Goal: Task Accomplishment & Management: Manage account settings

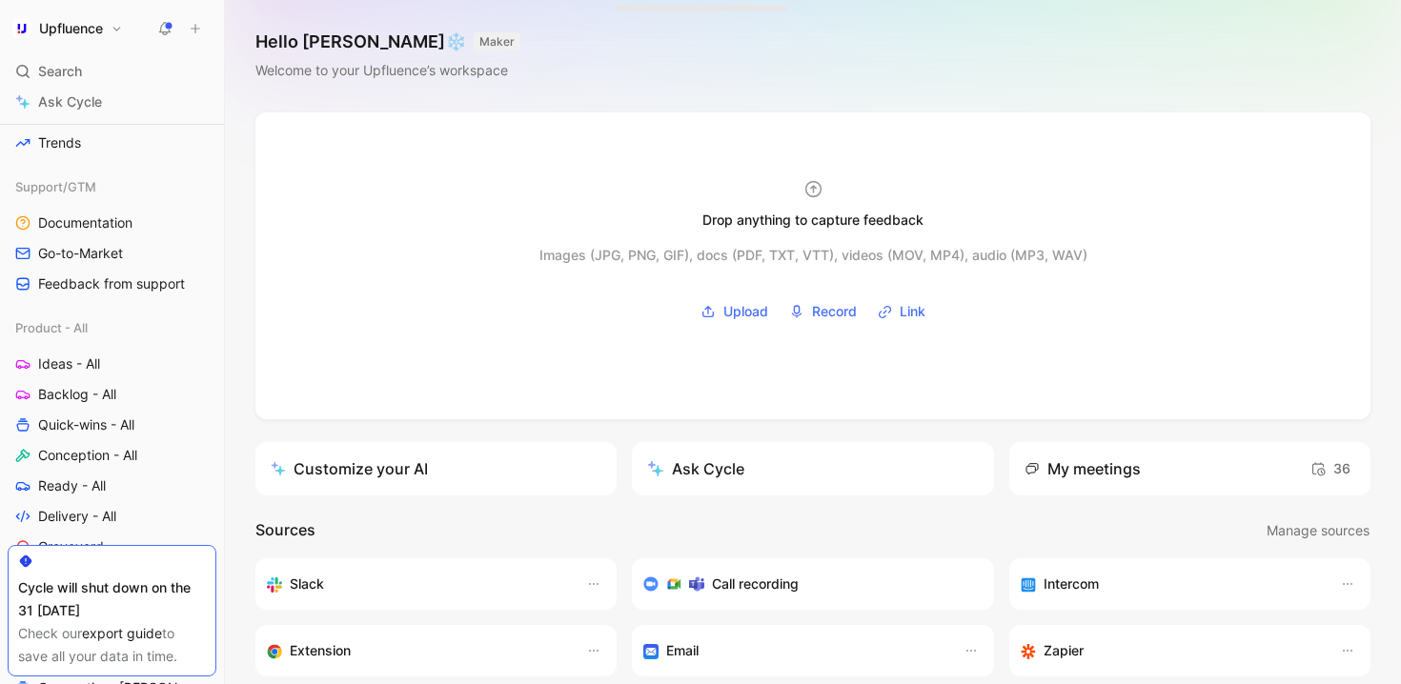
scroll to position [624, 0]
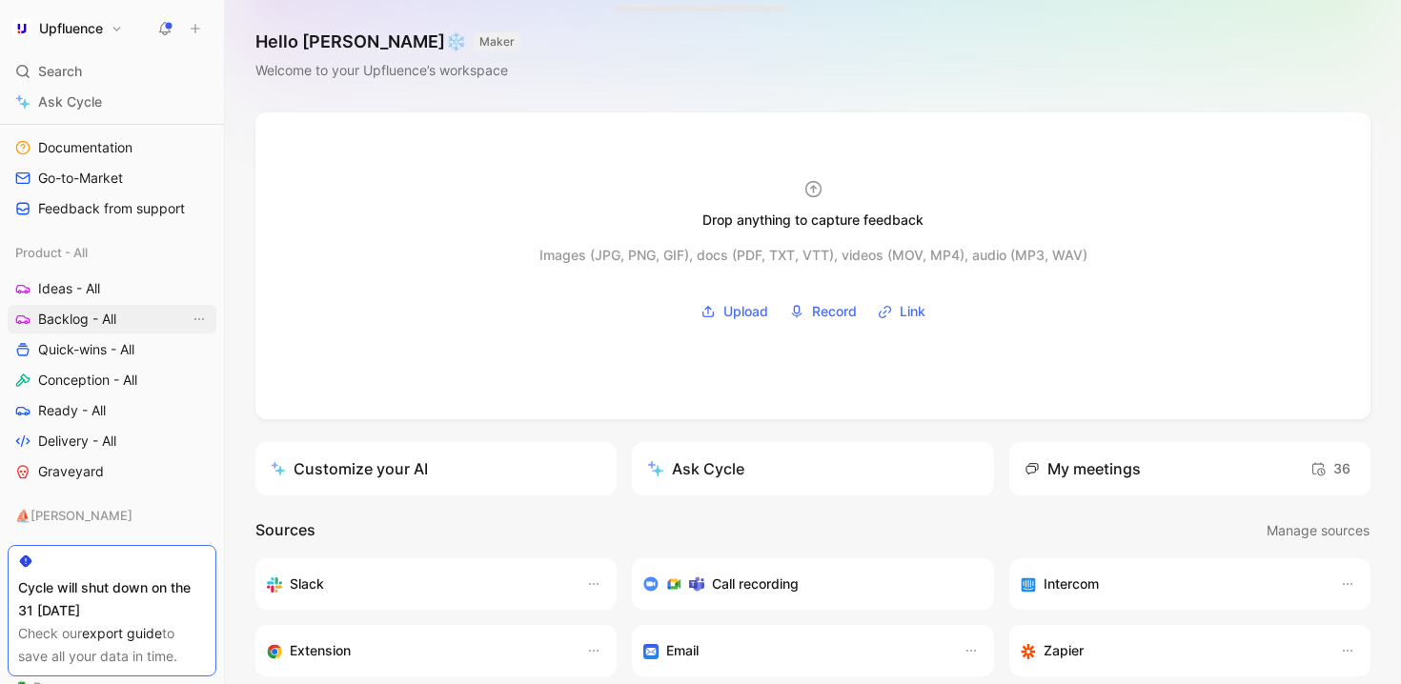
click at [91, 318] on span "Backlog - All" at bounding box center [77, 319] width 78 height 19
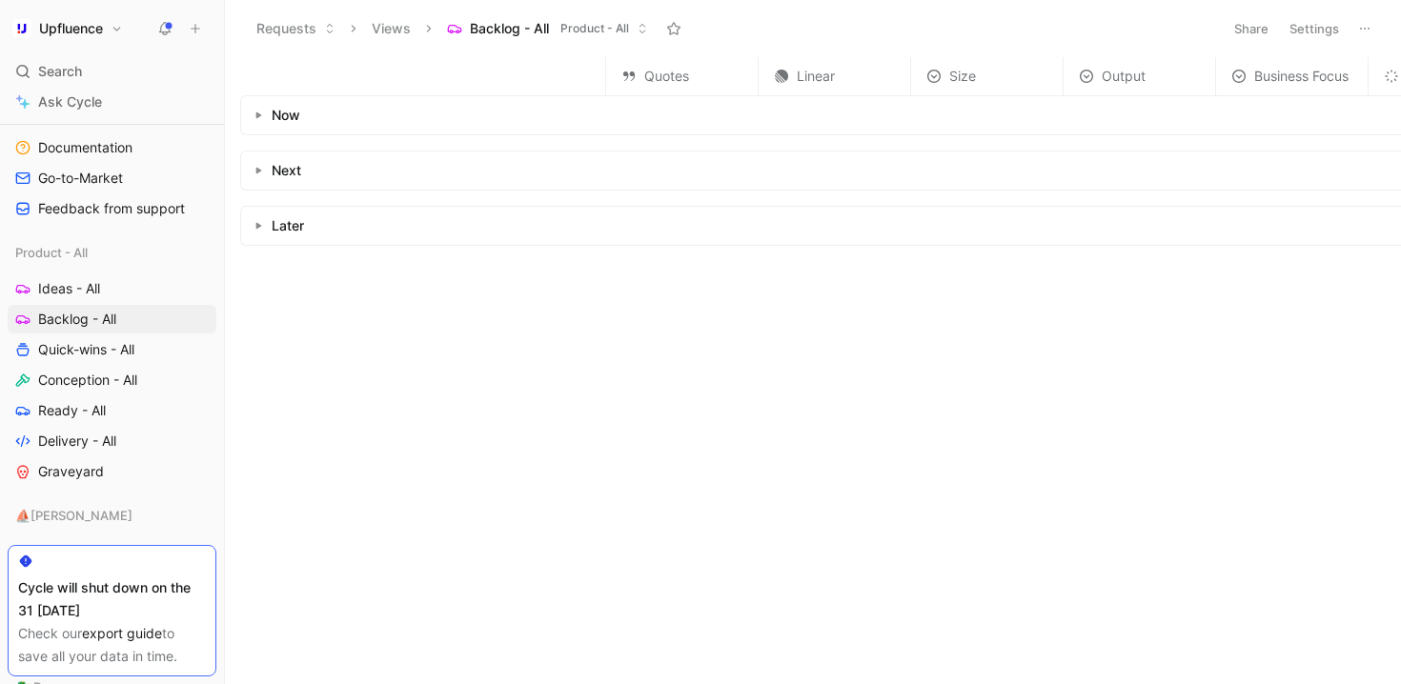
click at [259, 114] on use "button" at bounding box center [259, 115] width 6 height 7
click at [94, 281] on span "Ideas - All" at bounding box center [69, 288] width 62 height 19
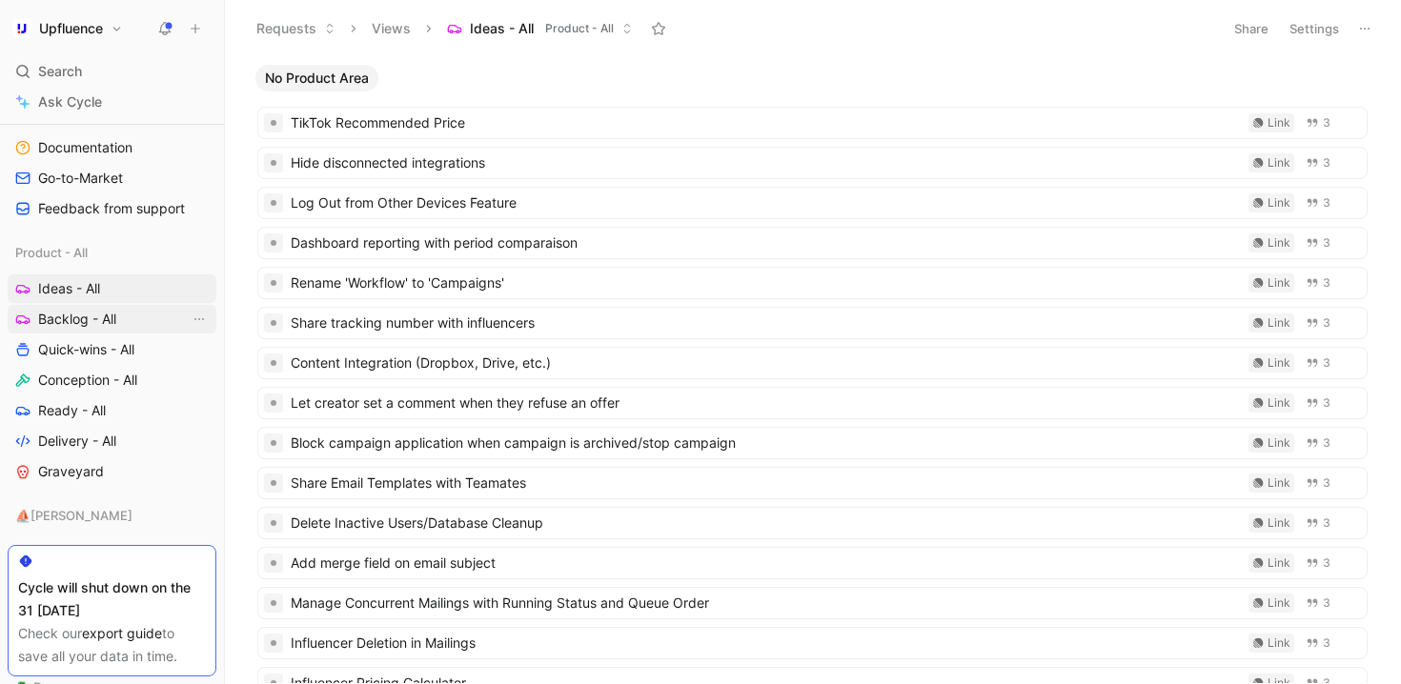
click at [97, 312] on span "Backlog - All" at bounding box center [77, 319] width 78 height 19
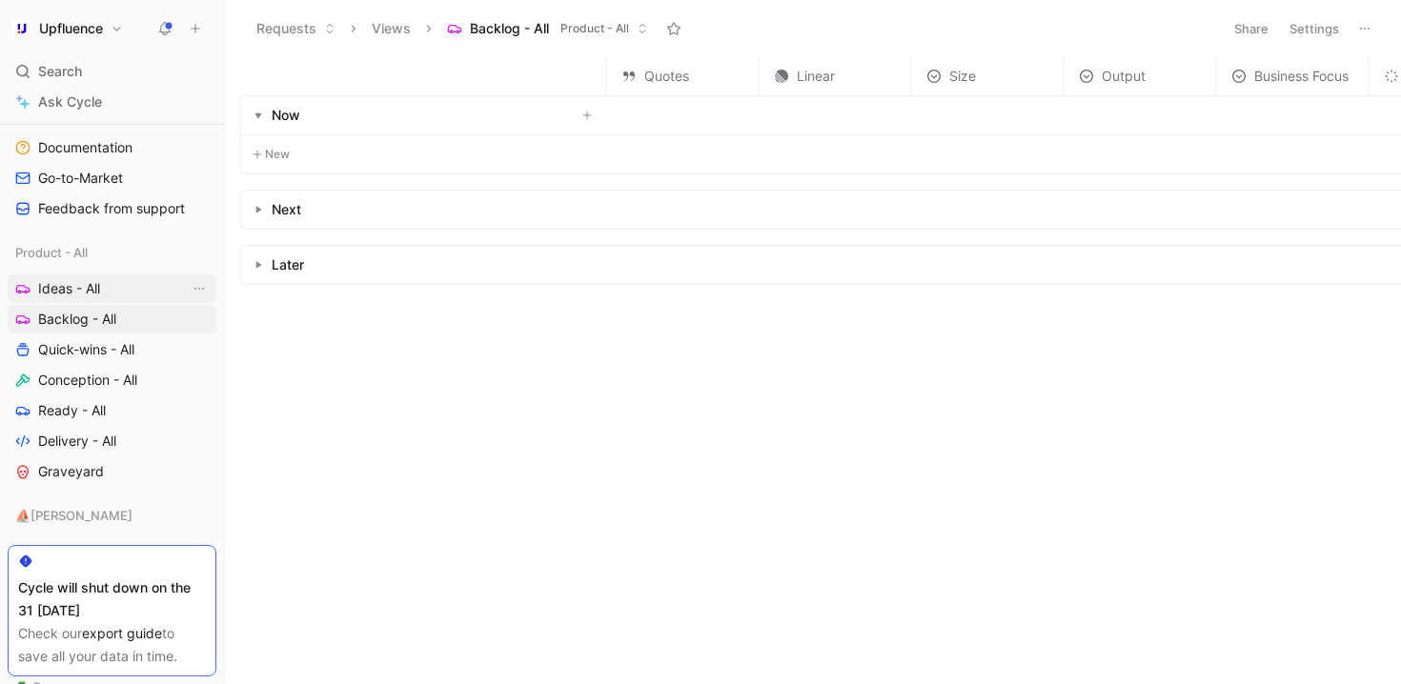
click at [91, 288] on span "Ideas - All" at bounding box center [69, 288] width 62 height 19
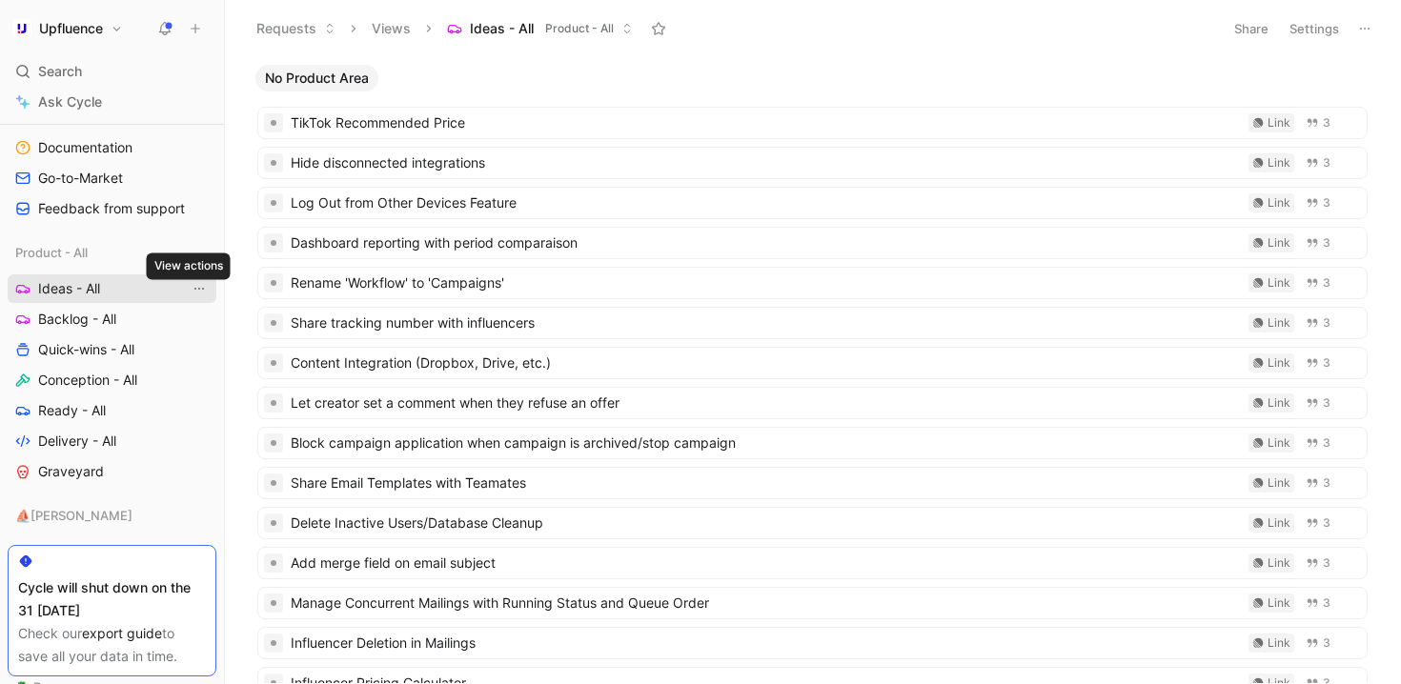
click at [192, 288] on icon "View actions" at bounding box center [199, 288] width 15 height 15
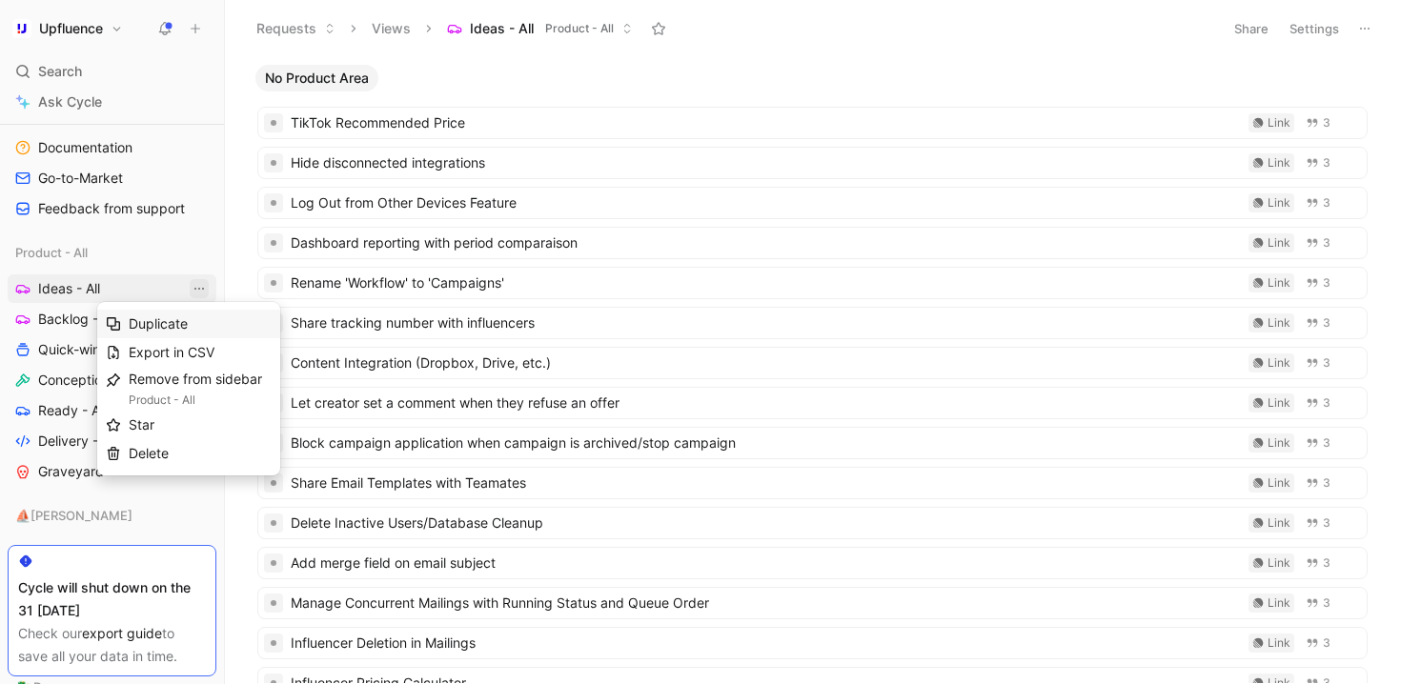
click at [172, 316] on span "Duplicate" at bounding box center [158, 323] width 59 height 16
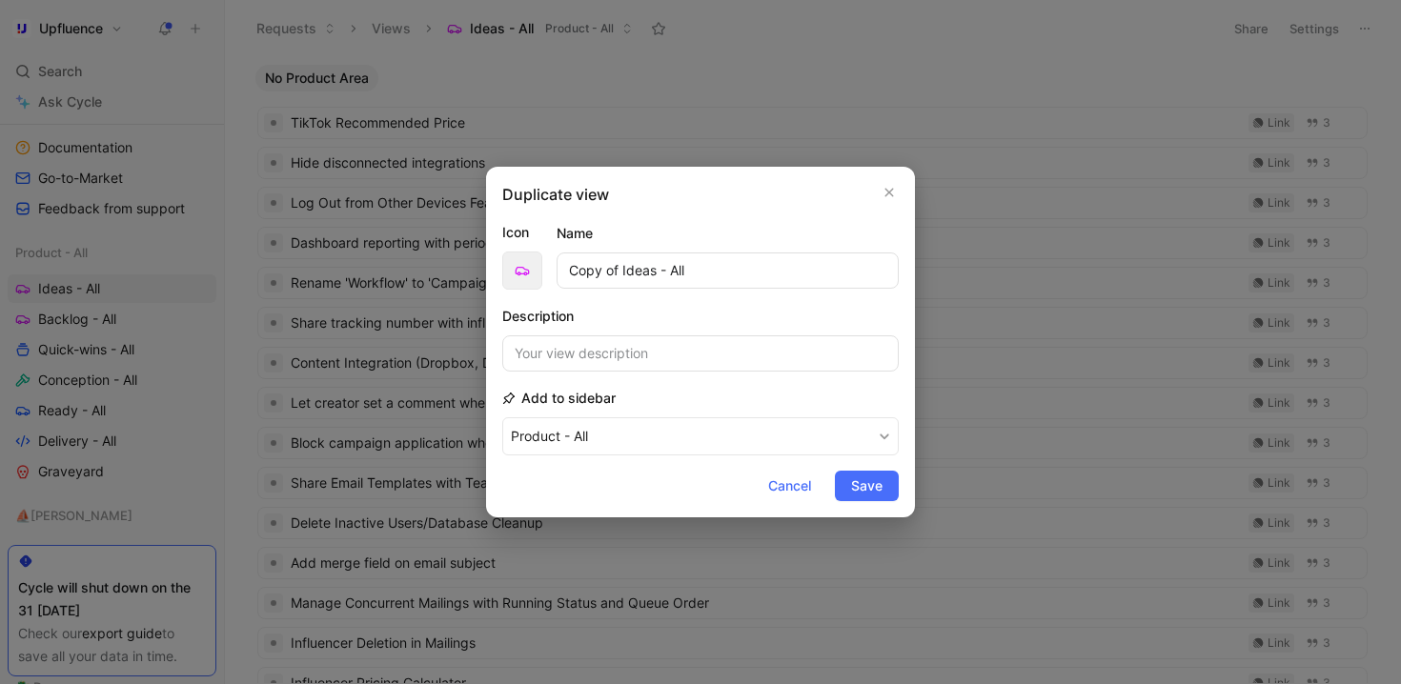
drag, startPoint x: 657, startPoint y: 268, endPoint x: 539, endPoint y: 268, distance: 117.2
click at [539, 268] on div "Icon Name Copy of Ideas - All" at bounding box center [700, 255] width 396 height 69
type input "Candidates - All"
click at [518, 276] on icon "button" at bounding box center [522, 270] width 15 height 15
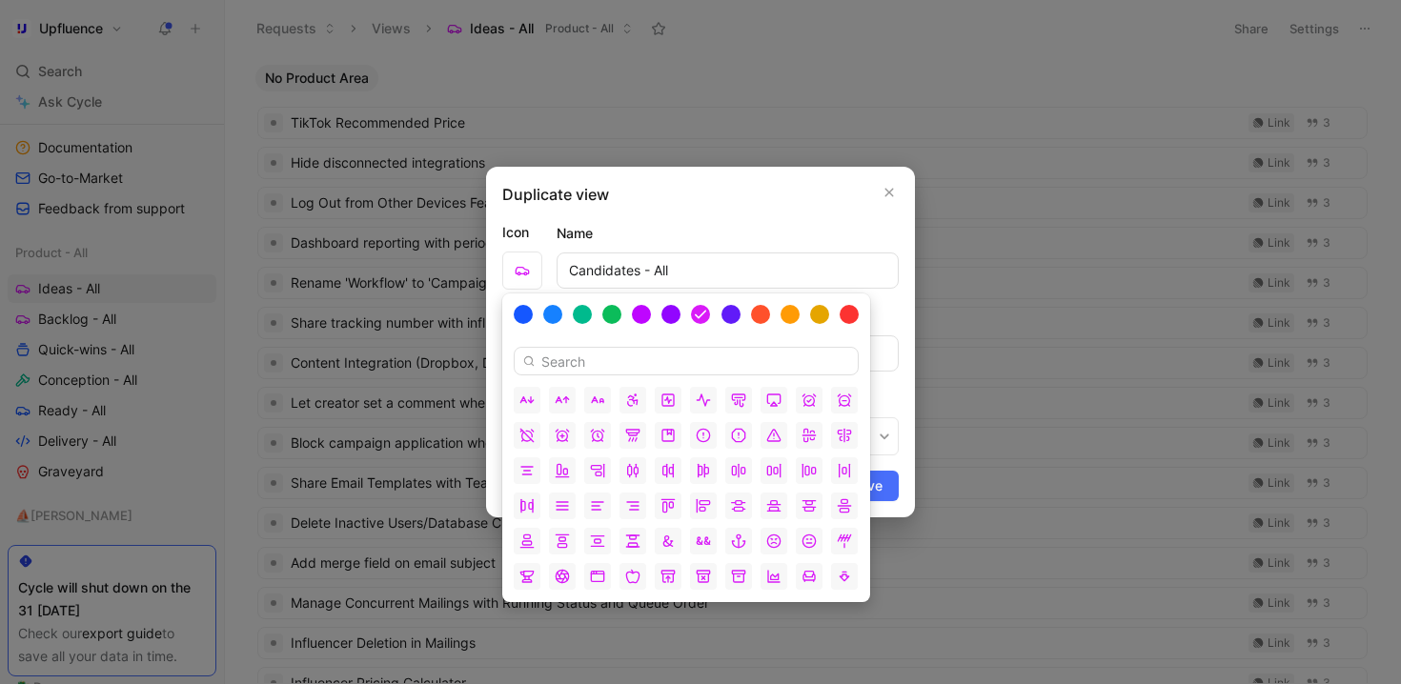
type input "1"
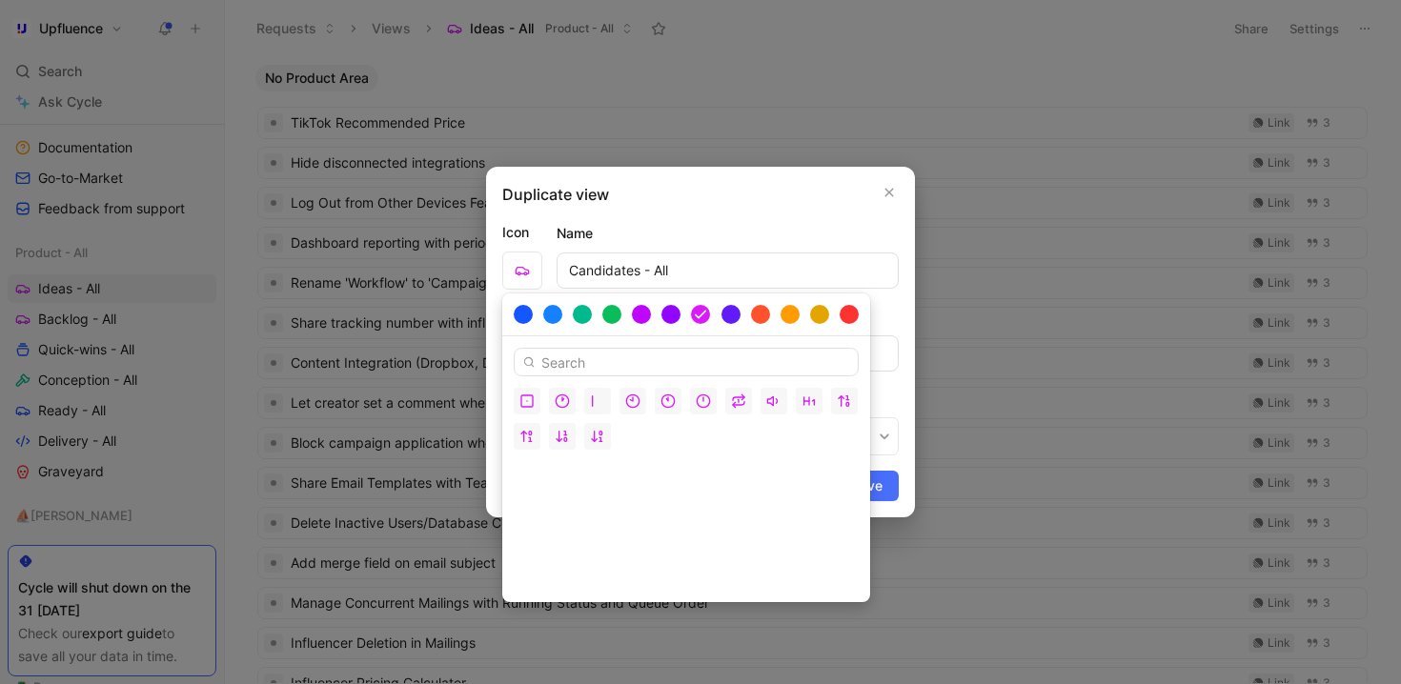
type input "2"
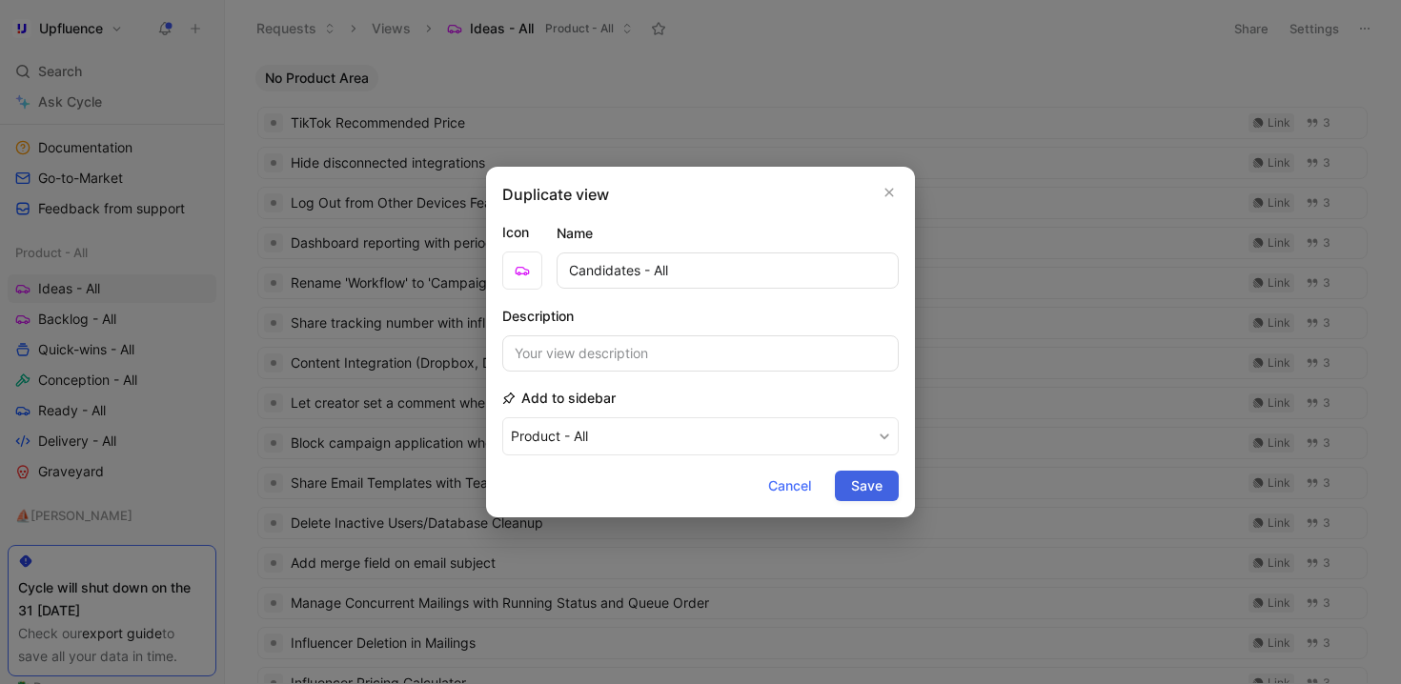
click at [879, 483] on span "Save" at bounding box center [866, 486] width 31 height 23
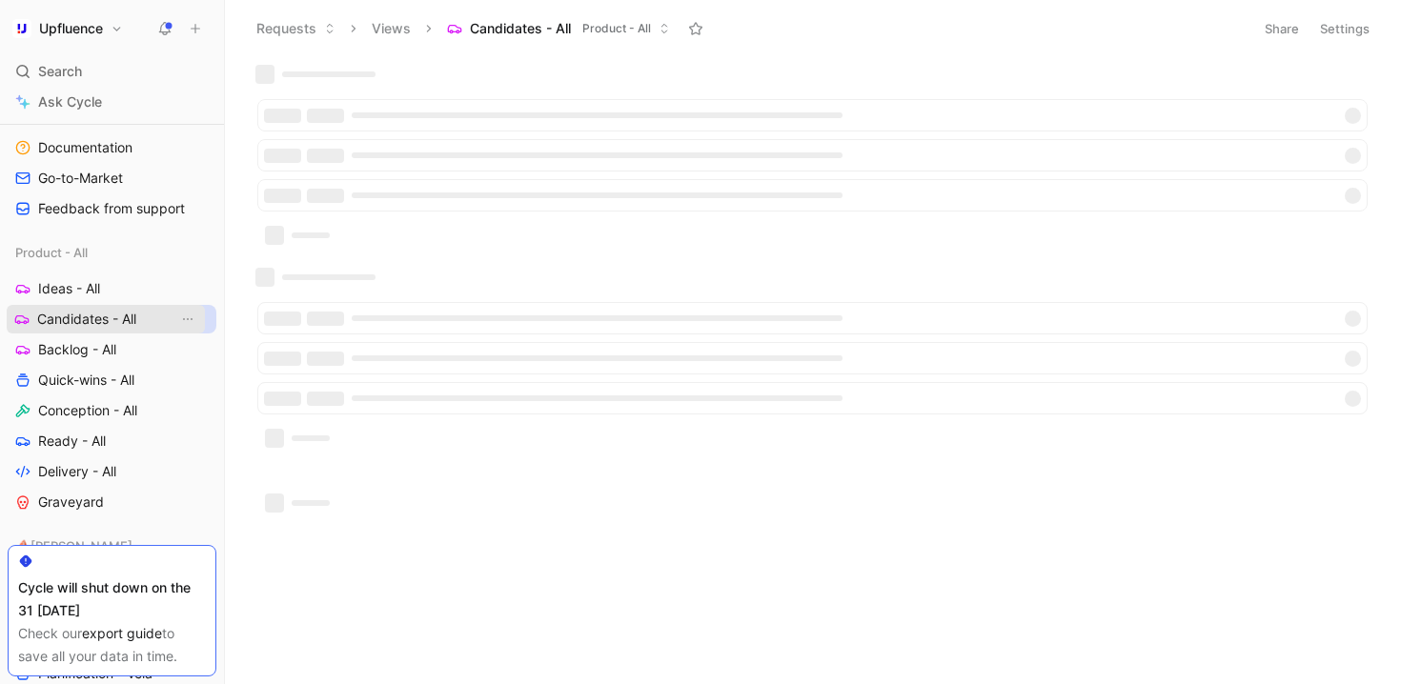
drag, startPoint x: 100, startPoint y: 288, endPoint x: 99, endPoint y: 318, distance: 30.5
click at [1339, 37] on button "Settings" at bounding box center [1344, 28] width 67 height 27
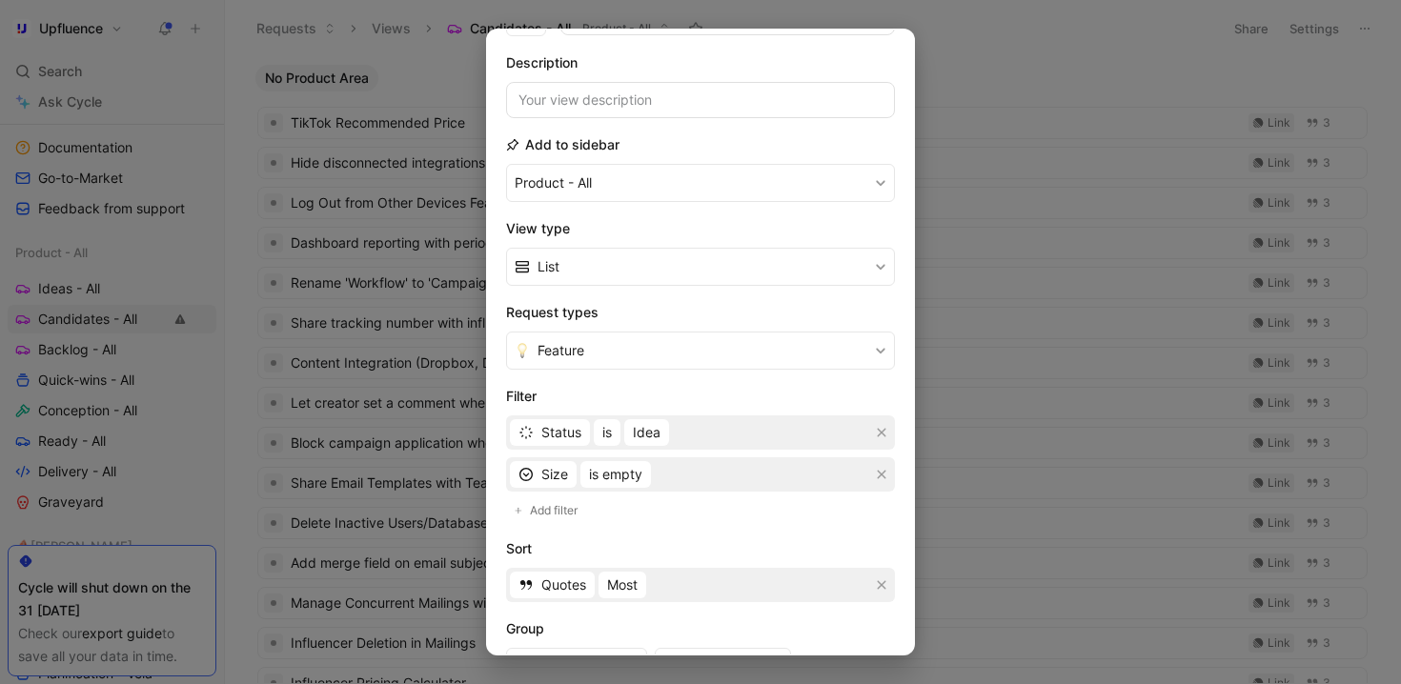
scroll to position [143, 0]
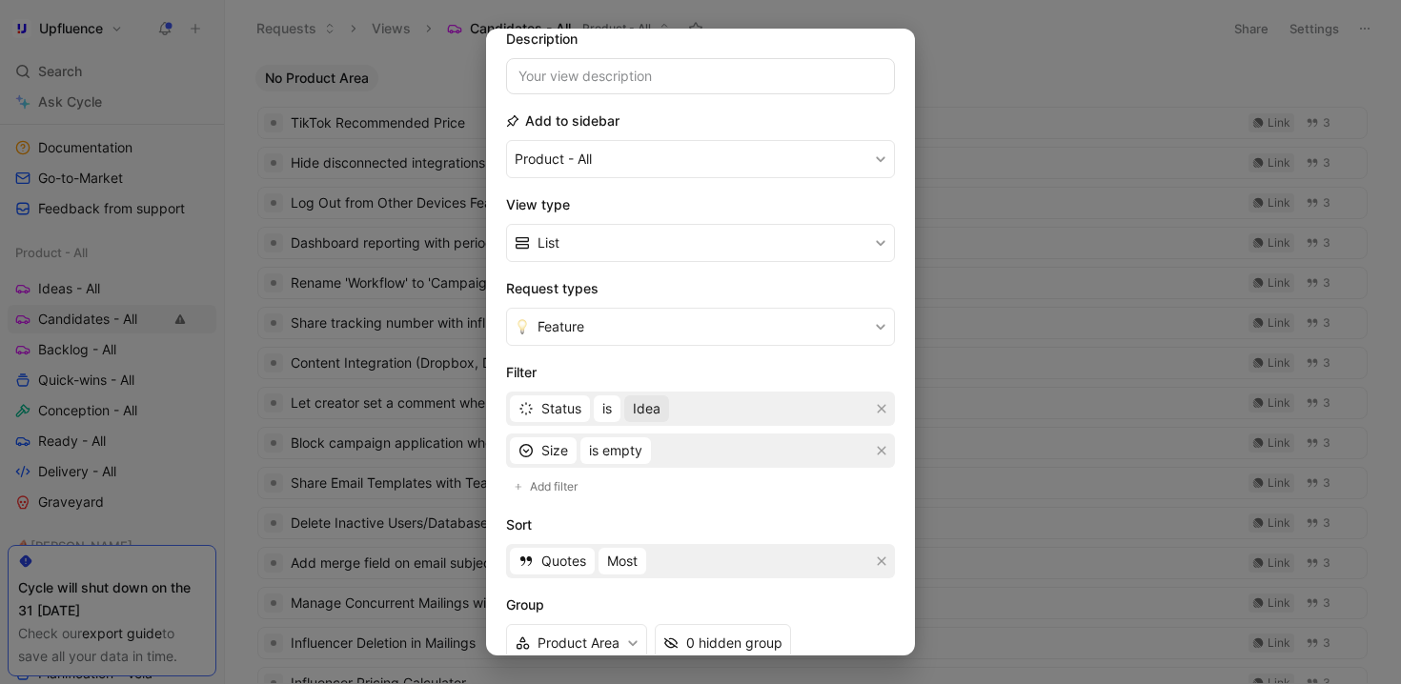
click at [656, 409] on span "Idea" at bounding box center [647, 408] width 28 height 23
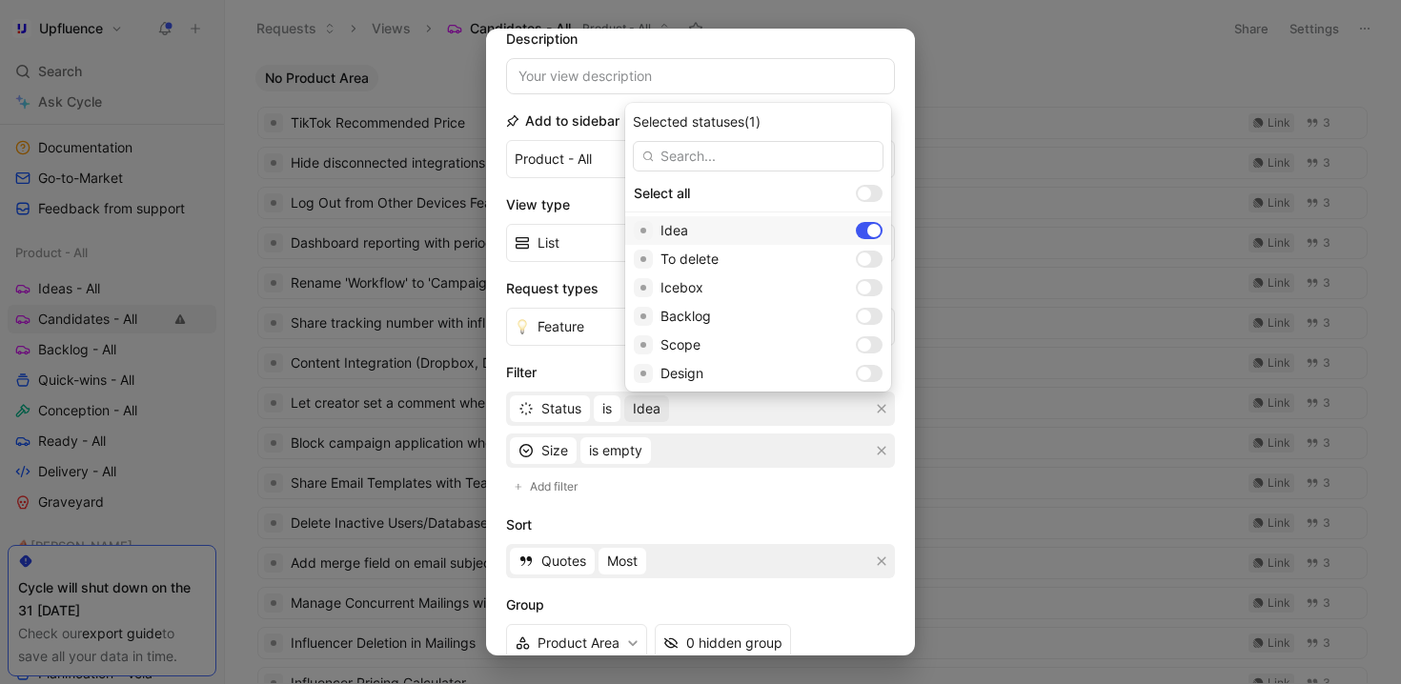
click at [867, 232] on div at bounding box center [873, 230] width 13 height 13
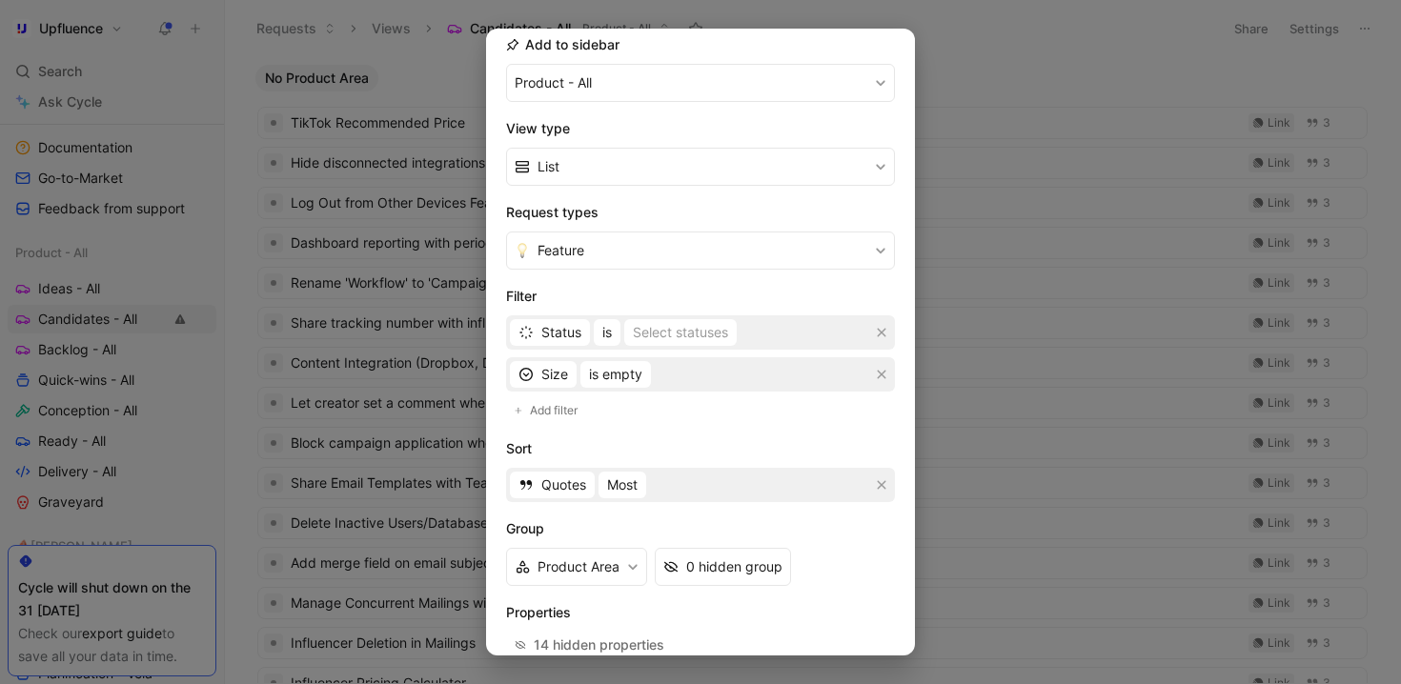
scroll to position [276, 0]
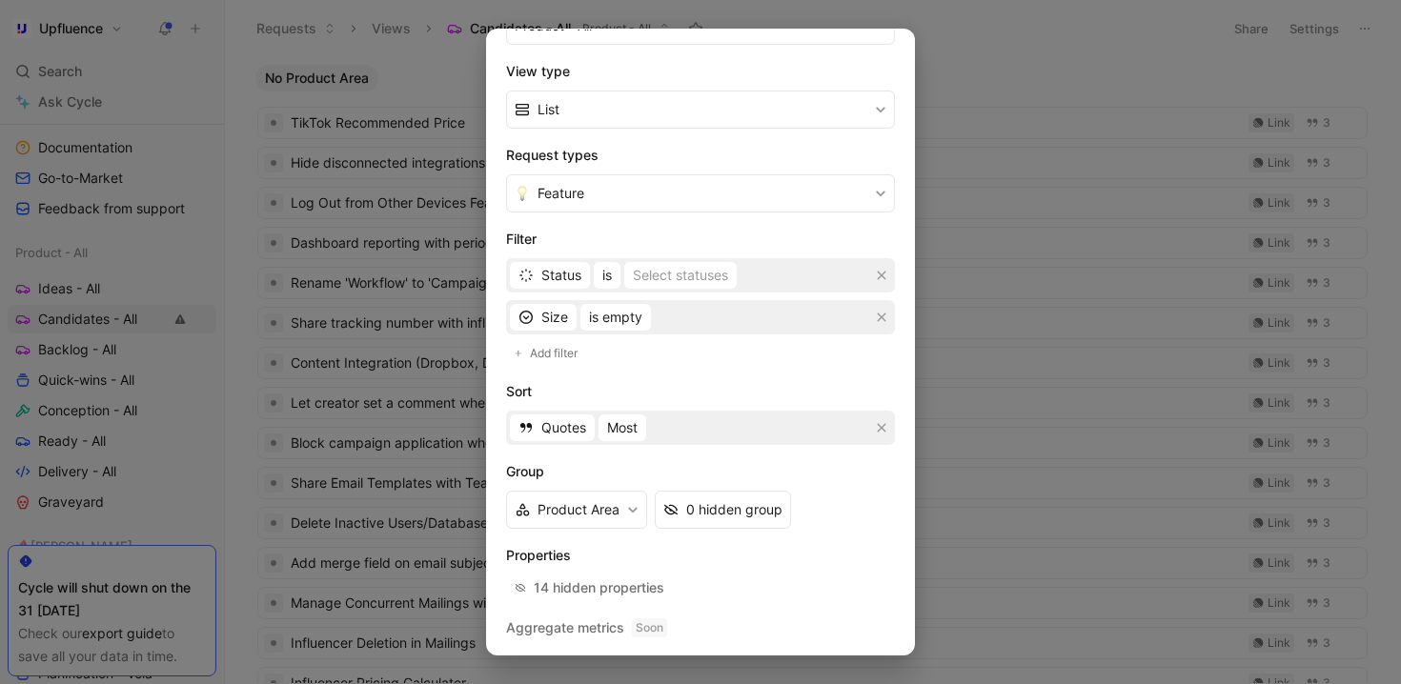
click at [1031, 425] on div at bounding box center [700, 342] width 1401 height 684
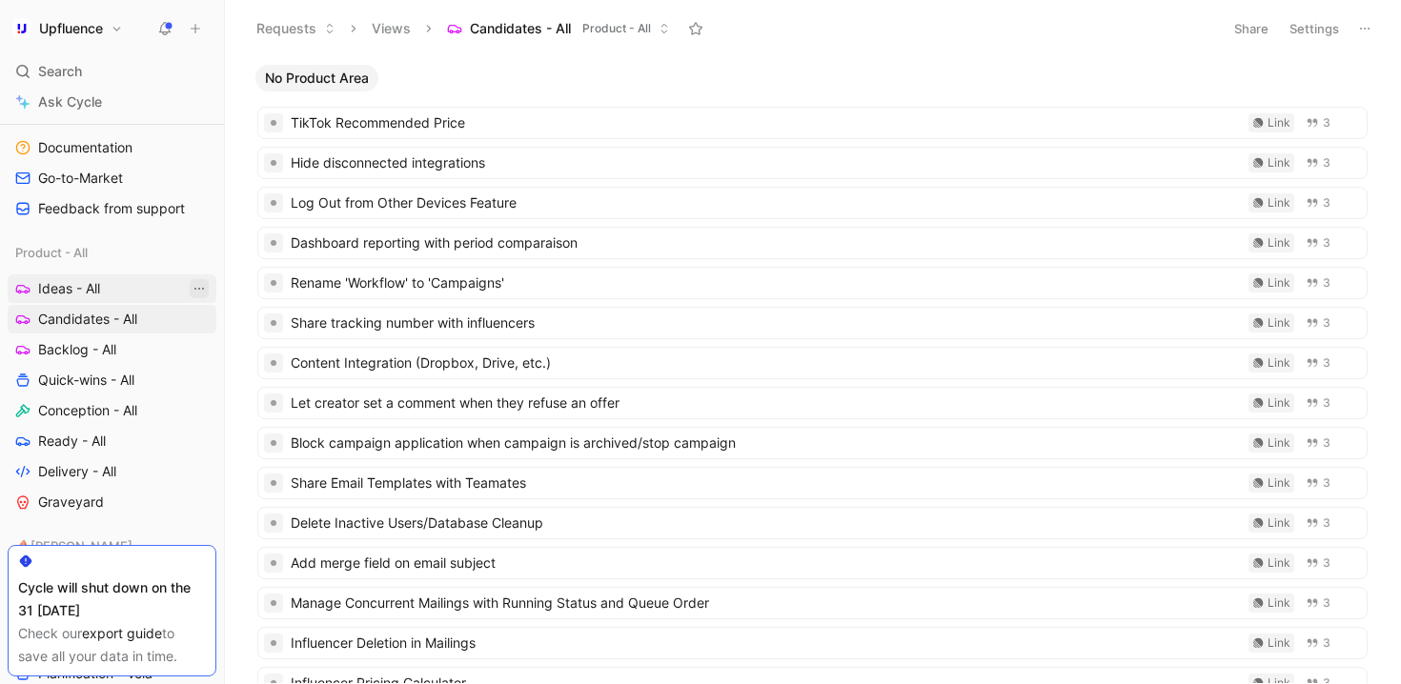
click at [192, 284] on icon "View actions" at bounding box center [199, 288] width 15 height 15
click at [25, 286] on icon "button" at bounding box center [22, 289] width 12 height 7
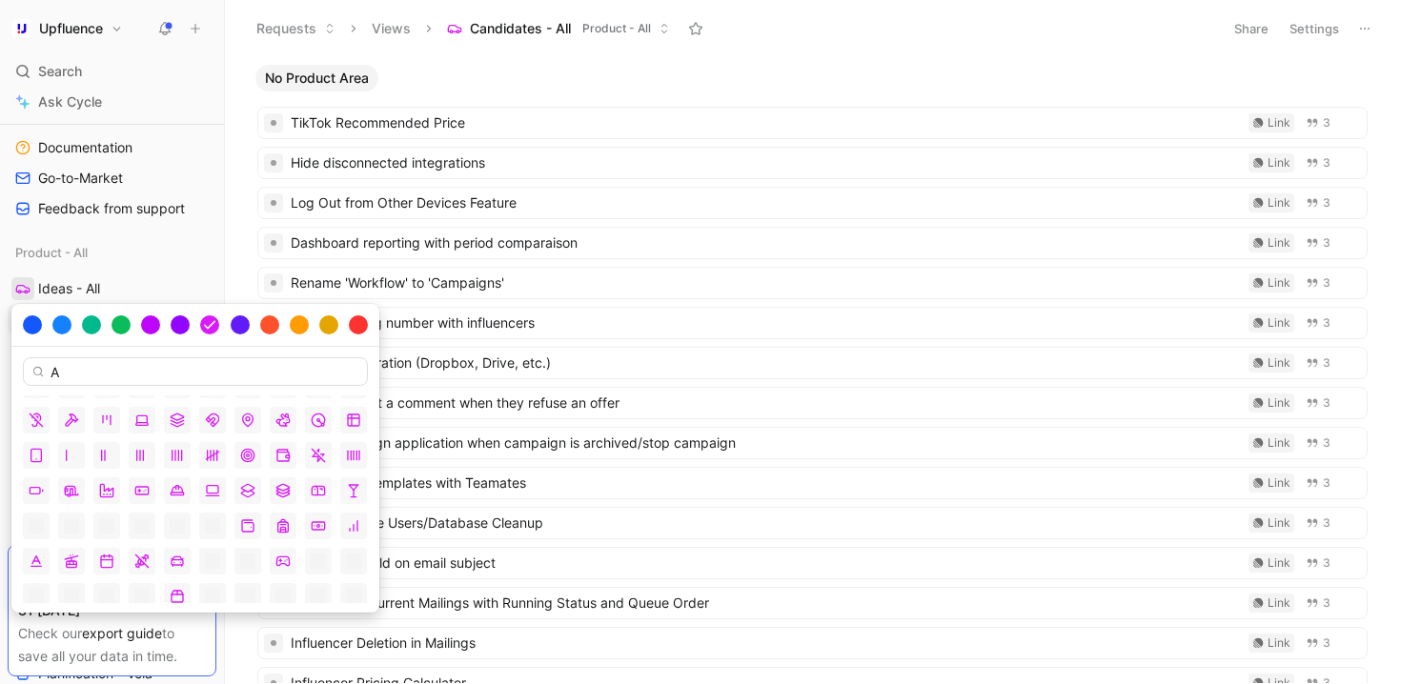
scroll to position [696, 0]
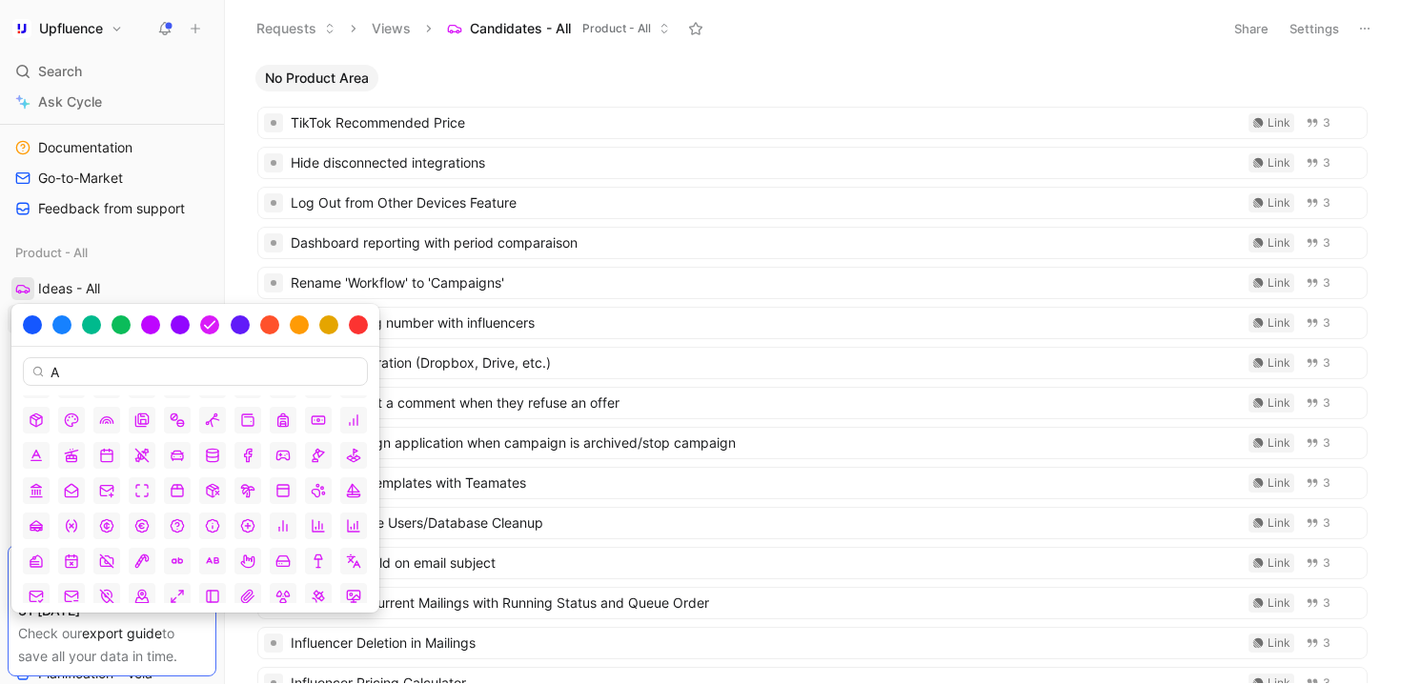
type input "A"
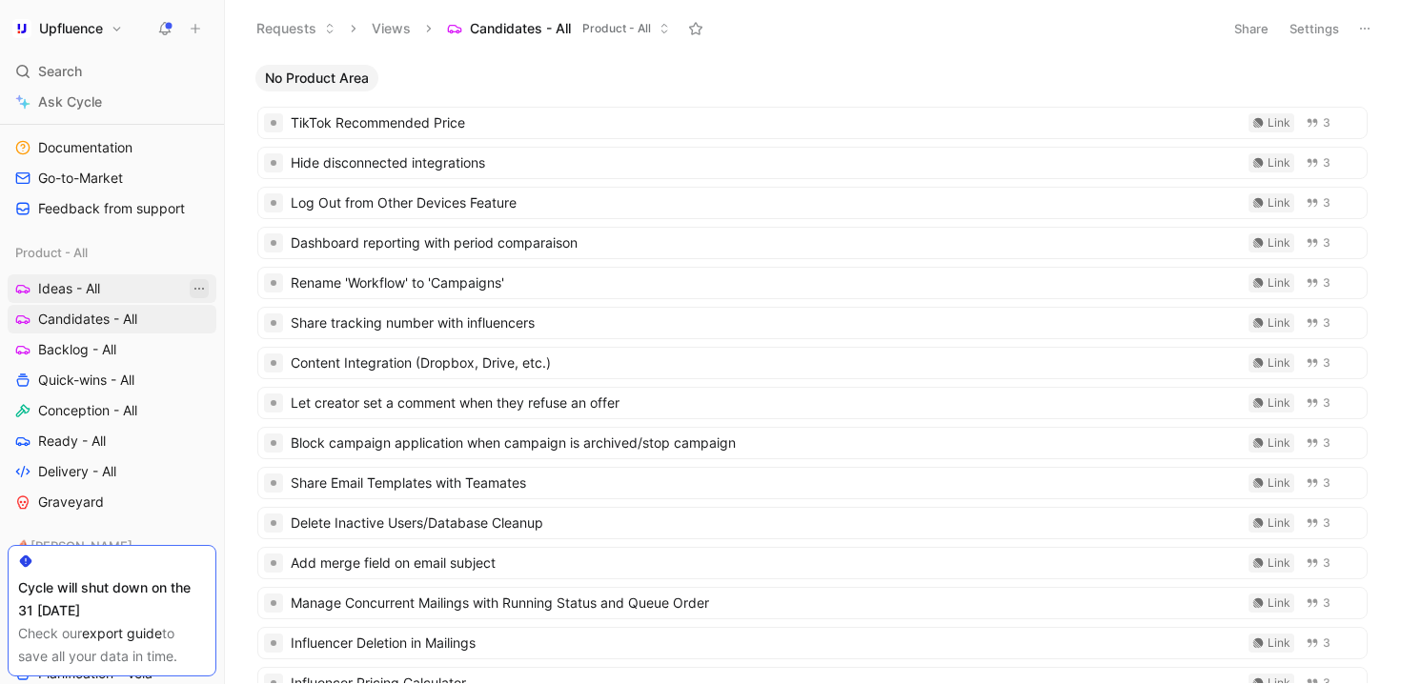
click at [195, 281] on icon "View actions" at bounding box center [199, 288] width 15 height 15
click at [1317, 30] on button "Settings" at bounding box center [1314, 28] width 67 height 27
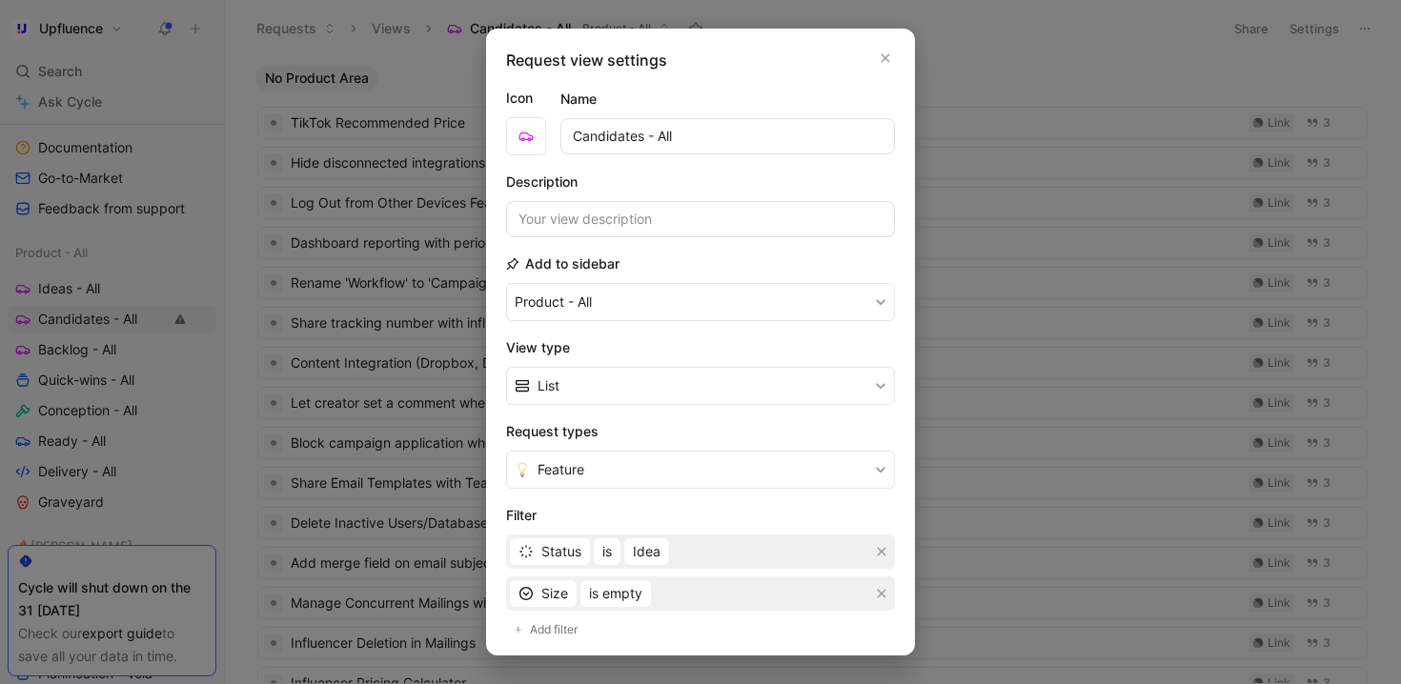
click at [571, 138] on input "Candidates - All" at bounding box center [727, 136] width 334 height 36
click at [732, 137] on input "2 - Candidates - All" at bounding box center [727, 136] width 334 height 36
type input "2 - Candidates - All"
click at [744, 90] on div "Name 2 - Candidates - All" at bounding box center [727, 121] width 334 height 67
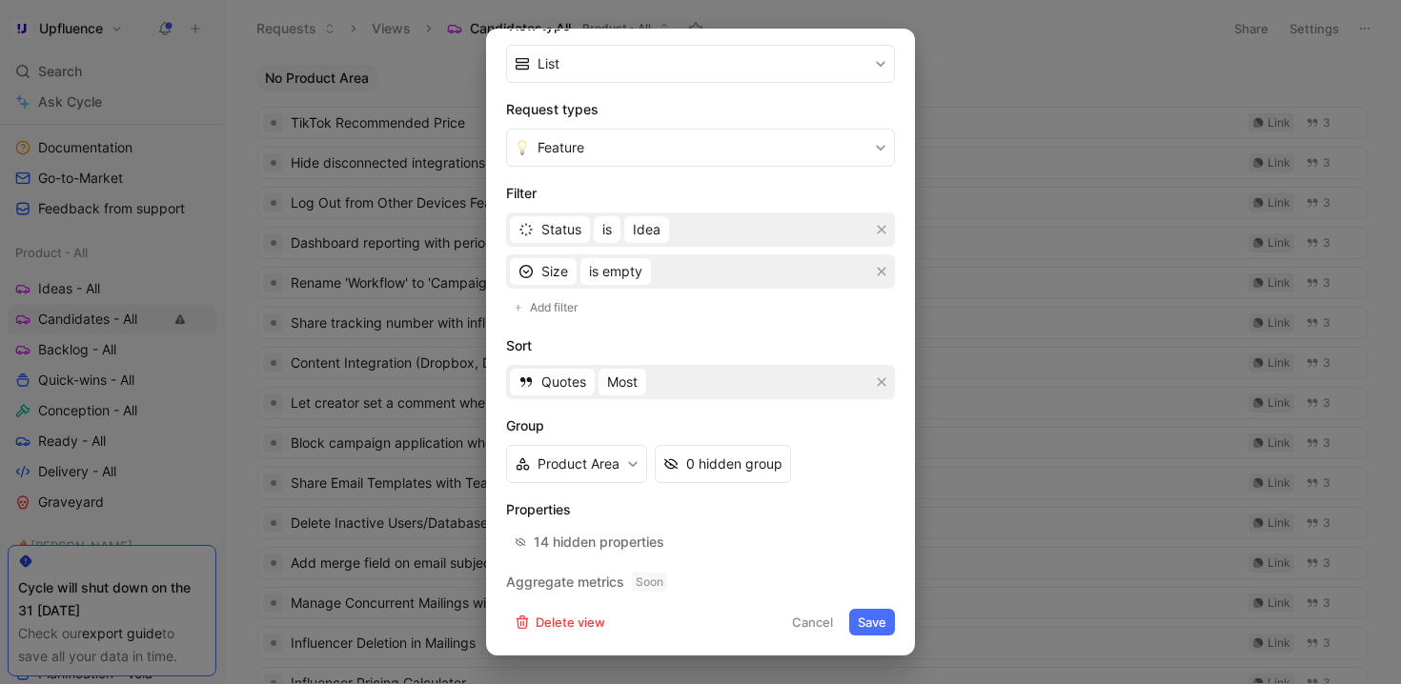
click at [870, 622] on button "Save" at bounding box center [872, 622] width 46 height 27
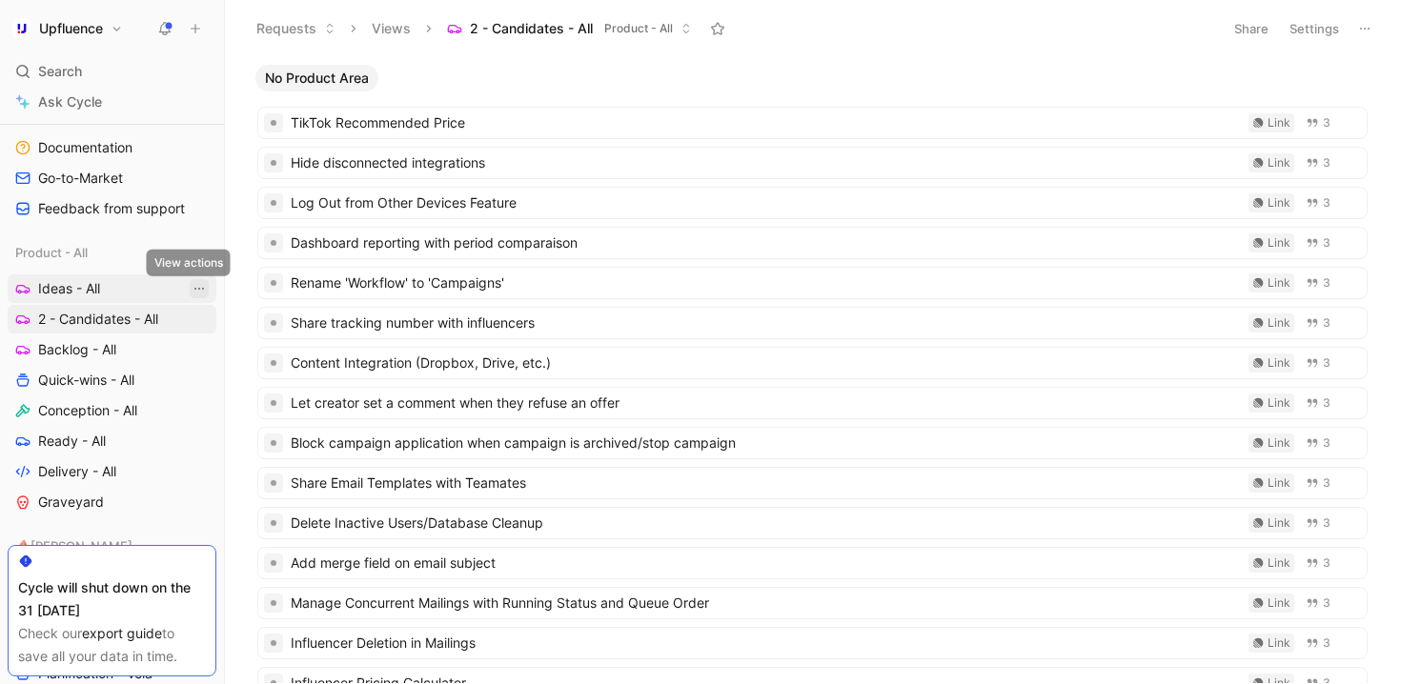
click at [192, 285] on icon "View actions" at bounding box center [199, 288] width 15 height 15
click at [57, 290] on span "Ideas - All" at bounding box center [69, 288] width 62 height 19
click at [196, 287] on button "View actions" at bounding box center [199, 288] width 19 height 19
click at [492, 26] on span "Ideas - All" at bounding box center [502, 28] width 64 height 19
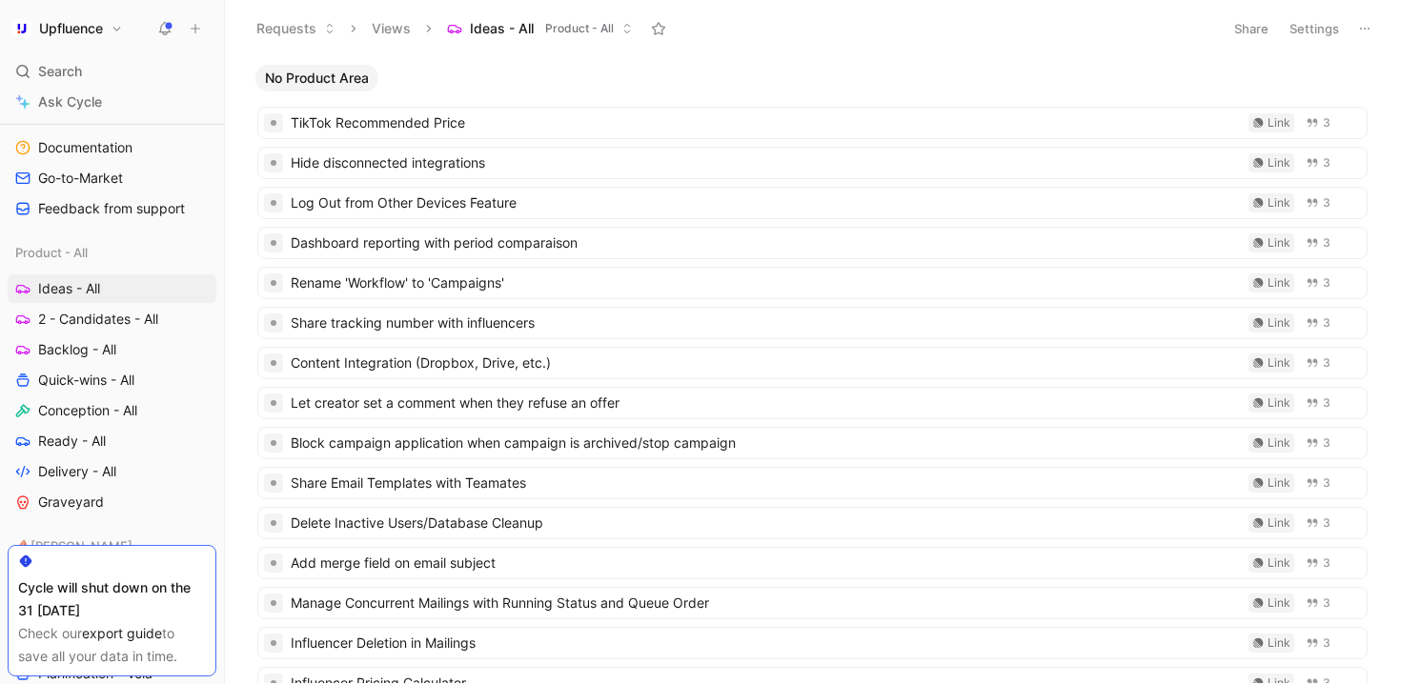
click at [1318, 29] on button "Settings" at bounding box center [1314, 28] width 67 height 27
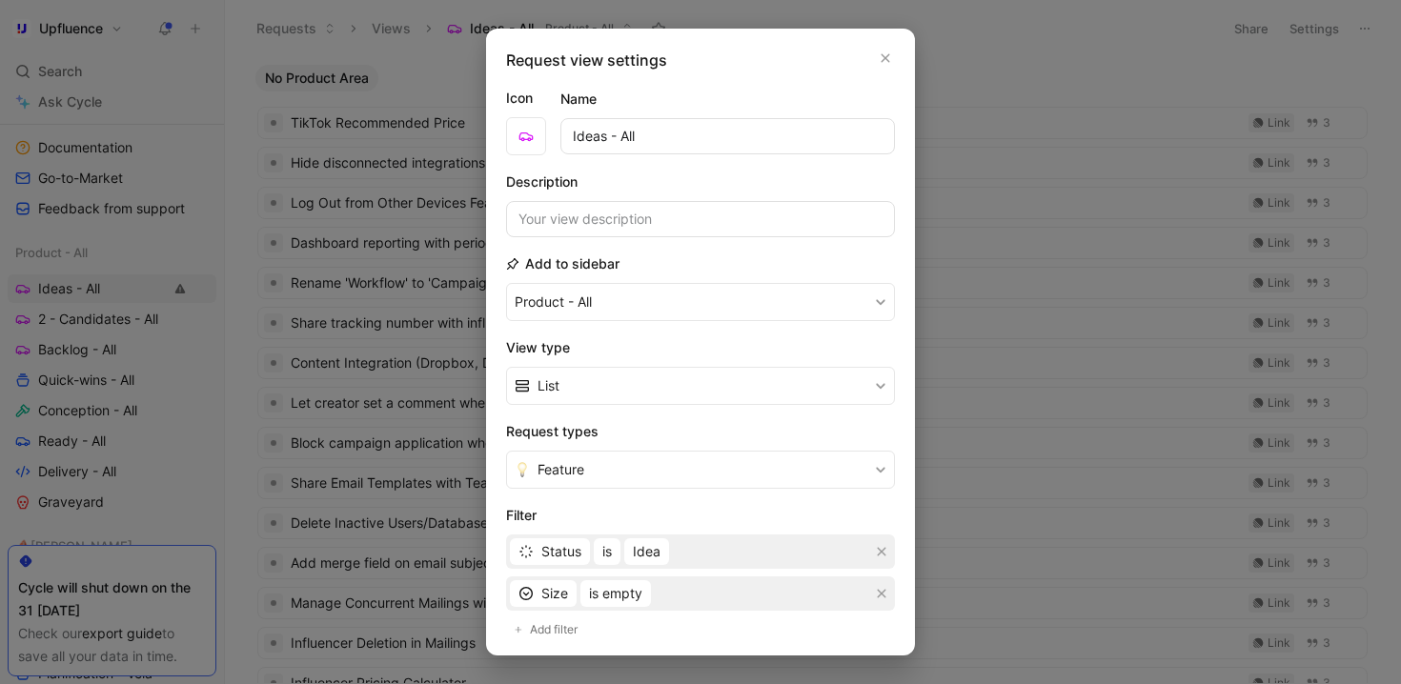
click at [573, 139] on input "Ideas - All" at bounding box center [727, 136] width 334 height 36
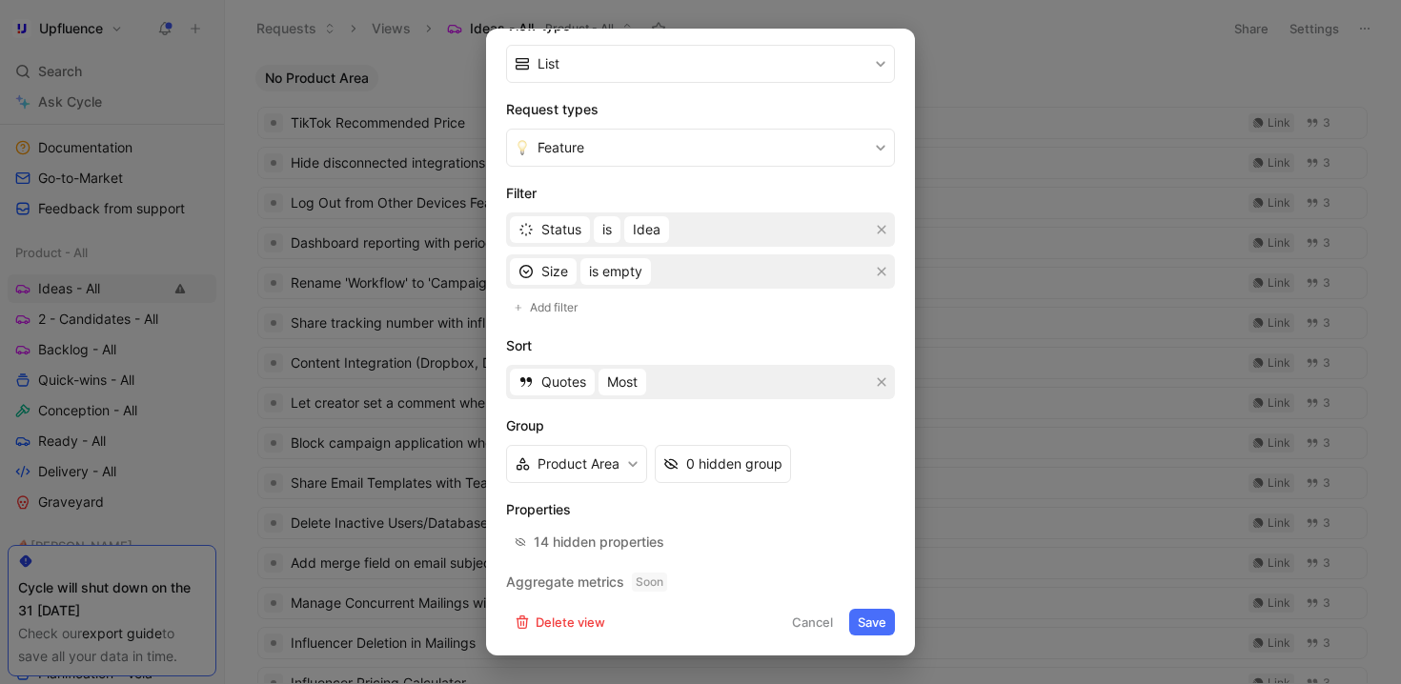
type input "1 - Ideas - All"
click at [856, 607] on form "Icon Name 1 - Ideas - All Description Add to sidebar Product - All View type Li…" at bounding box center [700, 200] width 389 height 871
click at [860, 618] on button "Save" at bounding box center [872, 622] width 46 height 27
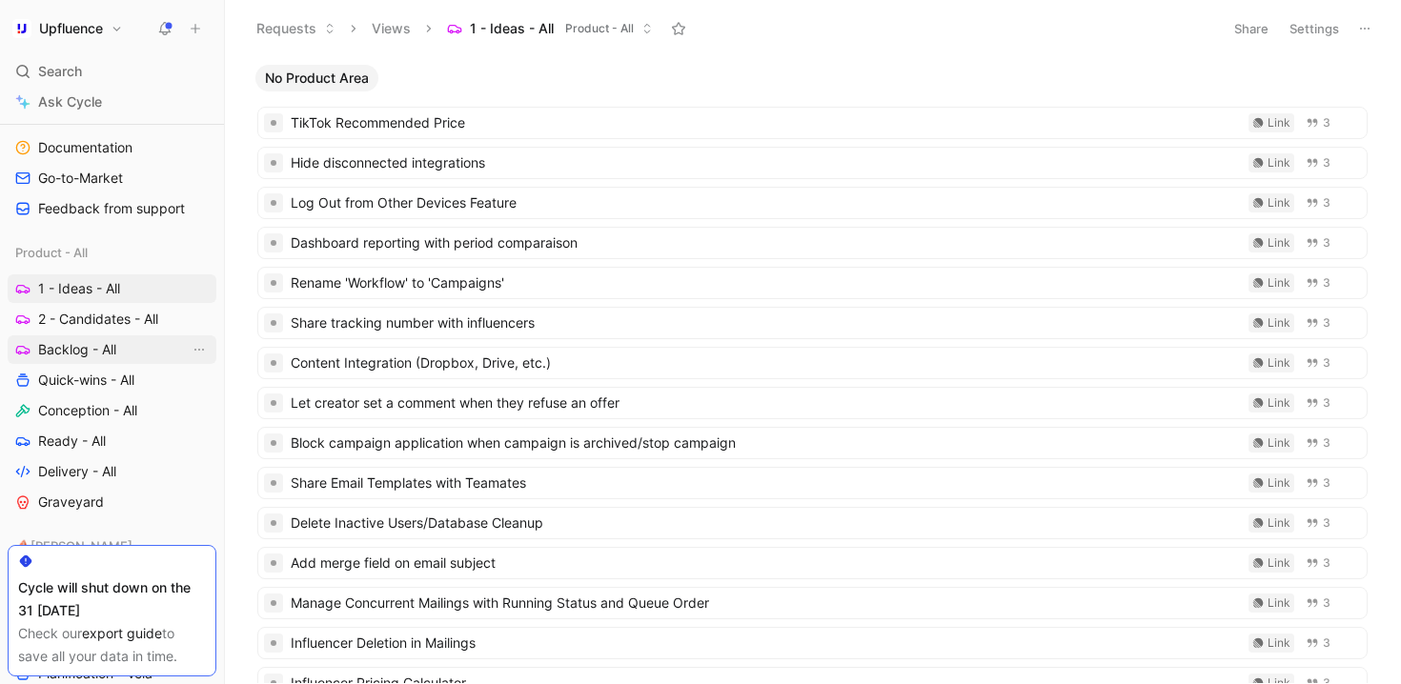
click at [96, 348] on span "Backlog - All" at bounding box center [77, 349] width 78 height 19
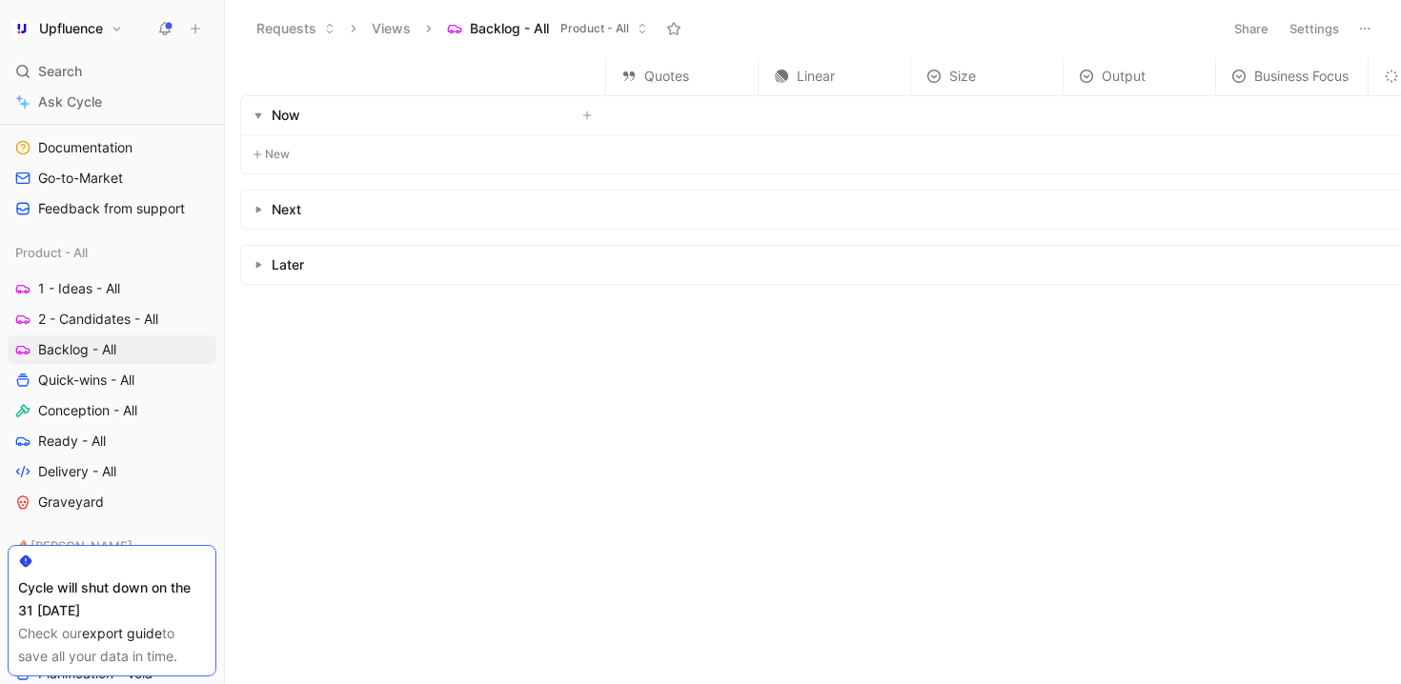
click at [1320, 30] on button "Settings" at bounding box center [1314, 28] width 67 height 27
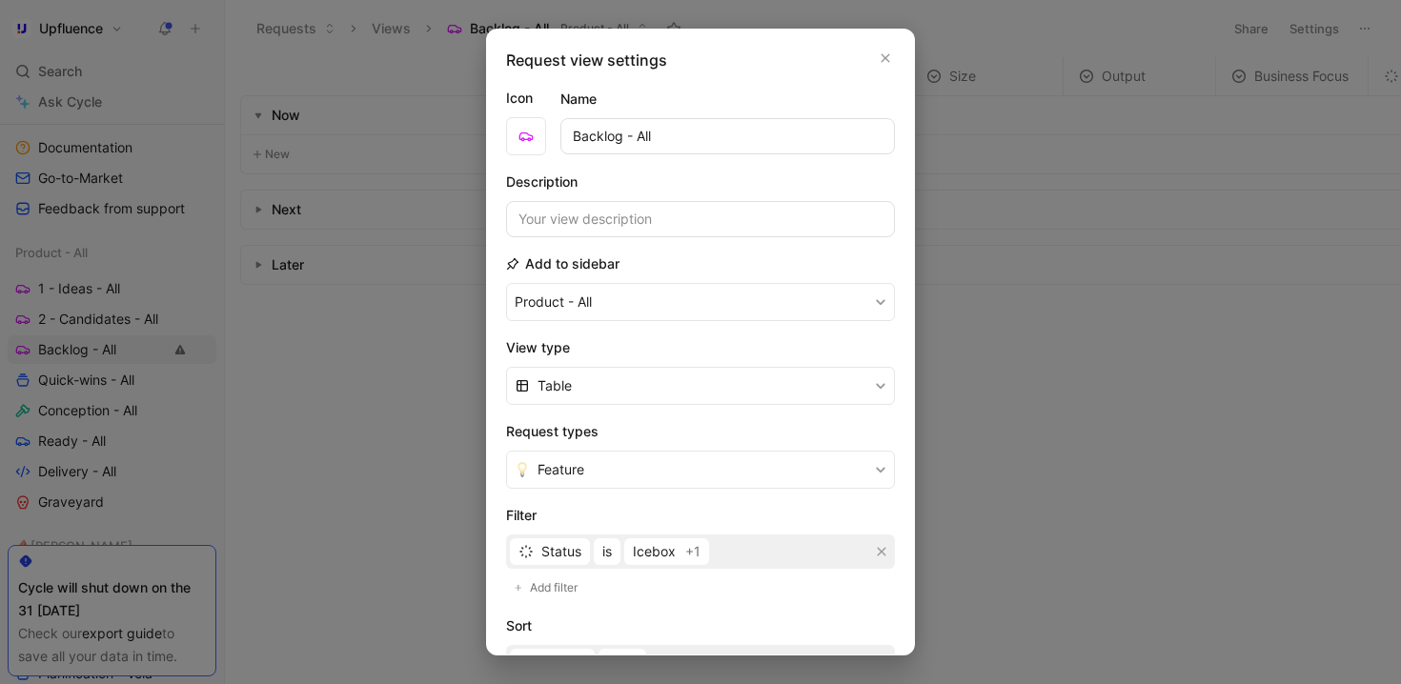
click at [570, 134] on input "Backlog - All" at bounding box center [727, 136] width 334 height 36
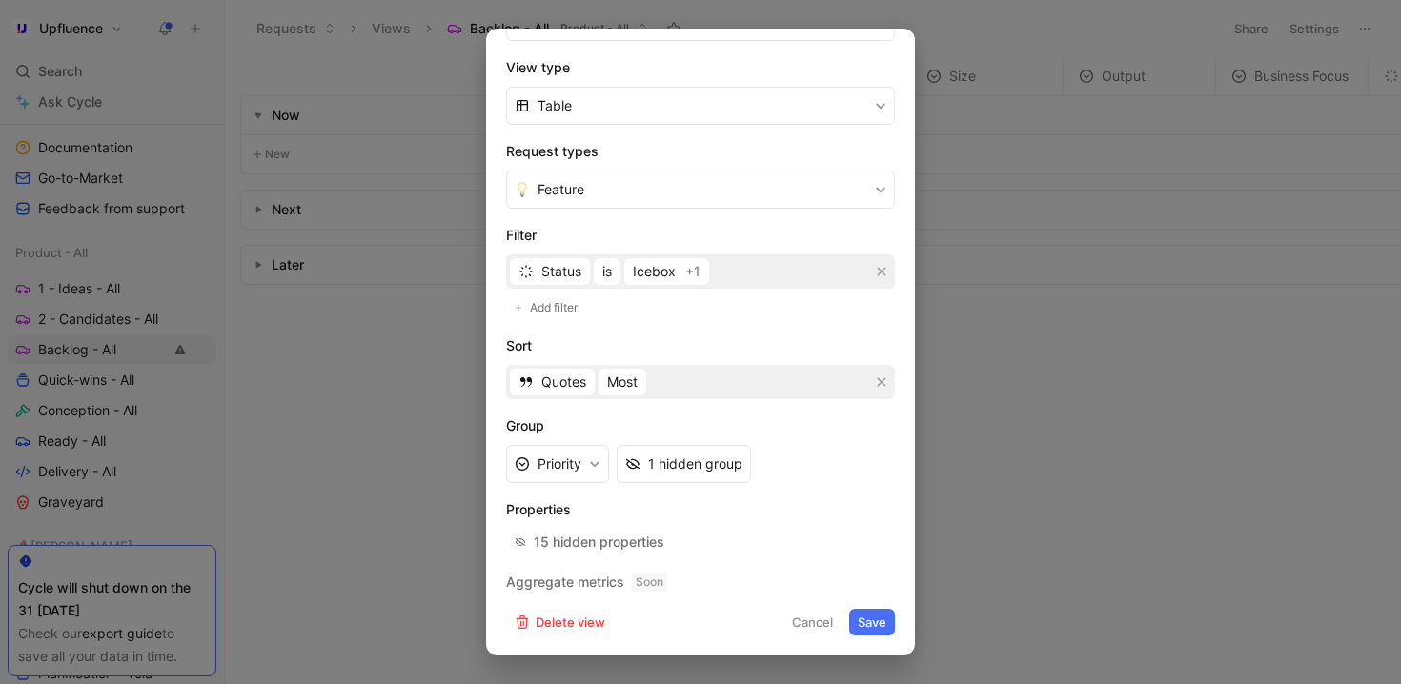
type input "3 - Backlog - All"
click at [874, 623] on button "Save" at bounding box center [872, 622] width 46 height 27
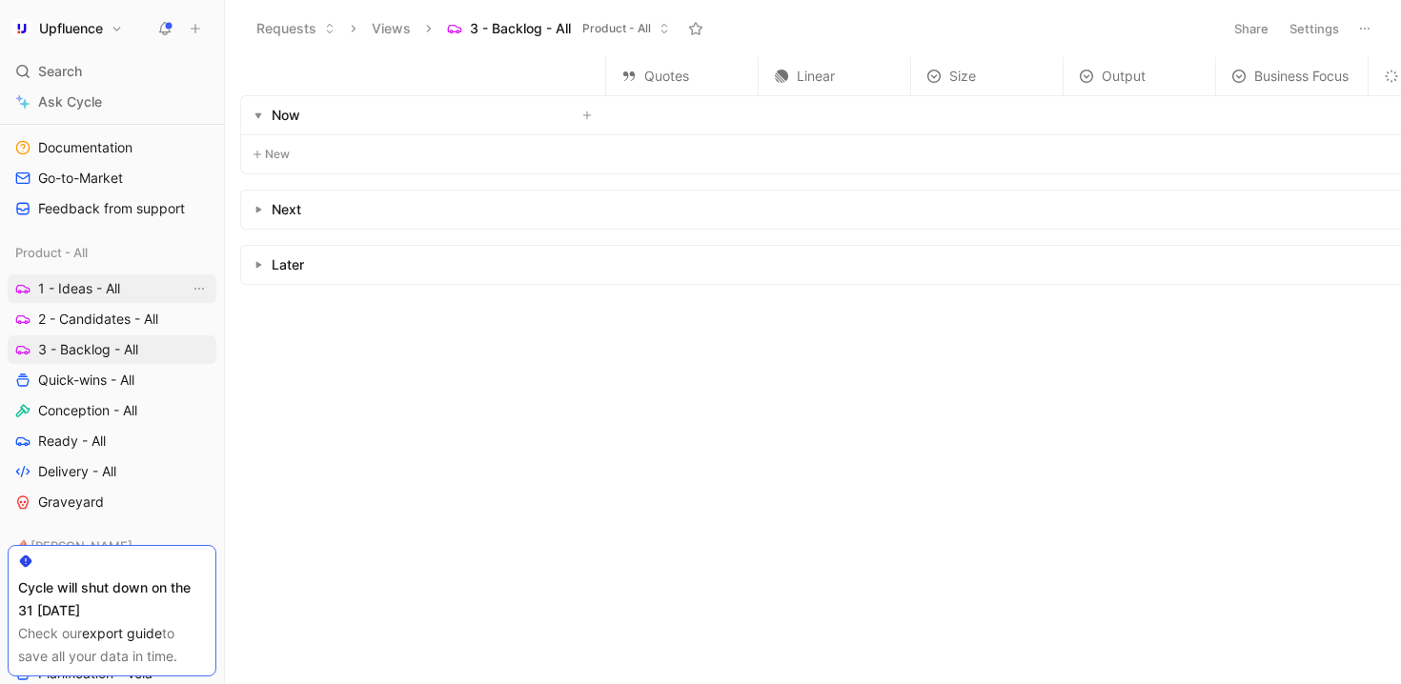
click at [134, 283] on link "1 - Ideas - All" at bounding box center [112, 288] width 209 height 29
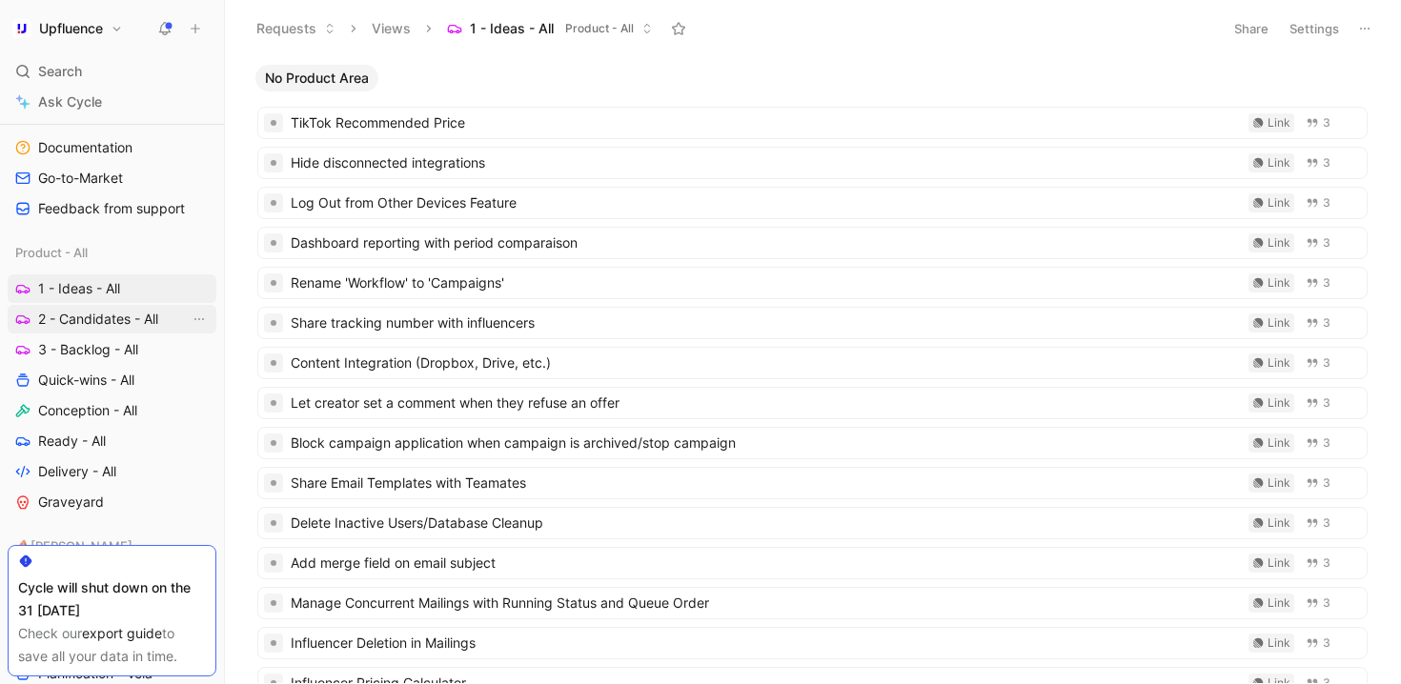
click at [154, 312] on span "2 - Candidates - All" at bounding box center [98, 319] width 120 height 19
click at [96, 344] on span "3 - Backlog - All" at bounding box center [88, 349] width 100 height 19
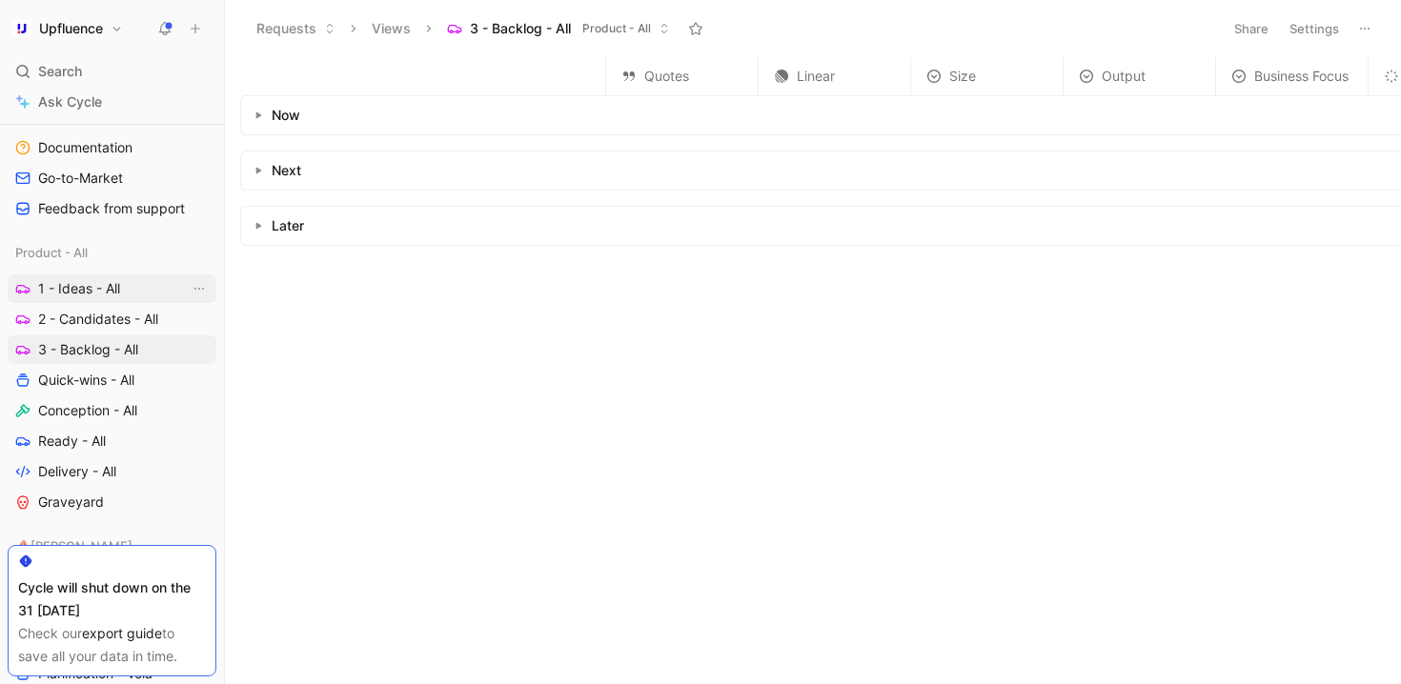
click at [100, 289] on span "1 - Ideas - All" at bounding box center [79, 288] width 82 height 19
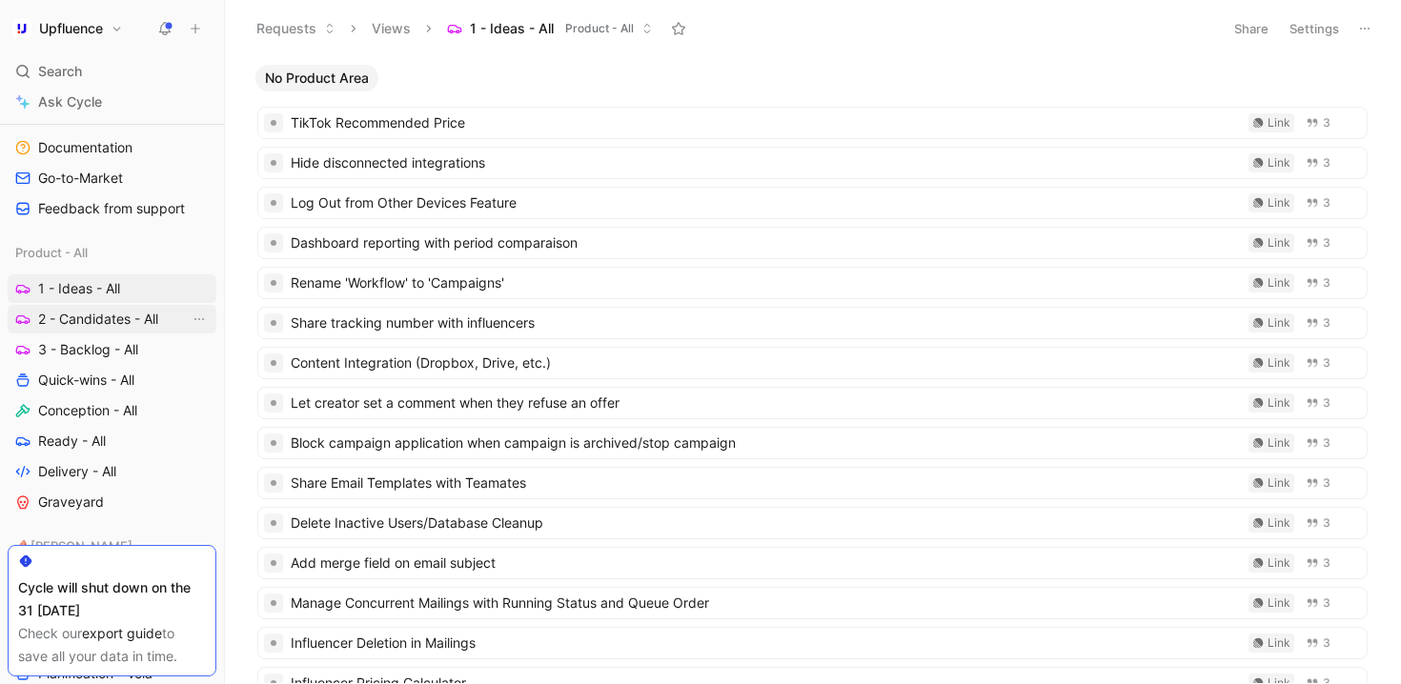
click at [93, 312] on span "2 - Candidates - All" at bounding box center [98, 319] width 120 height 19
click at [91, 344] on span "3 - Backlog - All" at bounding box center [88, 349] width 100 height 19
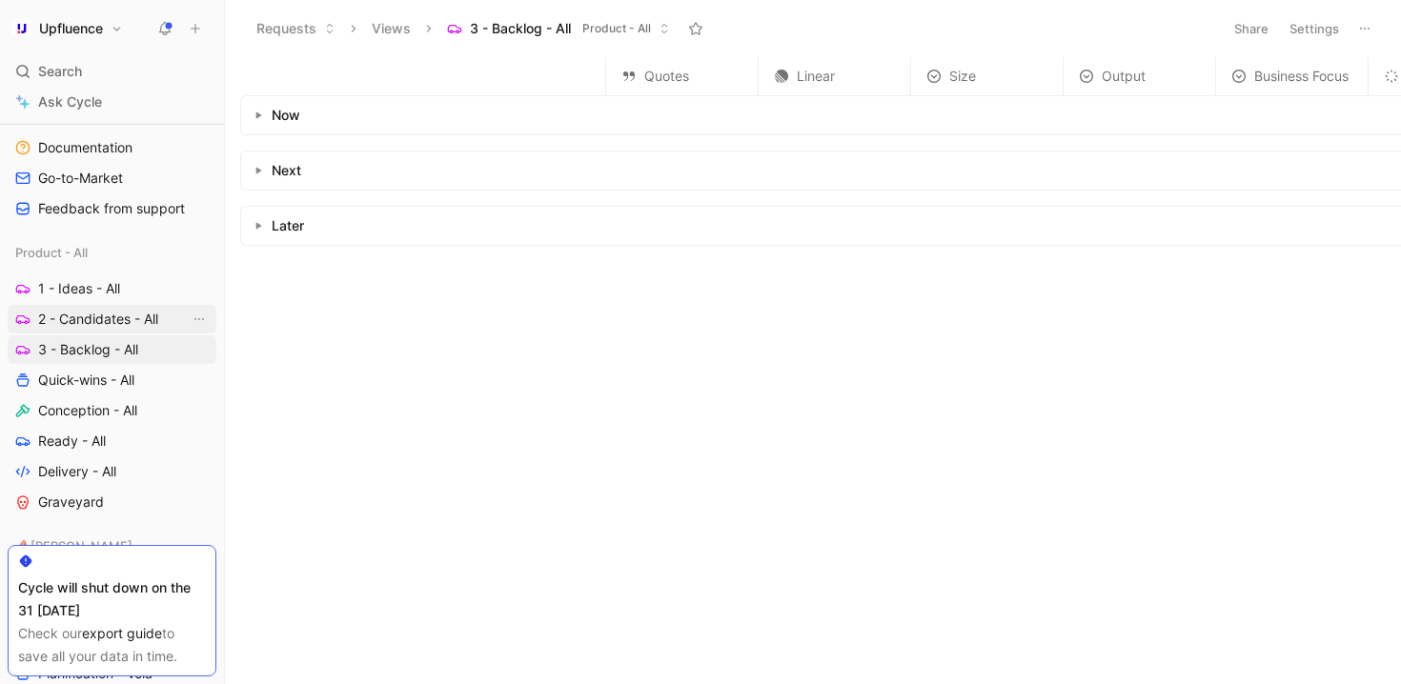
click at [118, 321] on span "2 - Candidates - All" at bounding box center [98, 319] width 120 height 19
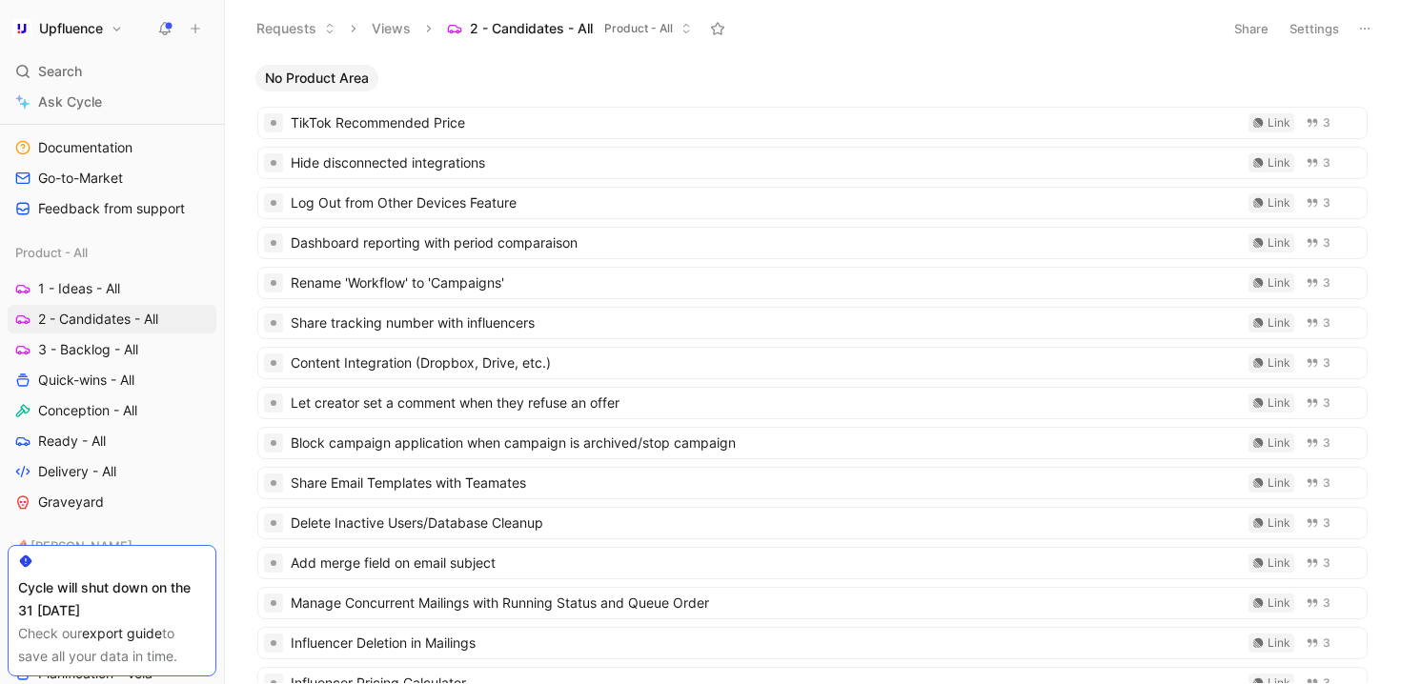
click at [1297, 21] on button "Settings" at bounding box center [1314, 28] width 67 height 27
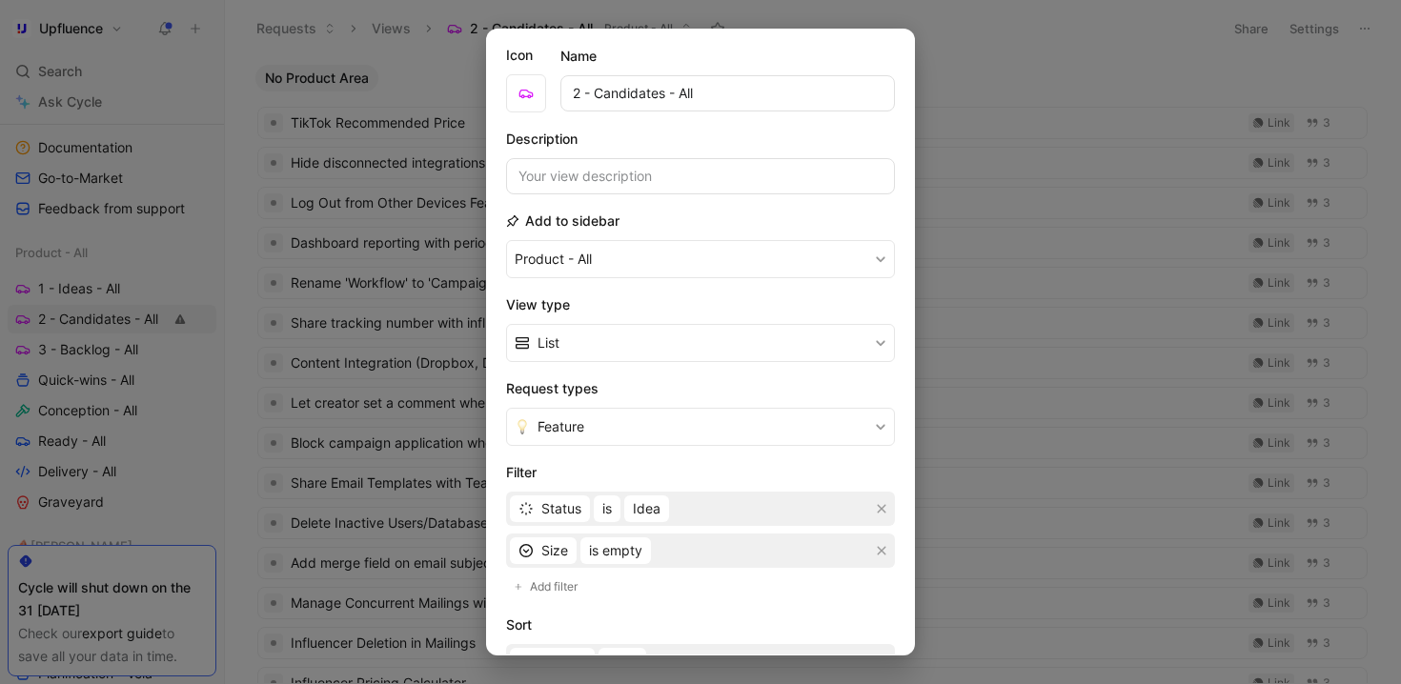
scroll to position [62, 0]
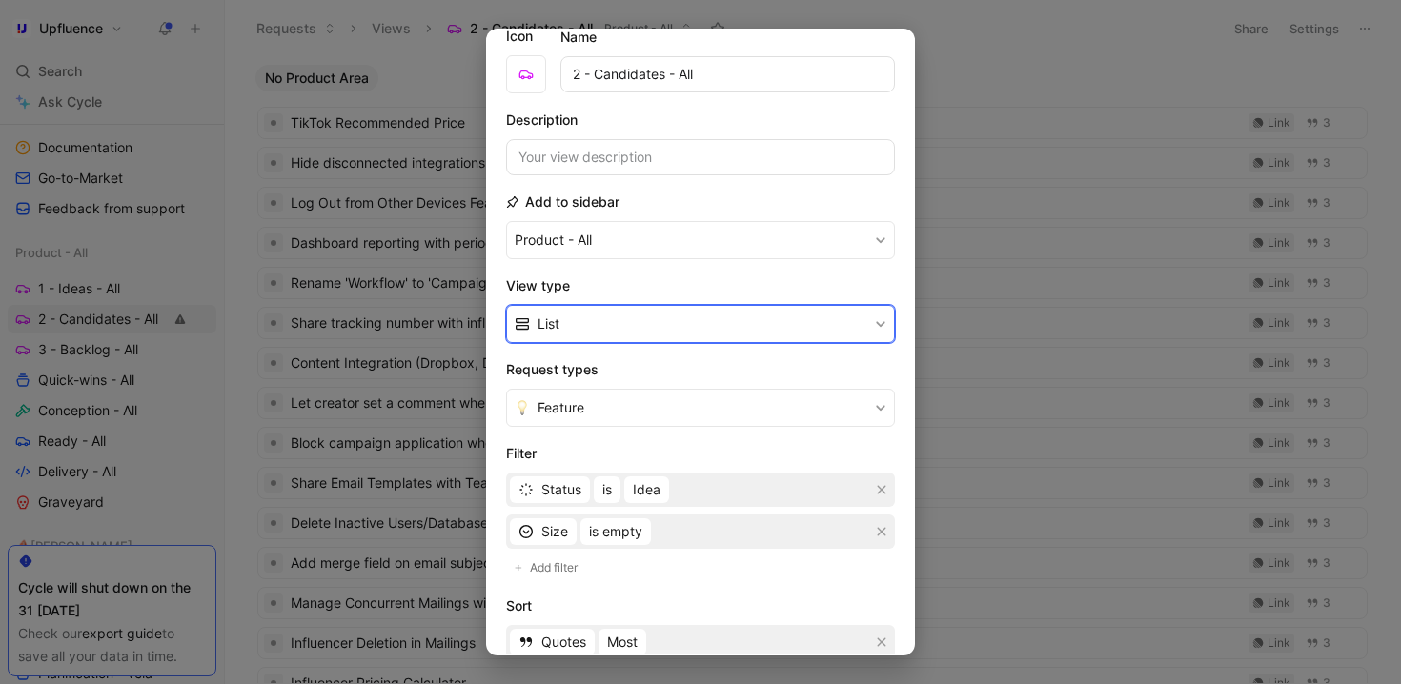
click at [674, 324] on button "List" at bounding box center [700, 324] width 389 height 38
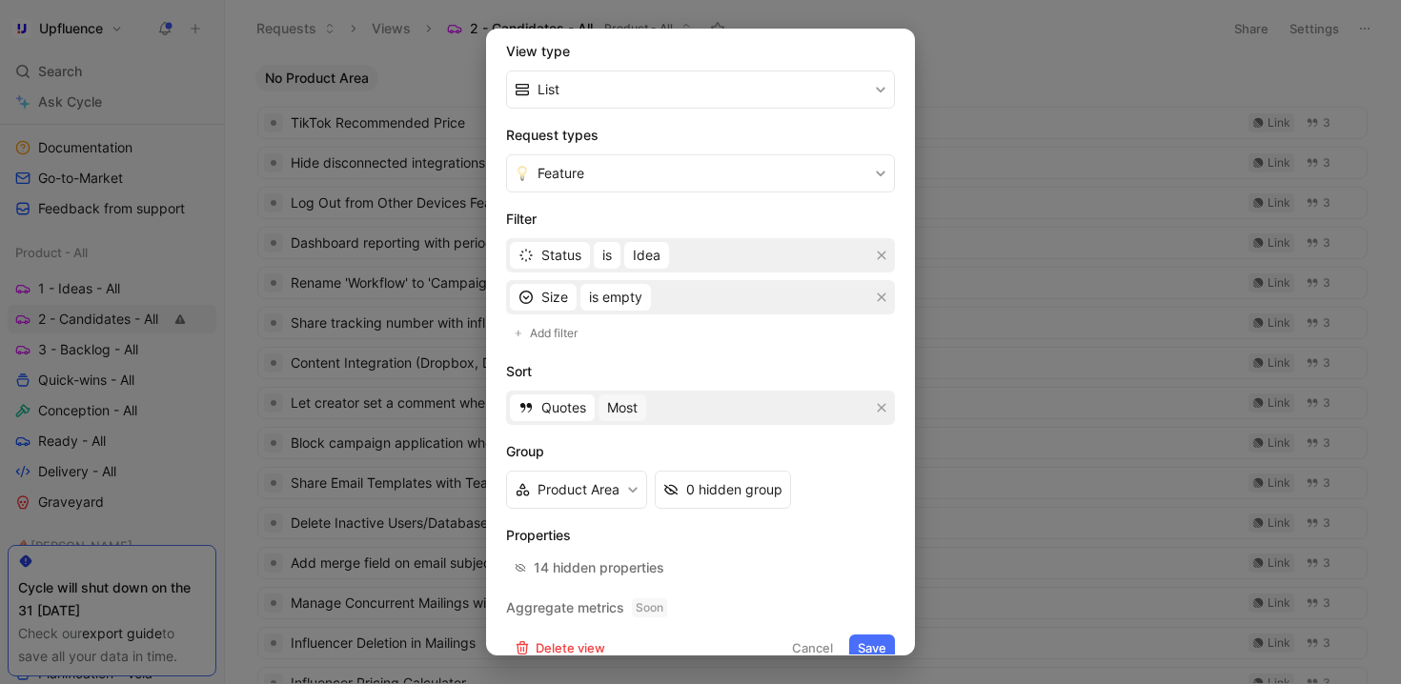
scroll to position [322, 0]
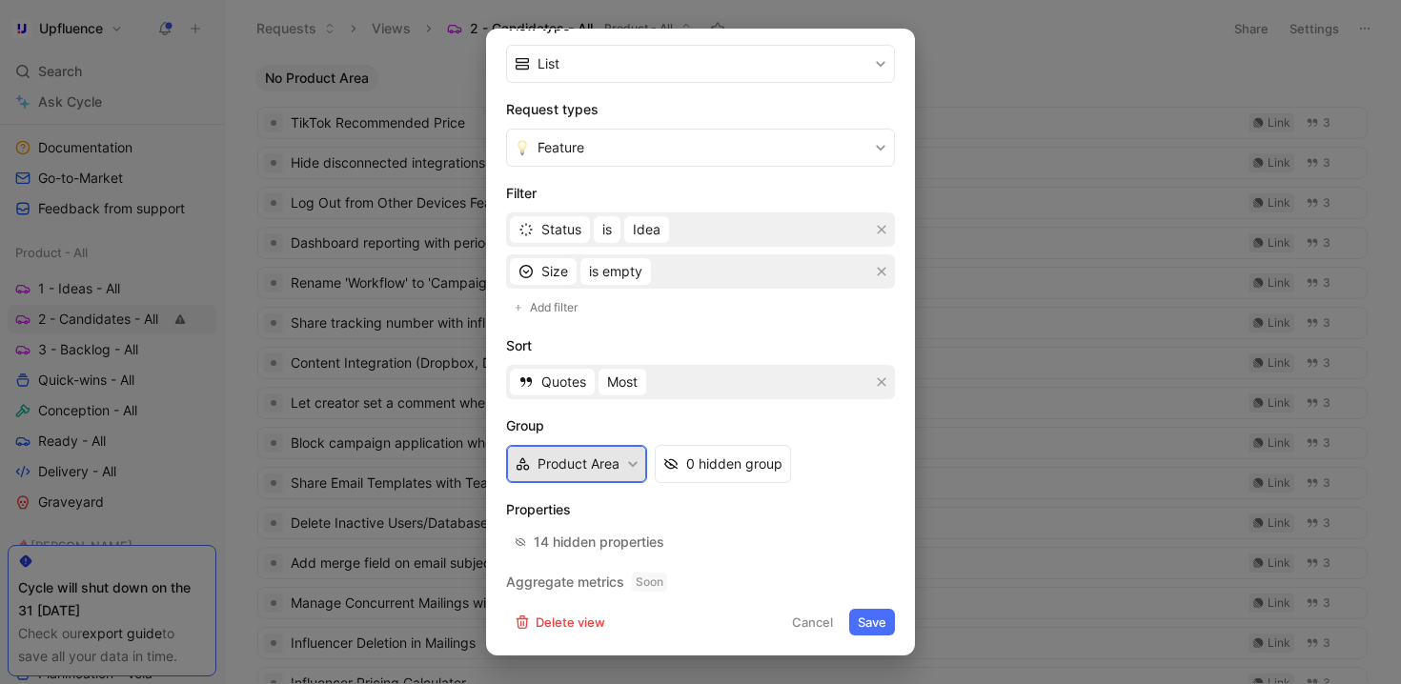
click at [610, 478] on button "Product Area" at bounding box center [576, 464] width 141 height 38
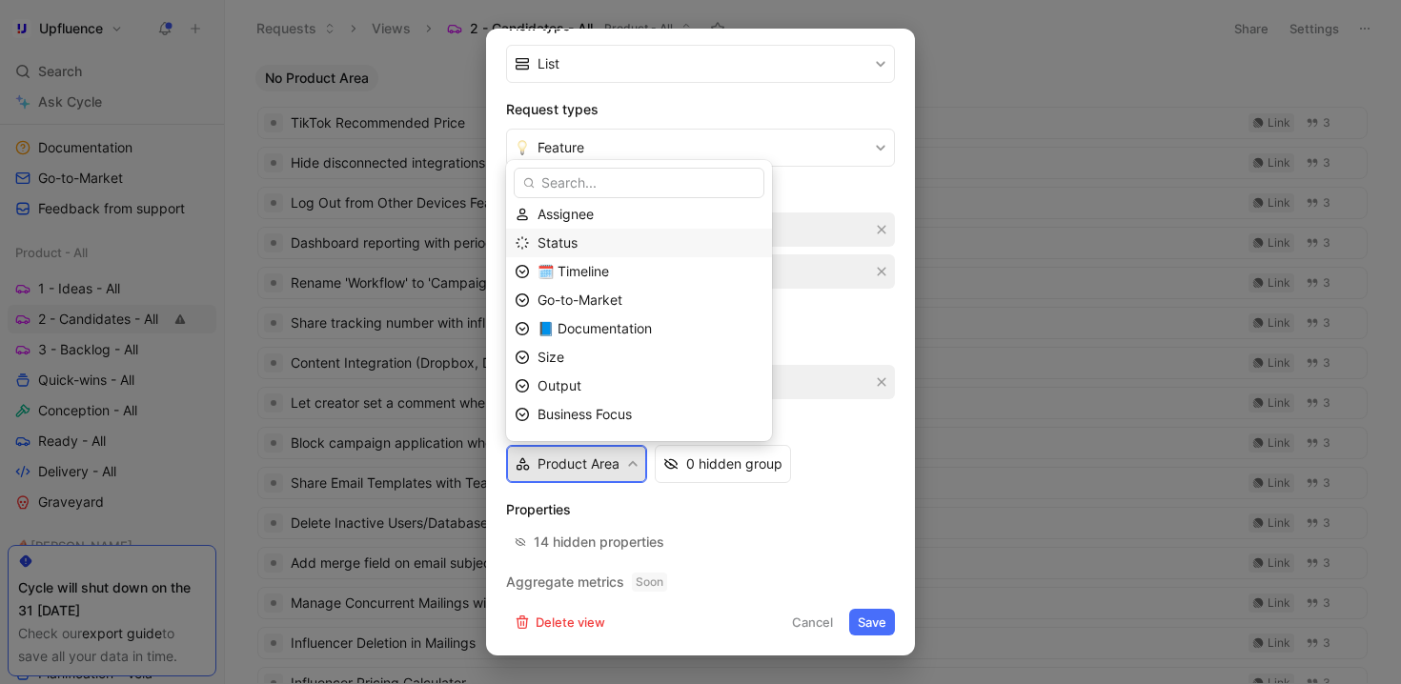
scroll to position [144, 0]
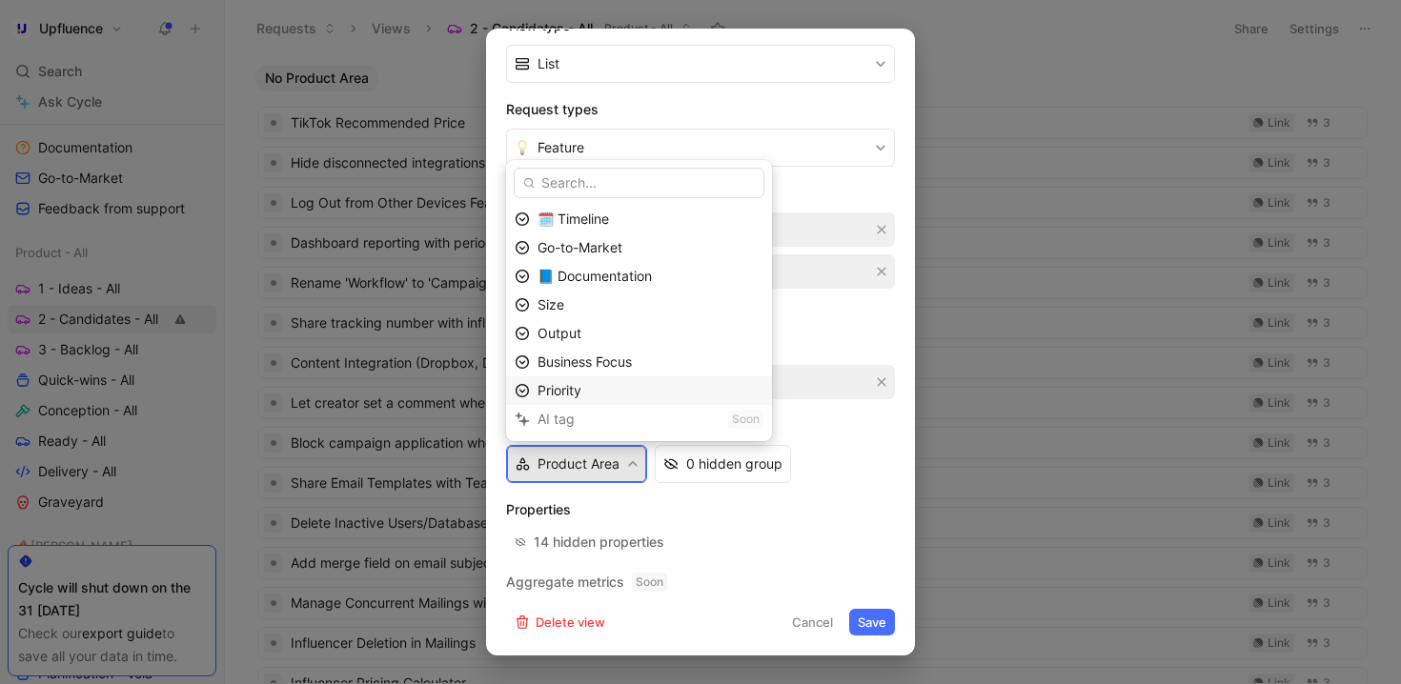
click at [617, 394] on div "Priority" at bounding box center [650, 390] width 226 height 23
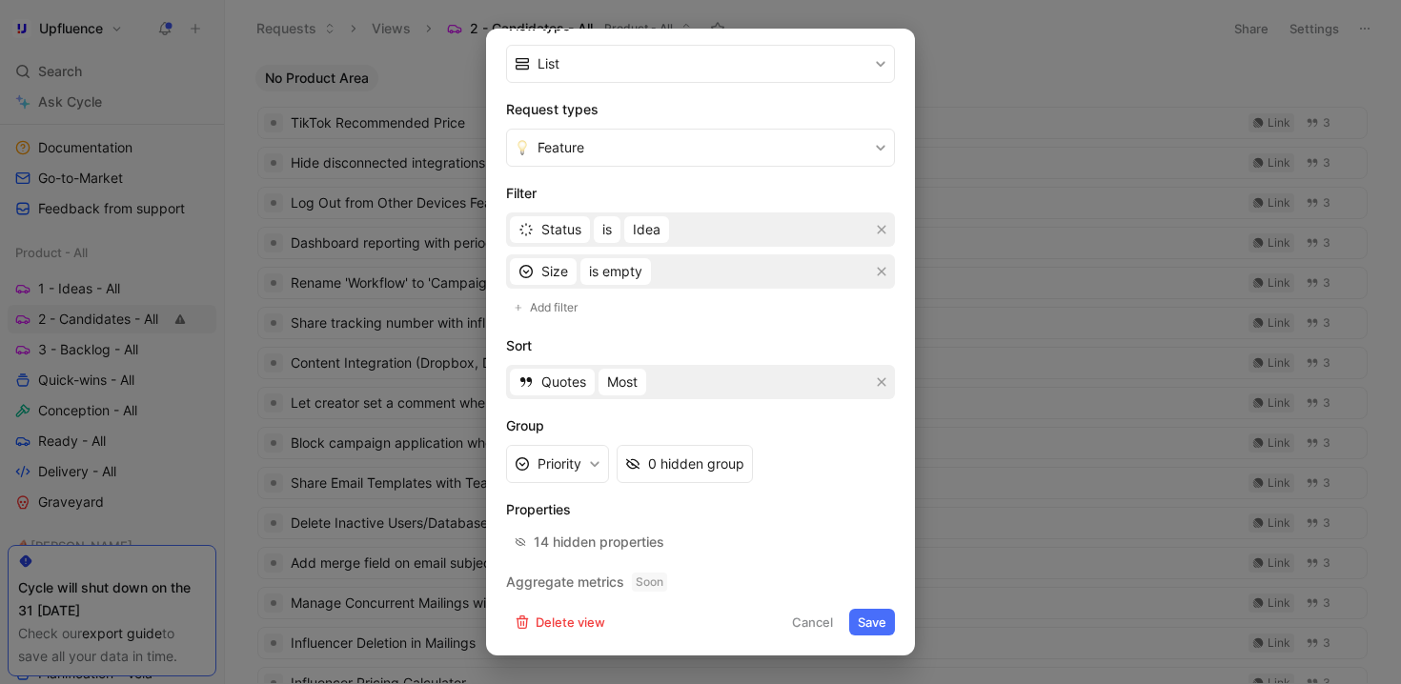
click at [876, 629] on button "Save" at bounding box center [872, 622] width 46 height 27
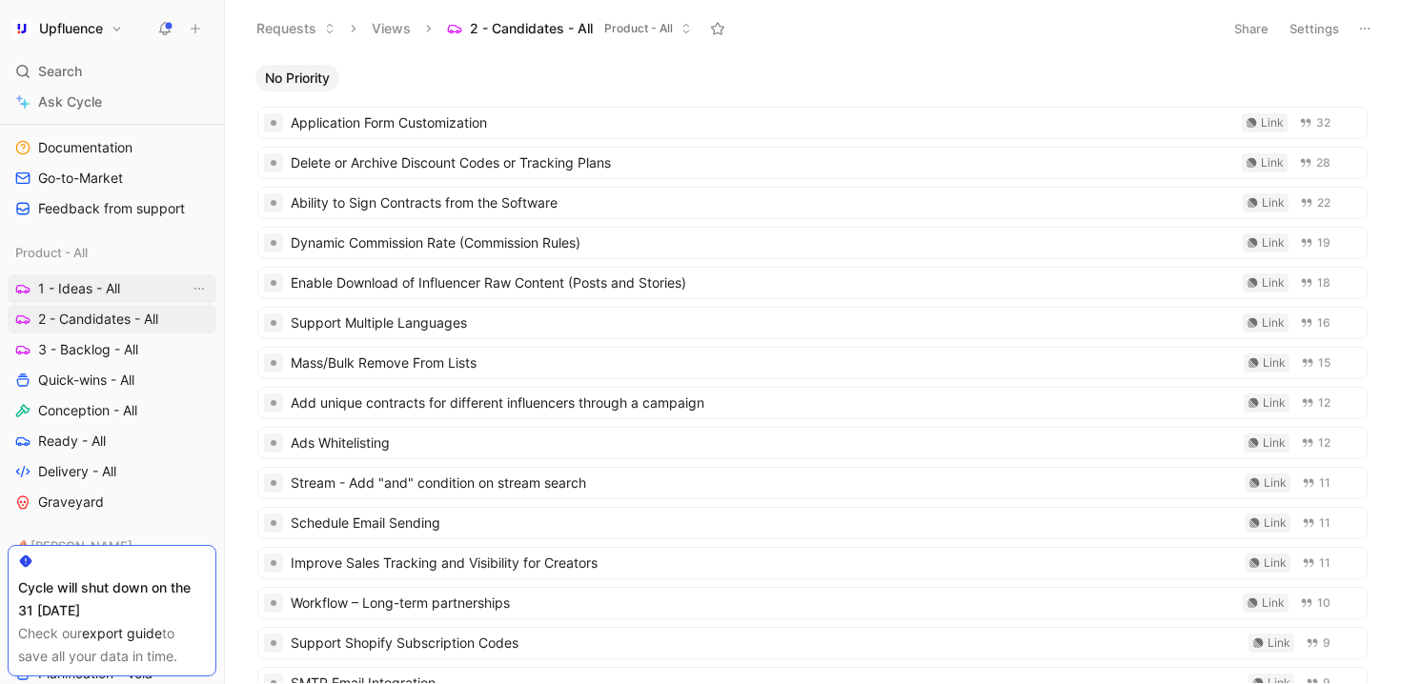
click at [91, 288] on span "1 - Ideas - All" at bounding box center [79, 288] width 82 height 19
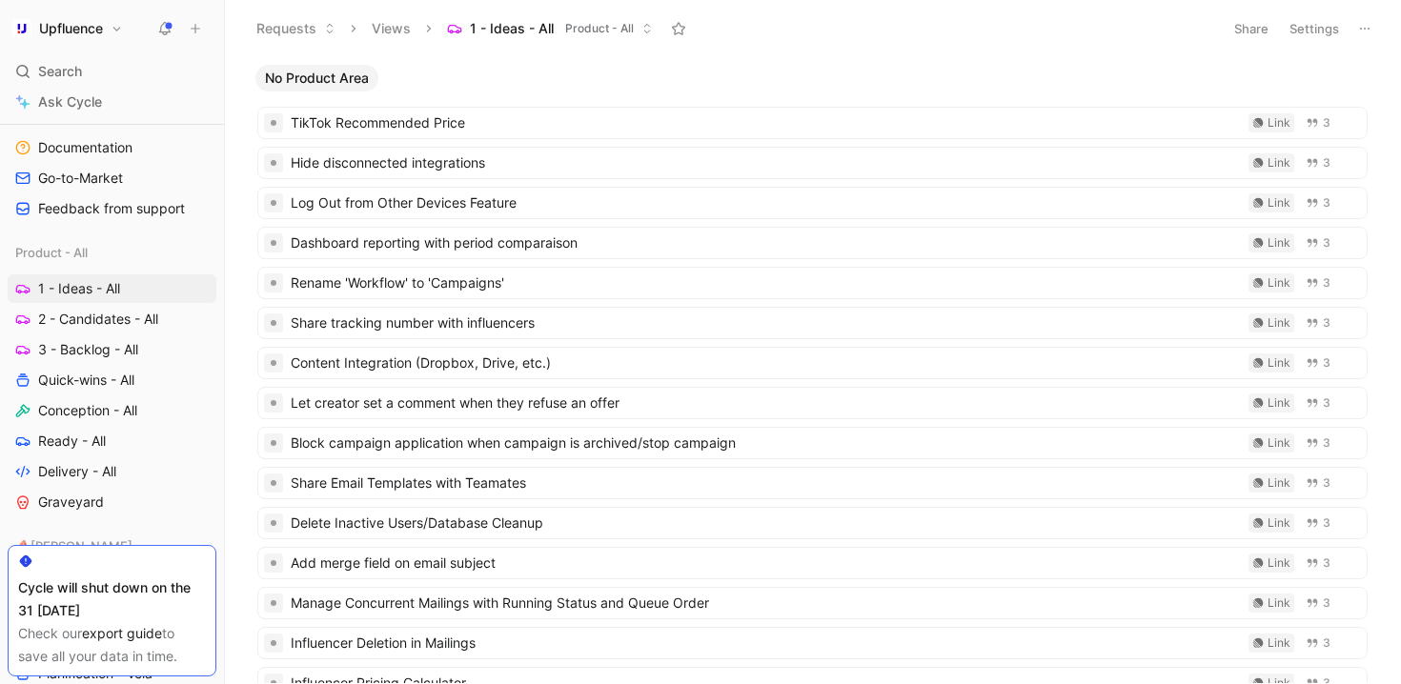
click at [1309, 25] on button "Settings" at bounding box center [1314, 28] width 67 height 27
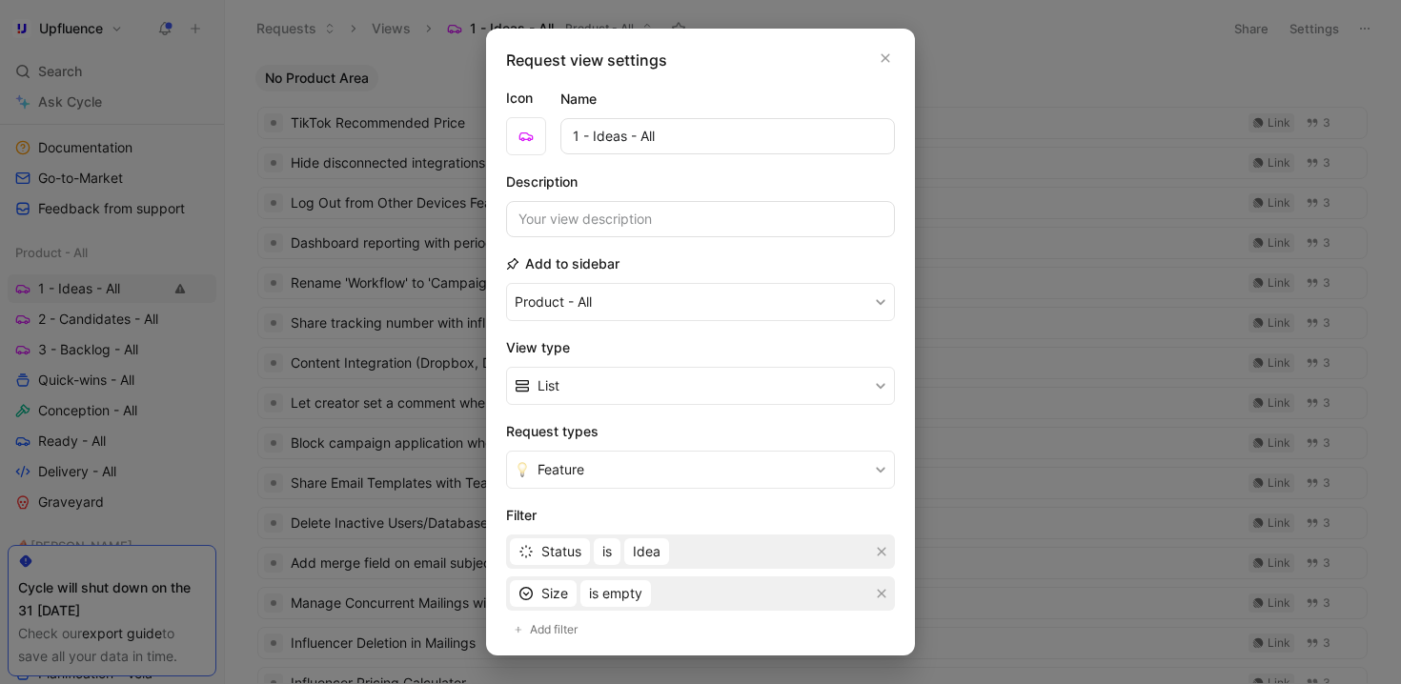
scroll to position [322, 0]
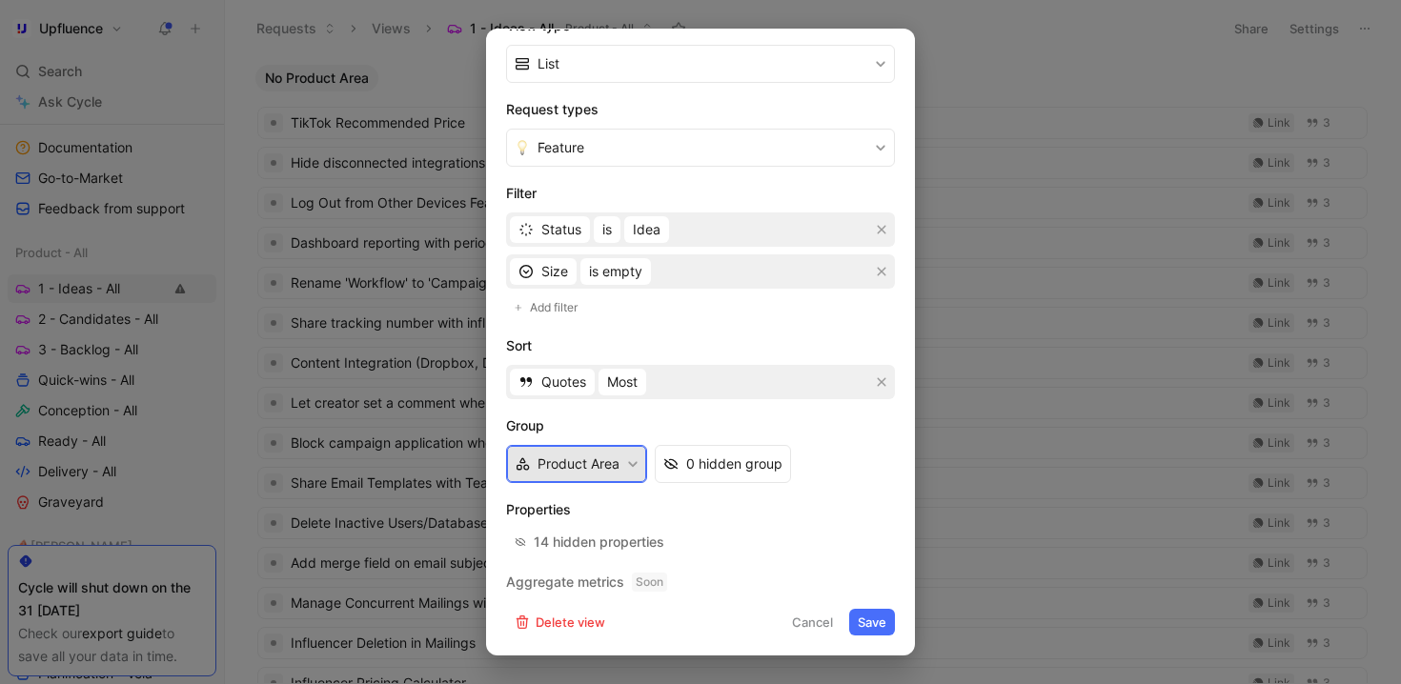
click at [583, 460] on button "Product Area" at bounding box center [576, 464] width 141 height 38
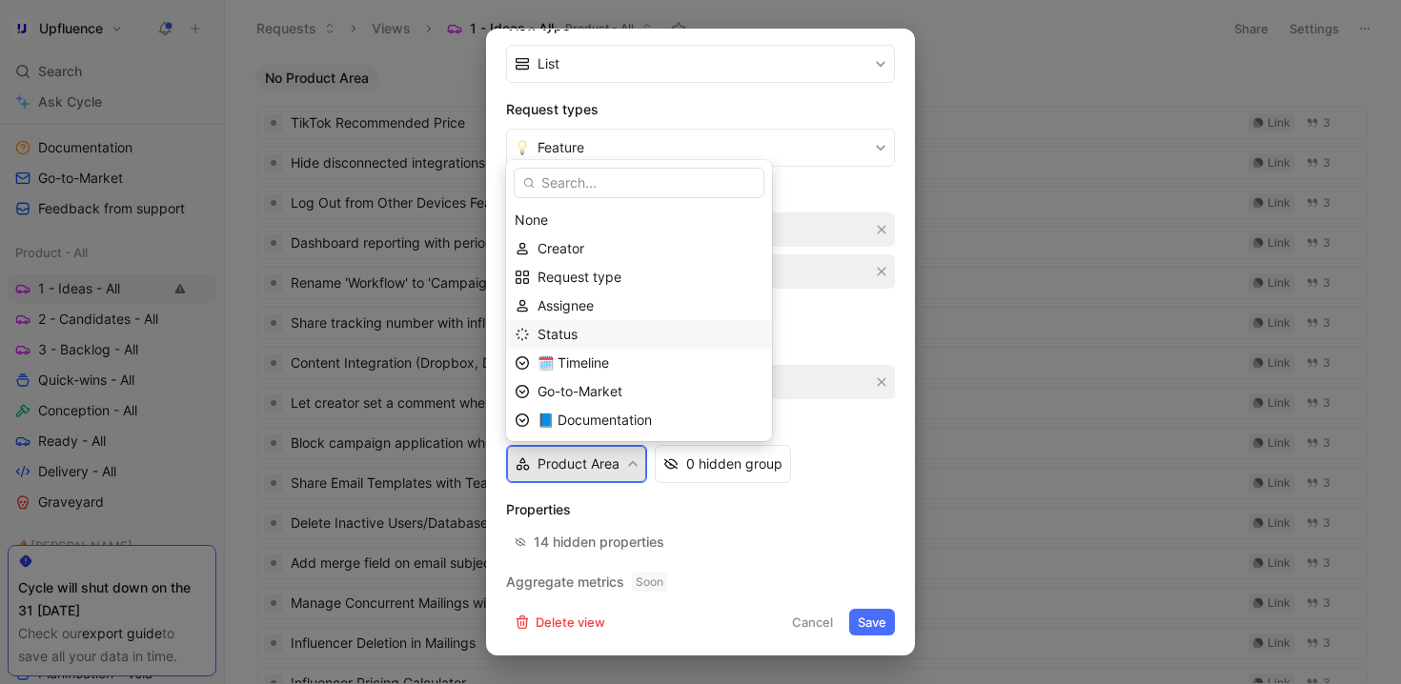
scroll to position [144, 0]
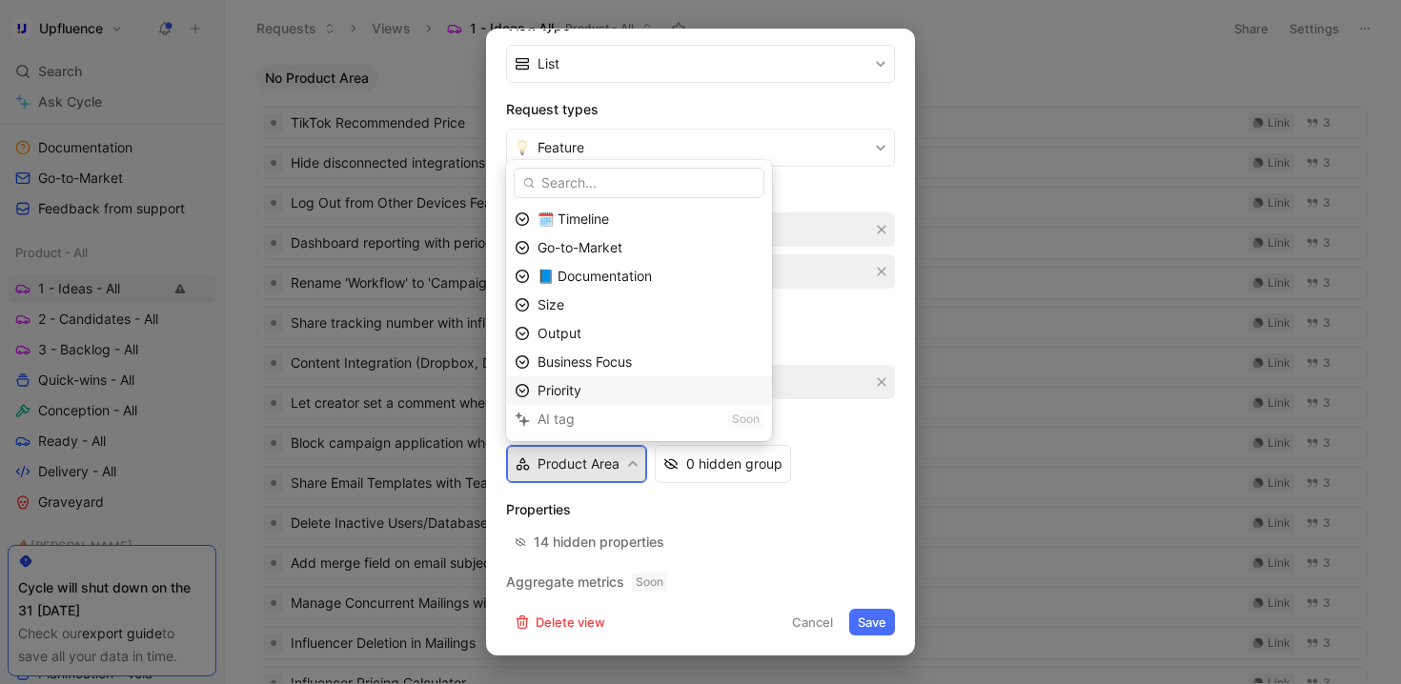
click at [606, 394] on div "Priority" at bounding box center [650, 390] width 226 height 23
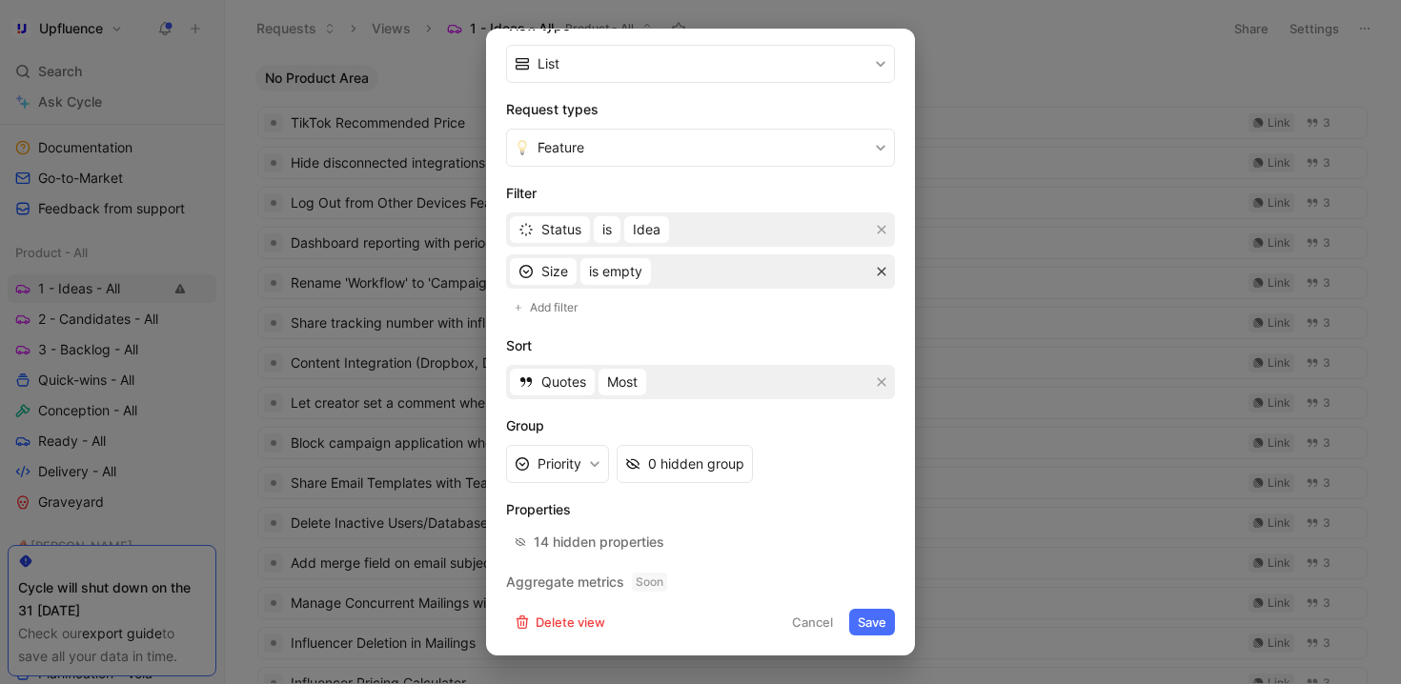
click at [878, 271] on icon "button" at bounding box center [882, 272] width 9 height 9
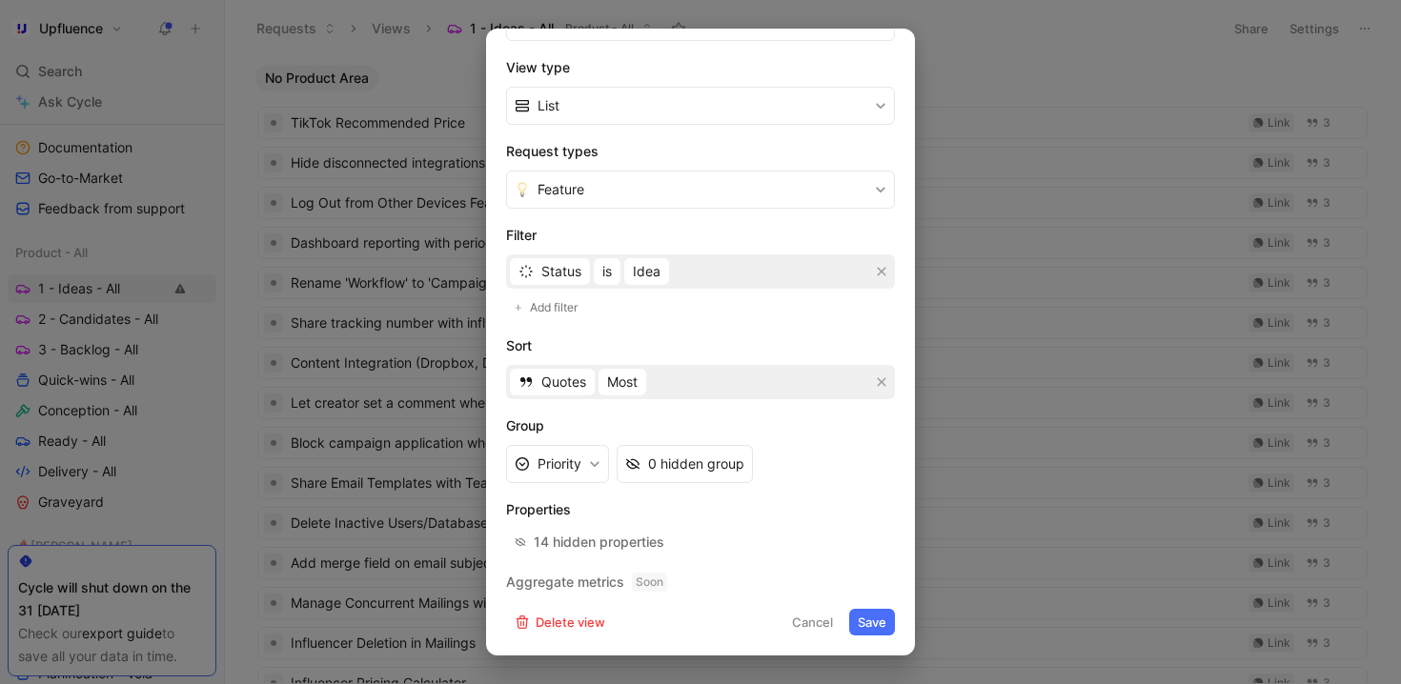
scroll to position [280, 0]
click at [866, 622] on button "Save" at bounding box center [872, 622] width 46 height 27
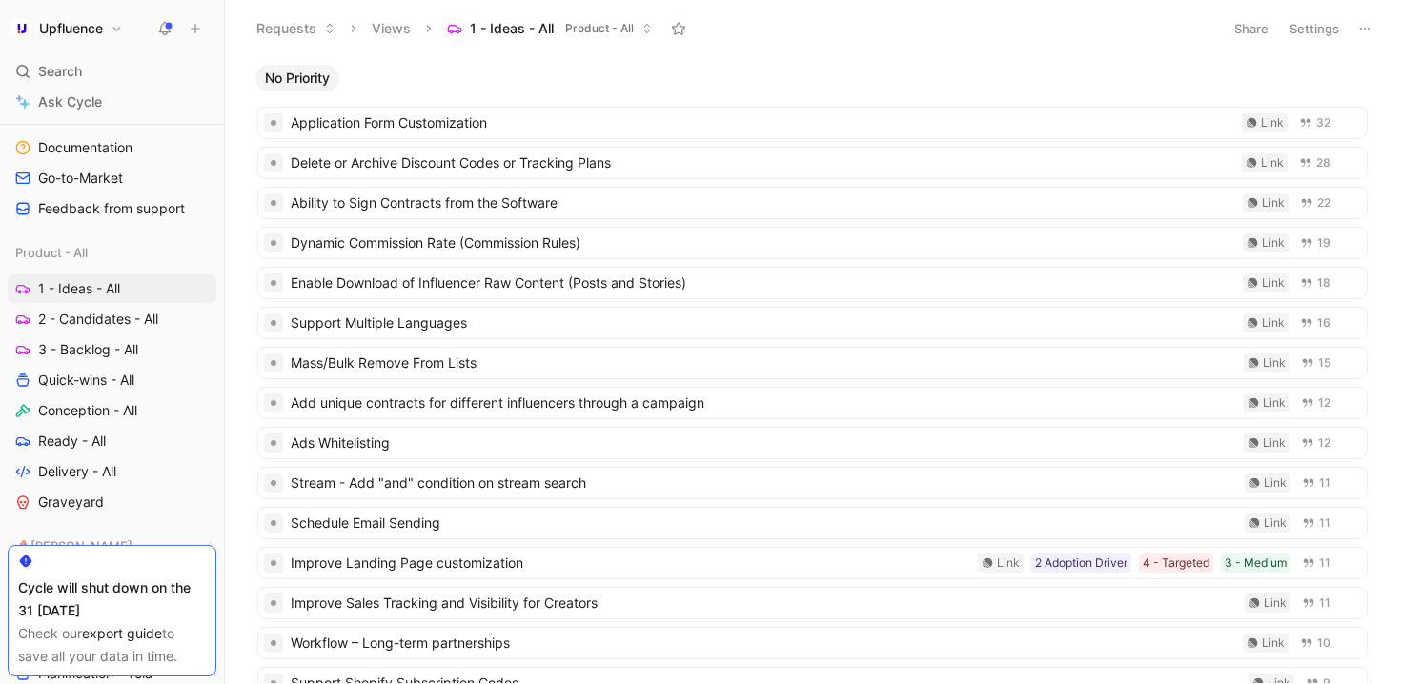
click at [304, 89] on button "No Priority" at bounding box center [297, 78] width 84 height 27
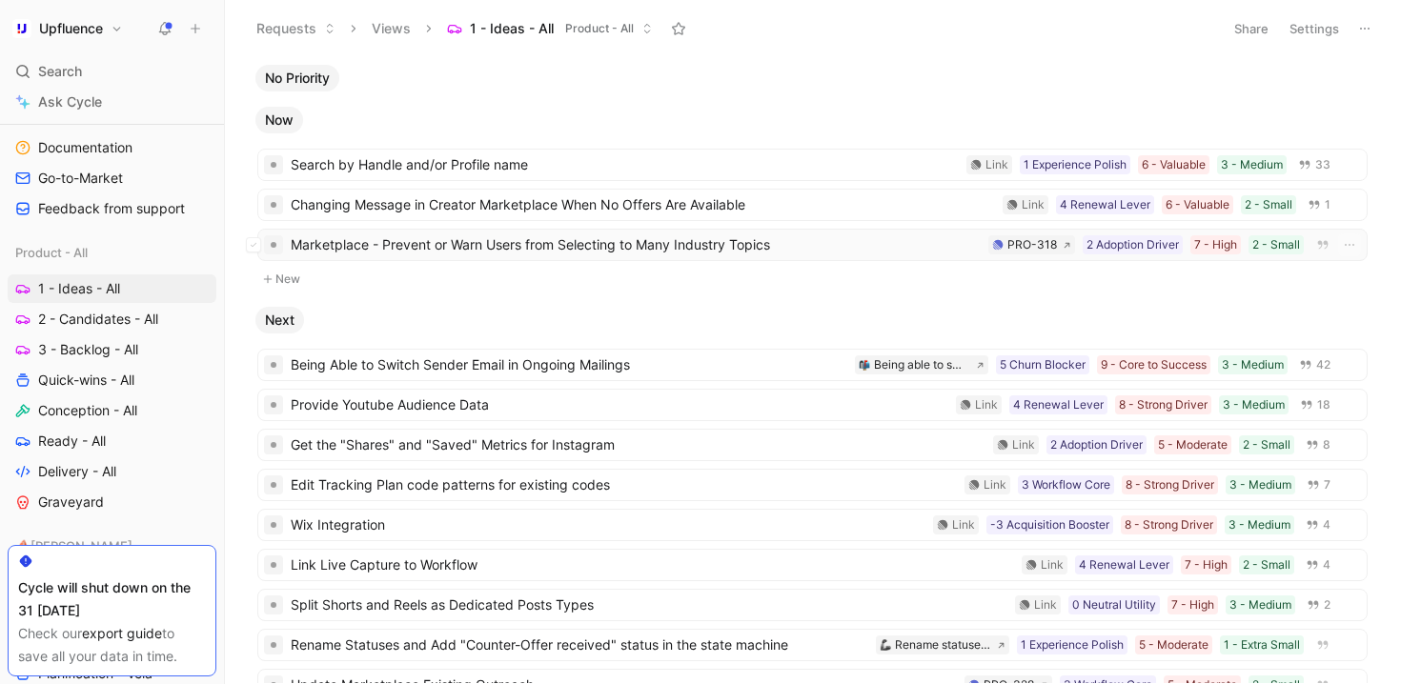
scroll to position [12, 0]
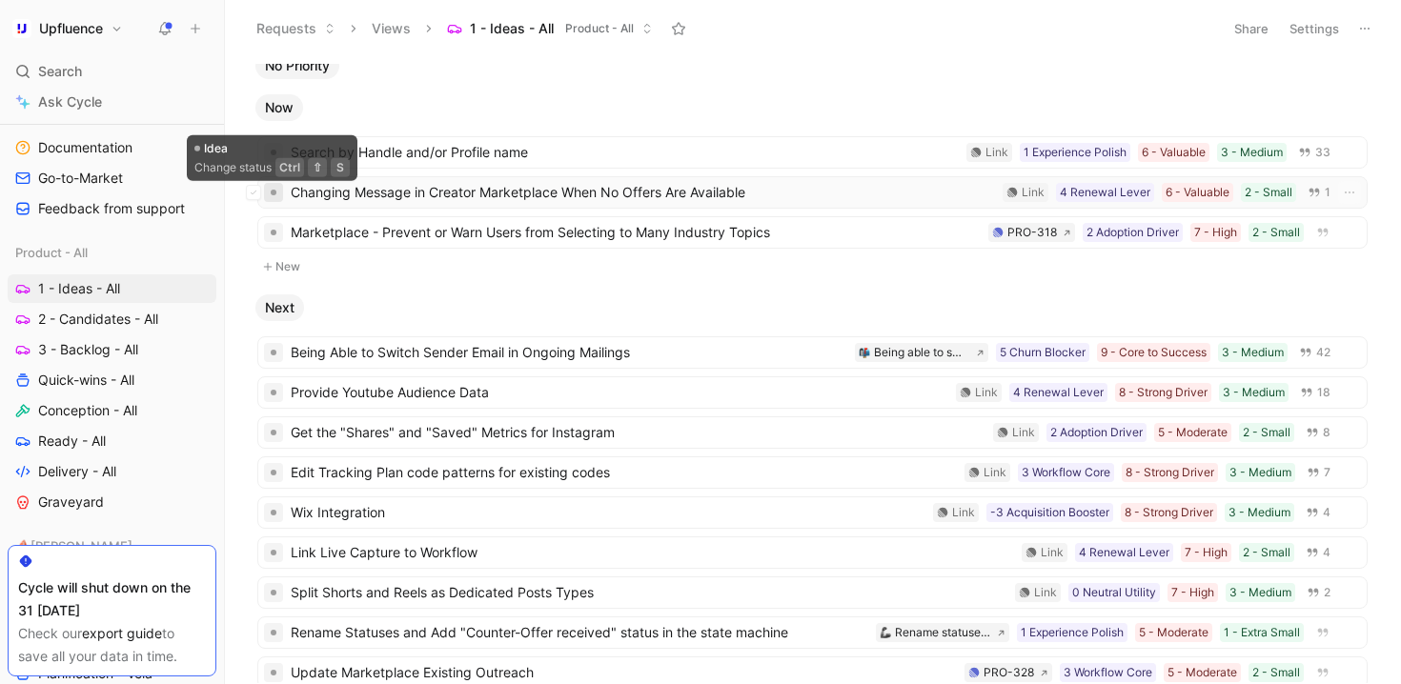
click at [275, 188] on div at bounding box center [273, 192] width 19 height 19
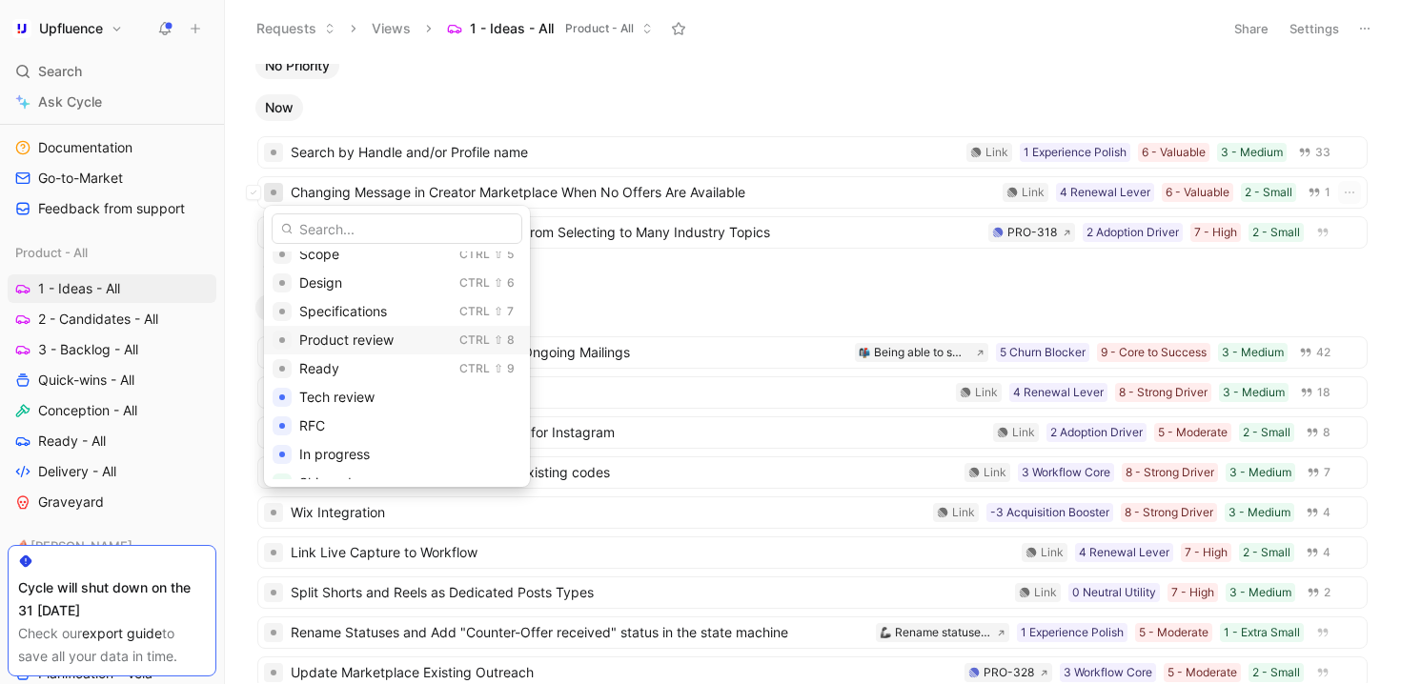
scroll to position [0, 0]
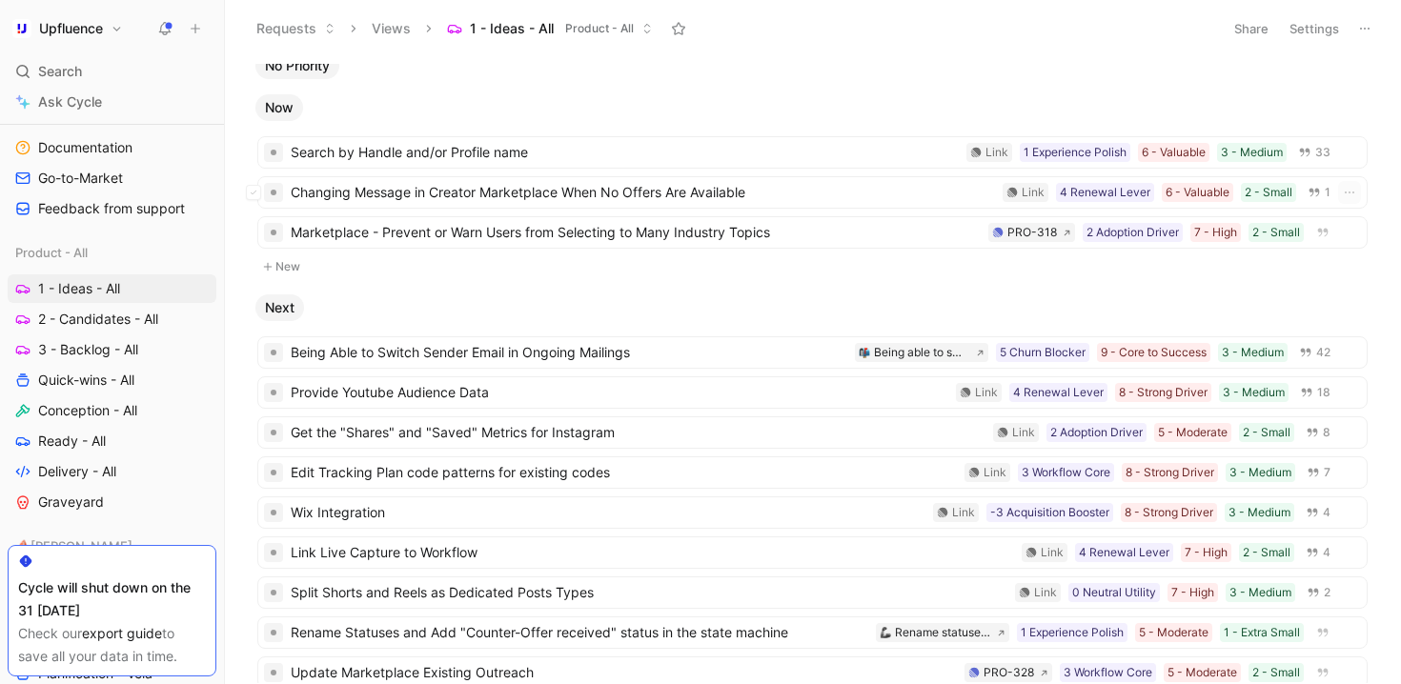
click at [97, 25] on h1 "Upfluence" at bounding box center [71, 28] width 64 height 17
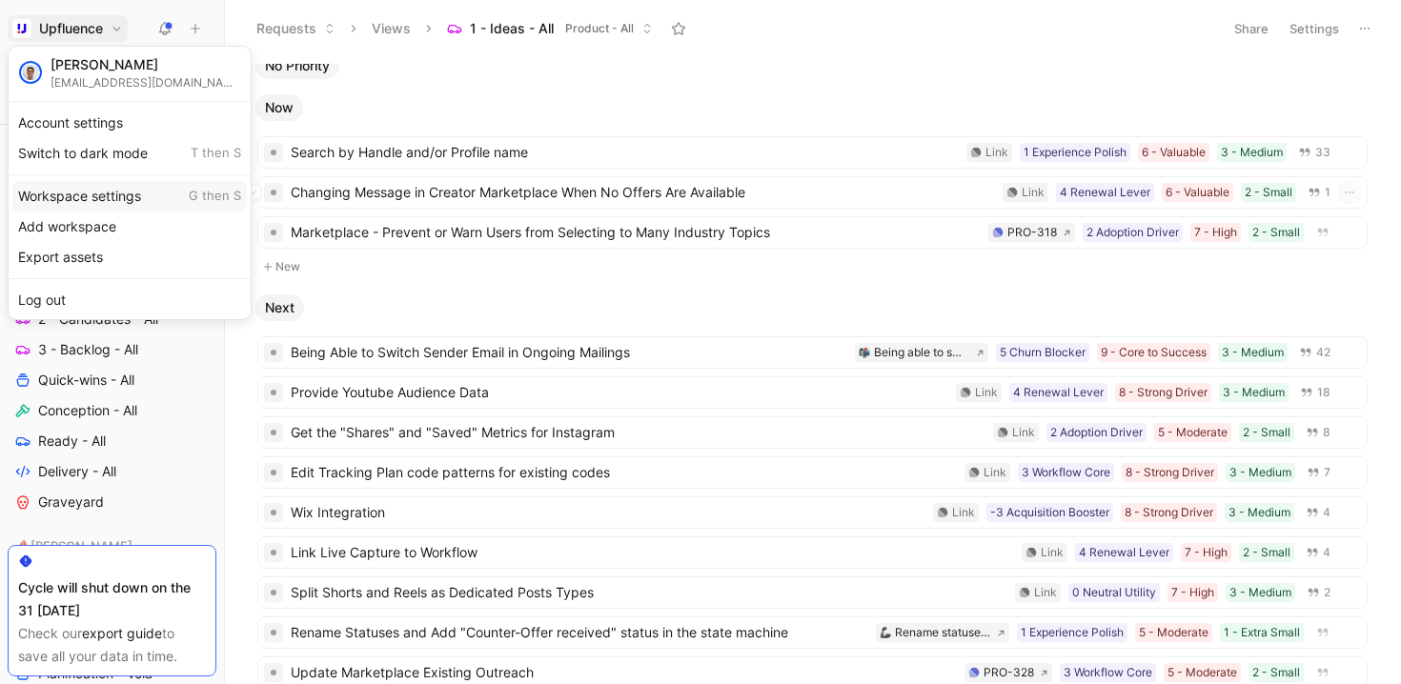
click at [101, 192] on div "Workspace settings G then S" at bounding box center [129, 196] width 234 height 30
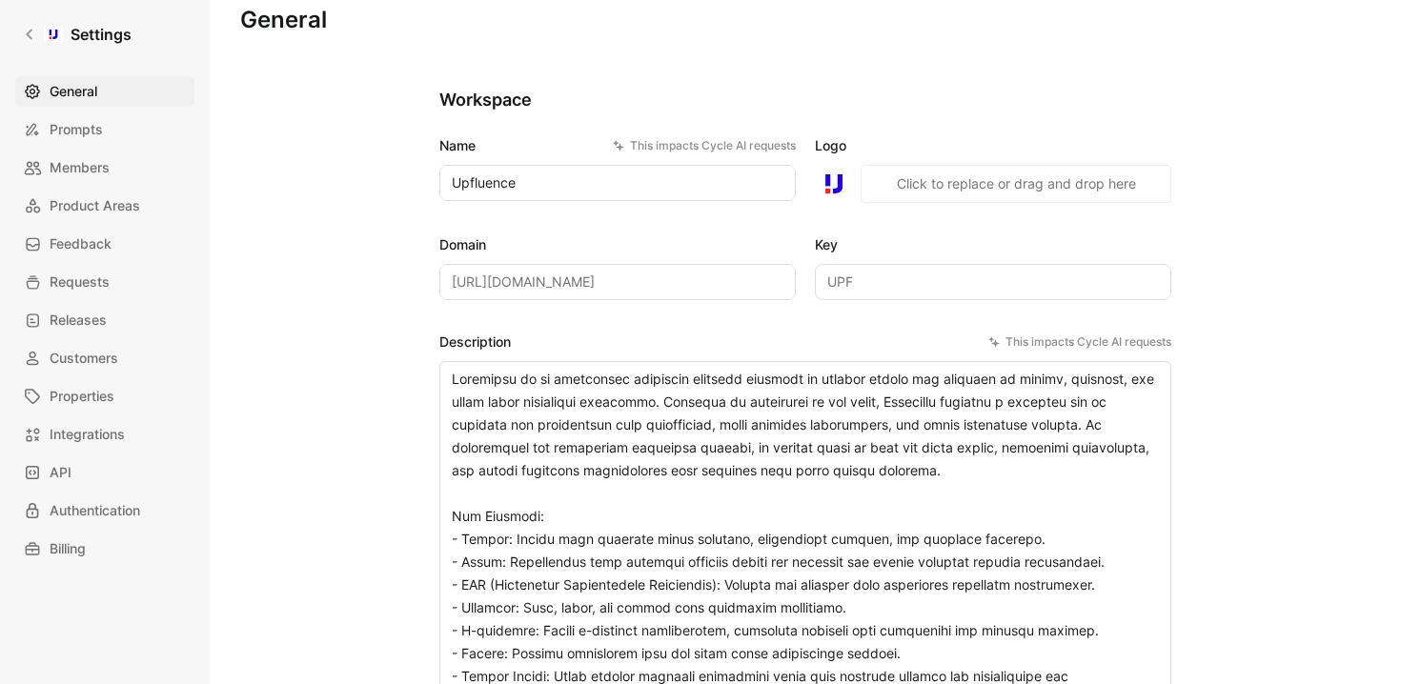
scroll to position [41, 0]
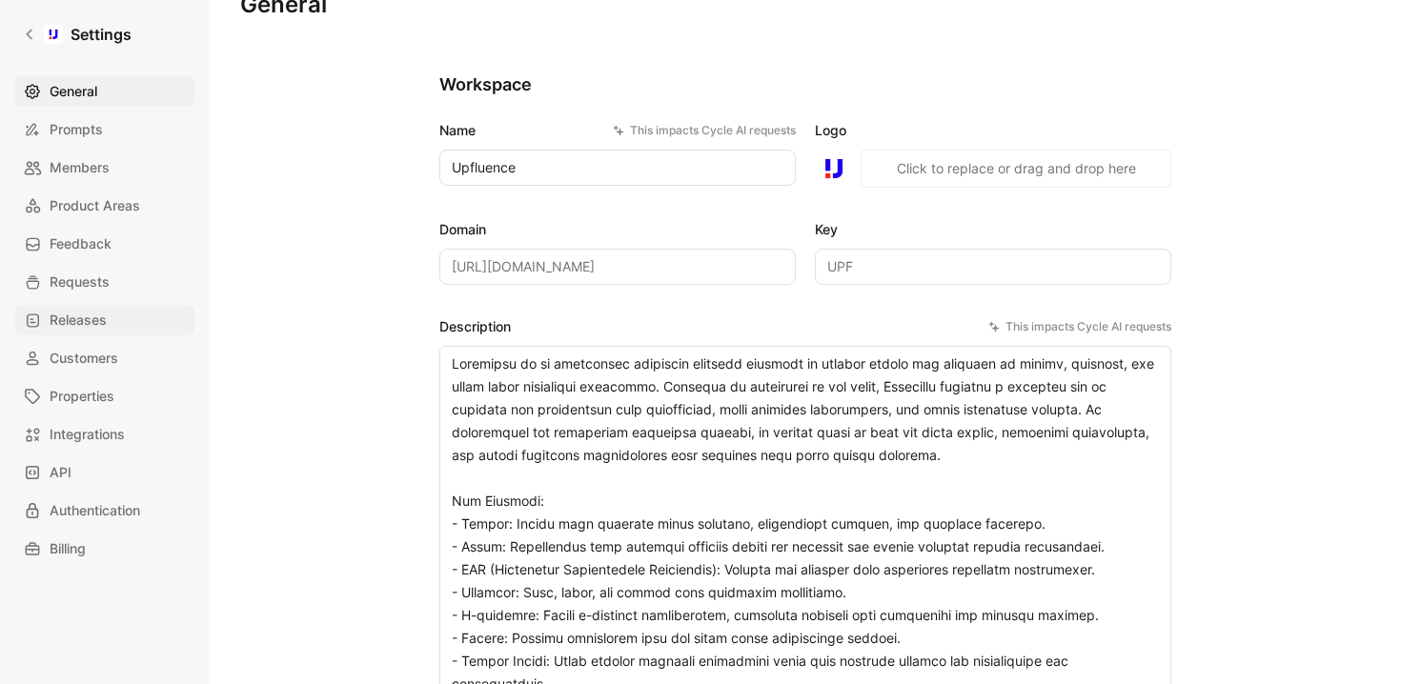
click at [67, 306] on link "Releases" at bounding box center [104, 320] width 179 height 30
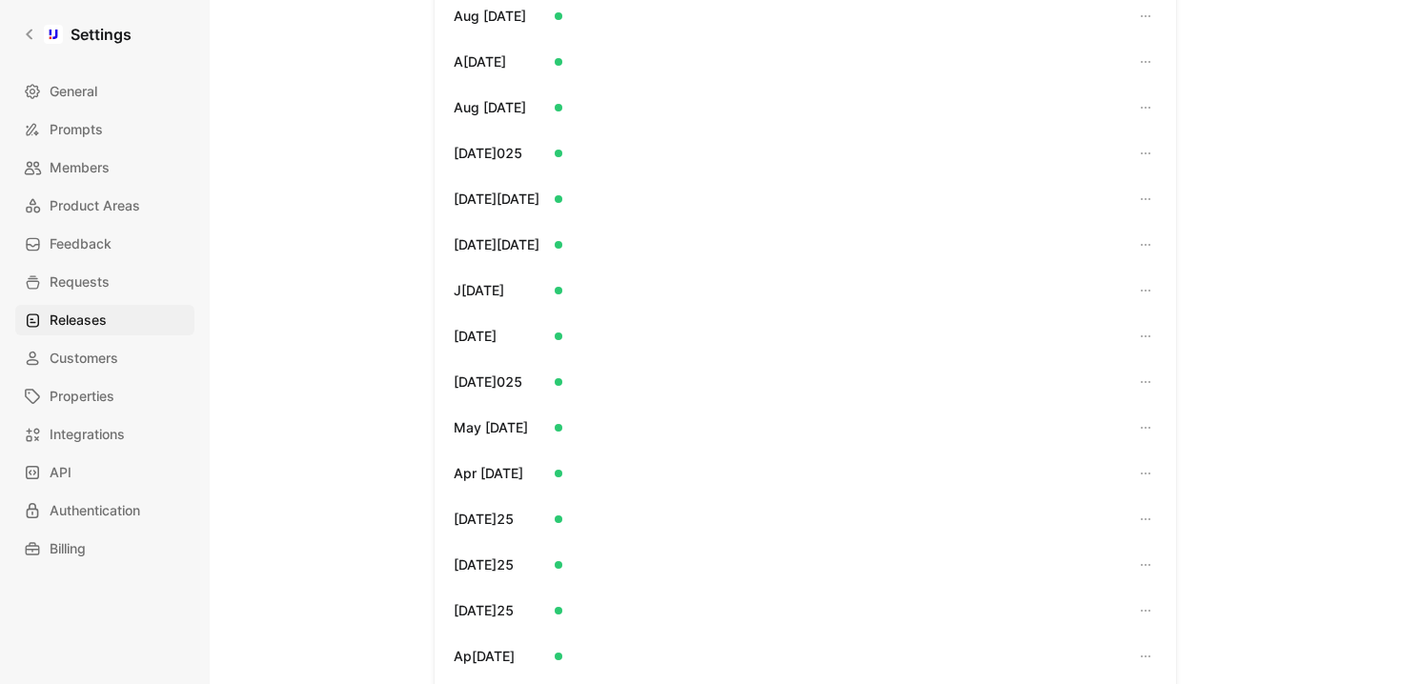
scroll to position [647, 0]
click at [133, 351] on link "Customers" at bounding box center [104, 358] width 179 height 30
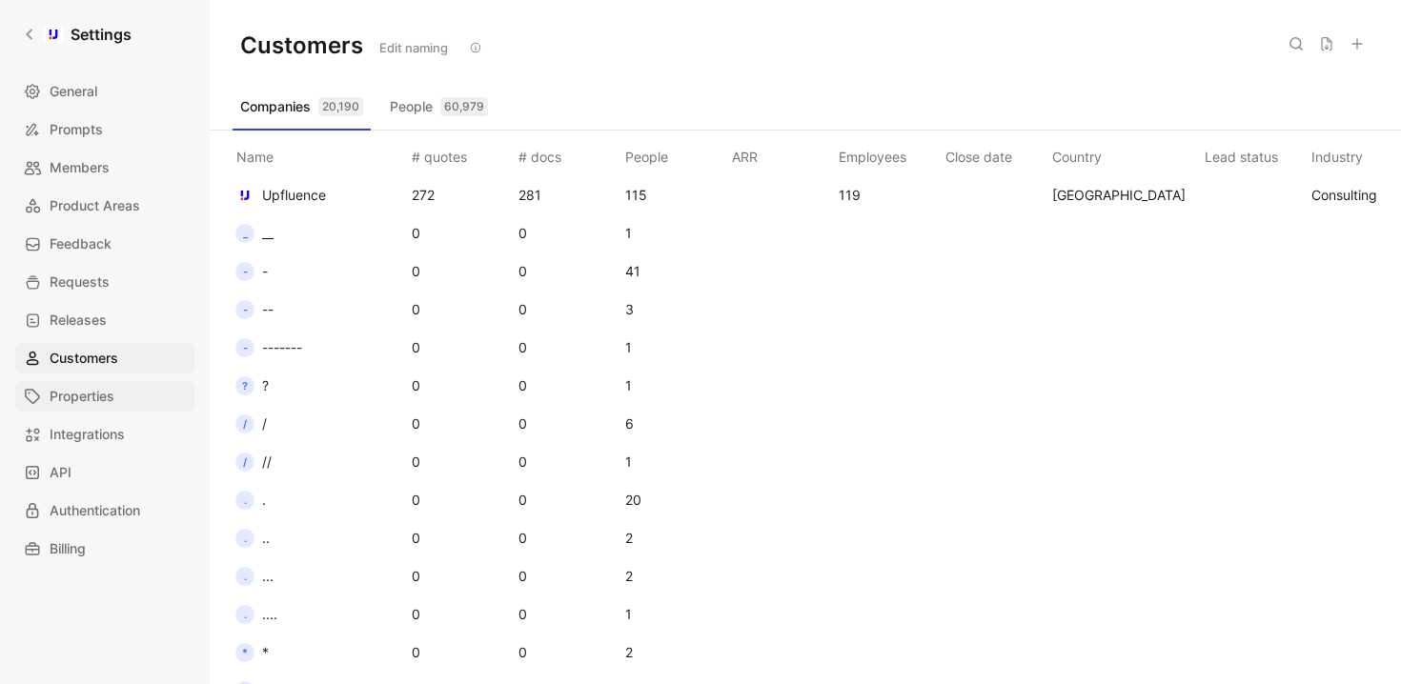
click at [129, 394] on link "Properties" at bounding box center [104, 396] width 179 height 30
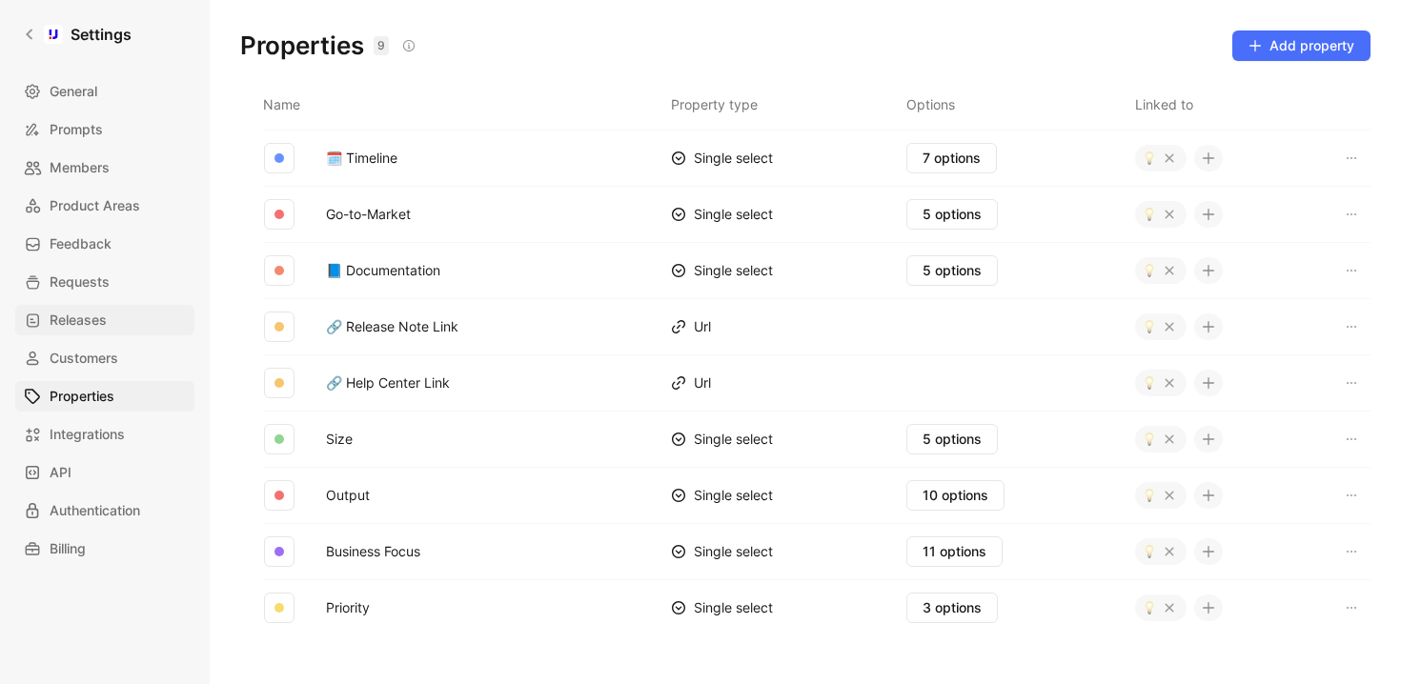
click at [100, 305] on link "Releases" at bounding box center [104, 320] width 179 height 30
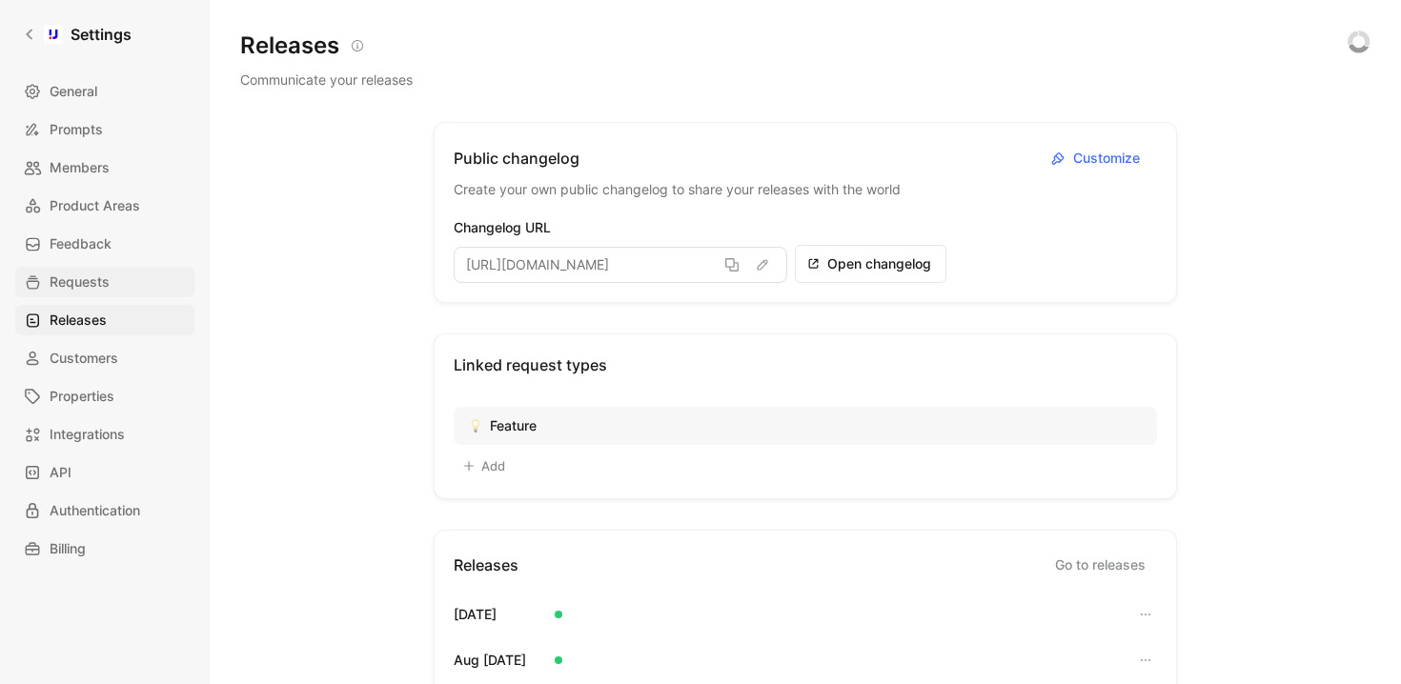
click at [100, 277] on span "Requests" at bounding box center [80, 282] width 60 height 23
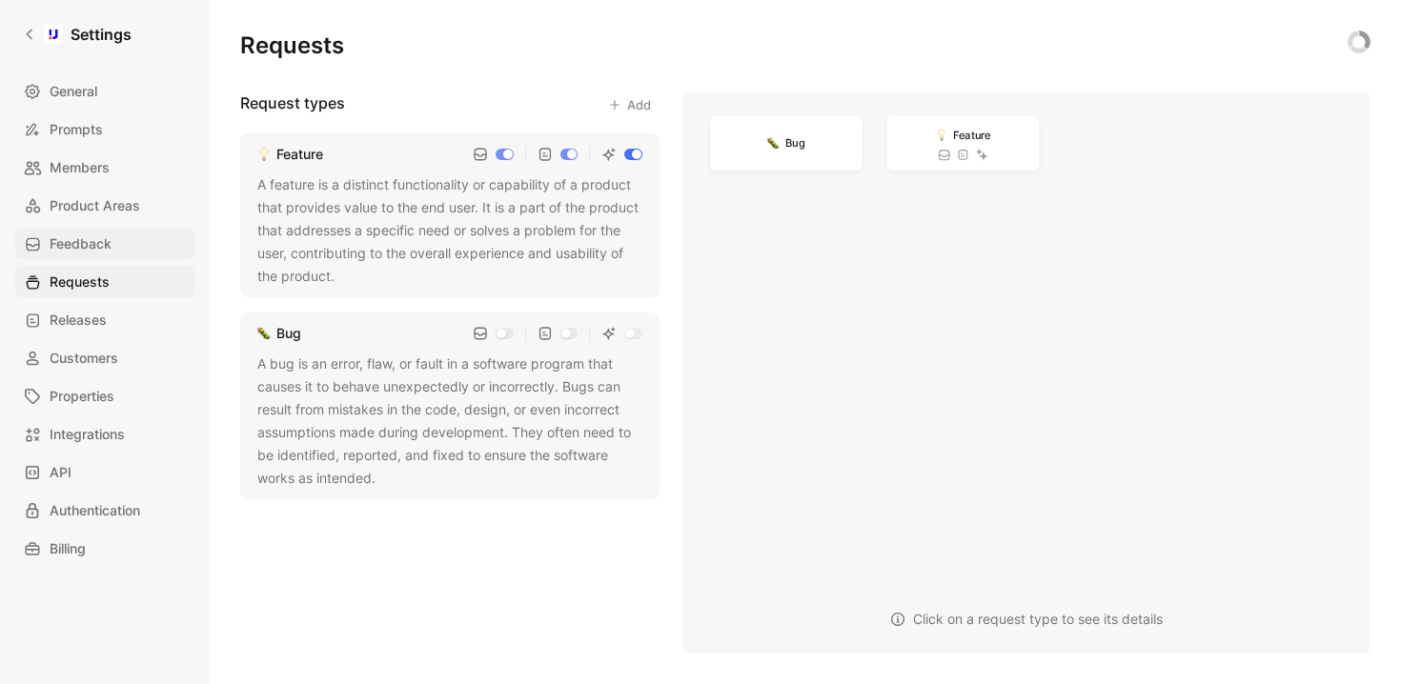
click at [98, 243] on span "Feedback" at bounding box center [81, 244] width 62 height 23
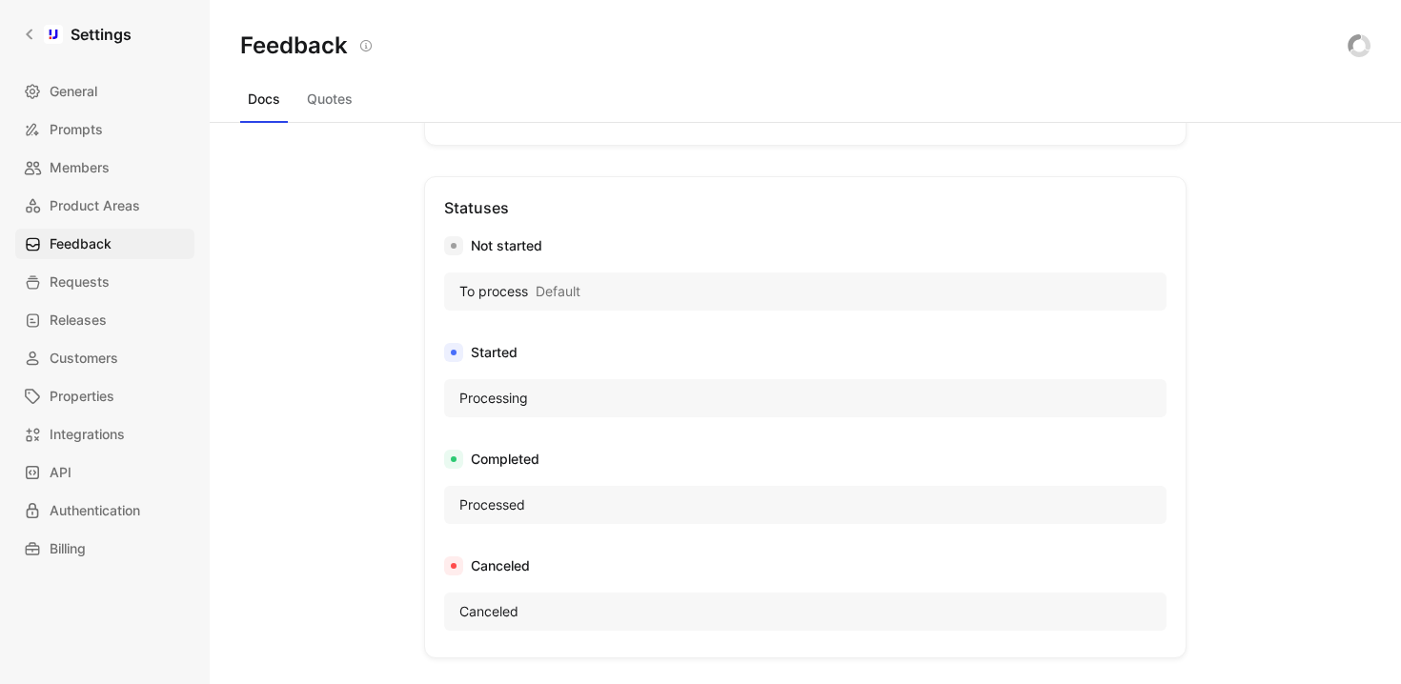
scroll to position [1036, 0]
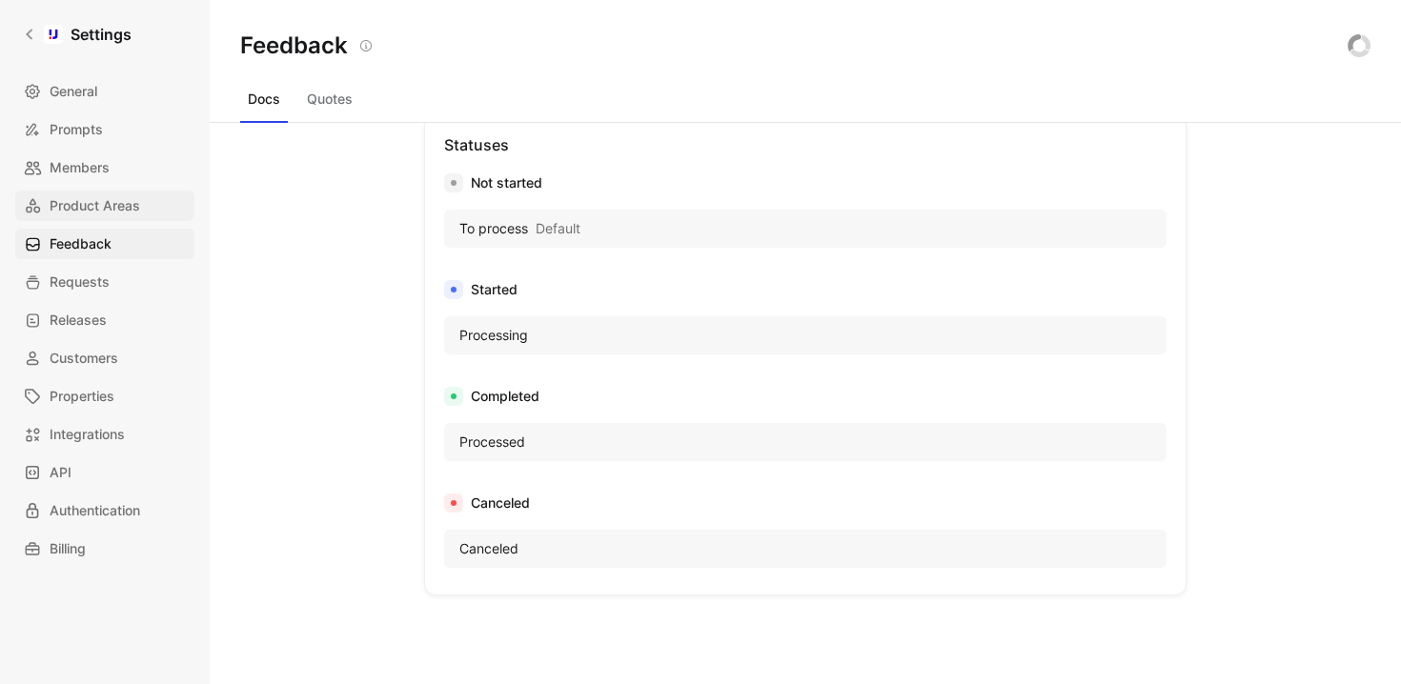
click at [109, 207] on span "Product Areas" at bounding box center [95, 205] width 91 height 23
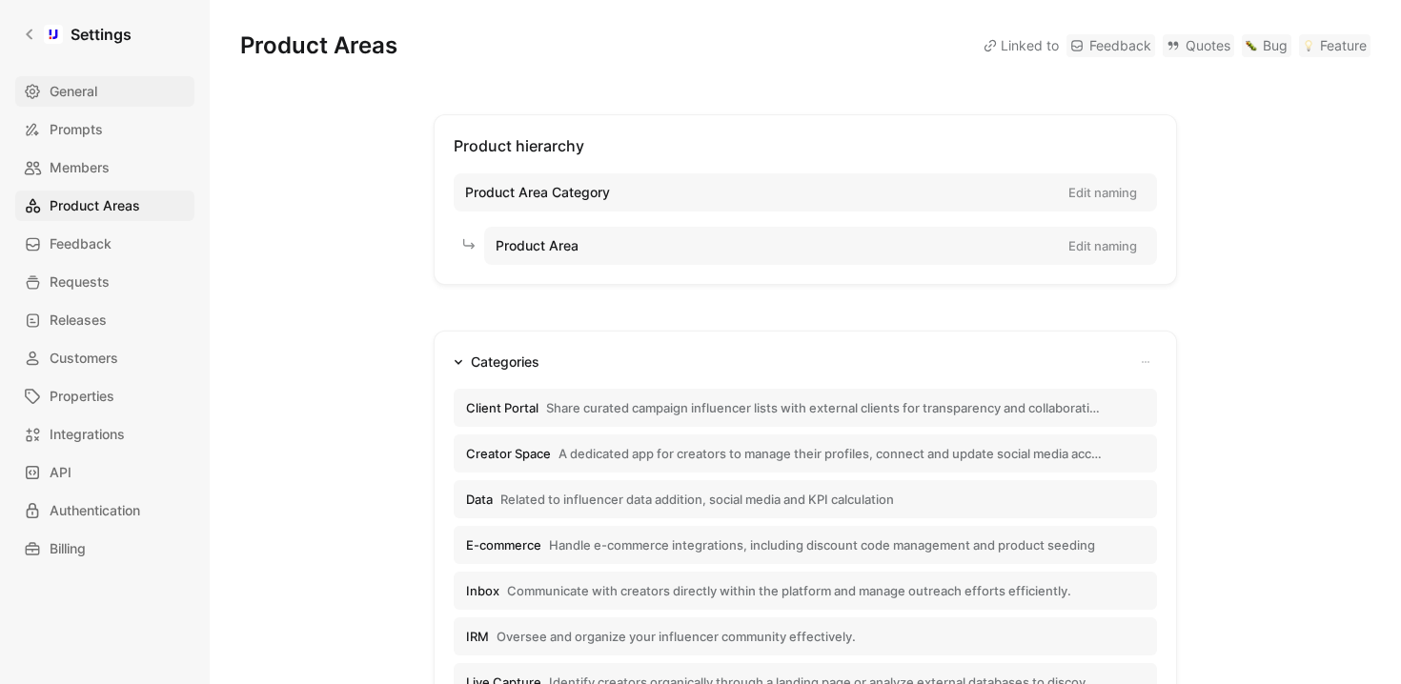
click at [71, 99] on span "General" at bounding box center [74, 91] width 48 height 23
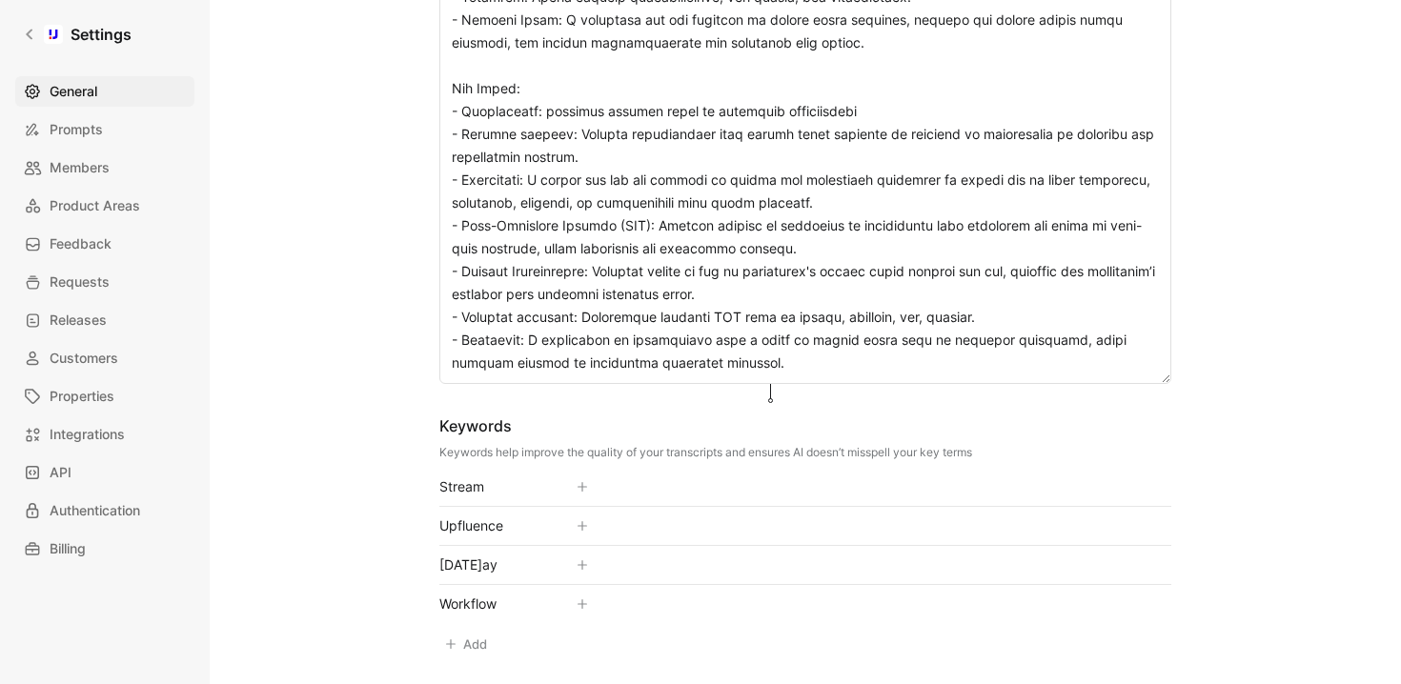
scroll to position [767, 0]
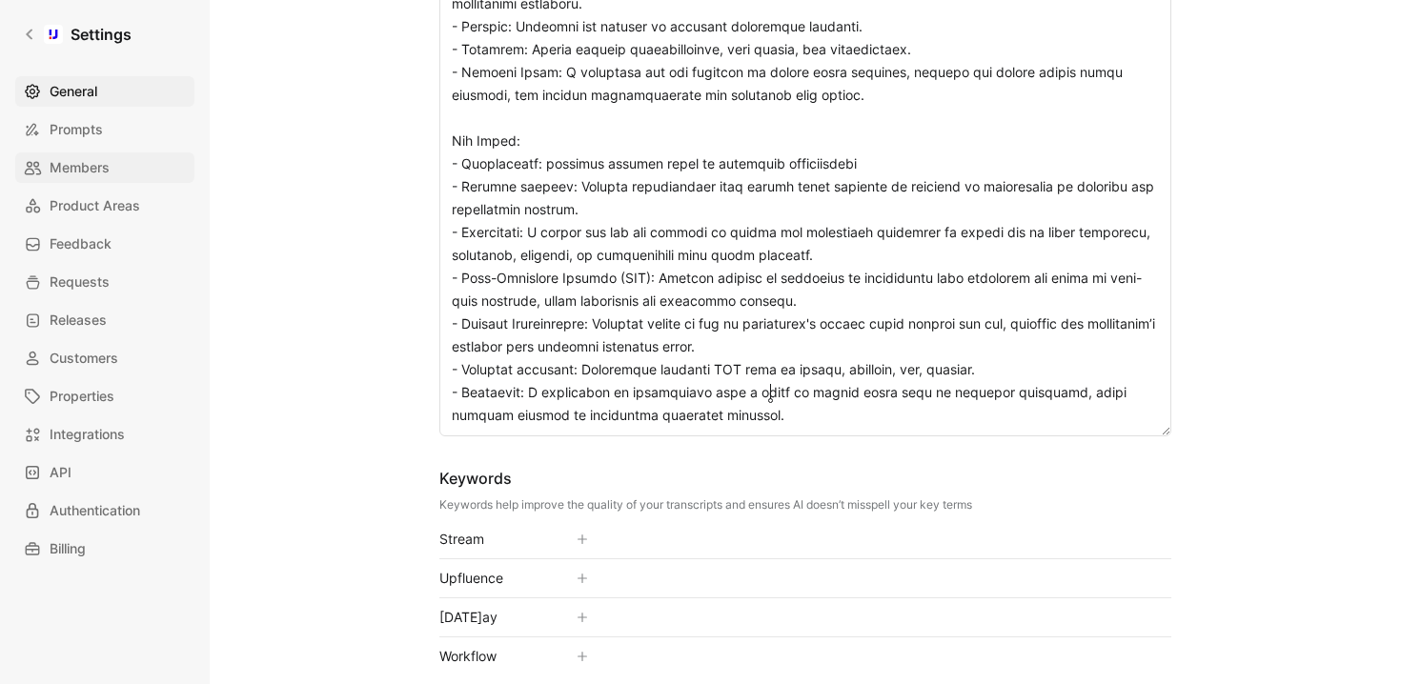
click at [126, 173] on link "Members" at bounding box center [104, 167] width 179 height 30
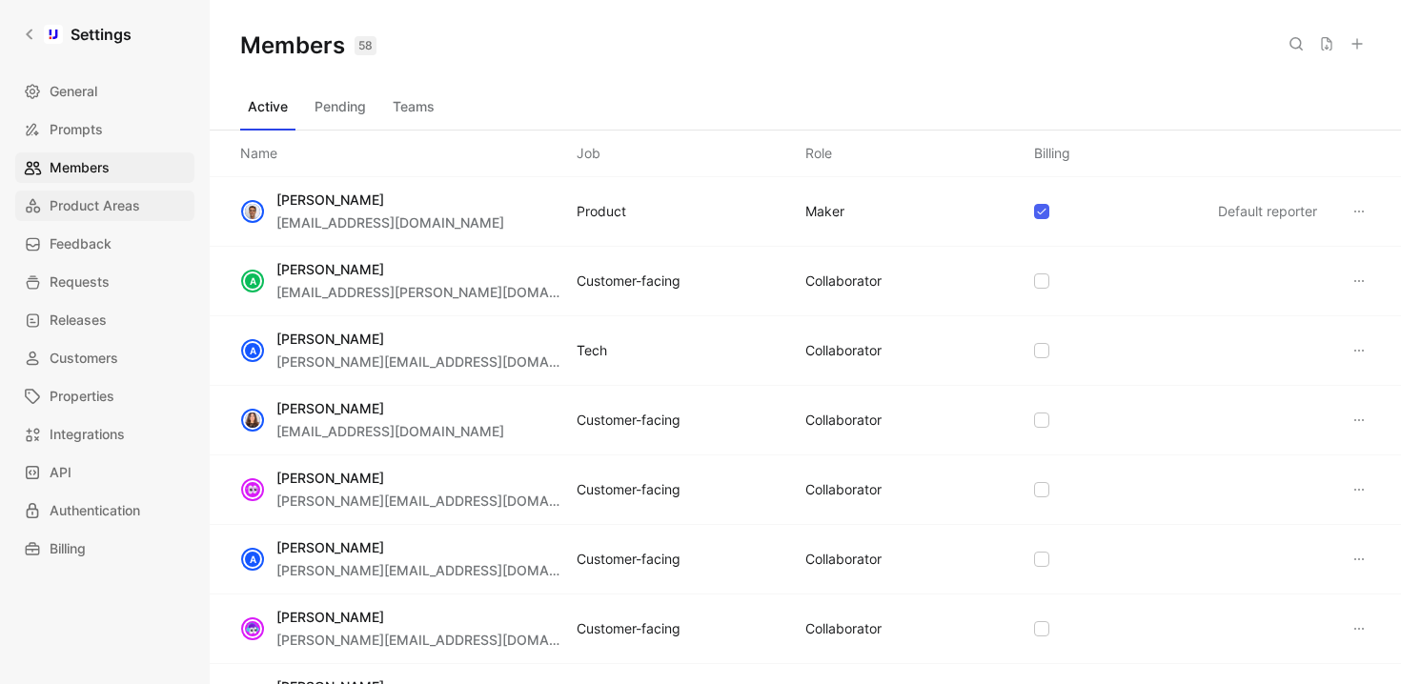
click at [127, 207] on span "Product Areas" at bounding box center [95, 205] width 91 height 23
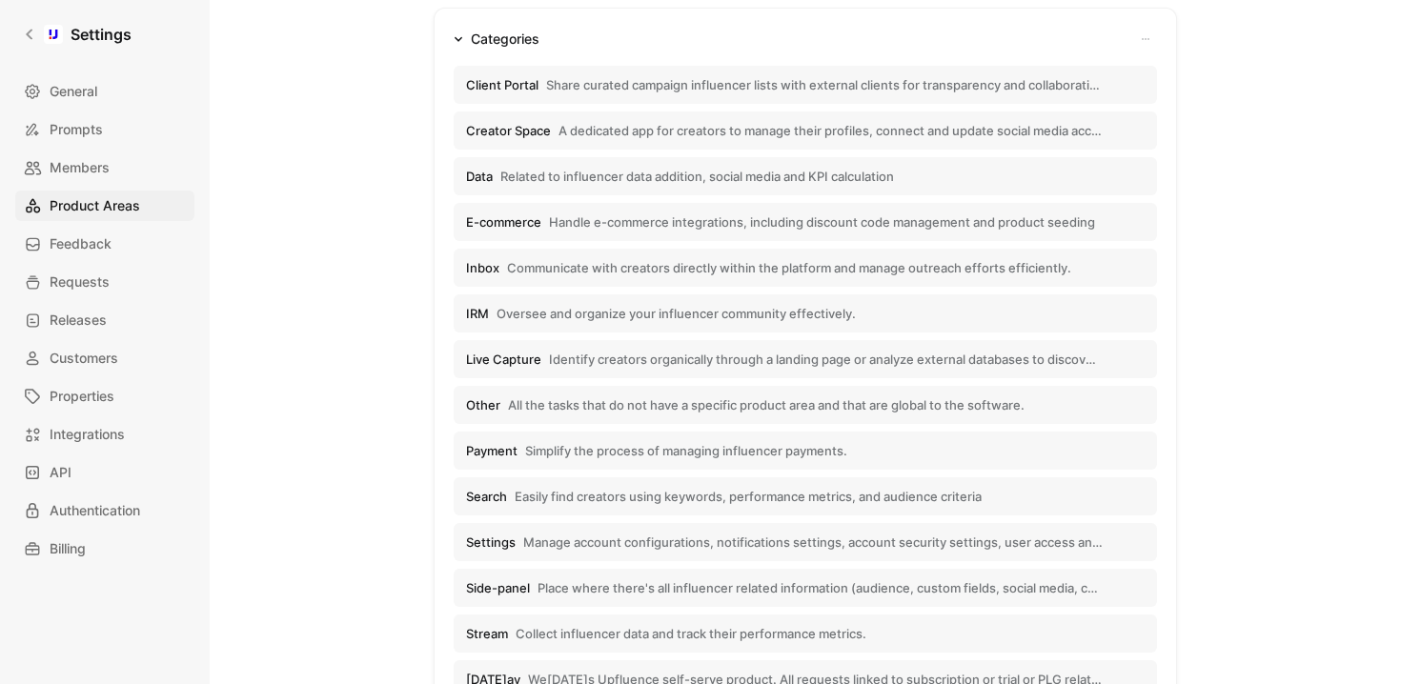
scroll to position [872, 0]
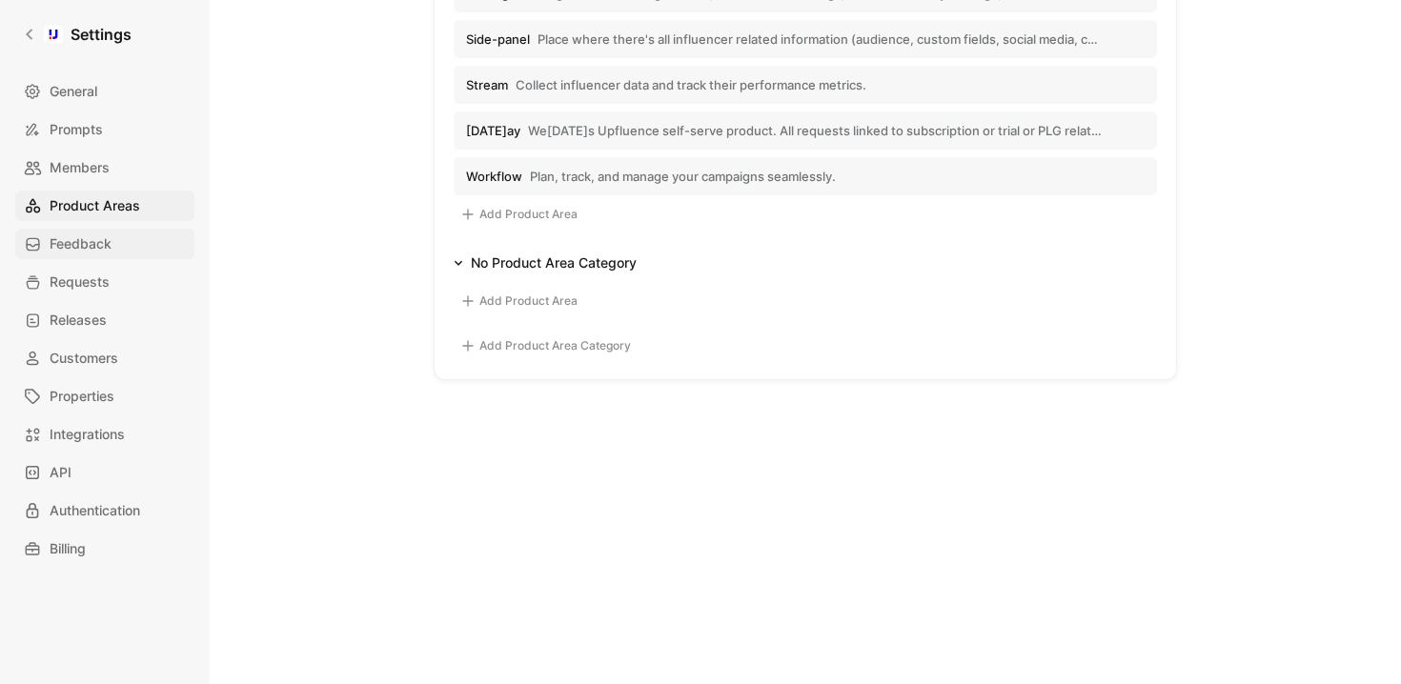
click at [84, 238] on span "Feedback" at bounding box center [81, 244] width 62 height 23
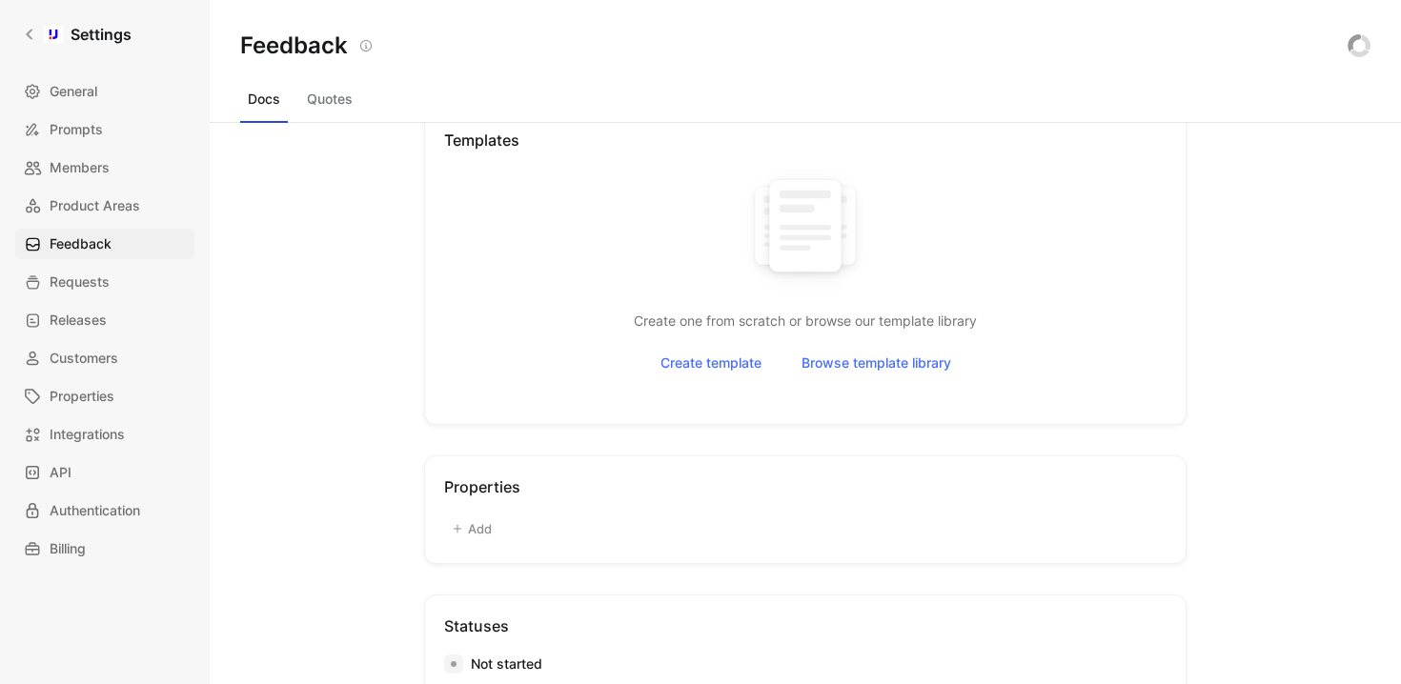
scroll to position [1152, 0]
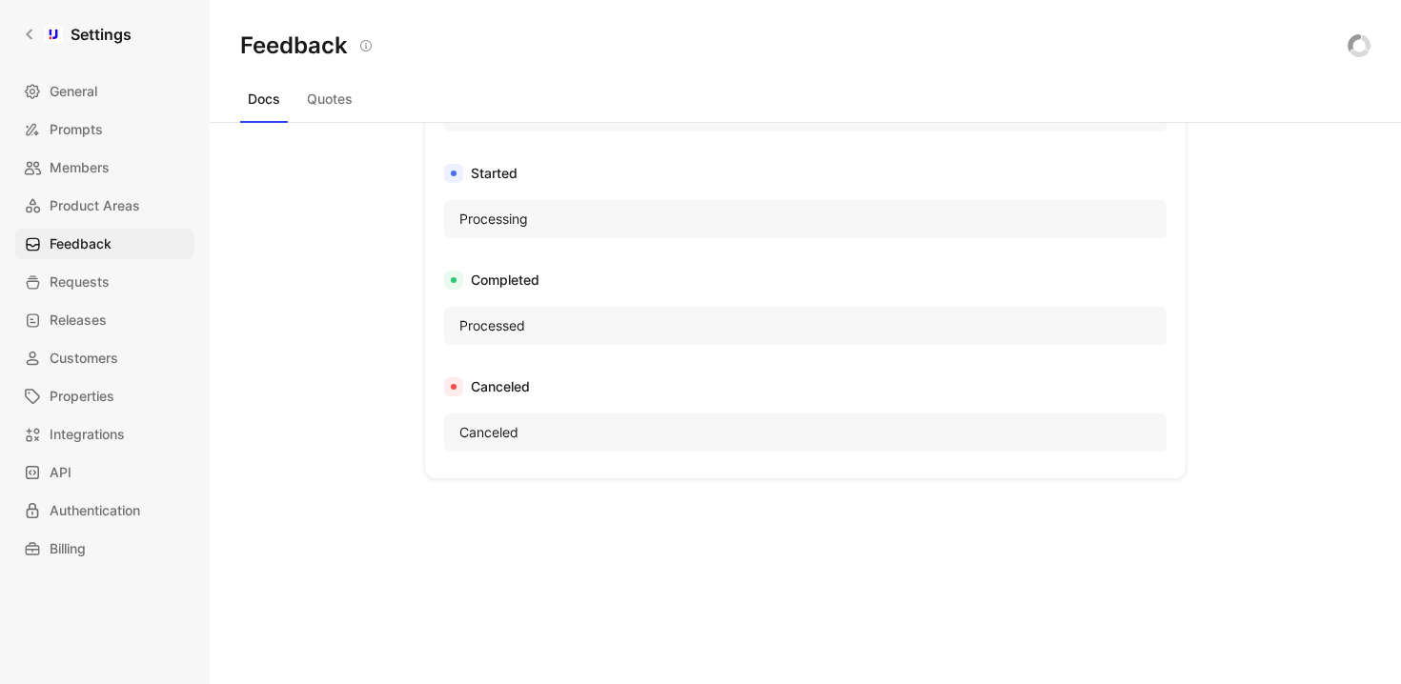
click at [315, 109] on button "Quotes" at bounding box center [329, 99] width 61 height 30
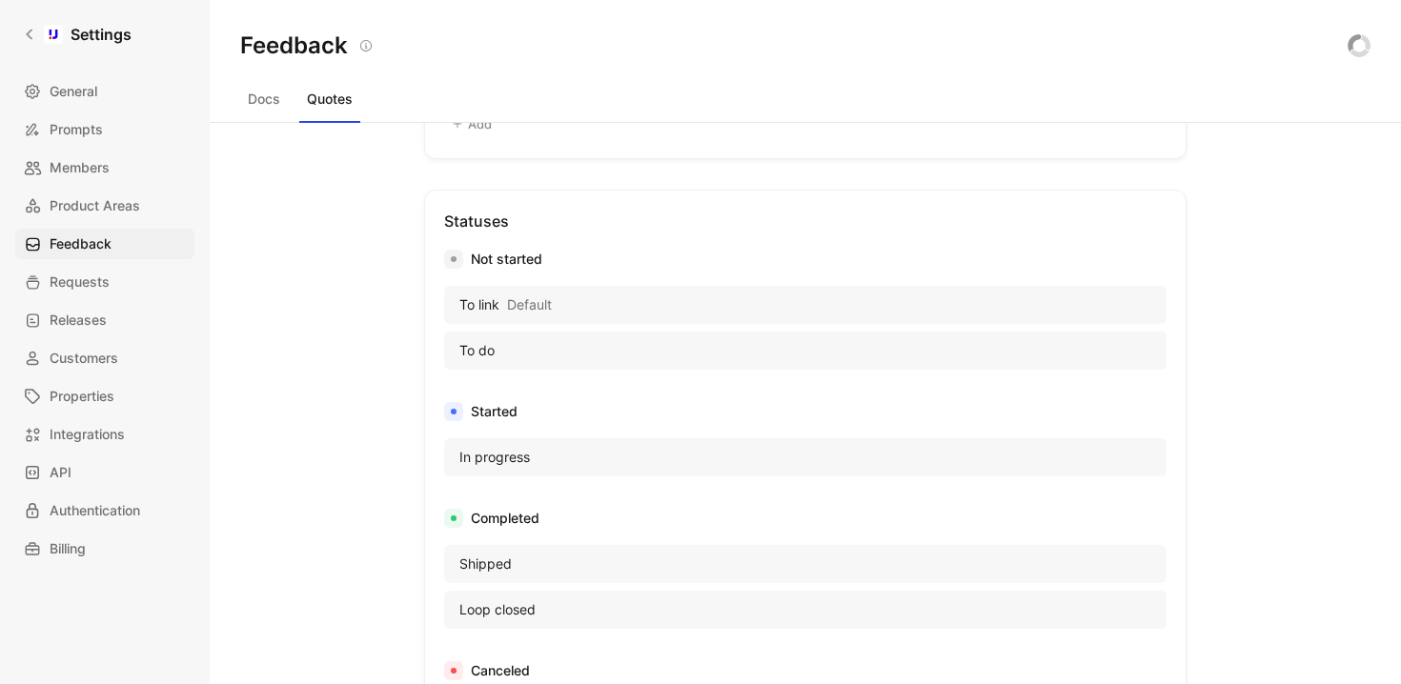
scroll to position [492, 0]
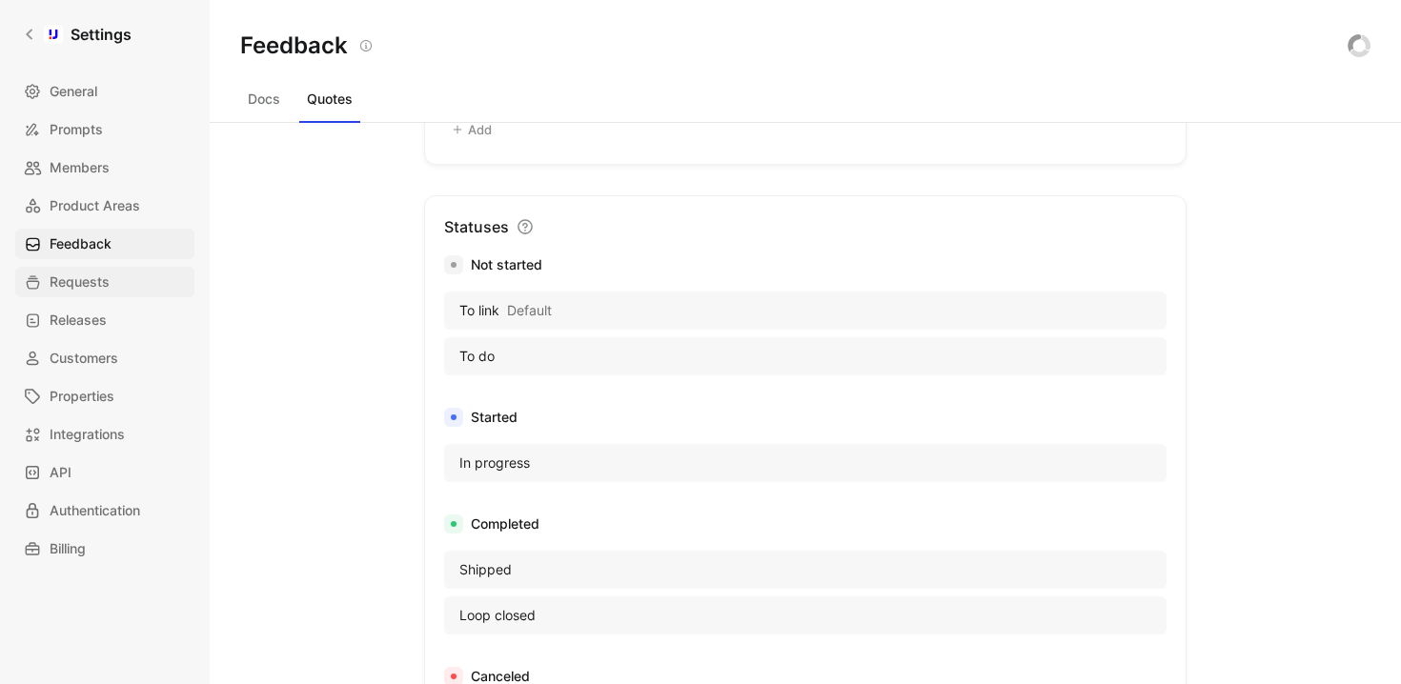
click at [112, 279] on link "Requests" at bounding box center [104, 282] width 179 height 30
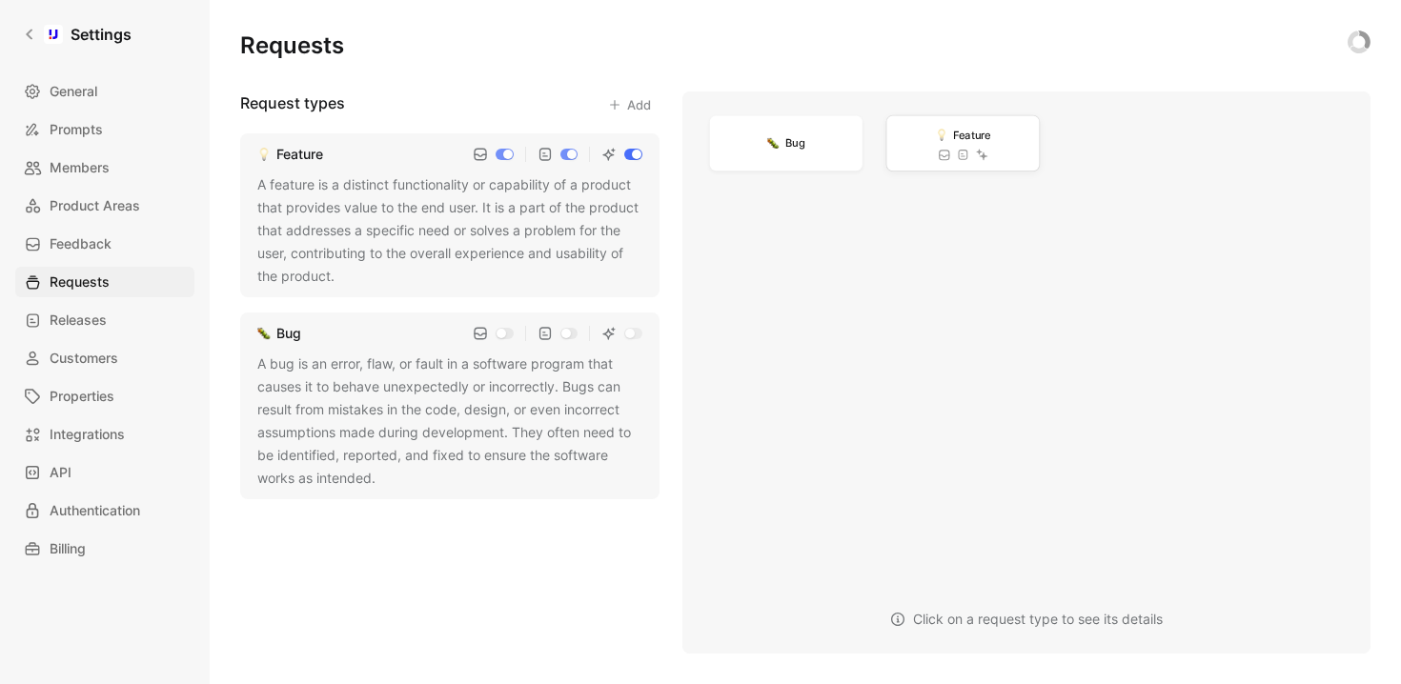
click at [974, 145] on div "Feature" at bounding box center [962, 143] width 152 height 55
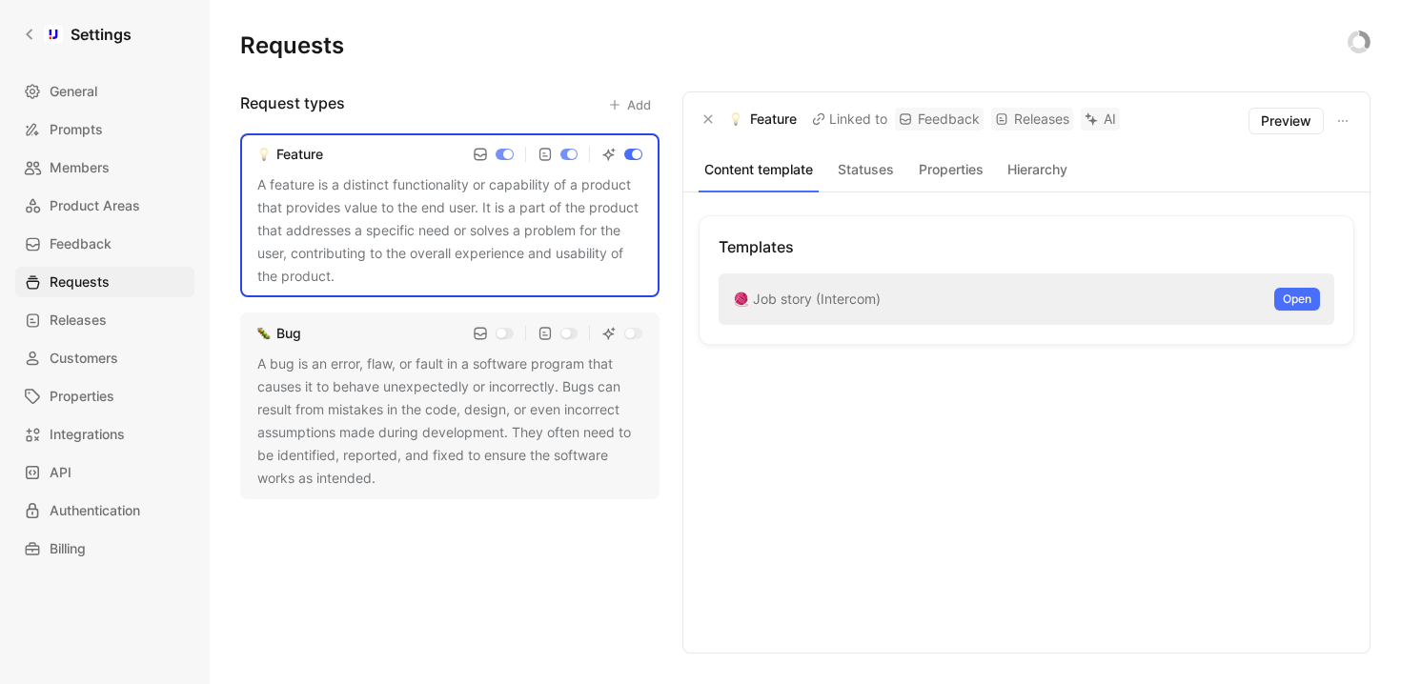
click at [877, 178] on button "Statuses" at bounding box center [865, 169] width 78 height 25
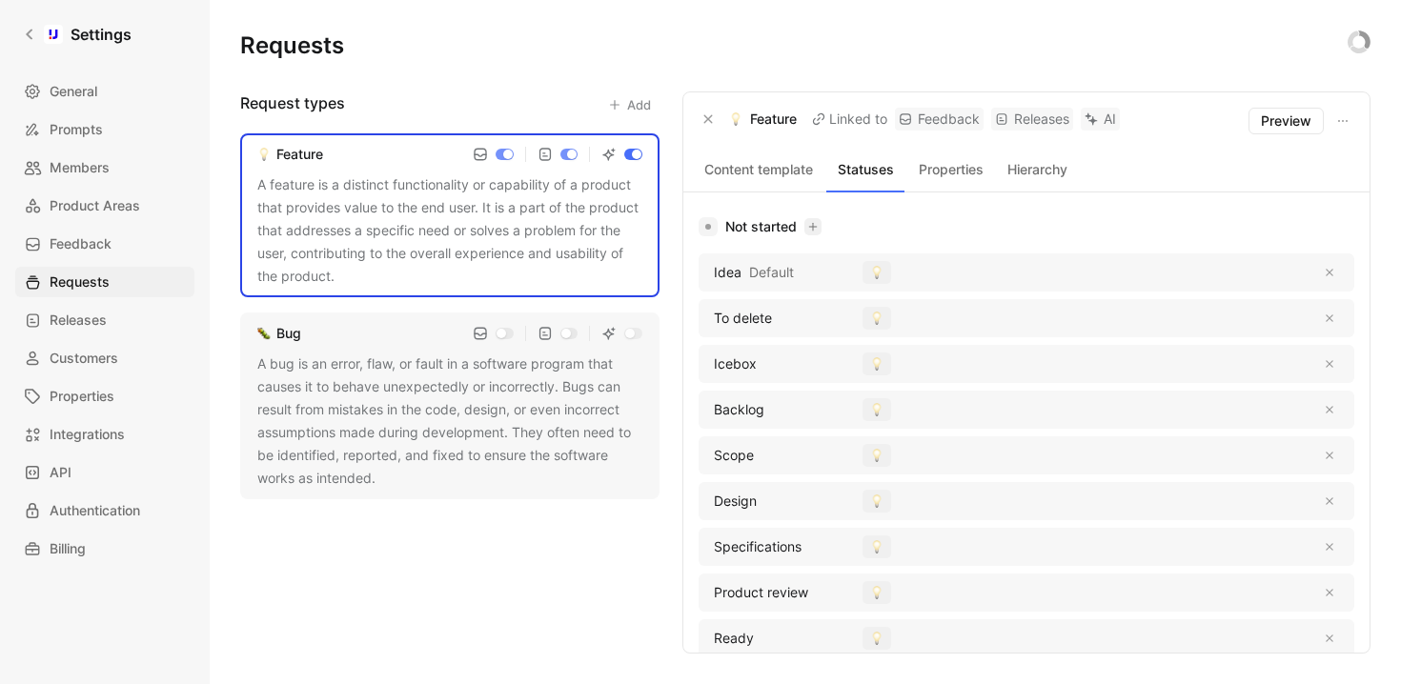
click at [815, 228] on icon "button" at bounding box center [813, 227] width 10 height 10
type input "Candidate"
click at [809, 301] on span "Candidate" at bounding box center [806, 303] width 72 height 24
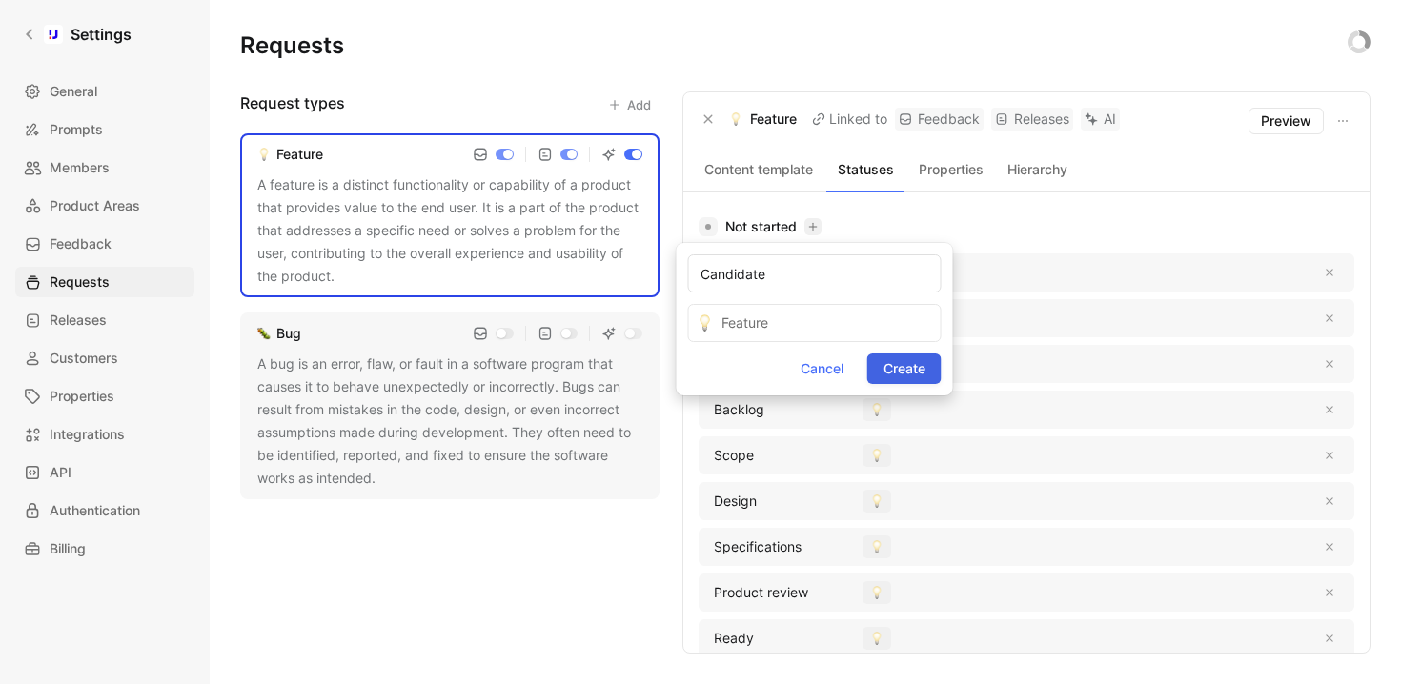
click at [904, 372] on span "Create" at bounding box center [904, 368] width 42 height 23
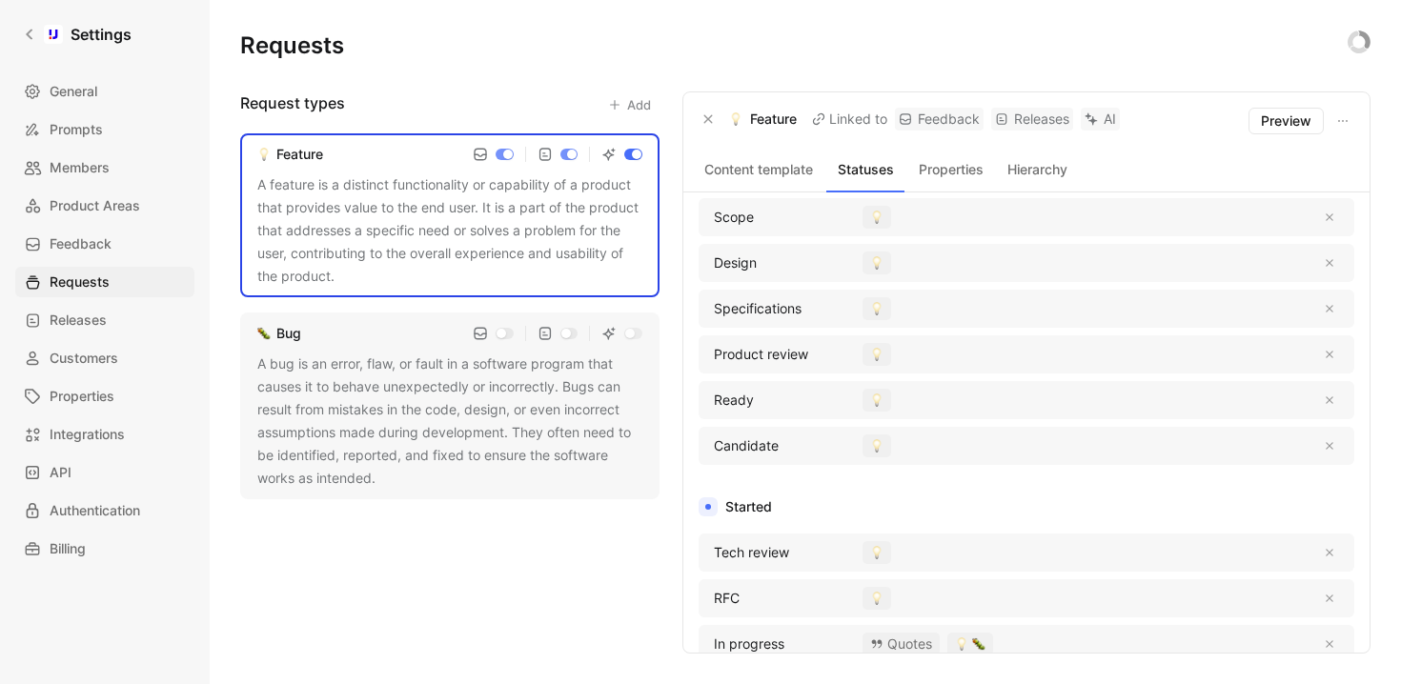
scroll to position [201, 0]
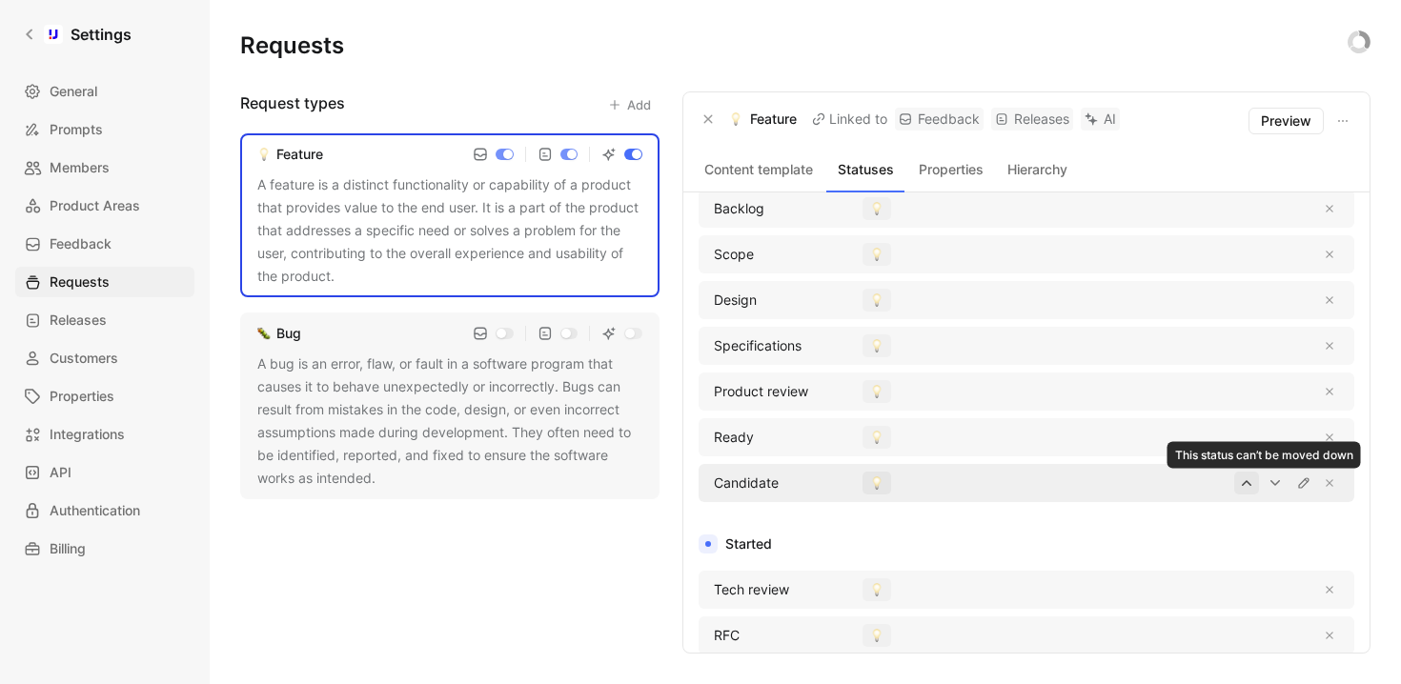
click at [1240, 483] on icon "button" at bounding box center [1246, 483] width 15 height 15
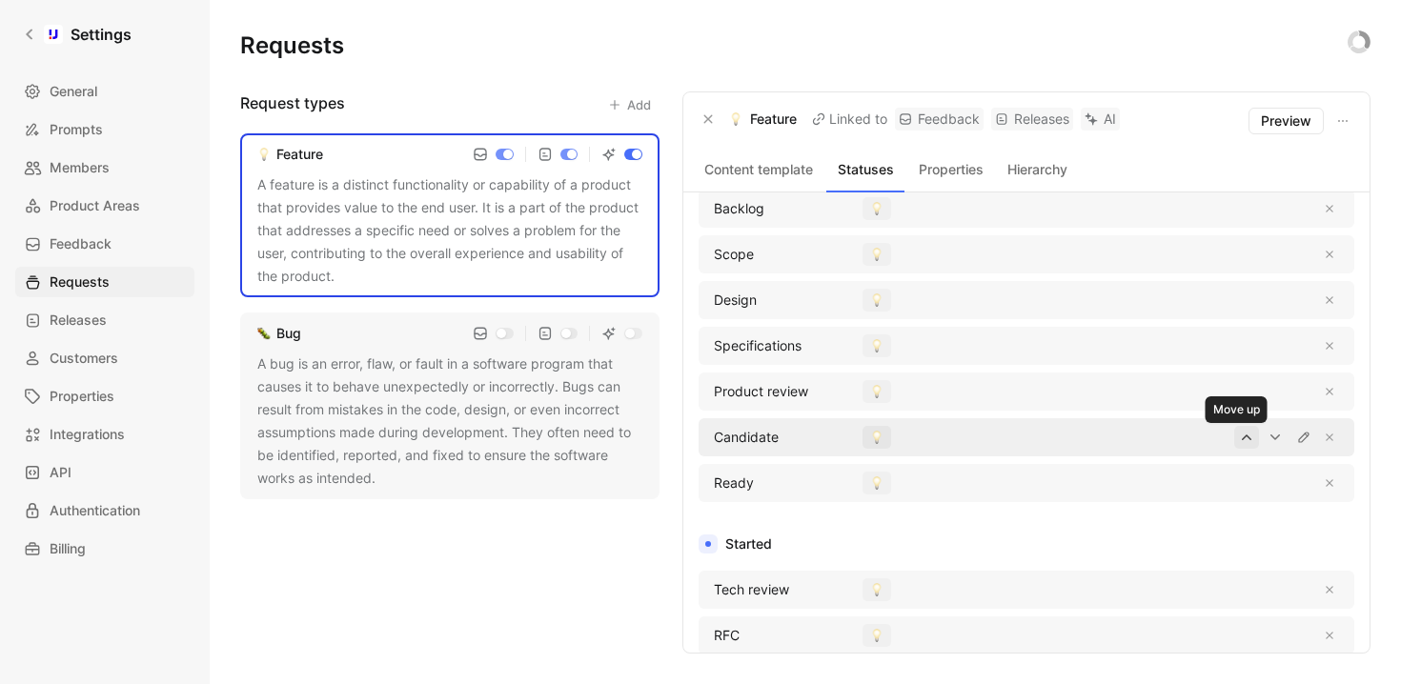
click at [1239, 435] on icon "button" at bounding box center [1246, 437] width 15 height 15
click at [1239, 395] on icon "button" at bounding box center [1246, 391] width 15 height 15
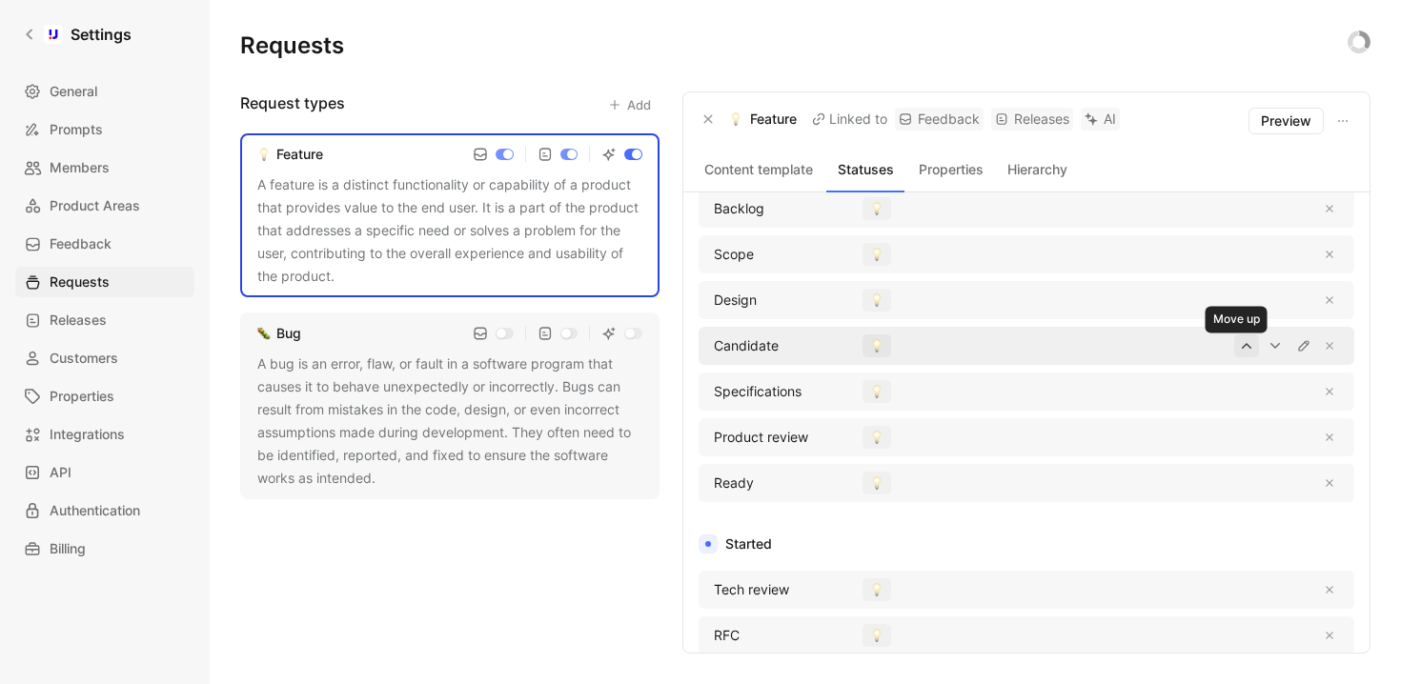
click at [1239, 349] on icon "button" at bounding box center [1246, 345] width 15 height 15
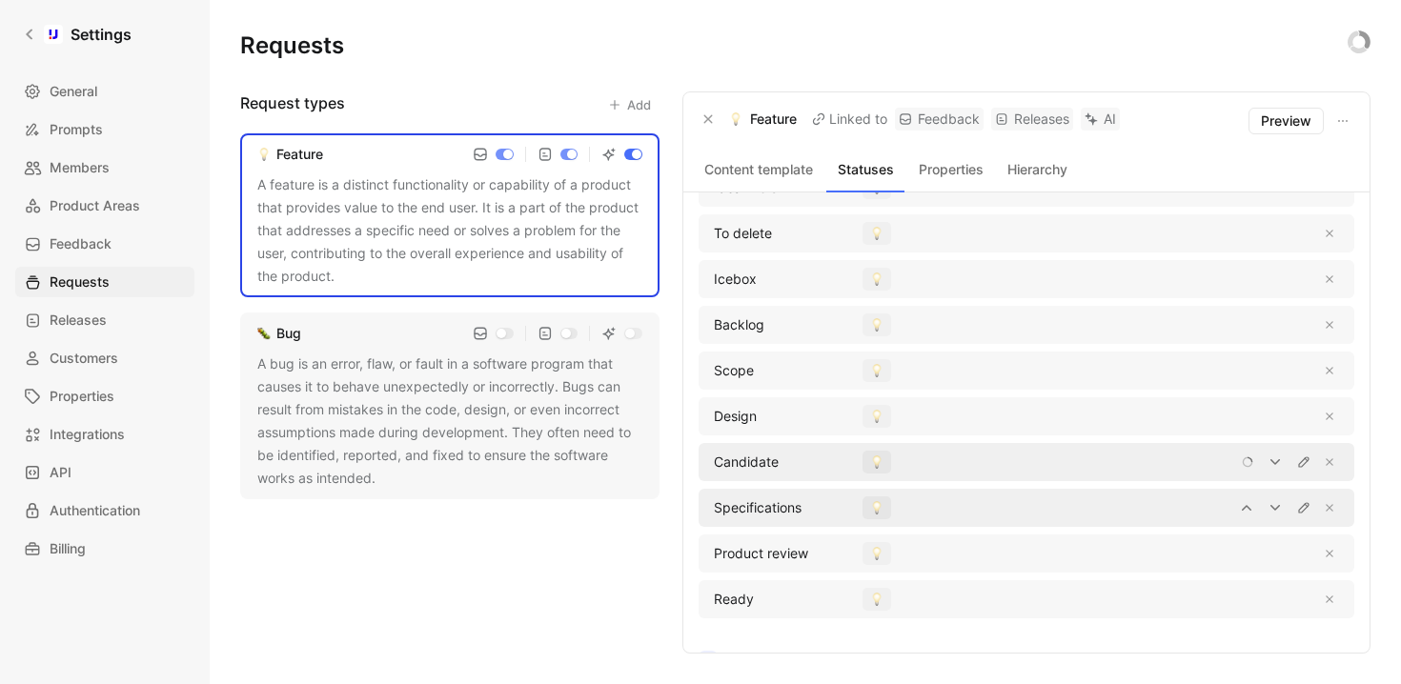
scroll to position [51, 0]
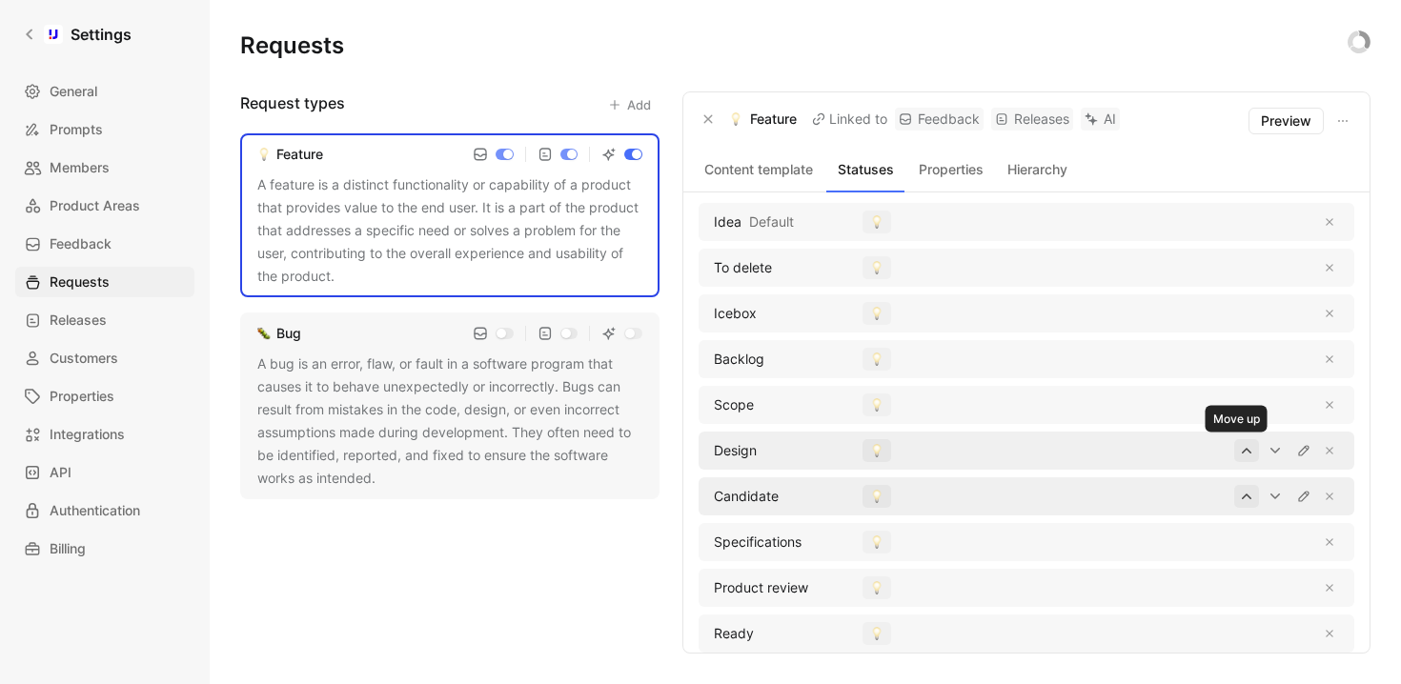
click at [1239, 449] on icon "button" at bounding box center [1246, 450] width 15 height 15
click at [1242, 405] on icon "button" at bounding box center [1247, 405] width 10 height 6
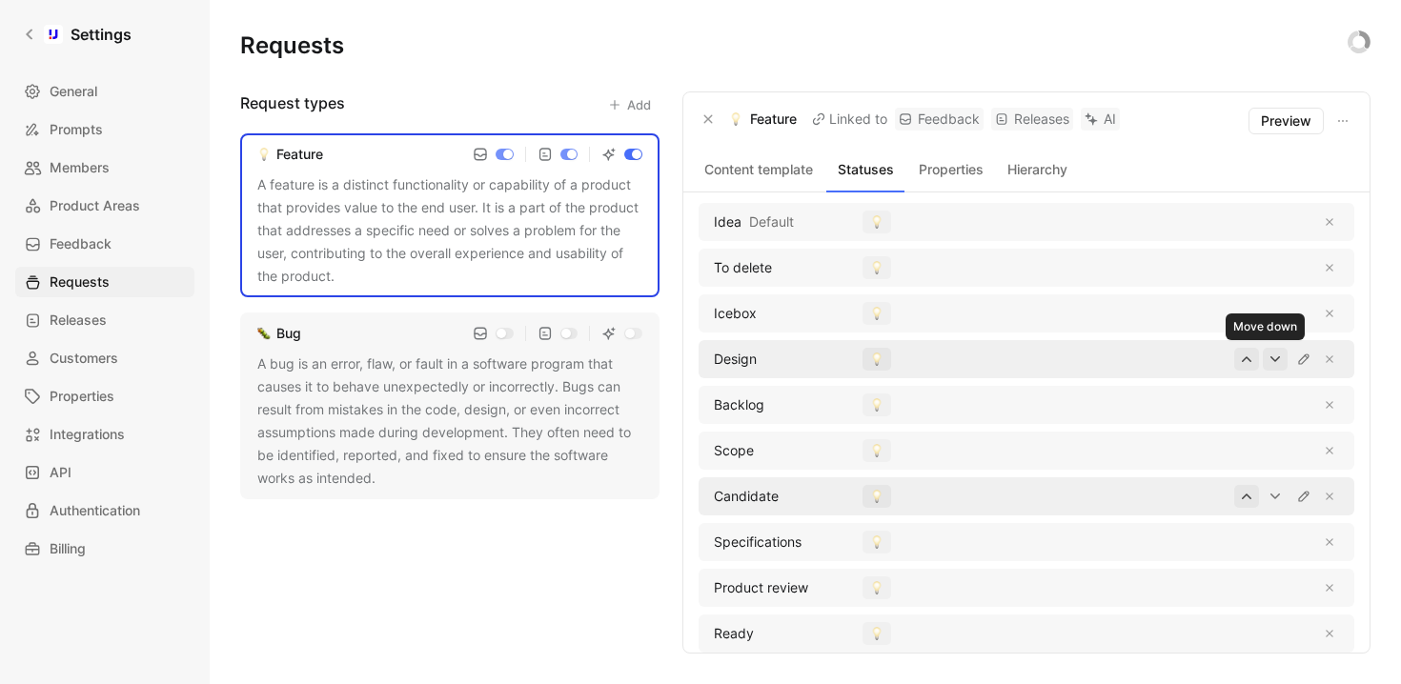
click at [1270, 357] on icon "button" at bounding box center [1275, 359] width 10 height 6
click at [1267, 405] on icon "button" at bounding box center [1274, 404] width 15 height 15
click at [1239, 499] on icon "button" at bounding box center [1246, 496] width 15 height 15
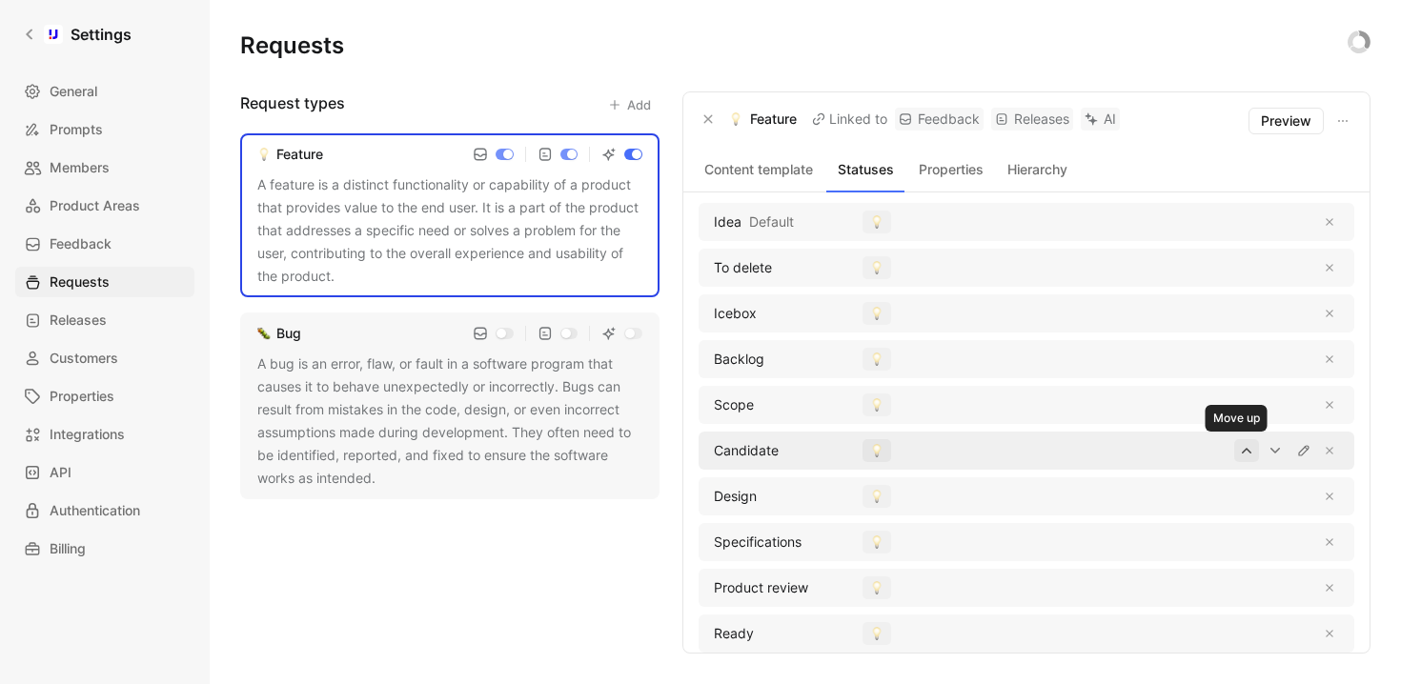
click at [1239, 449] on icon "button" at bounding box center [1246, 450] width 15 height 15
click at [1239, 408] on icon "button" at bounding box center [1246, 404] width 15 height 15
click at [31, 35] on icon at bounding box center [29, 34] width 13 height 13
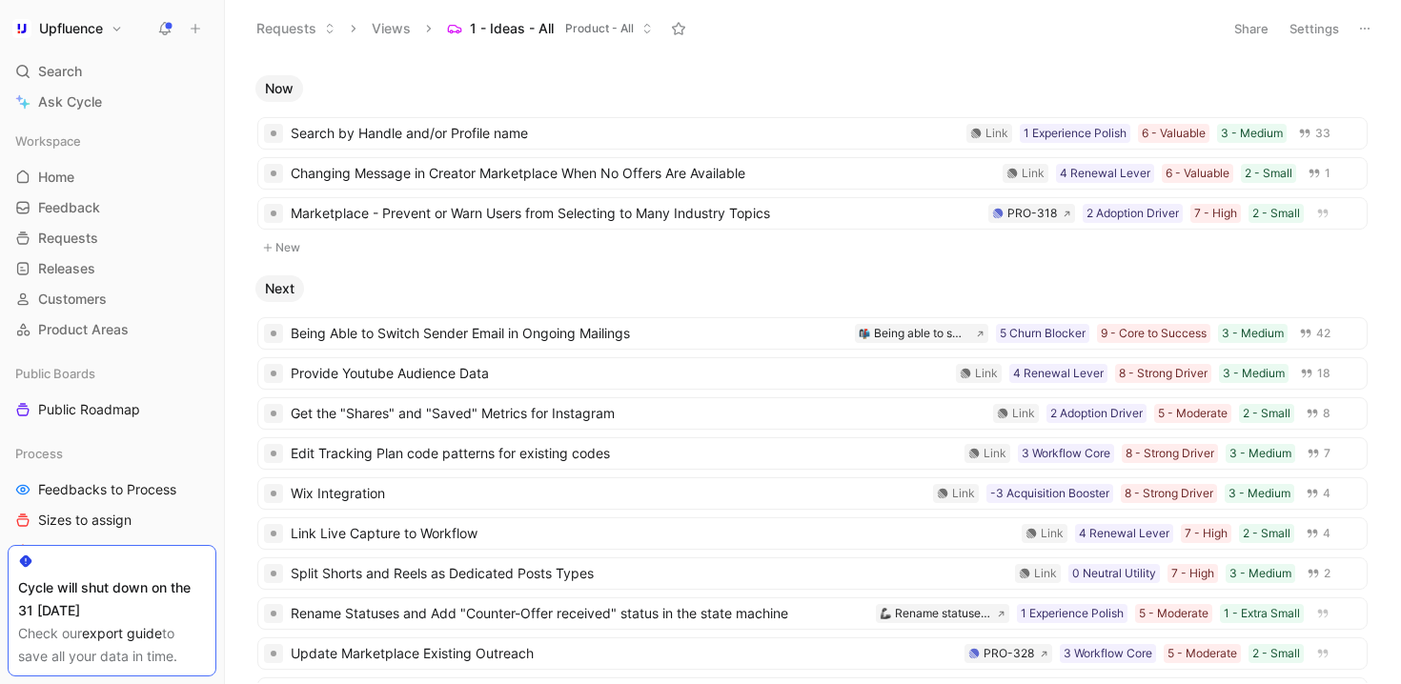
scroll to position [44, 0]
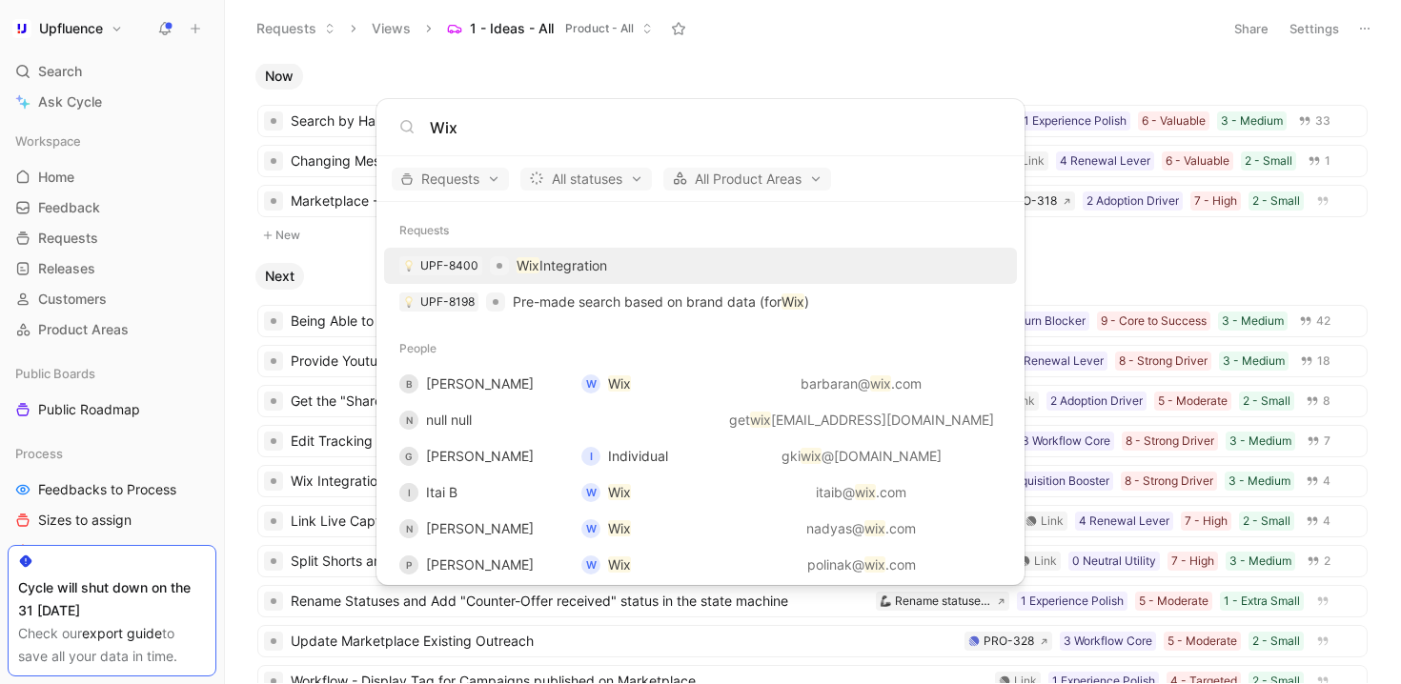
type input "Wix"
click at [620, 258] on div "UPF-8400 Wix Integration" at bounding box center [700, 266] width 621 height 34
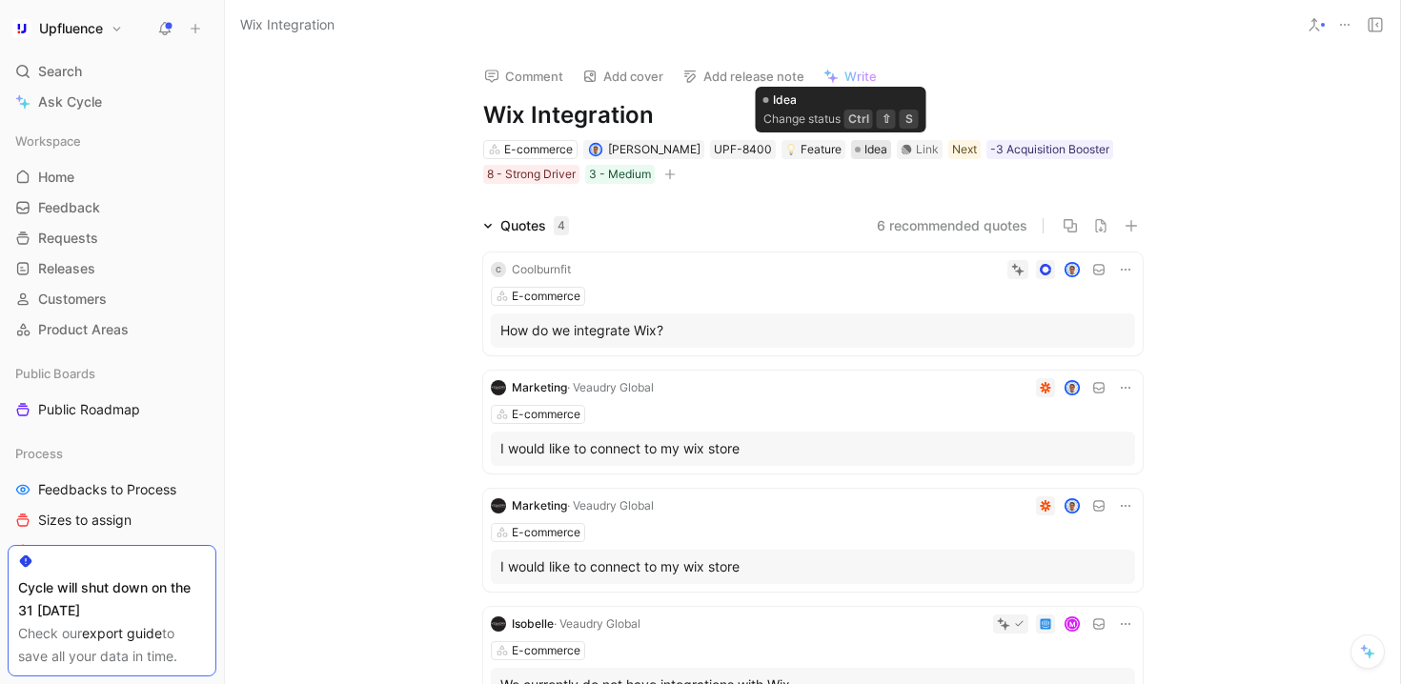
click at [864, 152] on span "Idea" at bounding box center [875, 149] width 23 height 19
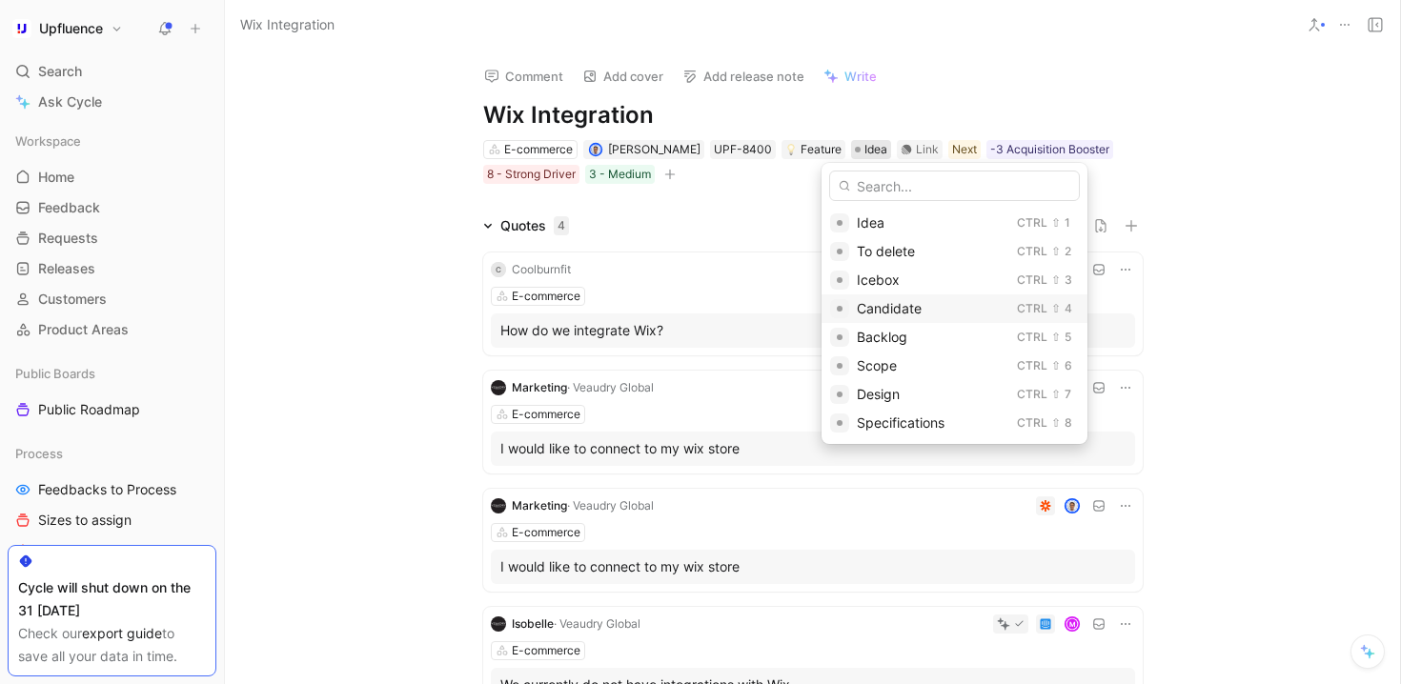
click at [898, 303] on span "Candidate" at bounding box center [889, 308] width 65 height 16
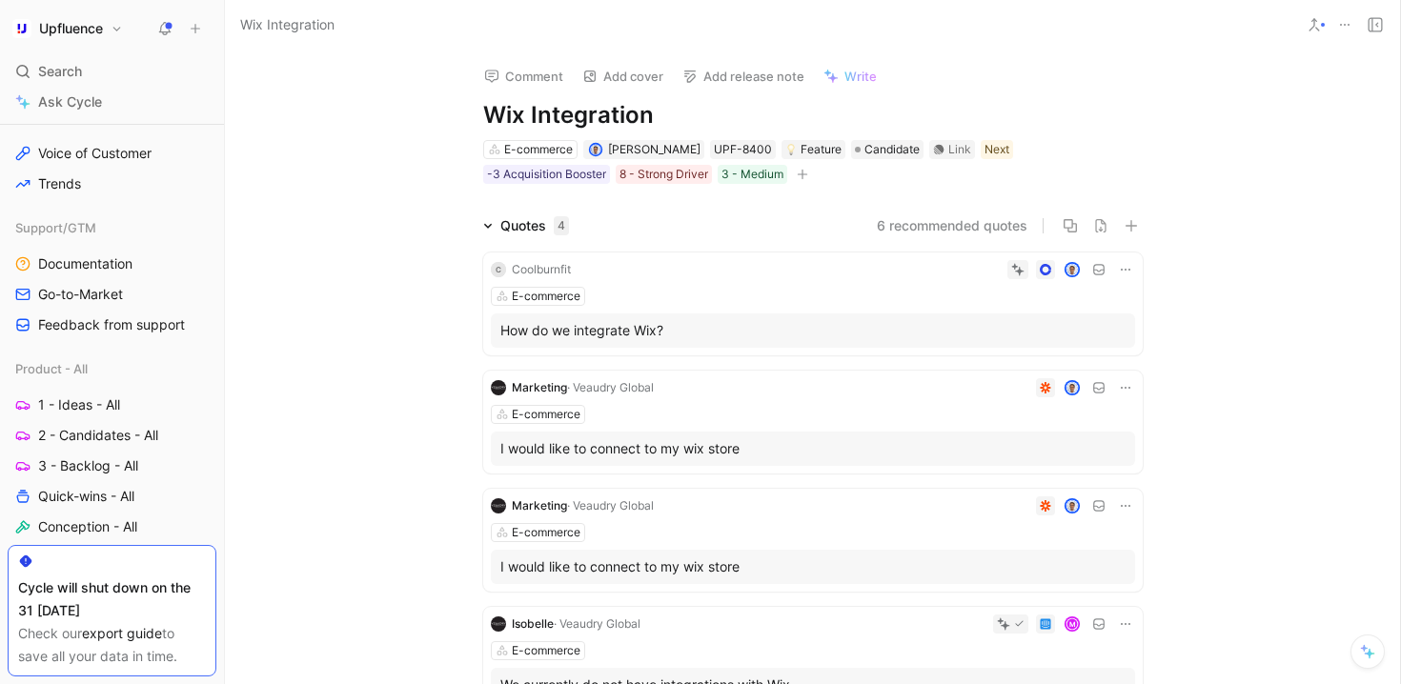
scroll to position [518, 0]
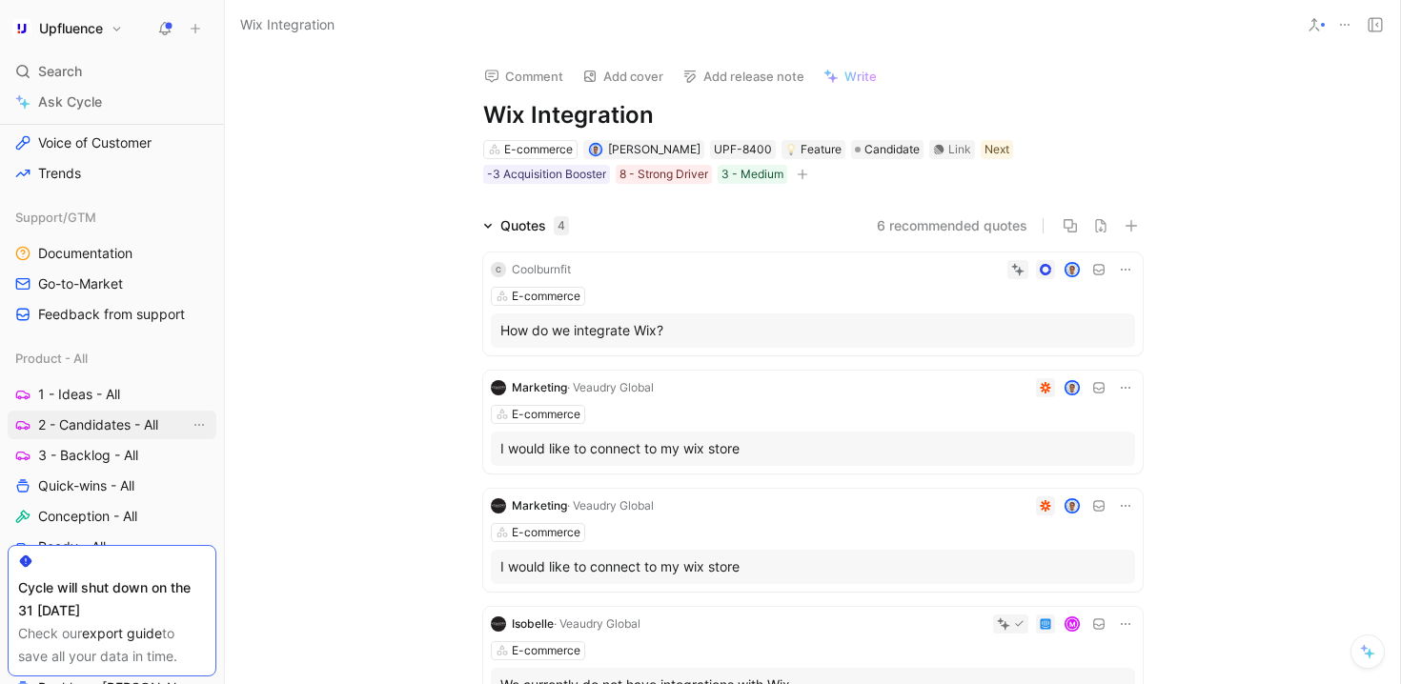
click at [129, 416] on span "2 - Candidates - All" at bounding box center [98, 424] width 120 height 19
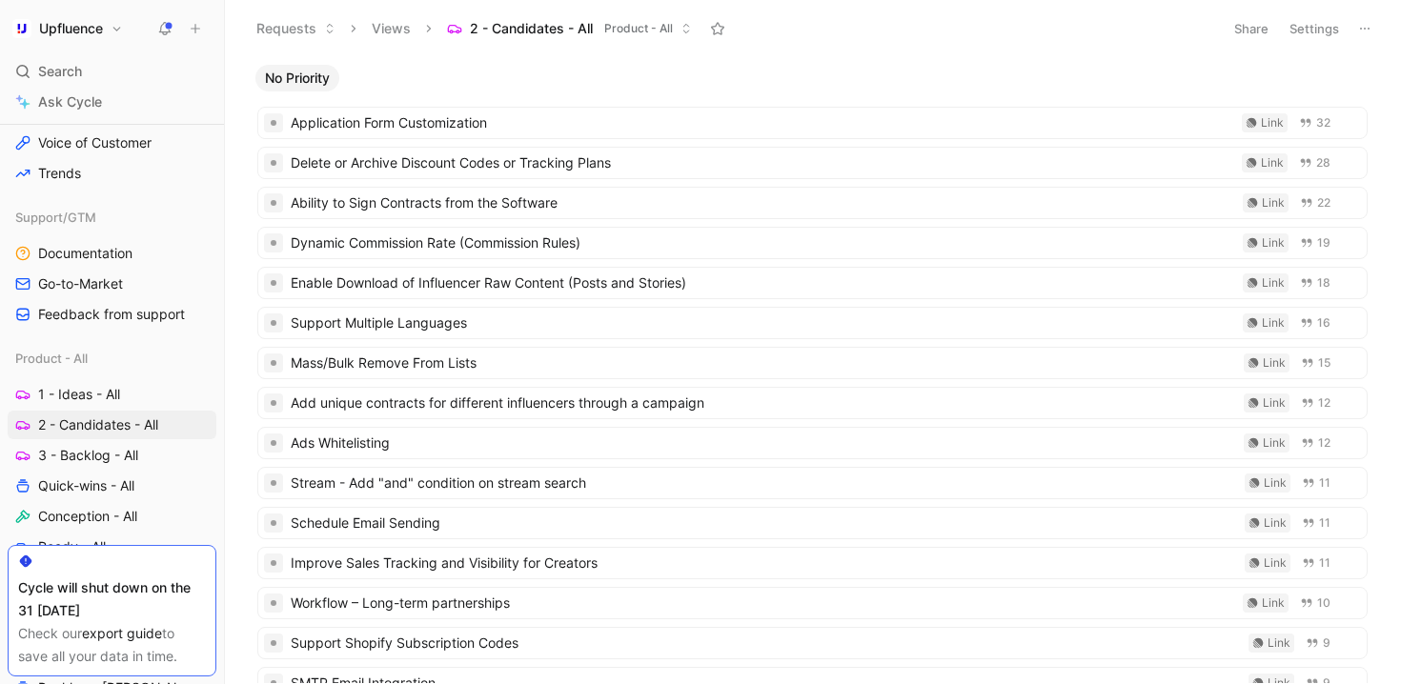
click at [297, 82] on span "No Priority" at bounding box center [297, 78] width 65 height 19
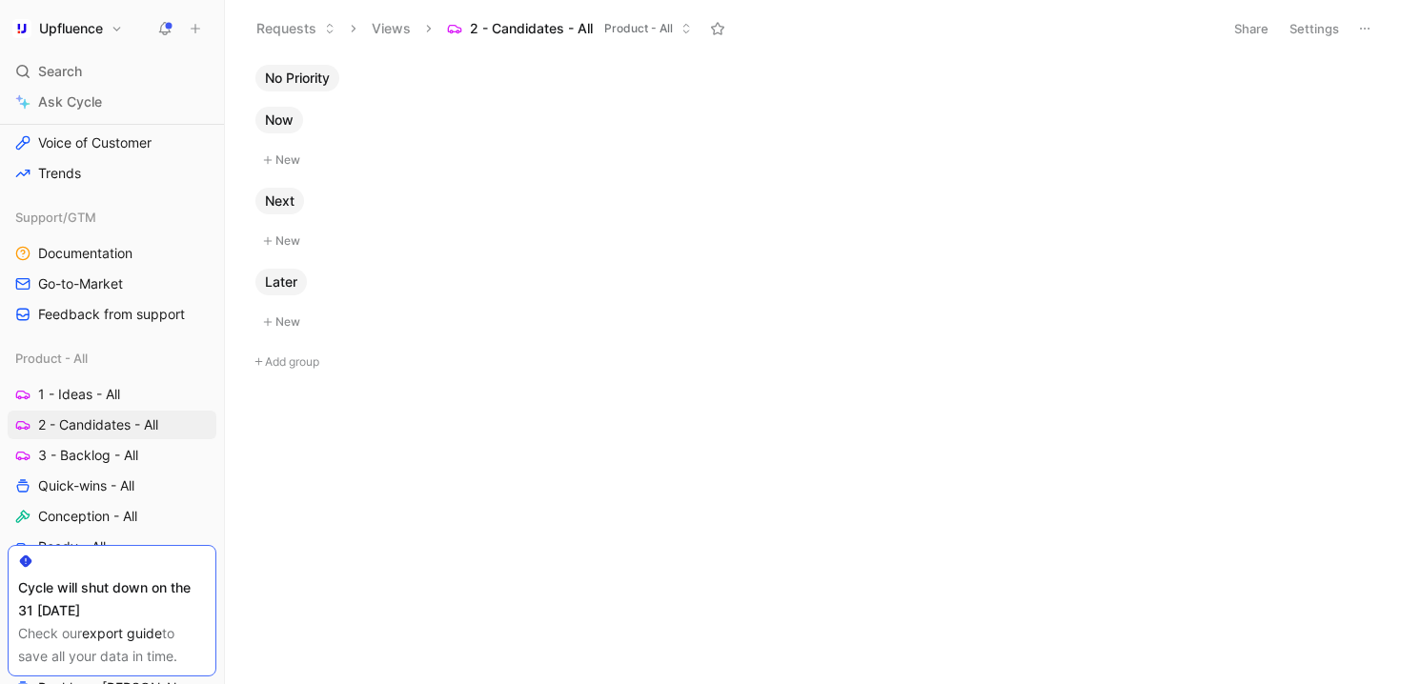
click at [1305, 18] on button "Settings" at bounding box center [1314, 28] width 67 height 27
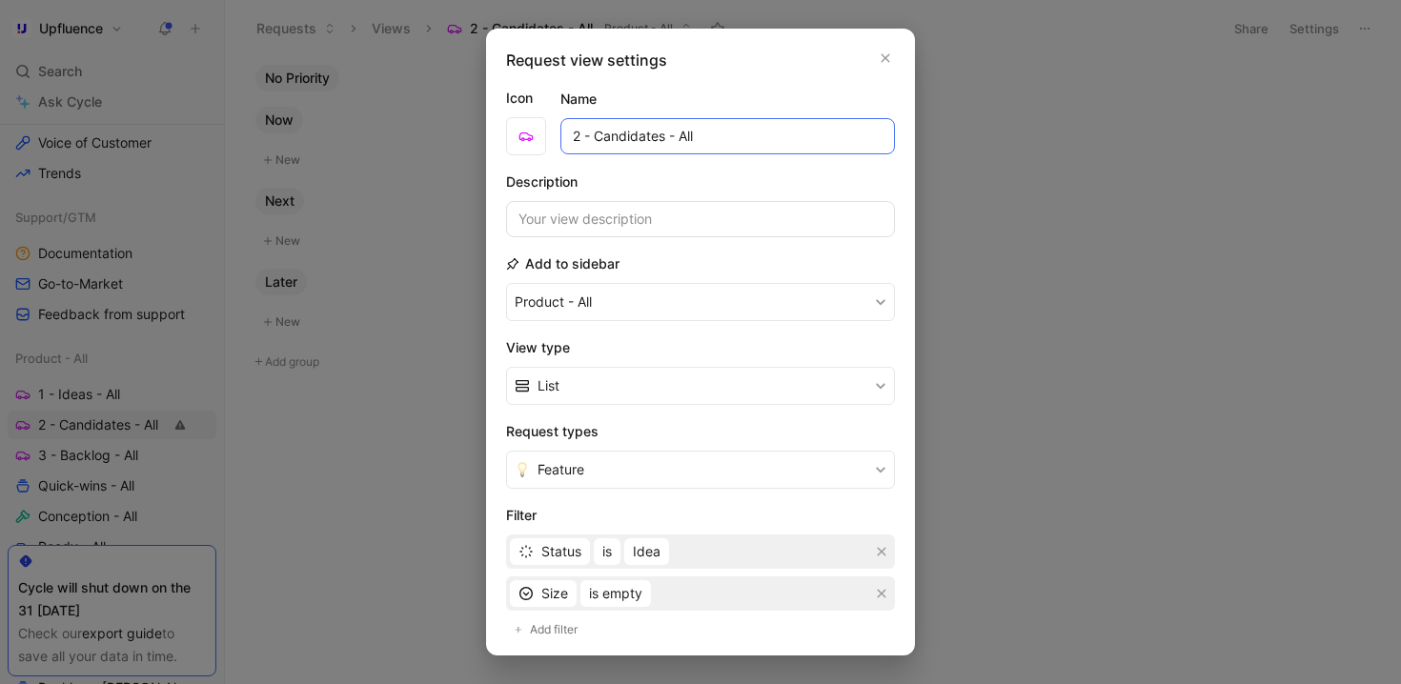
scroll to position [48, 0]
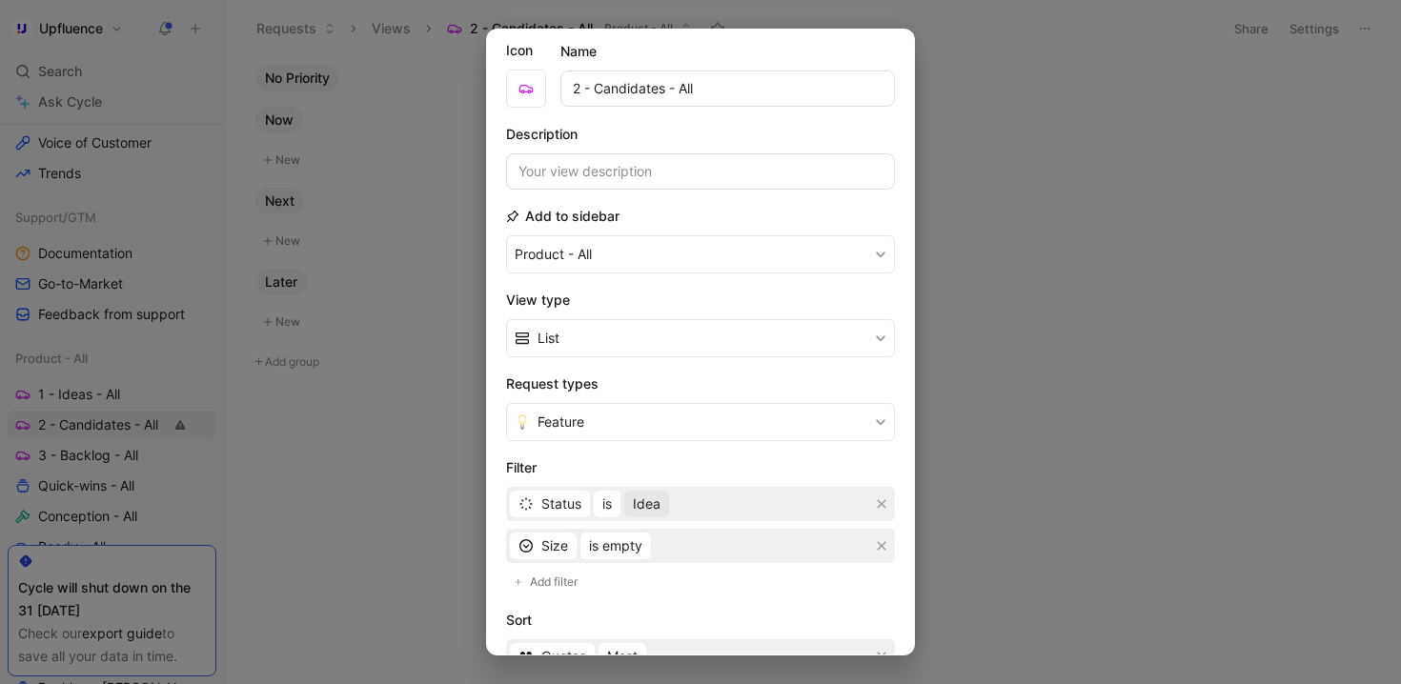
click at [659, 501] on span "Idea" at bounding box center [647, 504] width 28 height 23
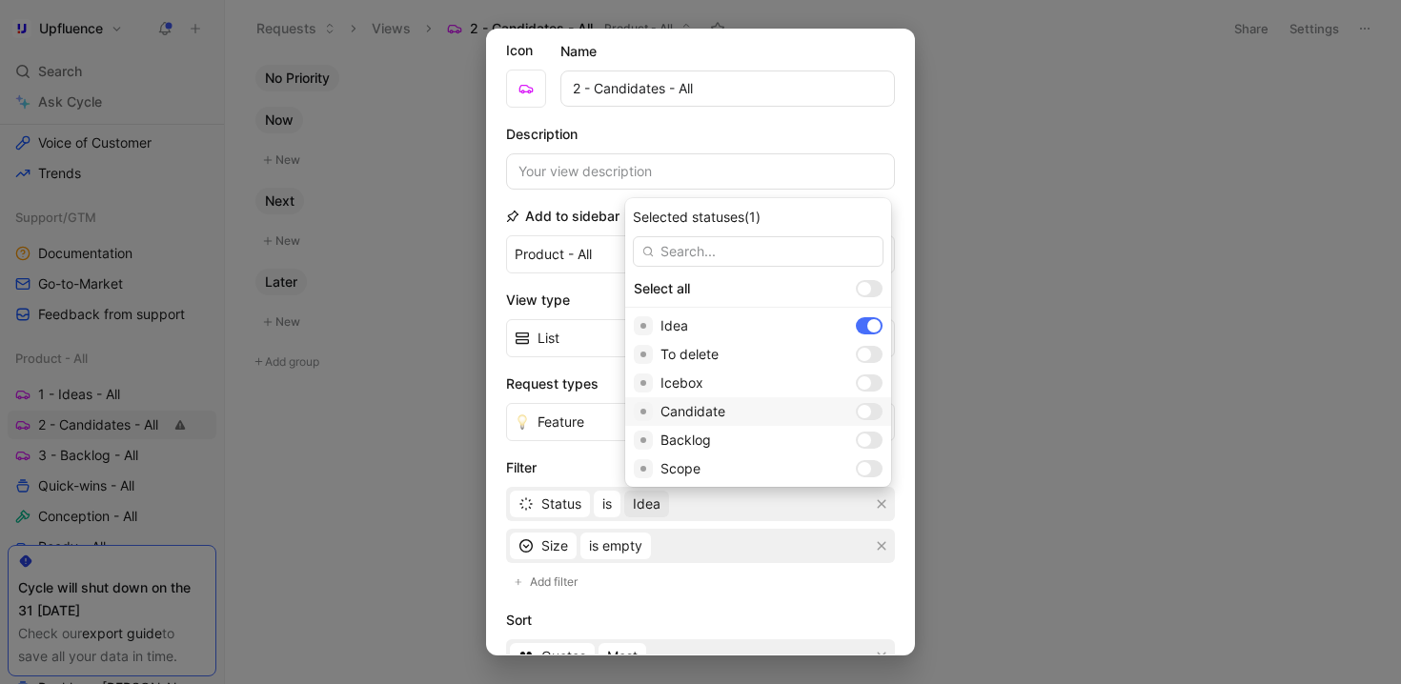
click at [858, 411] on div at bounding box center [864, 411] width 13 height 13
click at [867, 324] on div at bounding box center [873, 325] width 13 height 13
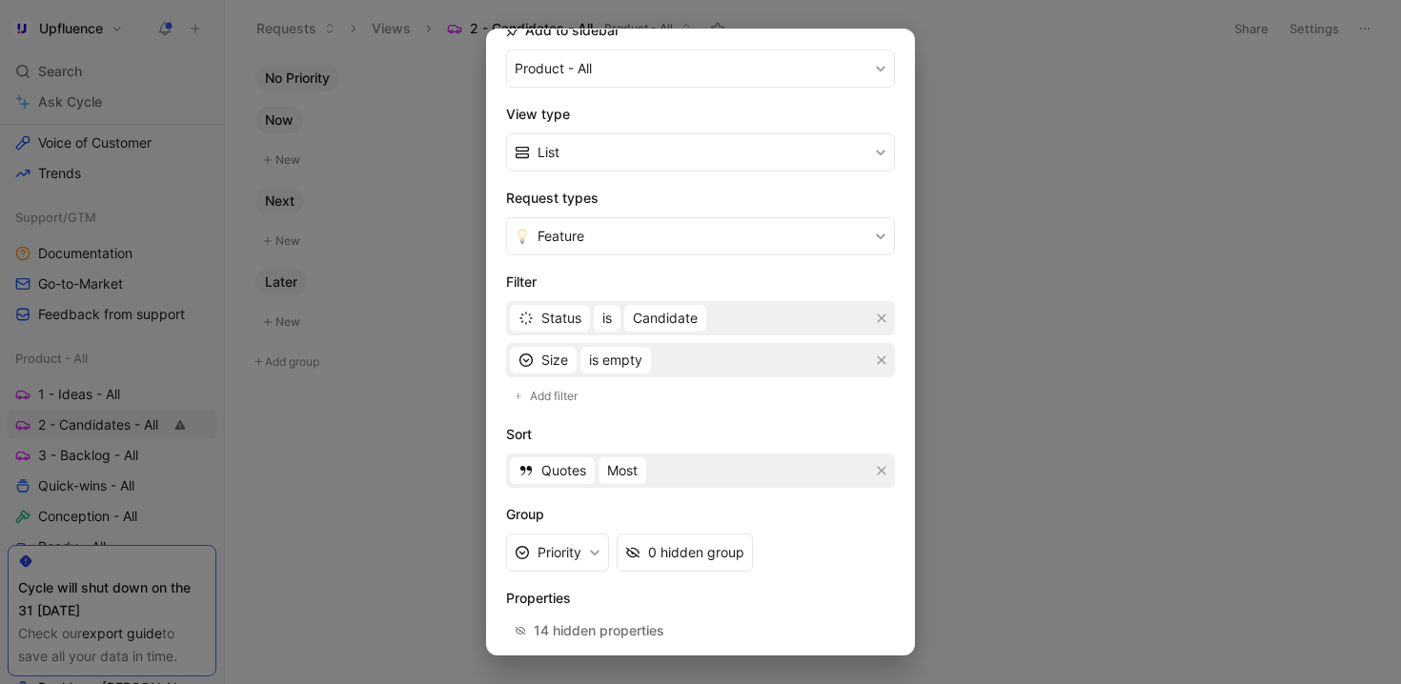
scroll to position [322, 0]
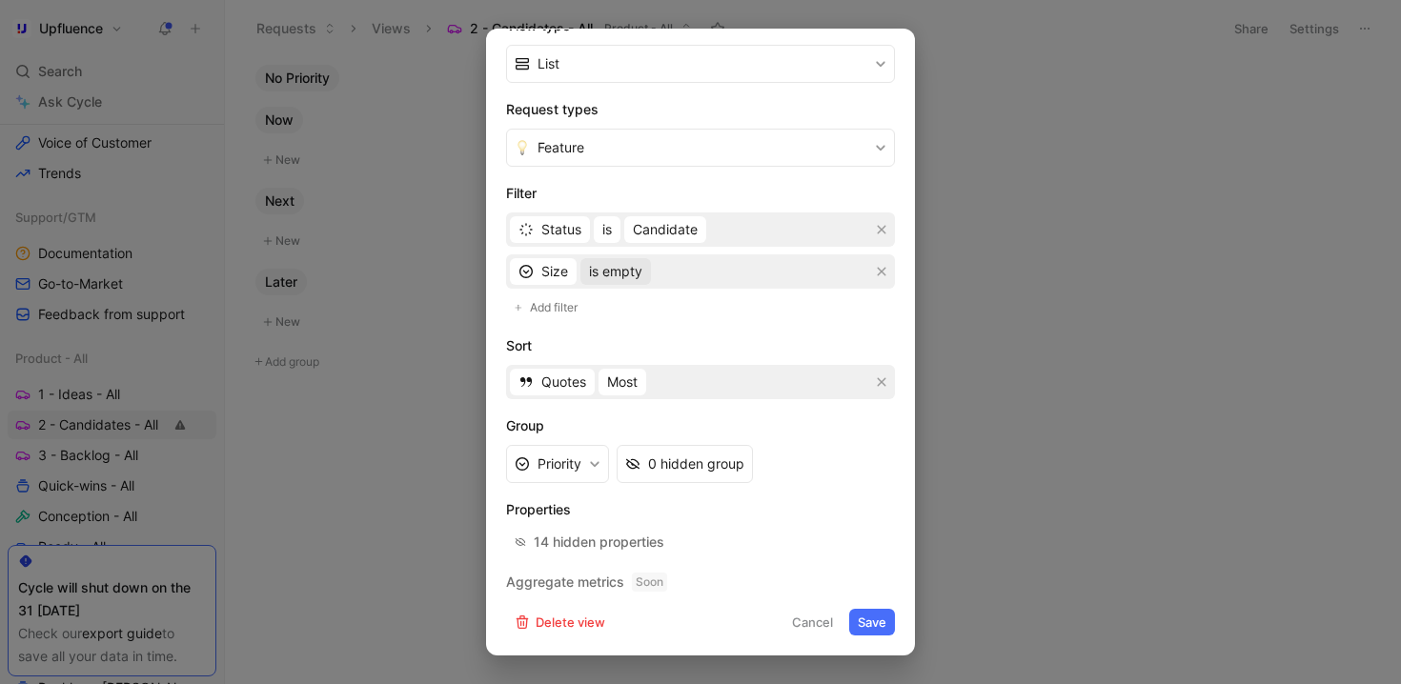
click at [639, 279] on span "is empty" at bounding box center [615, 271] width 53 height 23
click at [876, 273] on icon "button" at bounding box center [881, 271] width 11 height 11
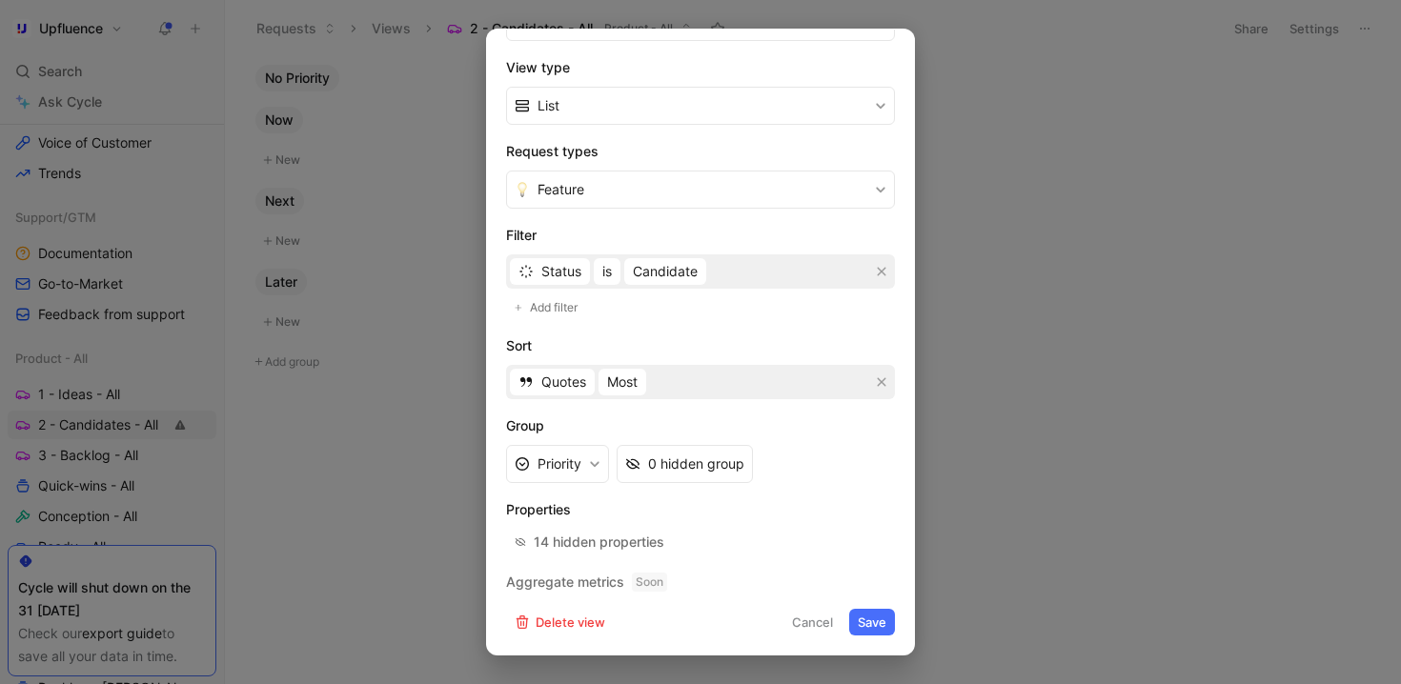
click at [866, 616] on button "Save" at bounding box center [872, 622] width 46 height 27
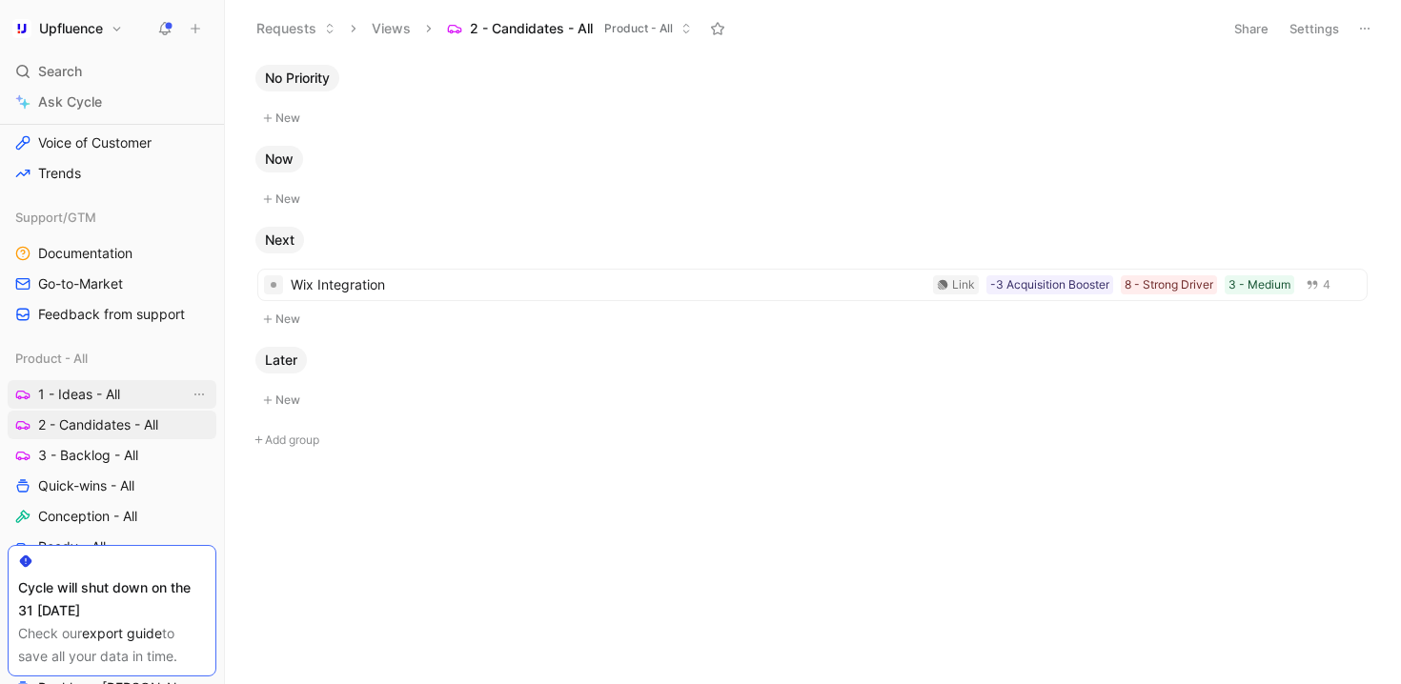
click at [115, 389] on span "1 - Ideas - All" at bounding box center [79, 394] width 82 height 19
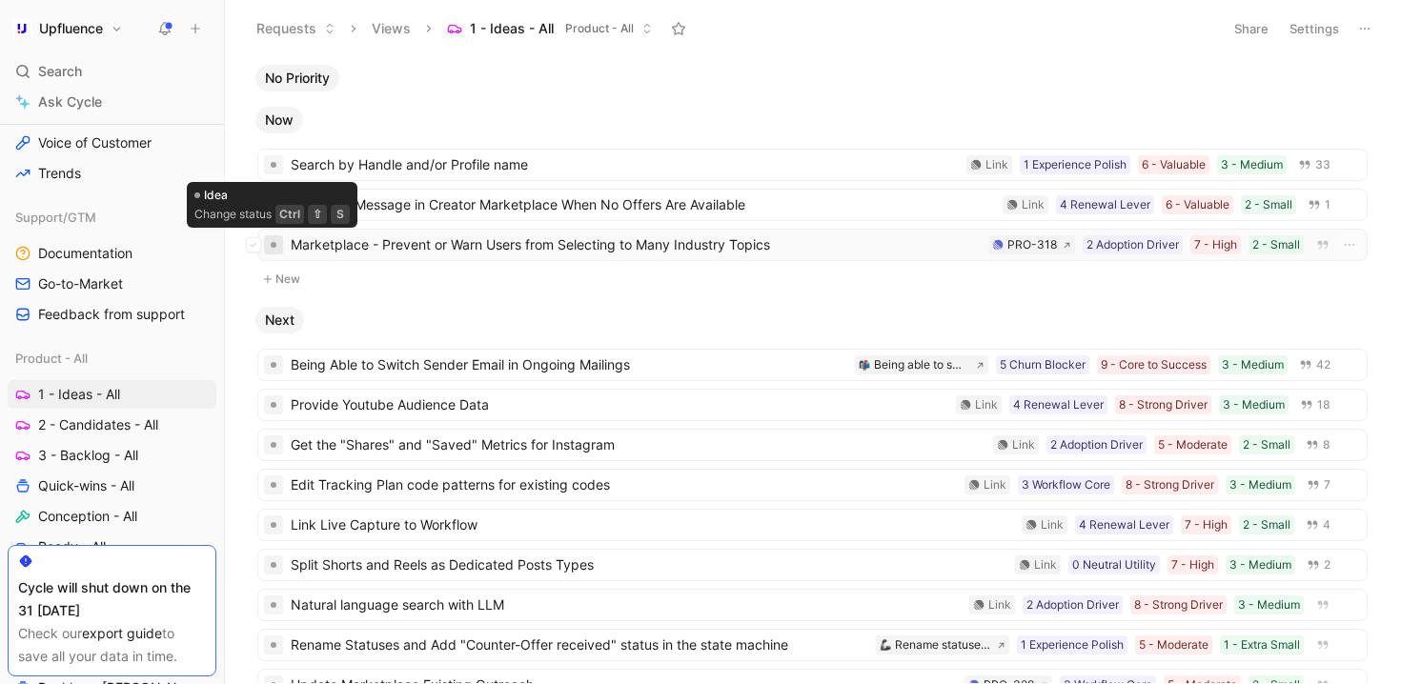
click at [275, 243] on div at bounding box center [274, 245] width 6 height 6
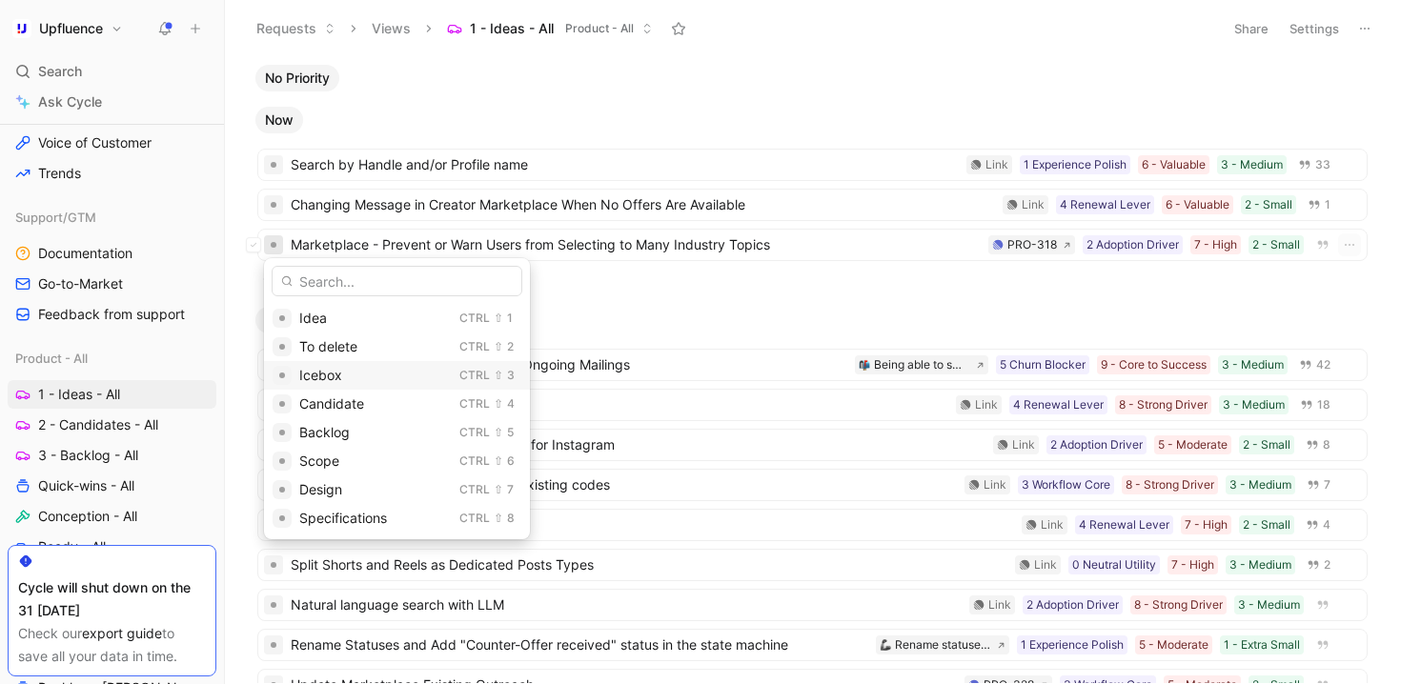
scroll to position [20, 0]
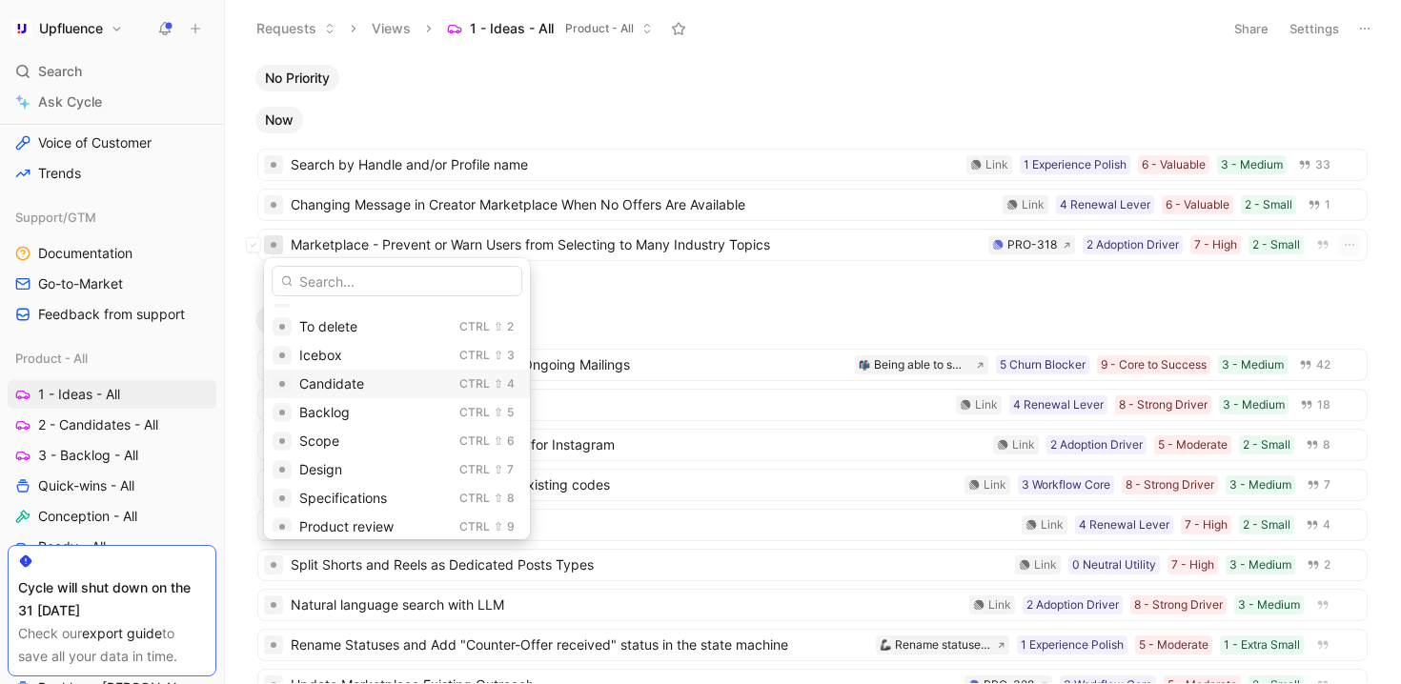
click at [344, 382] on span "Candidate" at bounding box center [331, 383] width 65 height 16
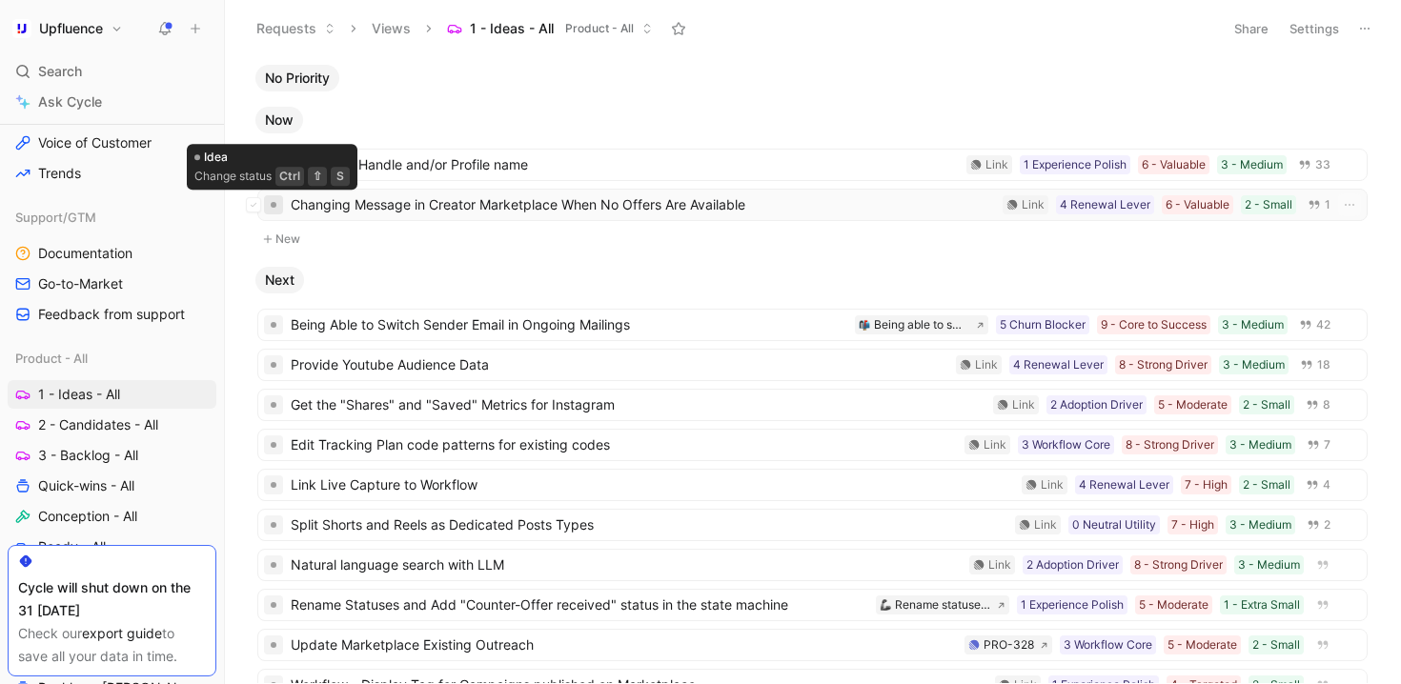
click at [273, 202] on div at bounding box center [274, 205] width 6 height 6
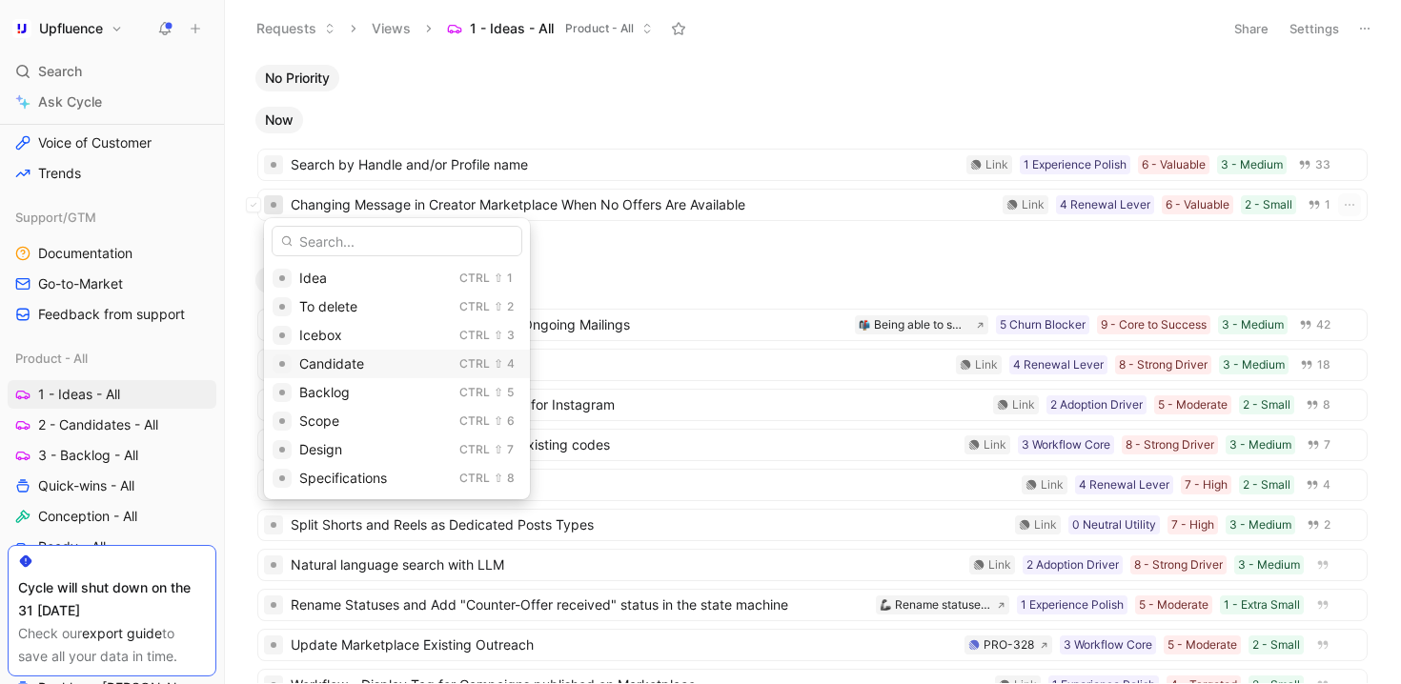
click at [364, 360] on div "Candidate" at bounding box center [375, 364] width 152 height 23
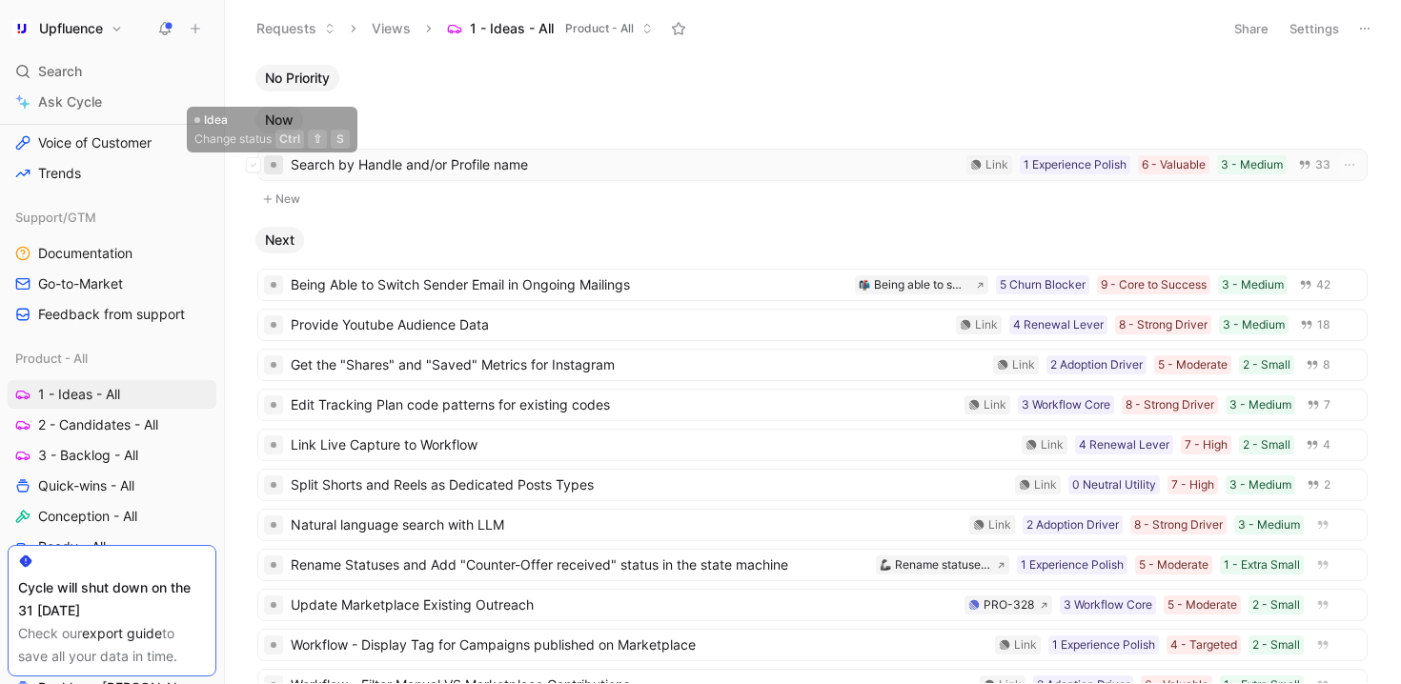
click at [274, 166] on div at bounding box center [274, 165] width 6 height 6
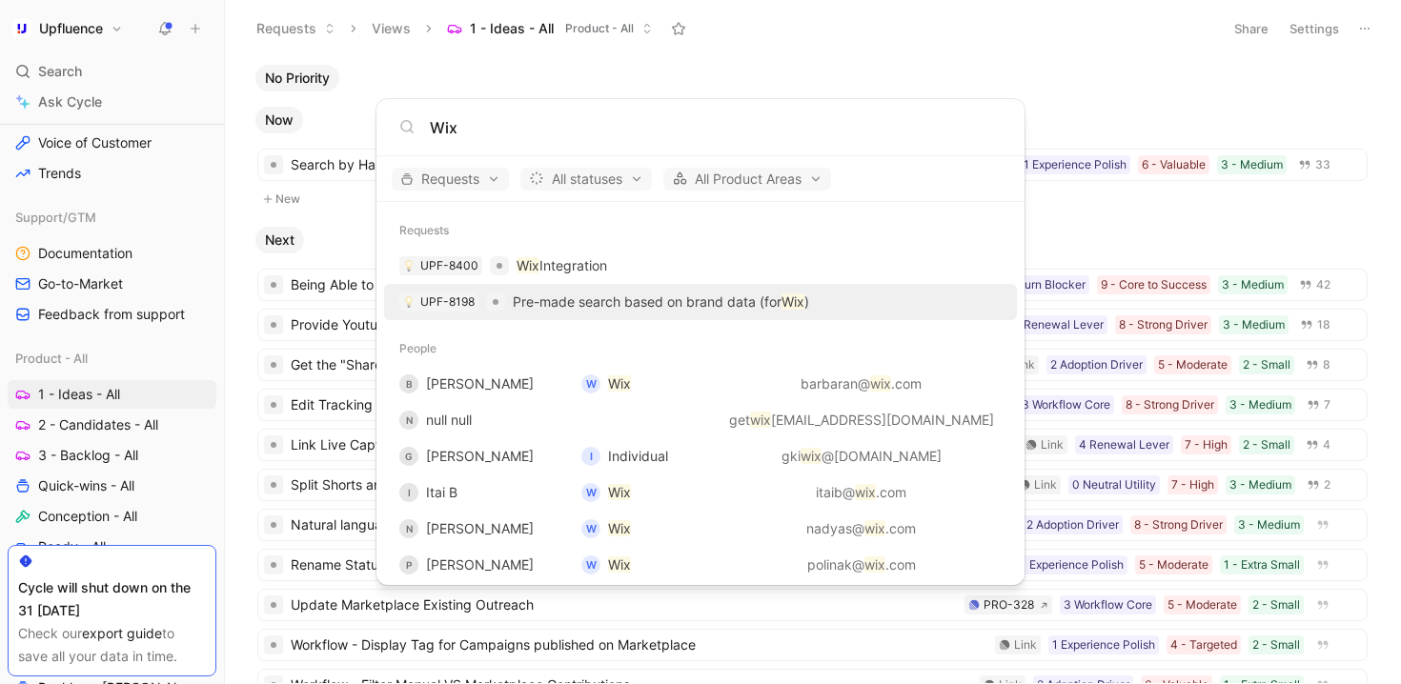
type input "Wix"
click at [498, 302] on div at bounding box center [495, 302] width 19 height 19
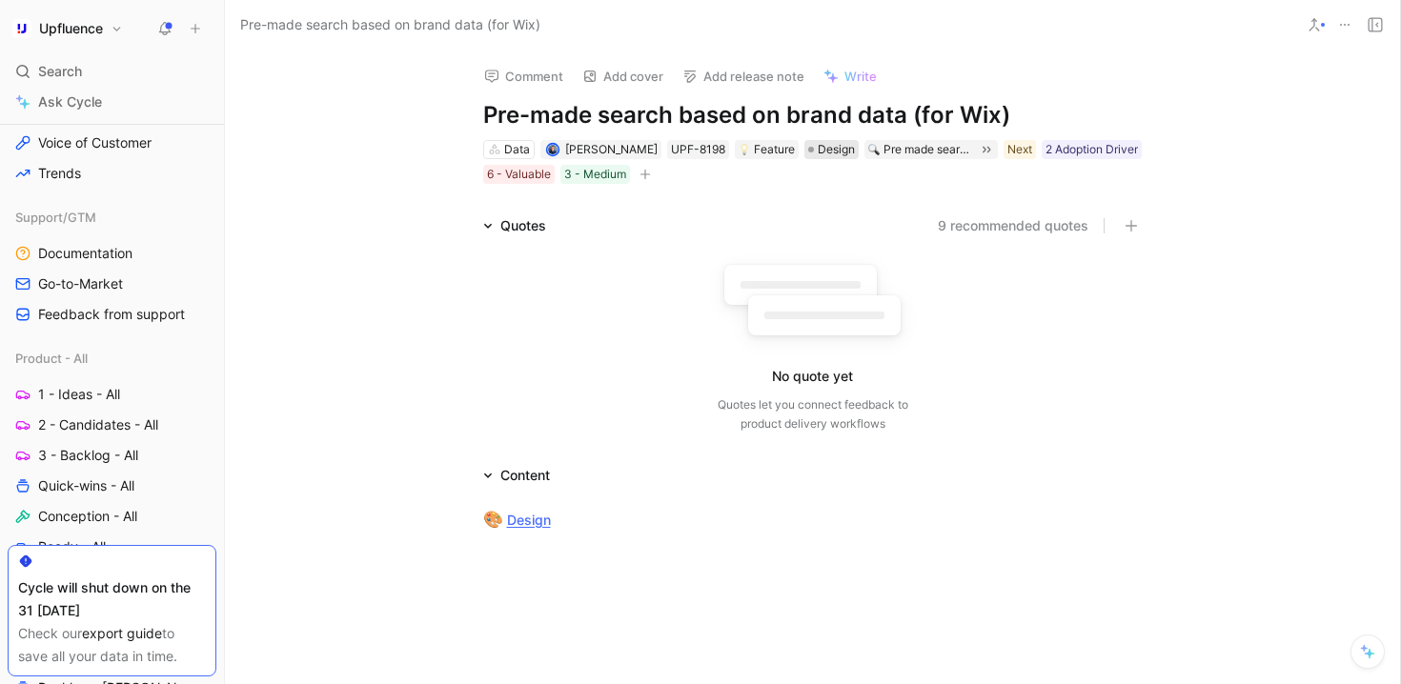
click at [830, 141] on span "Design" at bounding box center [836, 149] width 37 height 19
click at [525, 523] on link "Design" at bounding box center [529, 520] width 44 height 16
click at [95, 429] on span "2 - Candidates - All" at bounding box center [98, 424] width 120 height 19
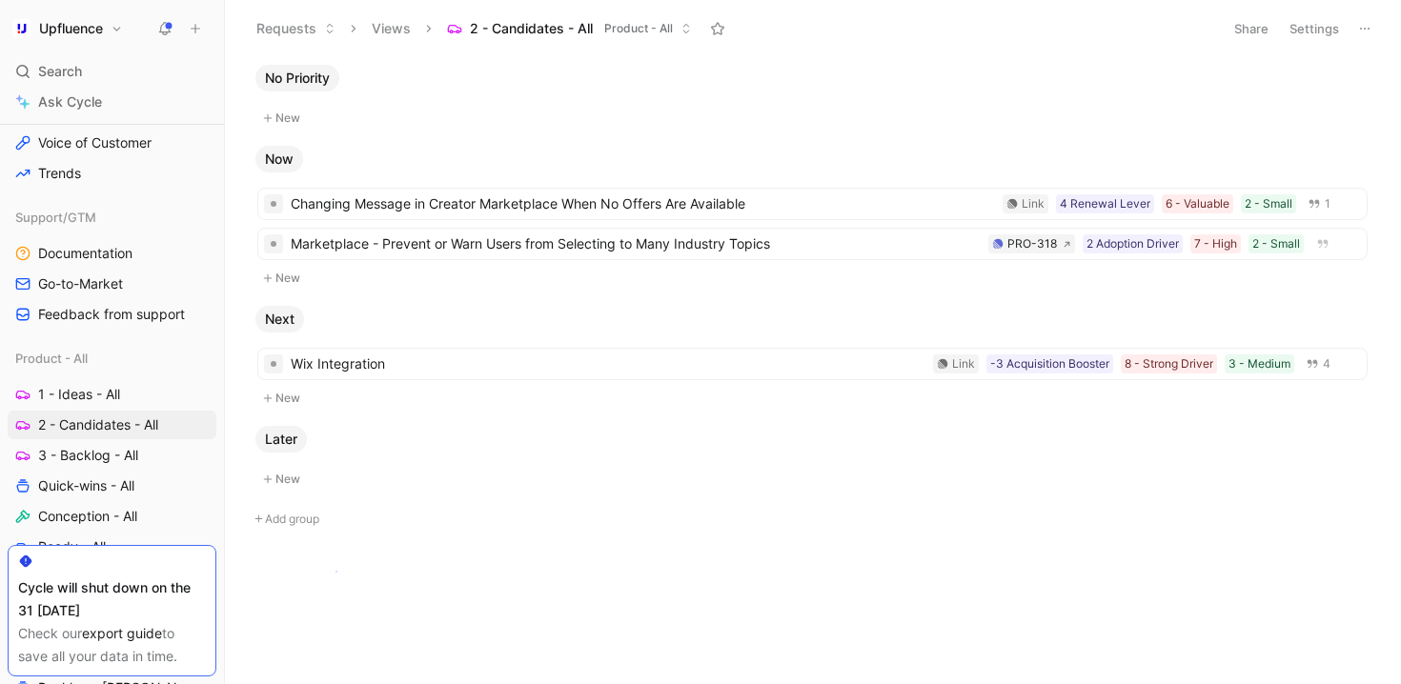
click at [335, 571] on body "Upfluence Search ⌘ K Ask Cycle Workspace Home G then H Feedback G then F Reques…" at bounding box center [700, 342] width 1401 height 684
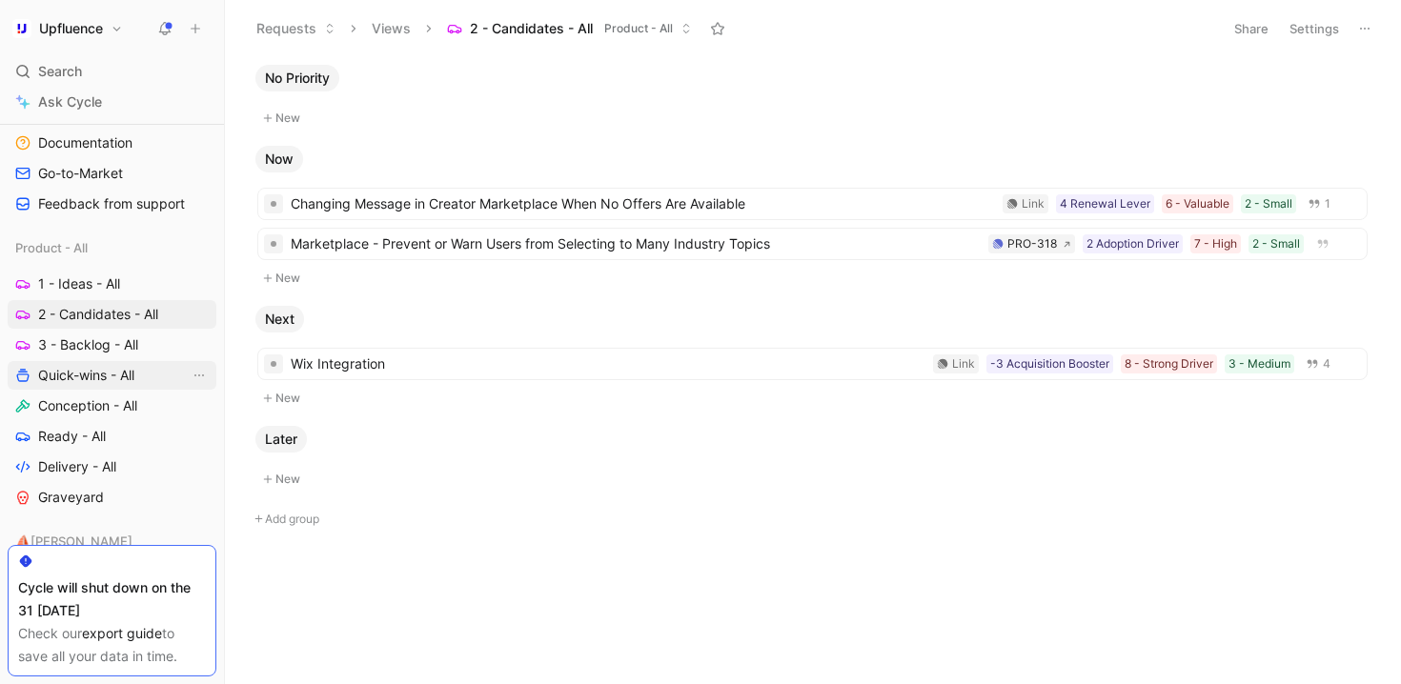
scroll to position [613, 0]
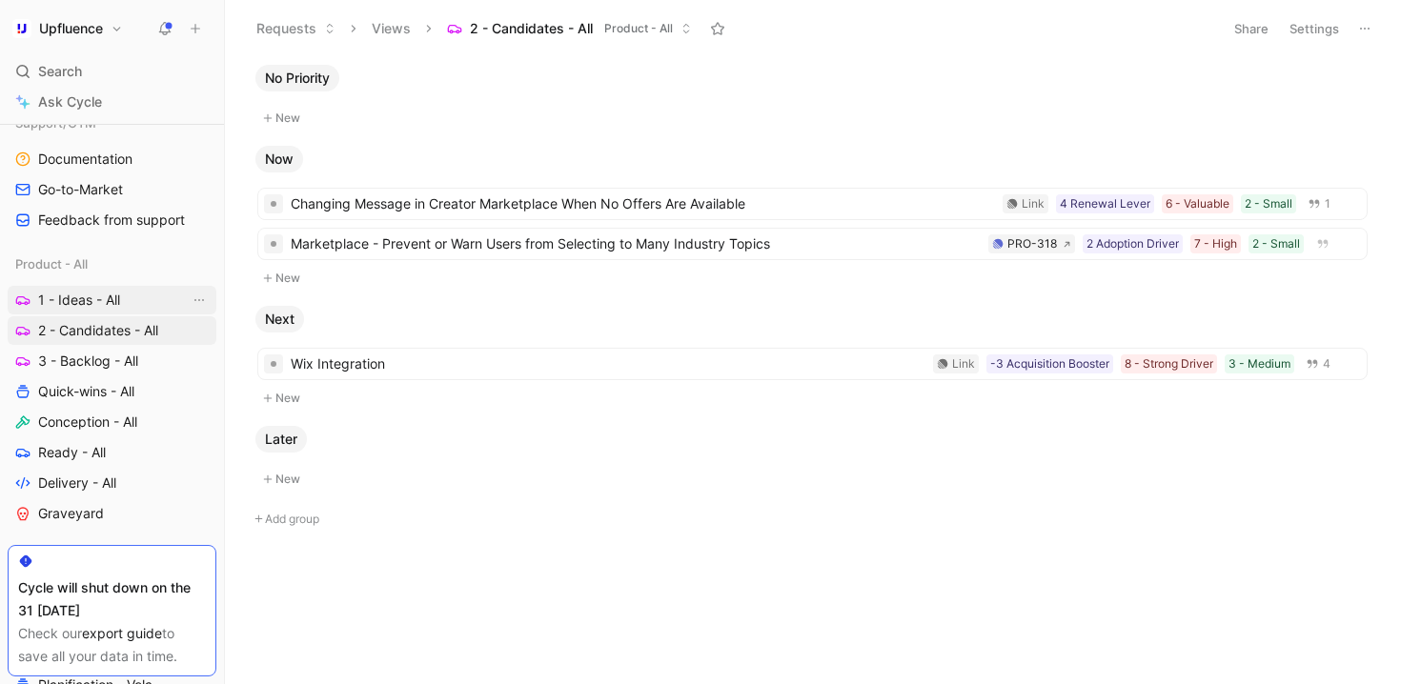
click at [130, 302] on link "1 - Ideas - All" at bounding box center [112, 300] width 209 height 29
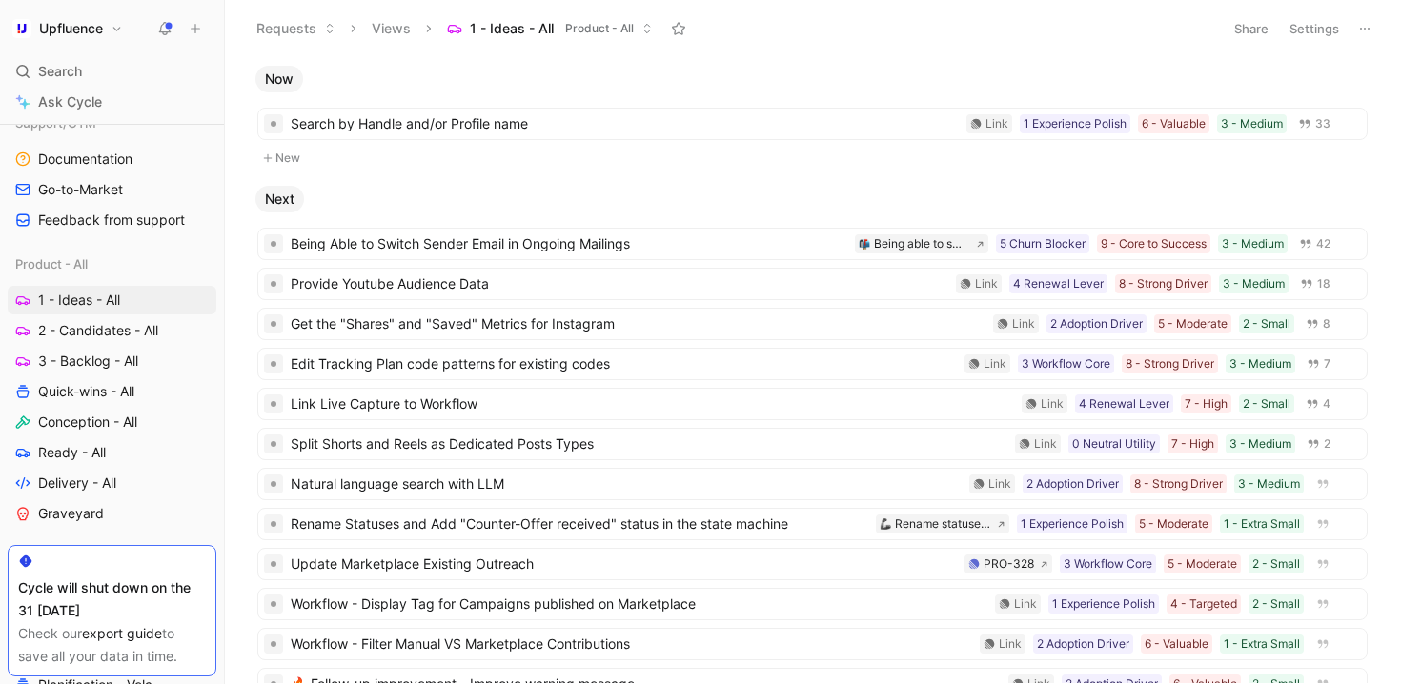
scroll to position [66, 0]
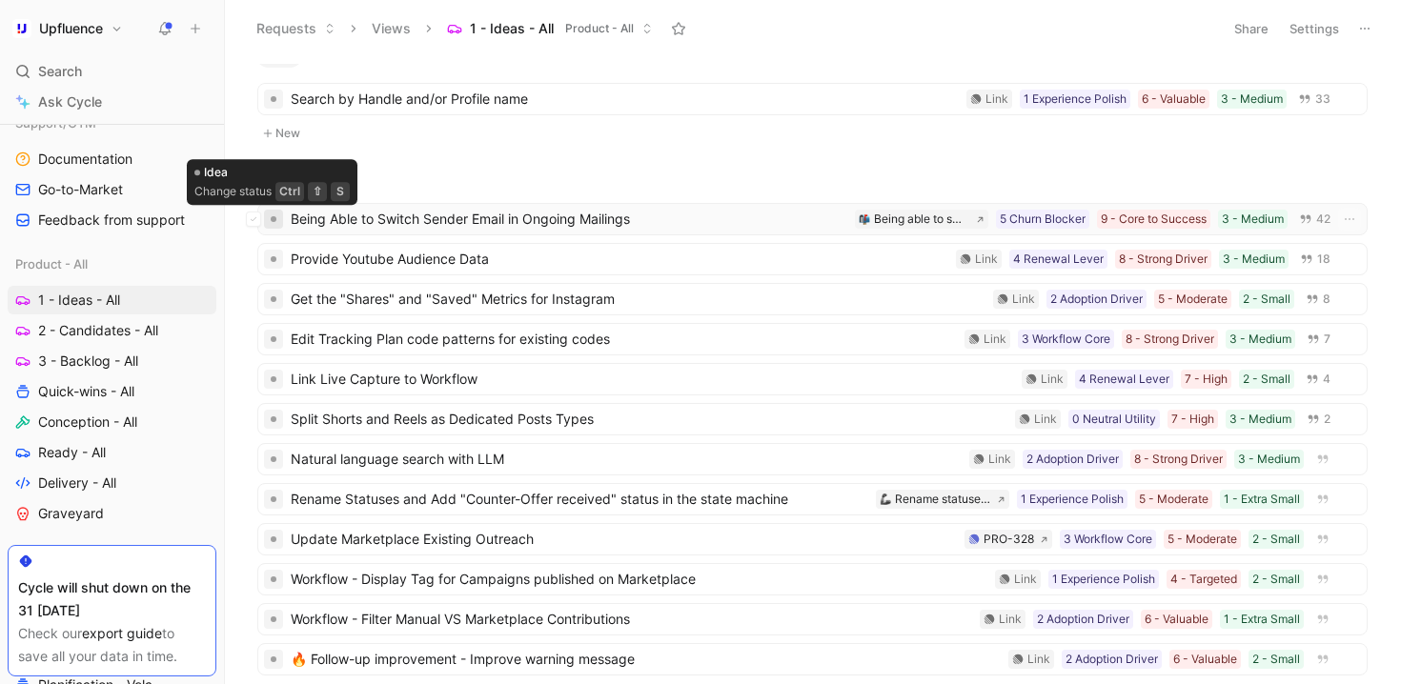
click at [281, 217] on div at bounding box center [273, 219] width 19 height 19
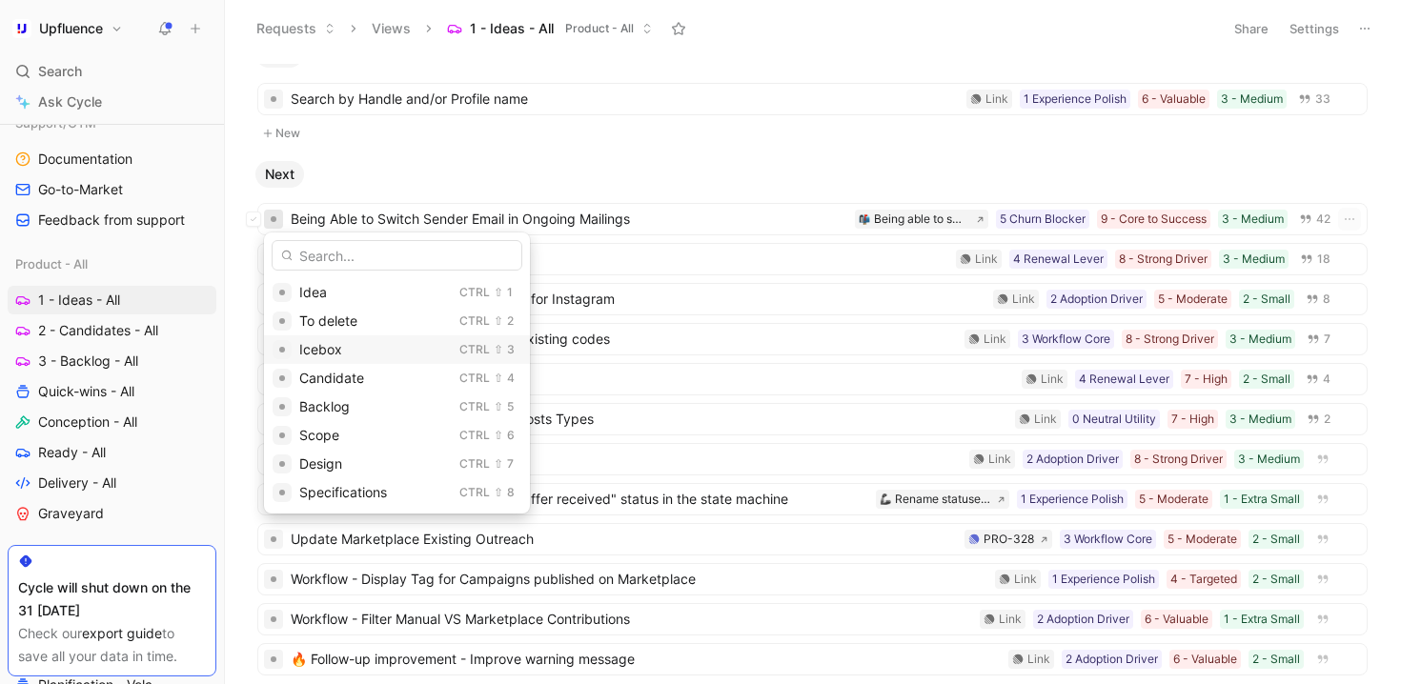
click at [356, 350] on div "Icebox" at bounding box center [375, 349] width 152 height 23
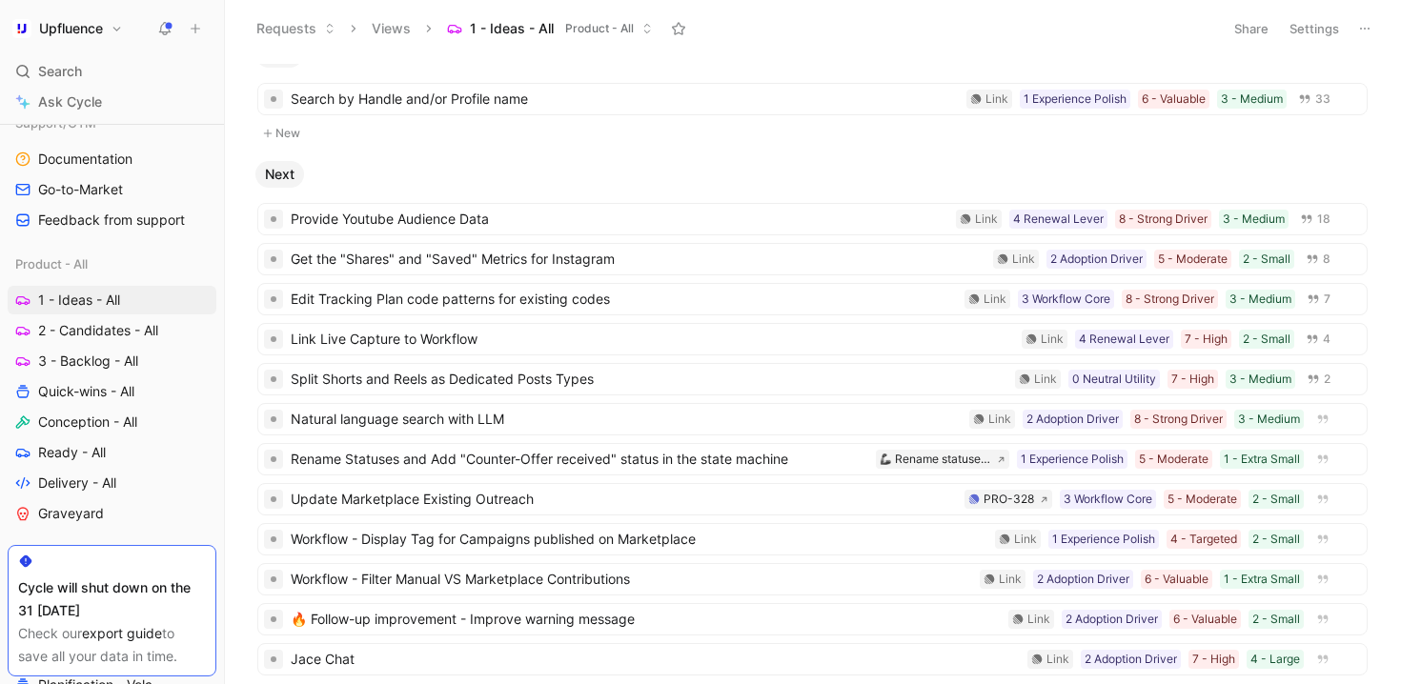
click at [1311, 21] on button "Settings" at bounding box center [1314, 28] width 67 height 27
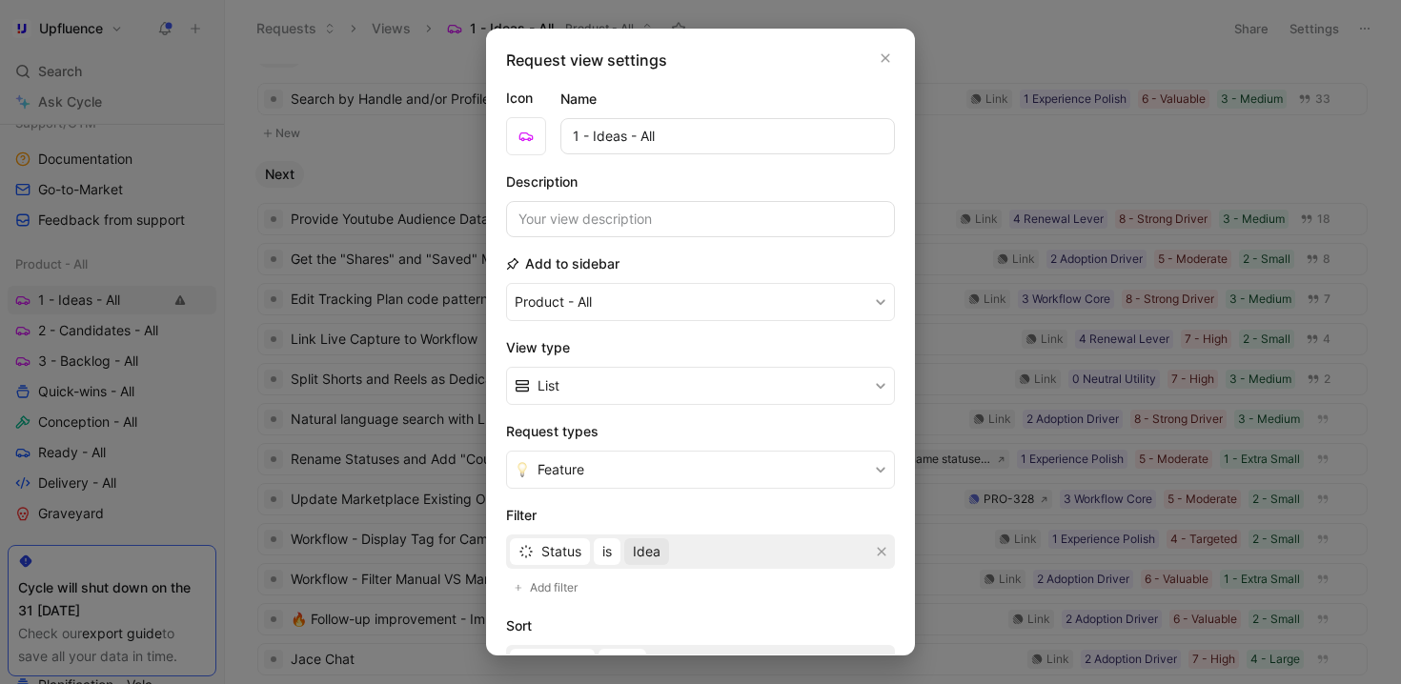
click at [644, 544] on span "Idea" at bounding box center [647, 551] width 28 height 23
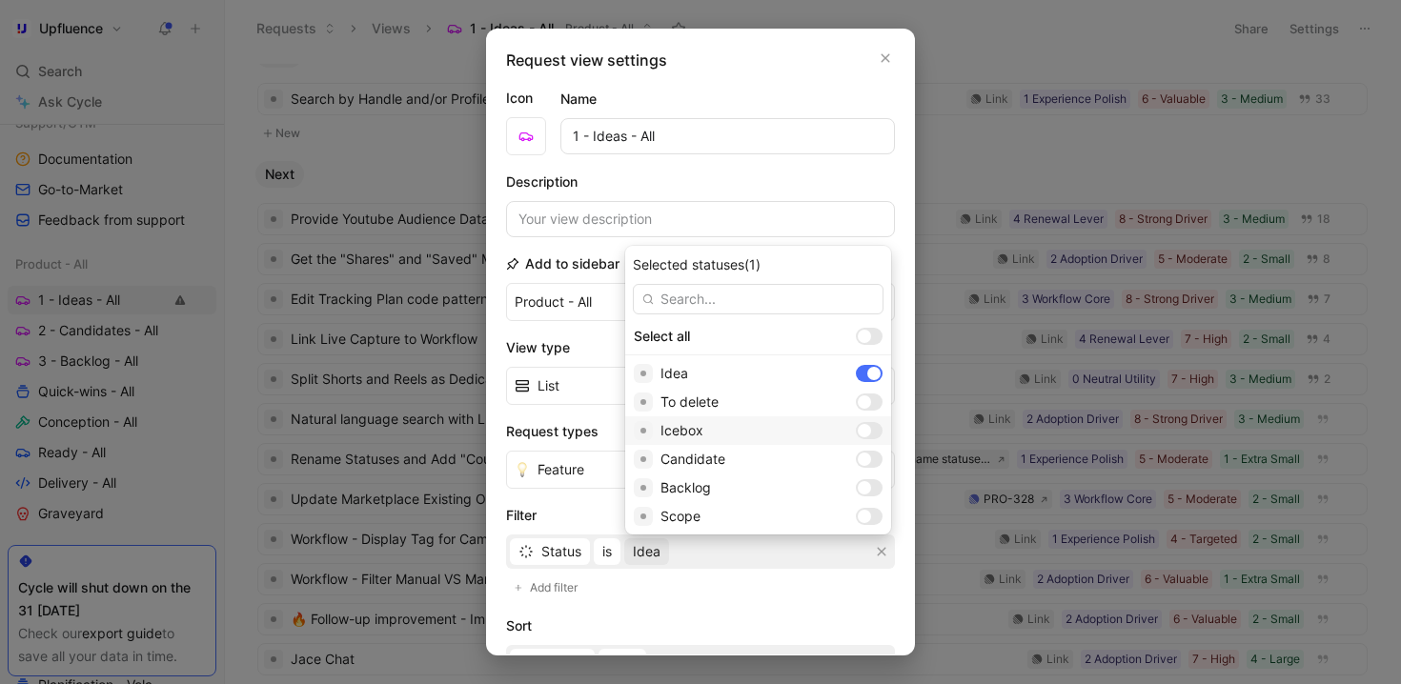
click at [856, 430] on div at bounding box center [869, 430] width 27 height 17
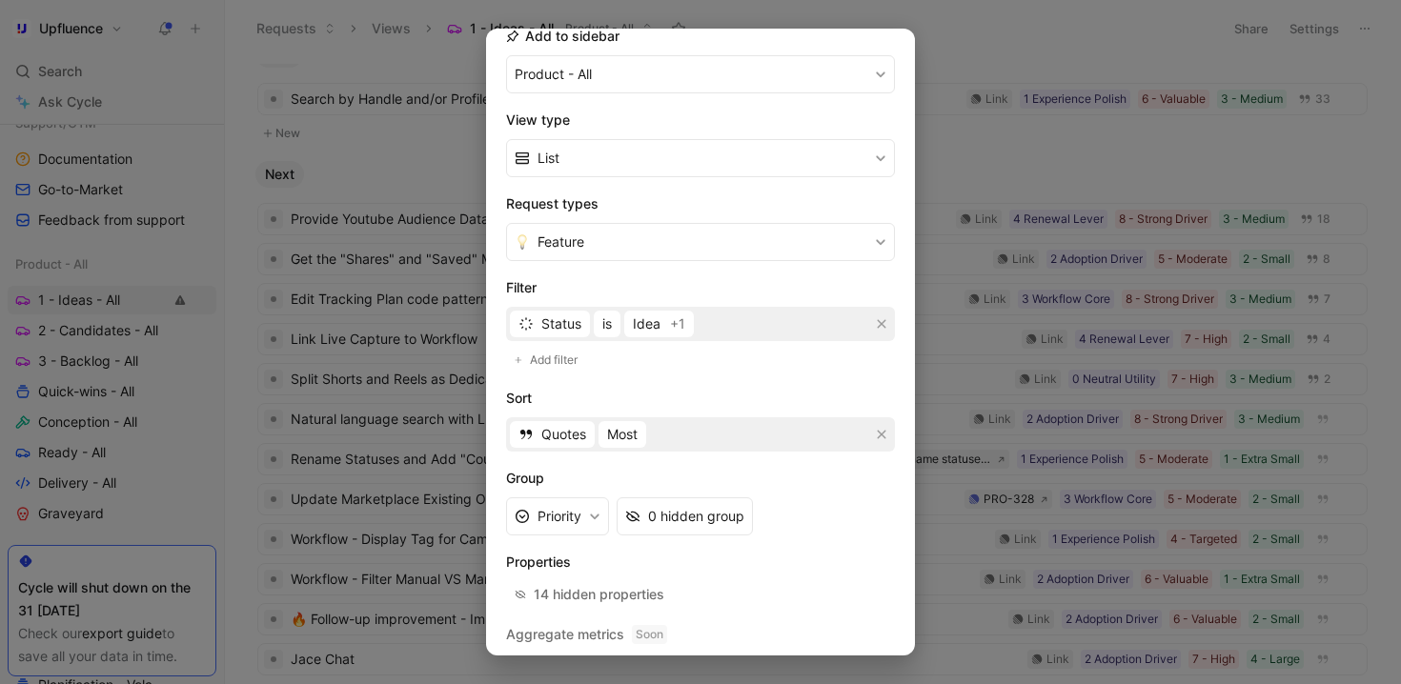
scroll to position [280, 0]
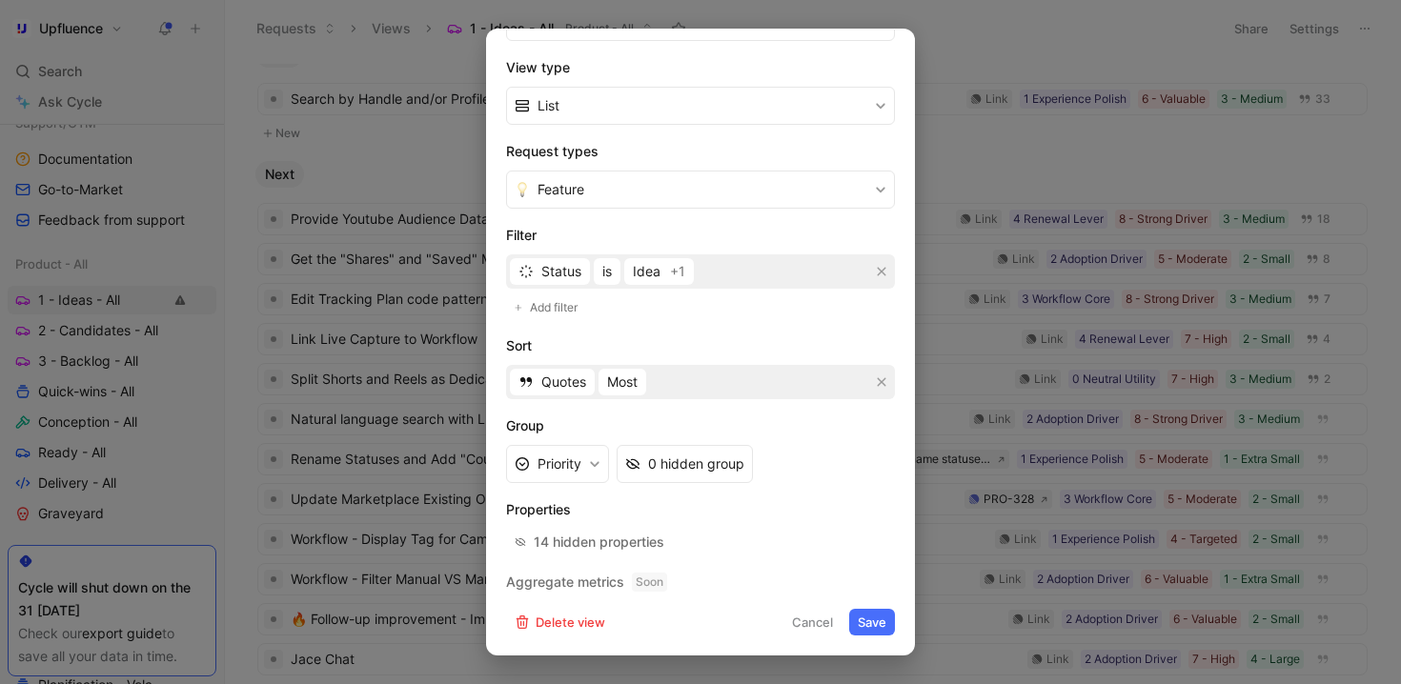
click at [861, 613] on button "Save" at bounding box center [872, 622] width 46 height 27
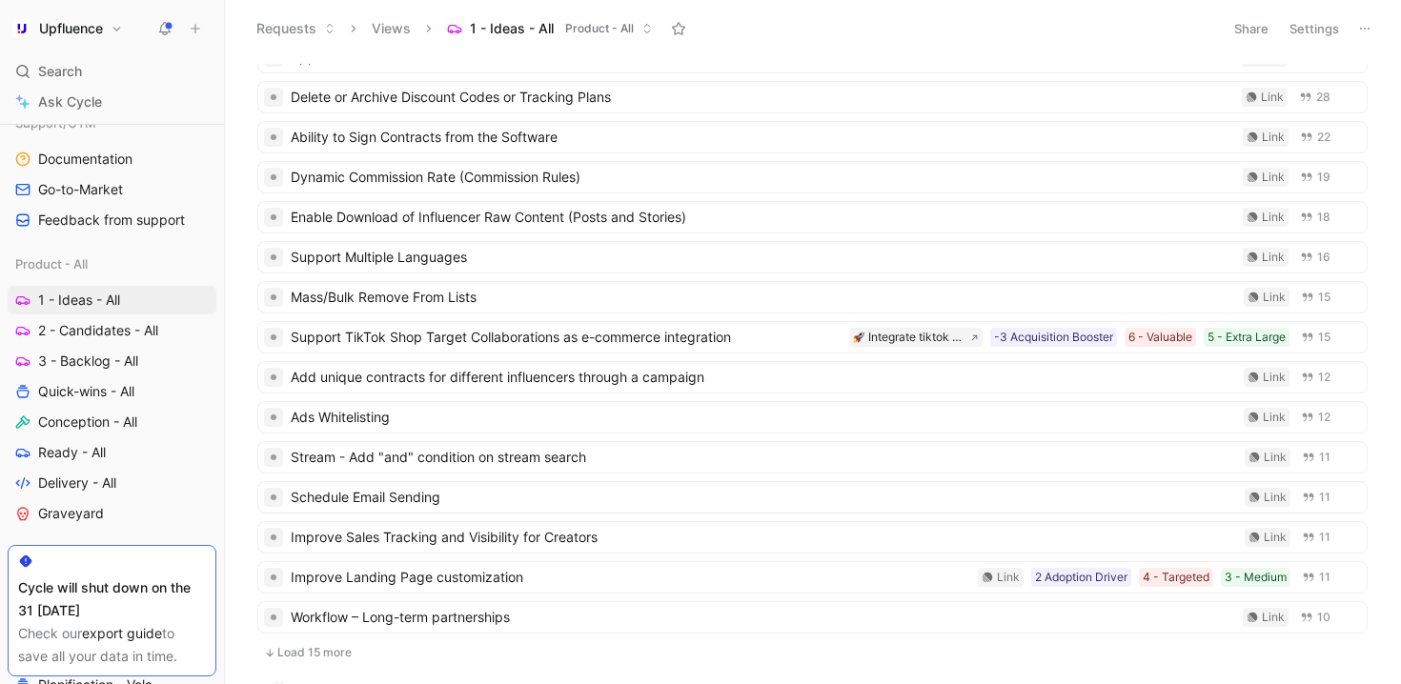
scroll to position [0, 0]
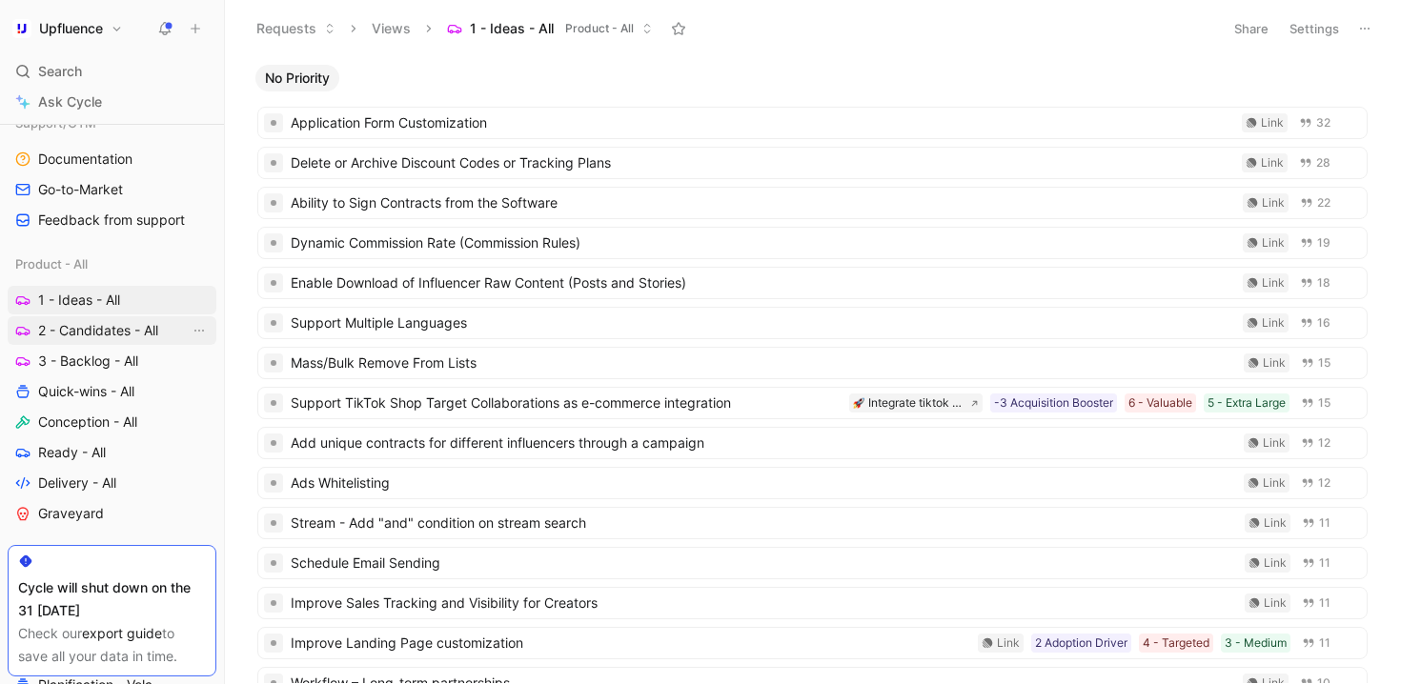
click at [101, 327] on span "2 - Candidates - All" at bounding box center [98, 330] width 120 height 19
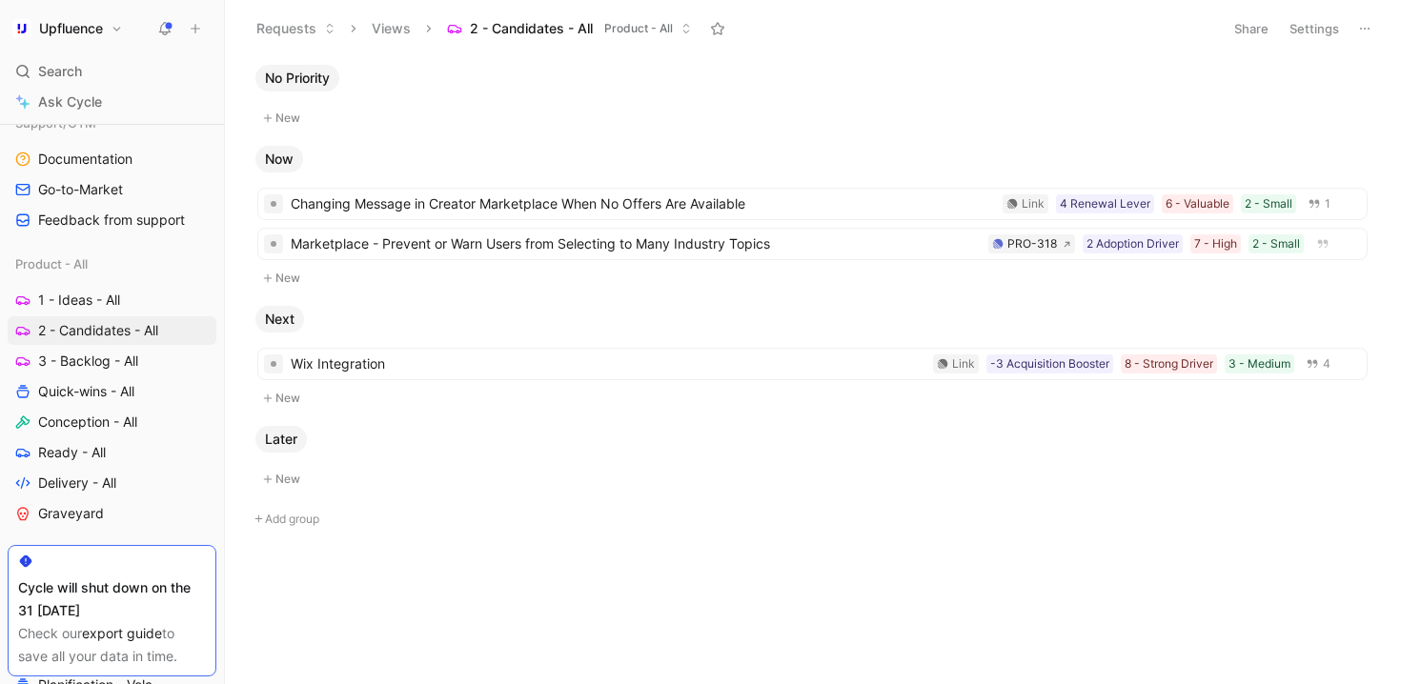
click at [1318, 28] on button "Settings" at bounding box center [1314, 28] width 67 height 27
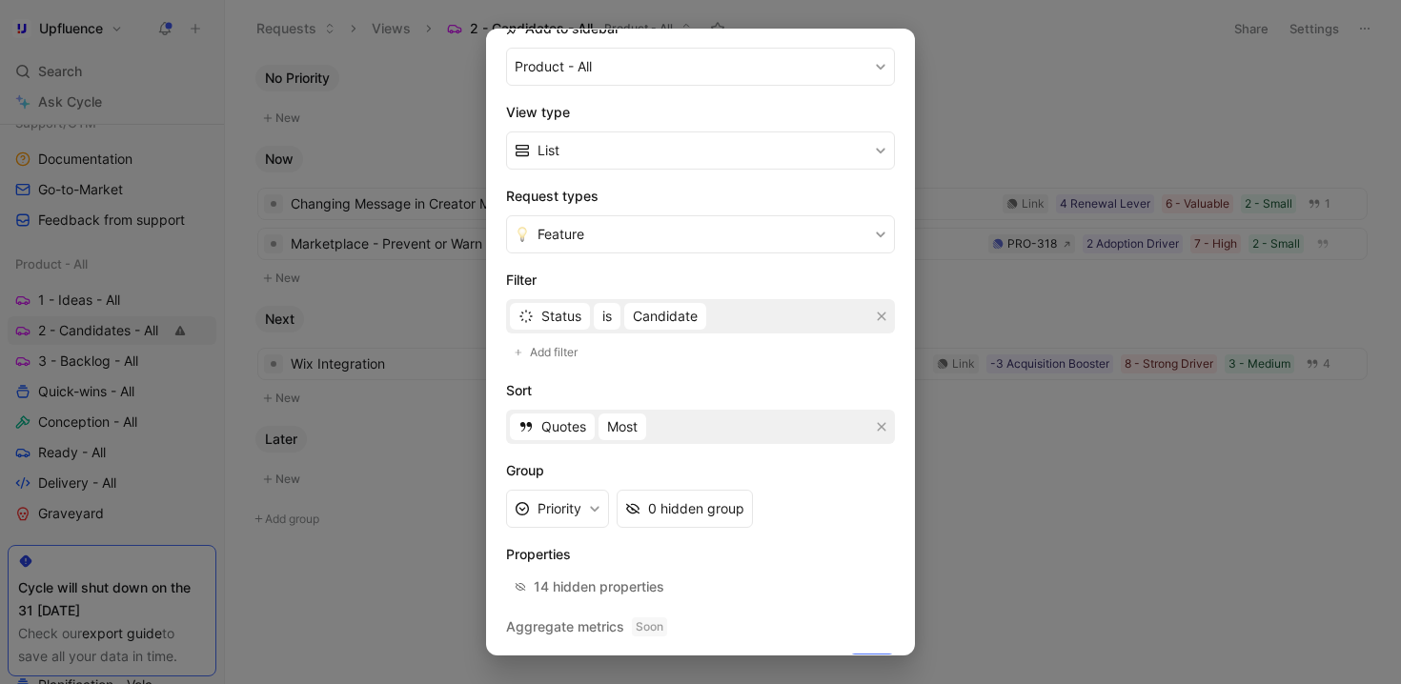
scroll to position [280, 0]
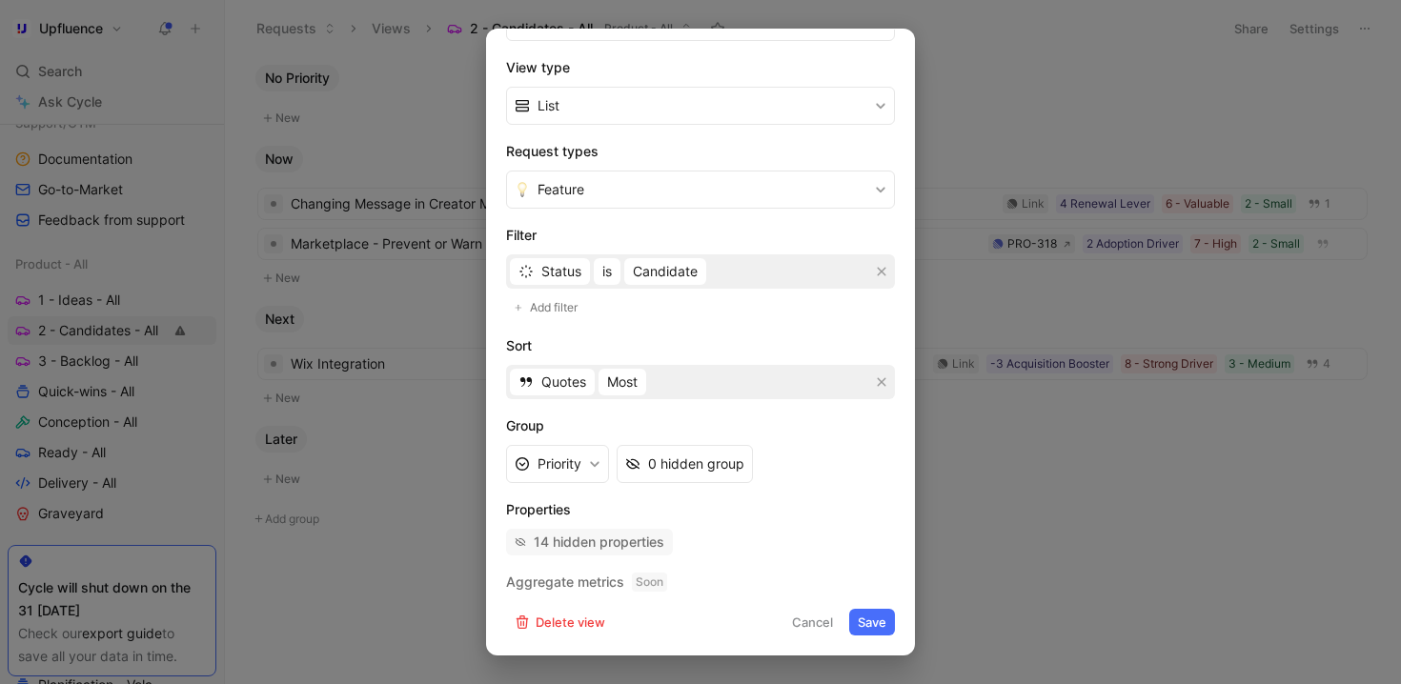
click at [597, 536] on div "14 hidden properties" at bounding box center [599, 542] width 131 height 23
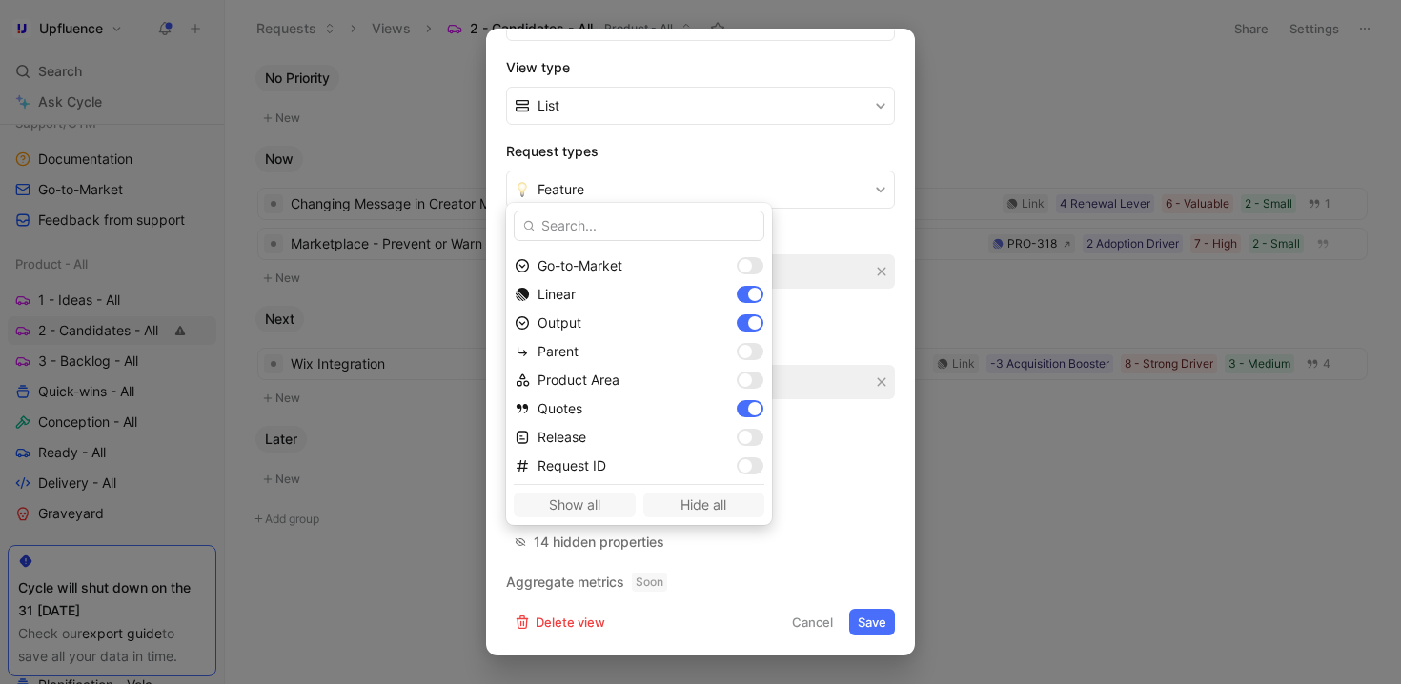
scroll to position [285, 0]
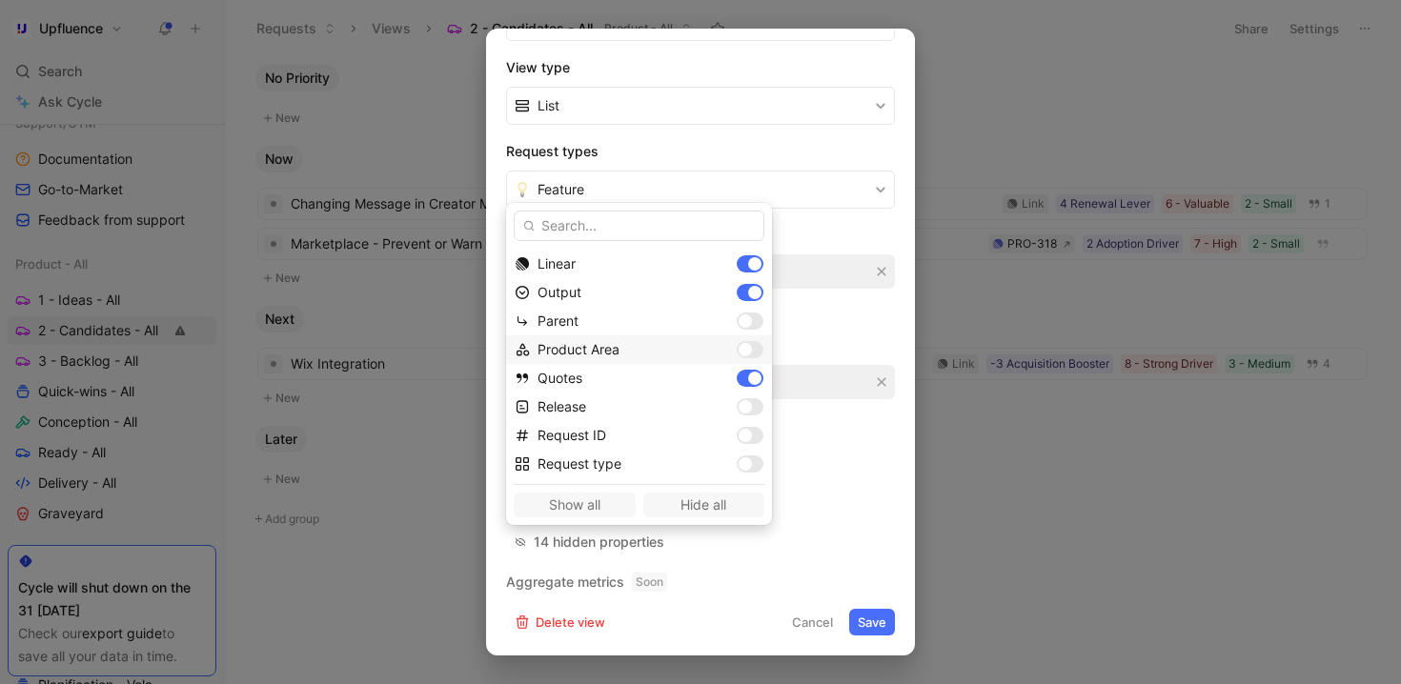
click at [739, 349] on div at bounding box center [745, 349] width 13 height 13
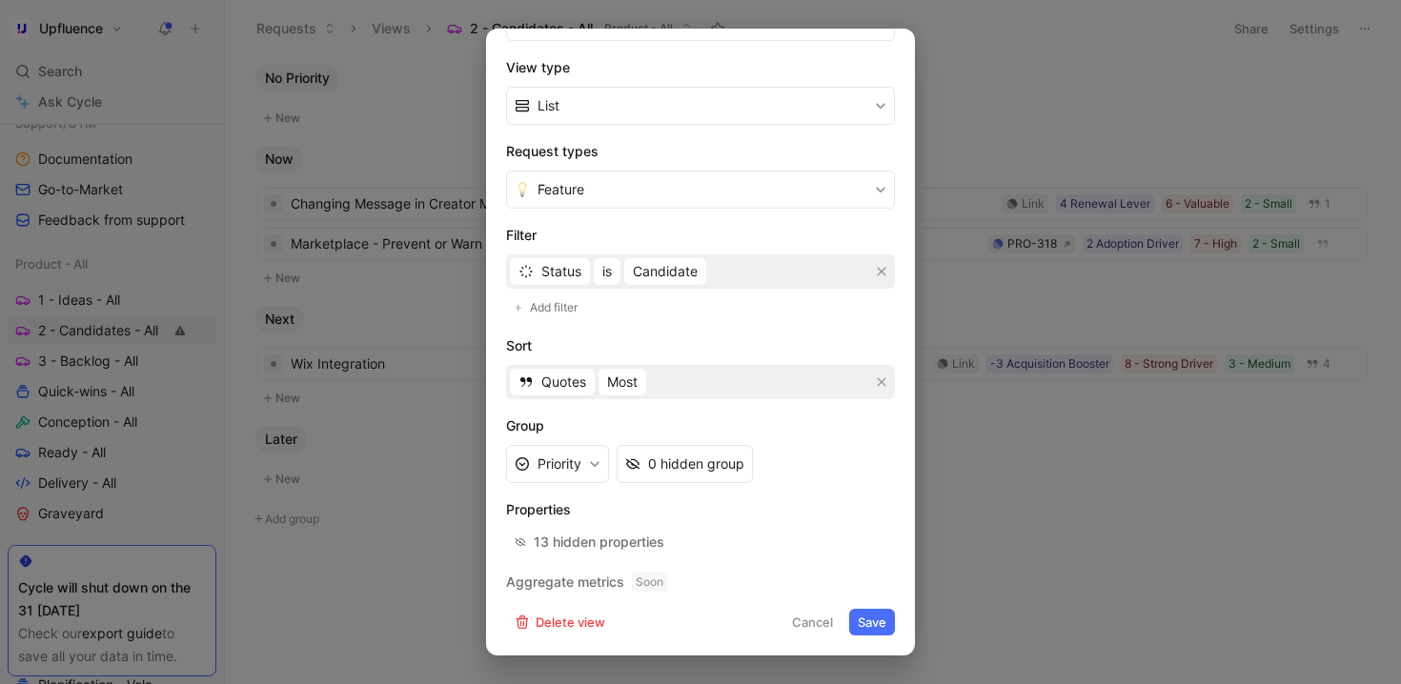
click at [860, 617] on button "Save" at bounding box center [872, 622] width 46 height 27
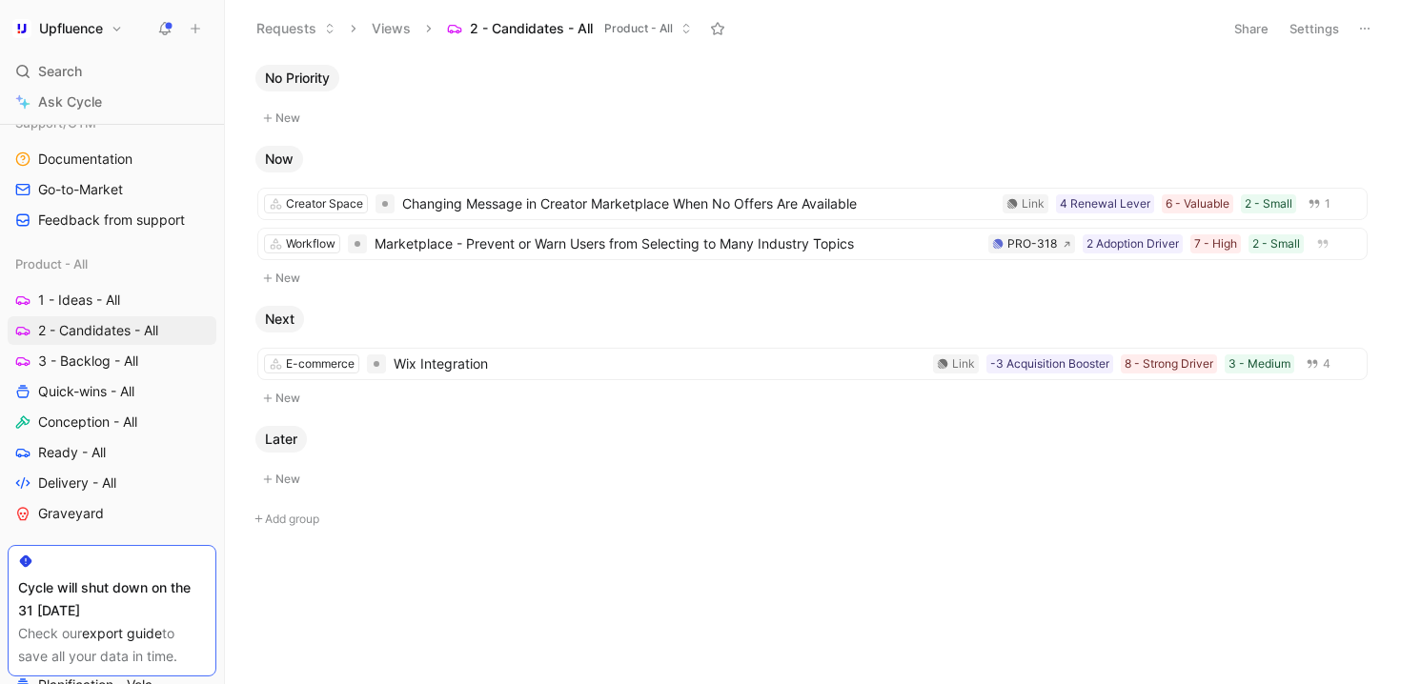
click at [596, 424] on div "No Priority New Now Creator Space Changing Message in Creator Marketplace When …" at bounding box center [810, 345] width 1150 height 562
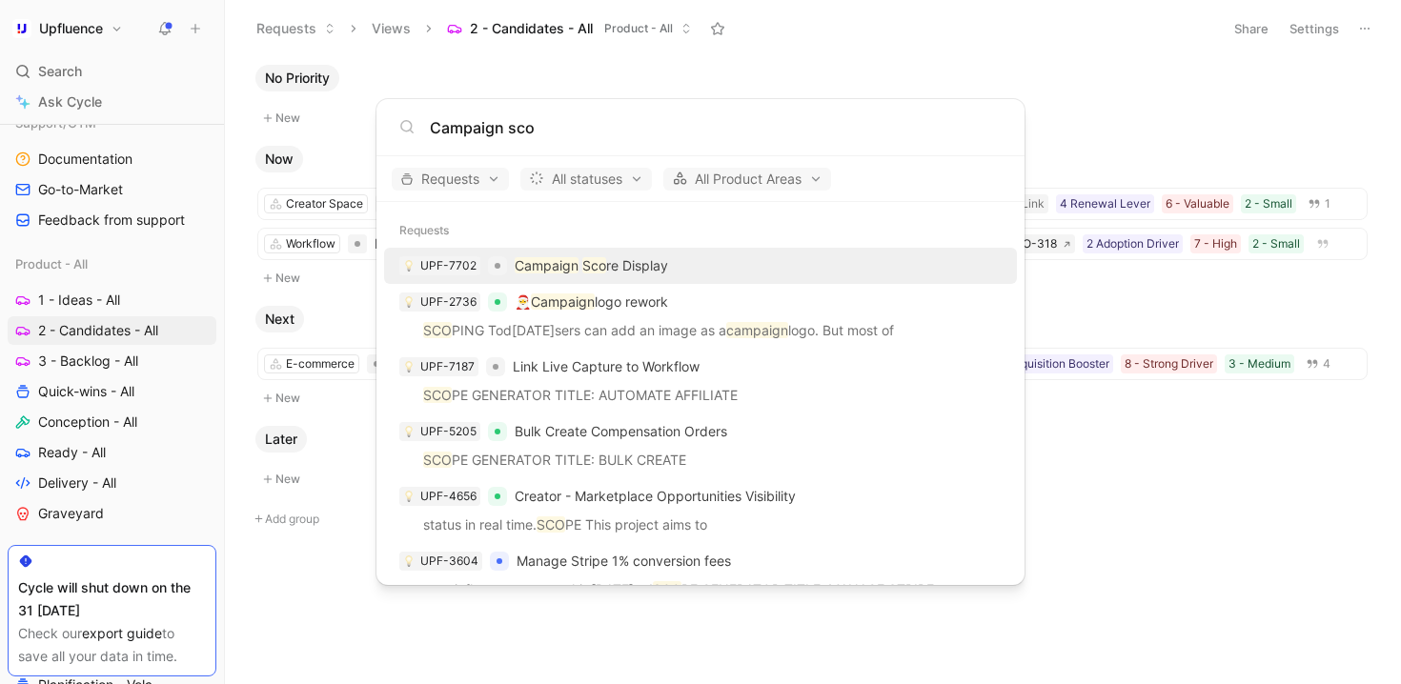
type input "Campaign sco"
click at [474, 267] on div "UPF-7702" at bounding box center [448, 265] width 56 height 19
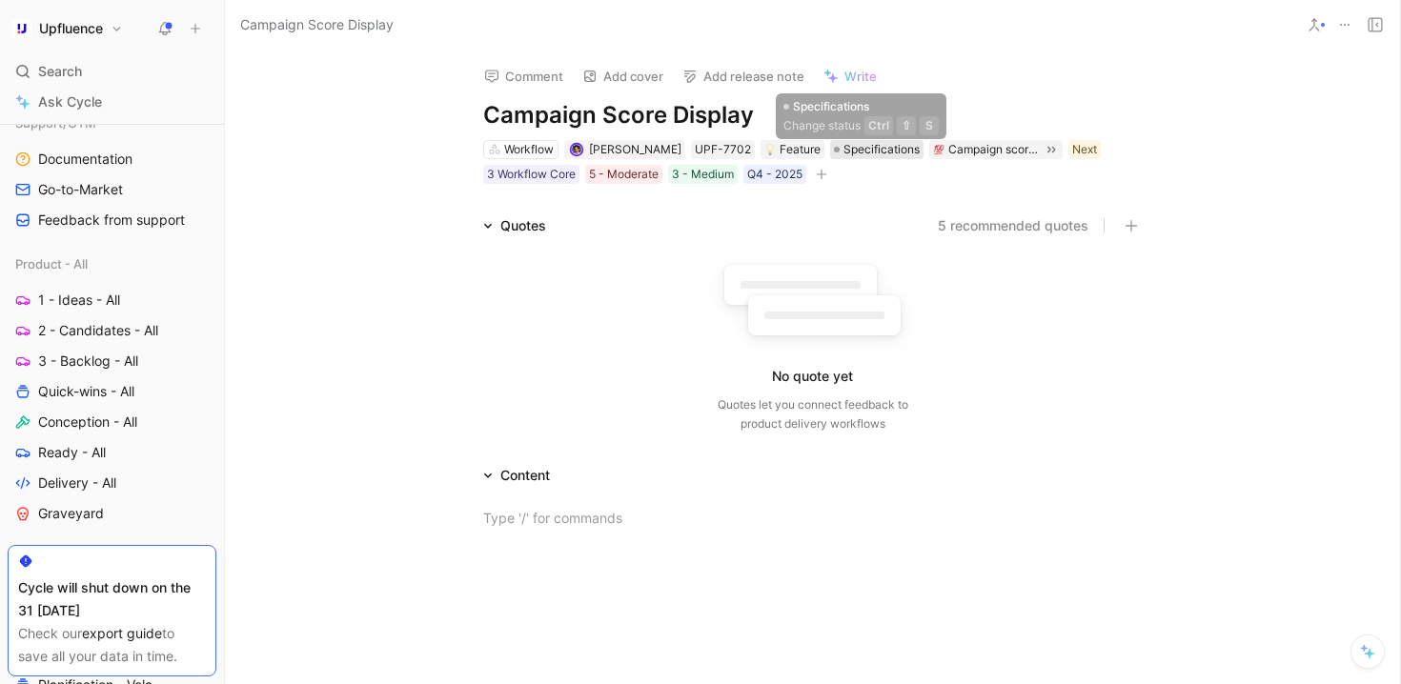
click at [857, 149] on span "Specifications" at bounding box center [881, 149] width 76 height 19
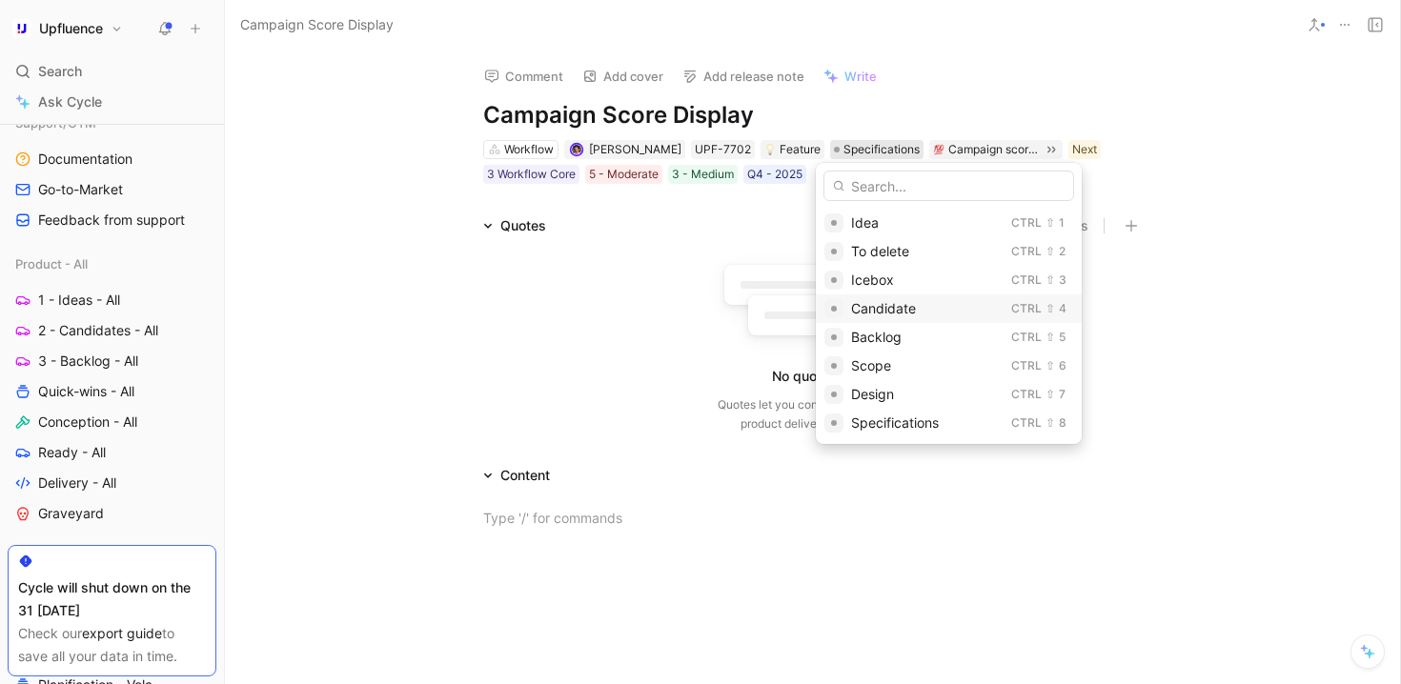
scroll to position [4, 0]
click at [890, 305] on span "Candidate" at bounding box center [883, 304] width 65 height 16
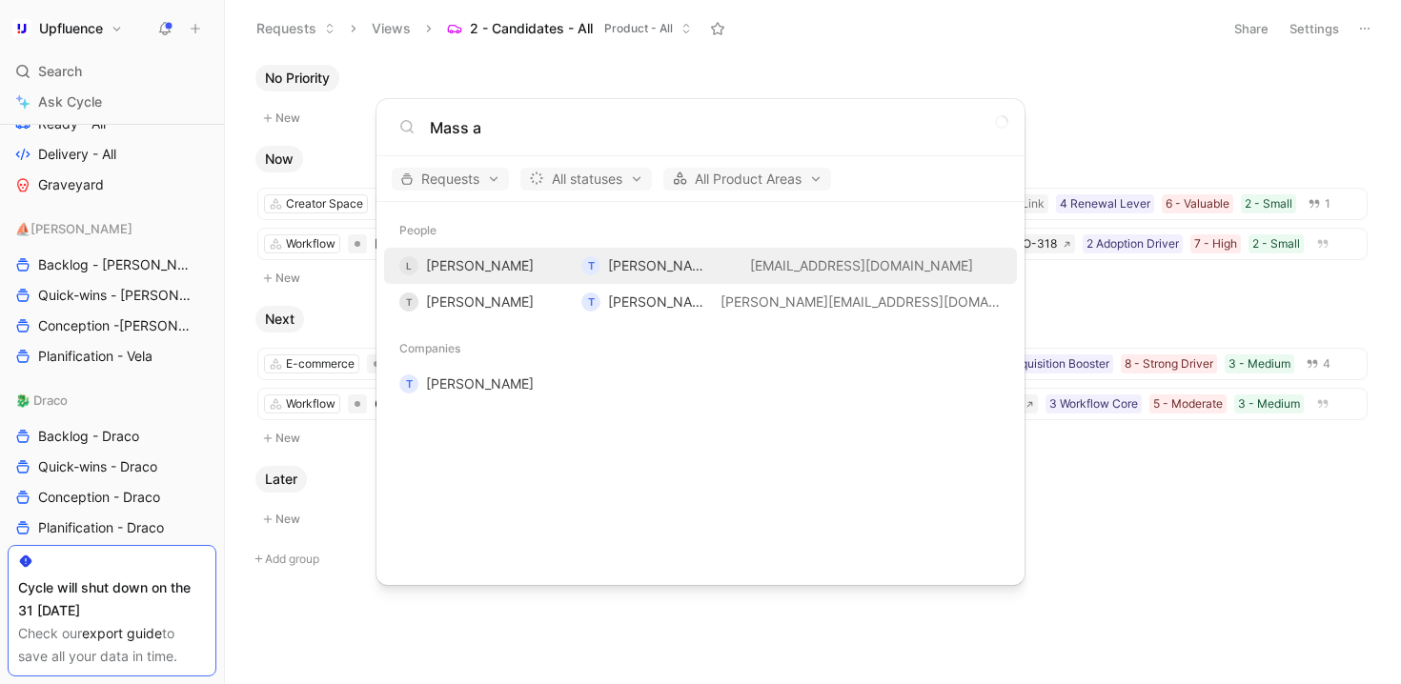
type input "Mass a"
click at [1132, 474] on body "Upfluence Search ⌘ K Ask Cycle Workspace Home G then H Feedback G then F Reques…" at bounding box center [700, 342] width 1401 height 684
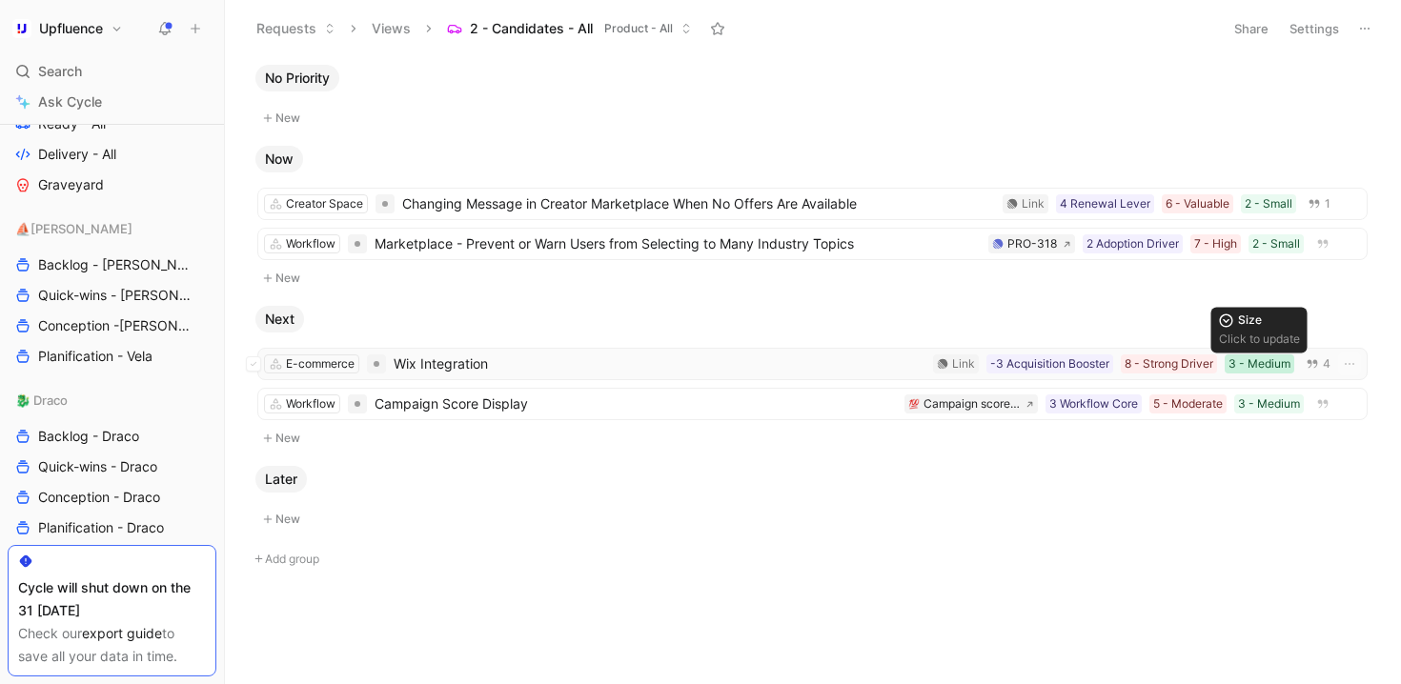
click at [1275, 366] on div "3 - Medium" at bounding box center [1259, 363] width 62 height 19
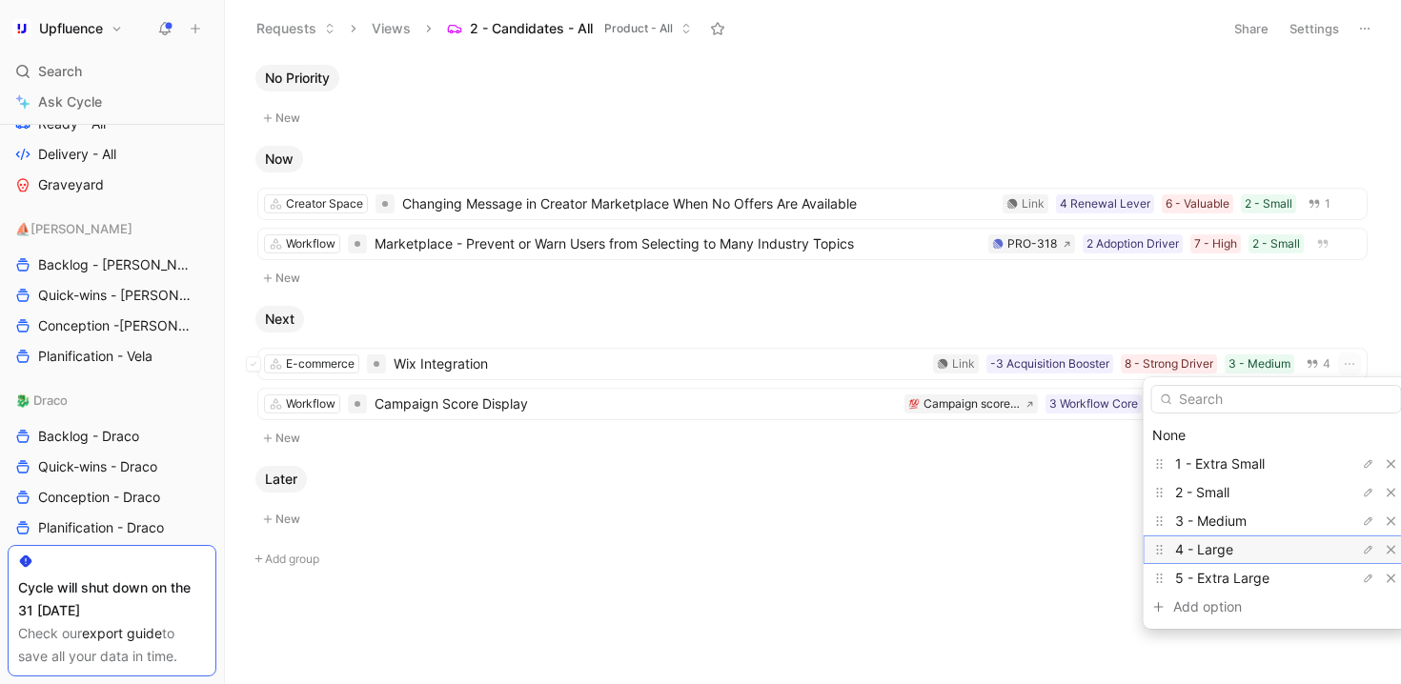
click at [1235, 541] on div "4 - Large" at bounding box center [1246, 549] width 143 height 23
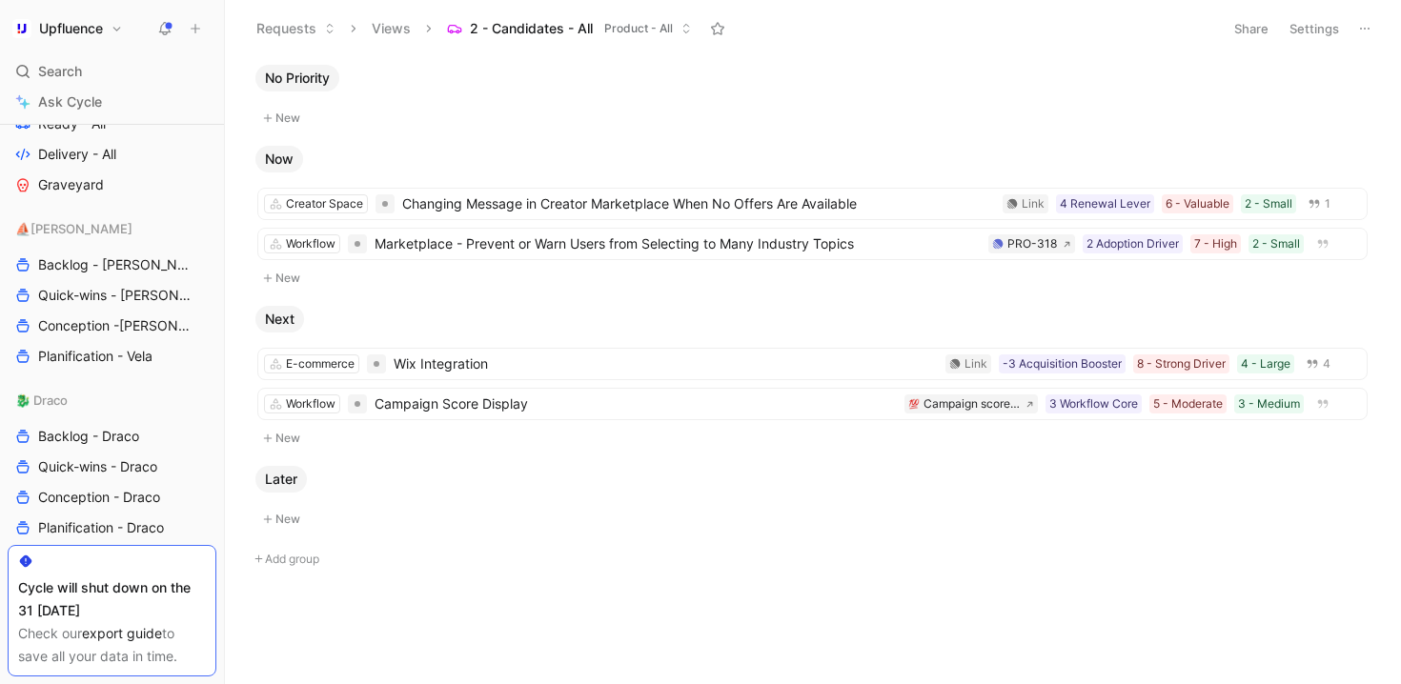
click at [617, 488] on div "Later" at bounding box center [812, 479] width 1129 height 27
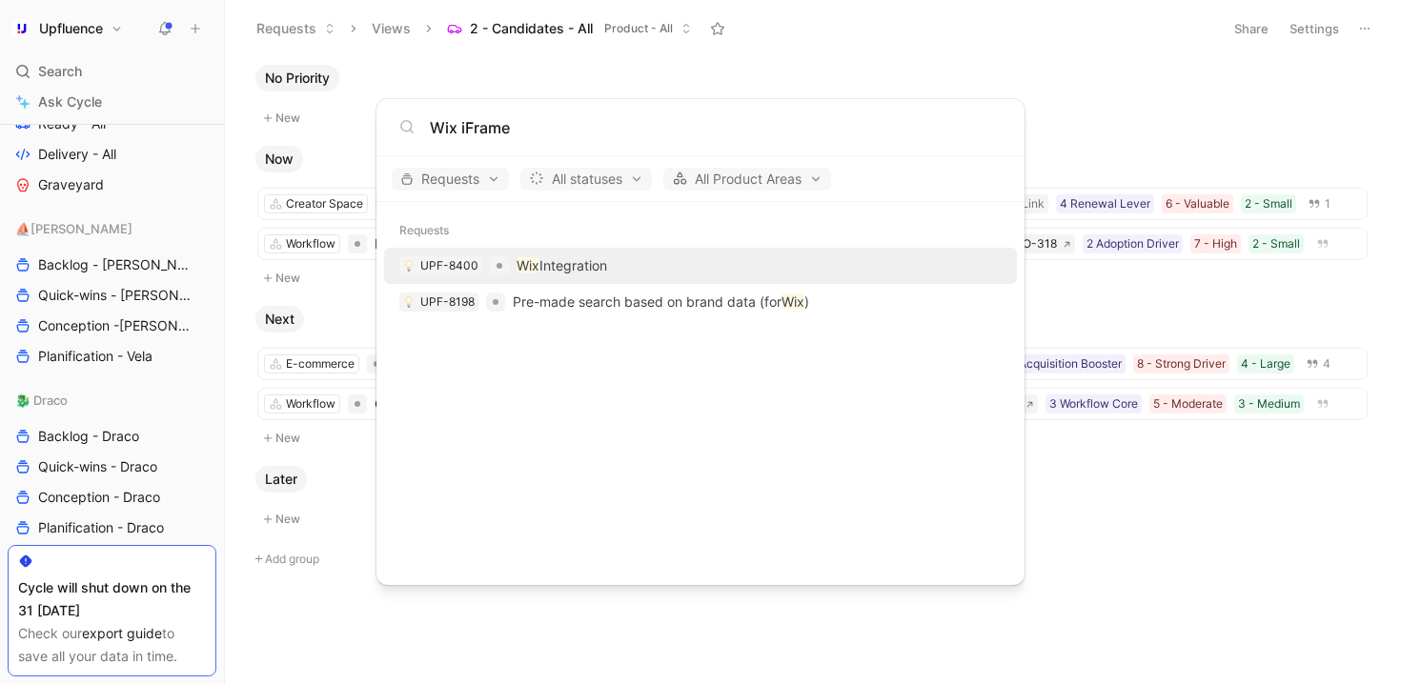
click at [505, 120] on input "Wix iFrame" at bounding box center [716, 127] width 572 height 23
type input "Wix App"
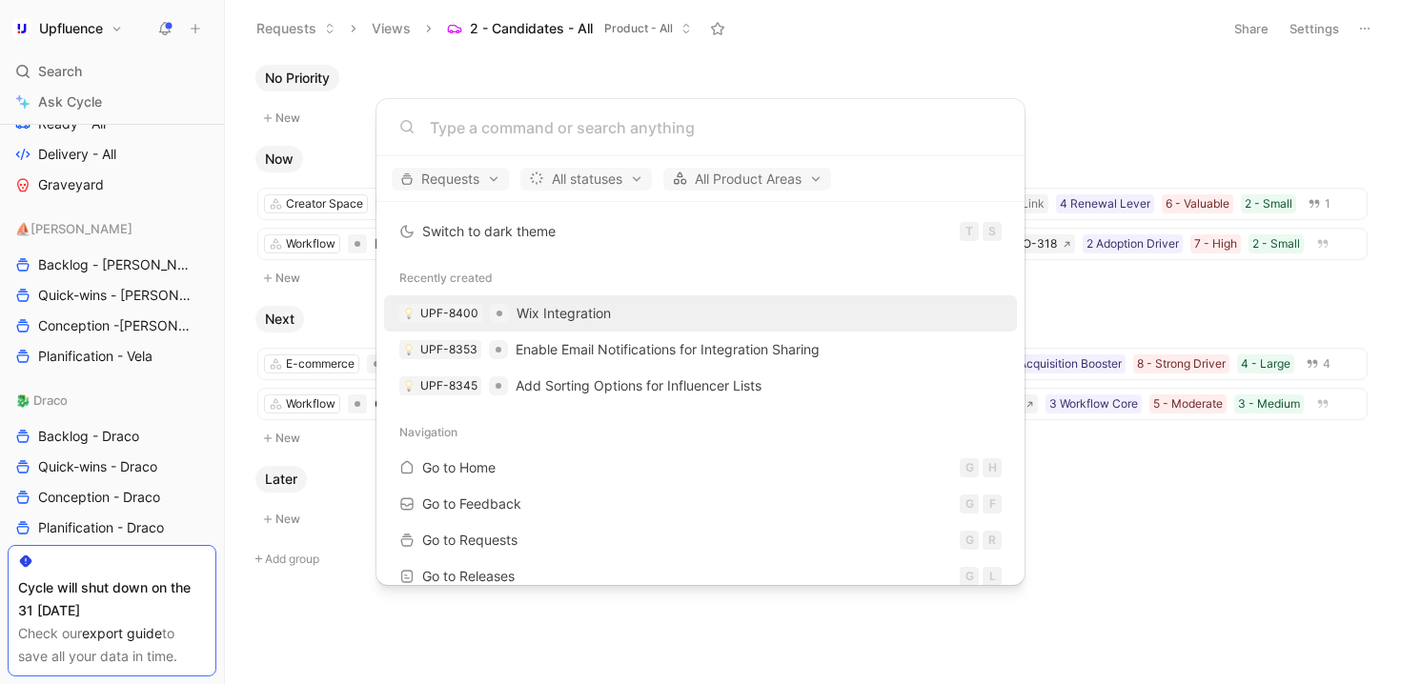
click at [204, 25] on body "Upfluence Search ⌘ K Ask Cycle Workspace Home G then H Feedback G then F Reques…" at bounding box center [700, 342] width 1401 height 684
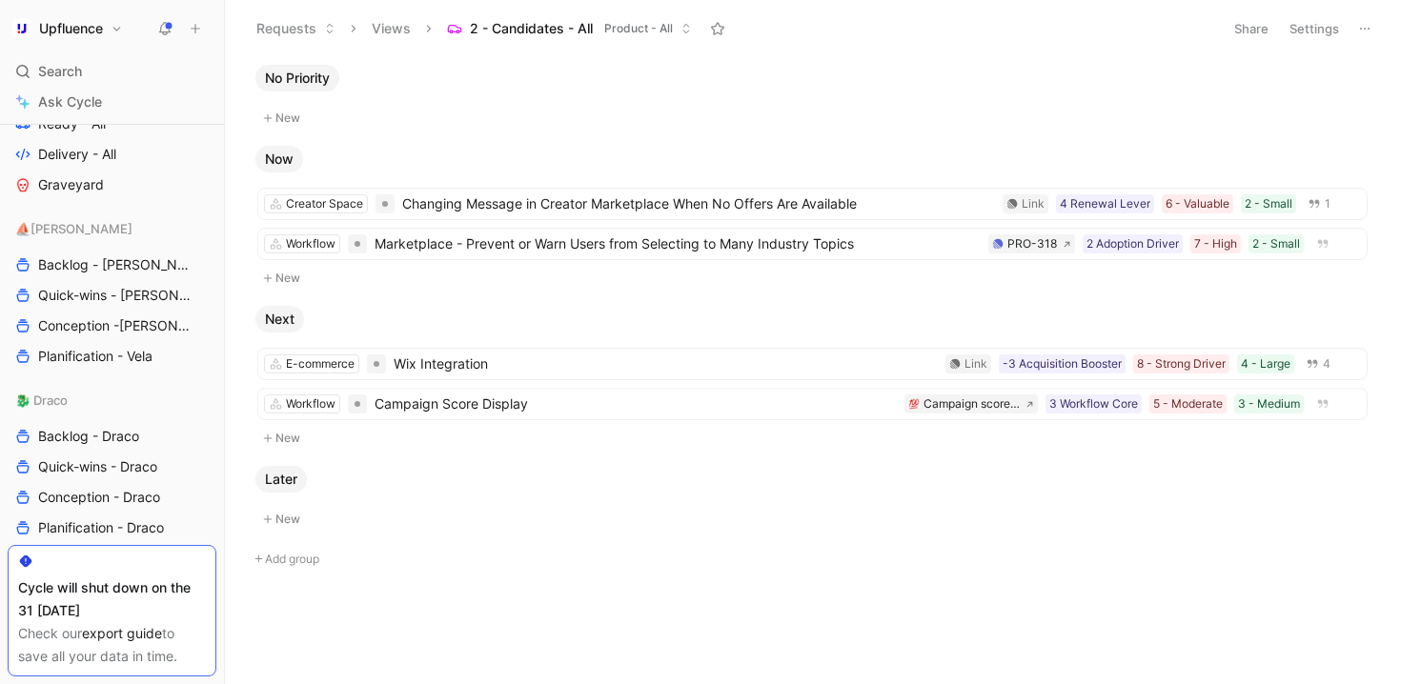
click at [191, 25] on icon at bounding box center [195, 28] width 13 height 13
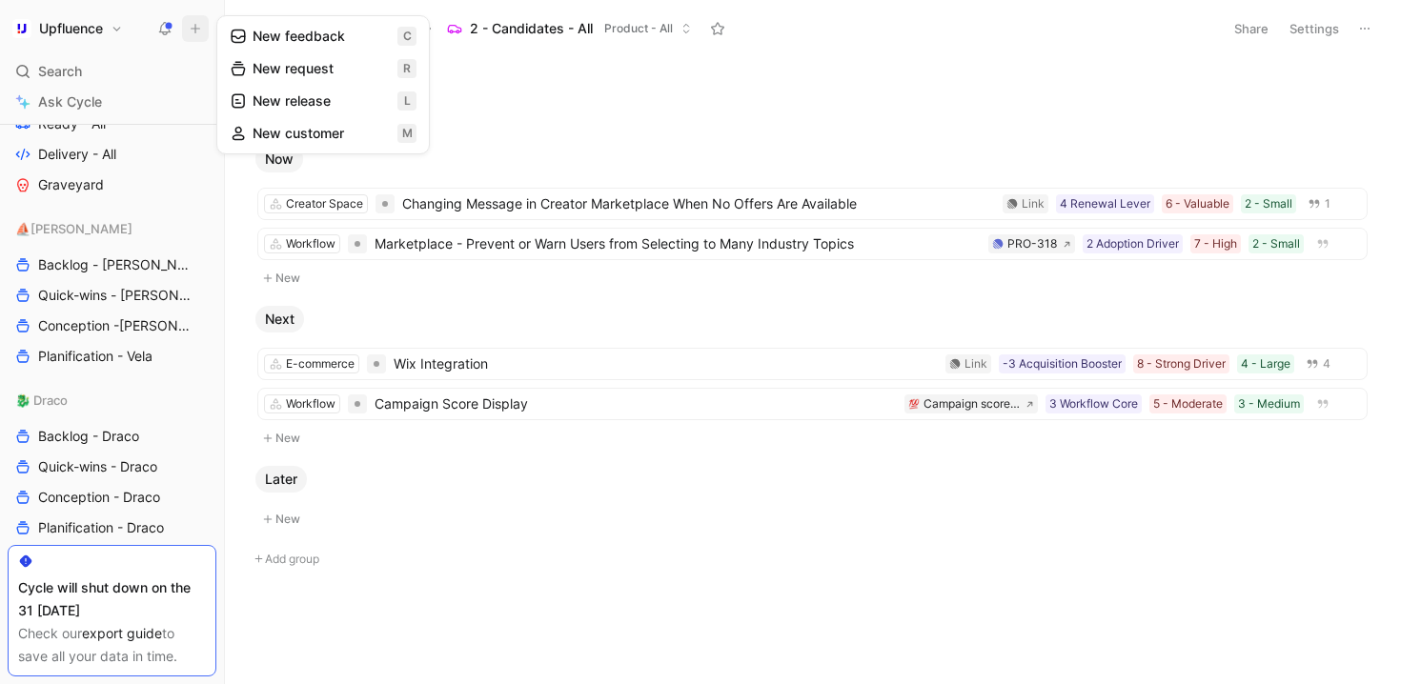
click at [310, 67] on button "New request r" at bounding box center [323, 68] width 204 height 32
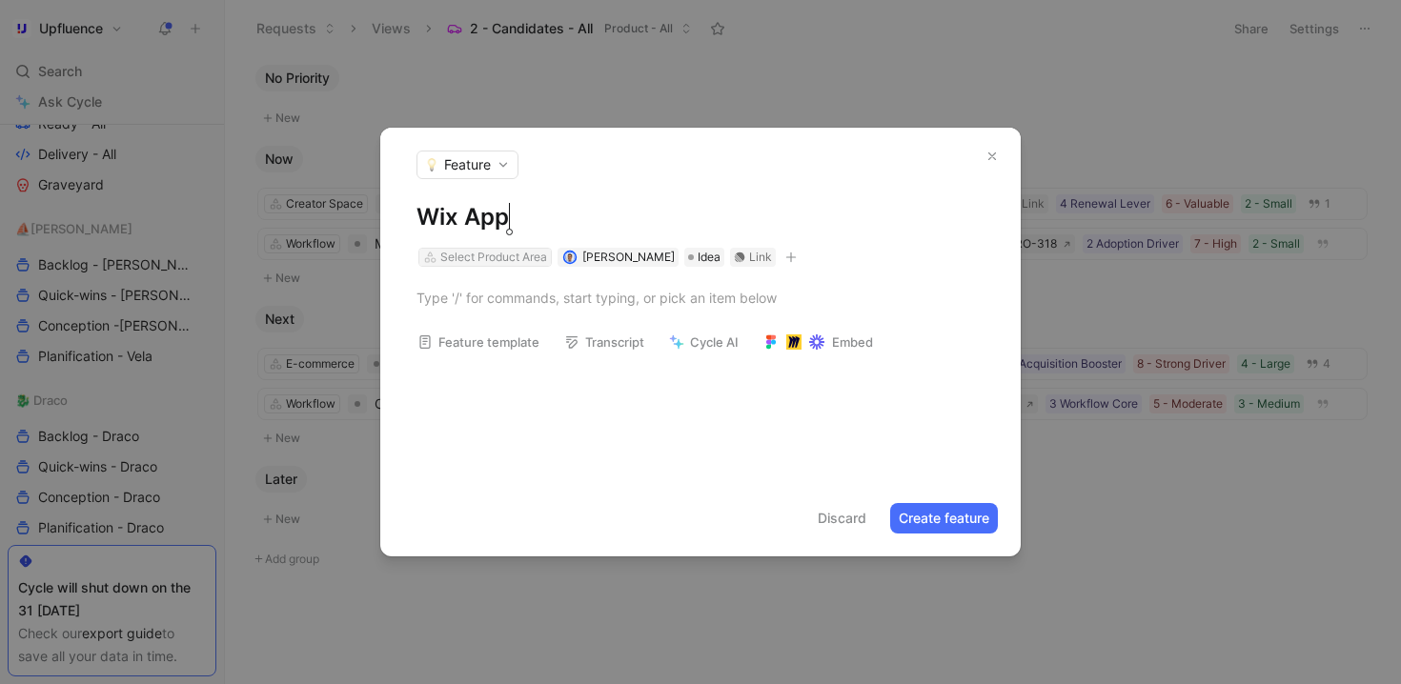
click at [518, 256] on div "Select Product Area" at bounding box center [493, 257] width 107 height 19
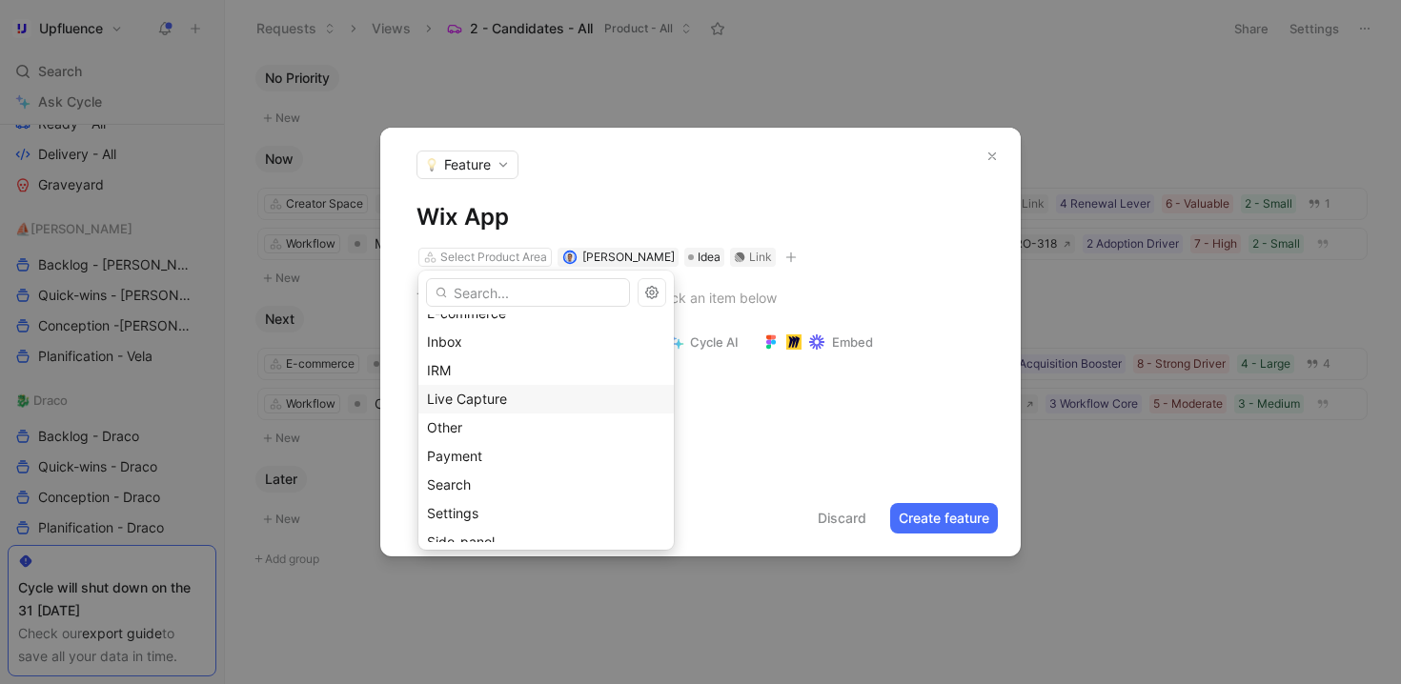
scroll to position [157, 0]
click at [514, 424] on div "Other" at bounding box center [546, 428] width 238 height 23
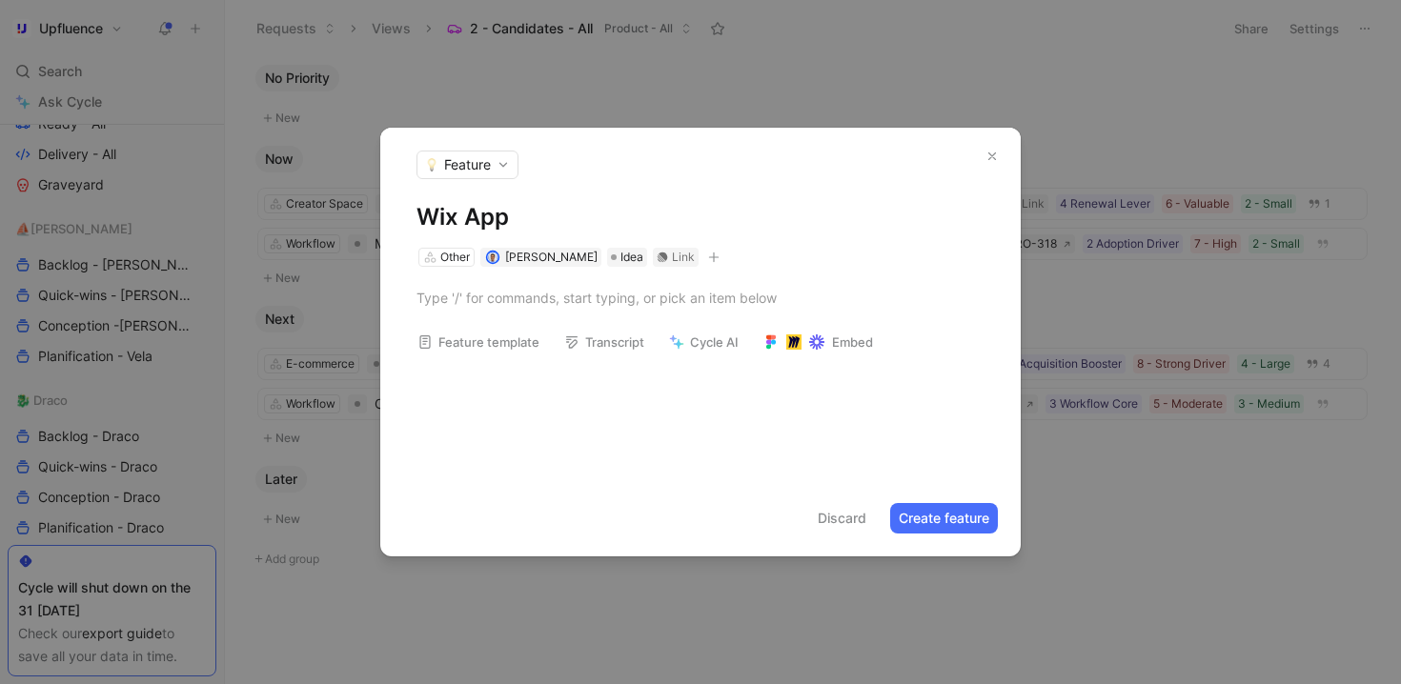
click at [708, 255] on icon "button" at bounding box center [713, 257] width 11 height 11
type input "siz"
click at [555, 370] on div "Siz e" at bounding box center [580, 361] width 226 height 23
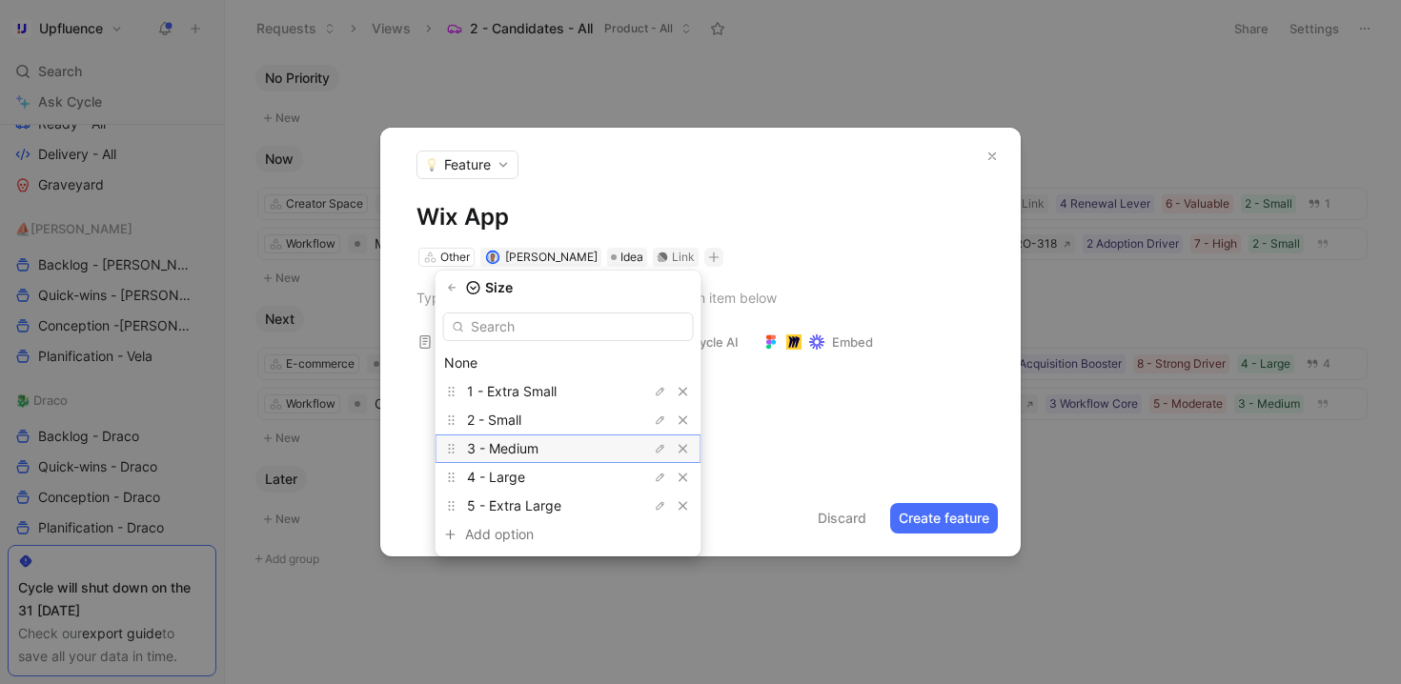
click at [574, 455] on div "3 - Medium" at bounding box center [538, 448] width 143 height 23
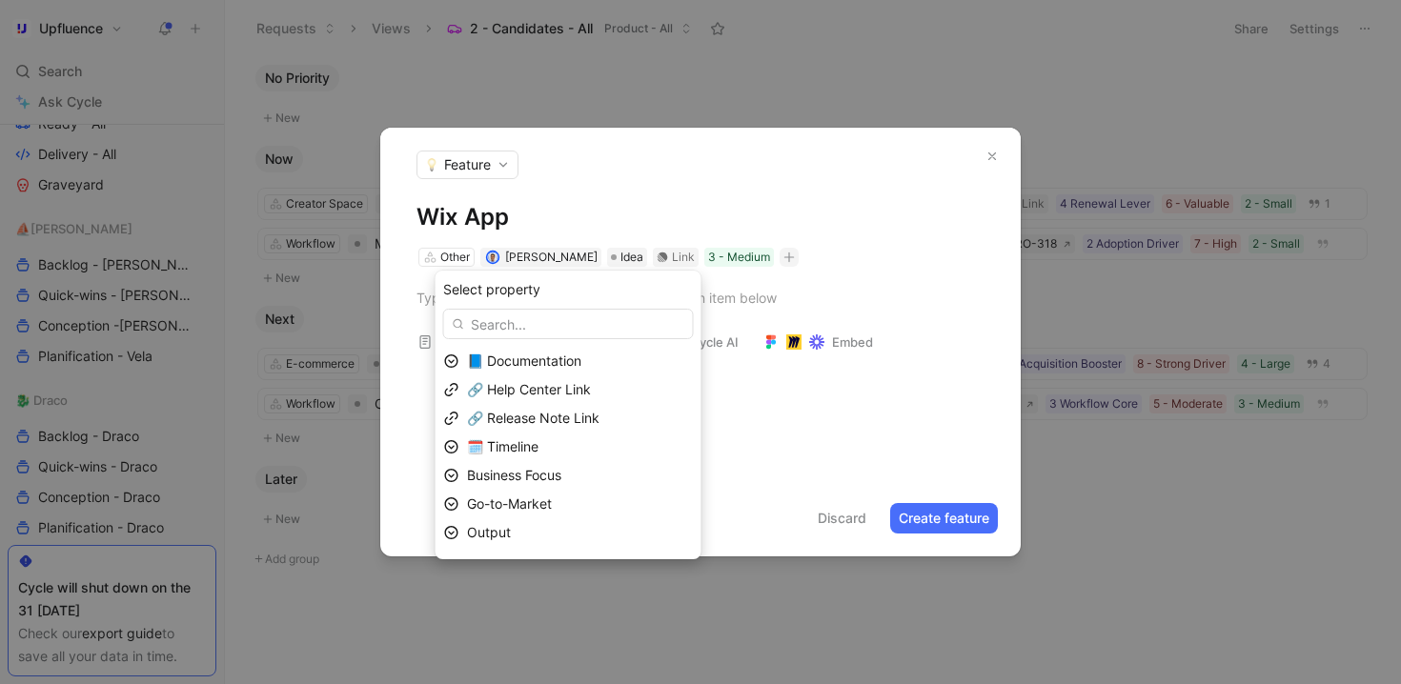
click at [783, 253] on icon "button" at bounding box center [788, 257] width 11 height 11
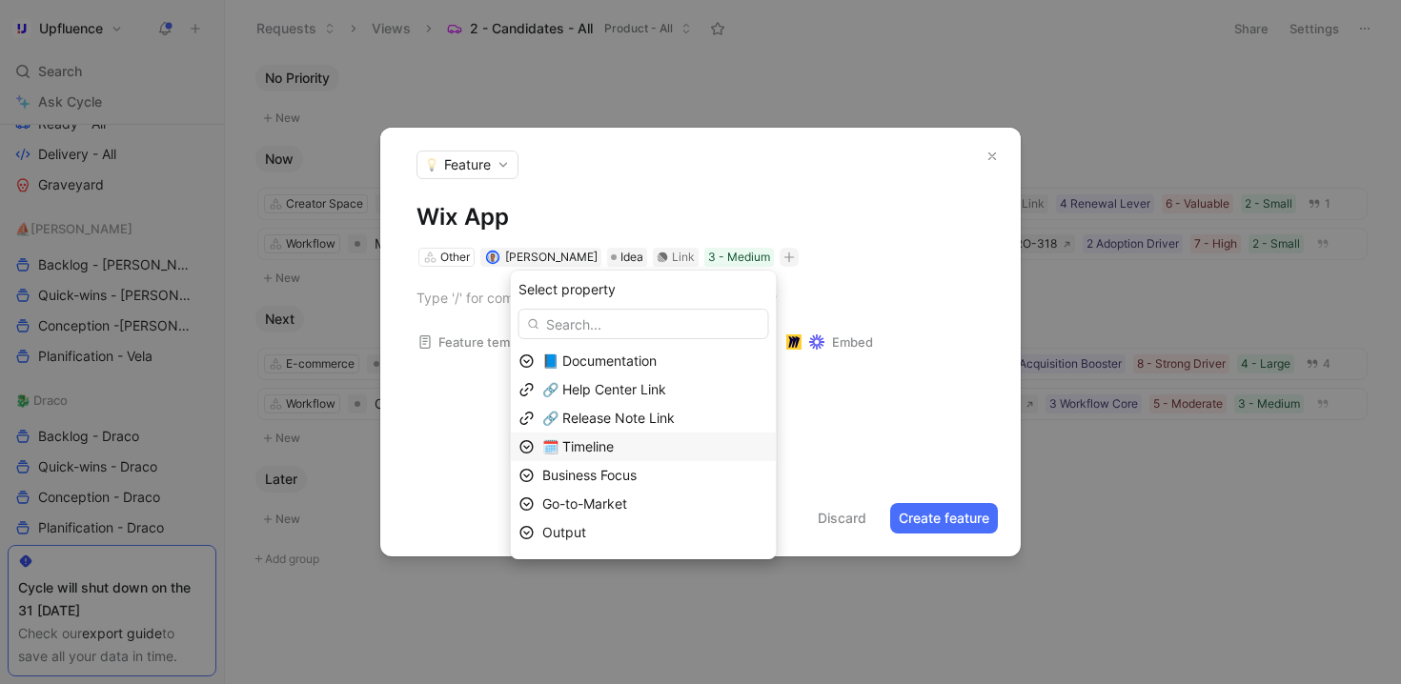
scroll to position [24, 0]
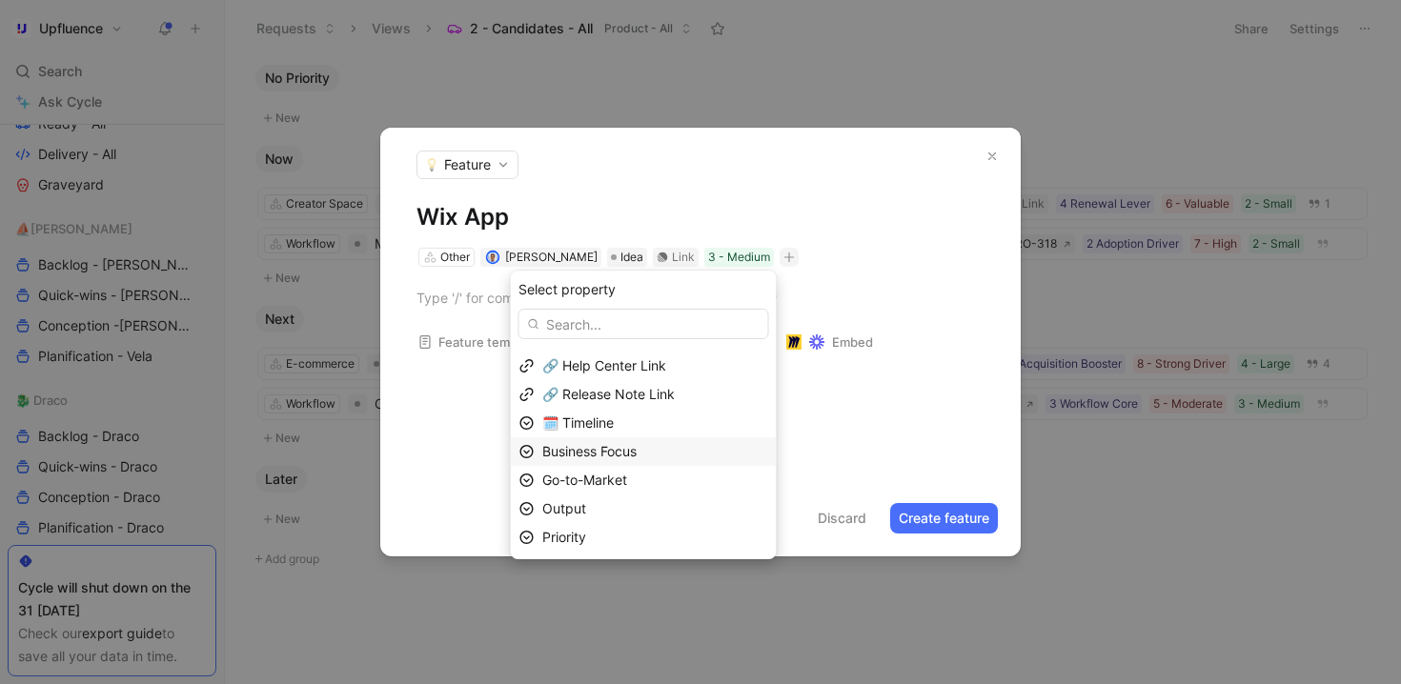
click at [634, 449] on span "Business Focus" at bounding box center [589, 451] width 94 height 16
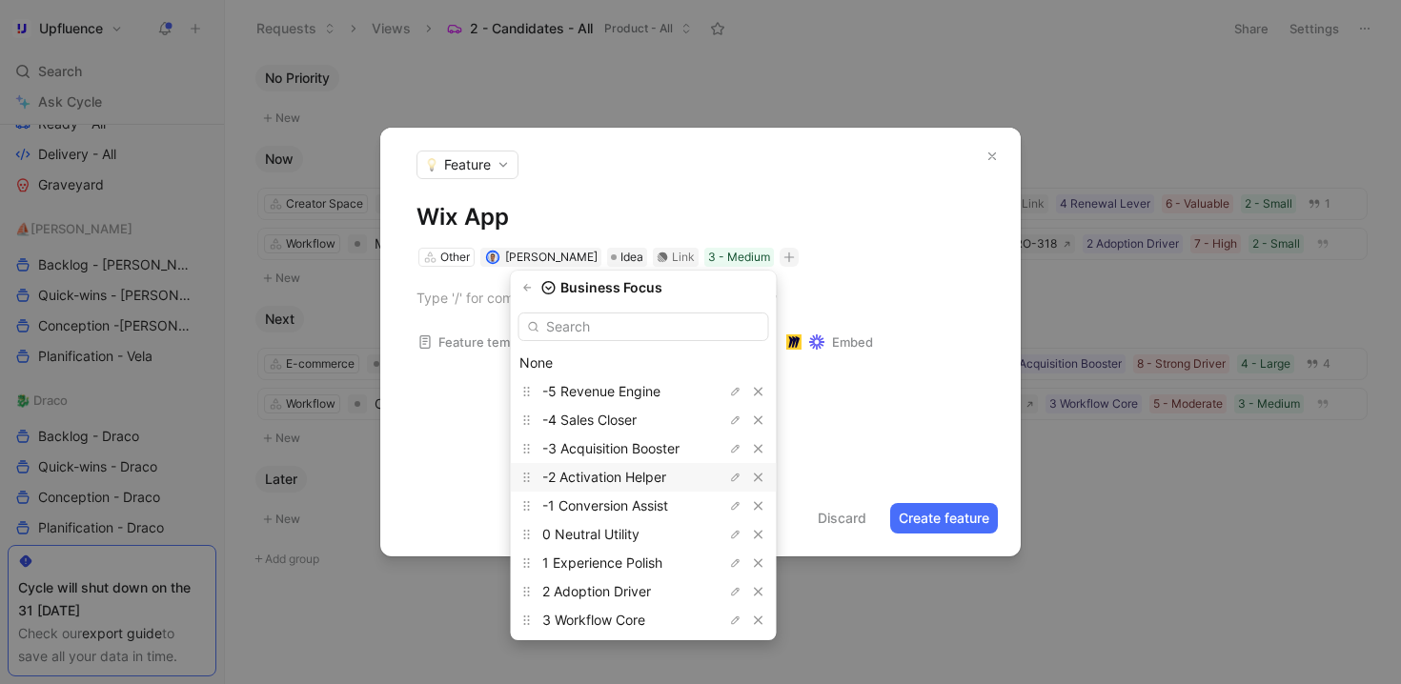
scroll to position [43, 0]
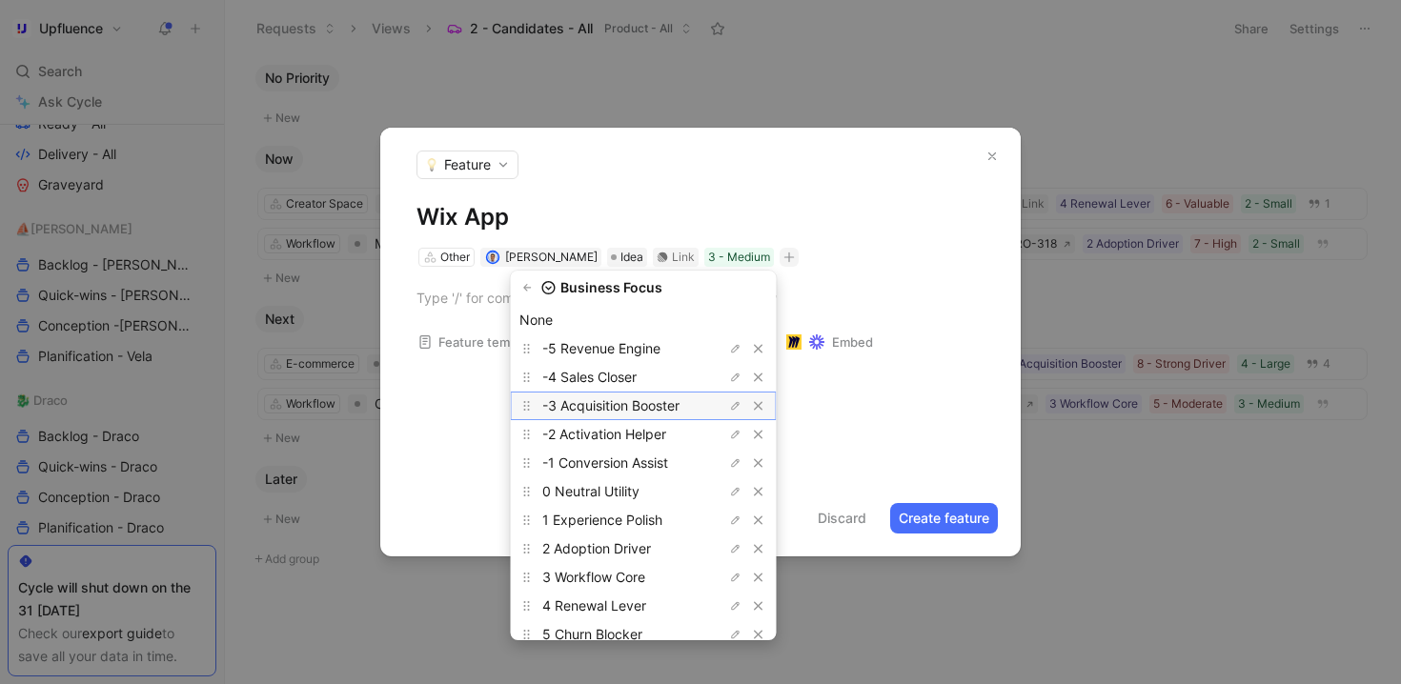
click at [673, 413] on span "-3 Acquisition Booster" at bounding box center [610, 405] width 137 height 16
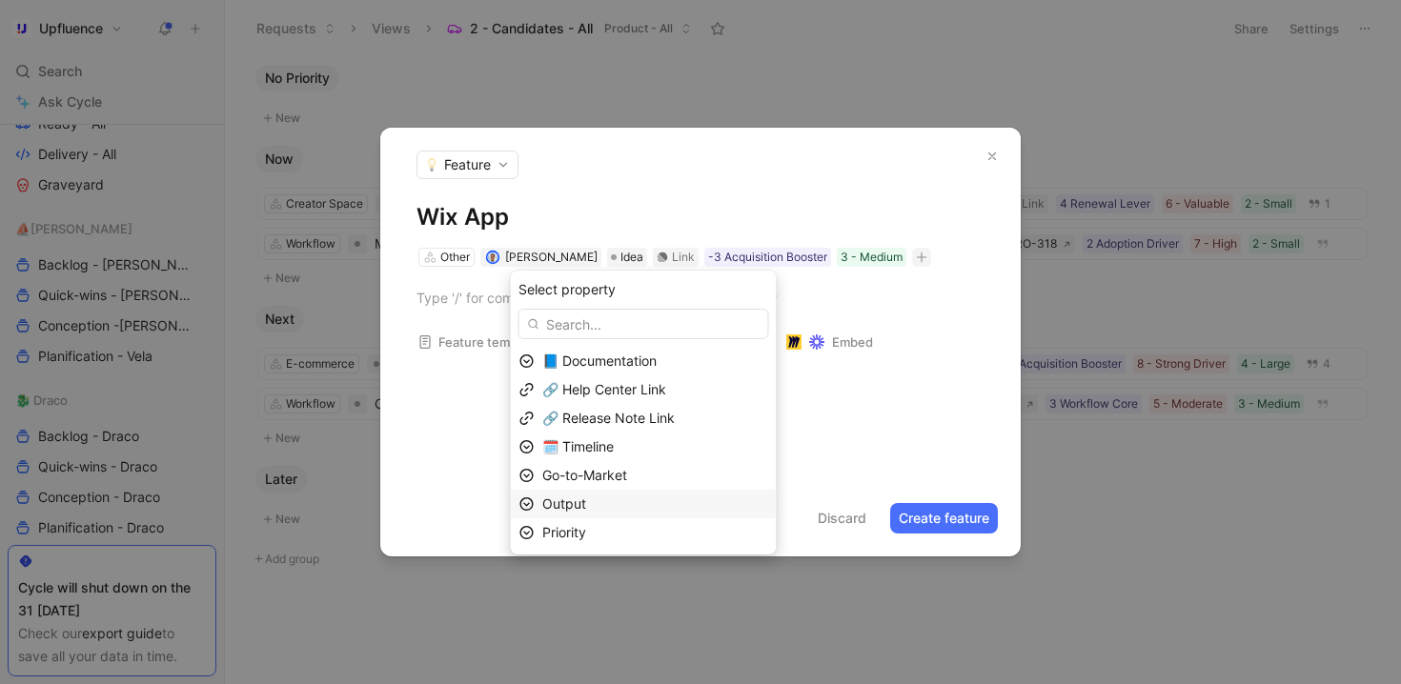
click at [643, 491] on div "Output" at bounding box center [644, 504] width 266 height 29
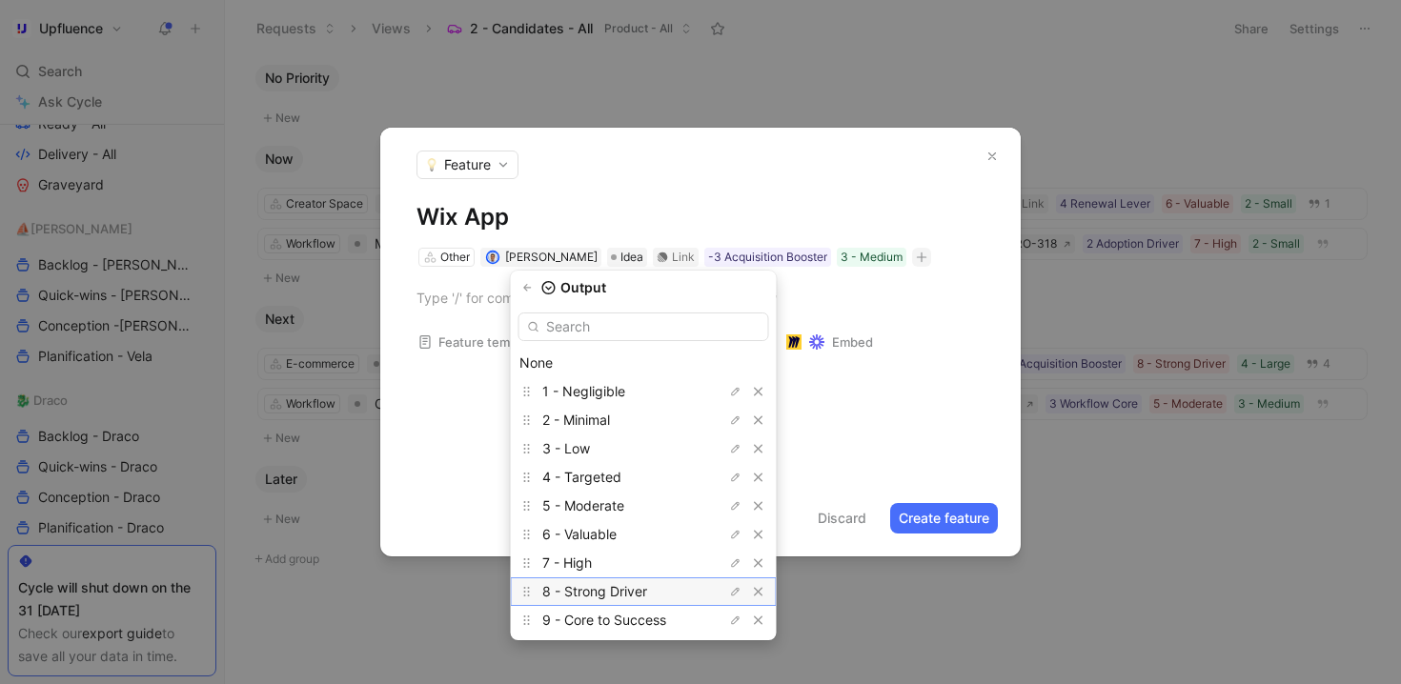
click at [628, 595] on span "8 - Strong Driver" at bounding box center [594, 591] width 105 height 16
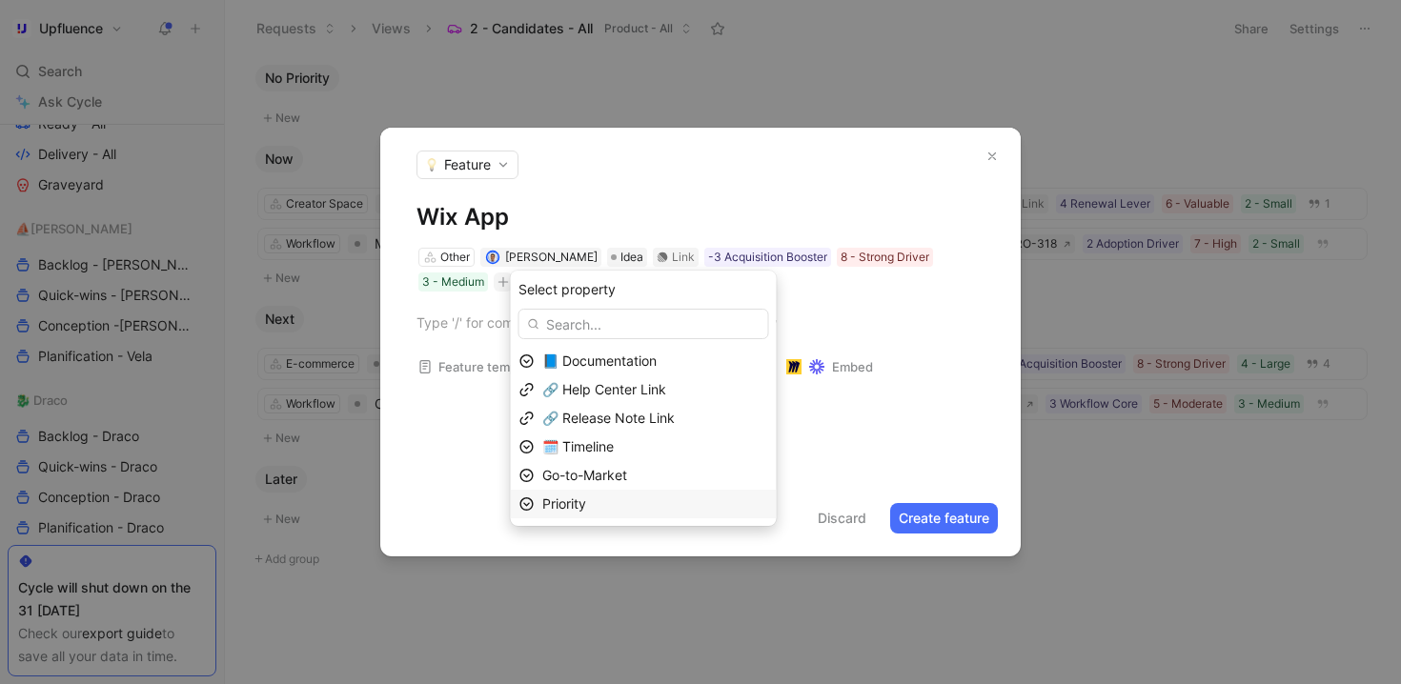
click at [660, 493] on div "Priority" at bounding box center [655, 504] width 226 height 23
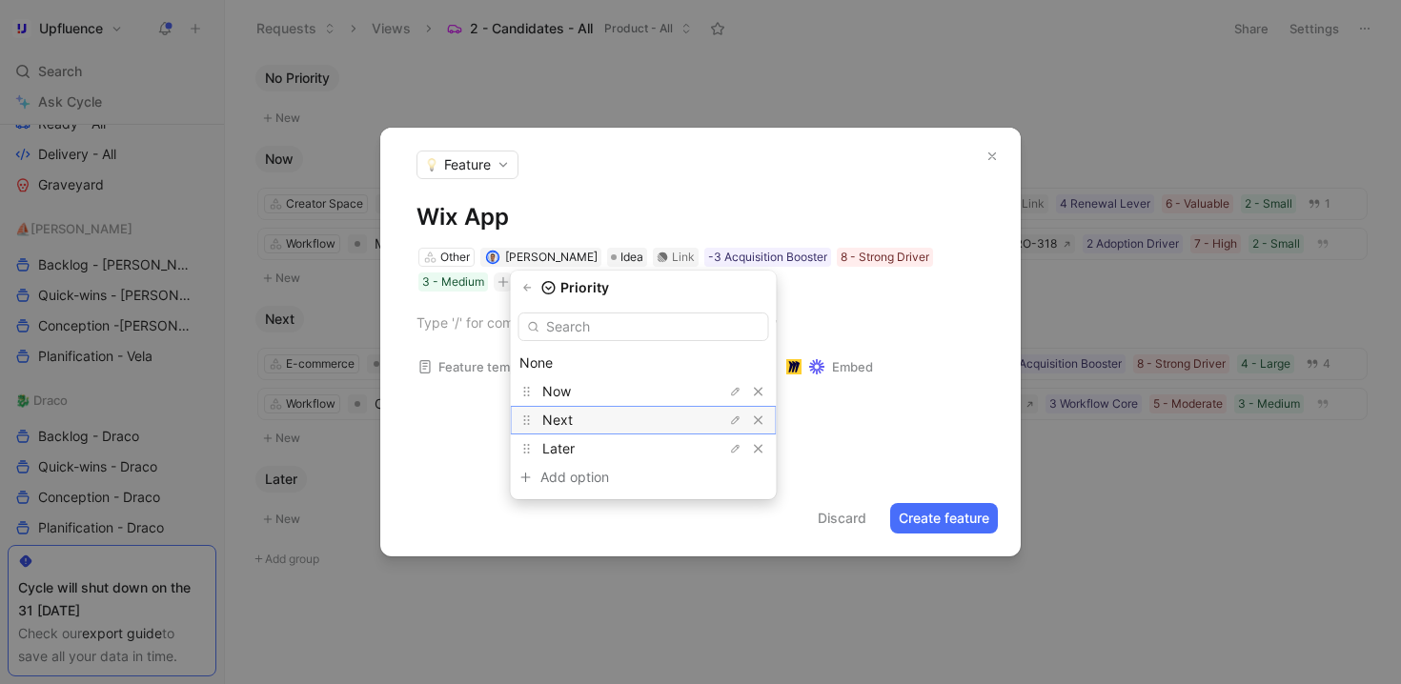
click at [629, 415] on div "Next" at bounding box center [613, 420] width 143 height 23
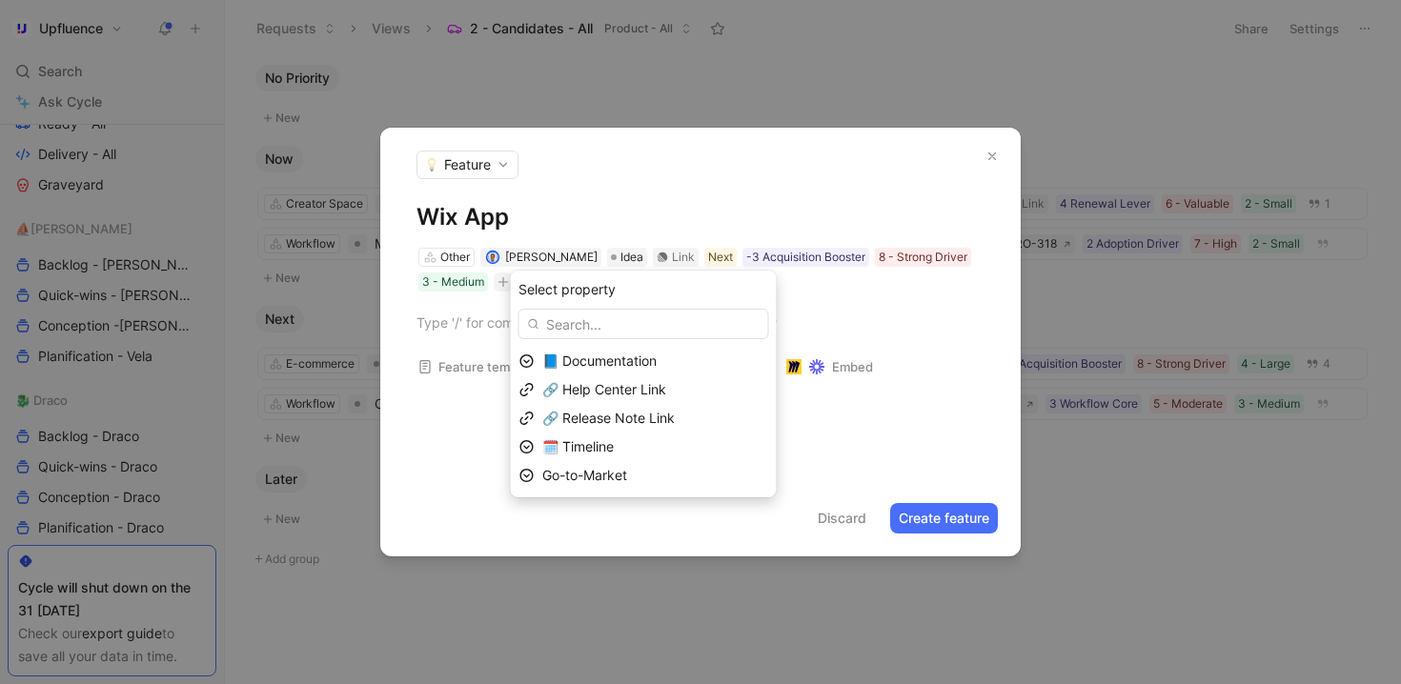
click at [630, 500] on footer "Discard Create feature" at bounding box center [700, 518] width 640 height 76
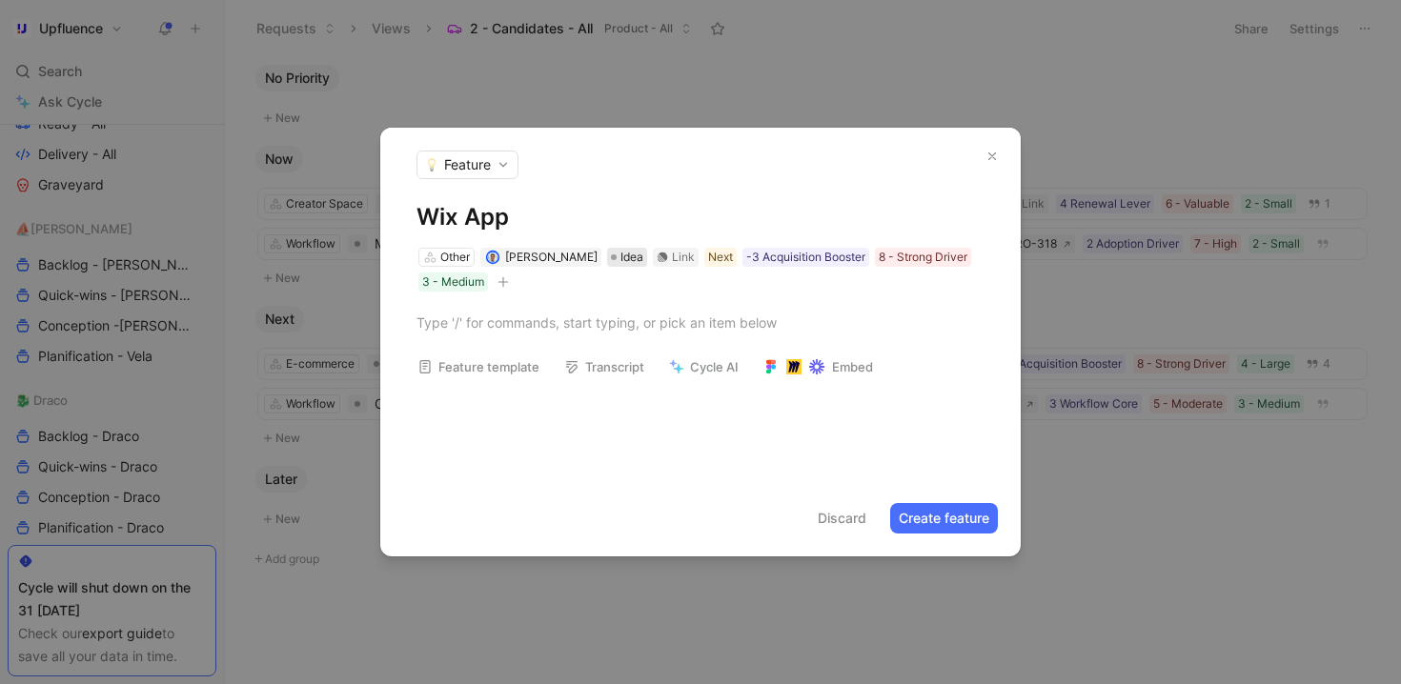
click at [620, 260] on span "Idea" at bounding box center [631, 257] width 23 height 19
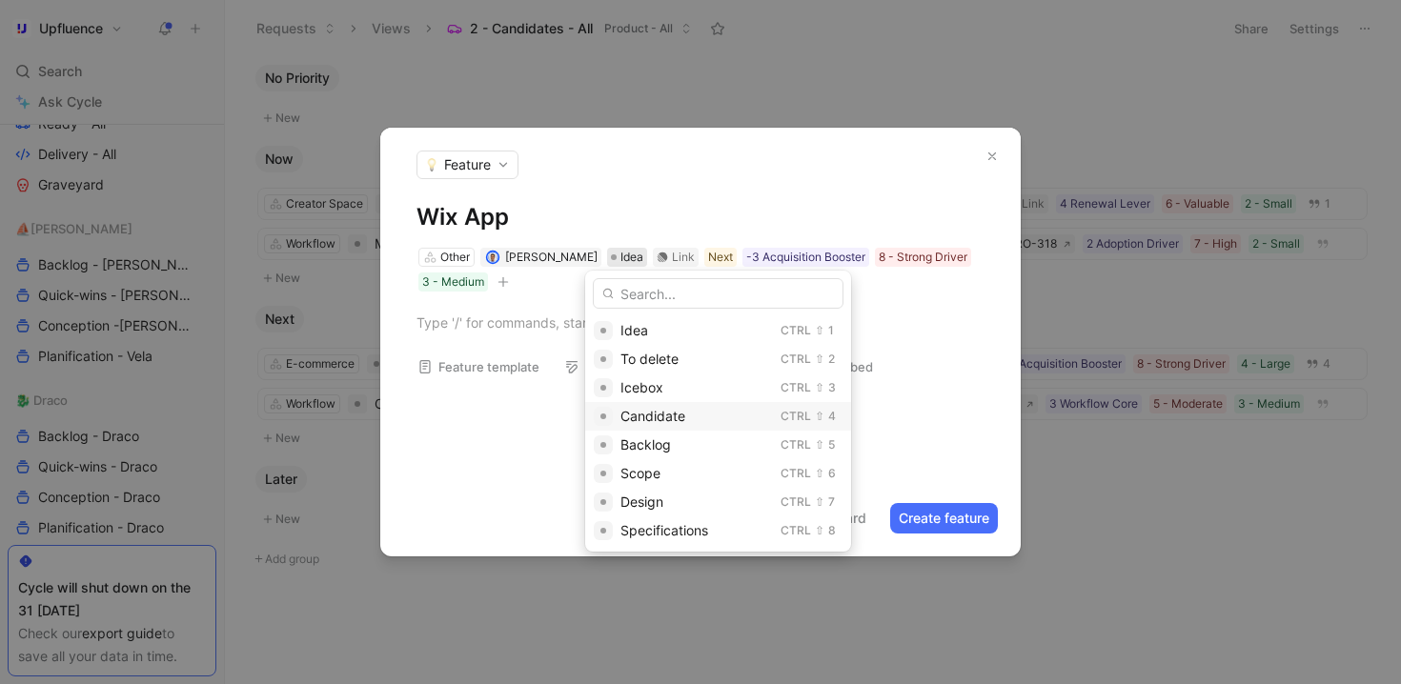
click at [654, 412] on span "Candidate" at bounding box center [652, 416] width 65 height 16
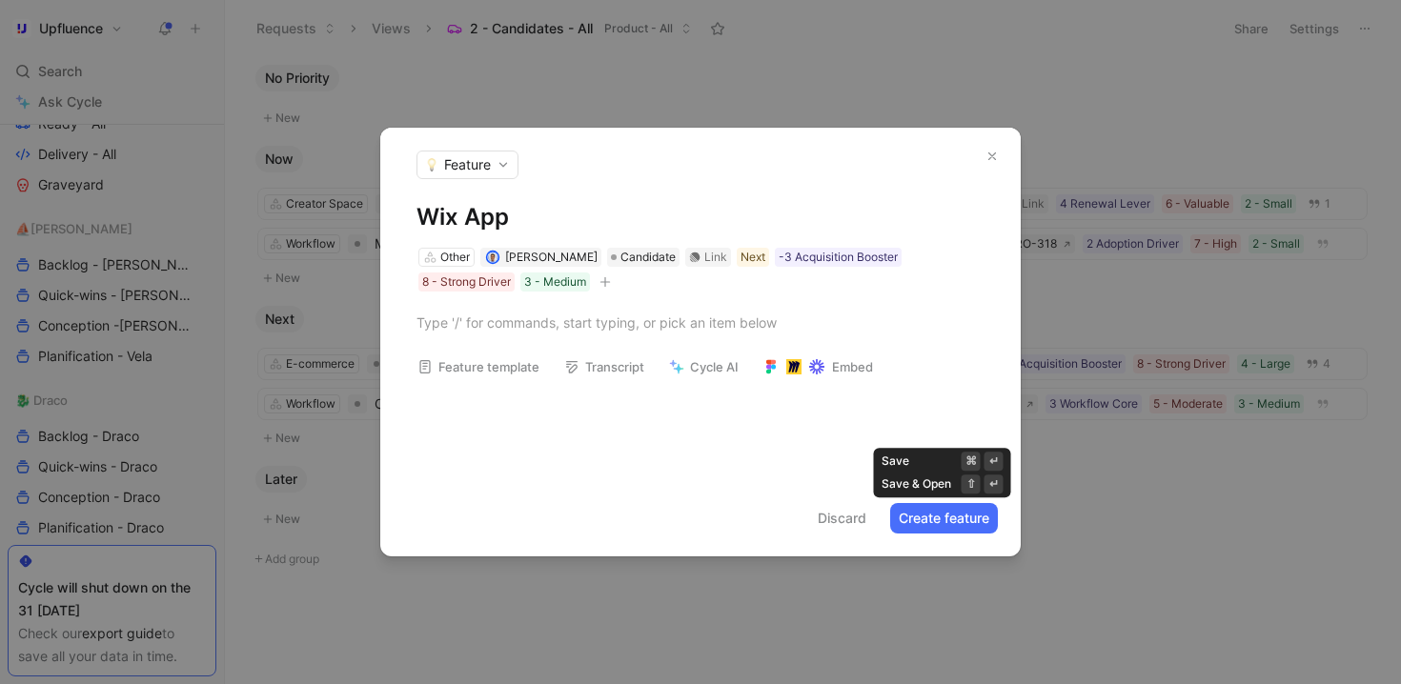
click at [930, 522] on button "Create feature" at bounding box center [944, 518] width 108 height 30
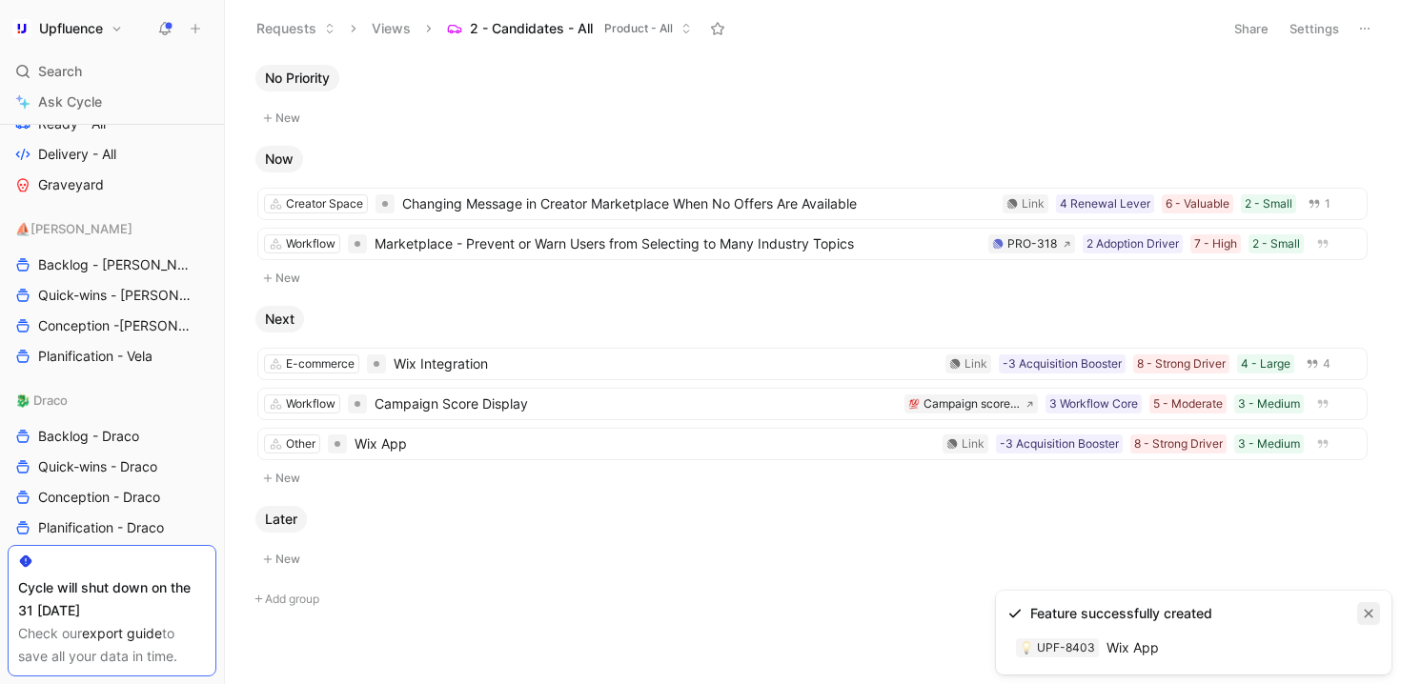
click at [1371, 612] on icon "button" at bounding box center [1368, 613] width 11 height 11
click at [574, 440] on span "Wix App" at bounding box center [644, 444] width 580 height 23
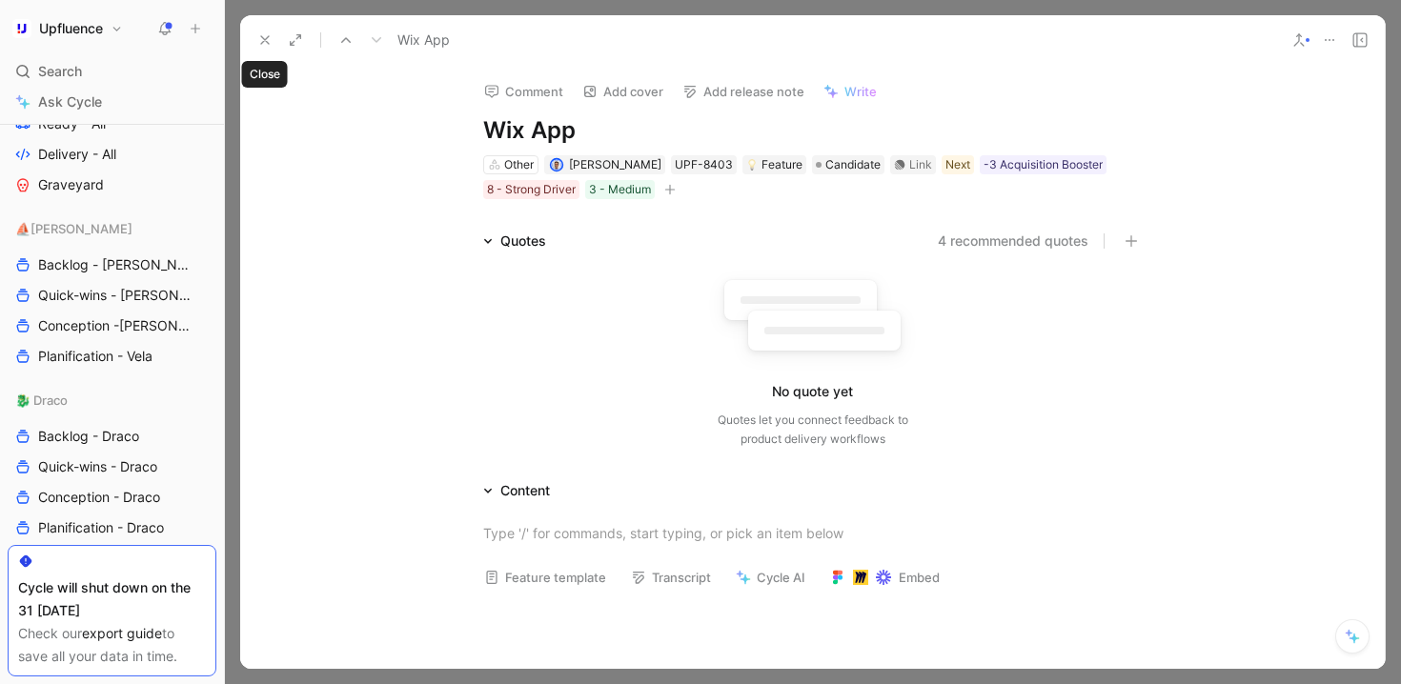
click at [261, 38] on icon at bounding box center [264, 39] width 15 height 15
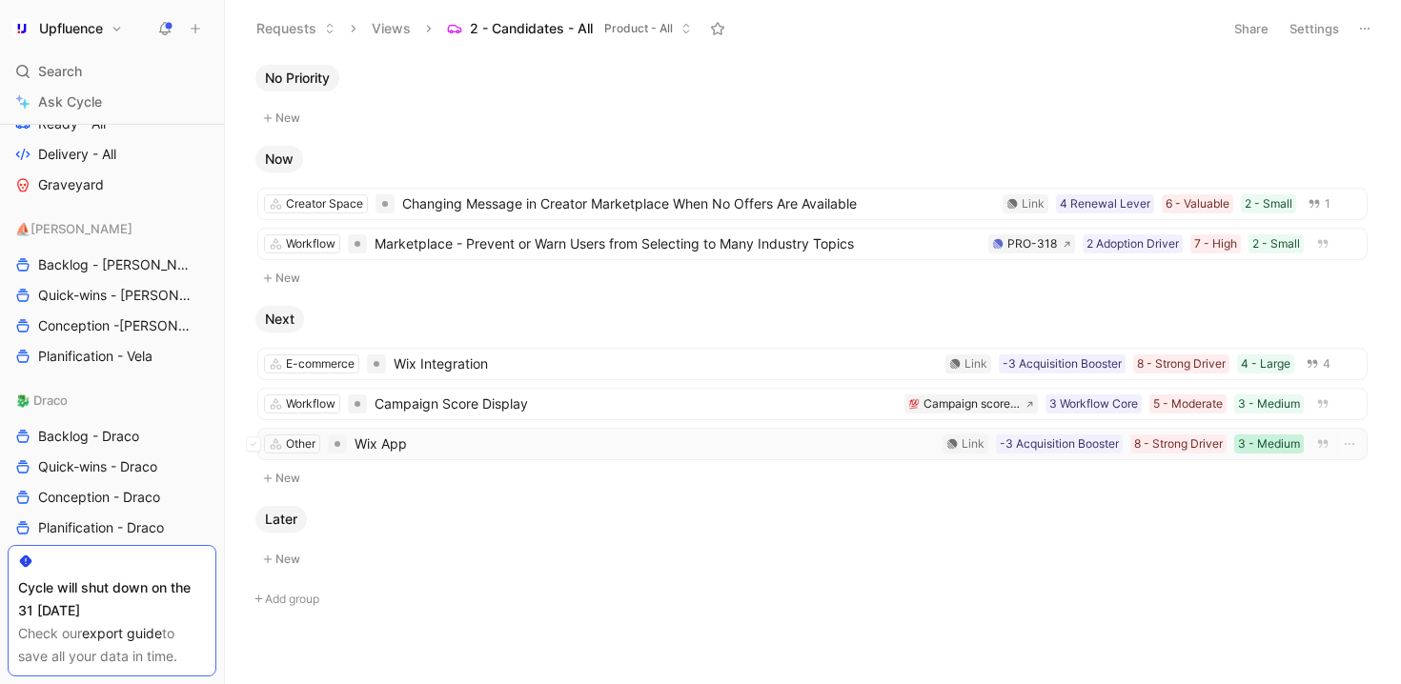
click at [1247, 436] on div "3 - Medium" at bounding box center [1269, 444] width 62 height 19
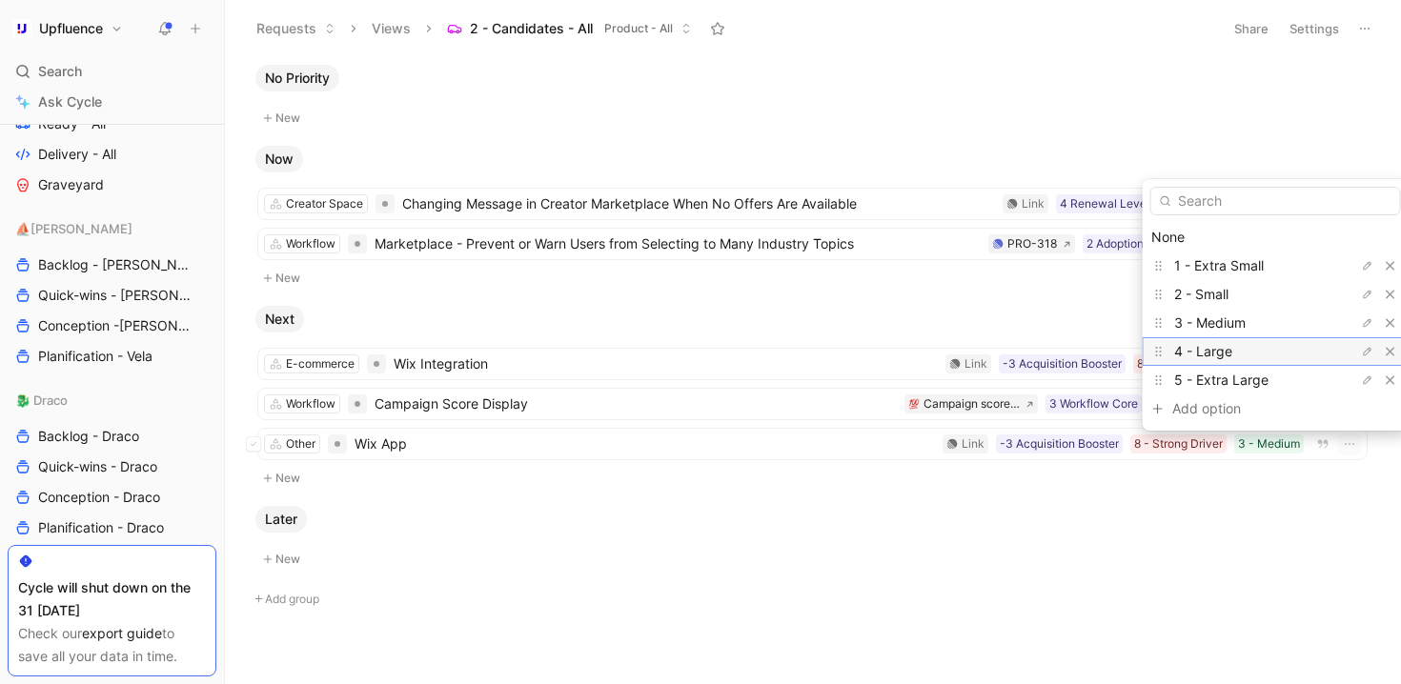
click at [1224, 349] on span "4 - Large" at bounding box center [1203, 351] width 58 height 16
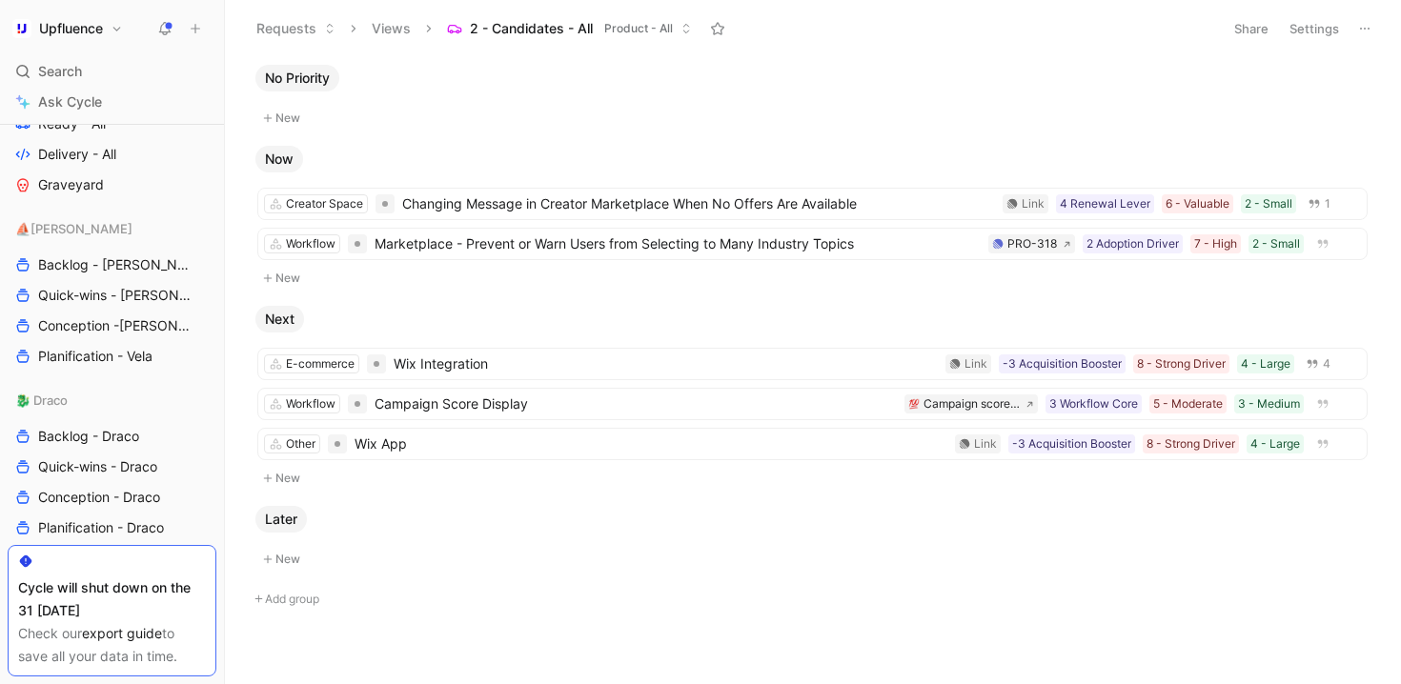
click at [728, 518] on div "Later" at bounding box center [812, 519] width 1129 height 27
click at [656, 560] on button "New" at bounding box center [812, 559] width 1114 height 23
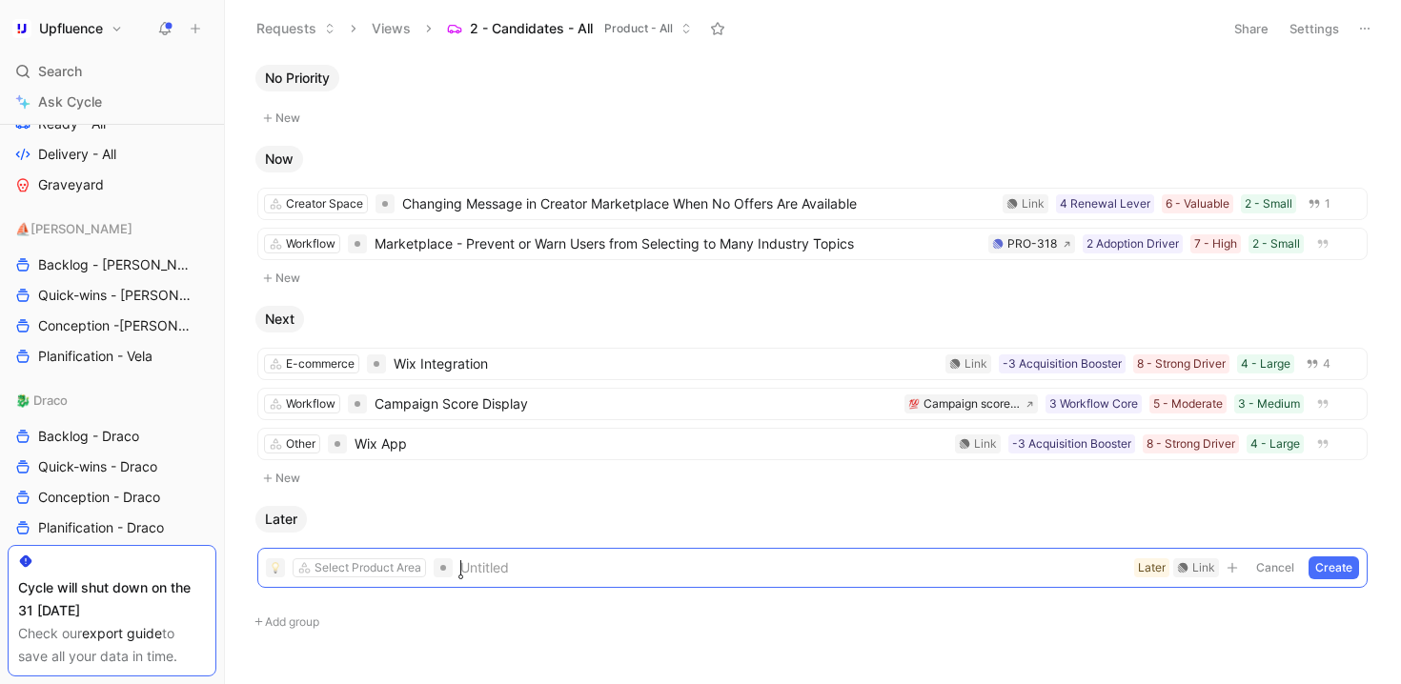
click at [629, 611] on button "Add group" at bounding box center [812, 622] width 1129 height 23
click at [658, 515] on div "Later" at bounding box center [812, 519] width 1129 height 27
click at [1265, 567] on button "Cancel" at bounding box center [1274, 568] width 51 height 23
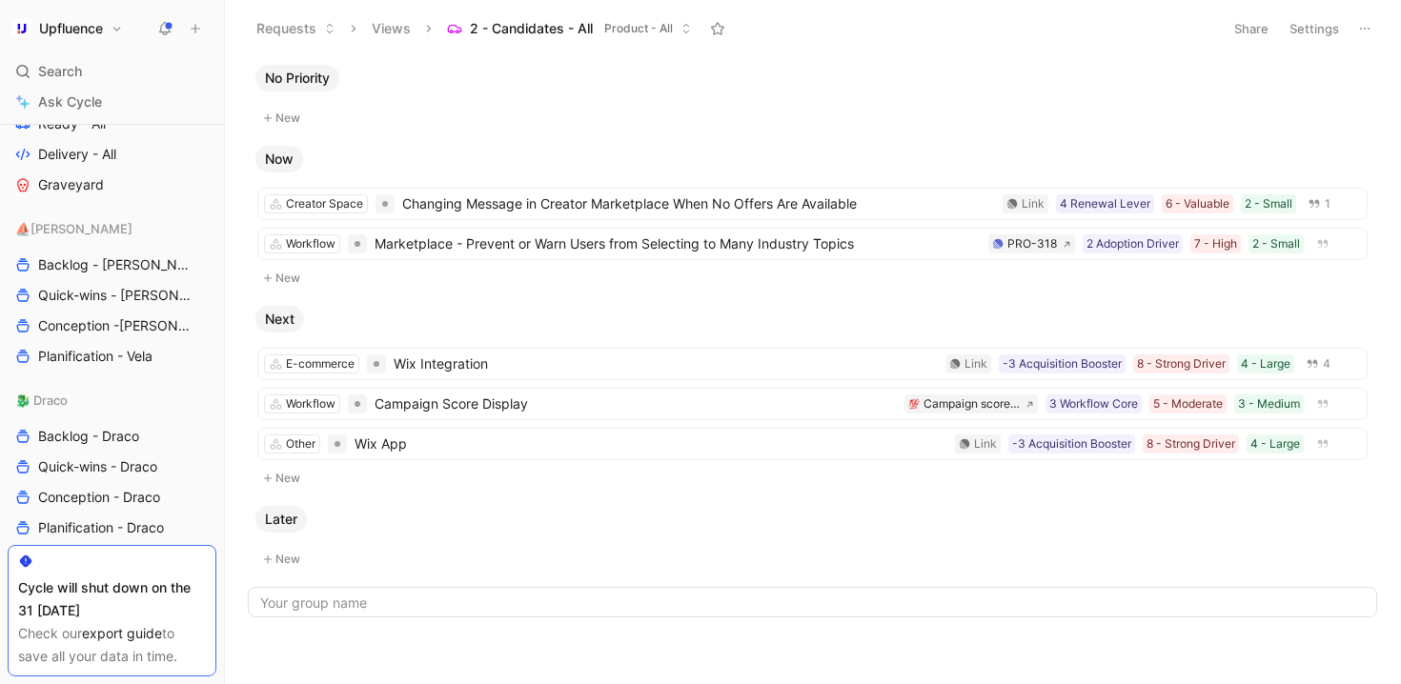
click at [937, 646] on body "Upfluence Search ⌘ K Ask Cycle Workspace Home G then H Feedback G then F Reques…" at bounding box center [700, 342] width 1401 height 684
click at [769, 592] on body "Upfluence Search ⌘ K Ask Cycle Workspace Home G then H Feedback G then F Reques…" at bounding box center [700, 342] width 1401 height 684
click at [744, 613] on body "Upfluence Search ⌘ K Ask Cycle Workspace Home G then H Feedback G then F Reques…" at bounding box center [700, 342] width 1401 height 684
click at [721, 592] on input at bounding box center [812, 602] width 1129 height 30
click at [346, 603] on input at bounding box center [812, 602] width 1129 height 30
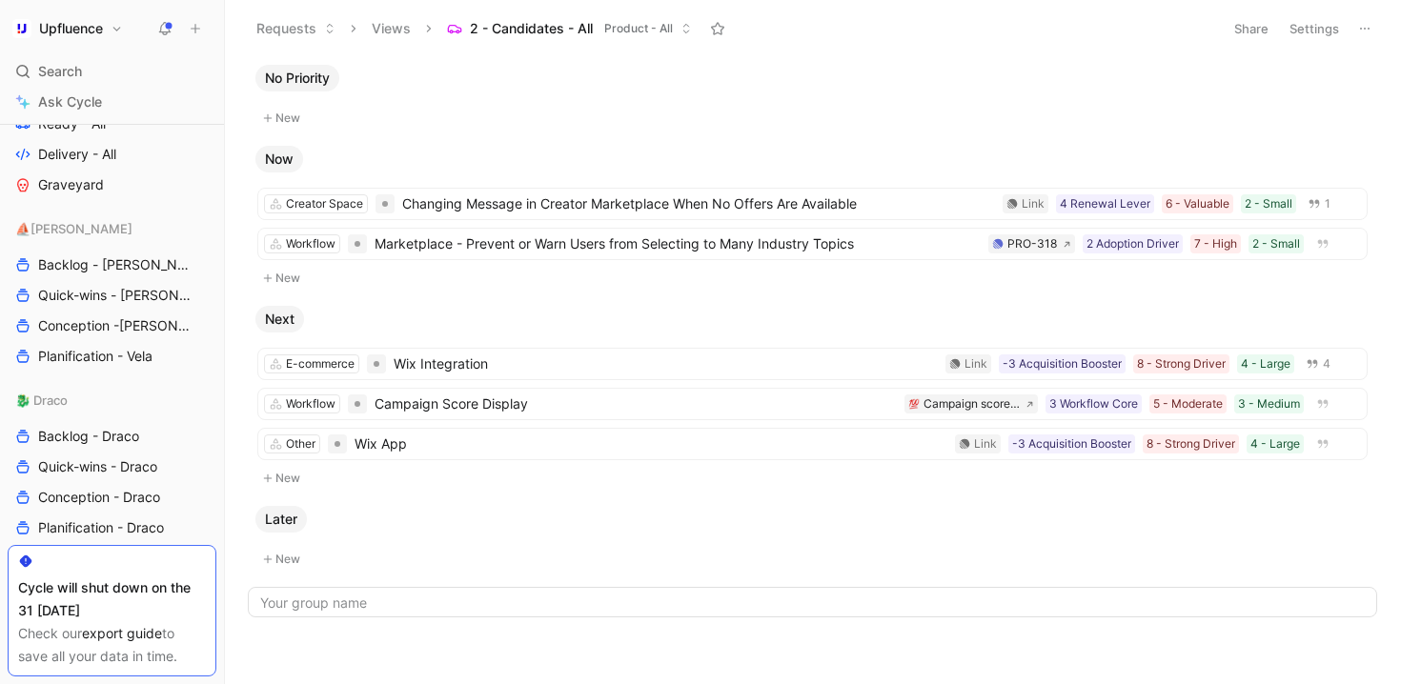
click at [686, 129] on button "New" at bounding box center [812, 118] width 1114 height 23
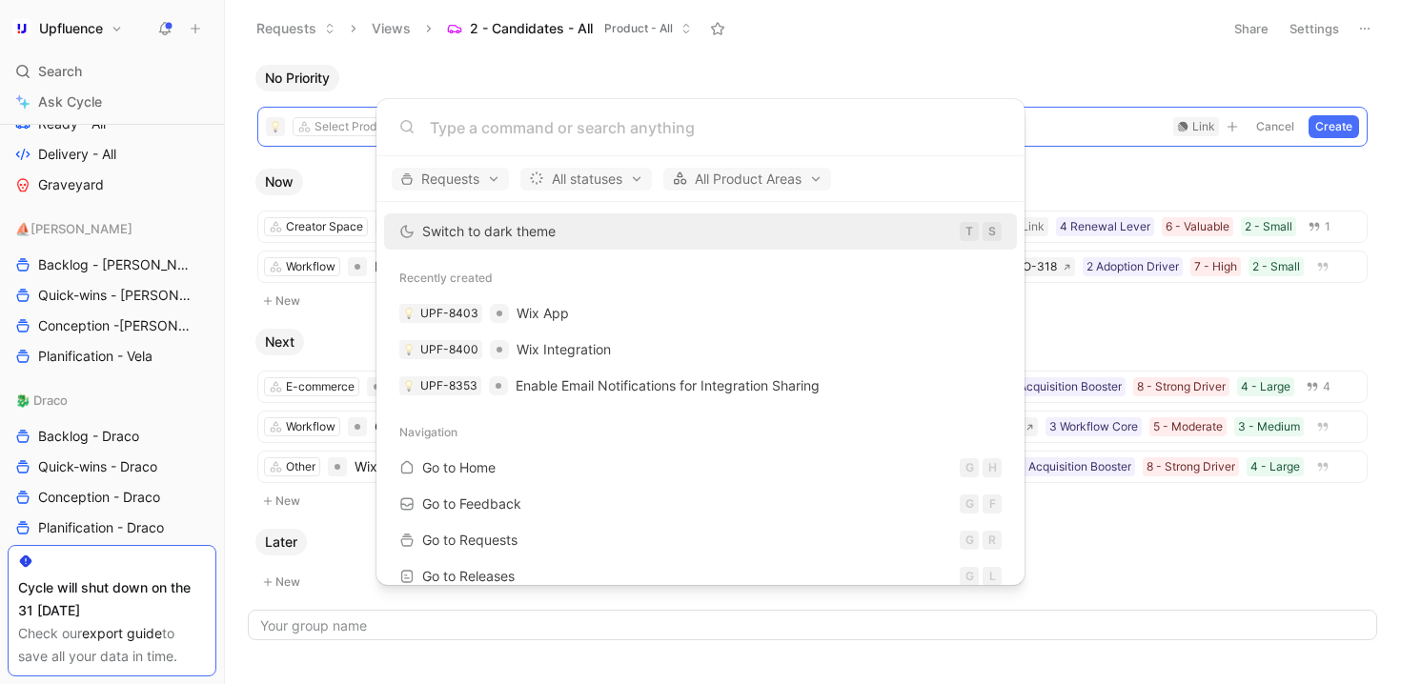
click at [1277, 131] on body "Upfluence Search ⌘ K Ask Cycle Workspace Home G then H Feedback G then F Reques…" at bounding box center [700, 342] width 1401 height 684
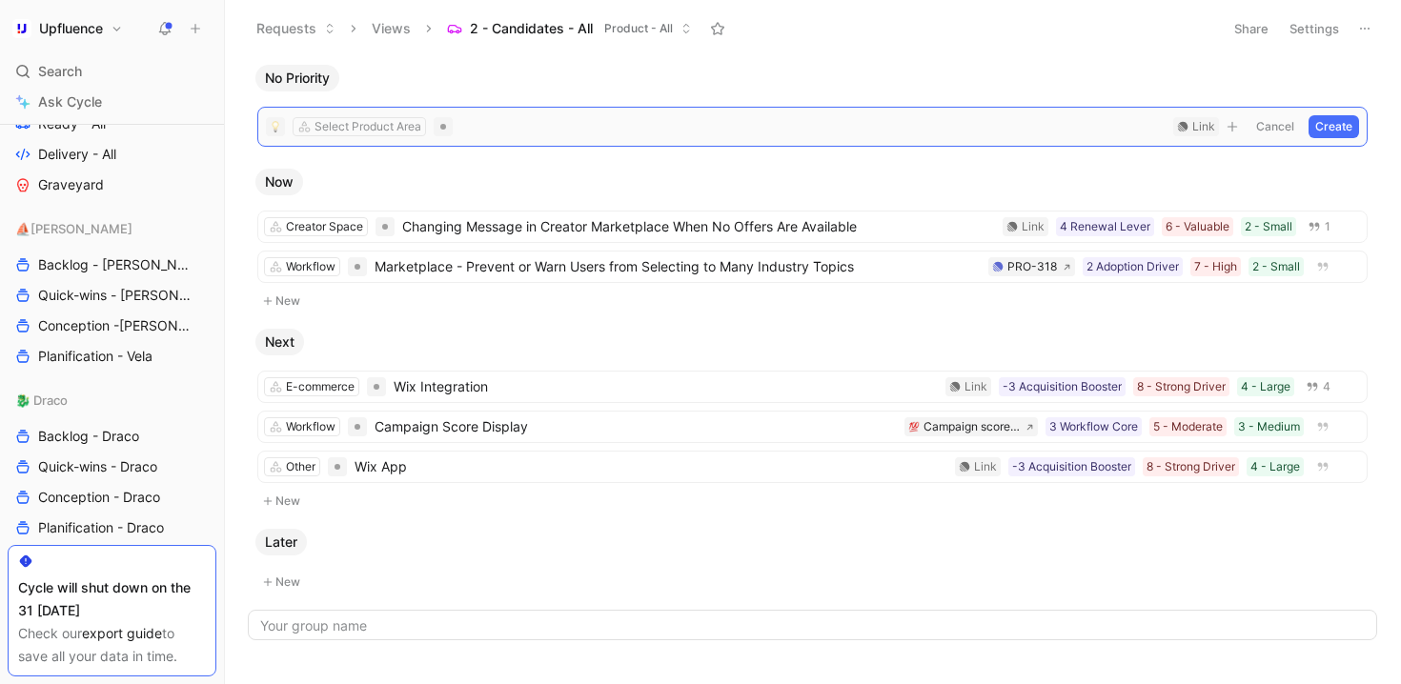
click at [1256, 120] on button "Cancel" at bounding box center [1274, 126] width 51 height 23
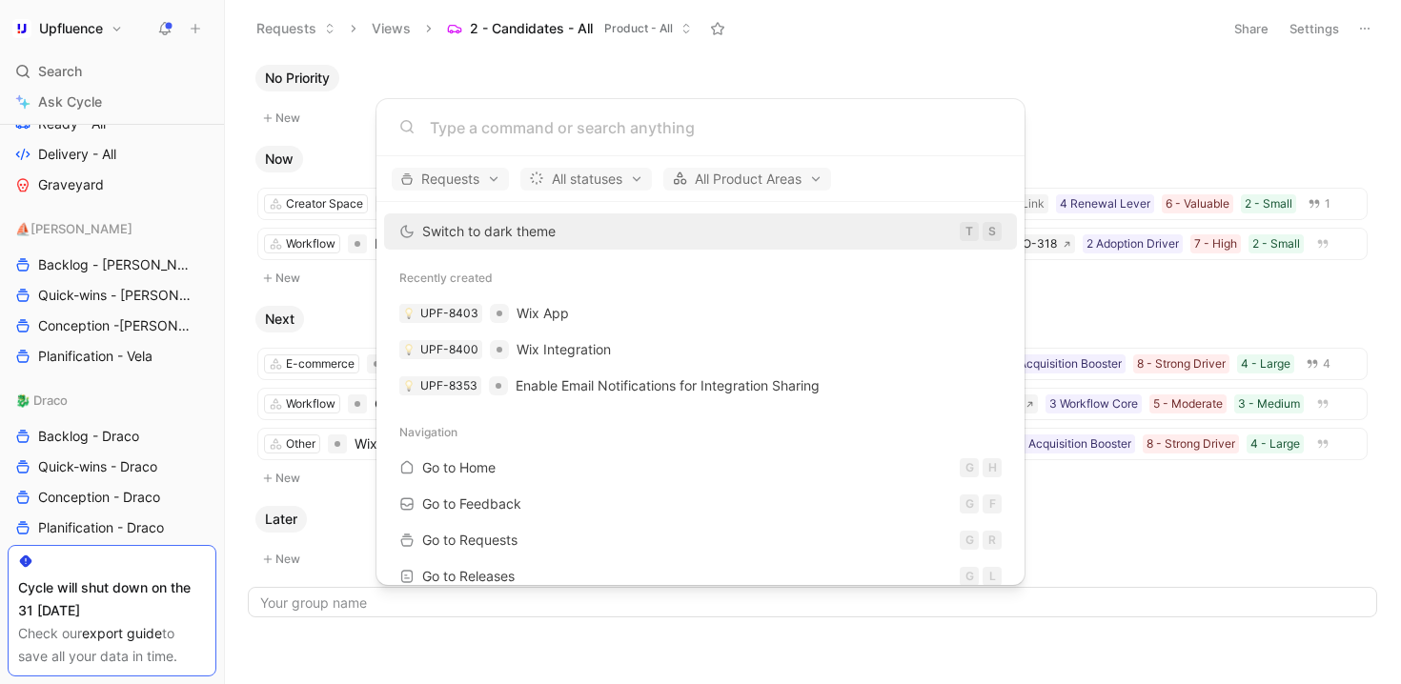
type input "e"
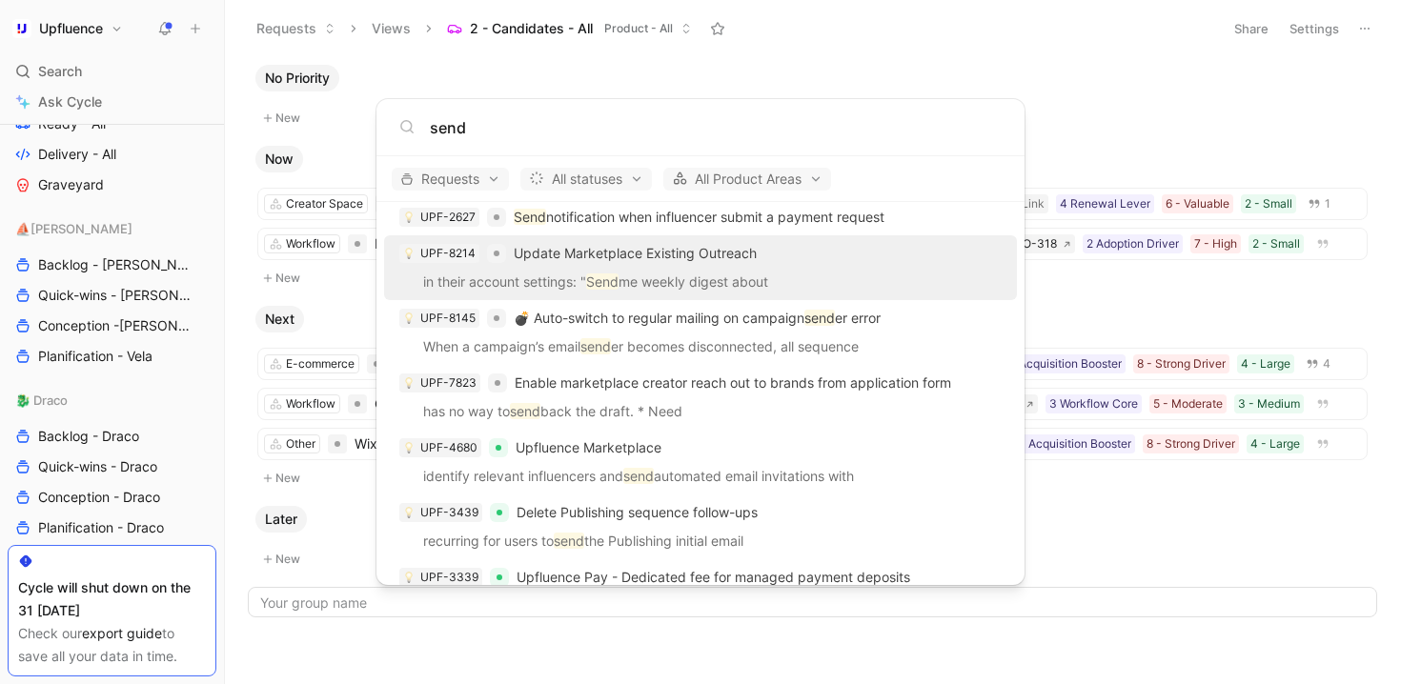
scroll to position [670, 0]
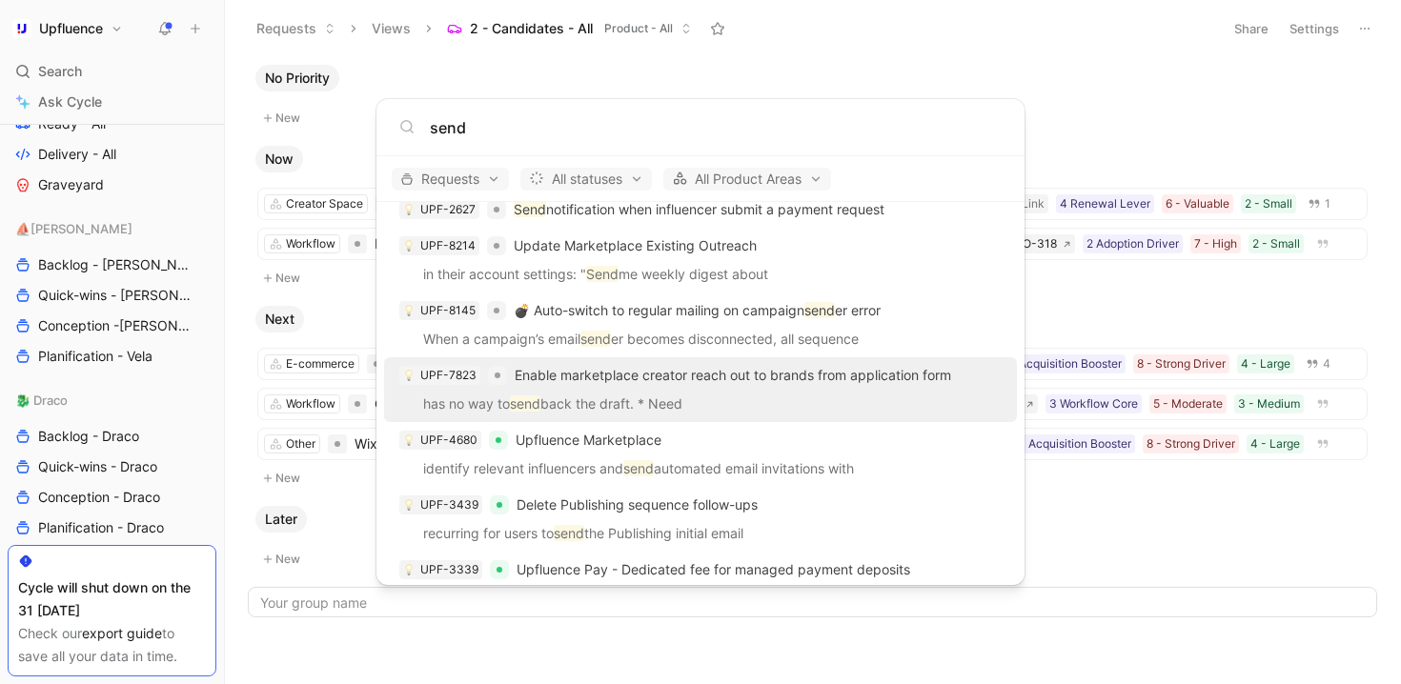
type input "send"
click at [847, 377] on span "Enable marketplace creator reach out to brands from application form" at bounding box center [733, 375] width 436 height 16
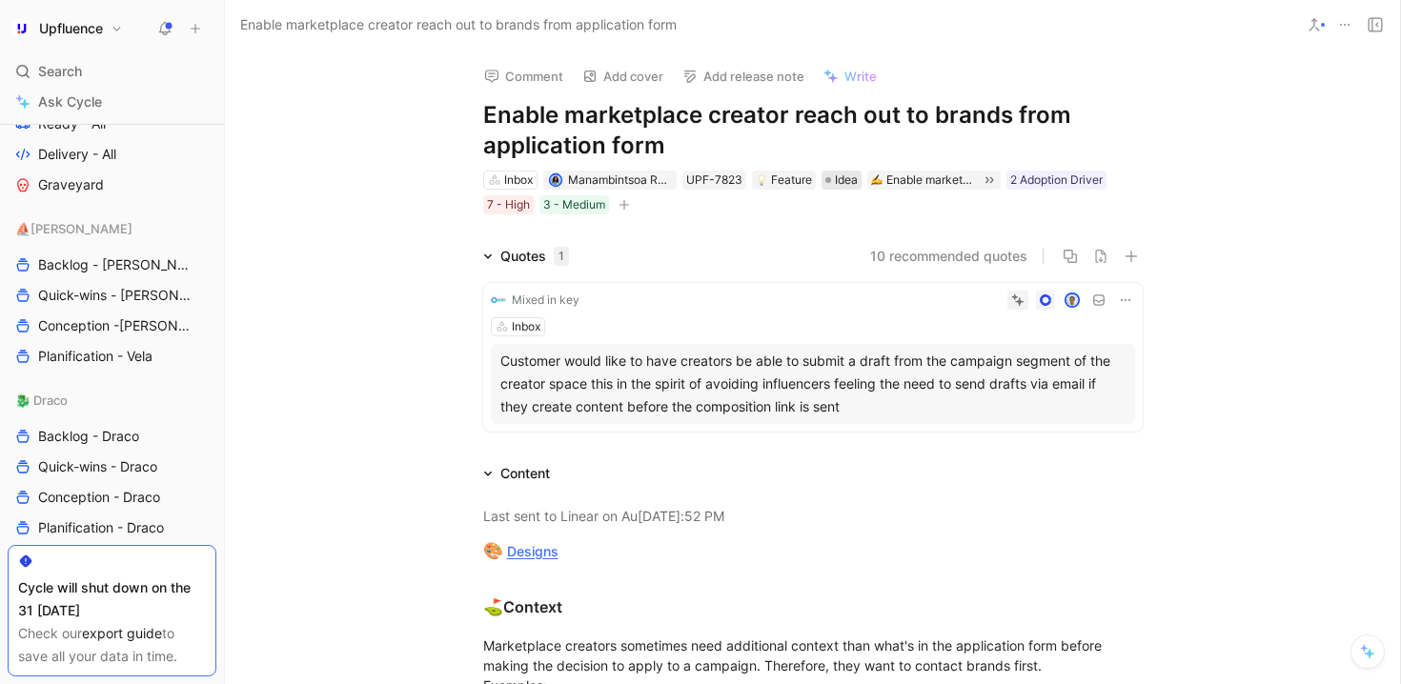
click at [842, 178] on span "Idea" at bounding box center [846, 180] width 23 height 19
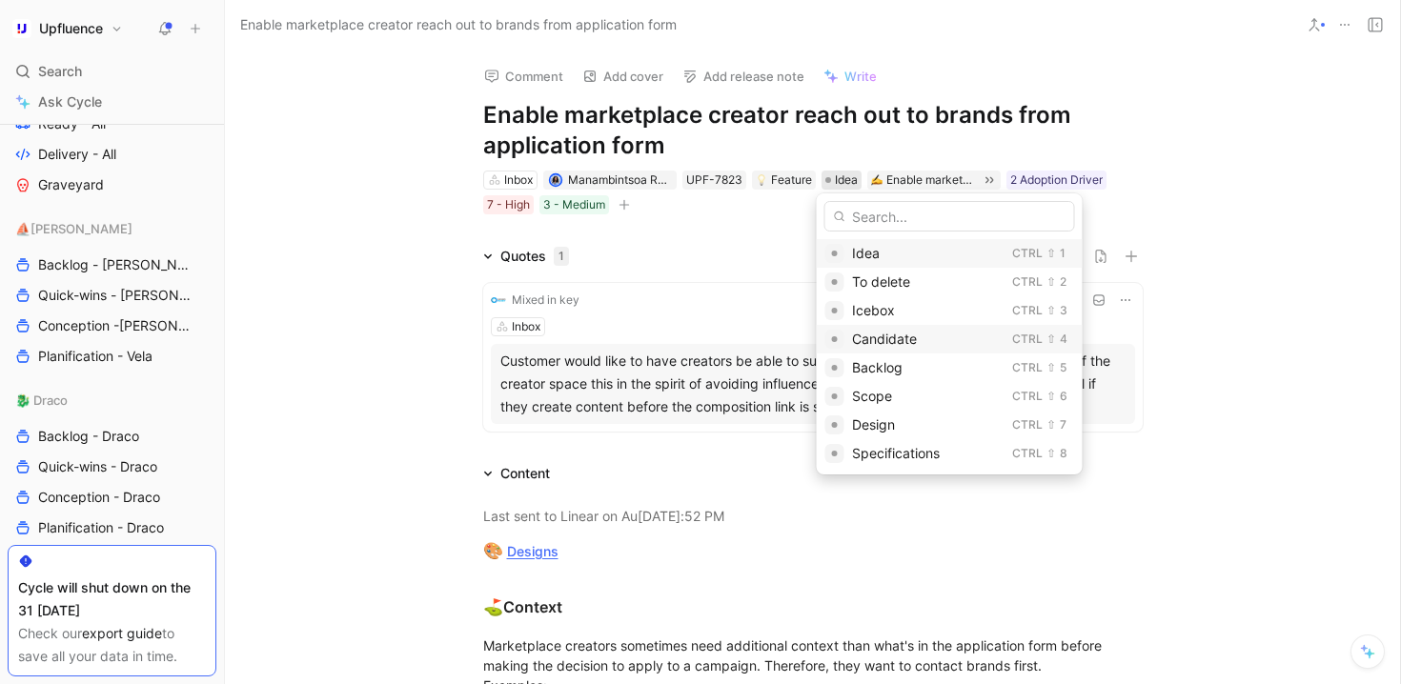
click at [895, 336] on span "Candidate" at bounding box center [884, 339] width 65 height 16
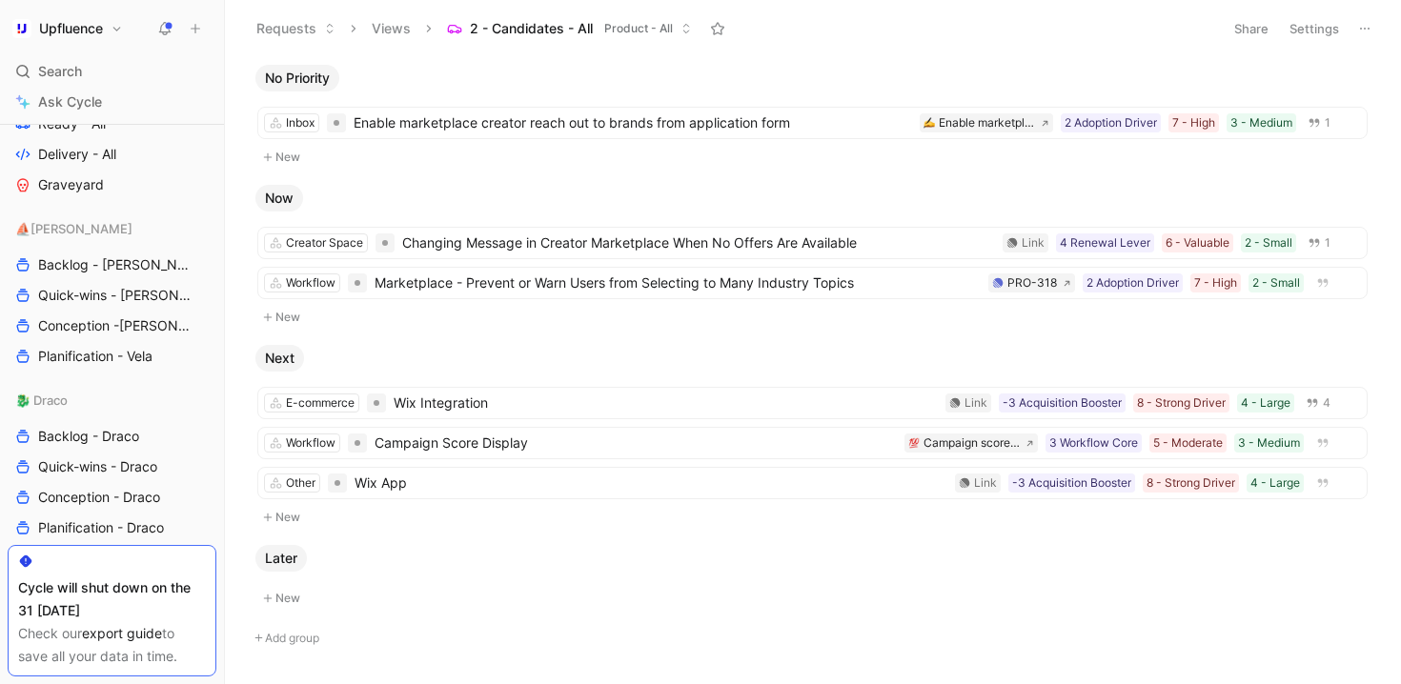
click at [1324, 35] on button "Settings" at bounding box center [1314, 28] width 67 height 27
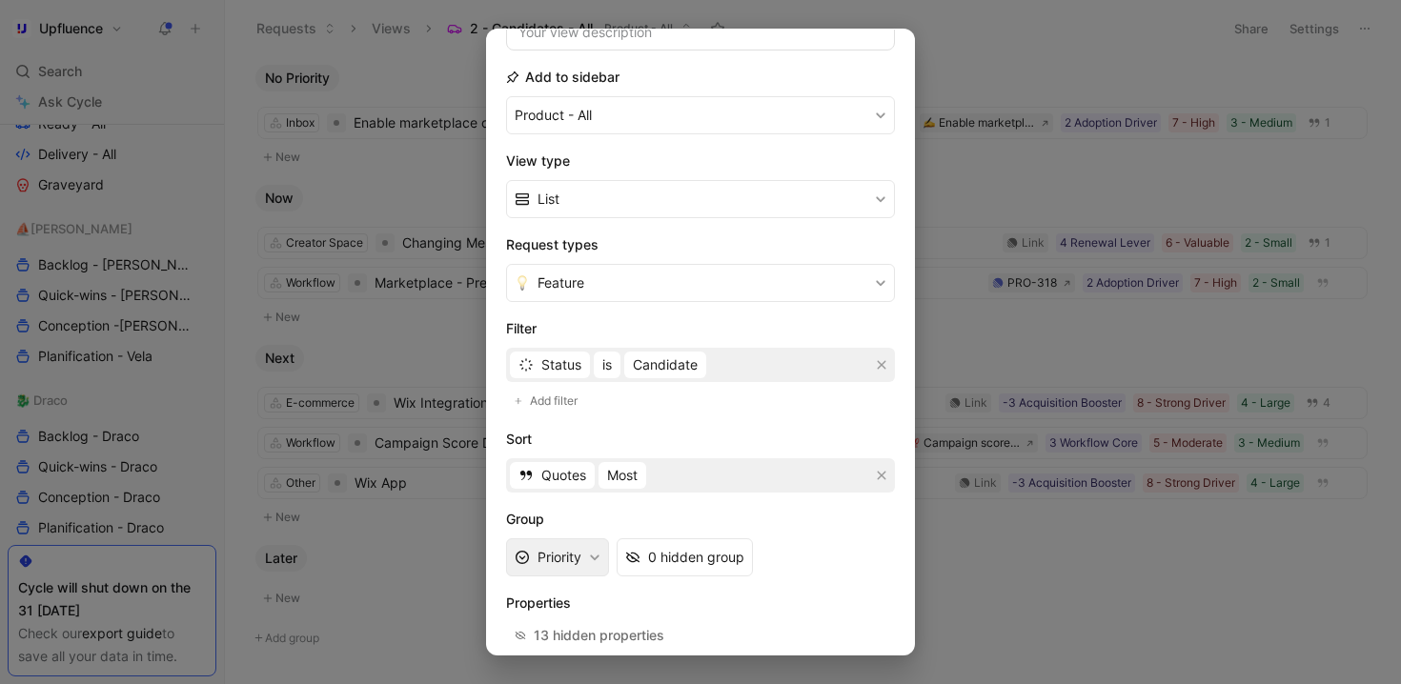
scroll to position [280, 0]
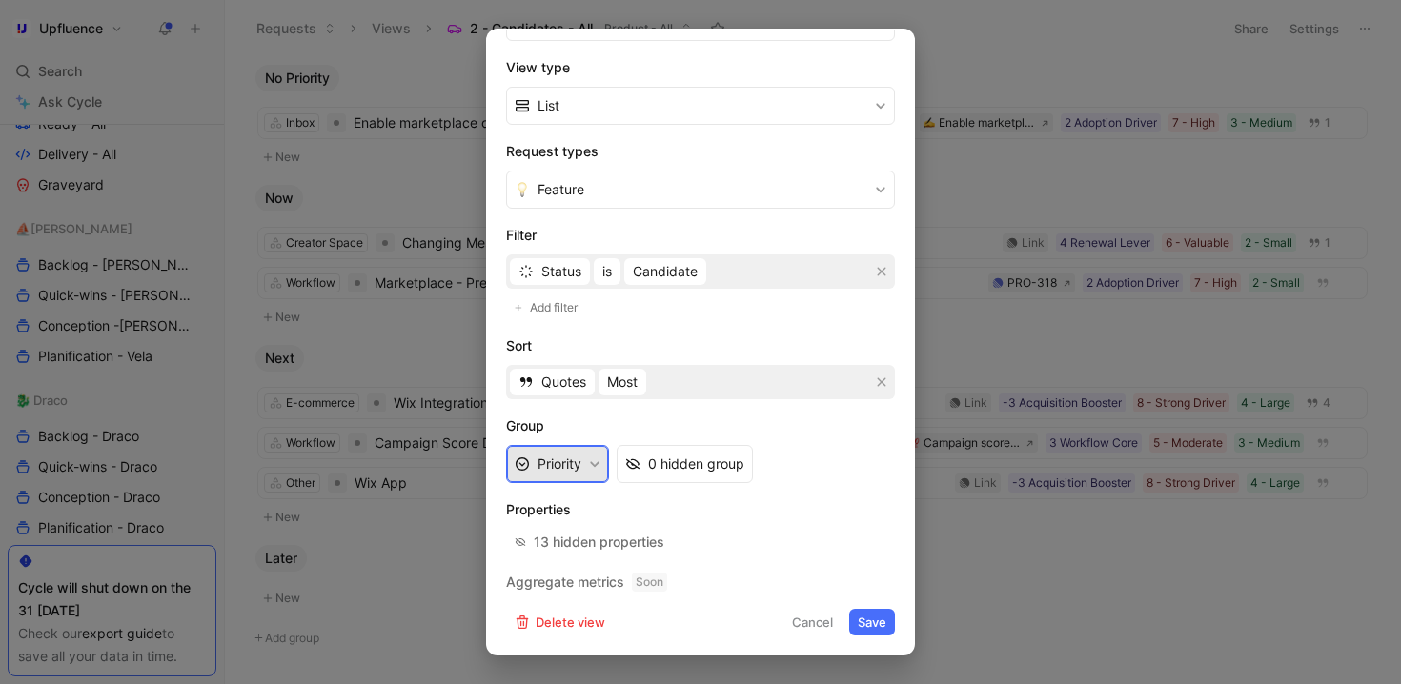
click at [577, 466] on button "Priority" at bounding box center [557, 464] width 103 height 38
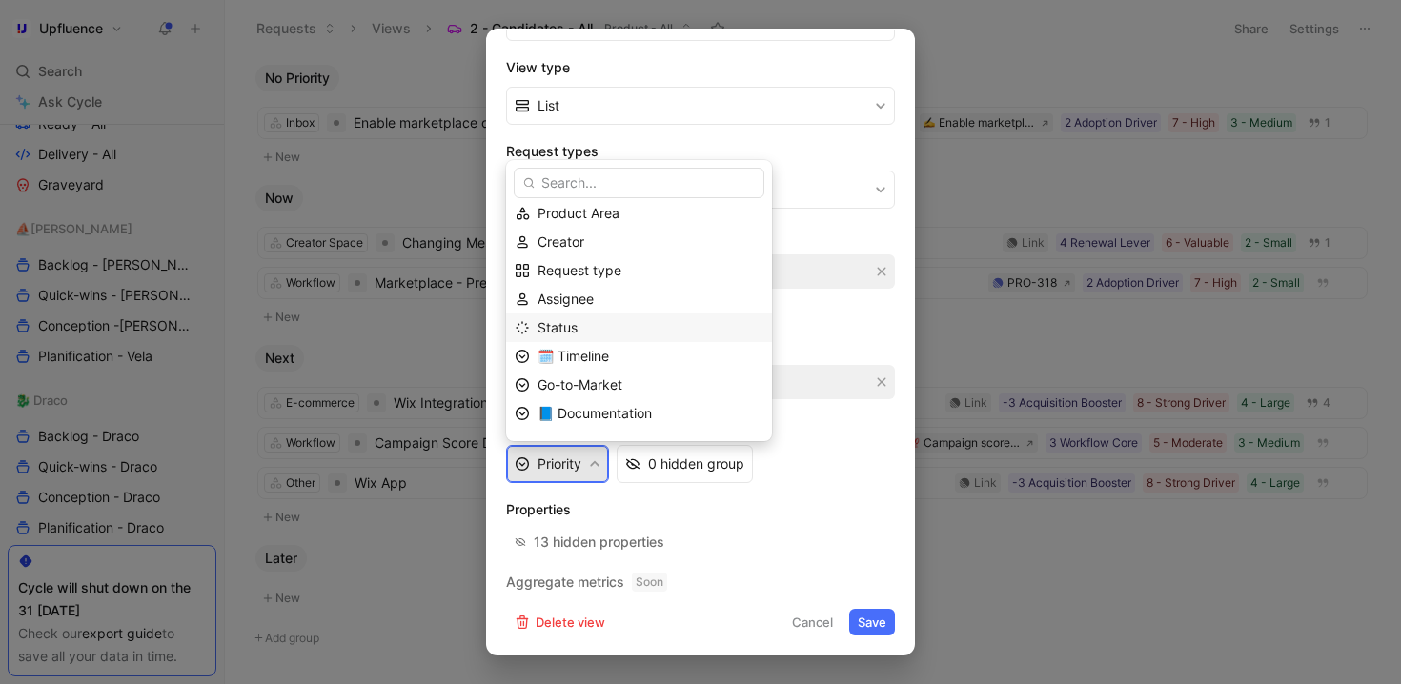
scroll to position [38, 0]
click at [602, 321] on div "Status" at bounding box center [650, 325] width 226 height 23
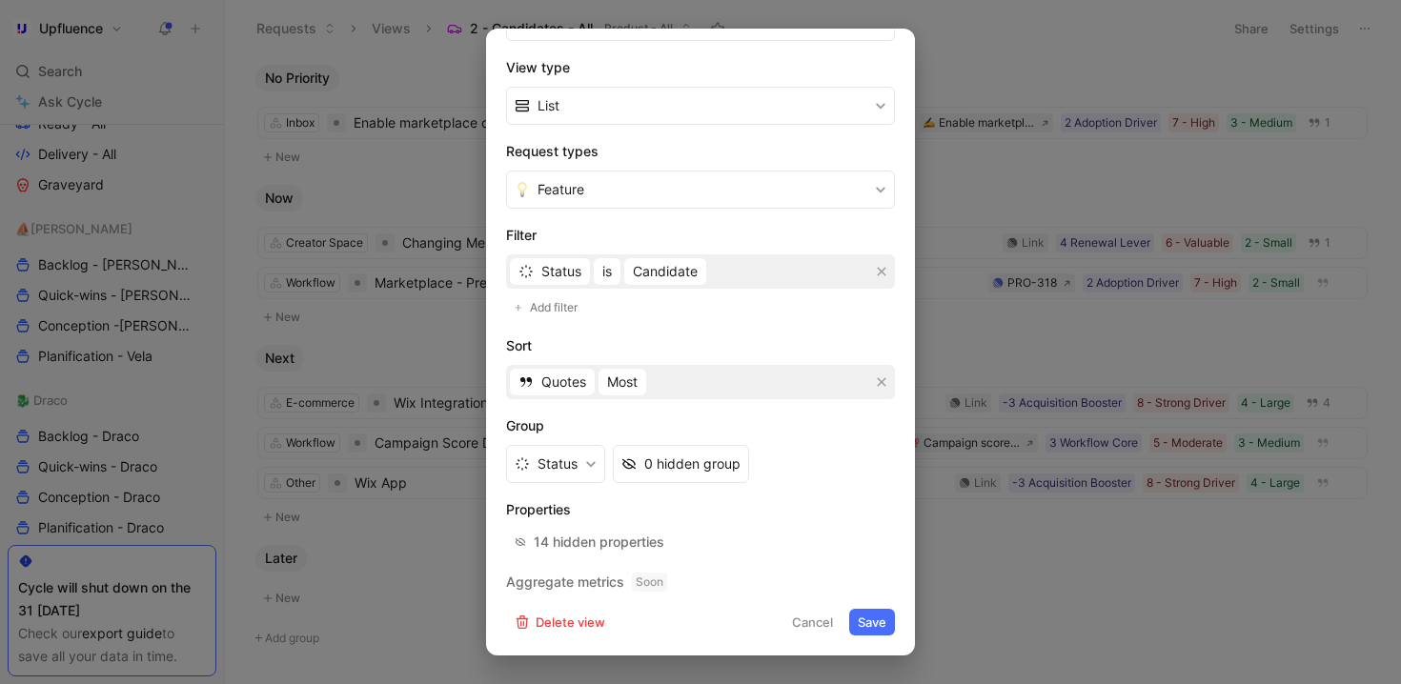
click at [862, 617] on button "Save" at bounding box center [872, 622] width 46 height 27
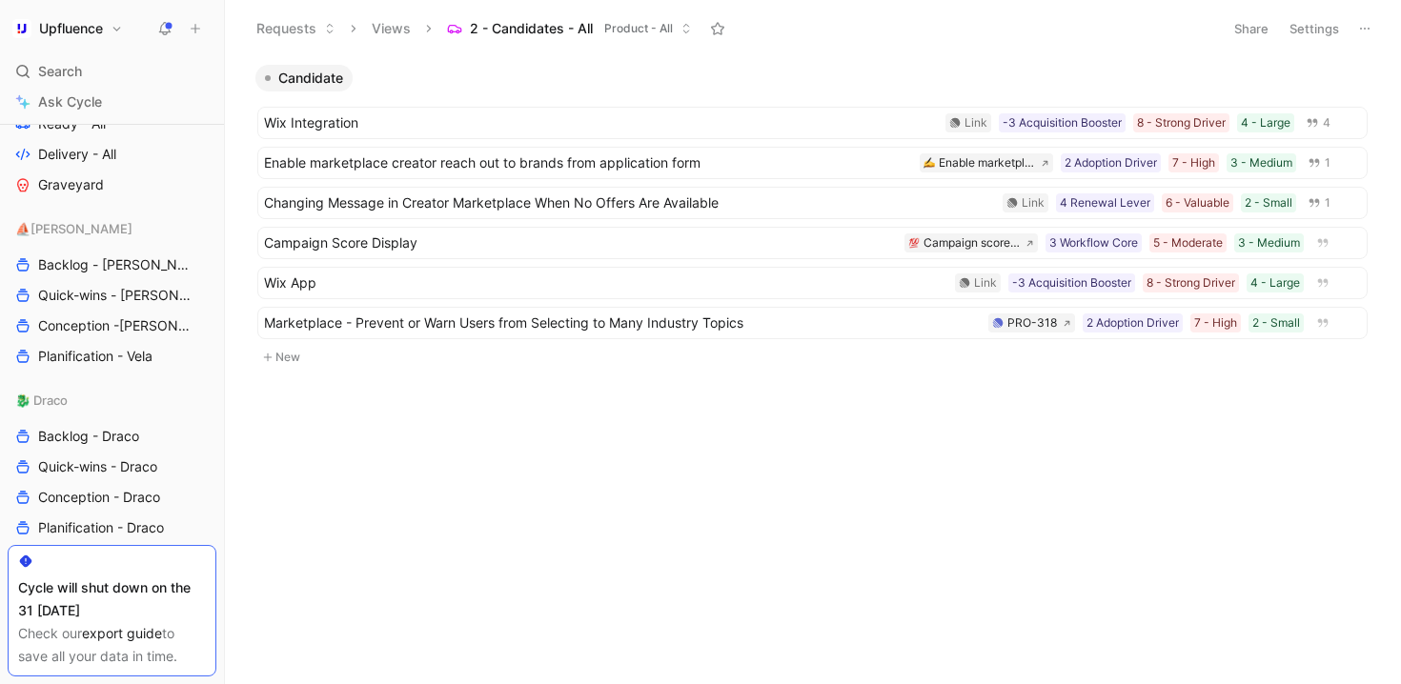
click at [1316, 29] on button "Settings" at bounding box center [1314, 28] width 67 height 27
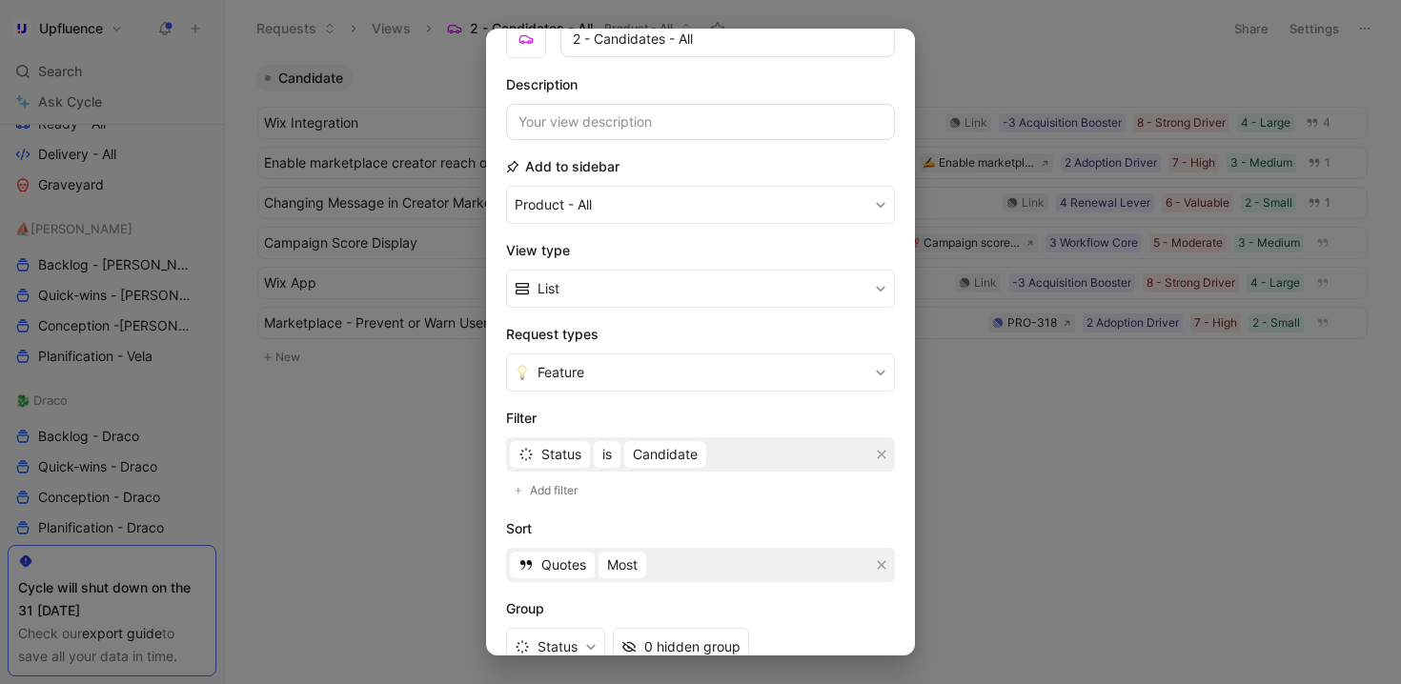
scroll to position [129, 0]
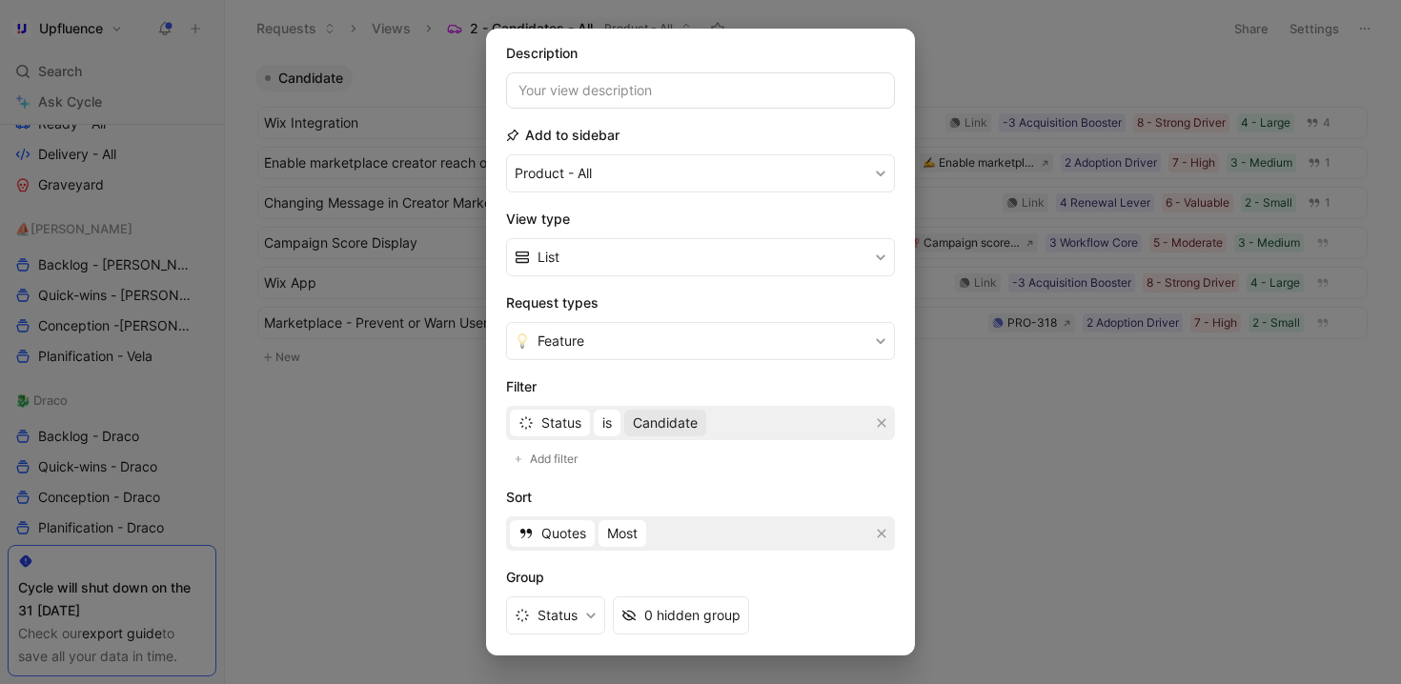
click at [657, 422] on span "Candidate" at bounding box center [665, 423] width 65 height 23
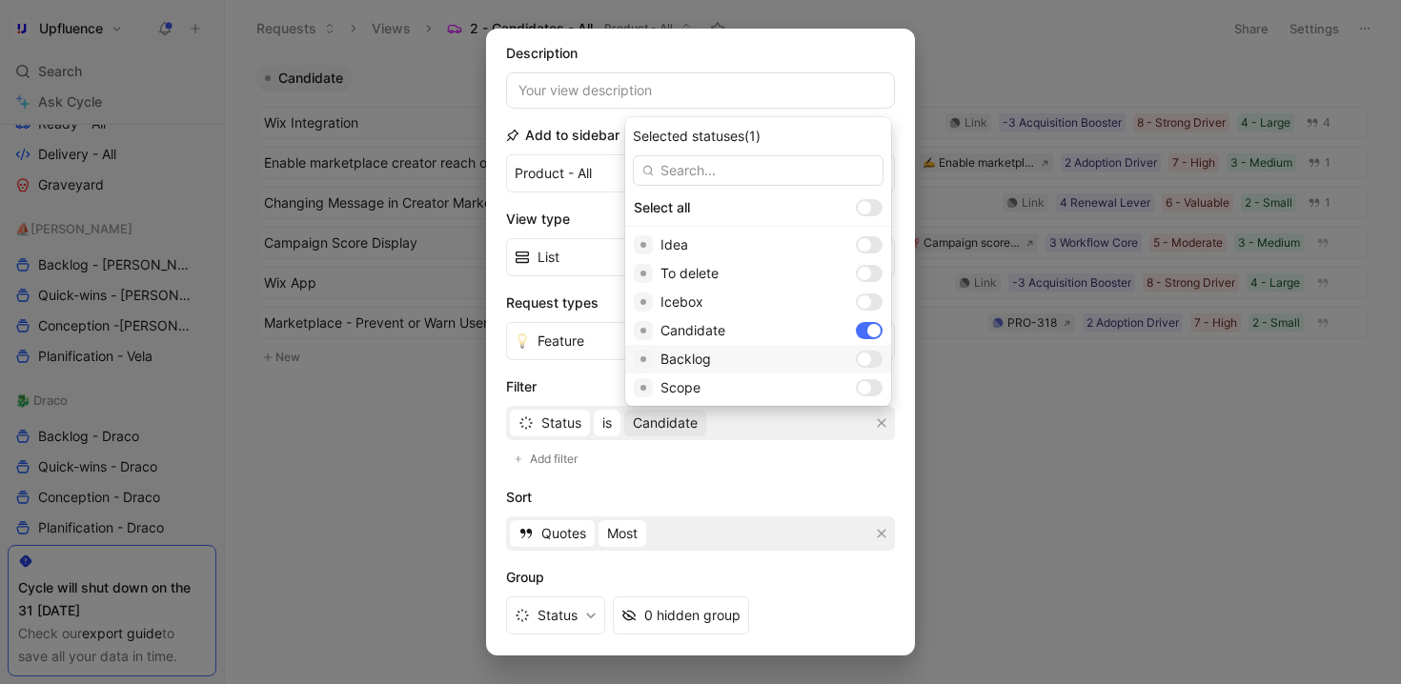
click at [856, 357] on div at bounding box center [869, 359] width 27 height 17
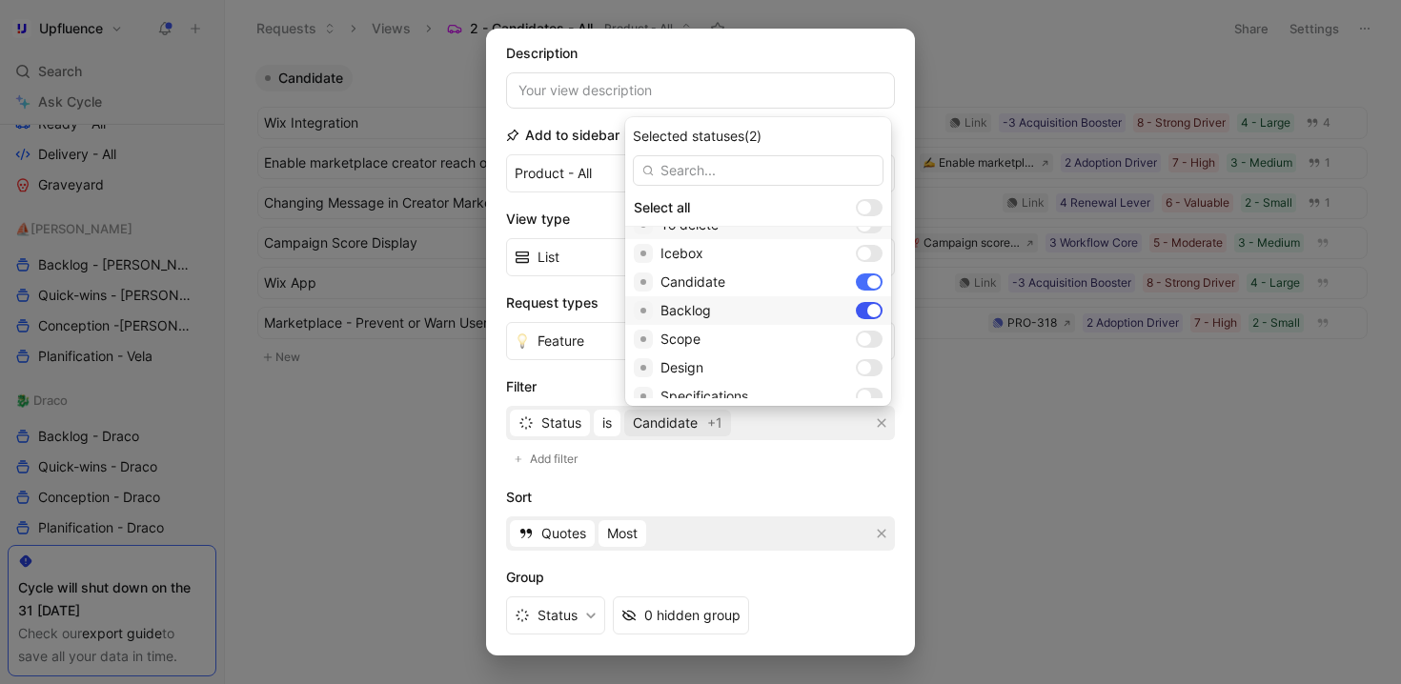
scroll to position [62, 0]
click at [856, 326] on div at bounding box center [869, 325] width 27 height 17
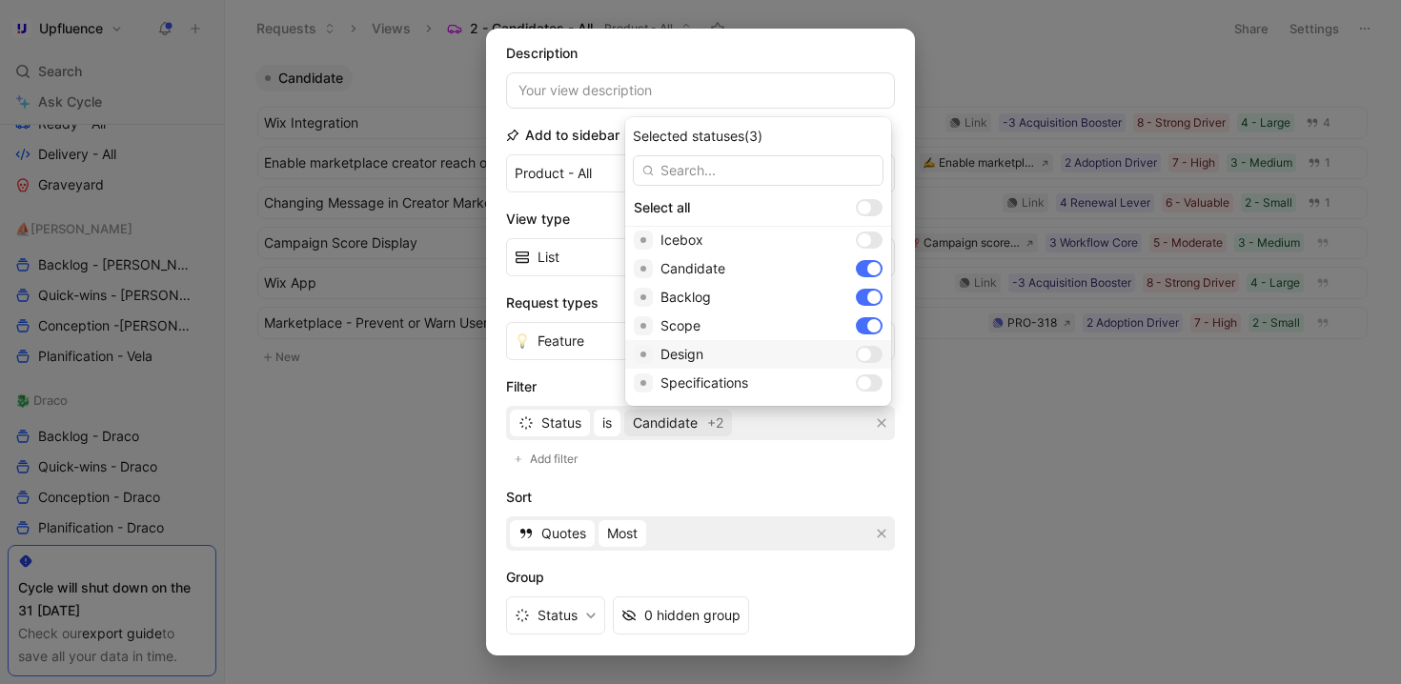
click at [858, 348] on div at bounding box center [864, 354] width 13 height 13
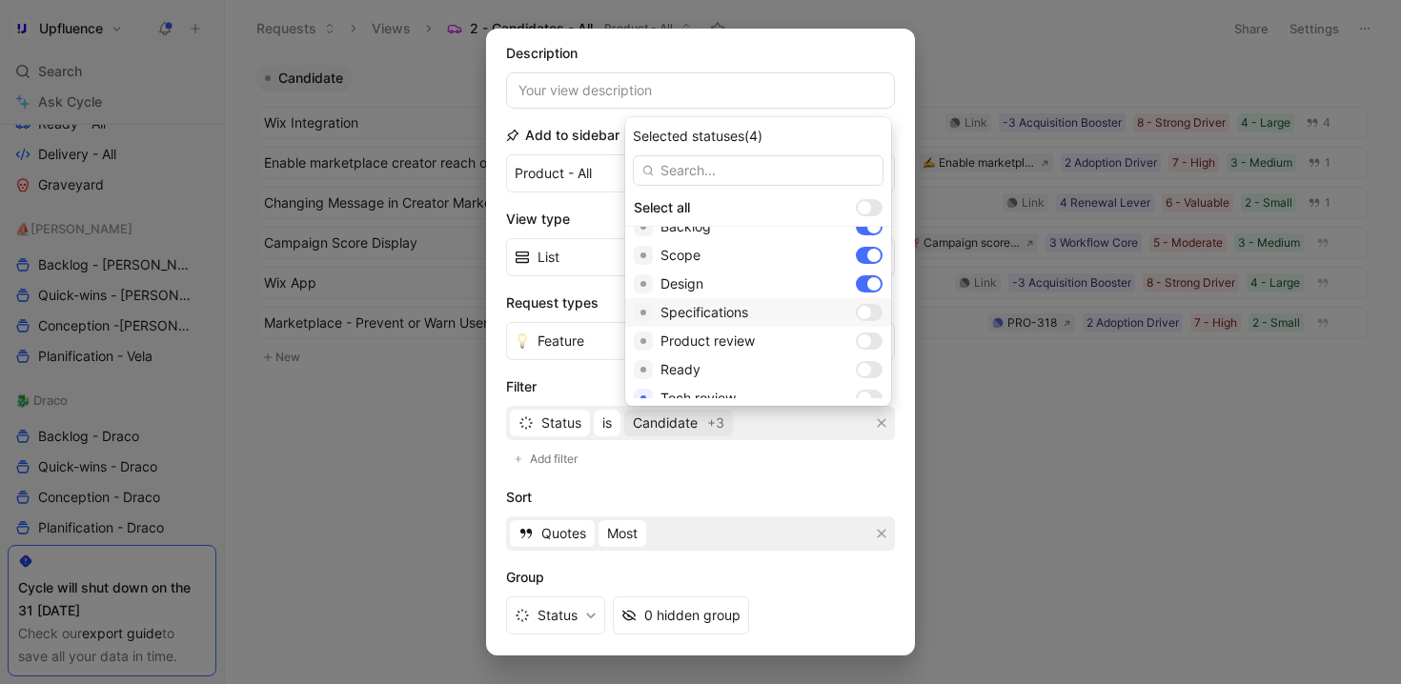
click at [858, 314] on div at bounding box center [864, 312] width 13 height 13
click at [856, 343] on div at bounding box center [869, 341] width 27 height 17
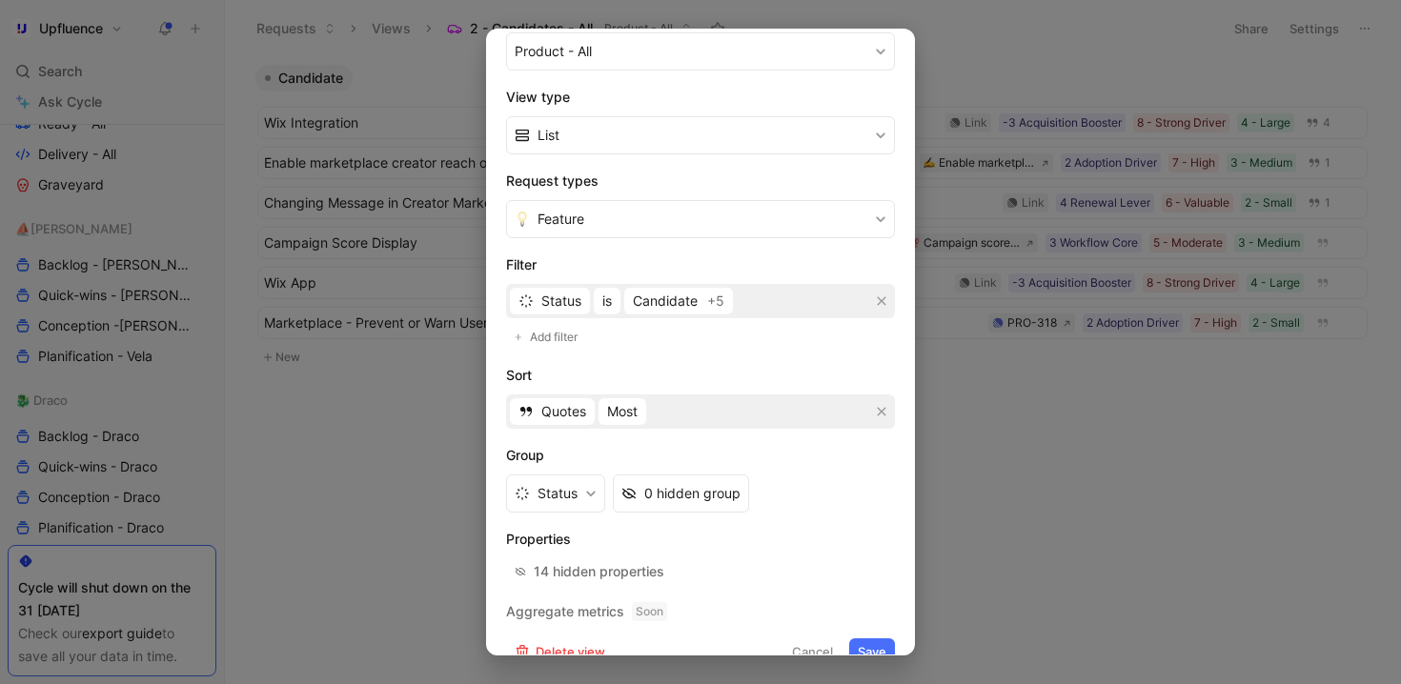
scroll to position [280, 0]
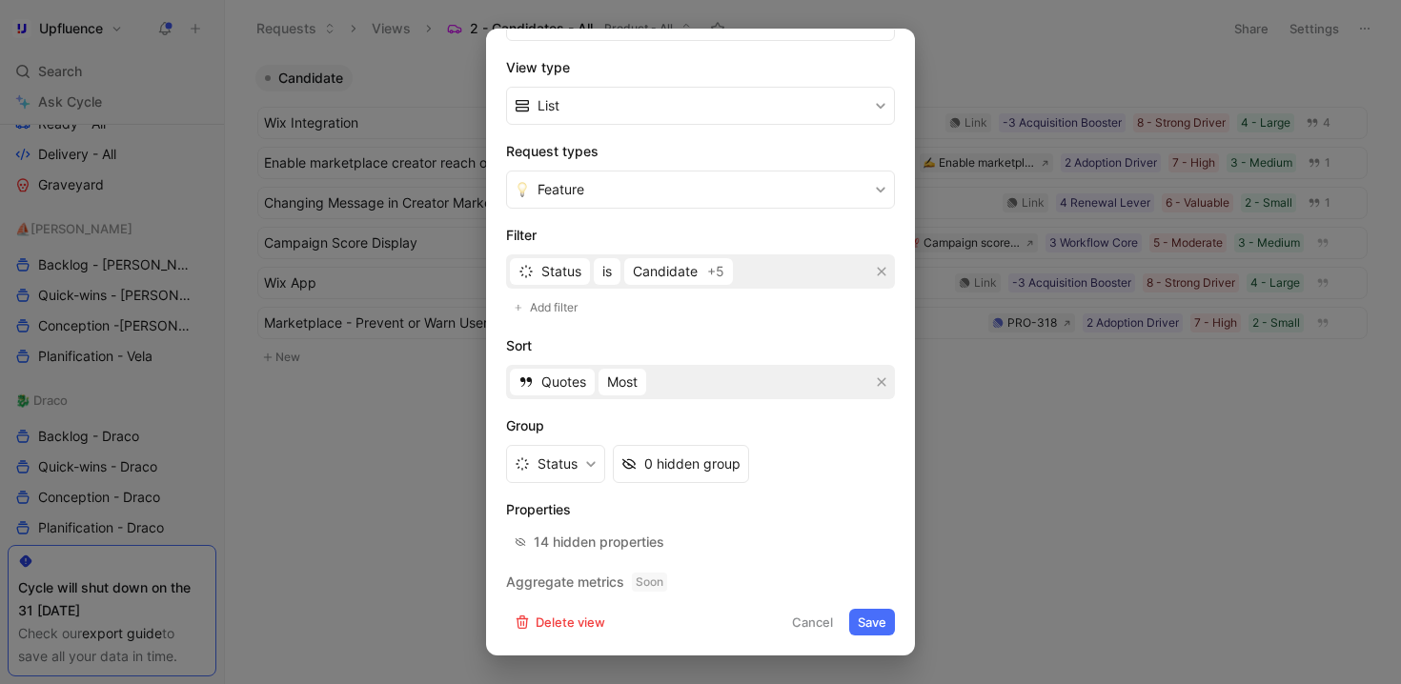
click at [855, 617] on button "Save" at bounding box center [872, 622] width 46 height 27
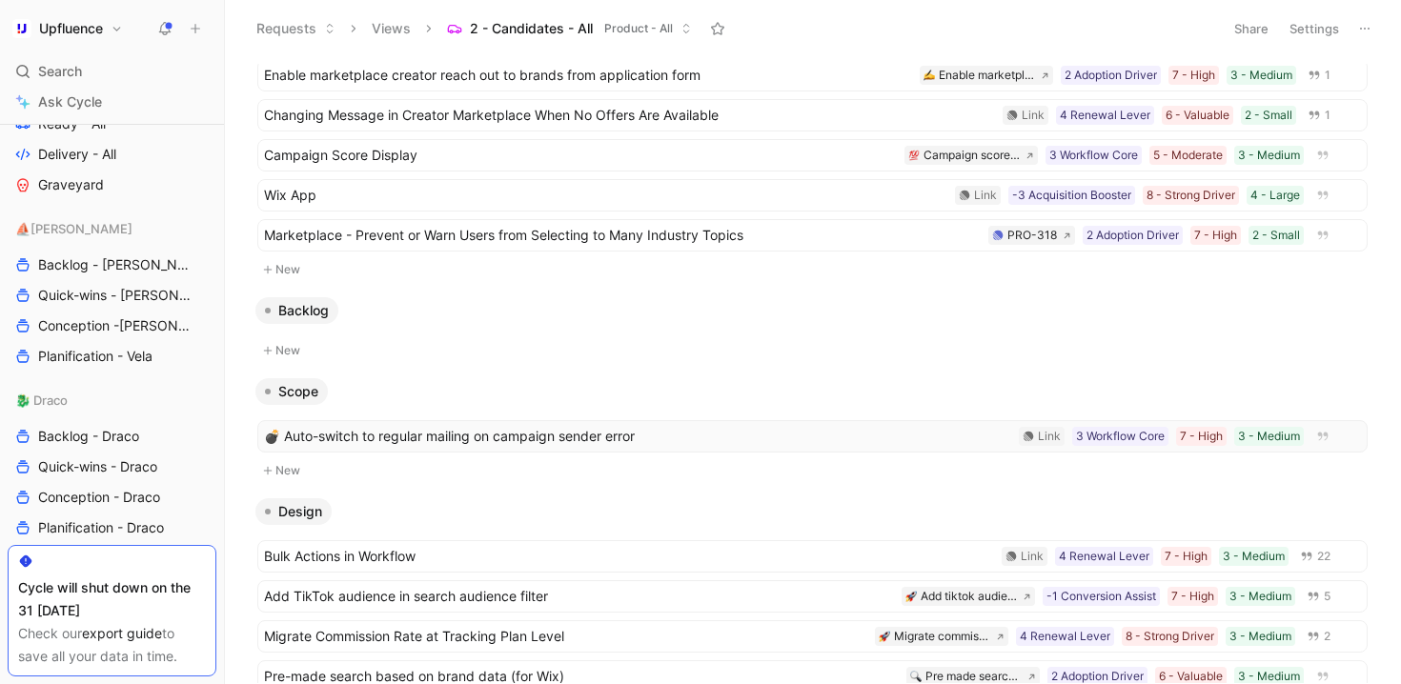
scroll to position [0, 0]
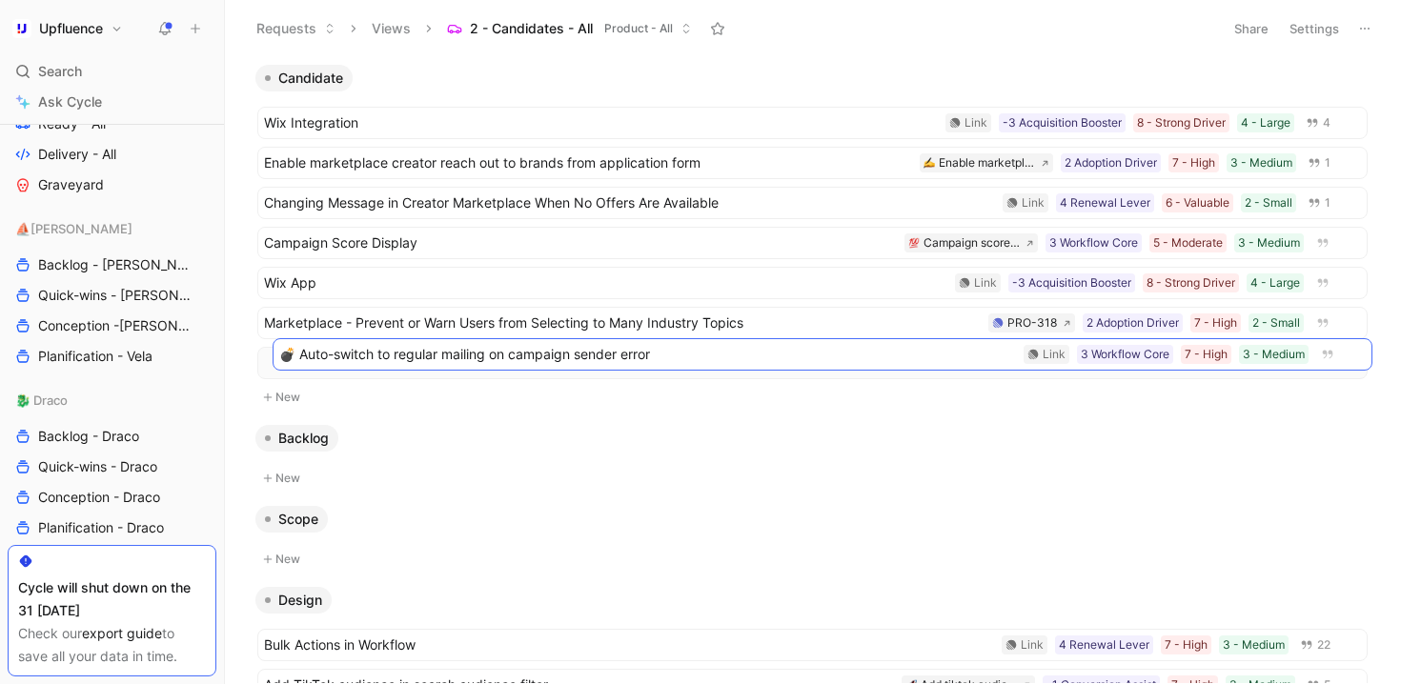
drag, startPoint x: 686, startPoint y: 522, endPoint x: 701, endPoint y: 354, distance: 169.4
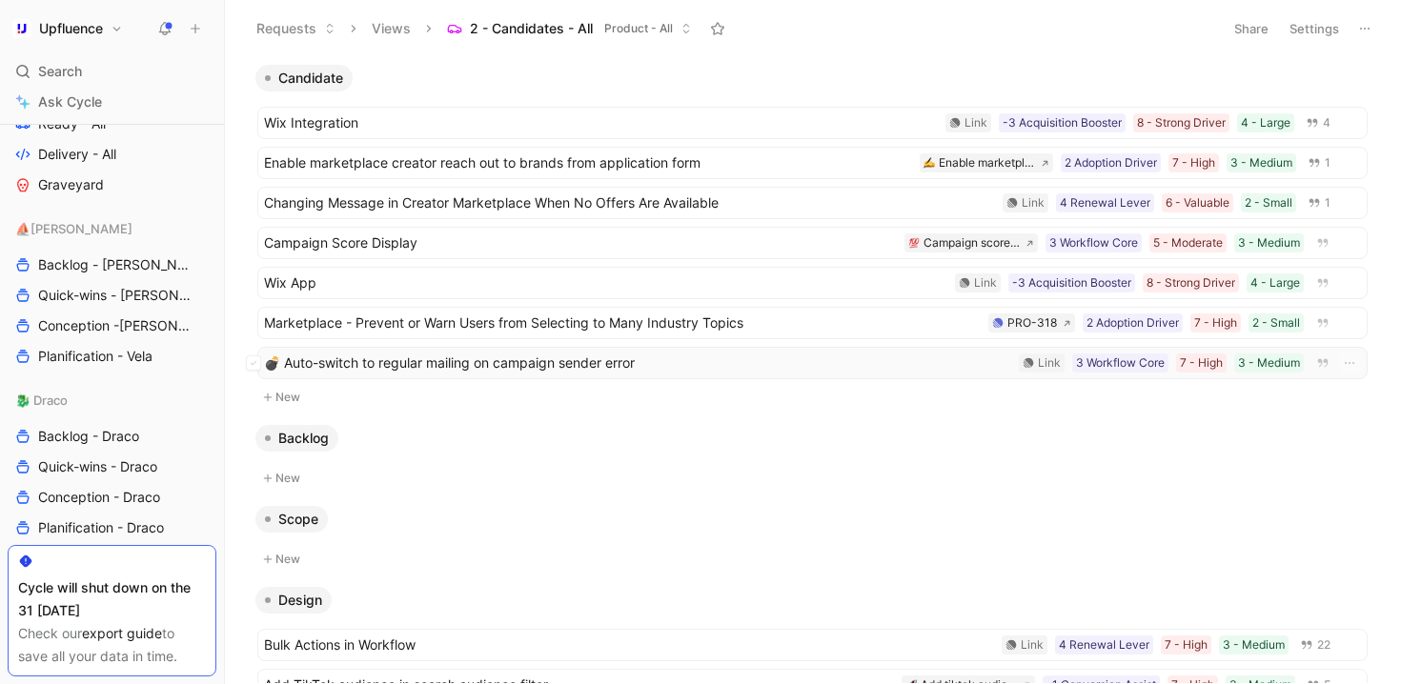
click at [663, 363] on span "💣 Auto-switch to regular mailing on campaign sender error" at bounding box center [637, 363] width 747 height 23
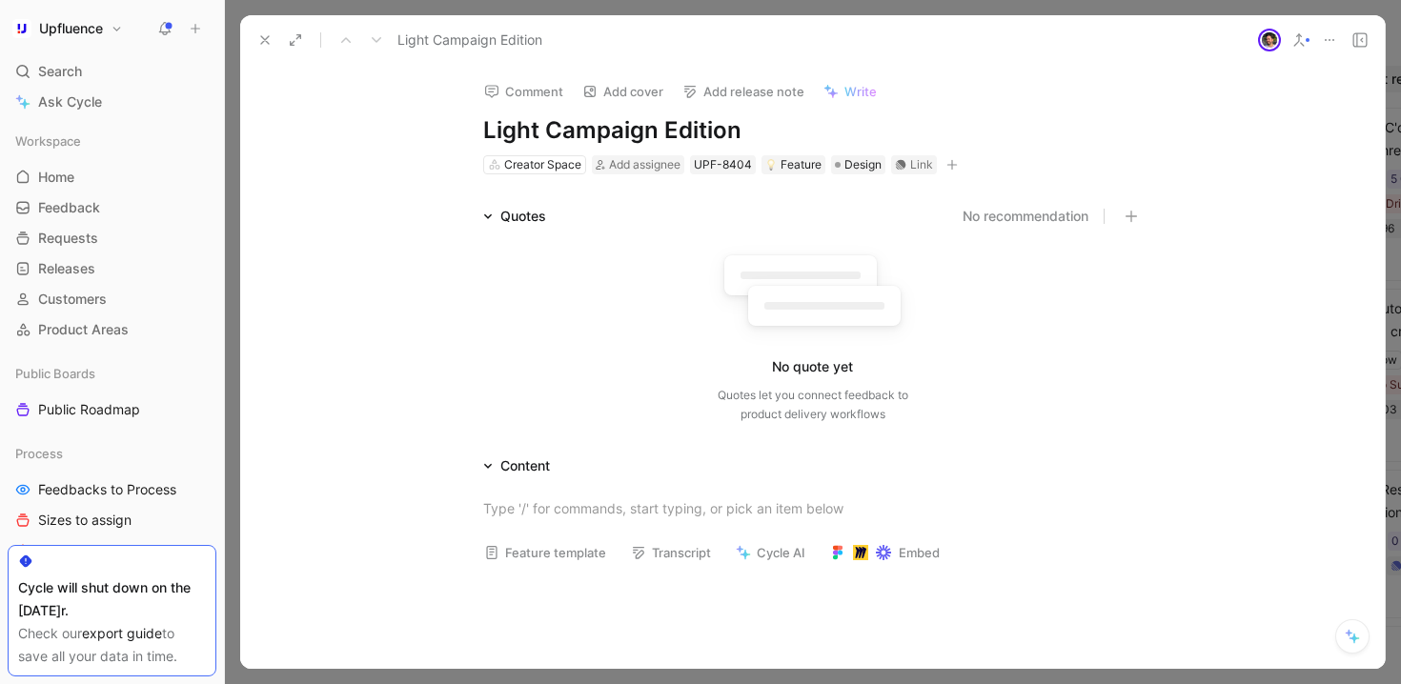
click at [483, 130] on h1 "Light Campaign Edition" at bounding box center [812, 130] width 659 height 30
click at [743, 130] on h1 "Light Campaign Edition" at bounding box center [812, 130] width 659 height 30
click at [550, 159] on div "Creator Space" at bounding box center [542, 164] width 77 height 19
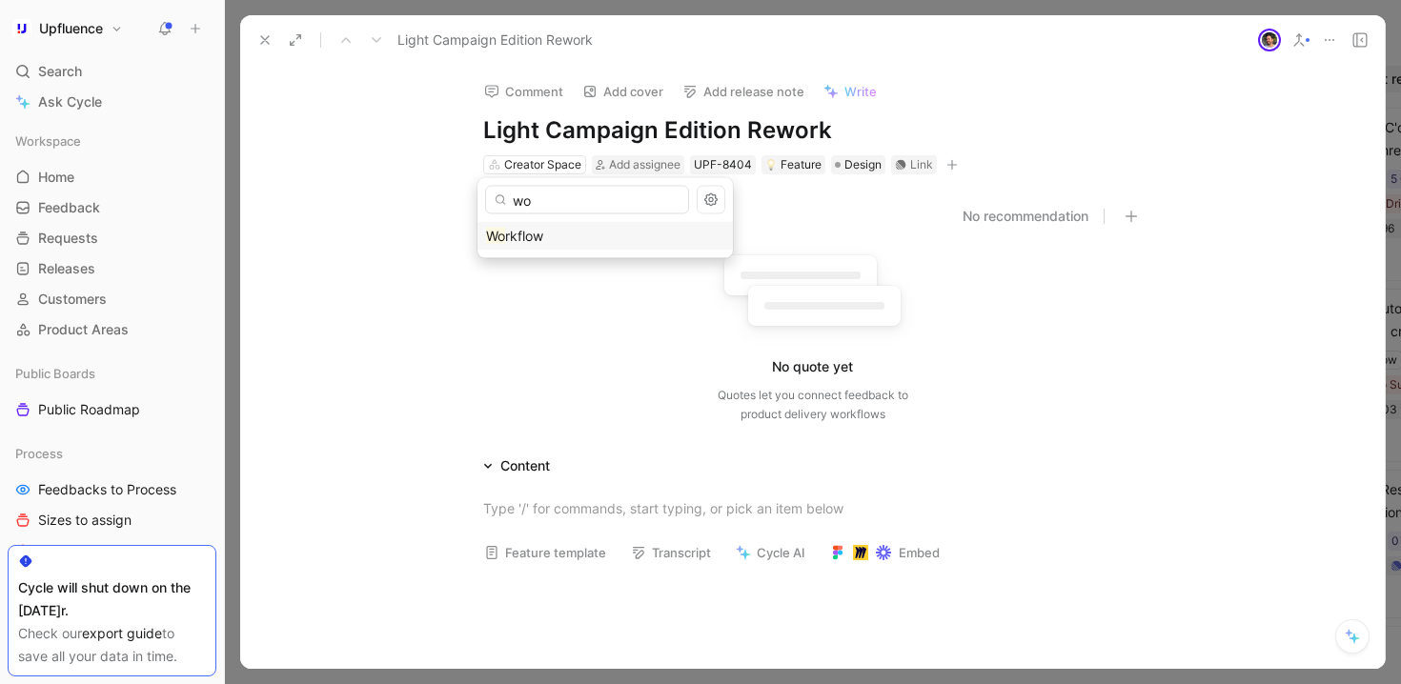
type input "wo"
click at [536, 238] on span "rkflow" at bounding box center [524, 236] width 38 height 16
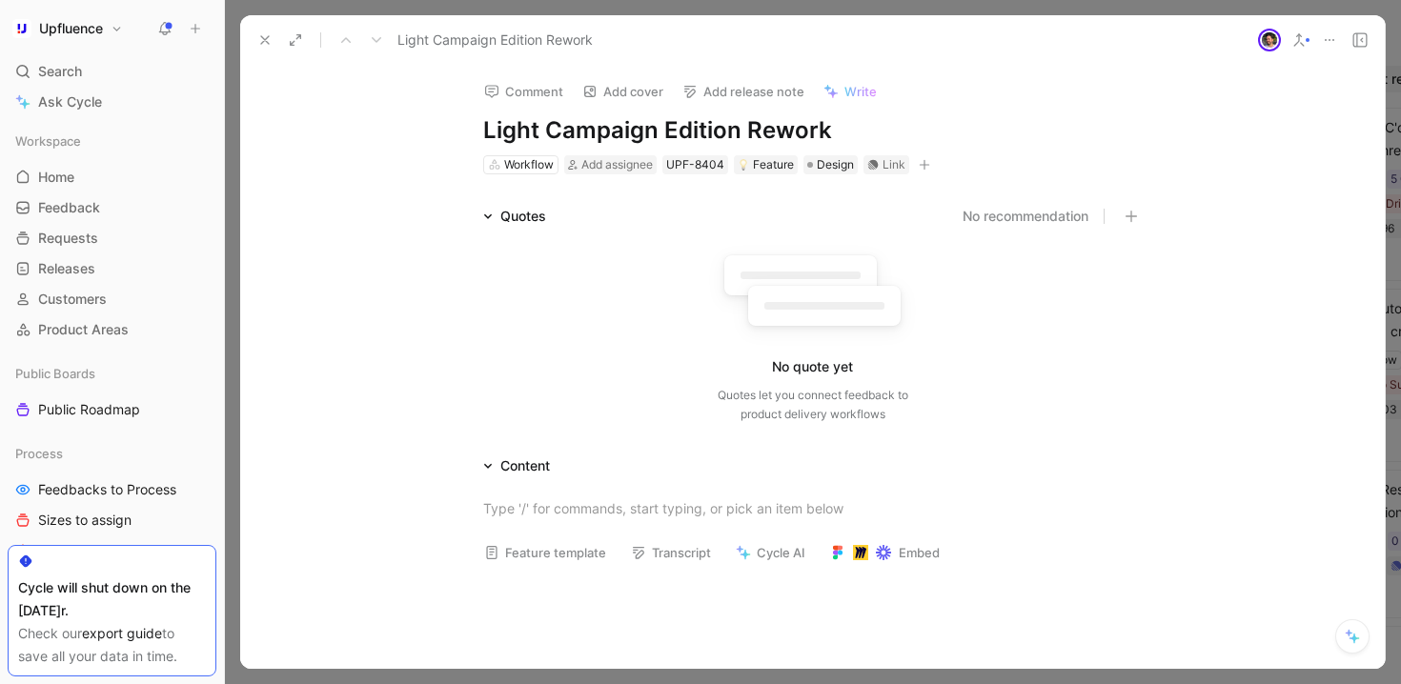
click at [919, 159] on icon "button" at bounding box center [924, 164] width 11 height 11
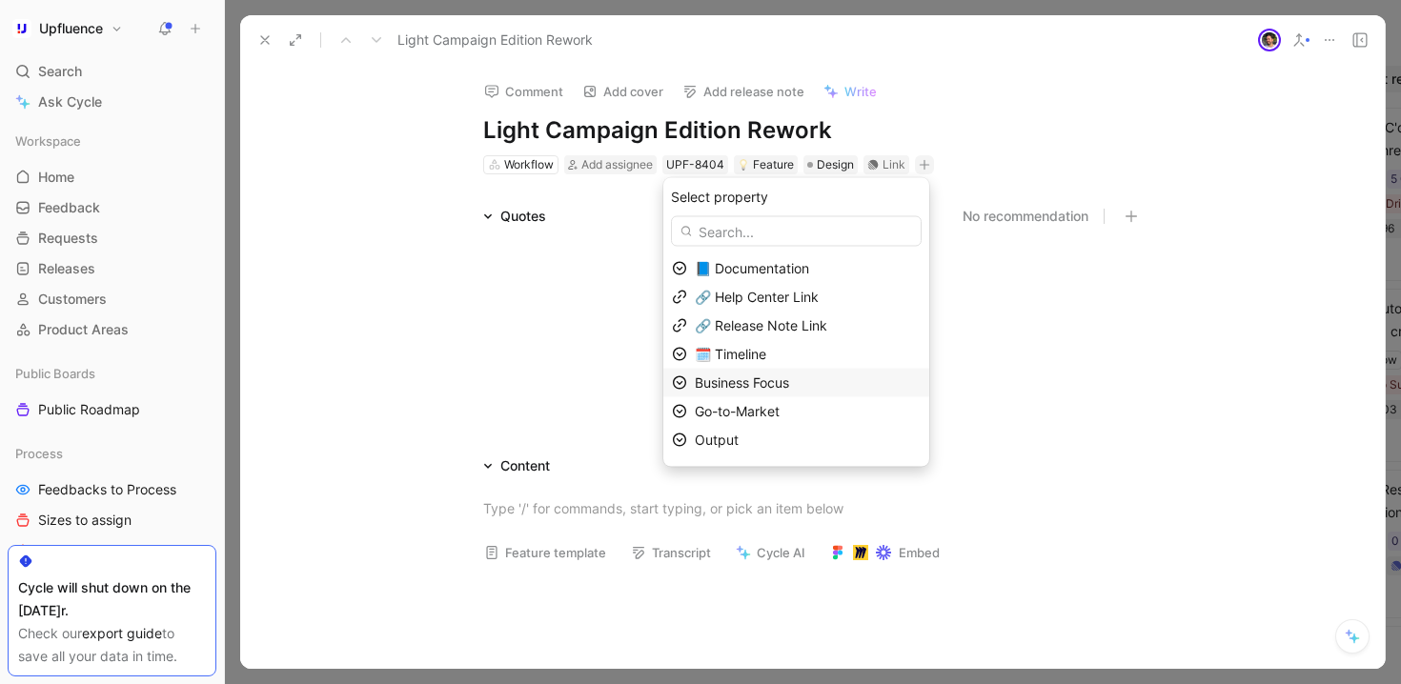
scroll to position [52, 0]
click at [778, 390] on div "Output" at bounding box center [808, 387] width 226 height 23
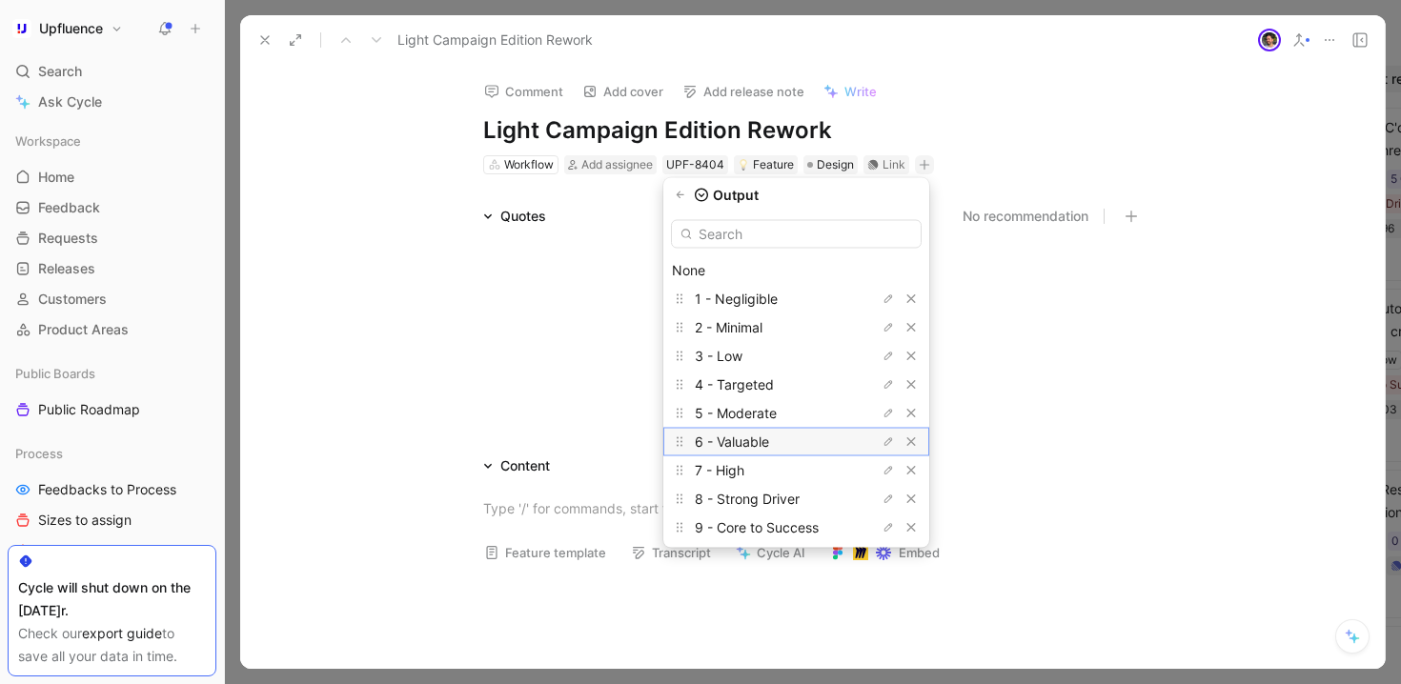
click at [769, 445] on span "6 - Valuable" at bounding box center [732, 442] width 74 height 16
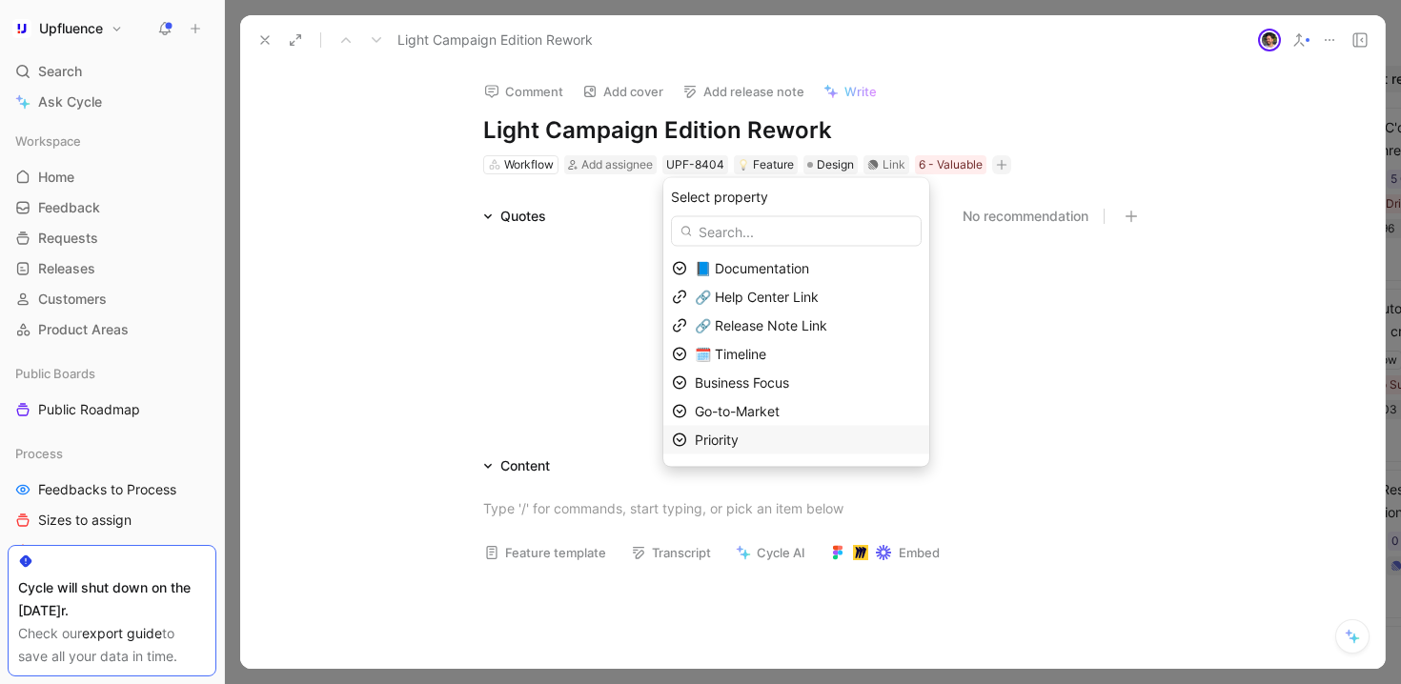
click at [774, 433] on div "Priority" at bounding box center [808, 440] width 226 height 23
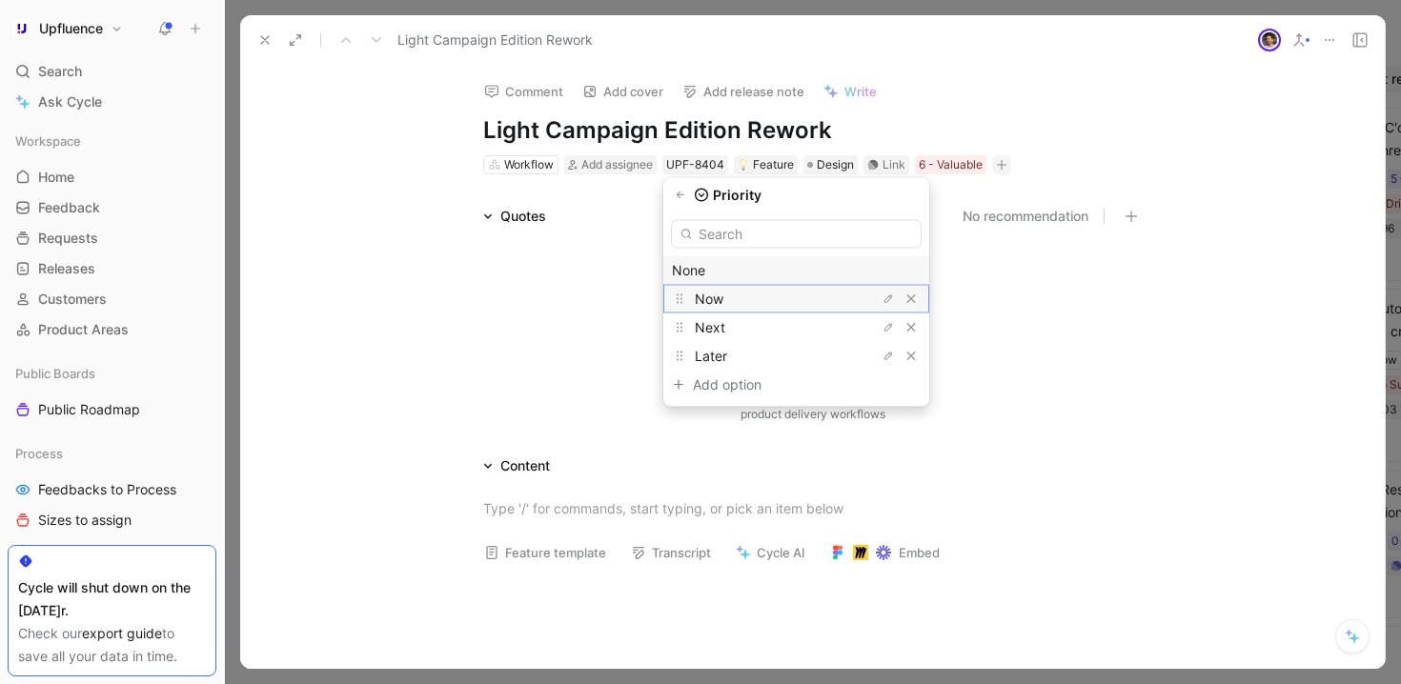
click at [778, 302] on div "Now" at bounding box center [766, 299] width 143 height 23
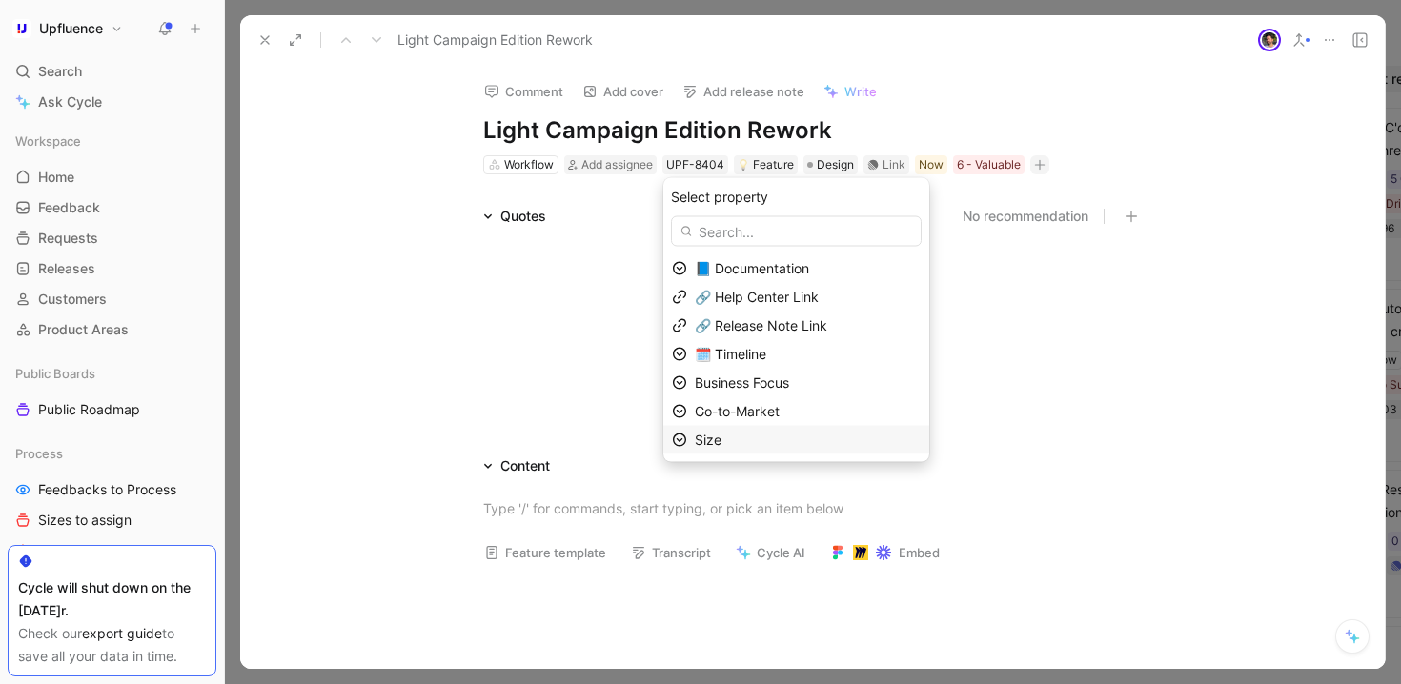
click at [771, 433] on div "Size" at bounding box center [808, 440] width 226 height 23
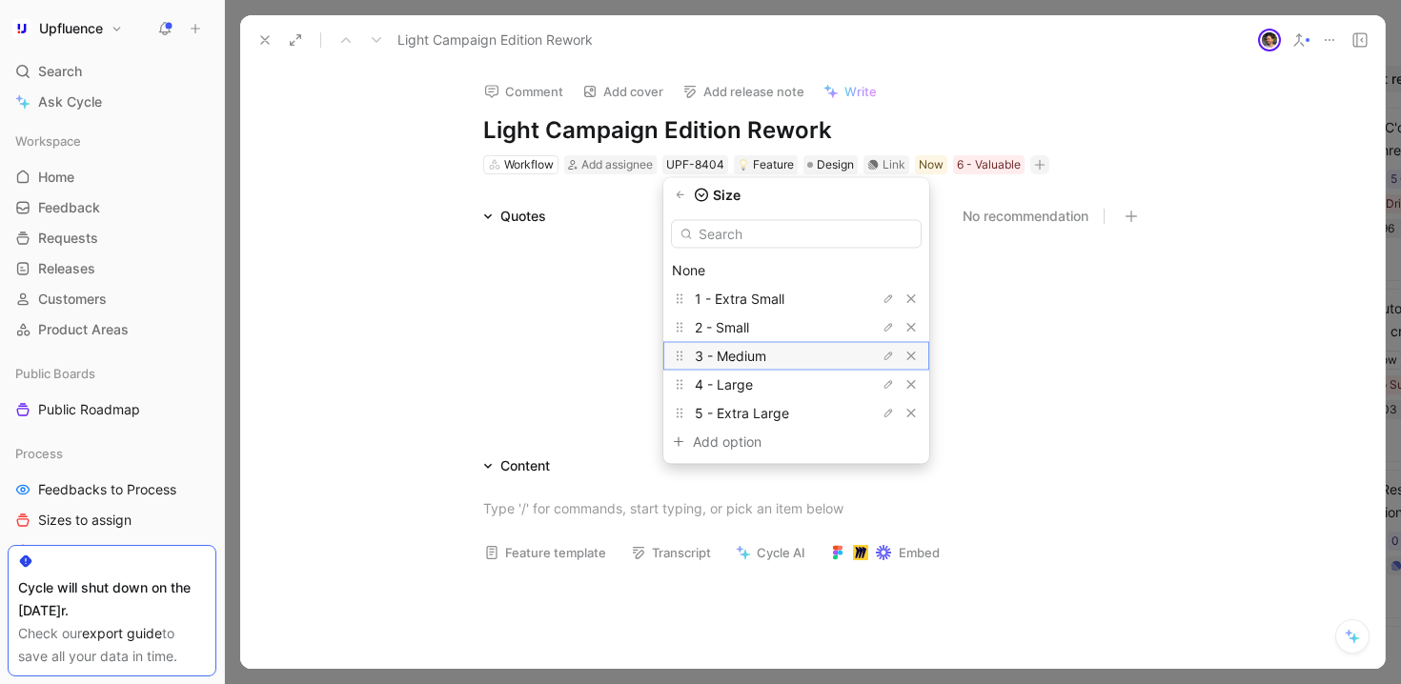
click at [783, 347] on div "3 - Medium" at bounding box center [766, 356] width 143 height 23
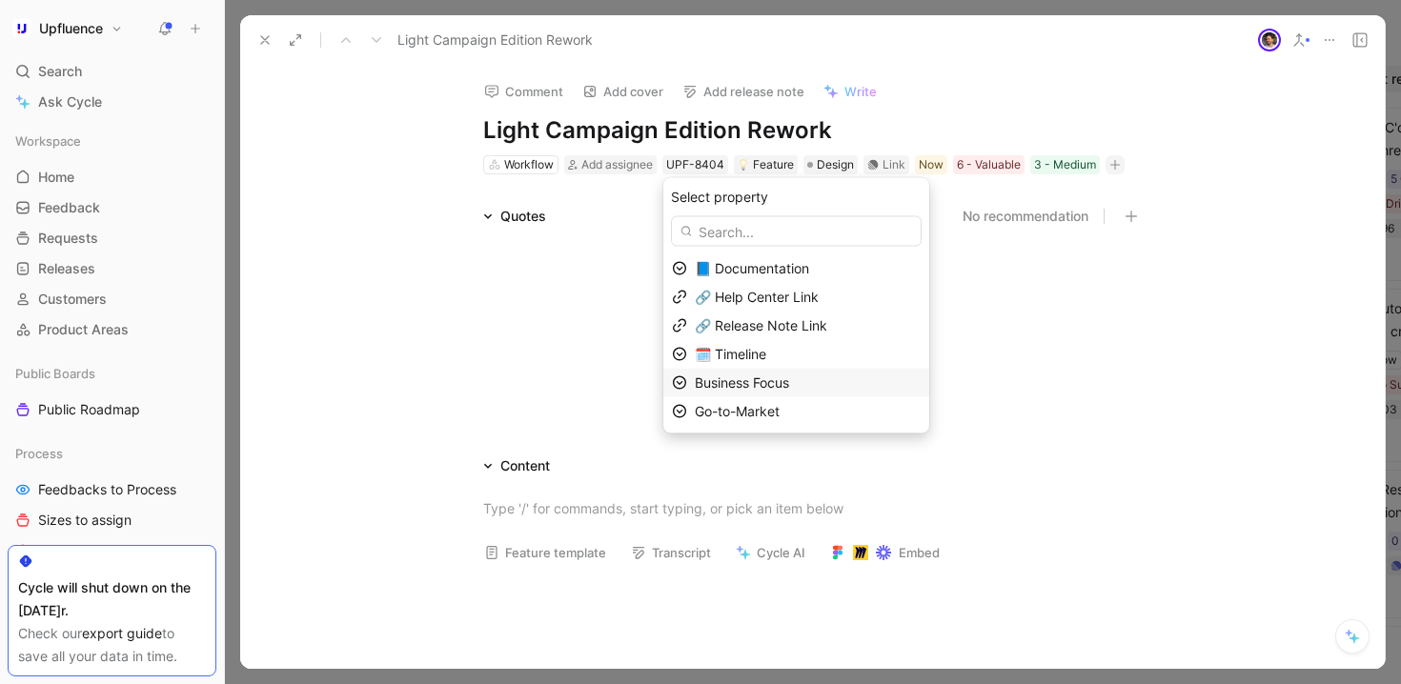
click at [784, 380] on span "Business Focus" at bounding box center [742, 382] width 94 height 16
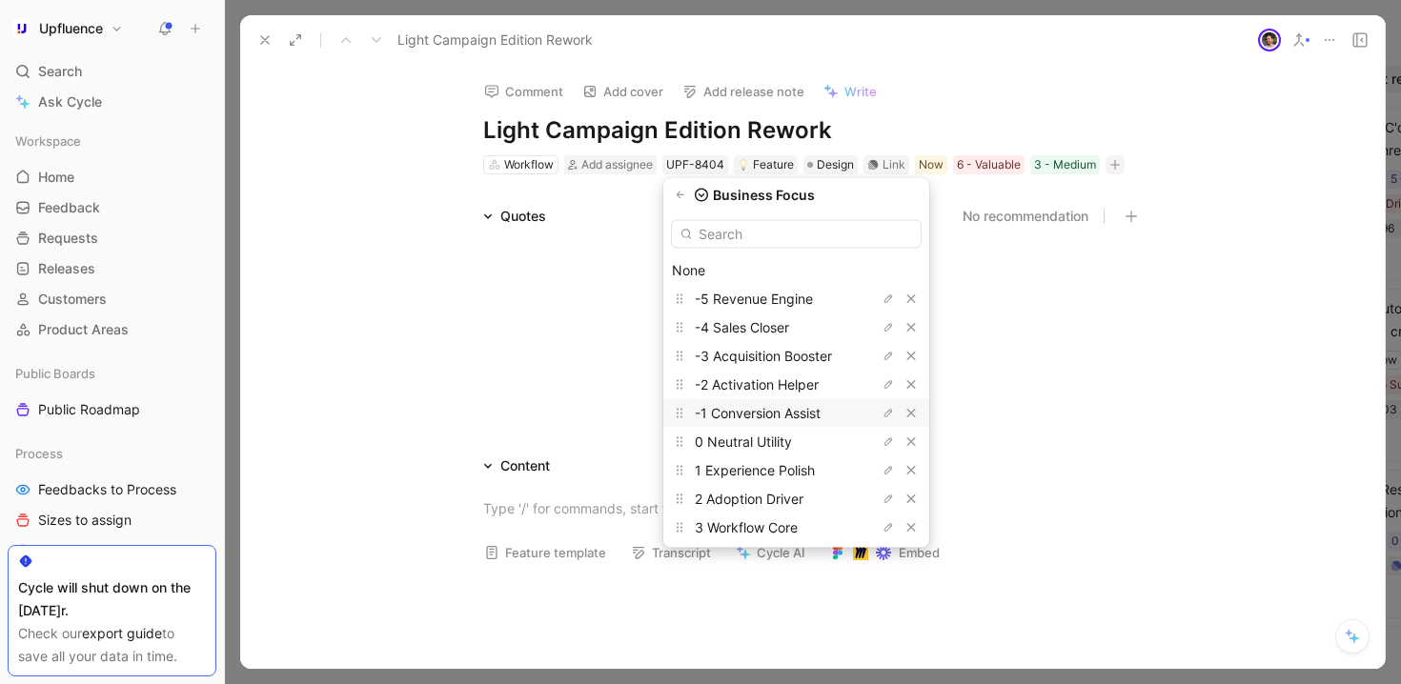
scroll to position [78, 0]
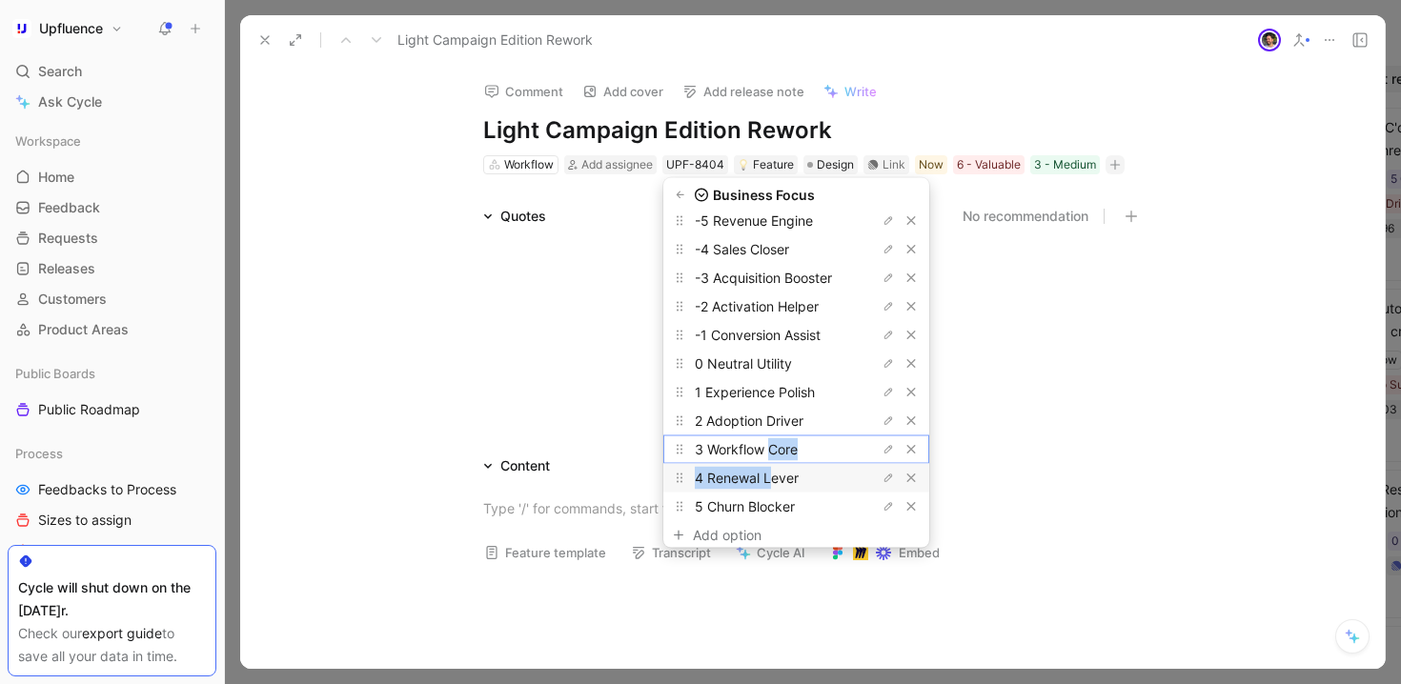
drag, startPoint x: 791, startPoint y: 447, endPoint x: 787, endPoint y: 469, distance: 22.2
click at [787, 469] on div "None -5 Revenue Engine -4 Sales Closer -3 Acquisition Booster -2 Activation Hel…" at bounding box center [796, 380] width 266 height 335
click at [787, 469] on div "4 Renewal Lever" at bounding box center [766, 478] width 143 height 23
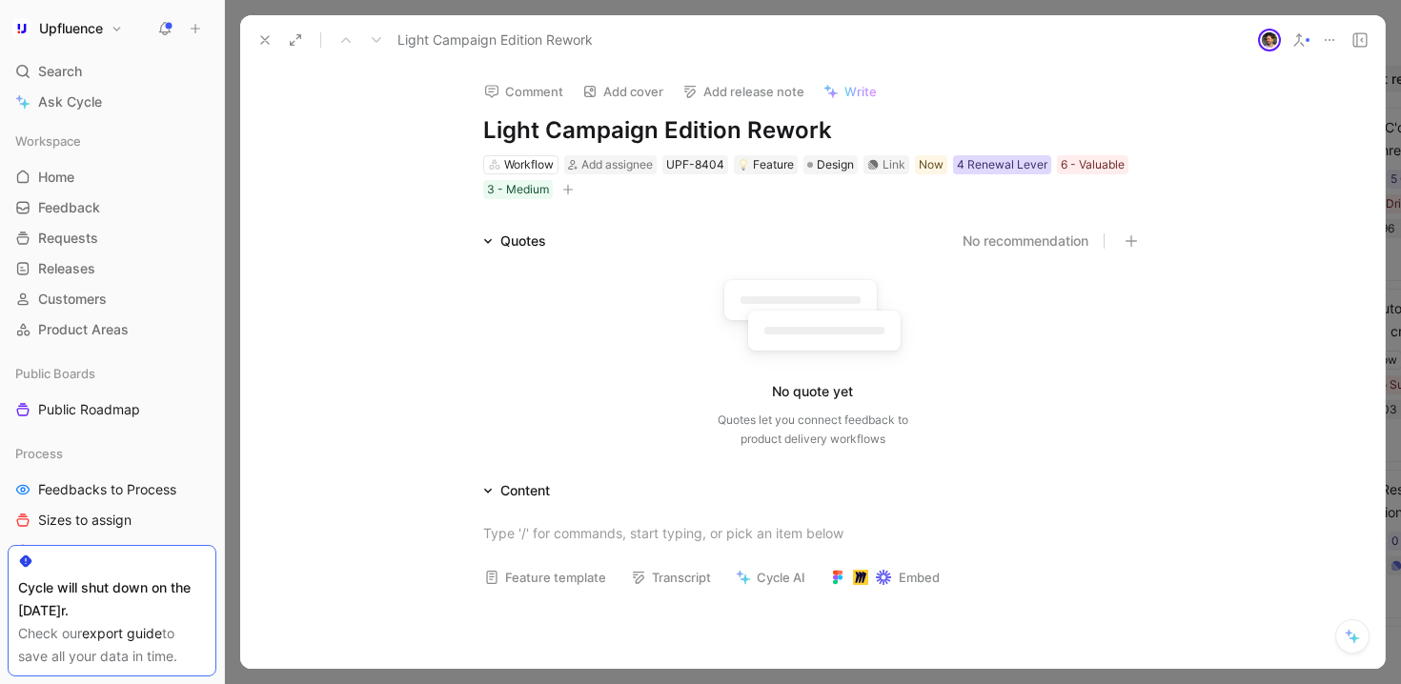
click at [1000, 165] on div "4 Renewal Lever" at bounding box center [1002, 164] width 91 height 19
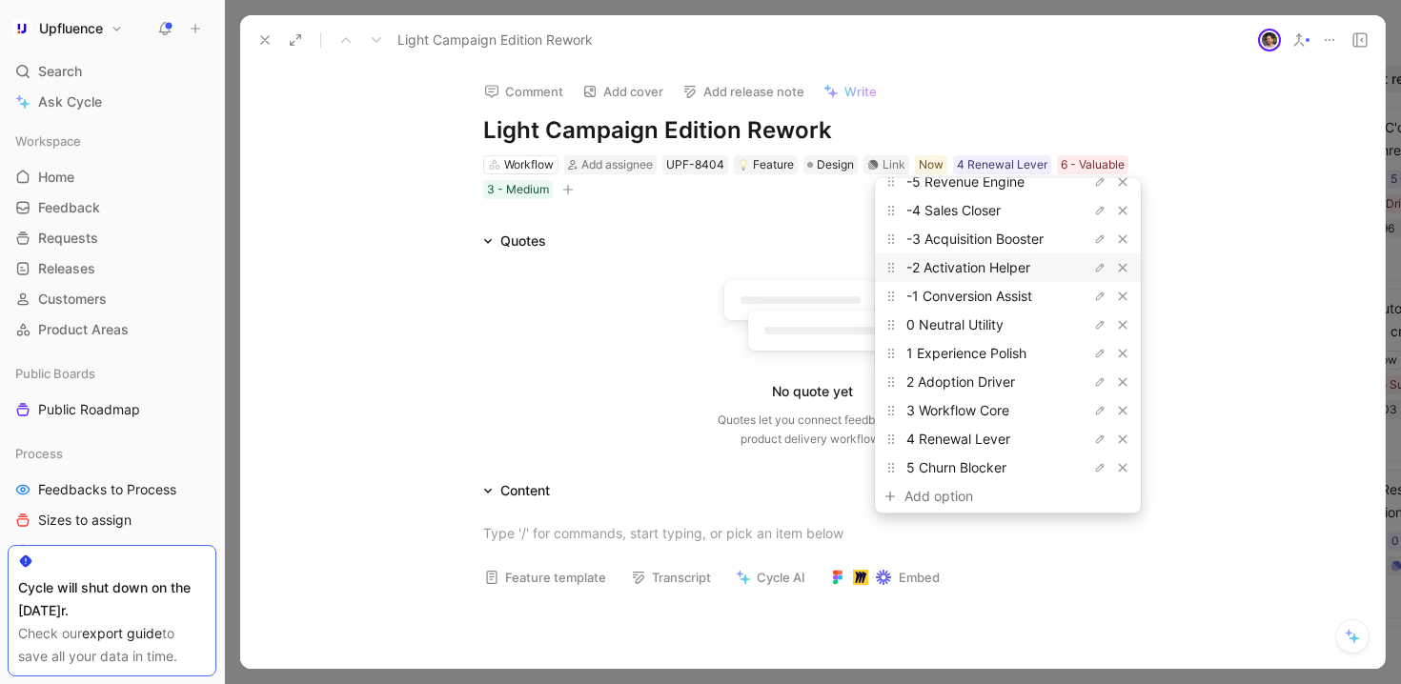
scroll to position [88, 0]
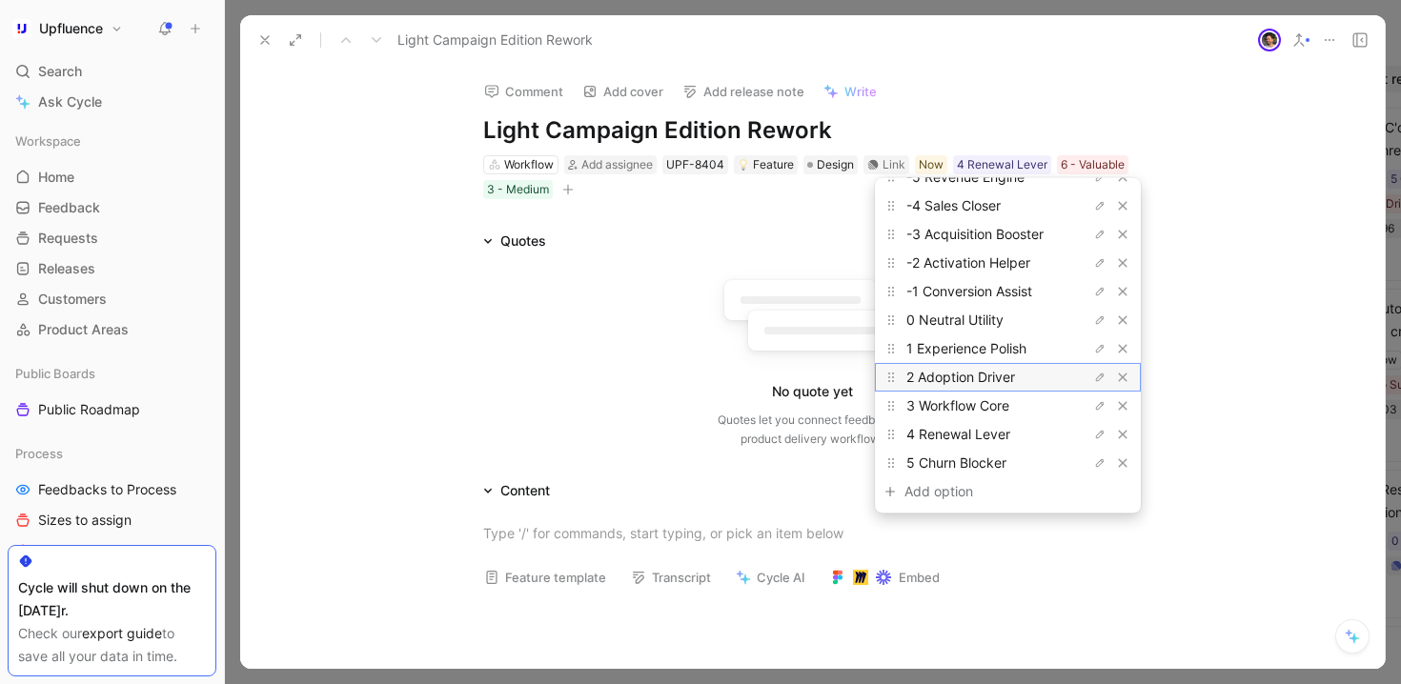
click at [982, 380] on span "2 Adoption Driver" at bounding box center [960, 377] width 109 height 16
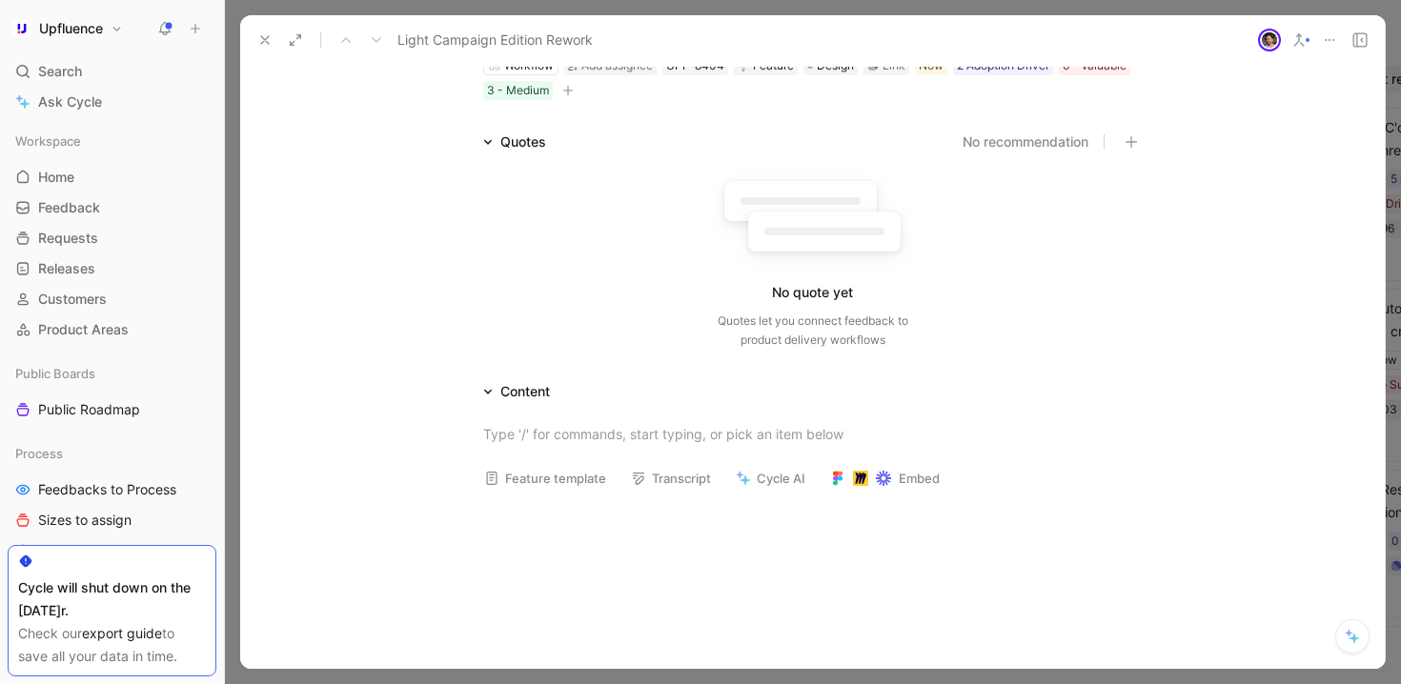
scroll to position [0, 0]
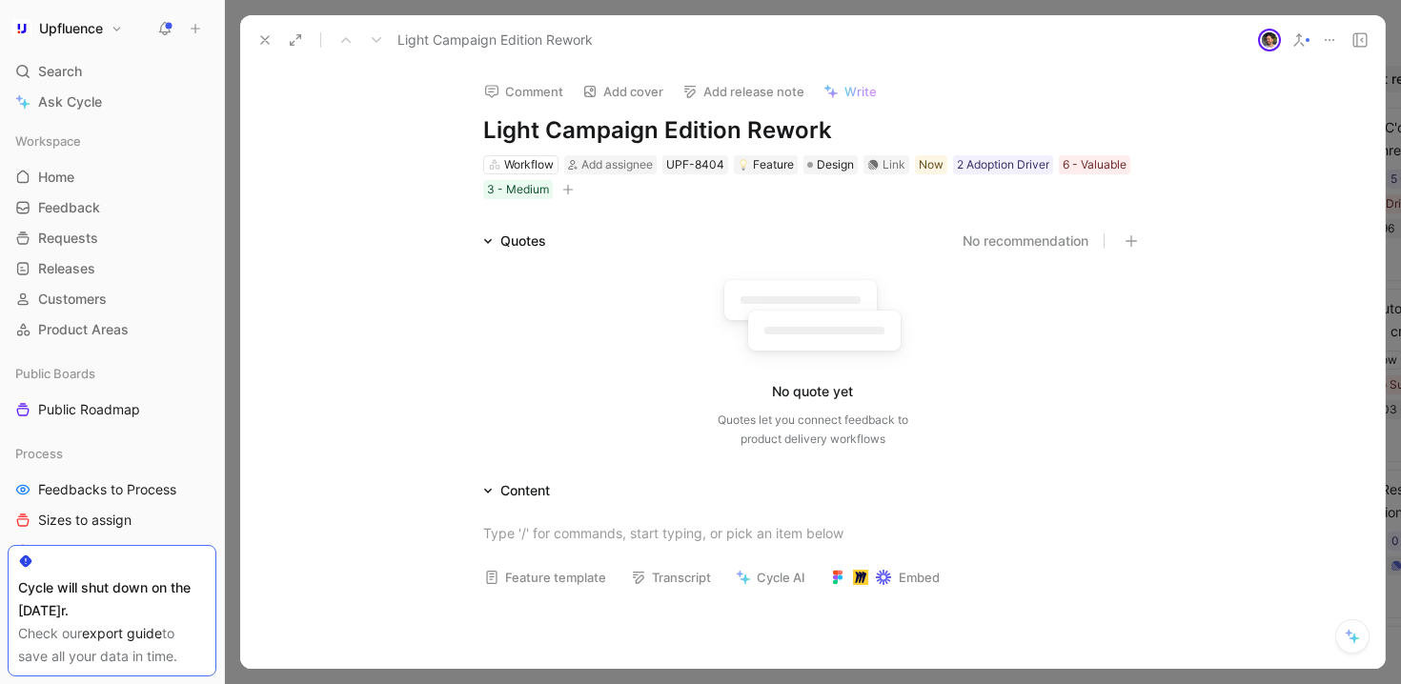
click at [777, 202] on div "Comment Add cover Add release note Write Light Campaign Edition Rework Workflow…" at bounding box center [812, 367] width 1144 height 604
click at [820, 158] on span "Design" at bounding box center [835, 164] width 37 height 19
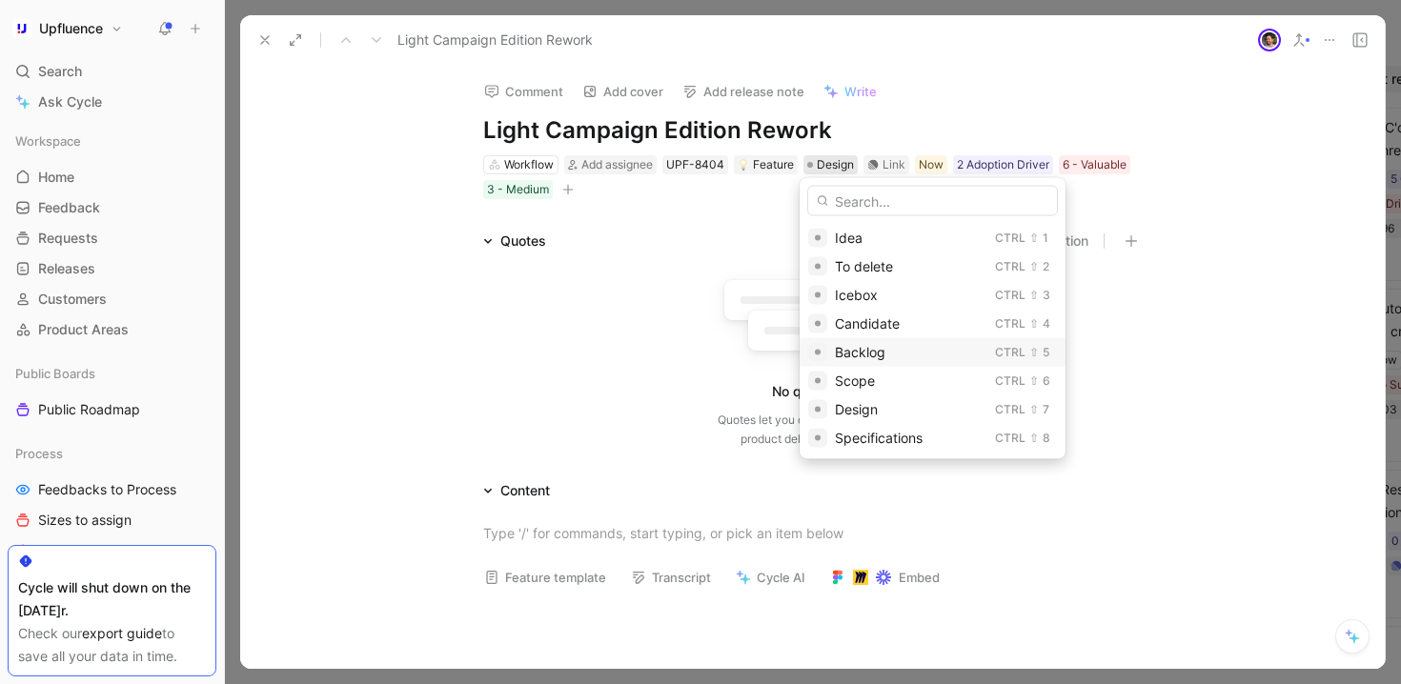
scroll to position [38, 0]
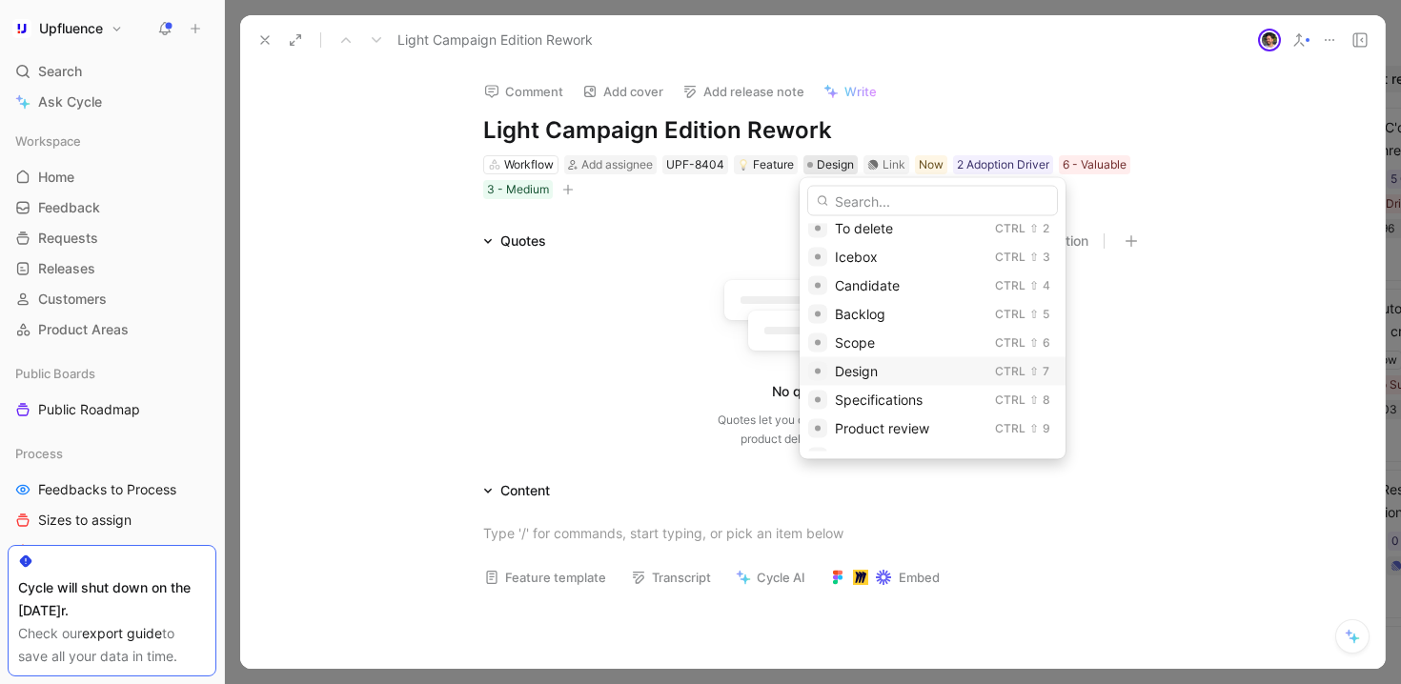
click at [884, 366] on div "Design" at bounding box center [911, 371] width 152 height 23
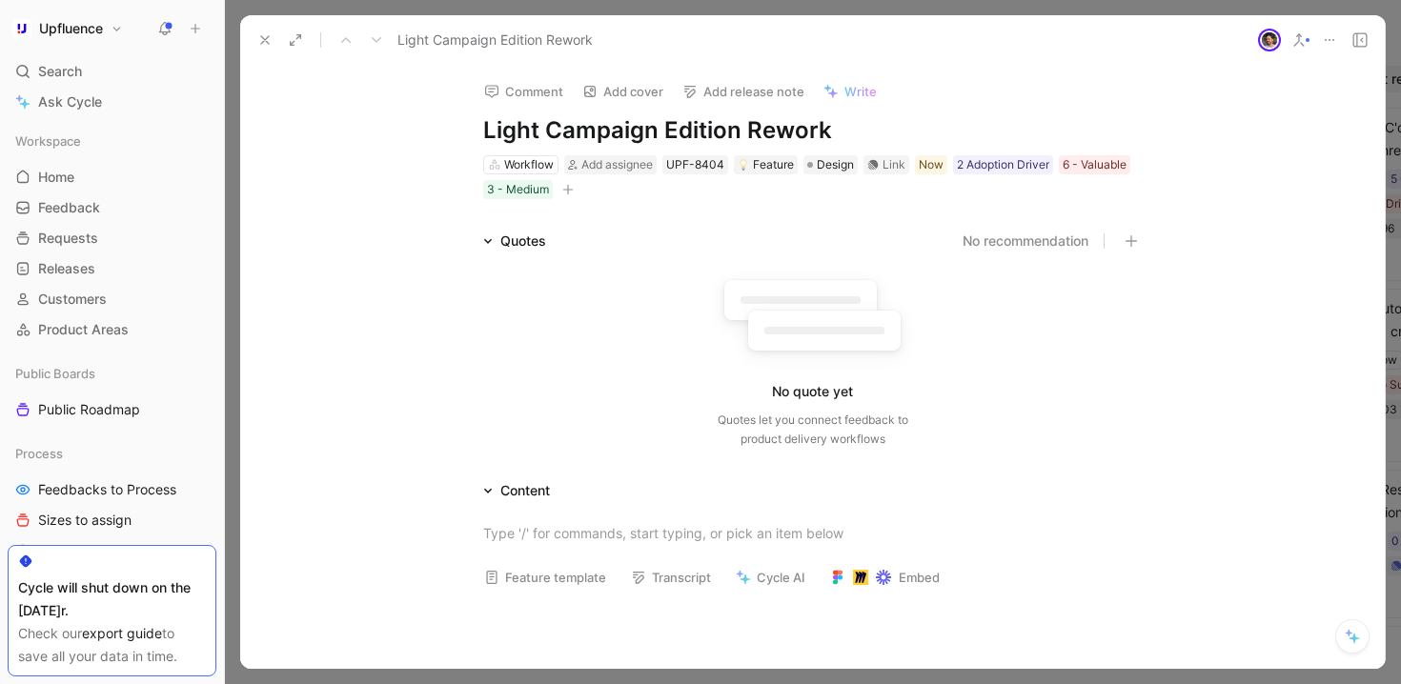
click at [261, 43] on use at bounding box center [265, 40] width 8 height 8
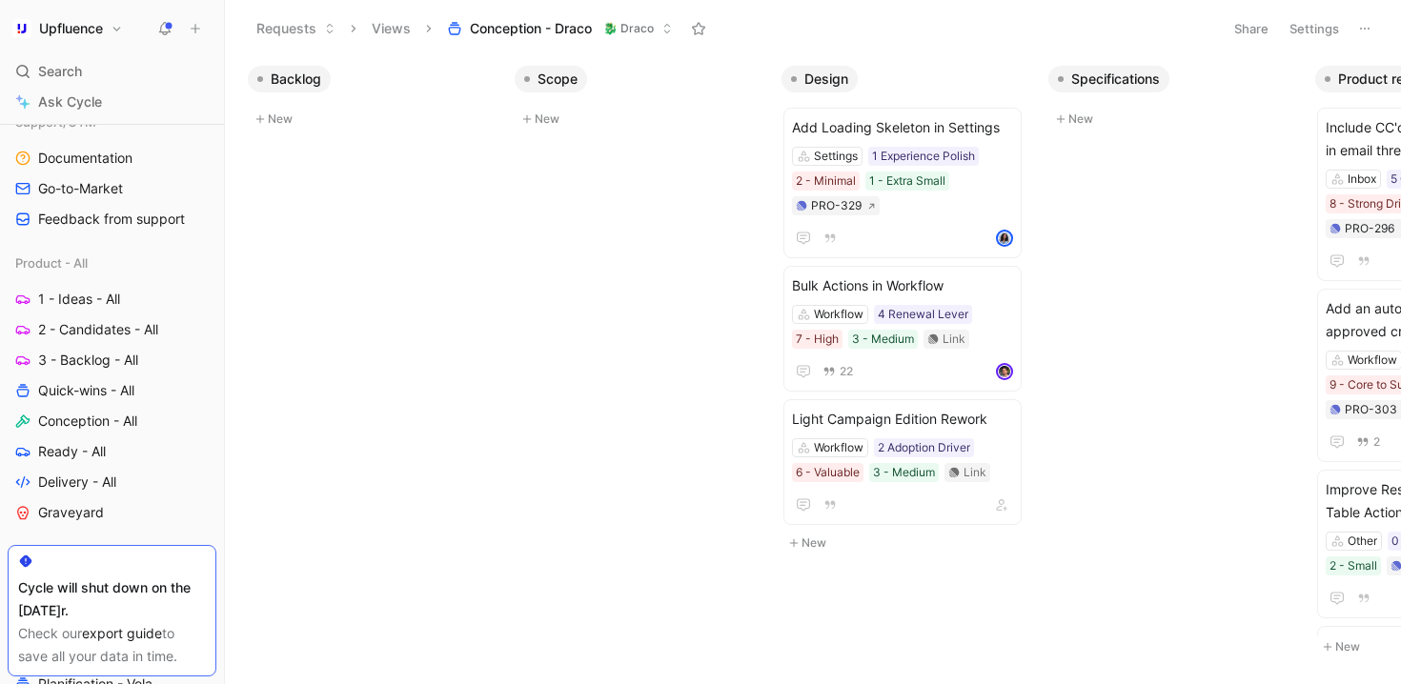
scroll to position [635, 0]
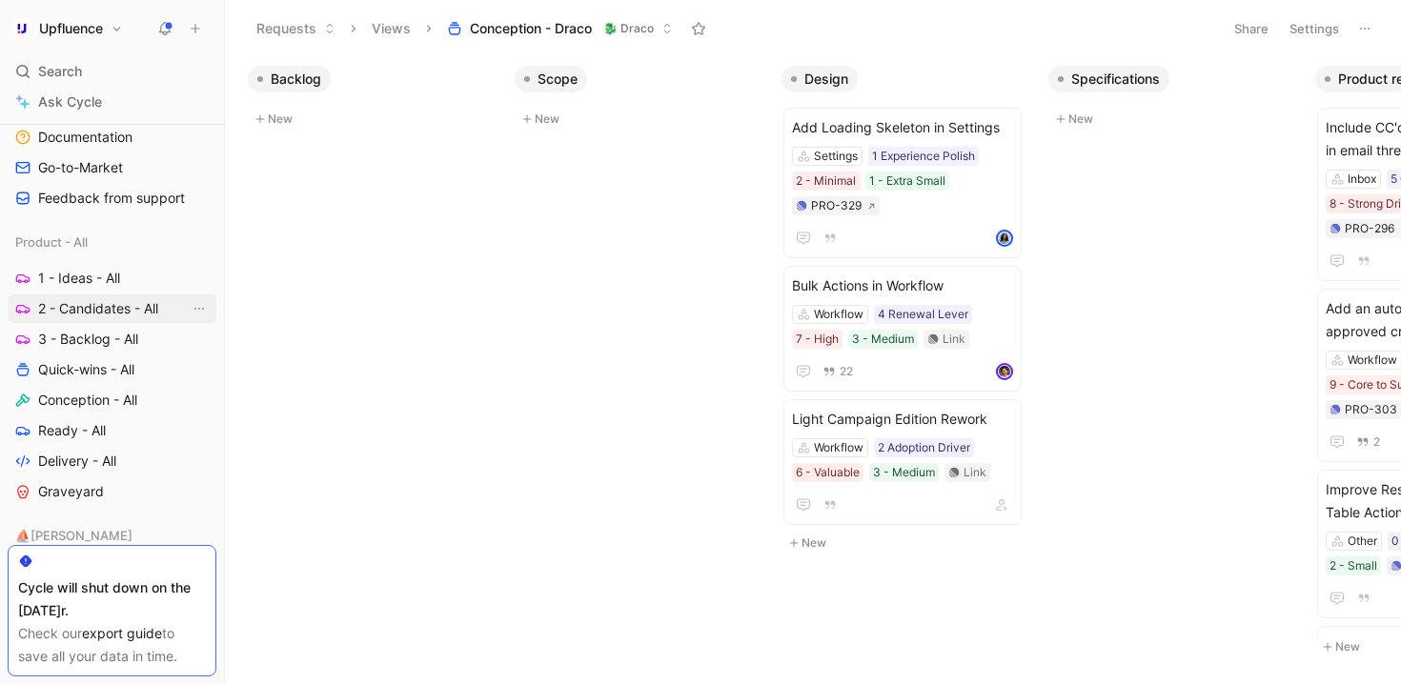
click at [91, 305] on span "2 - Candidates - All" at bounding box center [98, 308] width 120 height 19
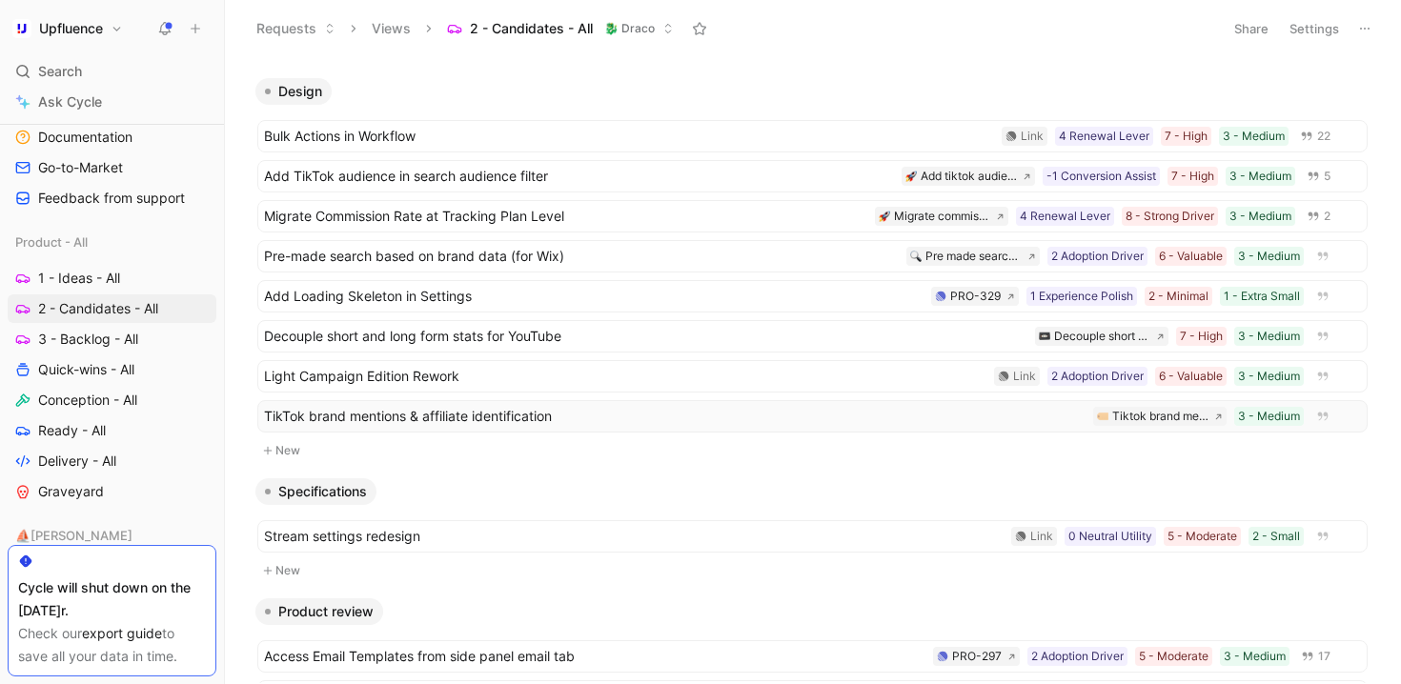
scroll to position [510, 0]
click at [851, 540] on span "Stream settings redesign" at bounding box center [633, 535] width 739 height 23
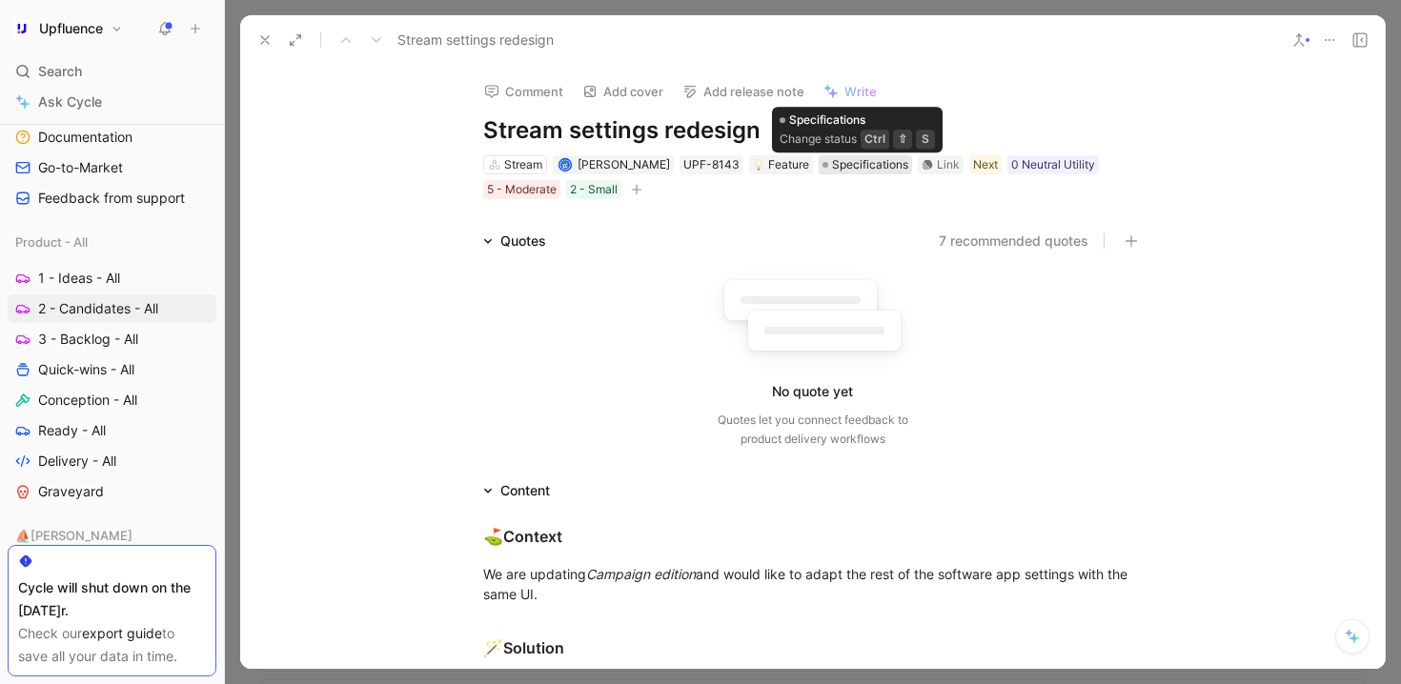
click at [851, 161] on span "Specifications" at bounding box center [870, 164] width 76 height 19
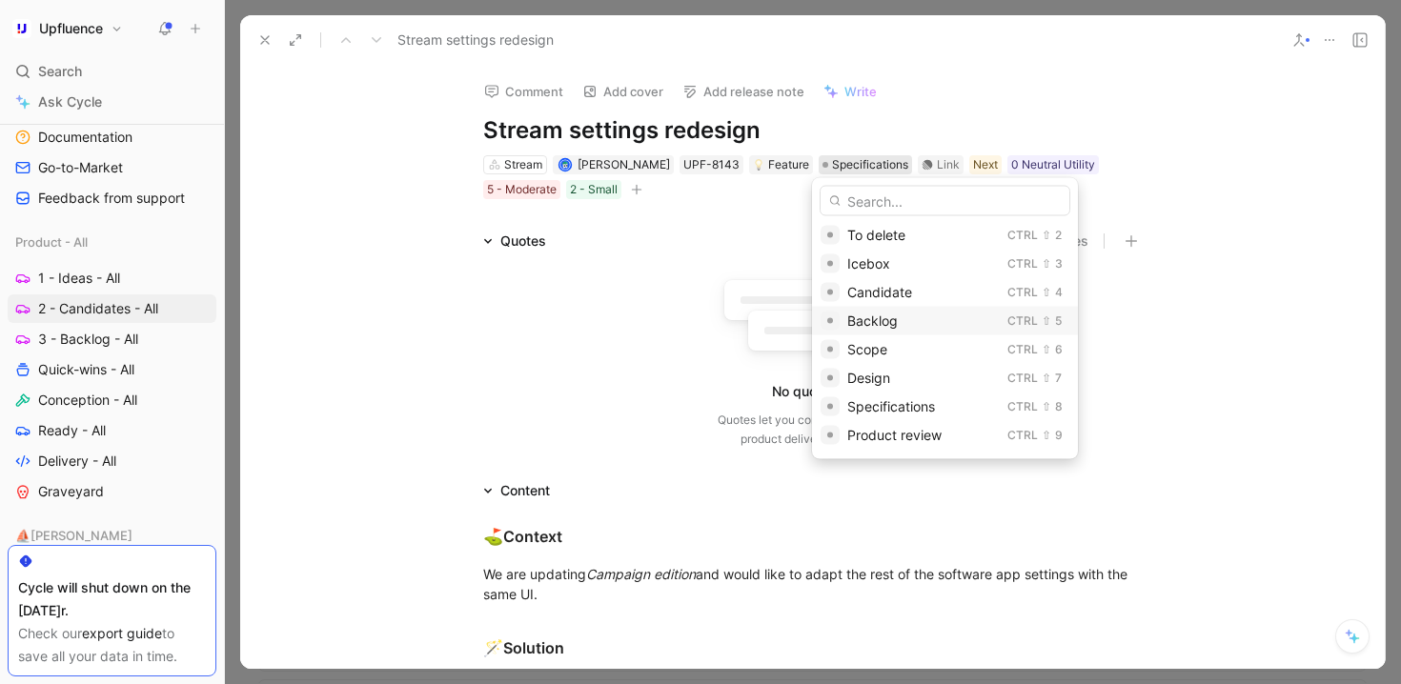
scroll to position [34, 0]
click at [895, 281] on span "Candidate" at bounding box center [879, 289] width 65 height 16
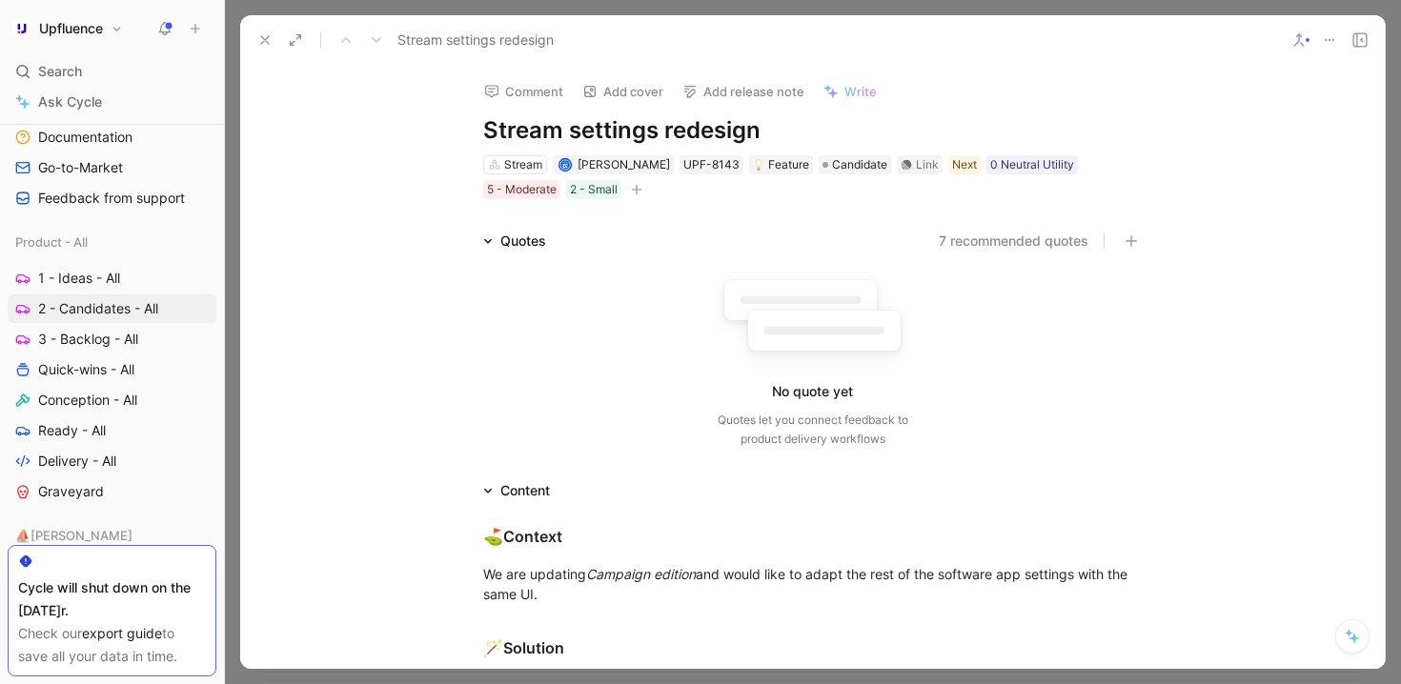
scroll to position [550, 0]
click at [254, 31] on button at bounding box center [265, 40] width 27 height 27
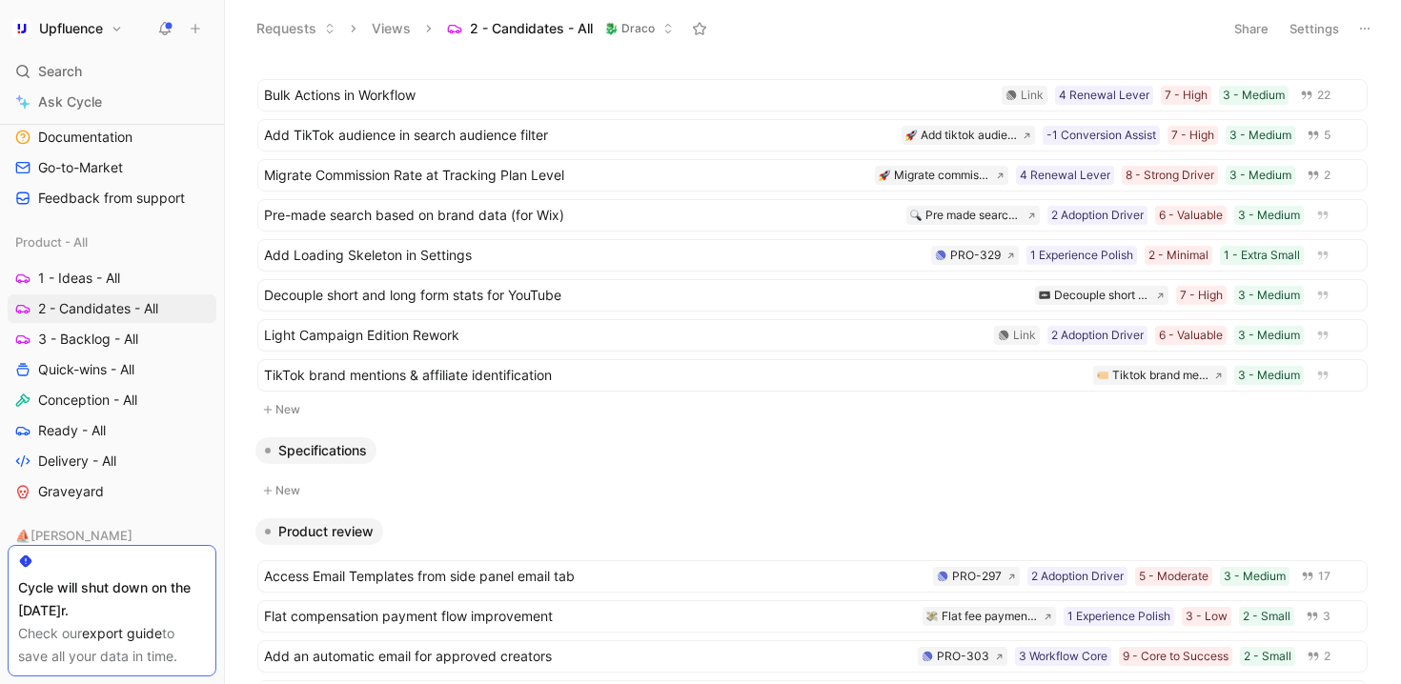
scroll to position [597, 0]
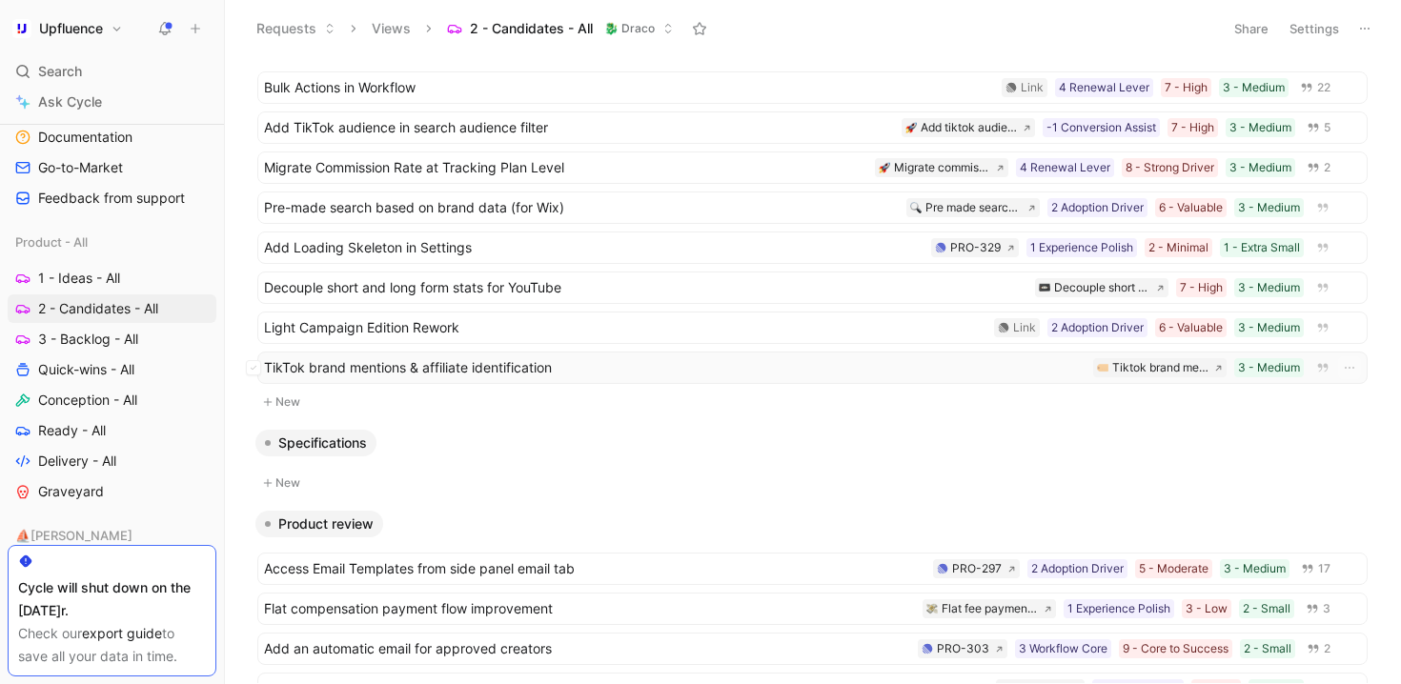
click at [700, 359] on span "TikTok brand mentions & affiliate identification" at bounding box center [674, 367] width 821 height 23
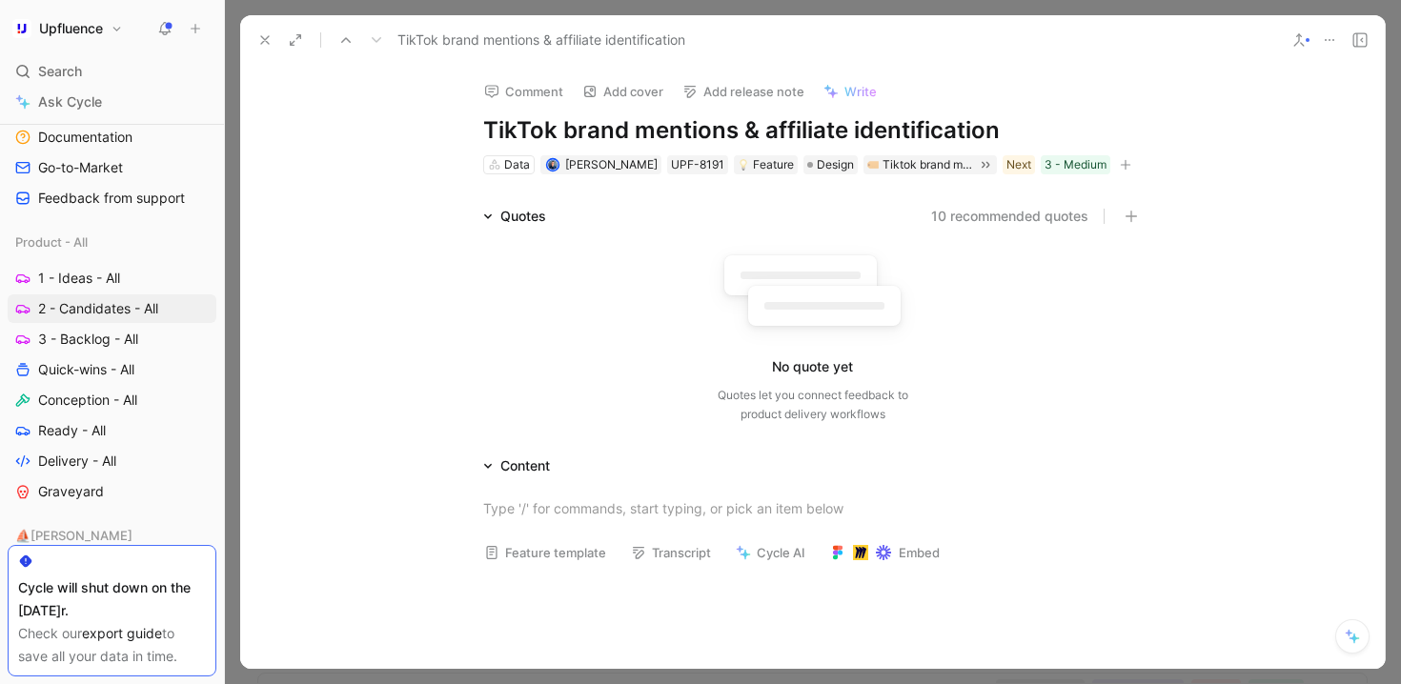
click at [1135, 166] on div "Data [PERSON_NAME] UPF-8191 Feature Design Tiktok brand mentions and affiliate …" at bounding box center [812, 164] width 663 height 23
click at [1122, 166] on icon "button" at bounding box center [1125, 164] width 11 height 11
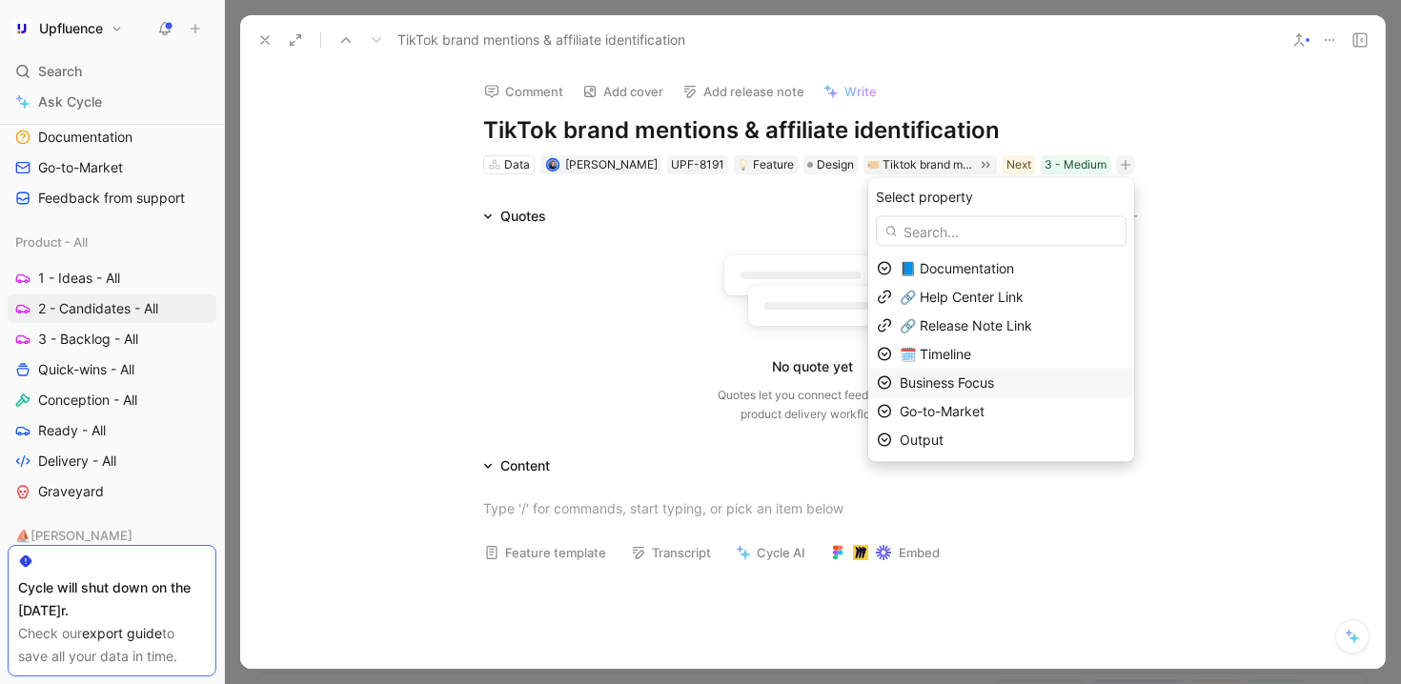
click at [1015, 379] on div "Business Focus" at bounding box center [1013, 383] width 226 height 23
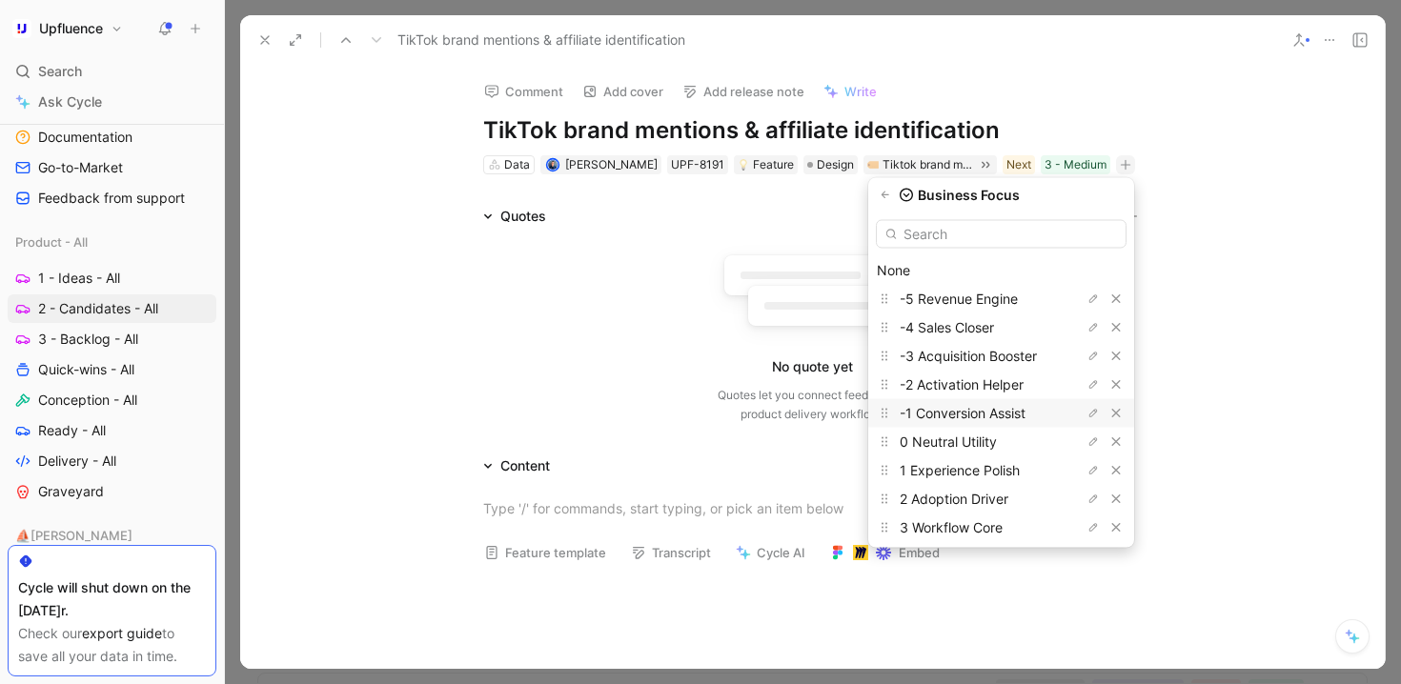
scroll to position [88, 0]
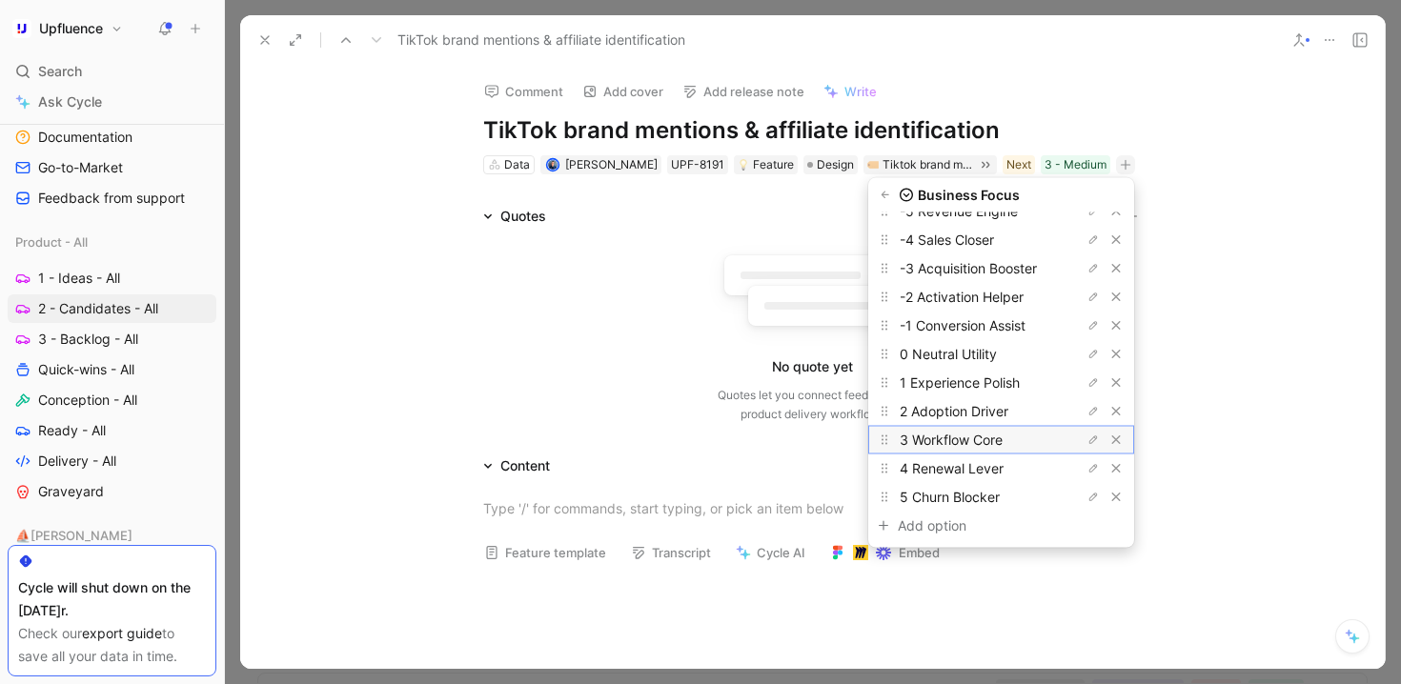
click at [984, 442] on span "3 Workflow Core" at bounding box center [951, 440] width 103 height 16
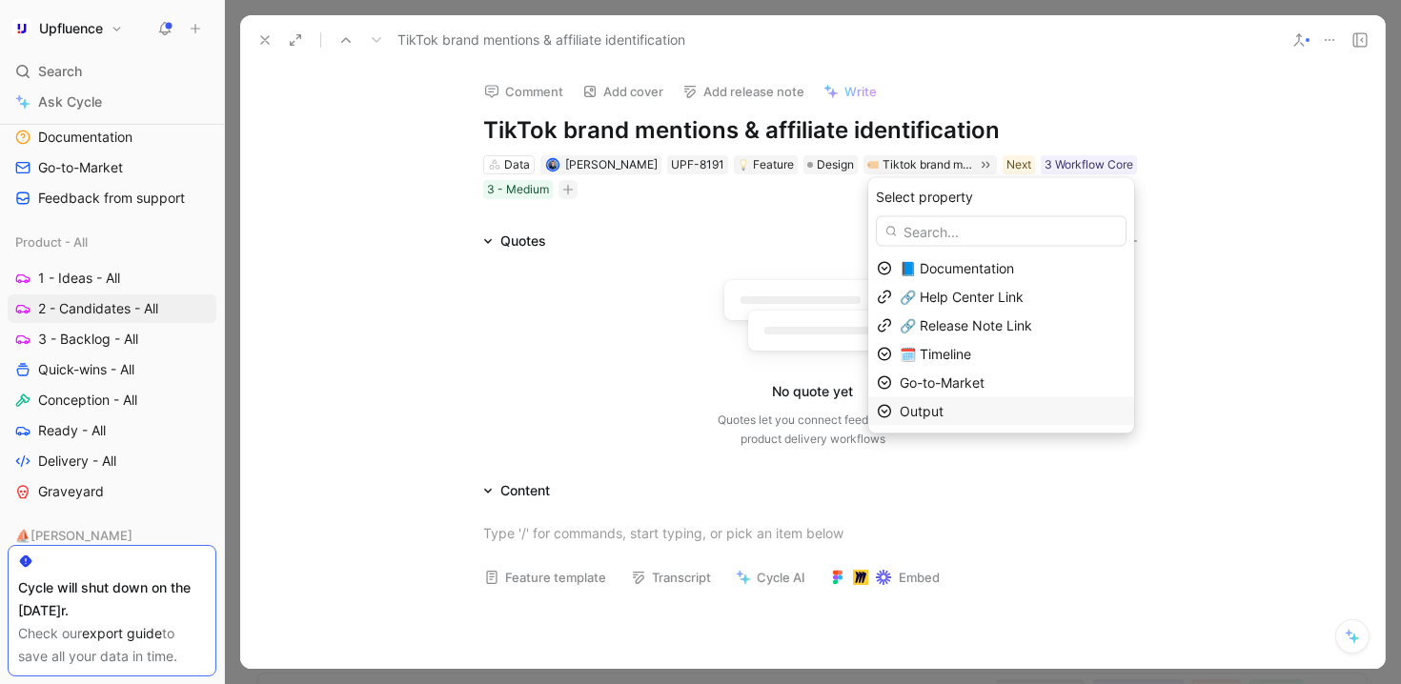
click at [943, 409] on span "Output" at bounding box center [922, 411] width 44 height 16
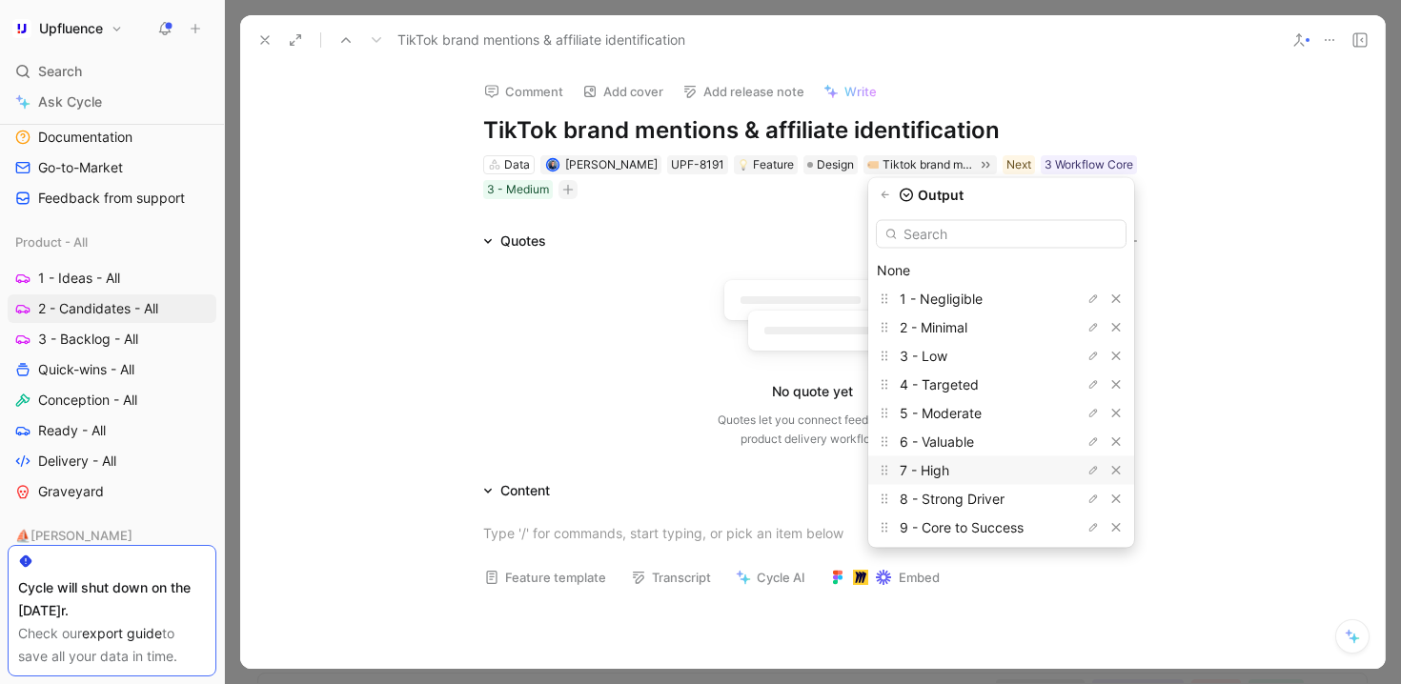
scroll to position [34, 0]
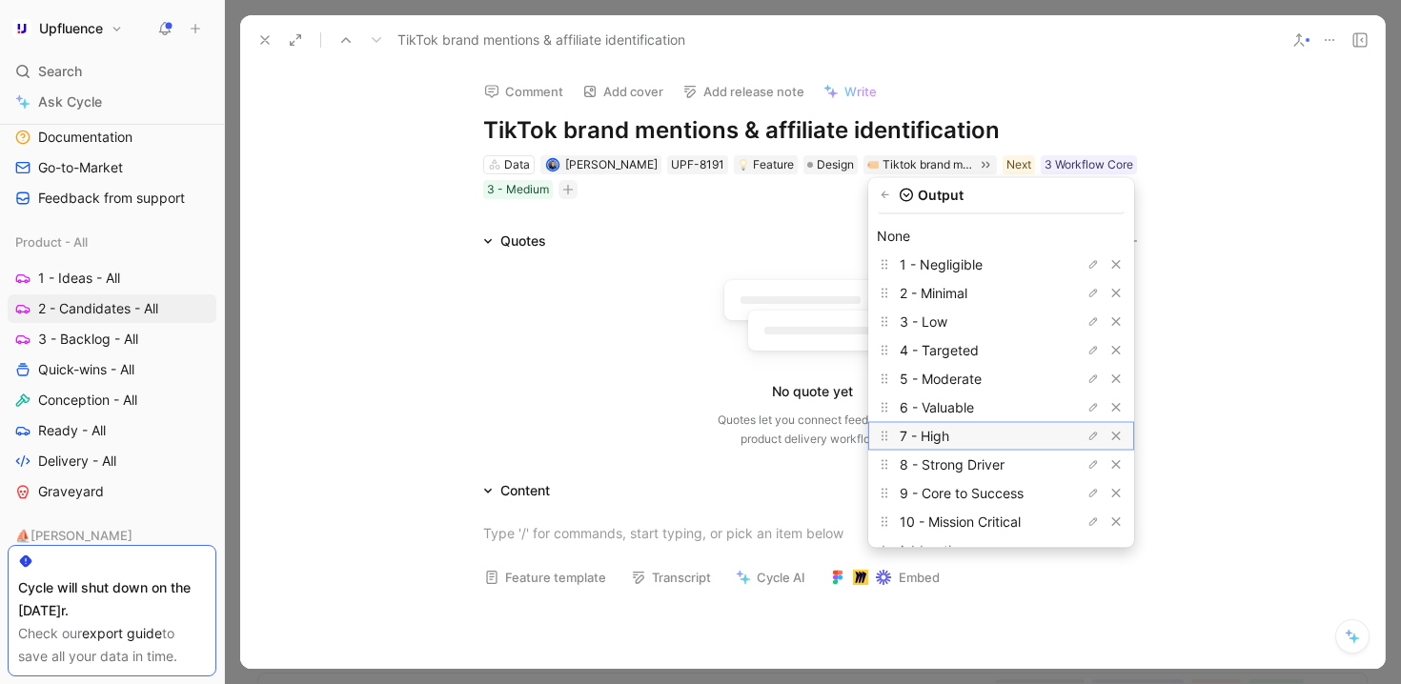
click at [978, 441] on div "7 - High" at bounding box center [971, 436] width 143 height 23
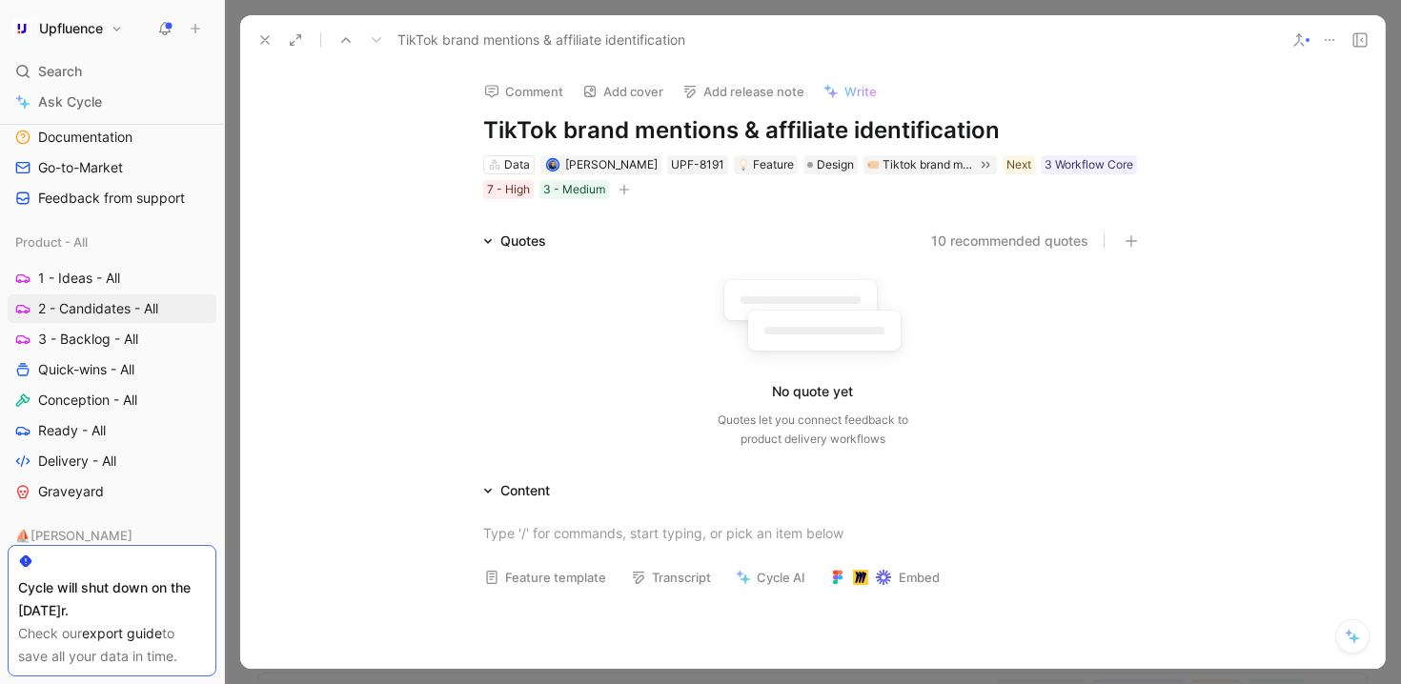
click at [270, 38] on icon at bounding box center [264, 39] width 15 height 15
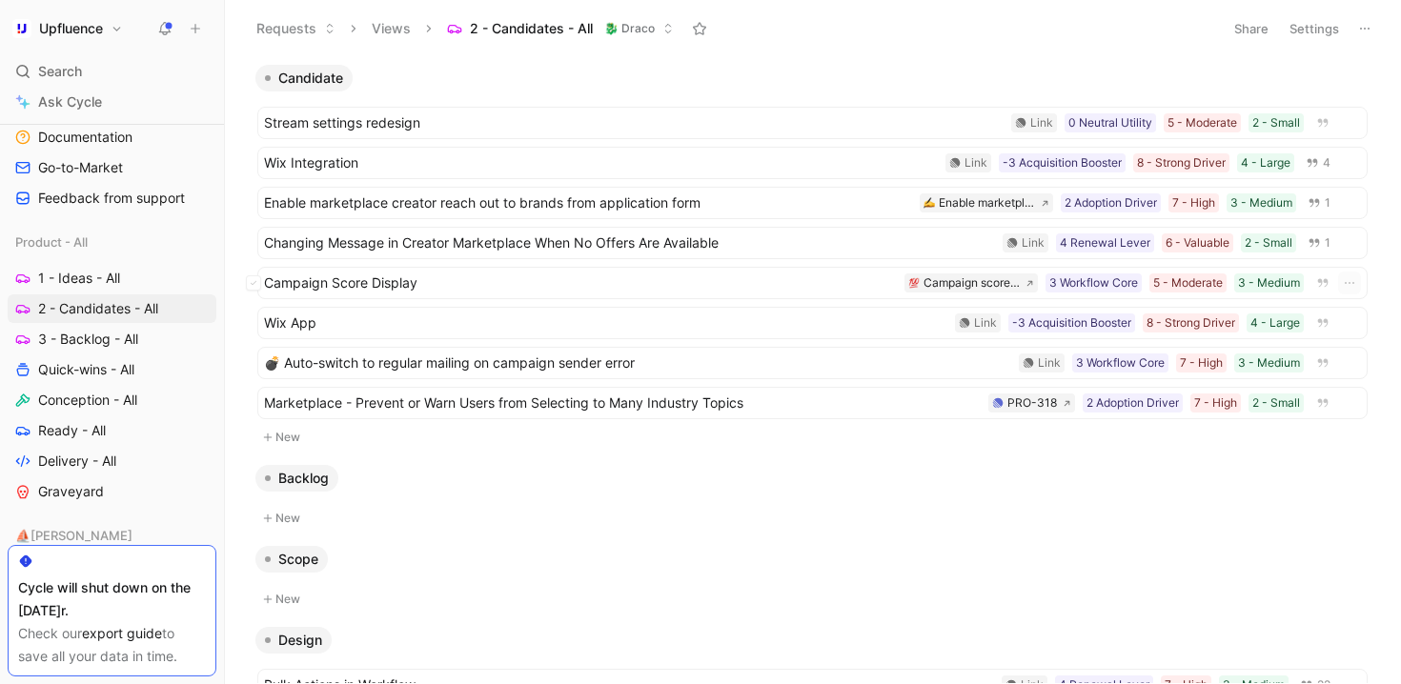
scroll to position [40, 0]
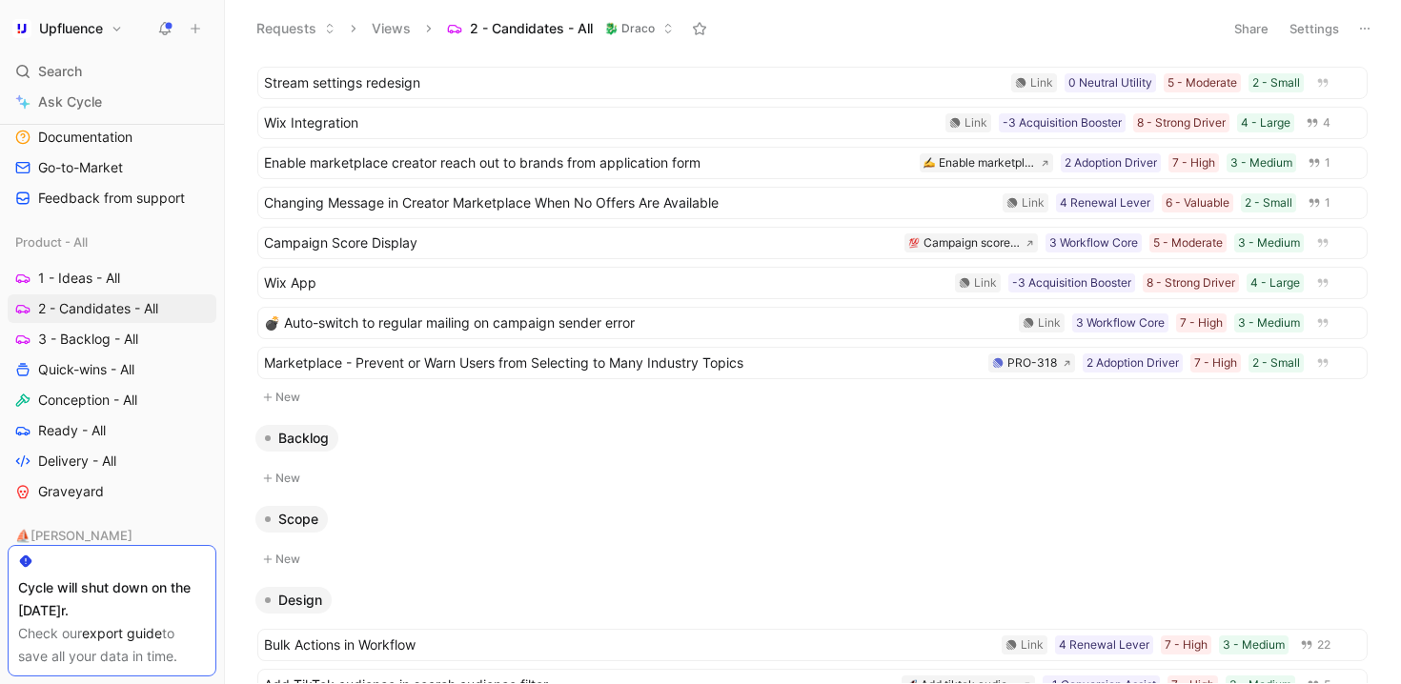
click at [1307, 33] on button "Settings" at bounding box center [1314, 28] width 67 height 27
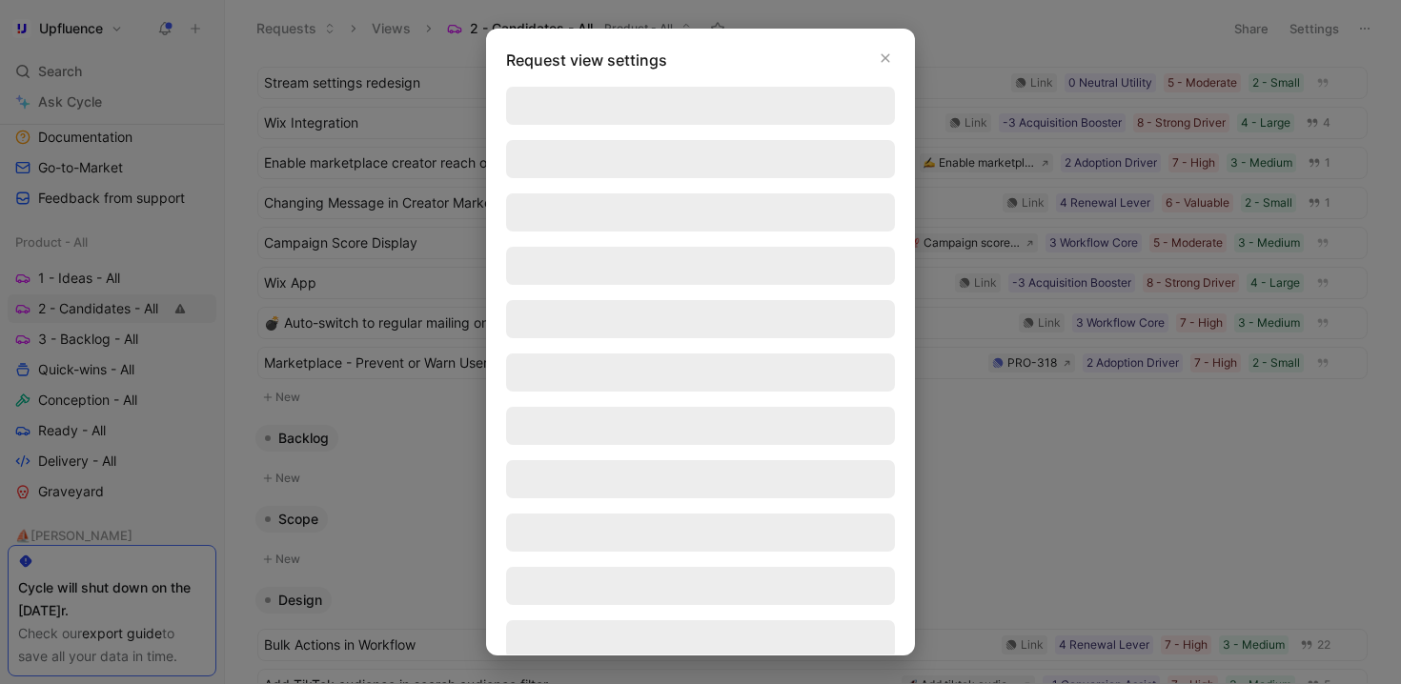
scroll to position [280, 0]
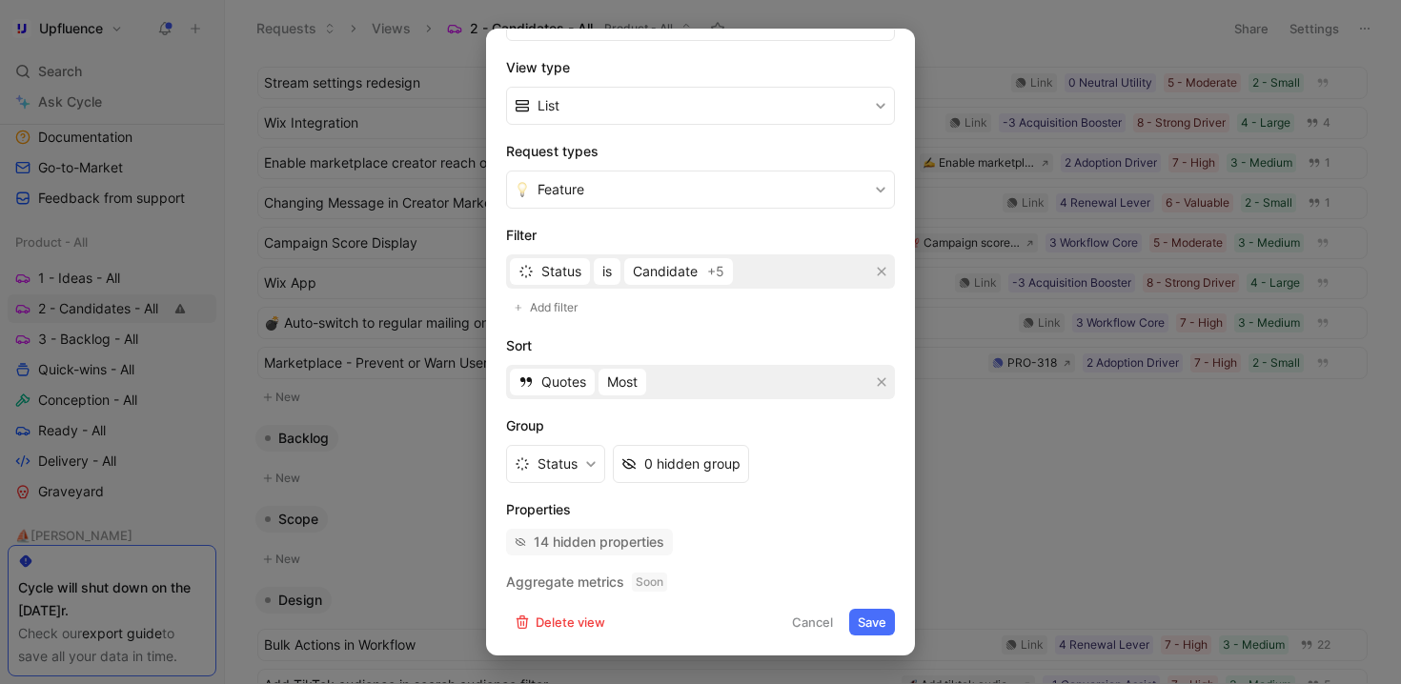
click at [626, 544] on div "14 hidden properties" at bounding box center [599, 542] width 131 height 23
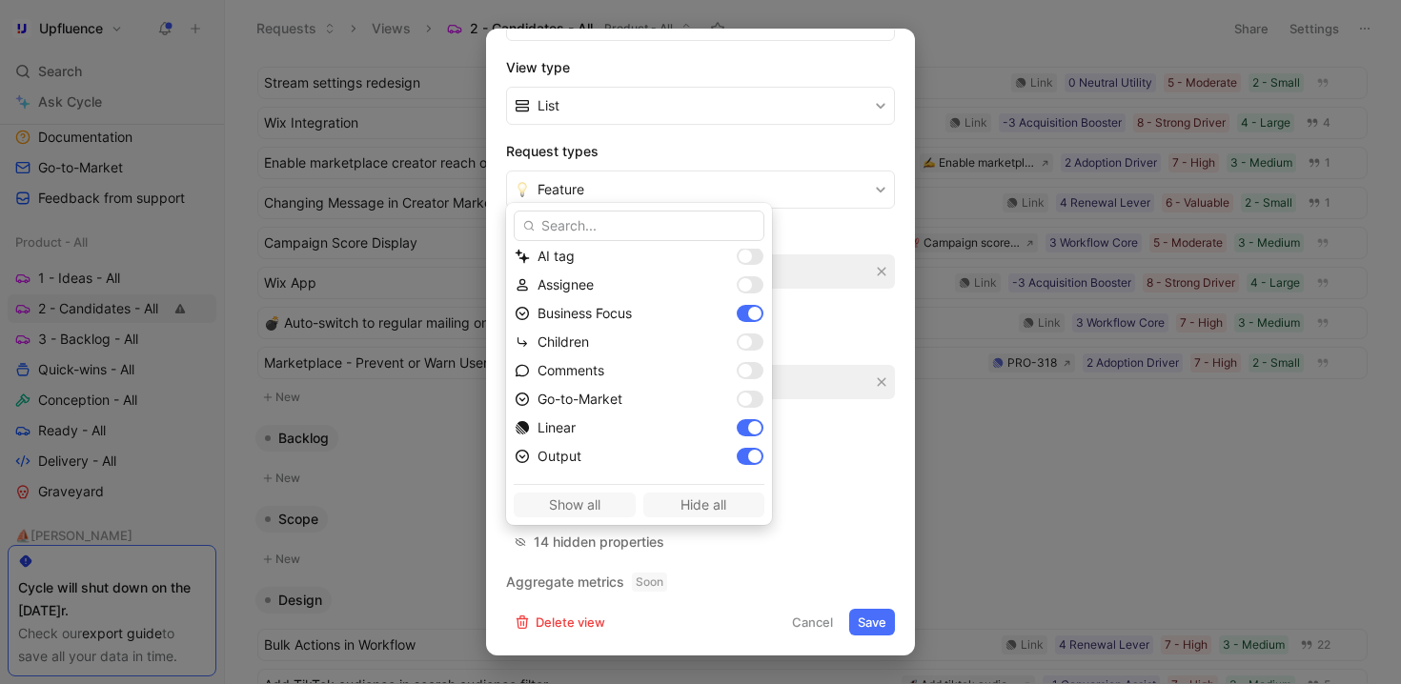
scroll to position [113, 0]
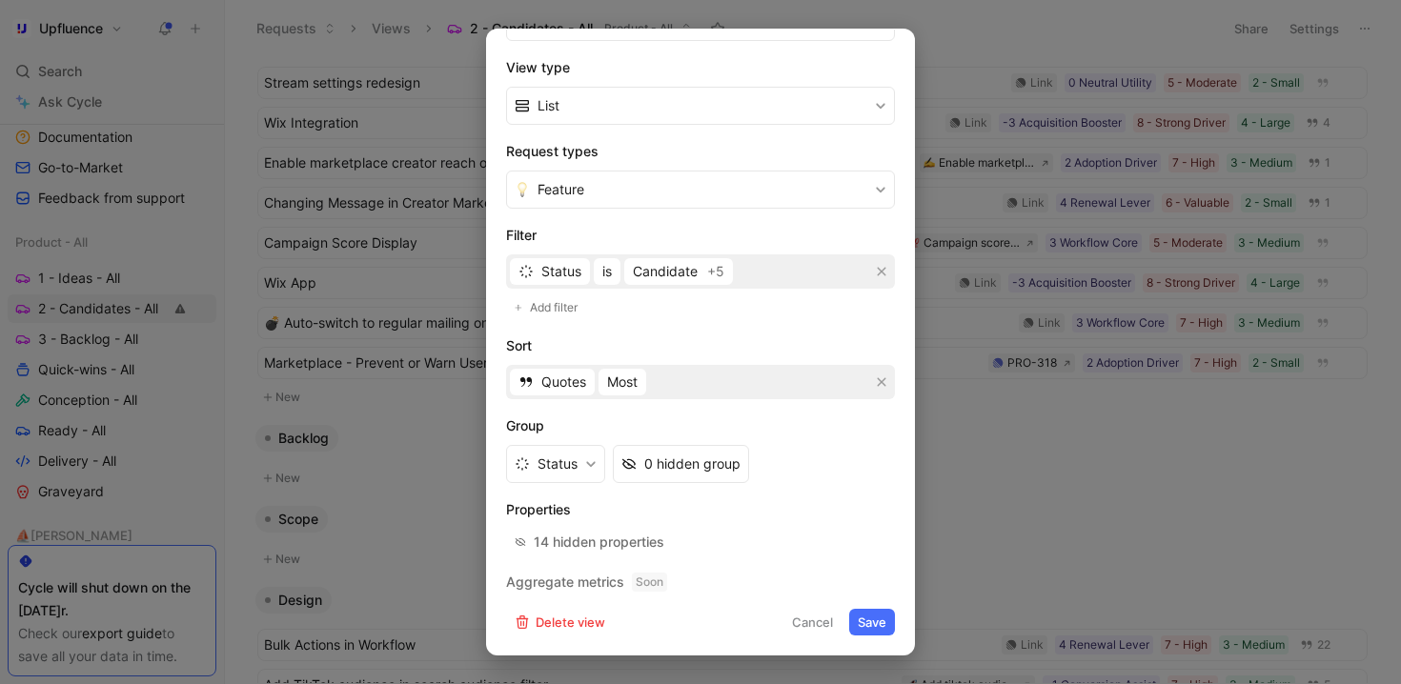
click at [803, 617] on button "Cancel" at bounding box center [812, 622] width 58 height 27
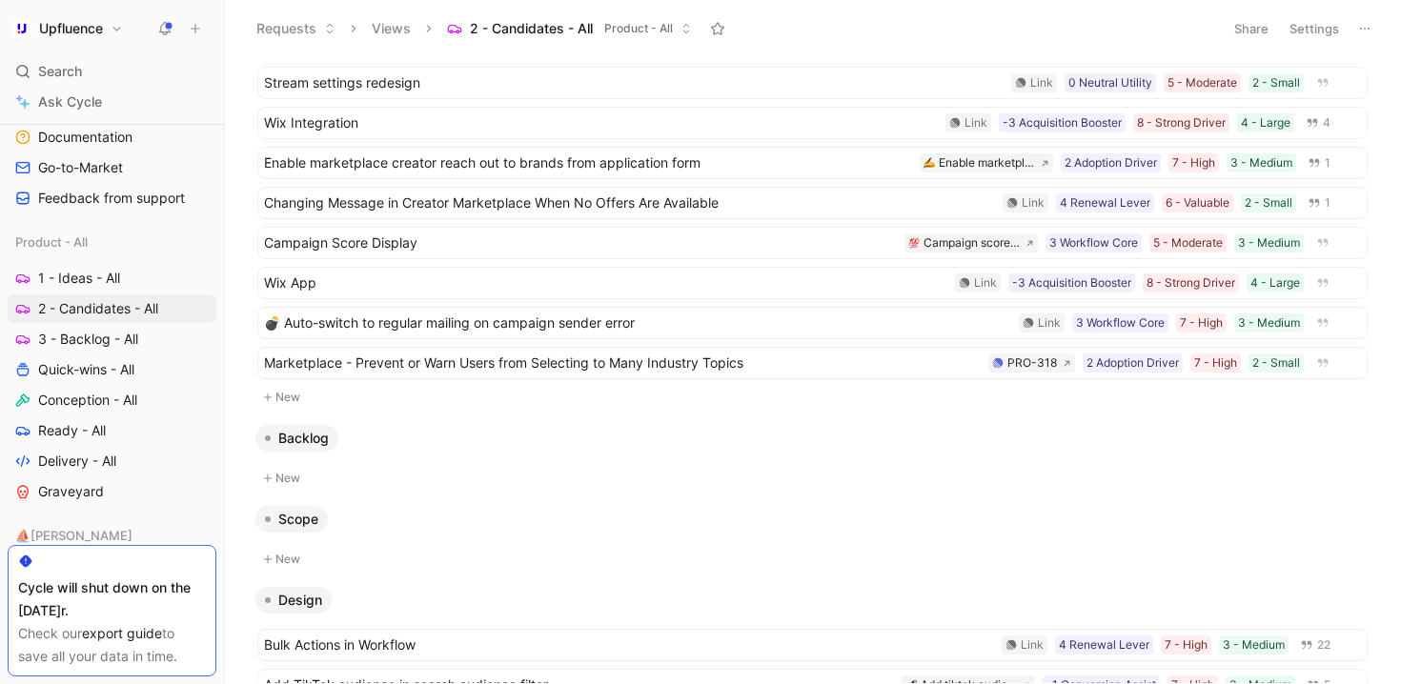
scroll to position [0, 0]
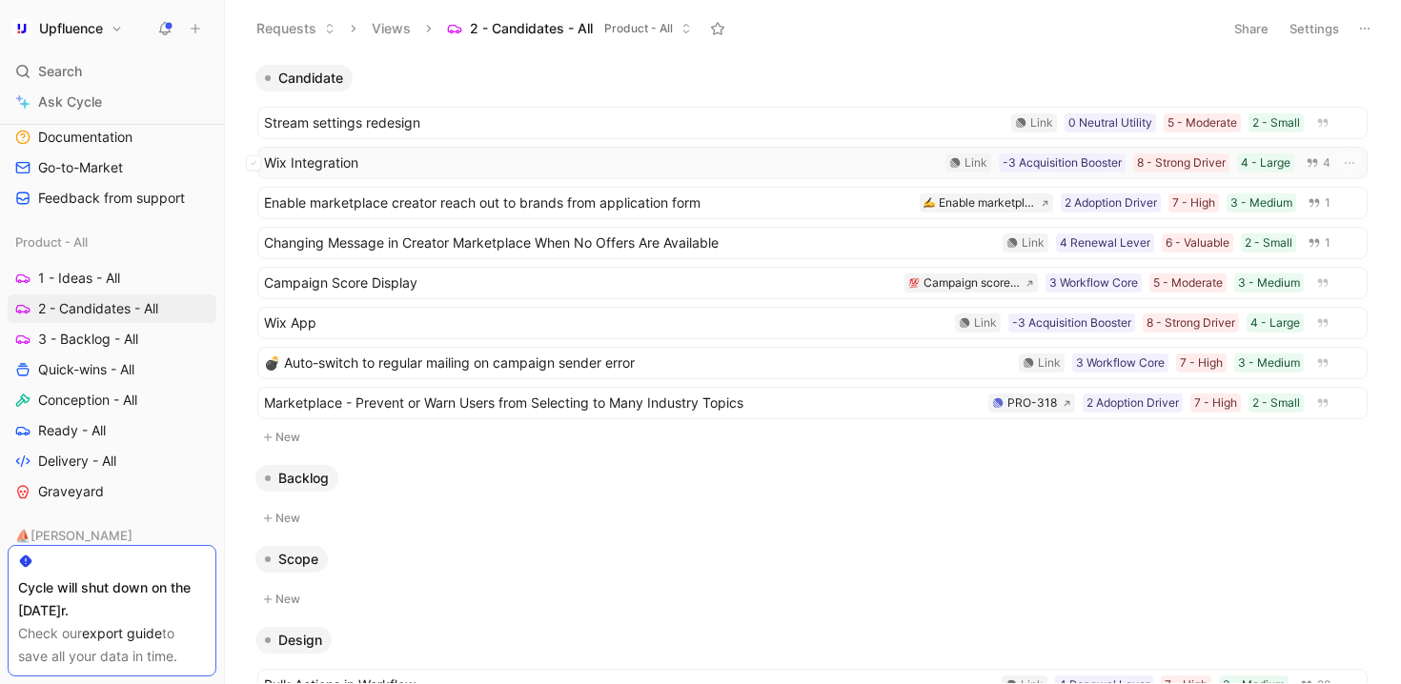
click at [779, 174] on div "Wix Integration 4 - Large 8 - Strong Driver -3 Acquisition Booster Link 4" at bounding box center [812, 163] width 1110 height 32
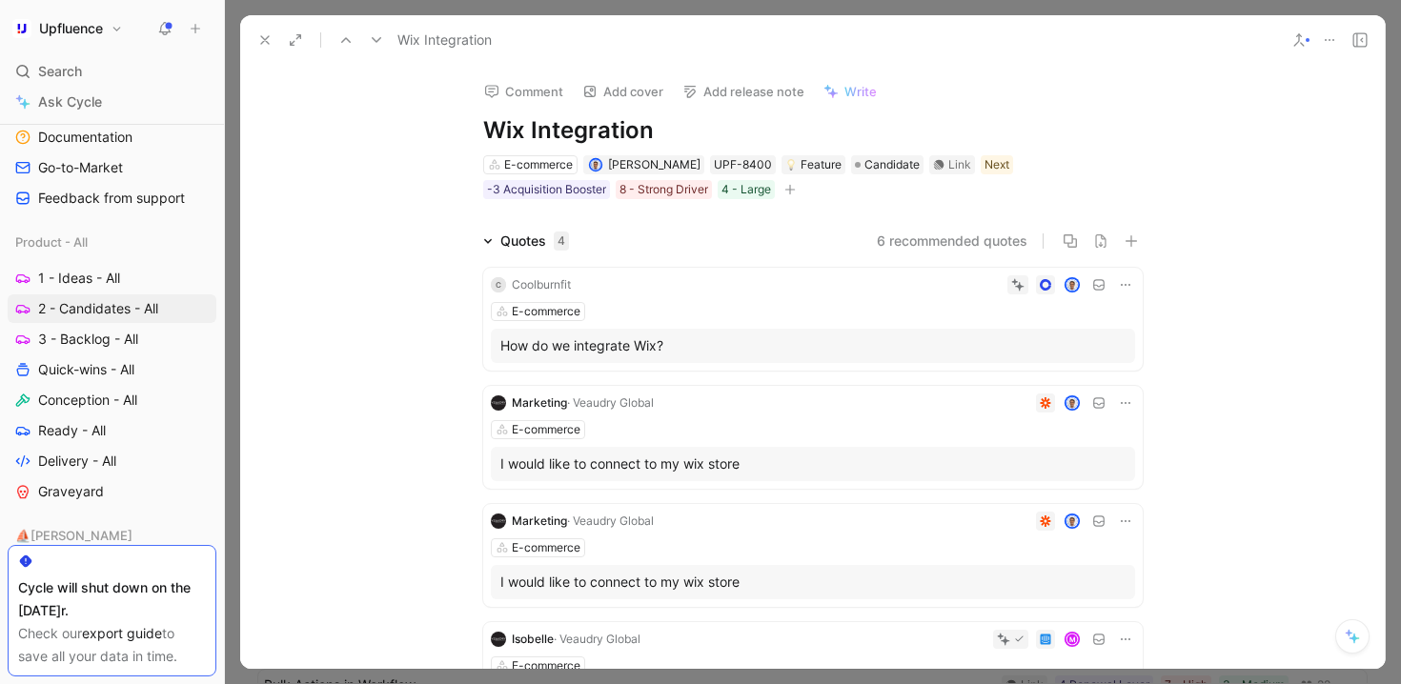
click at [526, 125] on h1 "Wix Integration" at bounding box center [812, 130] width 659 height 30
click at [257, 39] on icon at bounding box center [264, 39] width 15 height 15
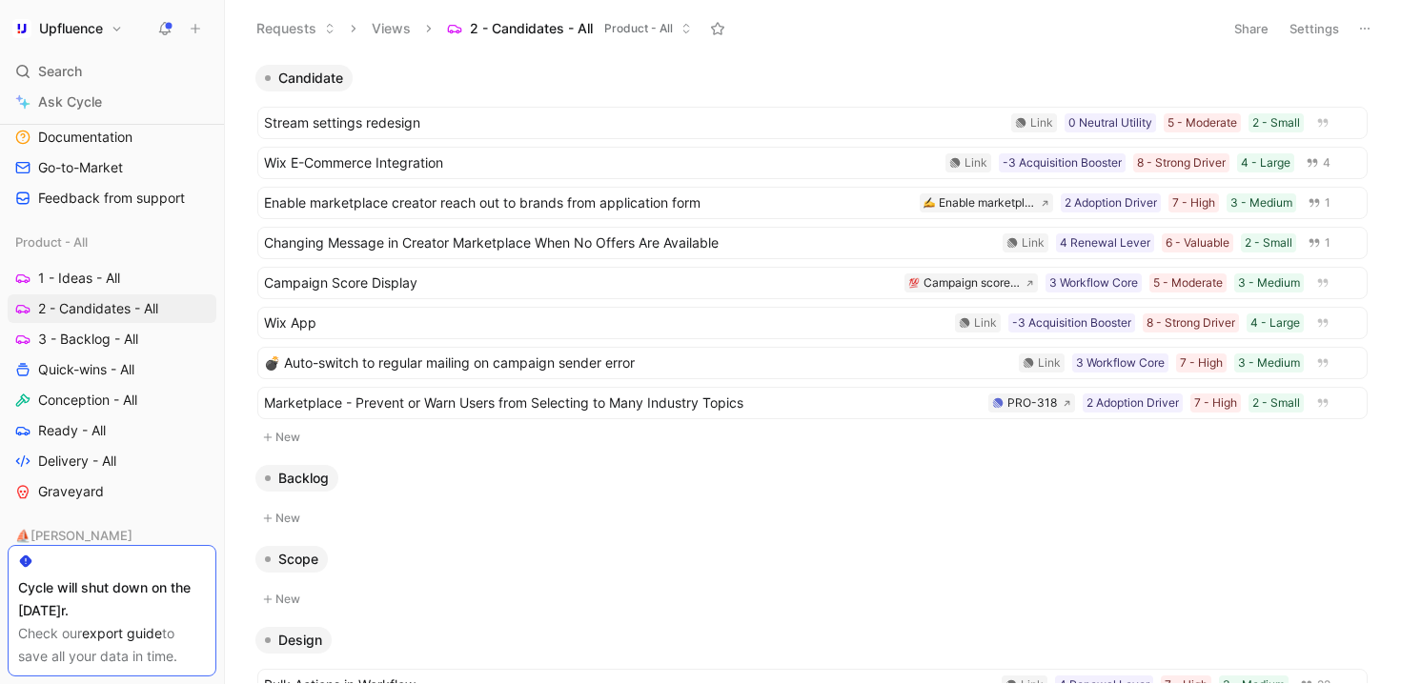
click at [294, 438] on button "New" at bounding box center [812, 437] width 1114 height 23
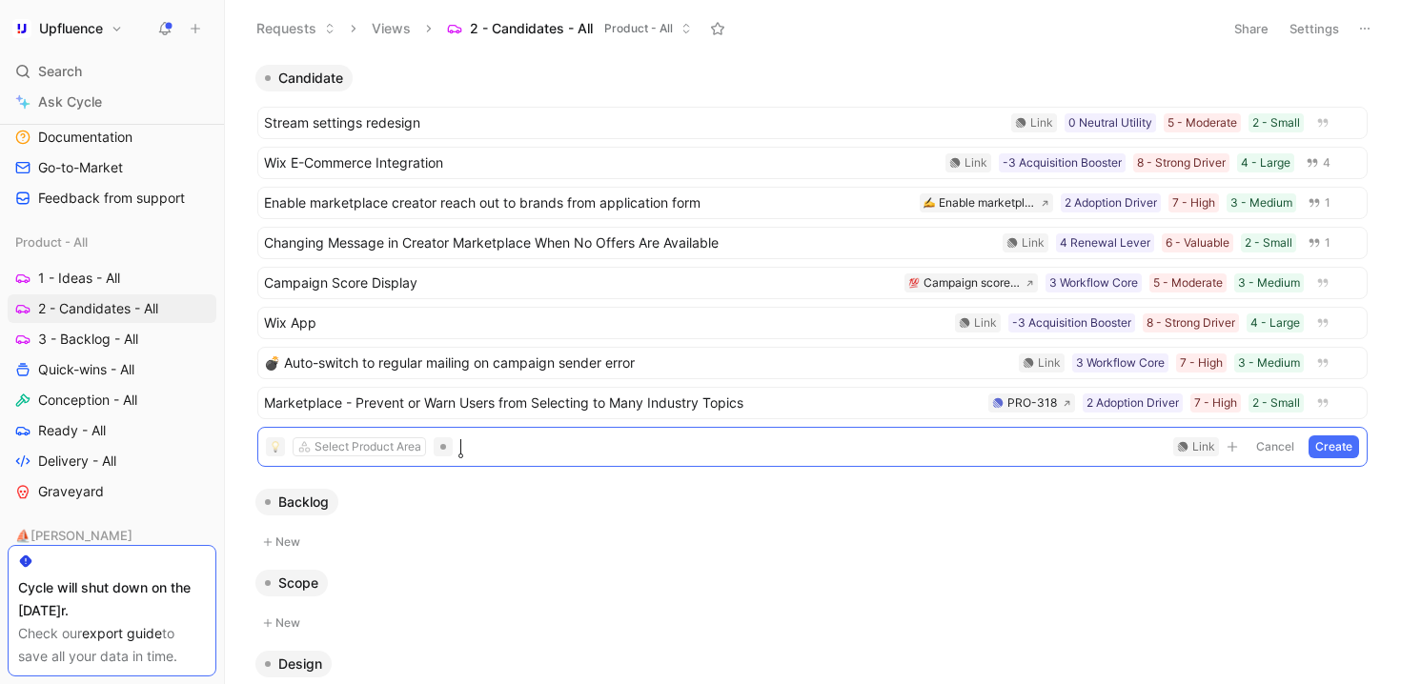
click at [643, 504] on div "Backlog" at bounding box center [812, 502] width 1129 height 27
click at [1258, 450] on button "Cancel" at bounding box center [1274, 446] width 51 height 23
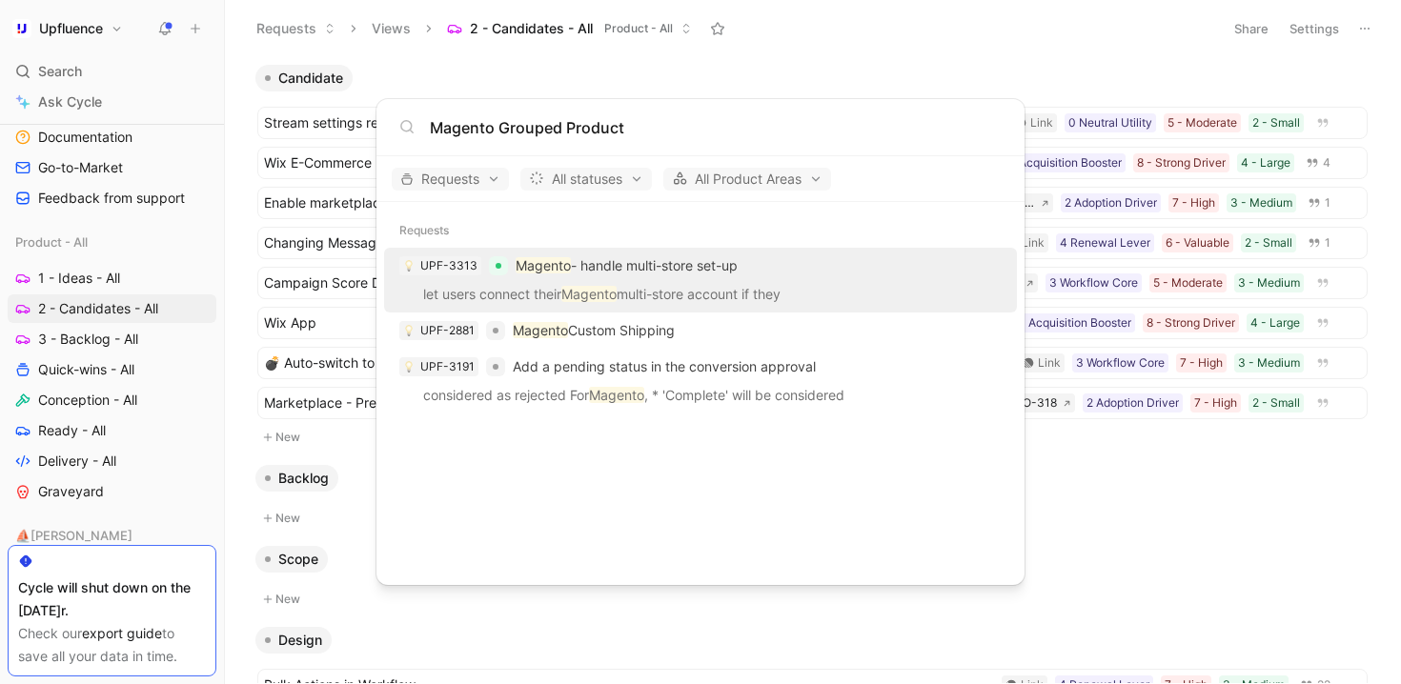
type input "Magento Grouped Product"
click at [1134, 547] on body "Upfluence Search ⌘ K Ask Cycle Workspace Home G then H Feedback G then F Reques…" at bounding box center [700, 342] width 1401 height 684
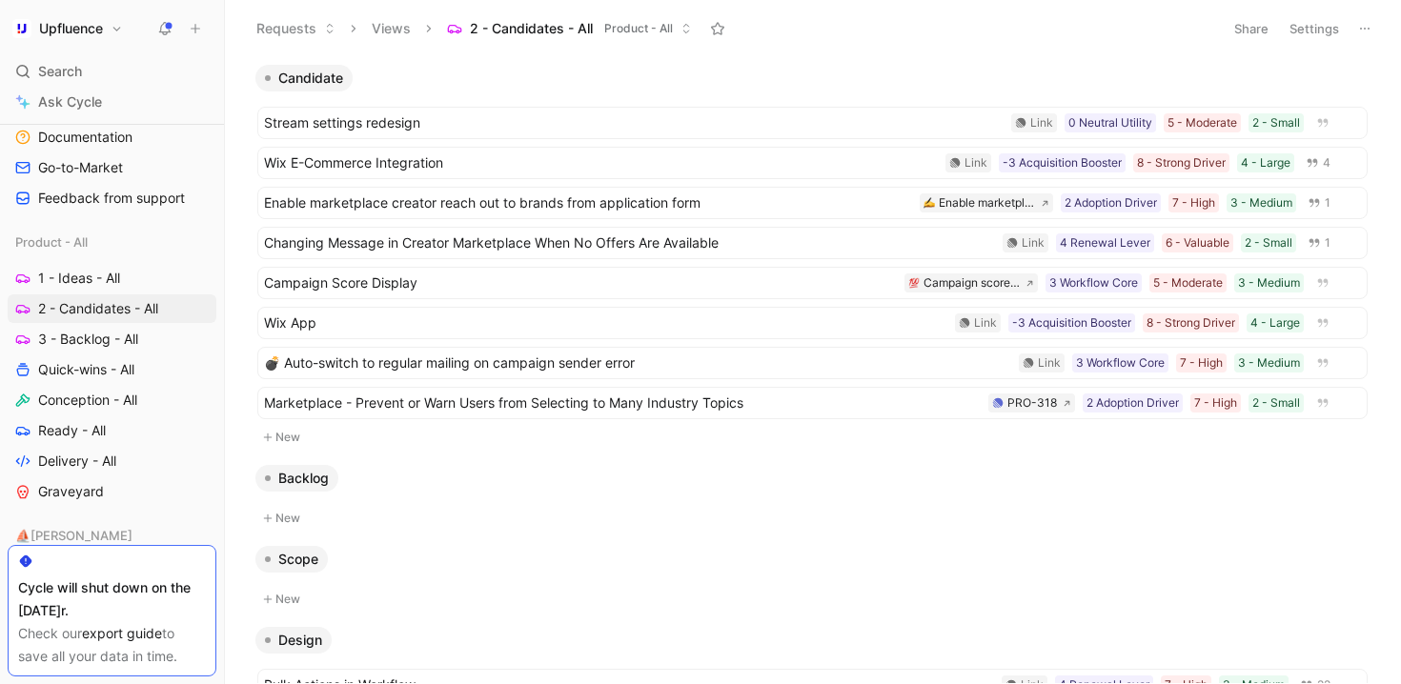
click at [282, 433] on button "New" at bounding box center [812, 437] width 1114 height 23
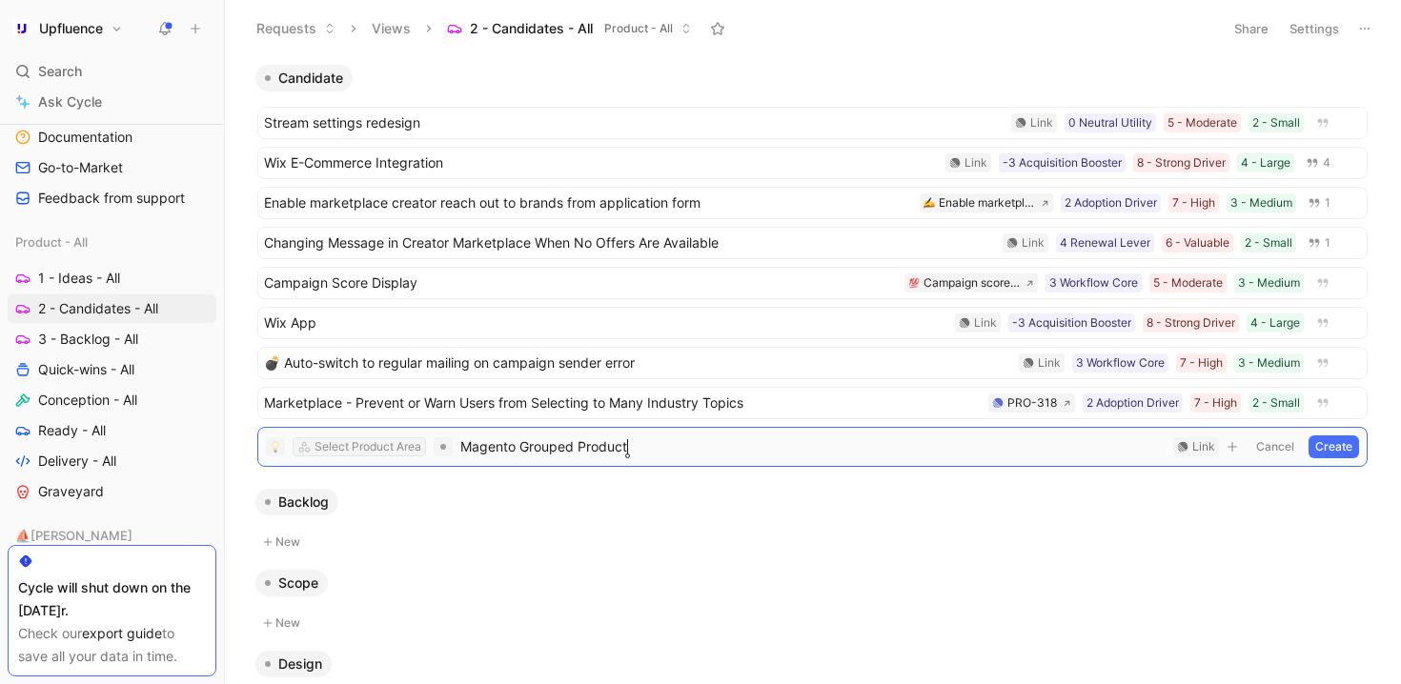
click at [372, 452] on div "Select Product Area" at bounding box center [367, 446] width 107 height 19
type input "e"
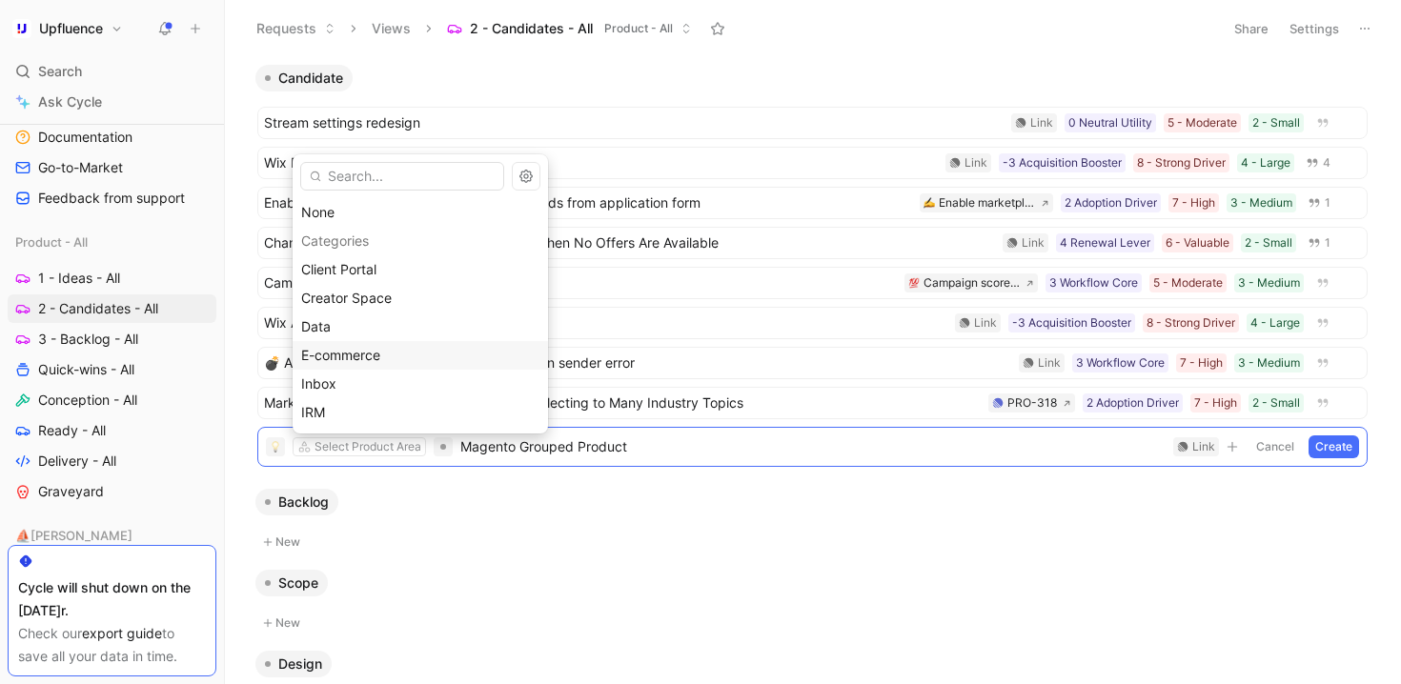
click at [416, 351] on div "E-commerce" at bounding box center [420, 355] width 238 height 23
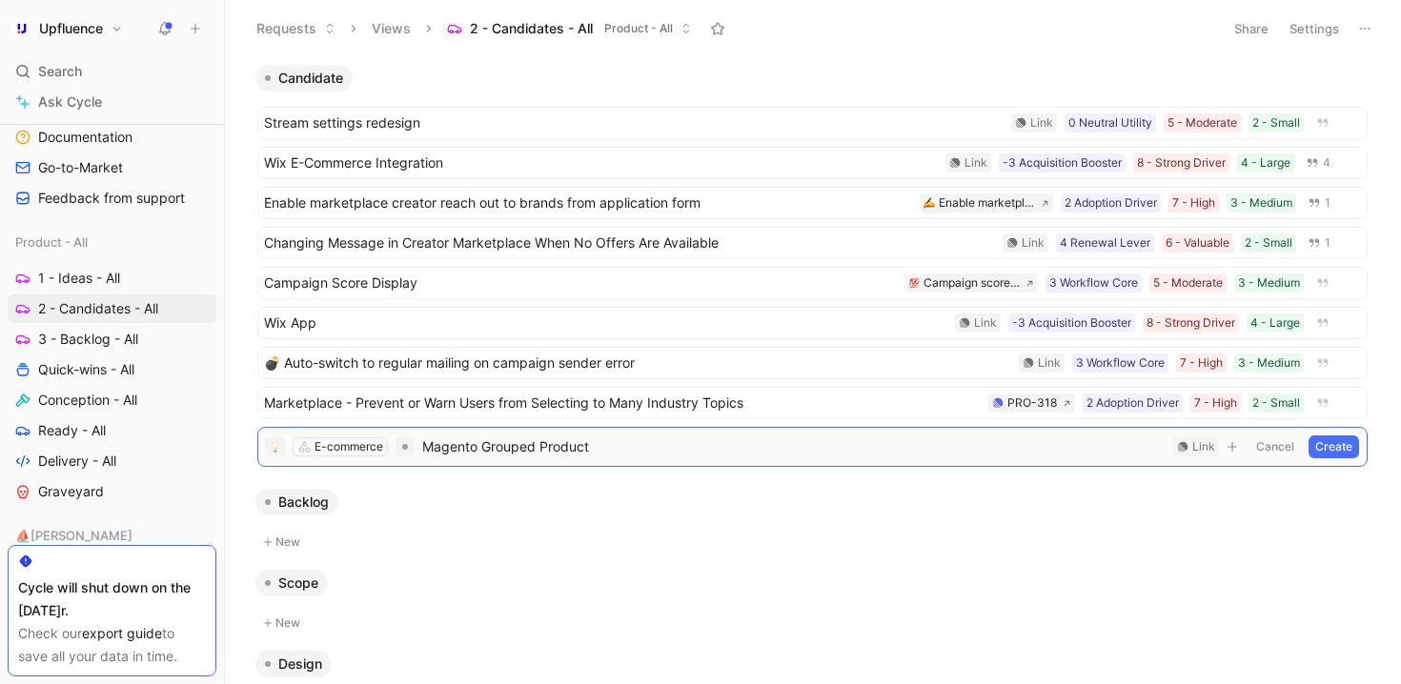
click at [1325, 450] on button "Create" at bounding box center [1333, 446] width 51 height 23
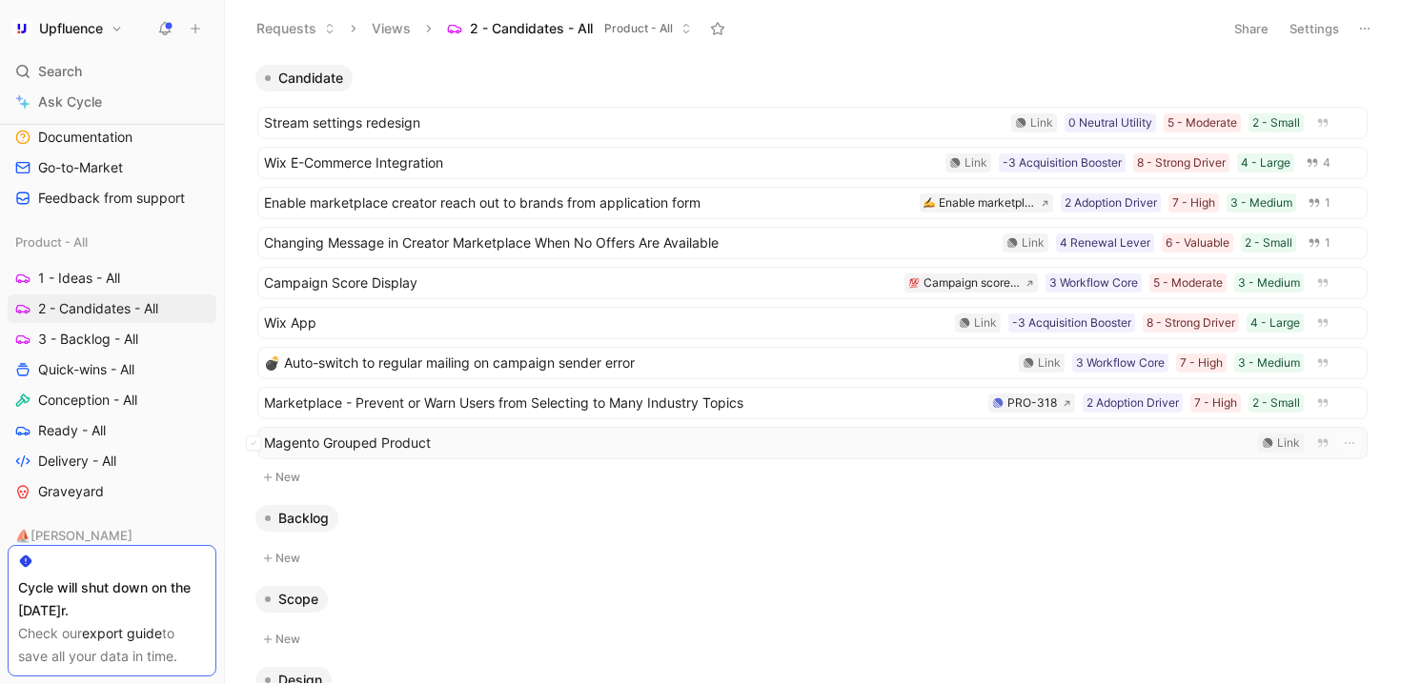
click at [725, 444] on span "Magento Grouped Product" at bounding box center [757, 443] width 986 height 23
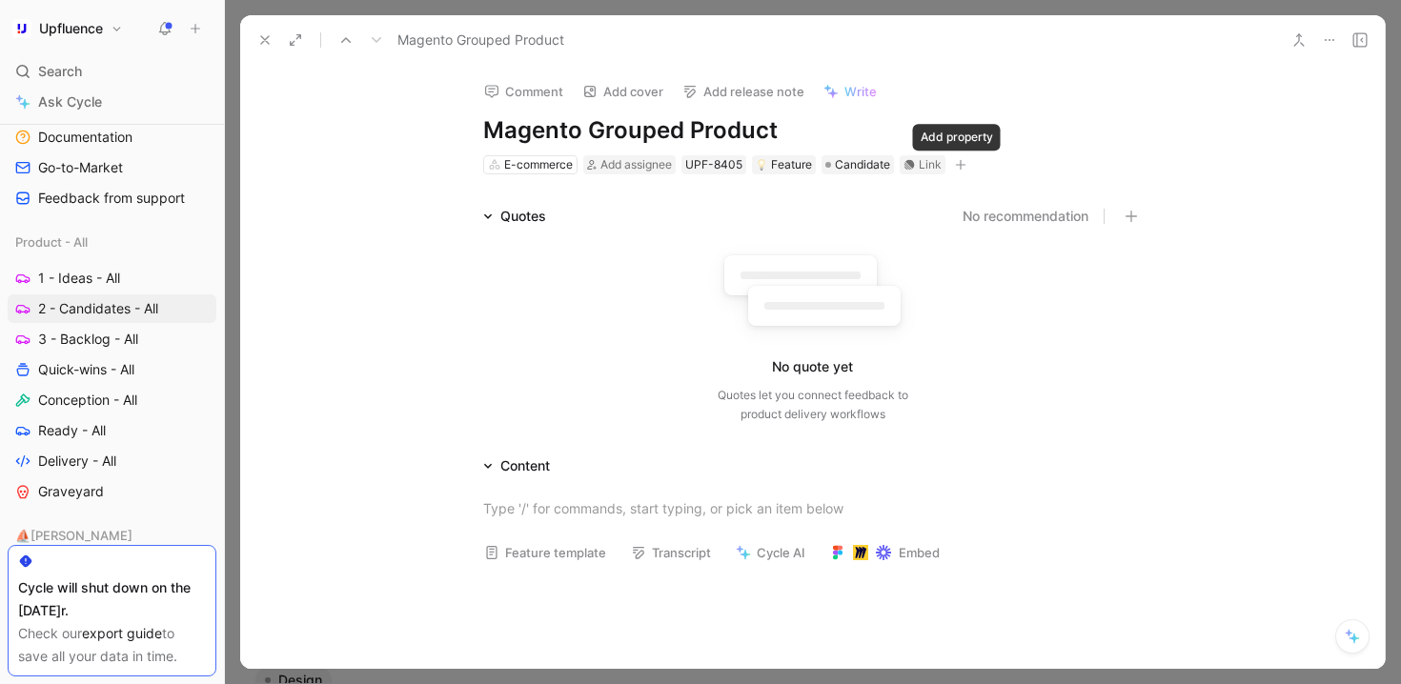
click at [951, 162] on button "button" at bounding box center [960, 164] width 19 height 19
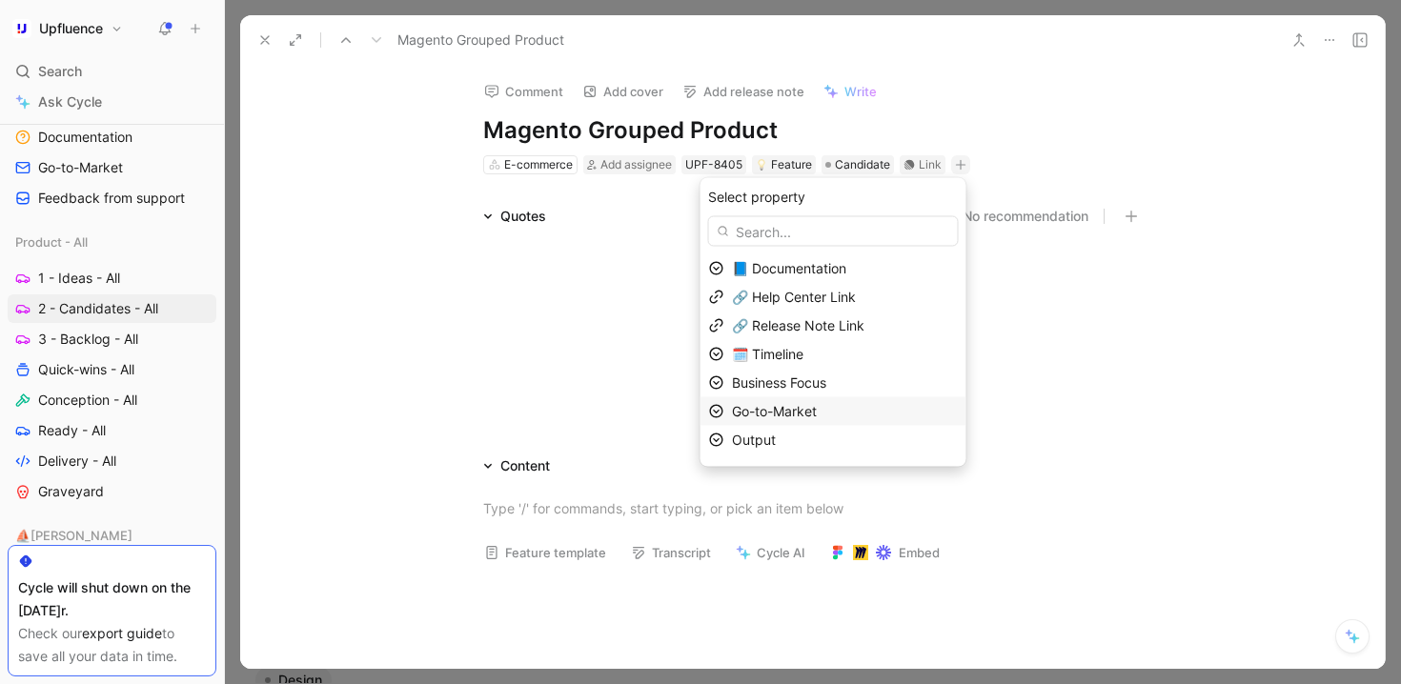
scroll to position [52, 0]
click at [822, 387] on div "Output" at bounding box center [845, 387] width 226 height 23
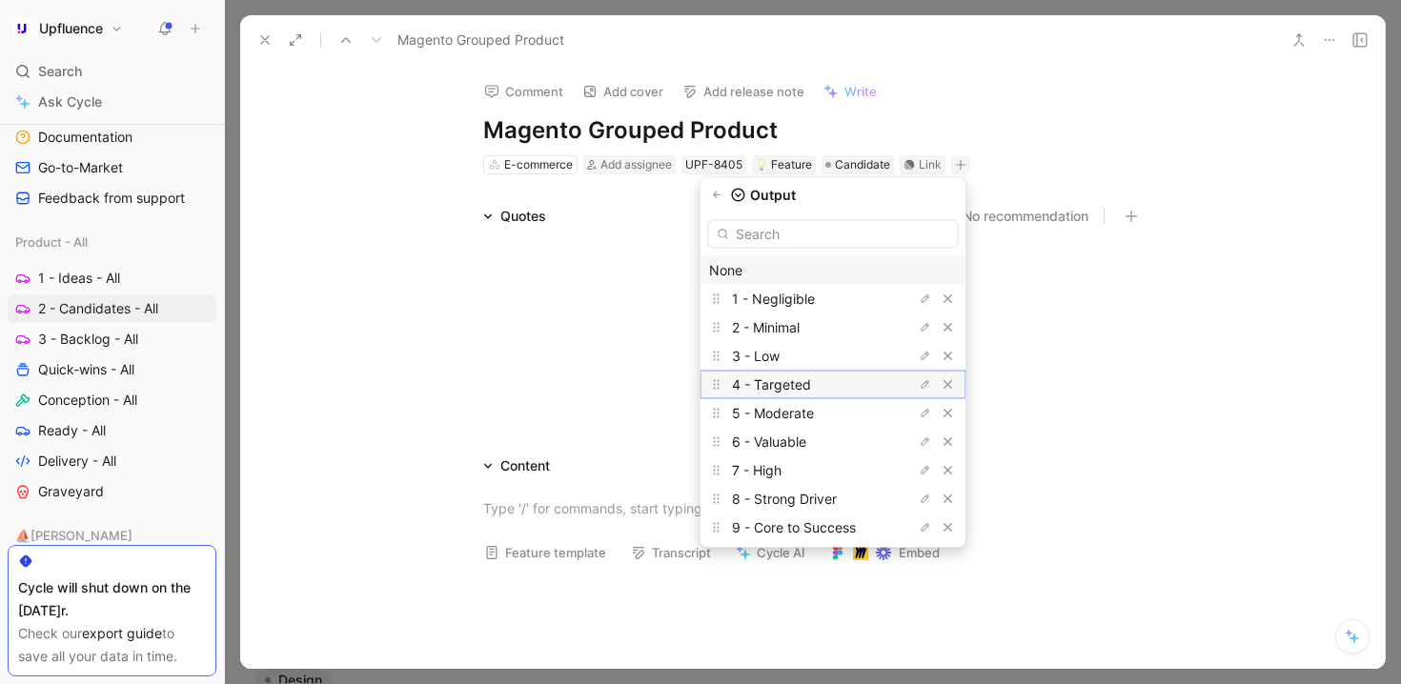
click at [841, 390] on div "4 - Targeted" at bounding box center [803, 385] width 143 height 23
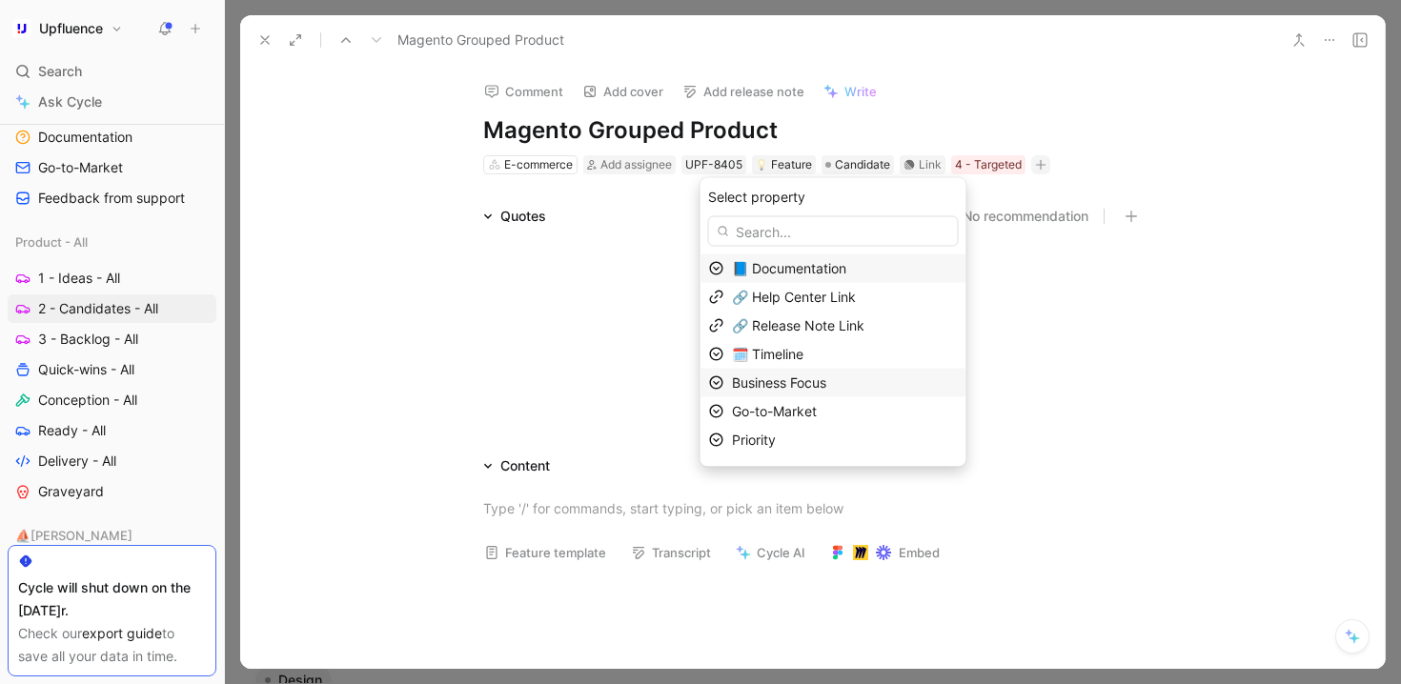
click at [813, 391] on div "Business Focus" at bounding box center [845, 383] width 226 height 23
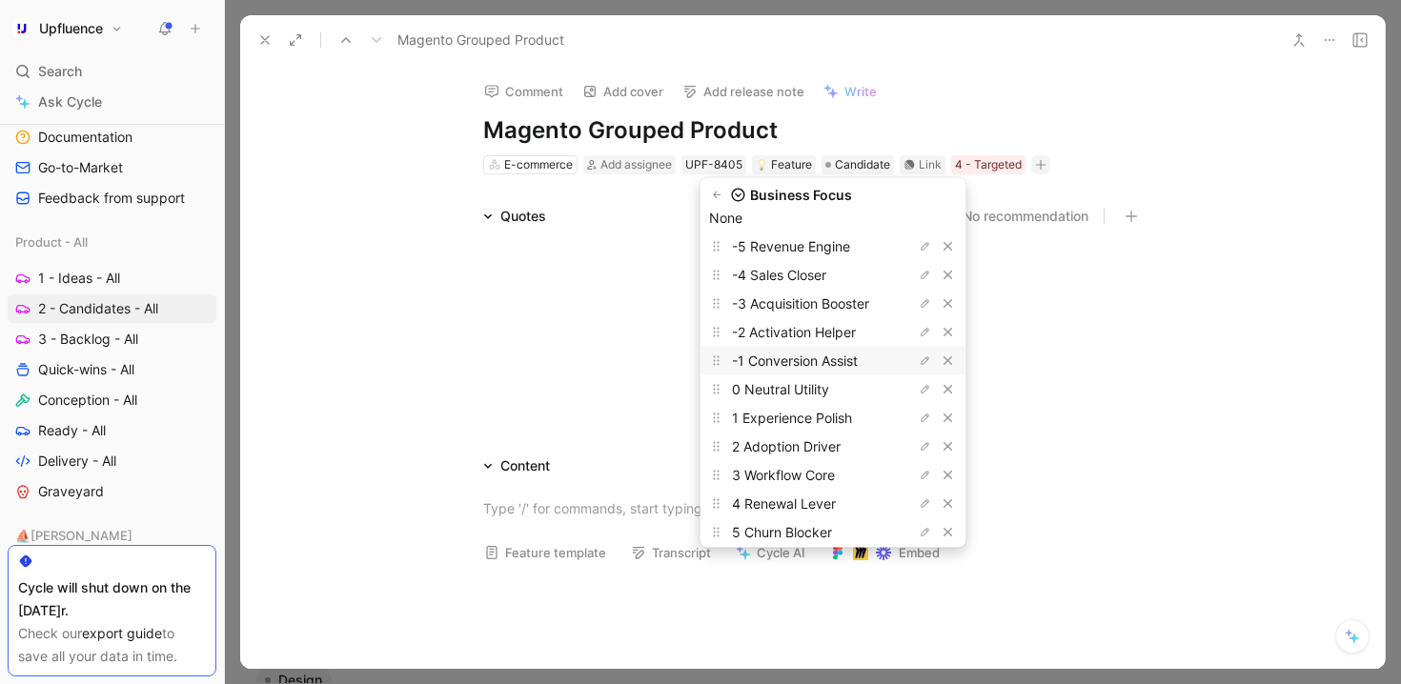
scroll to position [66, 0]
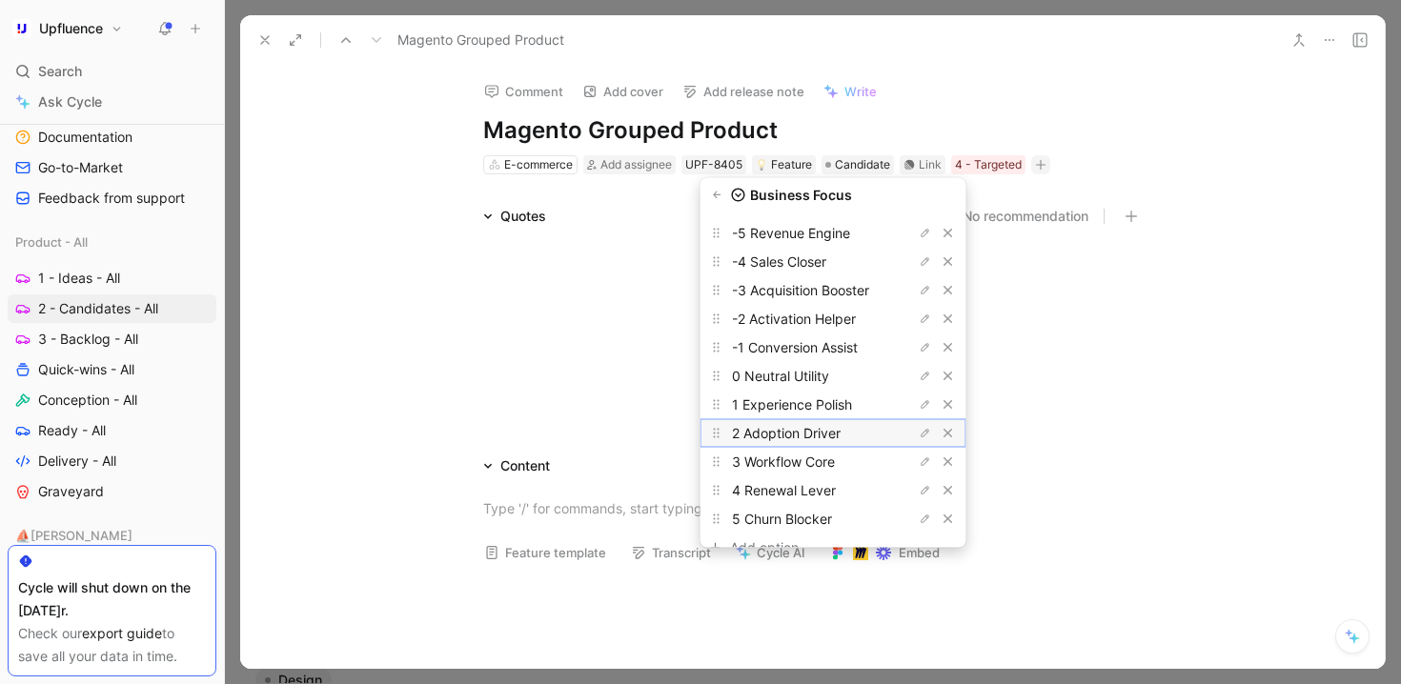
click at [795, 435] on span "2 Adoption Driver" at bounding box center [786, 433] width 109 height 16
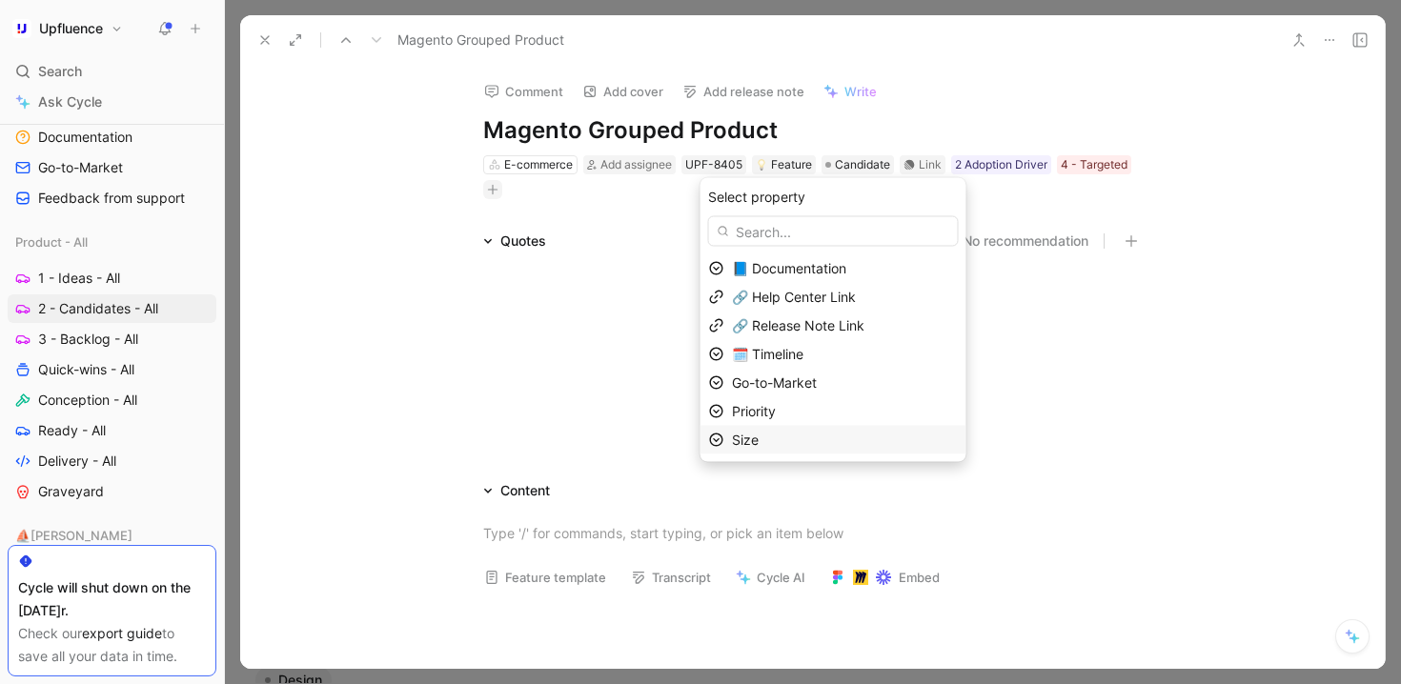
click at [815, 426] on div "Size" at bounding box center [833, 440] width 266 height 29
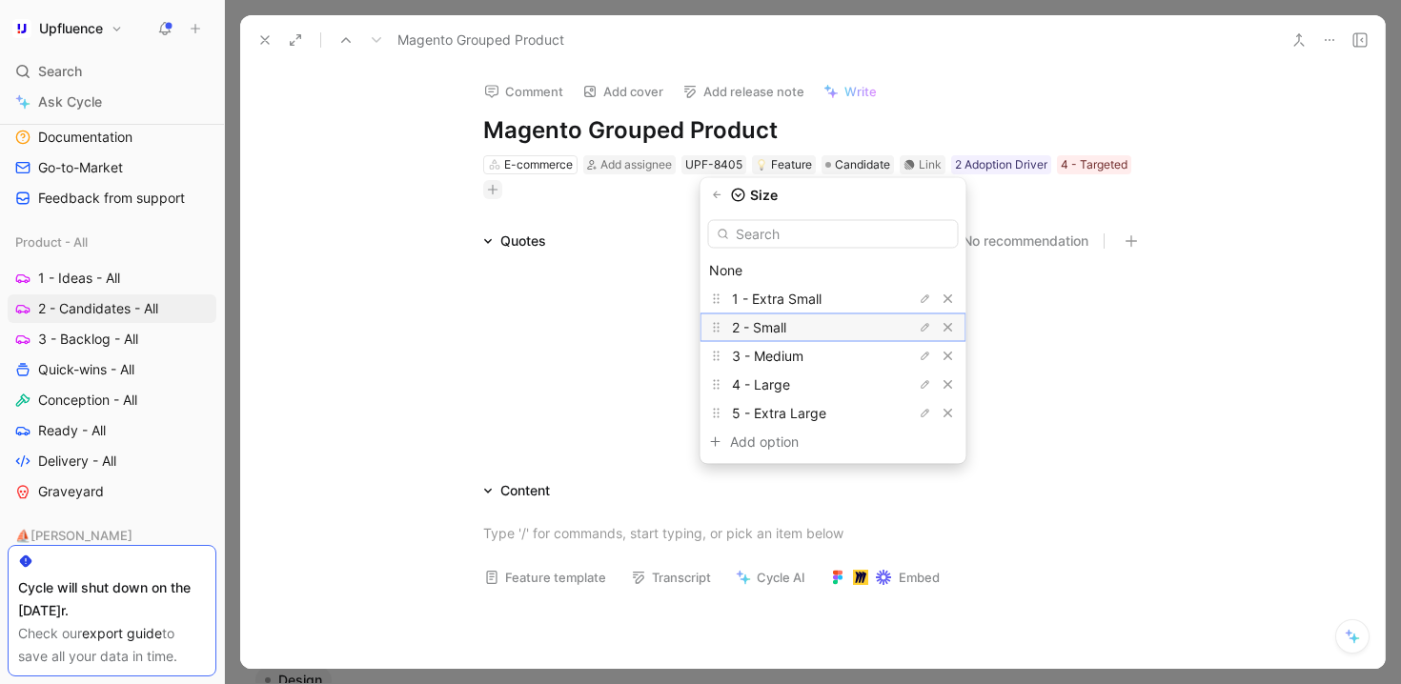
click at [786, 334] on span "2 - Small" at bounding box center [759, 327] width 54 height 16
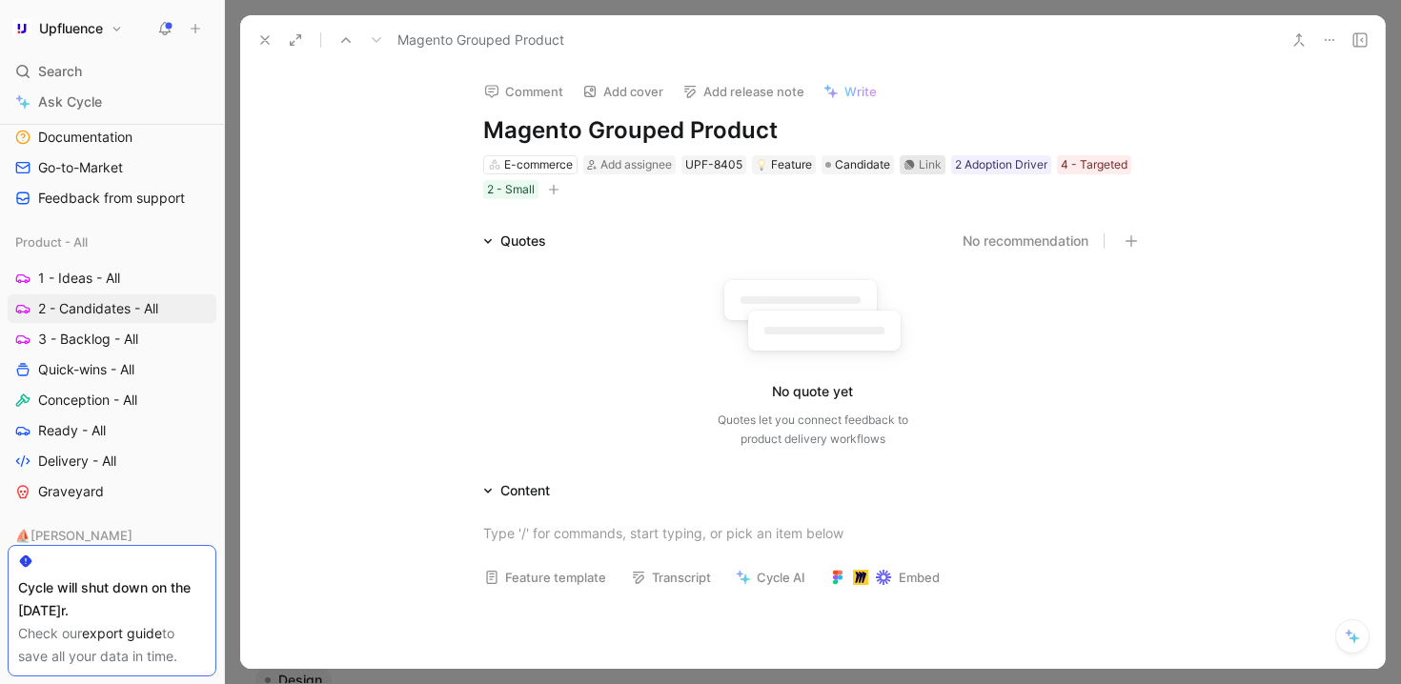
click at [911, 163] on div "Link" at bounding box center [923, 164] width 46 height 19
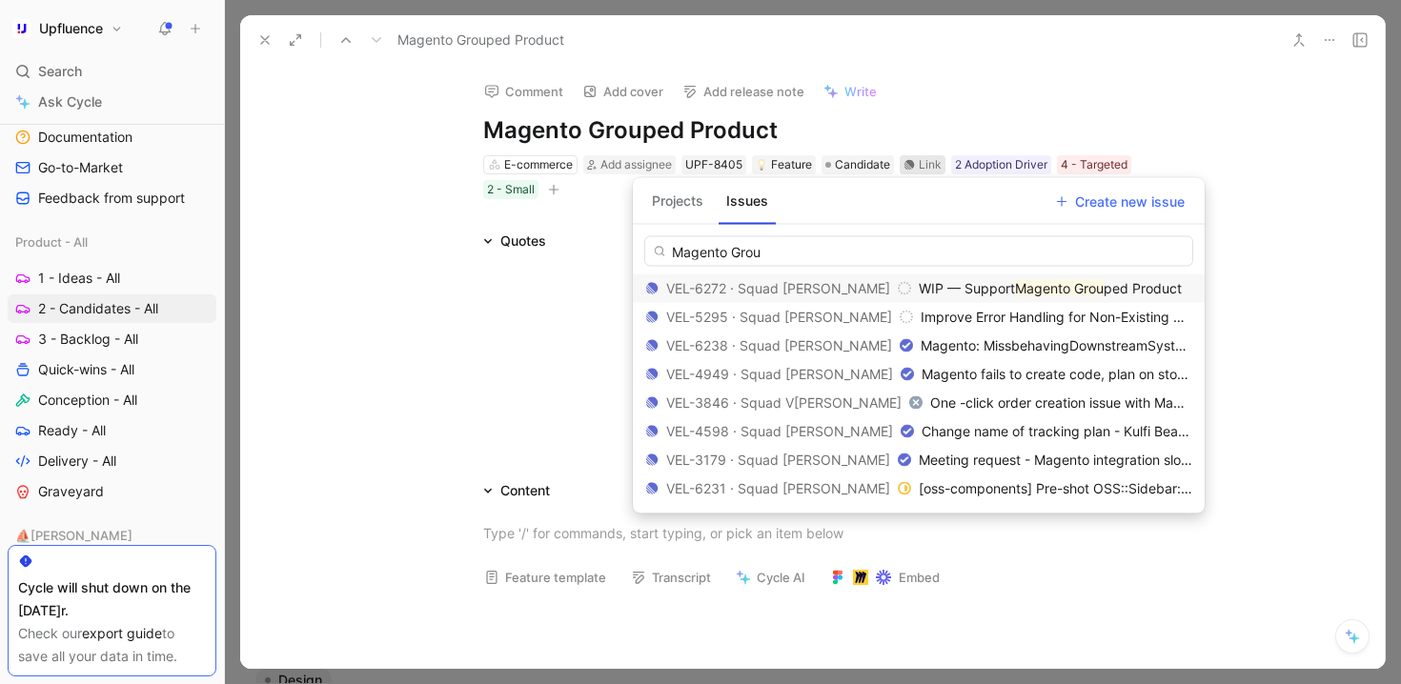
type input "Magento Grou"
click at [1015, 287] on mark "Magento Grou" at bounding box center [1059, 288] width 89 height 16
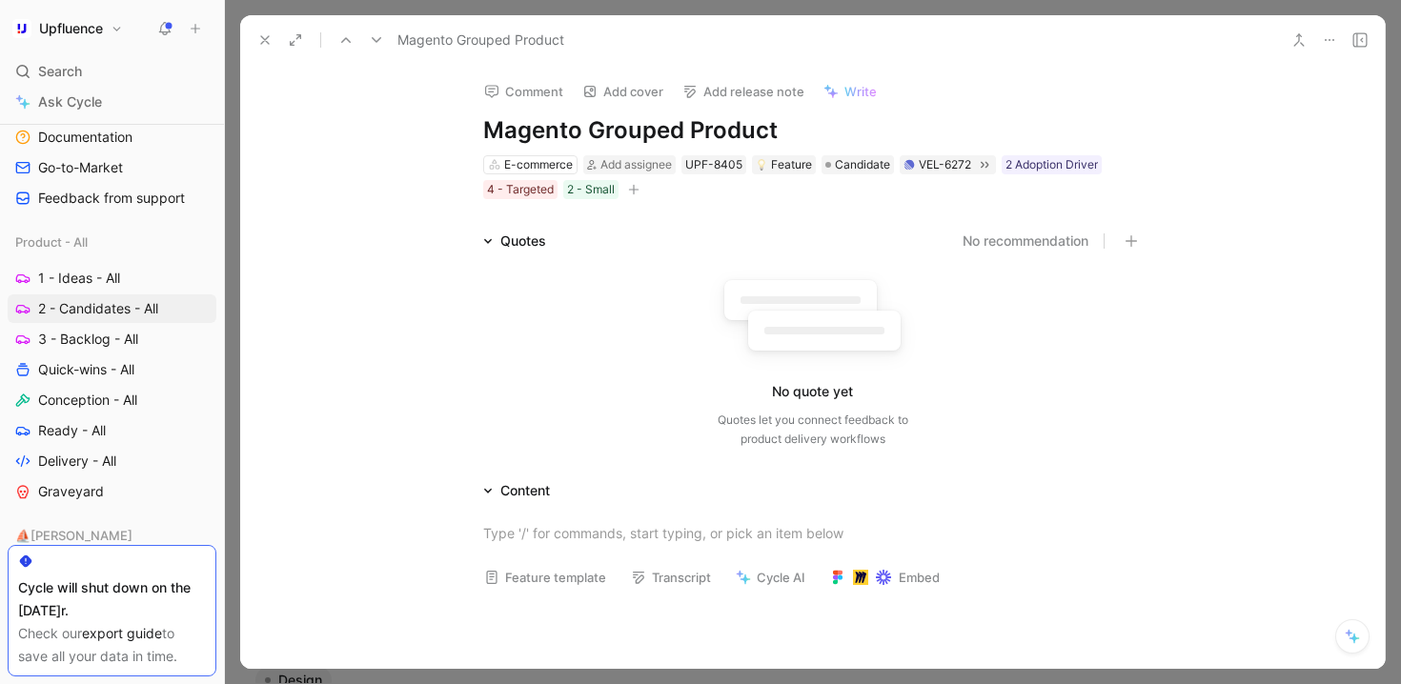
click at [624, 184] on button "button" at bounding box center [633, 189] width 19 height 19
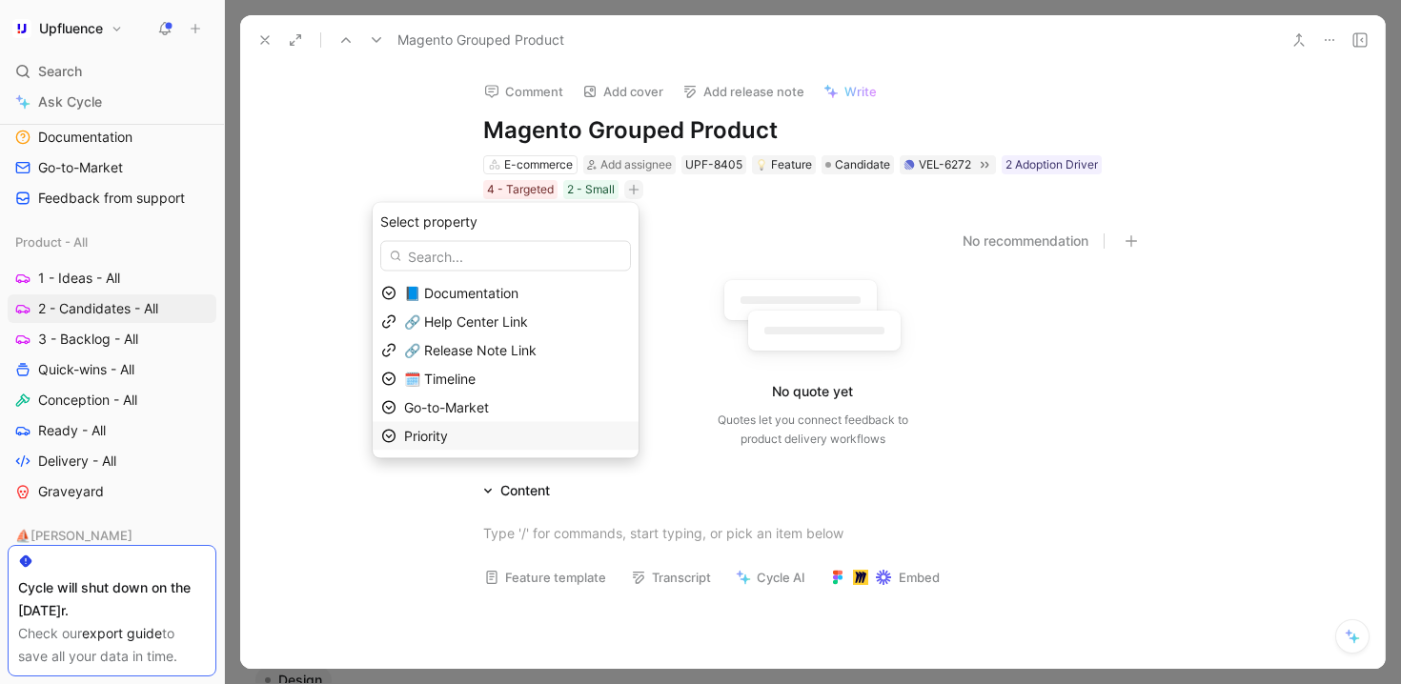
click at [570, 434] on div "Priority" at bounding box center [517, 436] width 226 height 23
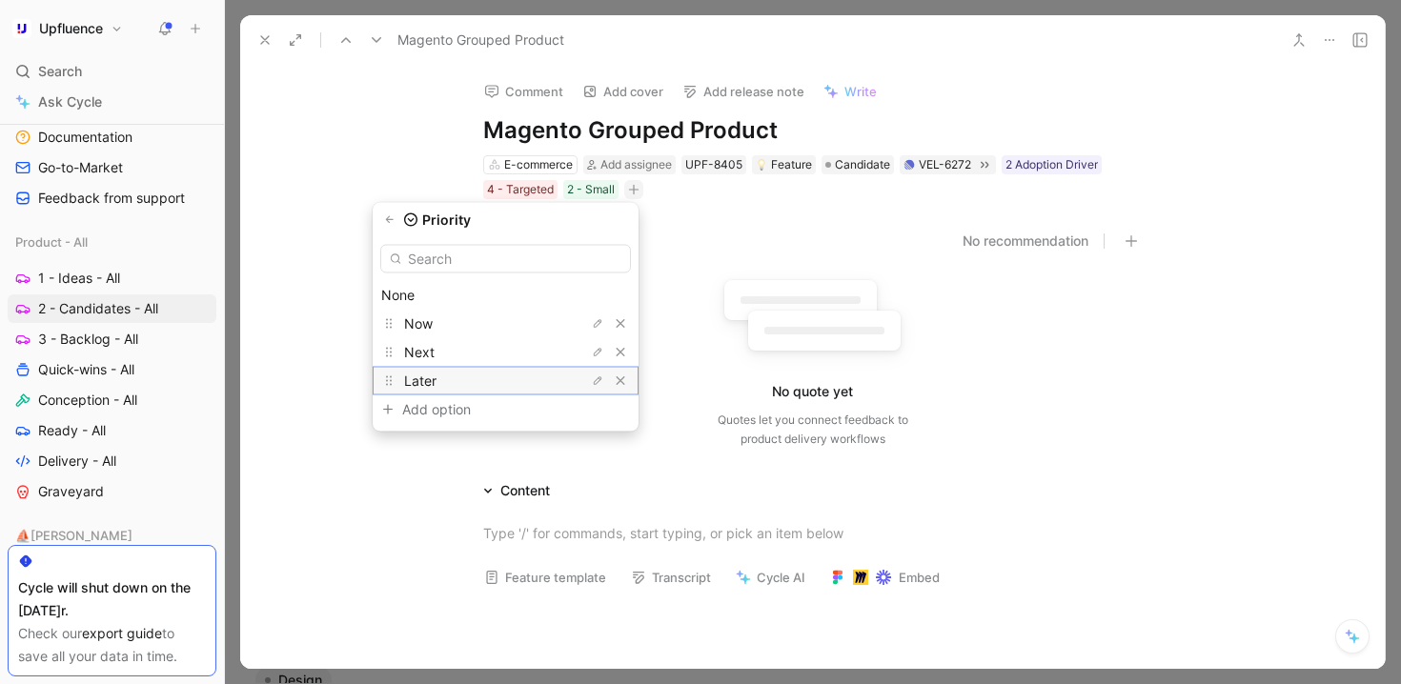
click at [506, 386] on div "Later" at bounding box center [475, 381] width 143 height 23
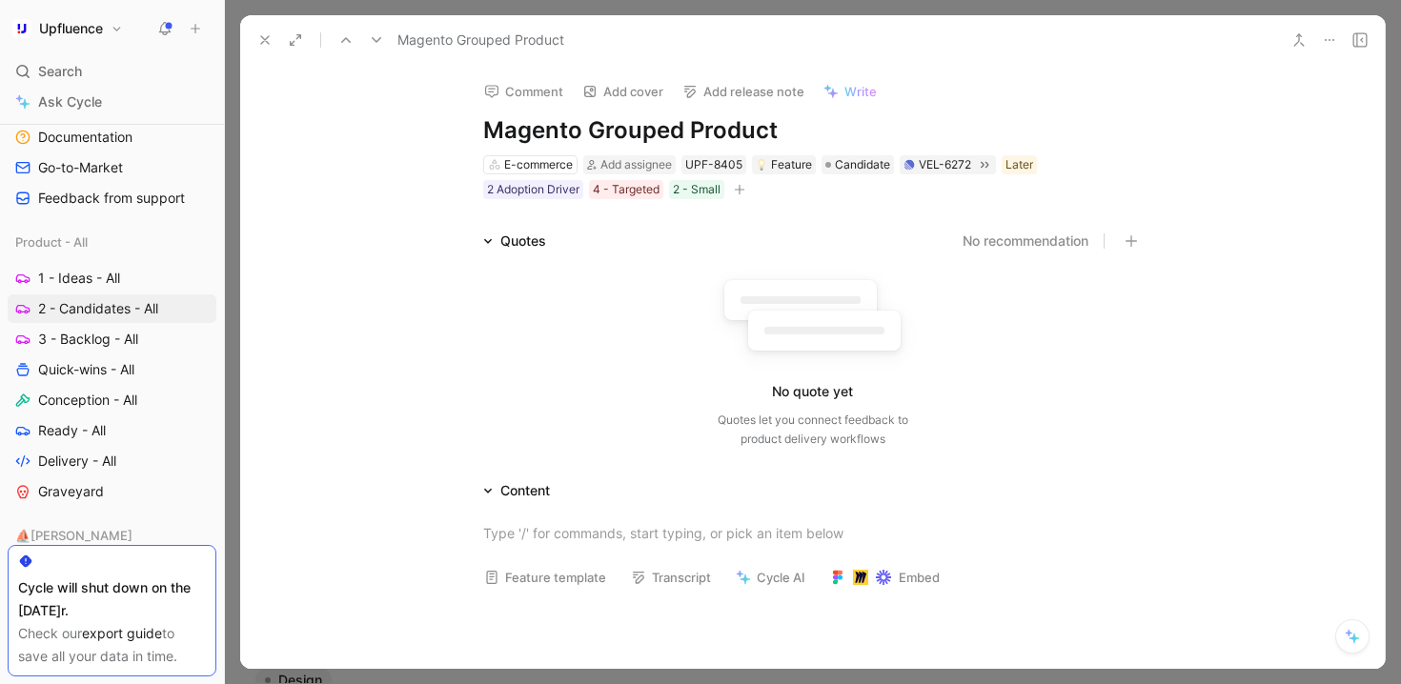
click at [271, 48] on button at bounding box center [265, 40] width 27 height 27
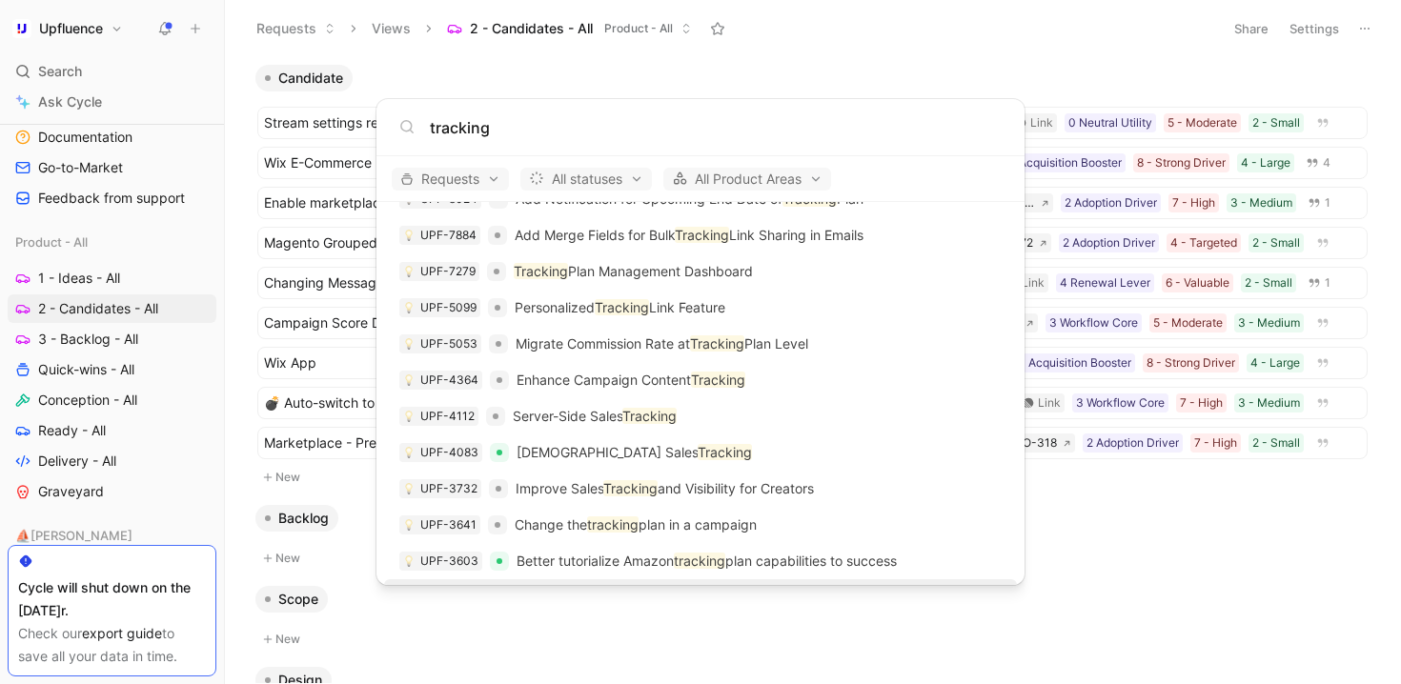
scroll to position [470, 0]
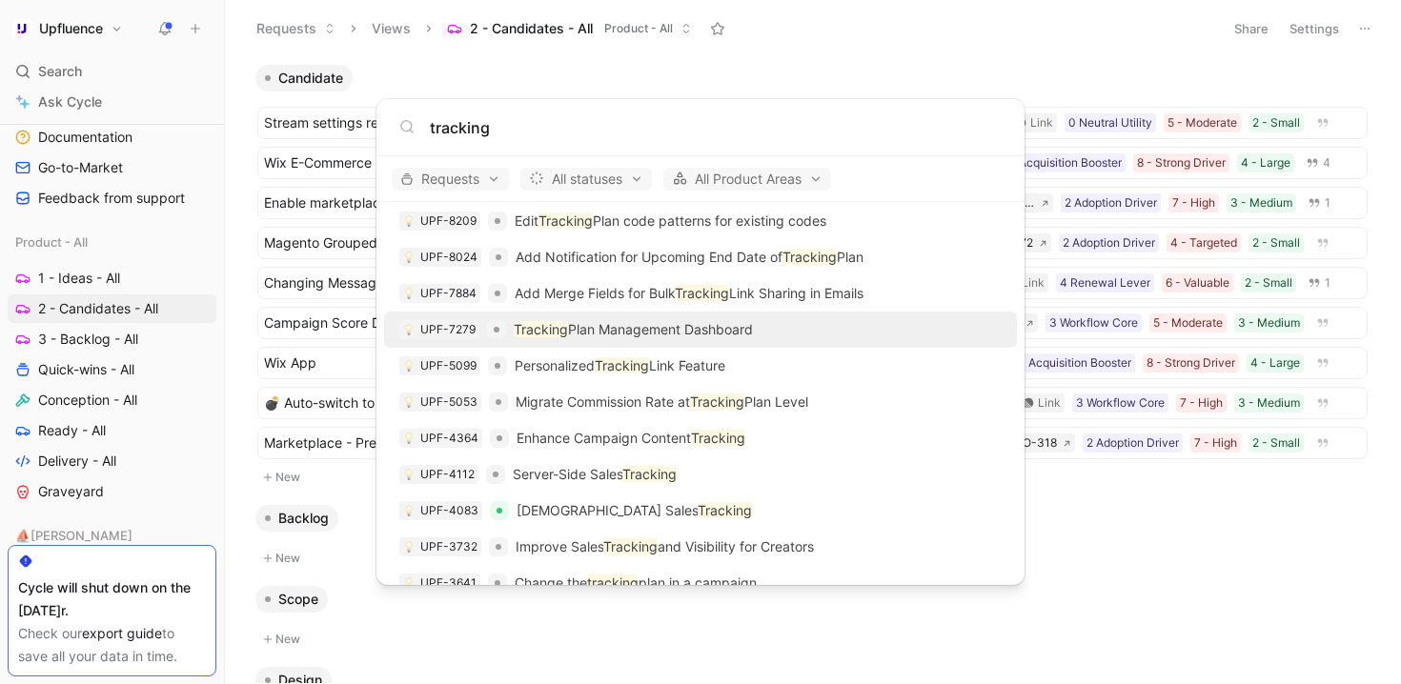
type input "tracking"
click at [833, 330] on div "UPF-7279 Tracking Plan Management Dashboard" at bounding box center [700, 330] width 621 height 34
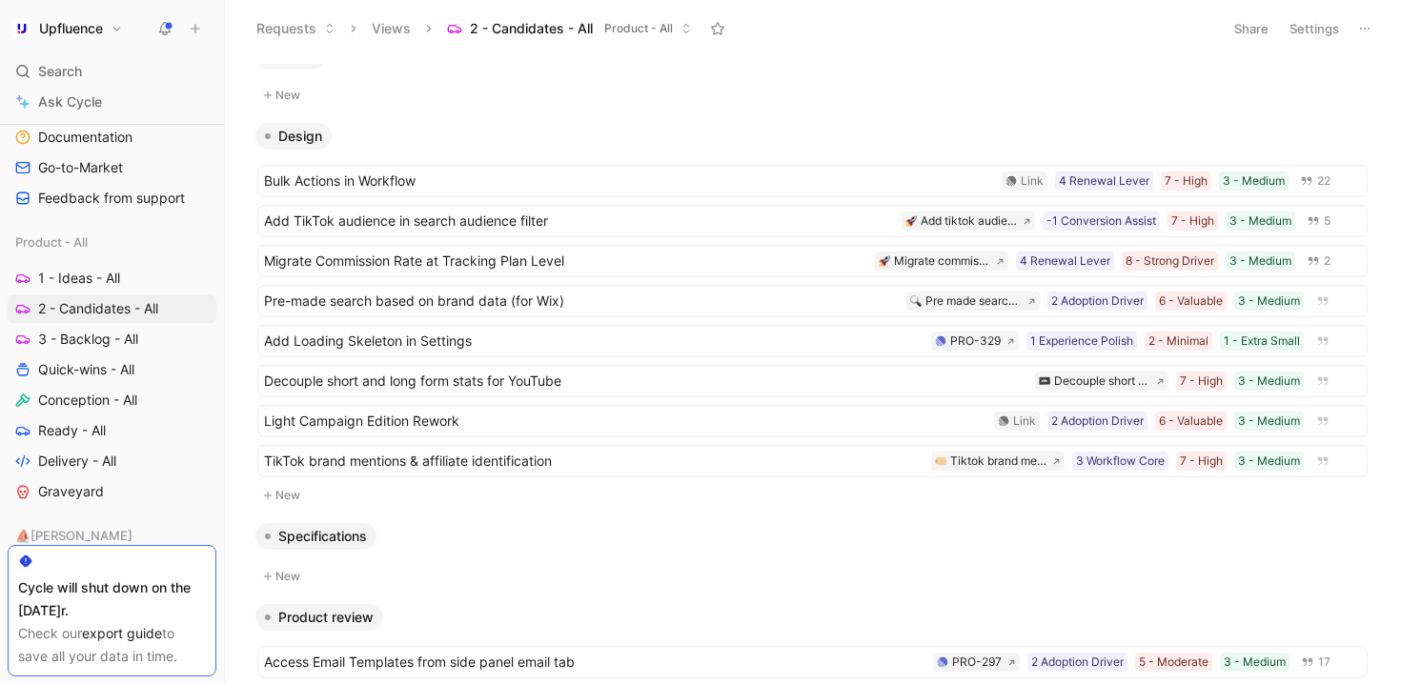
scroll to position [522, 0]
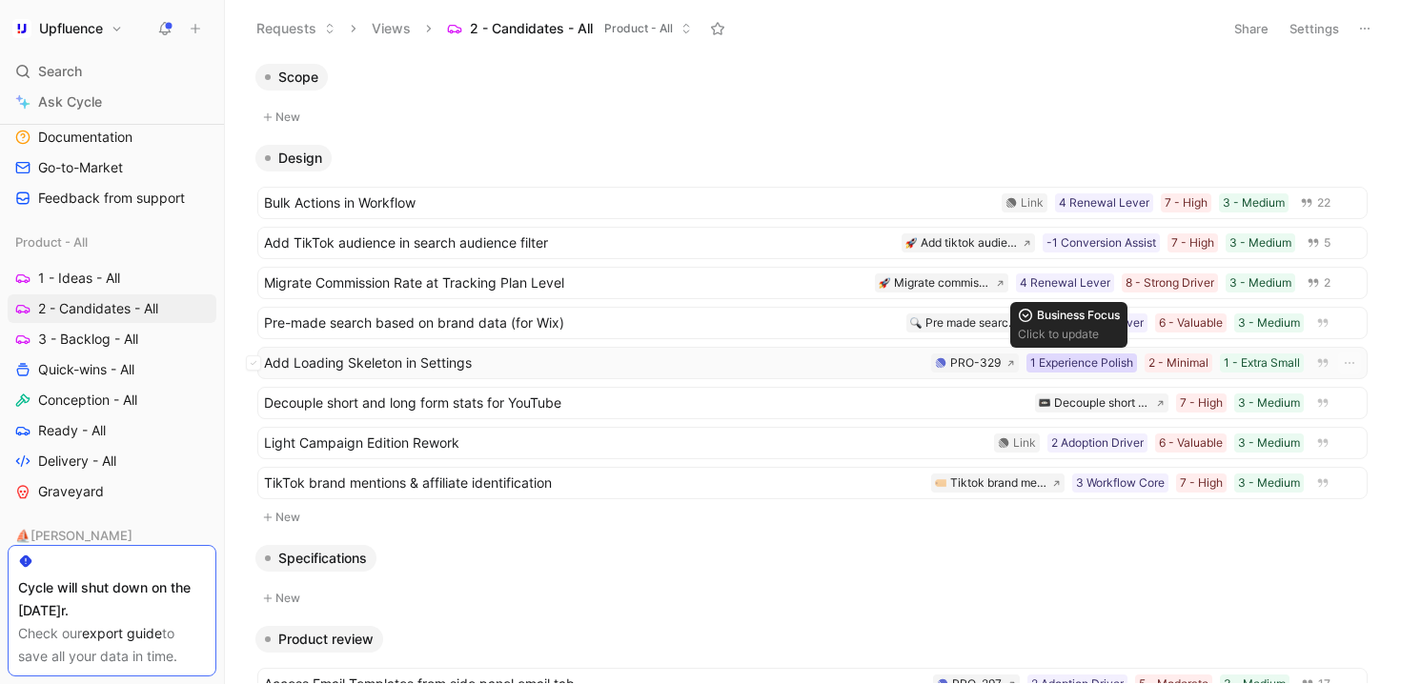
click at [1093, 361] on div "1 Experience Polish" at bounding box center [1081, 363] width 103 height 19
click at [766, 192] on span "Bulk Actions in Workflow" at bounding box center [629, 203] width 730 height 23
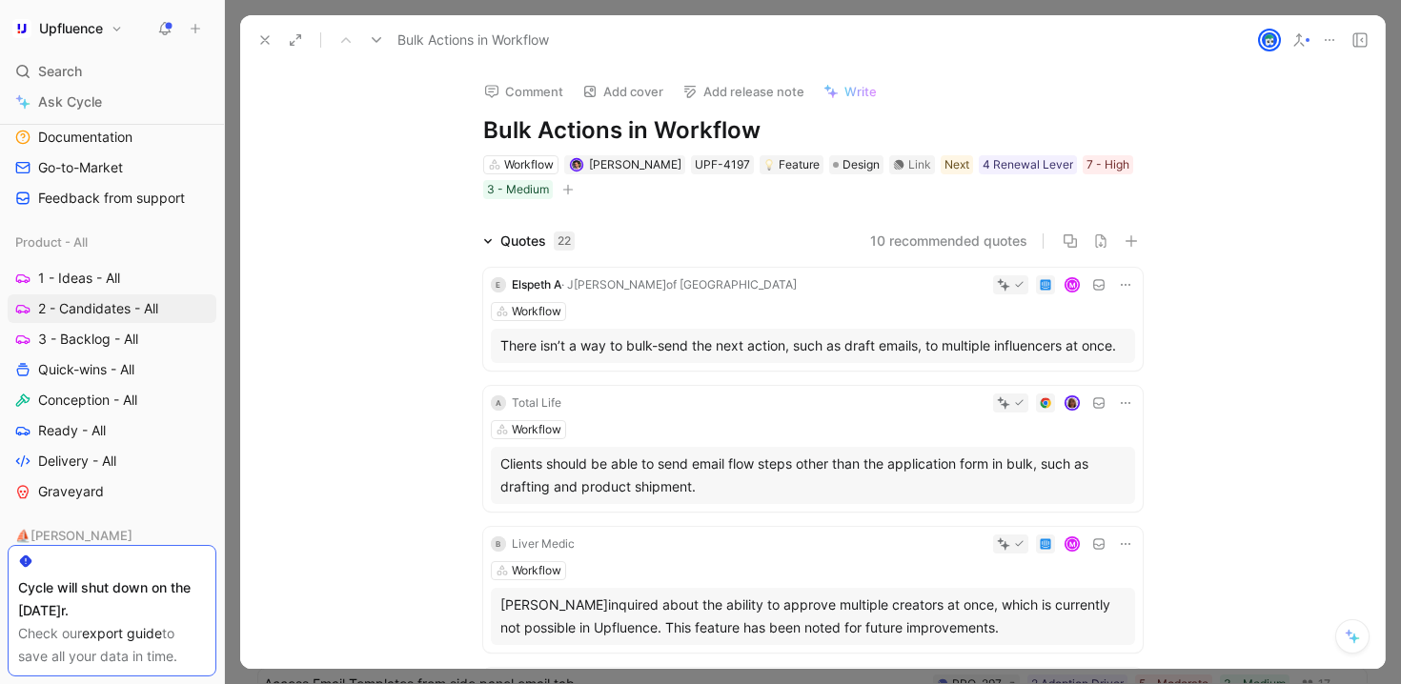
click at [998, 238] on button "10 recommended quotes" at bounding box center [948, 241] width 157 height 23
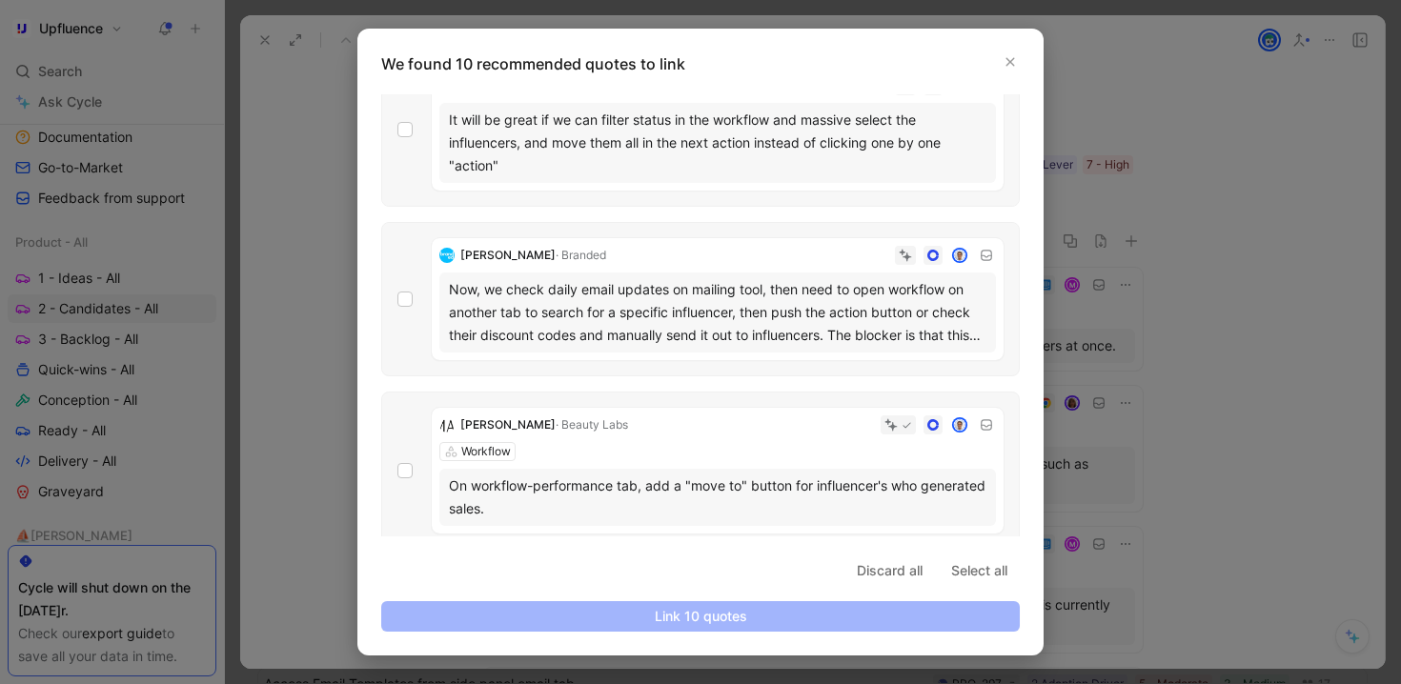
scroll to position [50, 0]
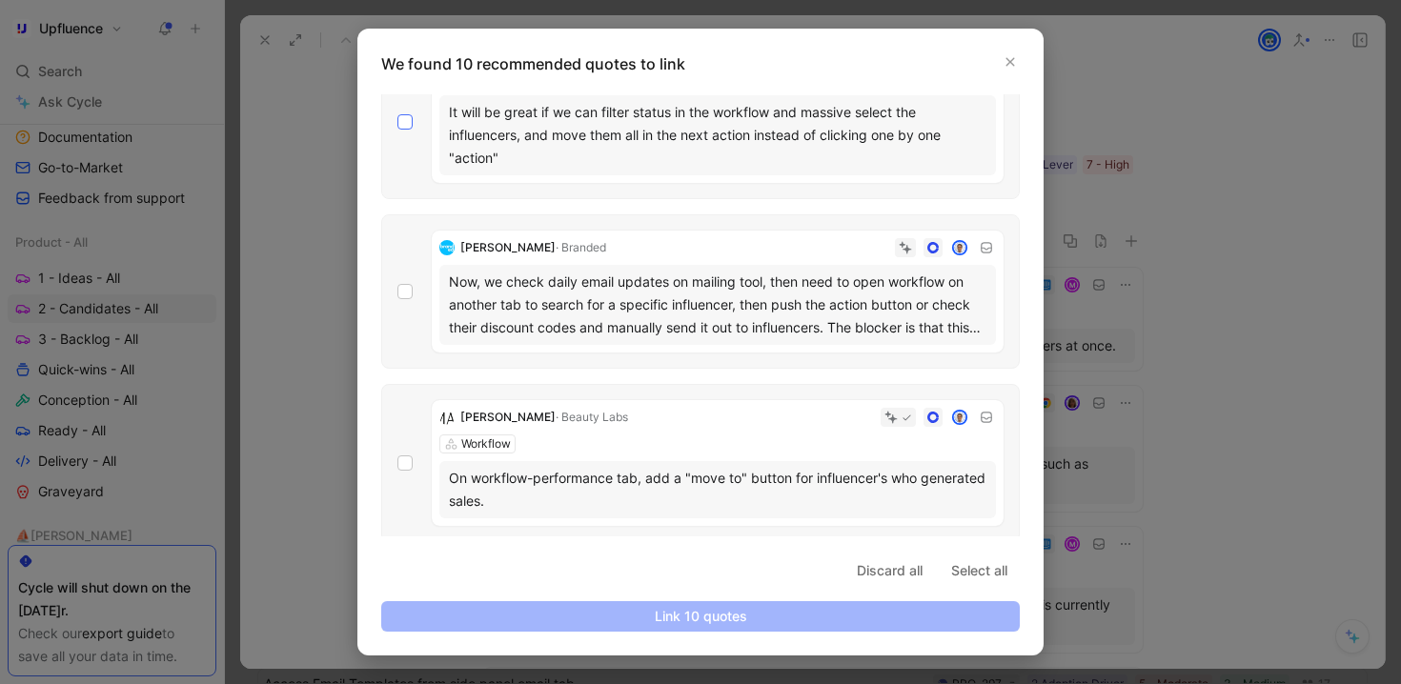
click at [407, 127] on div at bounding box center [404, 121] width 15 height 15
click at [397, 164] on input "checkbox" at bounding box center [397, 164] width 0 height 0
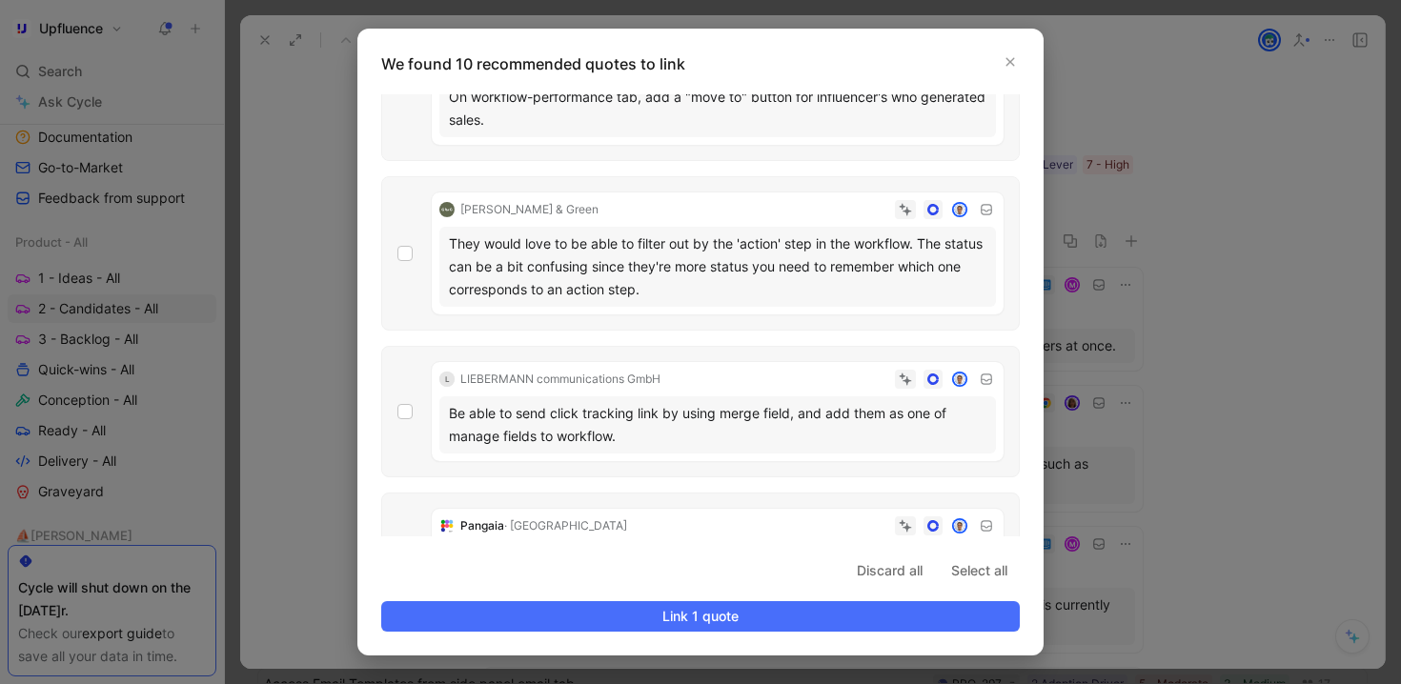
scroll to position [458, 0]
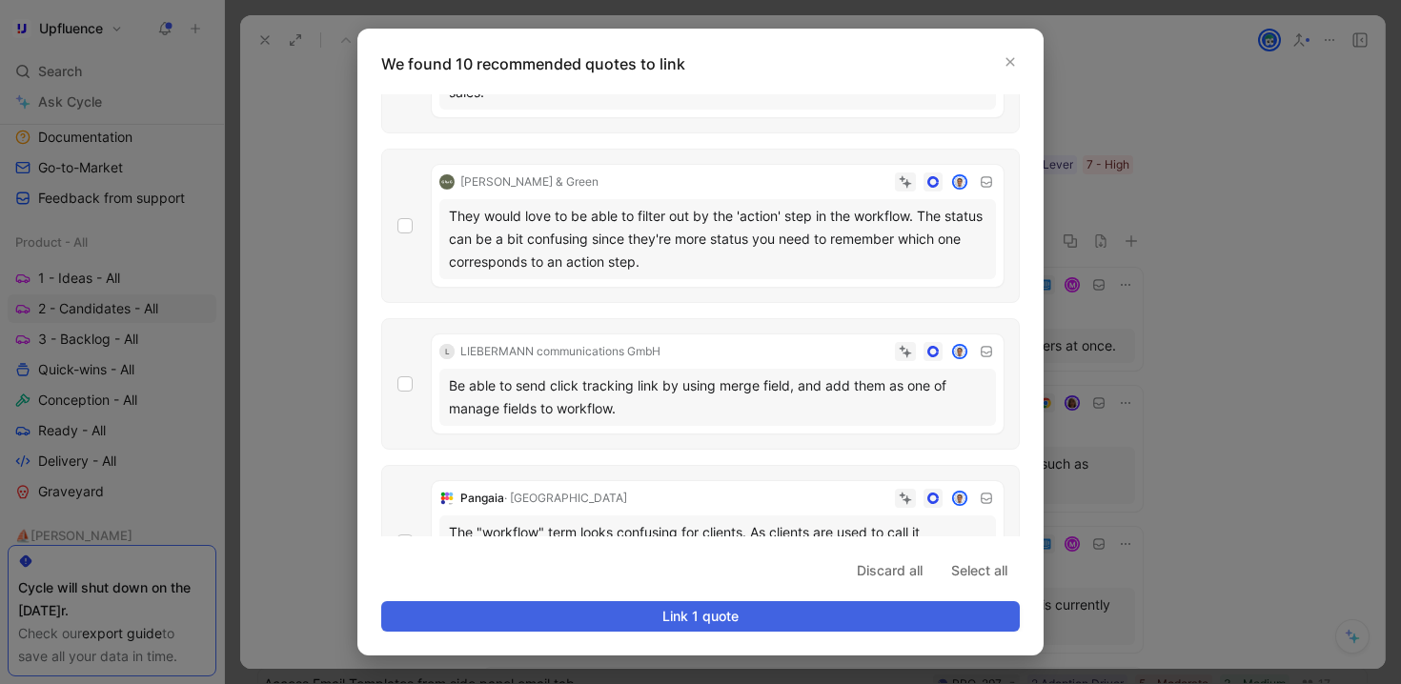
click at [685, 624] on span "Link 1 quote" at bounding box center [700, 616] width 606 height 23
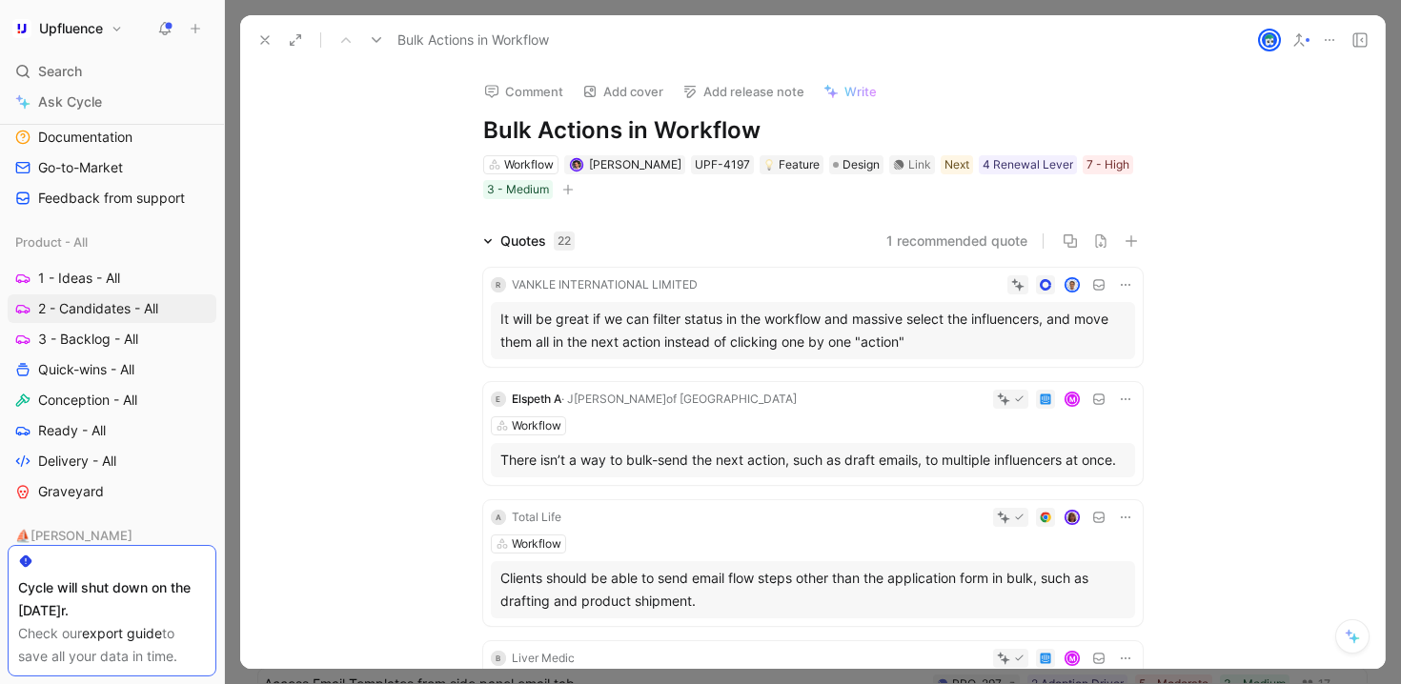
click at [264, 36] on icon at bounding box center [264, 39] width 15 height 15
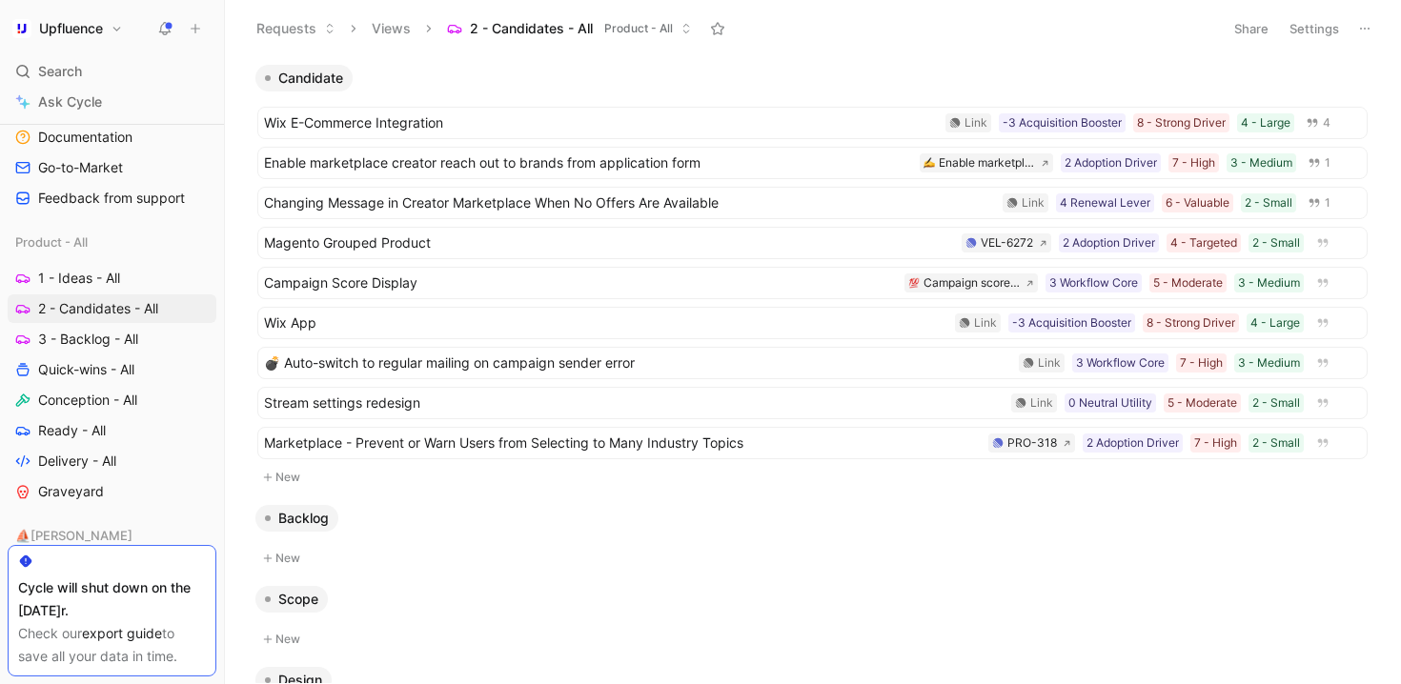
click at [1314, 31] on button "Settings" at bounding box center [1314, 28] width 67 height 27
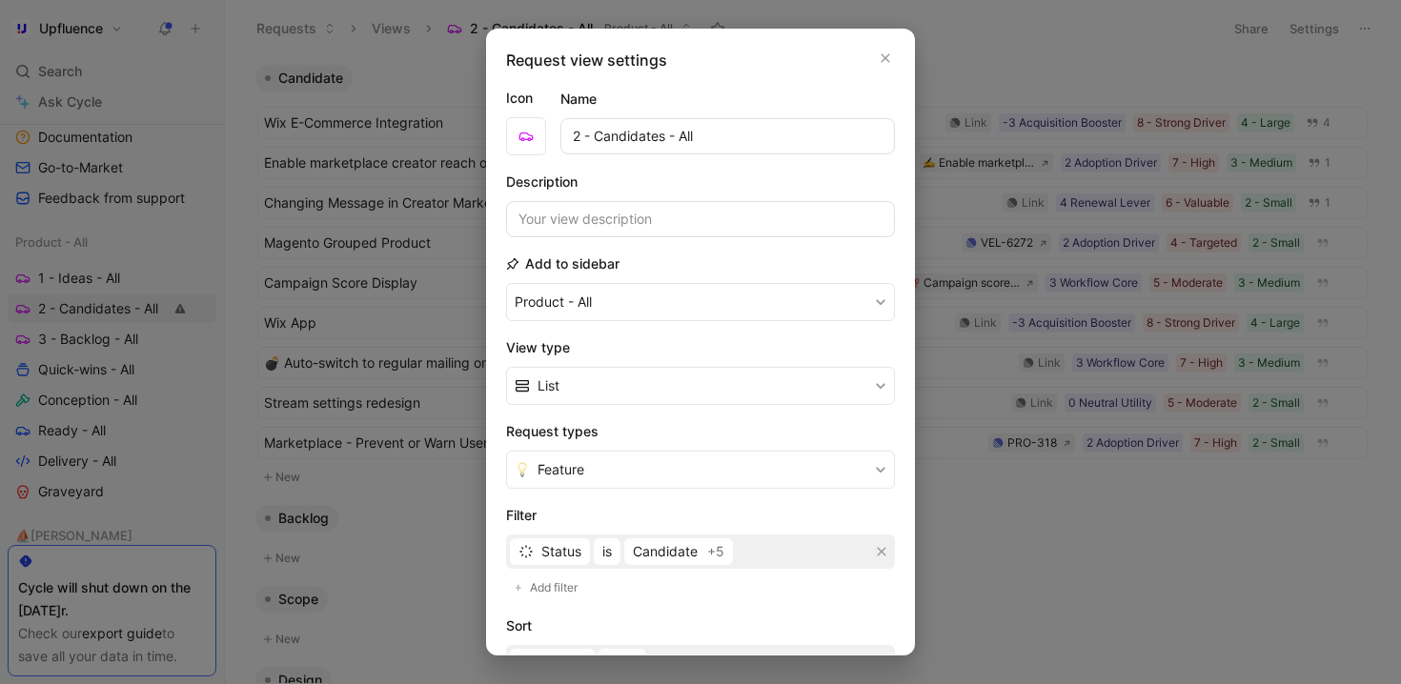
scroll to position [48, 0]
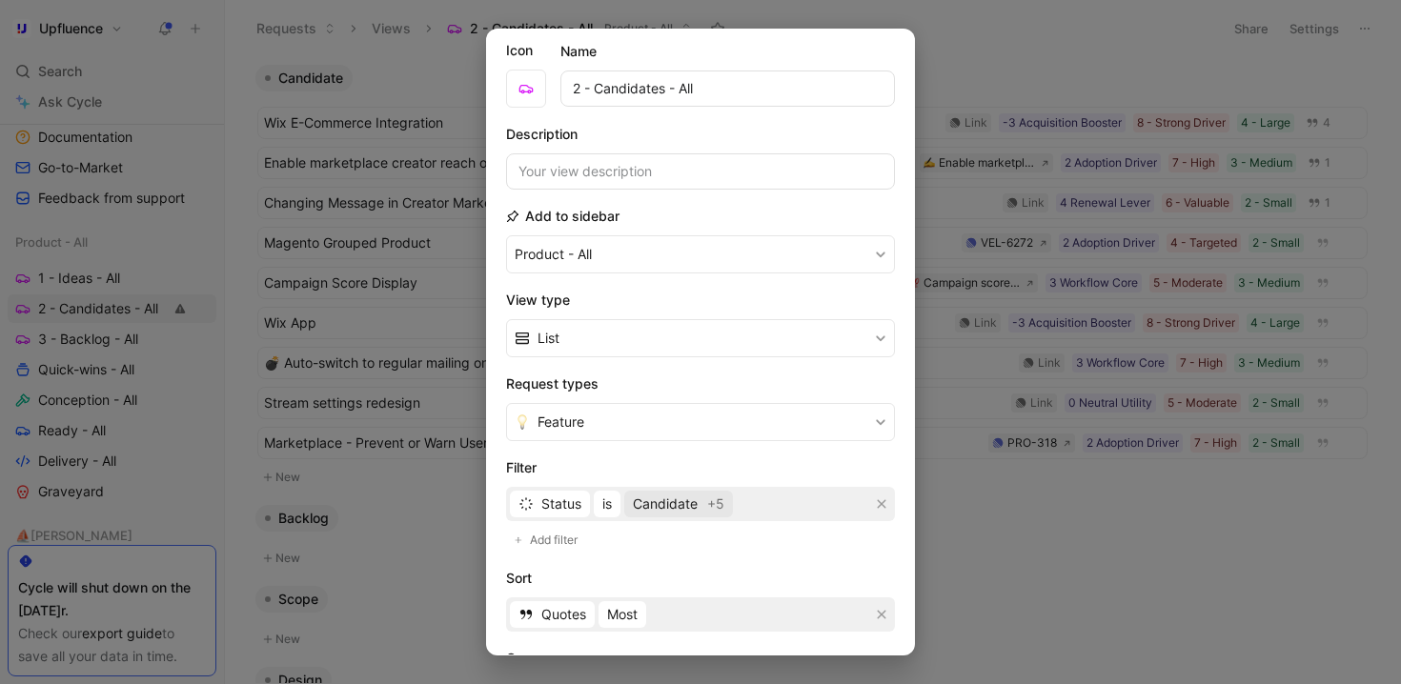
click at [670, 493] on span "Candidate" at bounding box center [665, 504] width 65 height 23
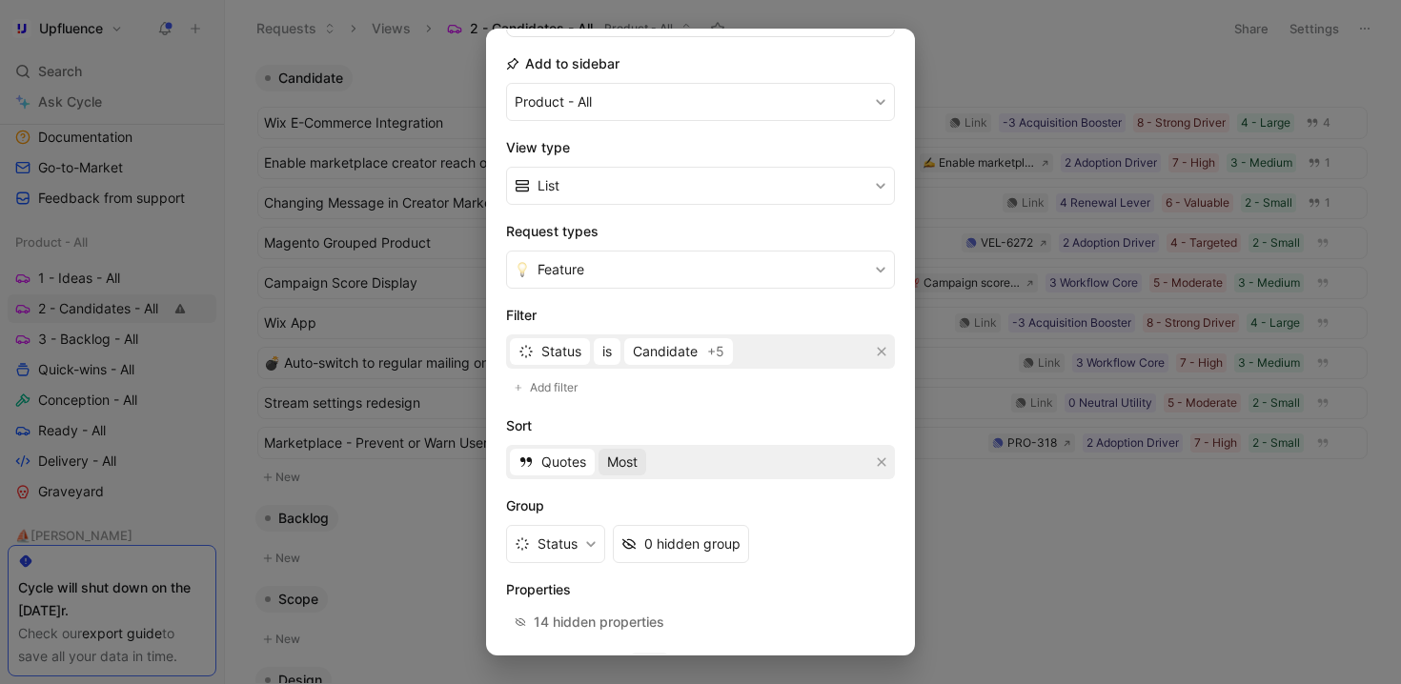
click at [639, 463] on button "Most" at bounding box center [622, 462] width 48 height 27
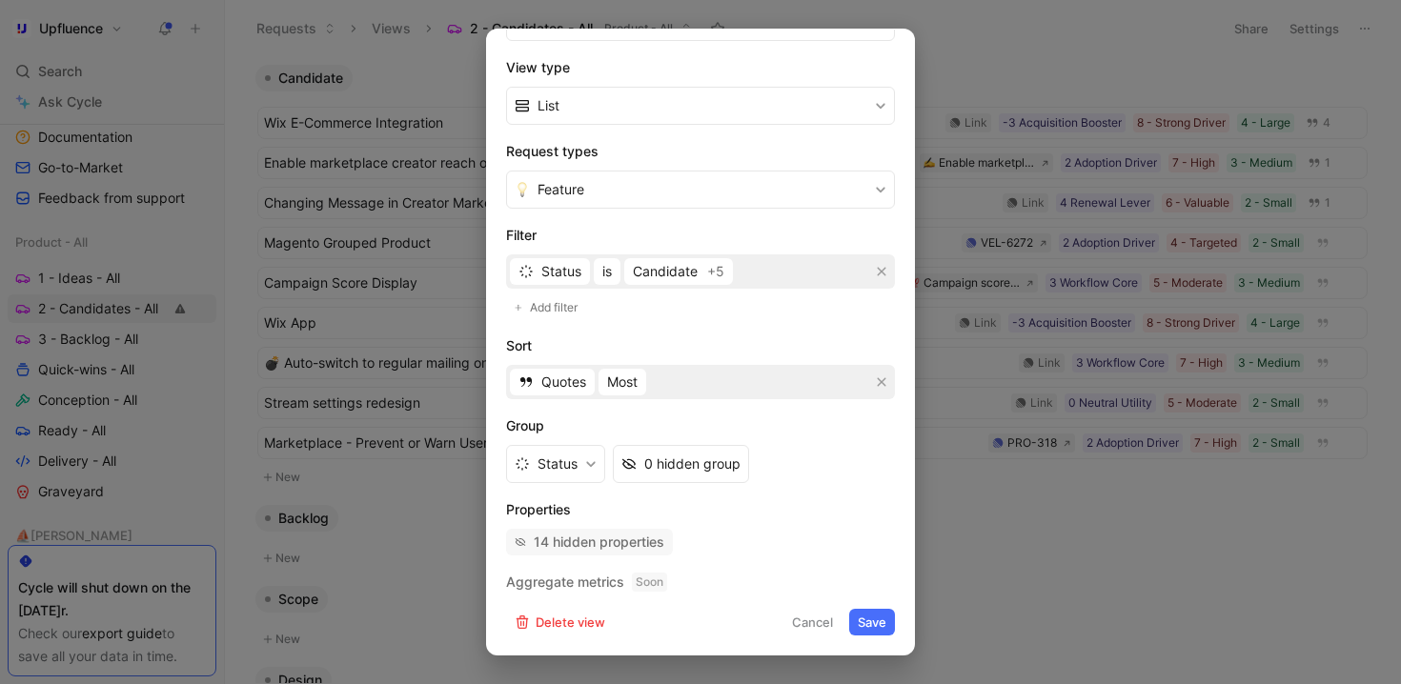
click at [640, 546] on div "14 hidden properties" at bounding box center [599, 542] width 131 height 23
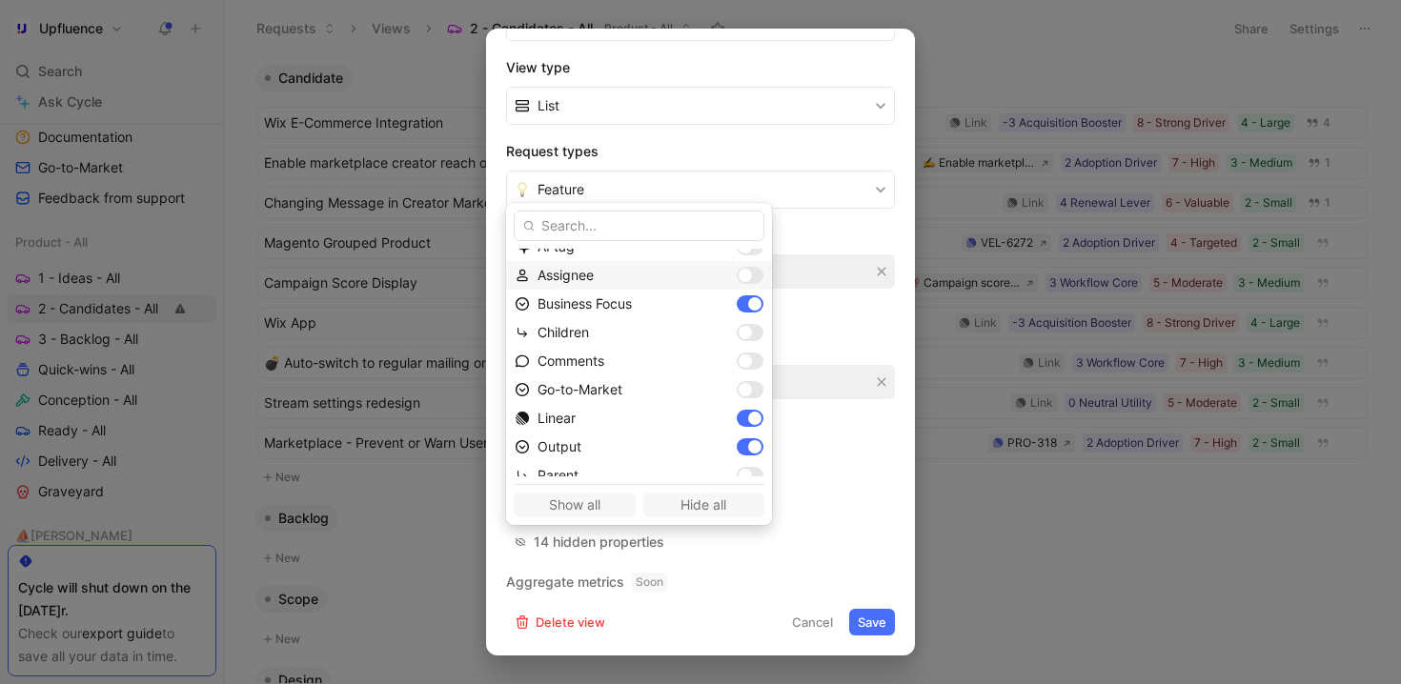
scroll to position [206, 0]
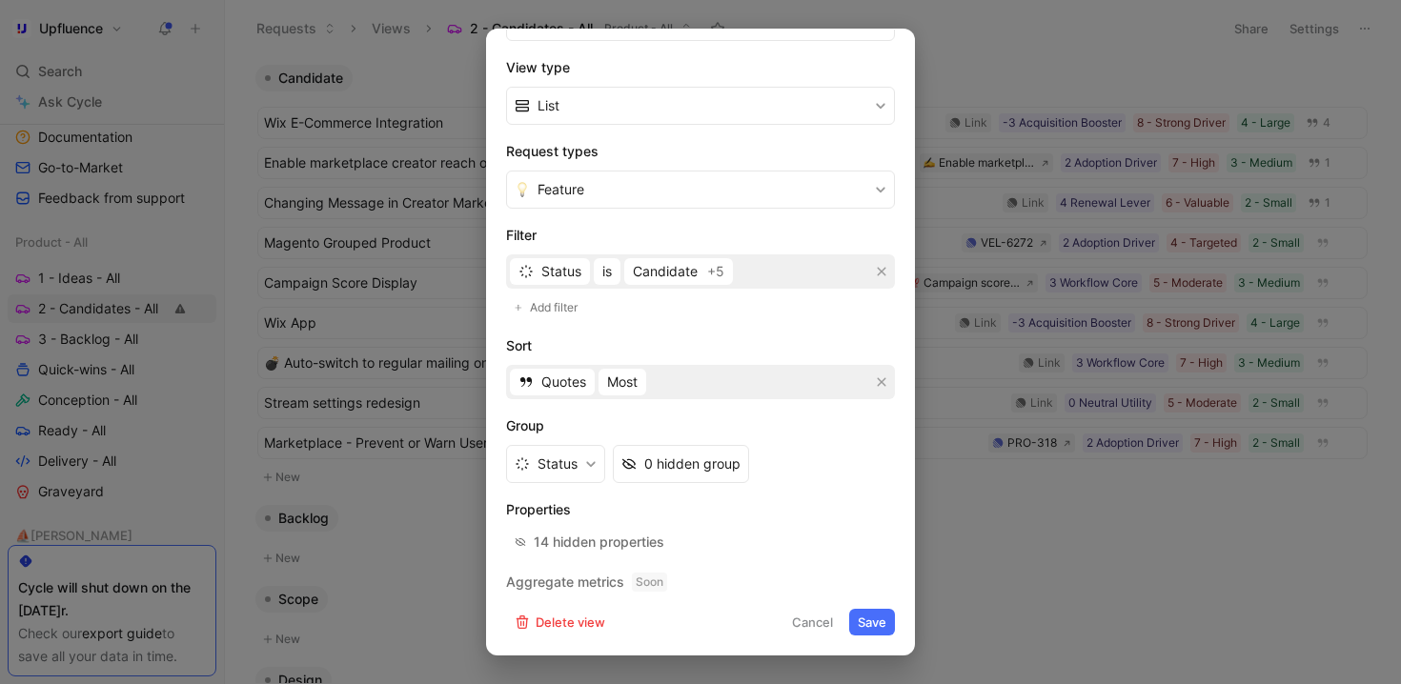
click at [868, 625] on button "Save" at bounding box center [872, 622] width 46 height 27
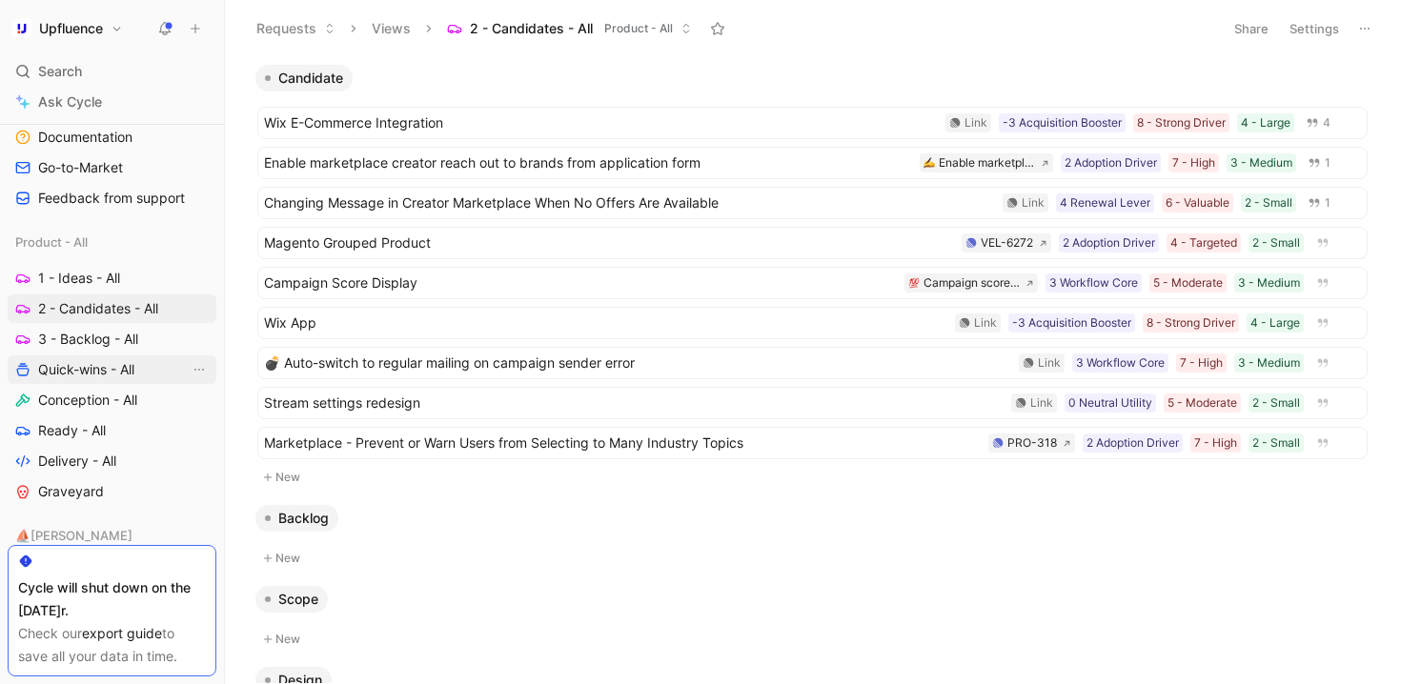
click at [137, 371] on link "Quick-wins - All" at bounding box center [112, 369] width 209 height 29
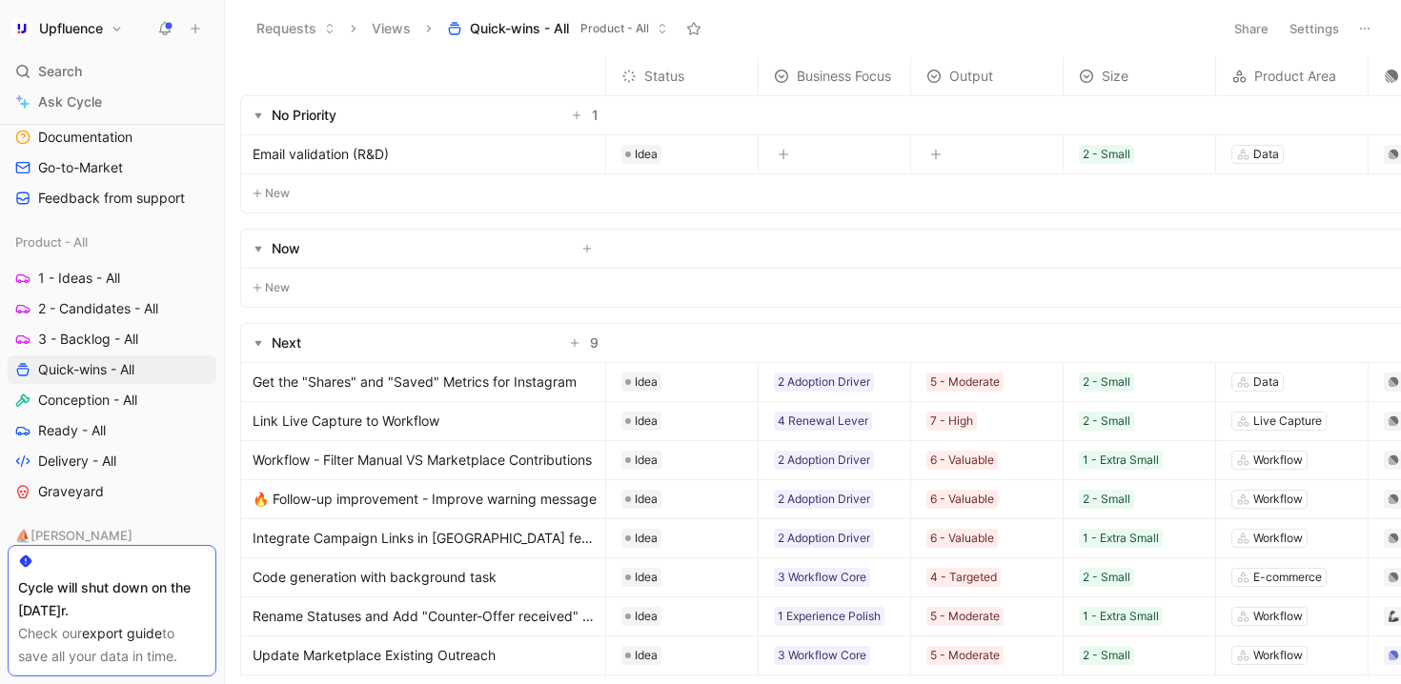
click at [412, 152] on link "Email validation (R&D)" at bounding box center [425, 154] width 345 height 23
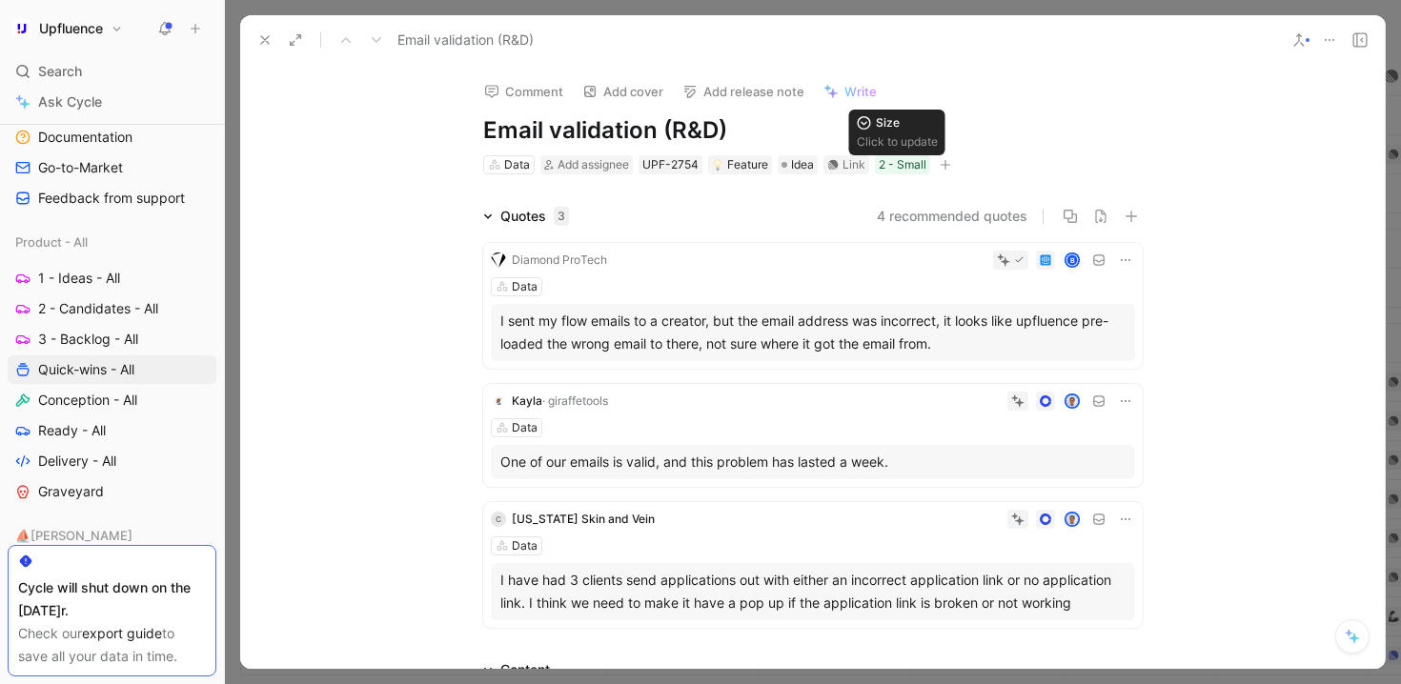
click at [941, 164] on icon "button" at bounding box center [946, 164] width 10 height 1
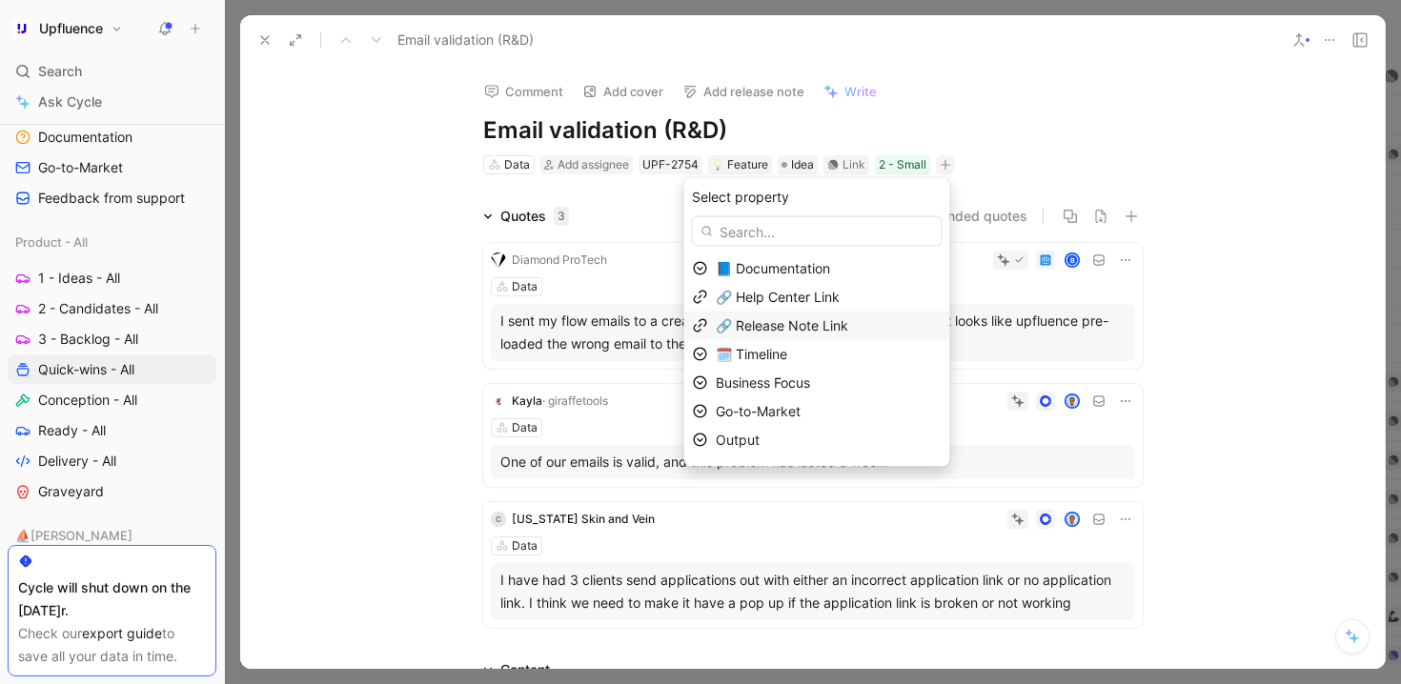
scroll to position [24, 0]
click at [789, 444] on div "Priority" at bounding box center [829, 445] width 226 height 23
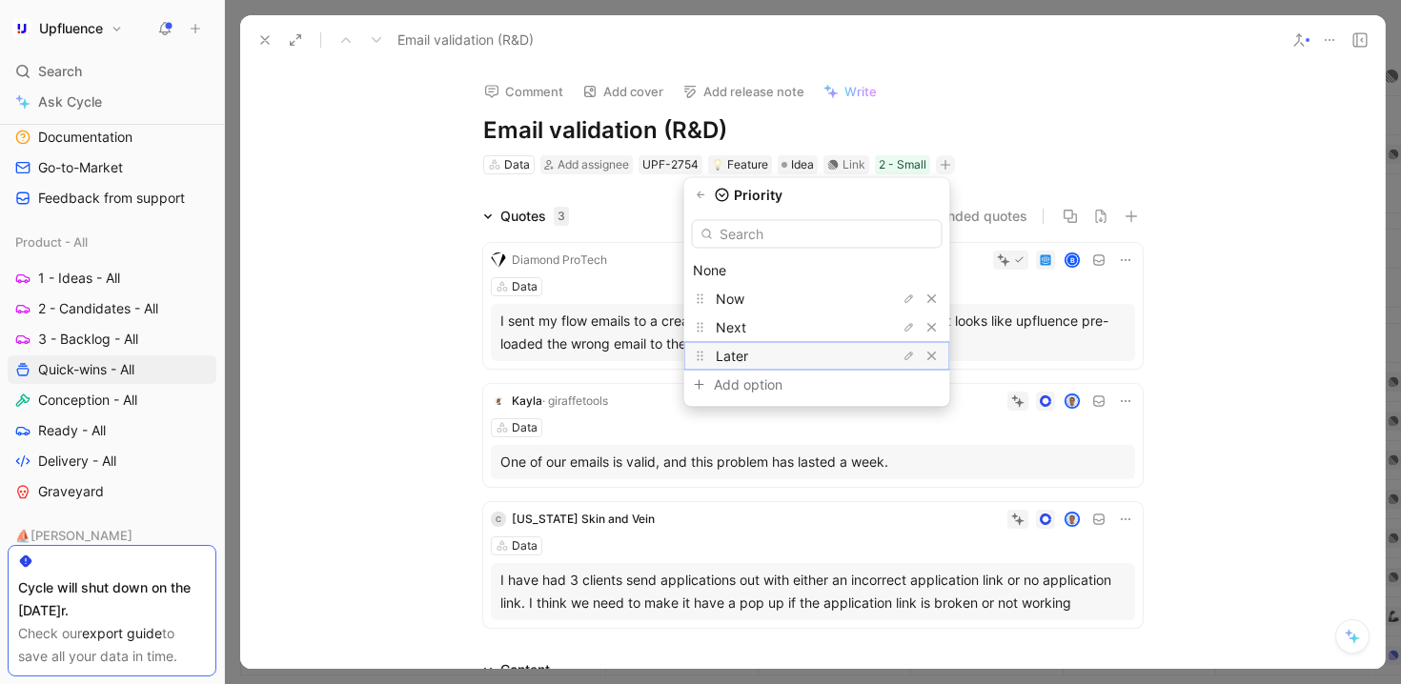
click at [809, 361] on div "Later" at bounding box center [787, 356] width 143 height 23
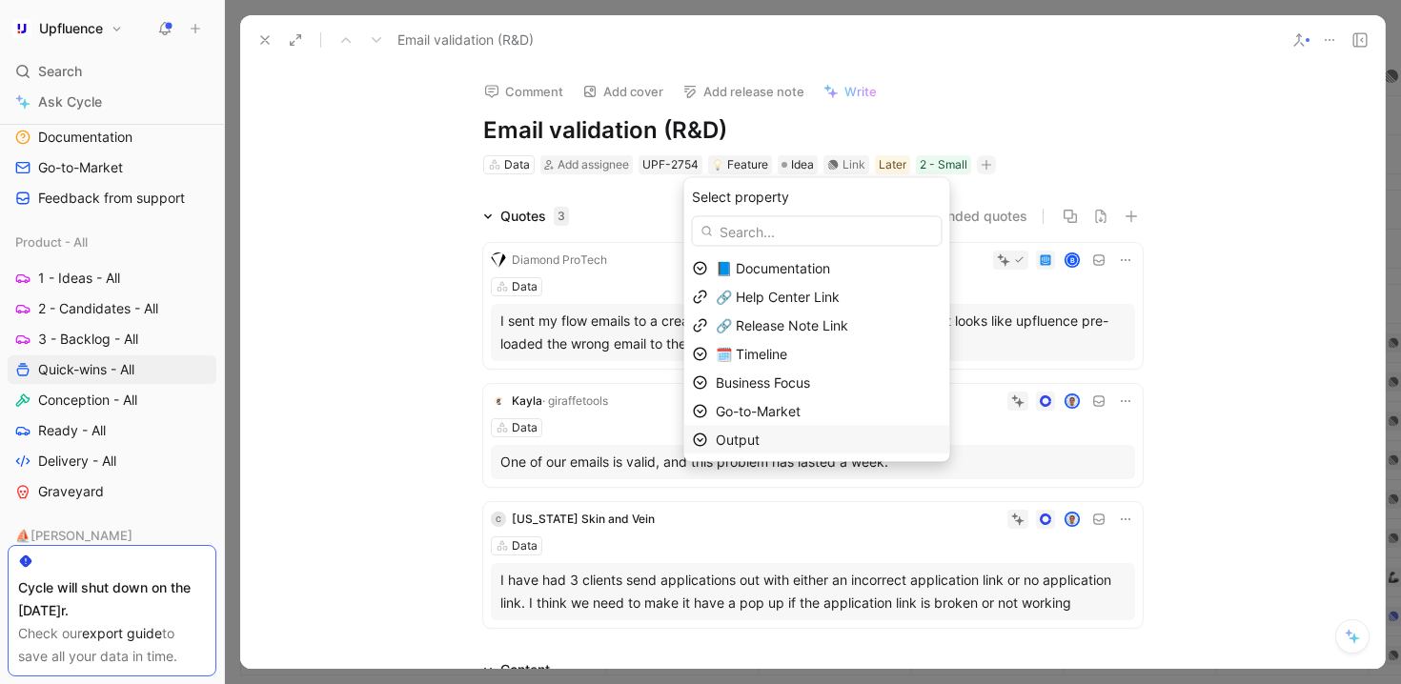
click at [759, 435] on span "Output" at bounding box center [738, 440] width 44 height 16
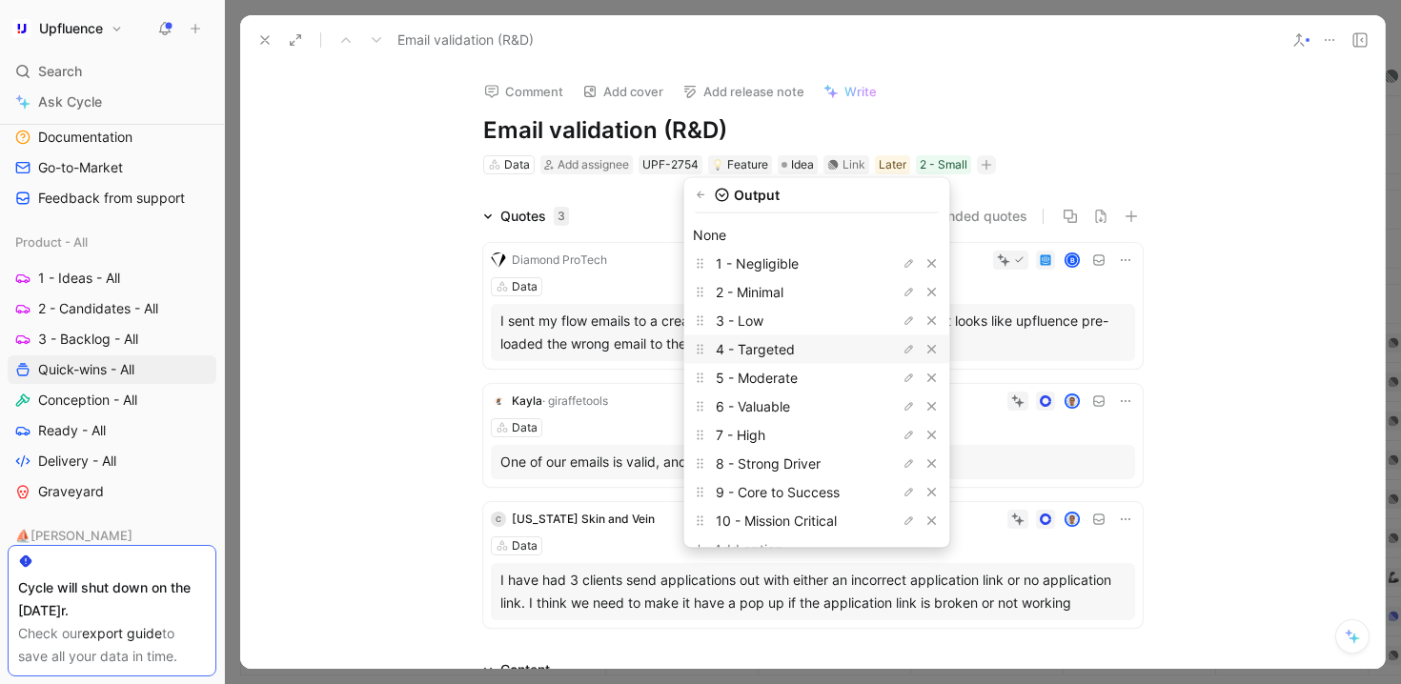
scroll to position [59, 0]
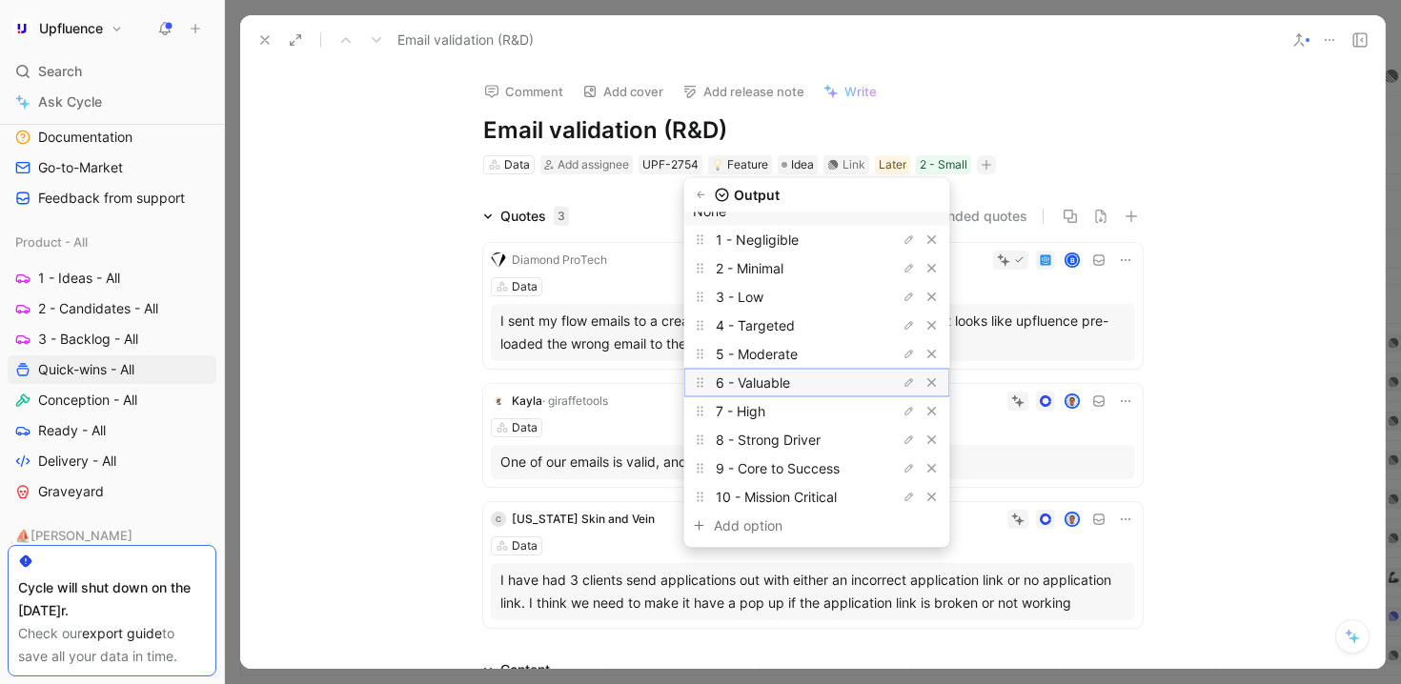
click at [790, 380] on span "6 - Valuable" at bounding box center [753, 382] width 74 height 16
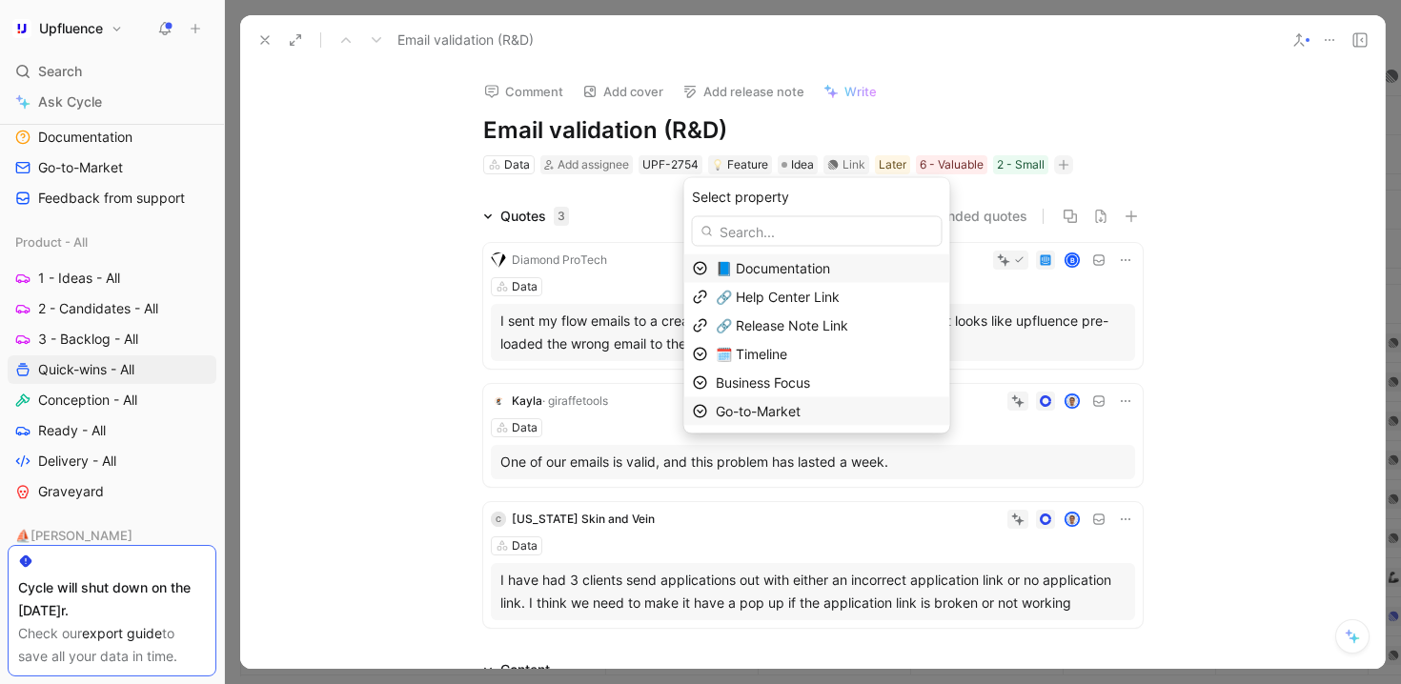
click at [800, 405] on span "Go-to-Market" at bounding box center [758, 411] width 85 height 16
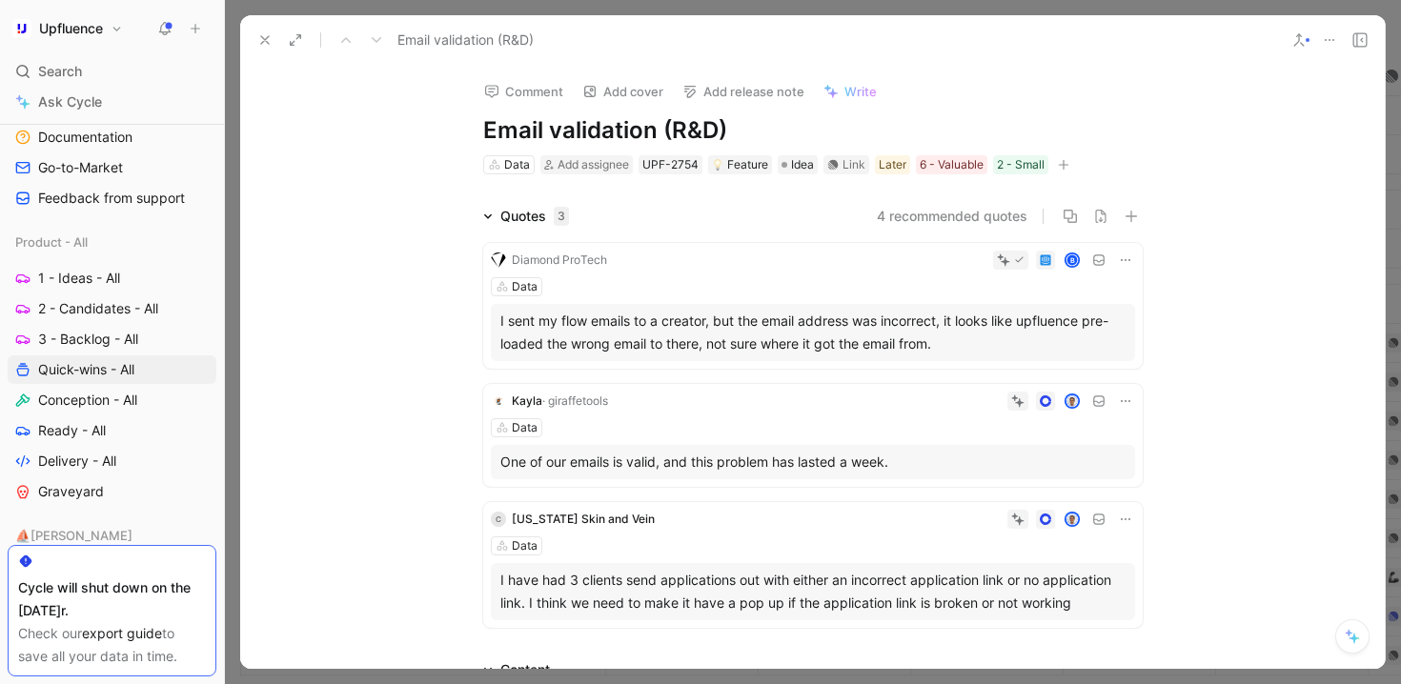
click at [269, 35] on icon at bounding box center [264, 39] width 15 height 15
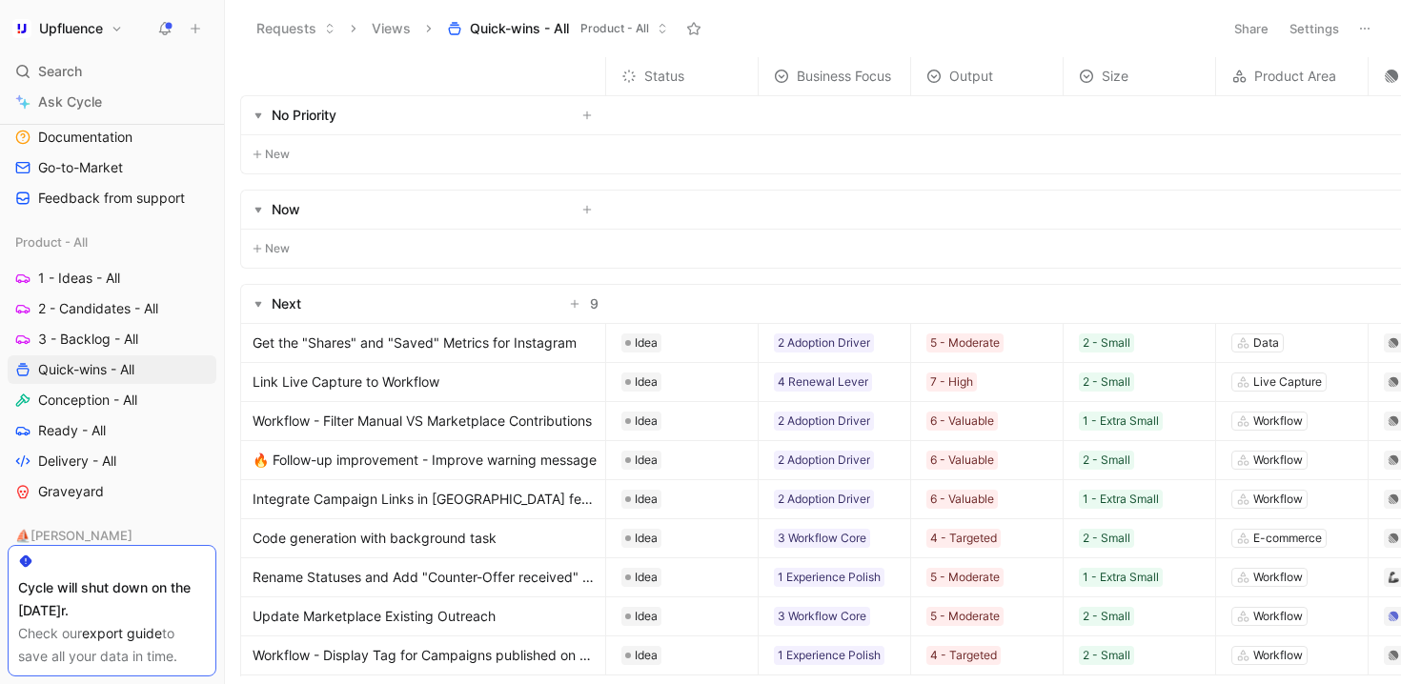
click at [259, 214] on button "button" at bounding box center [258, 209] width 19 height 19
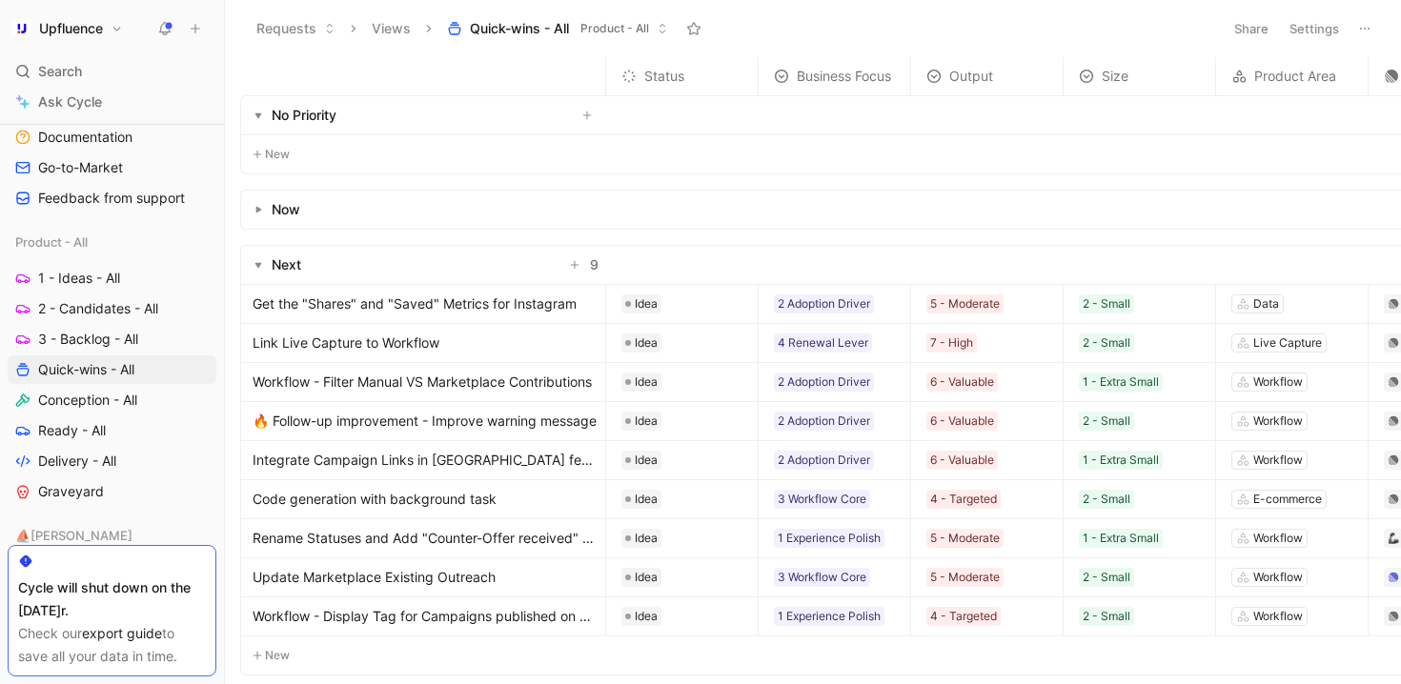
click at [257, 115] on use "button" at bounding box center [258, 116] width 7 height 6
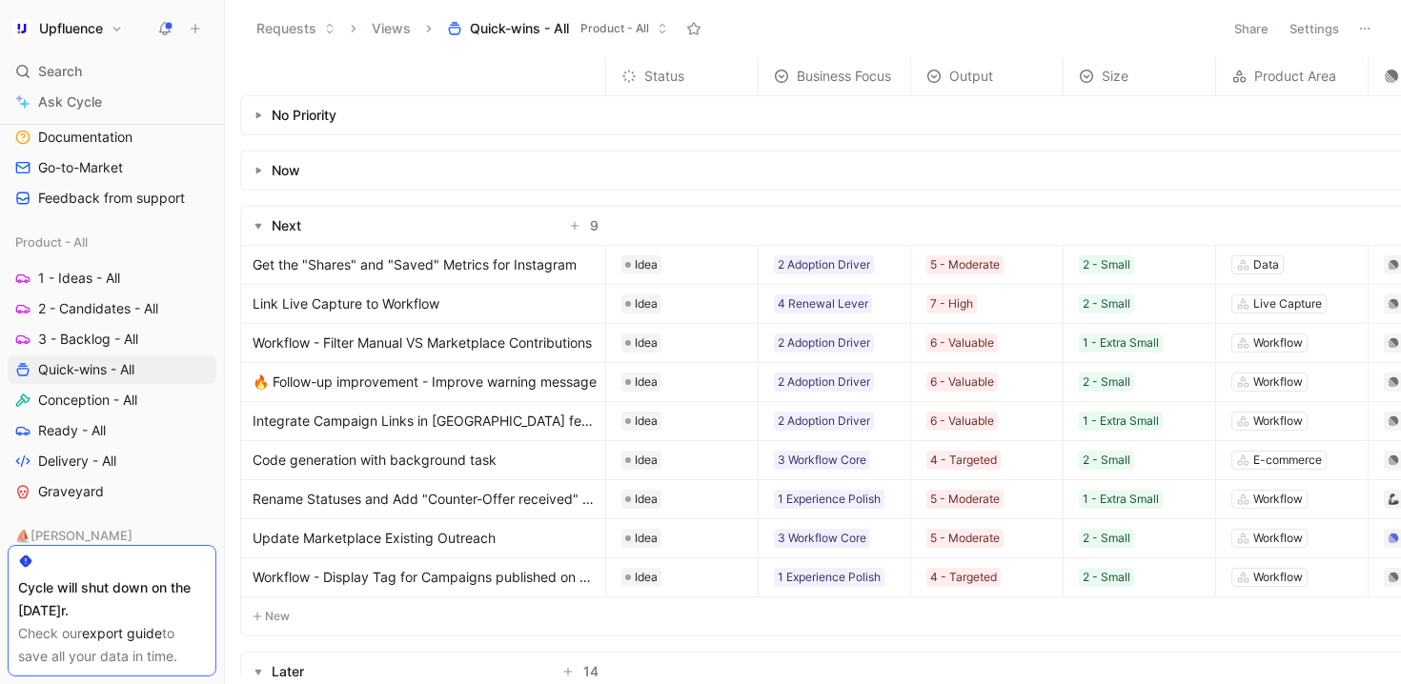
click at [480, 503] on span "Rename Statuses and Add "Counter-Offer received" status in the state machine" at bounding box center [425, 499] width 345 height 23
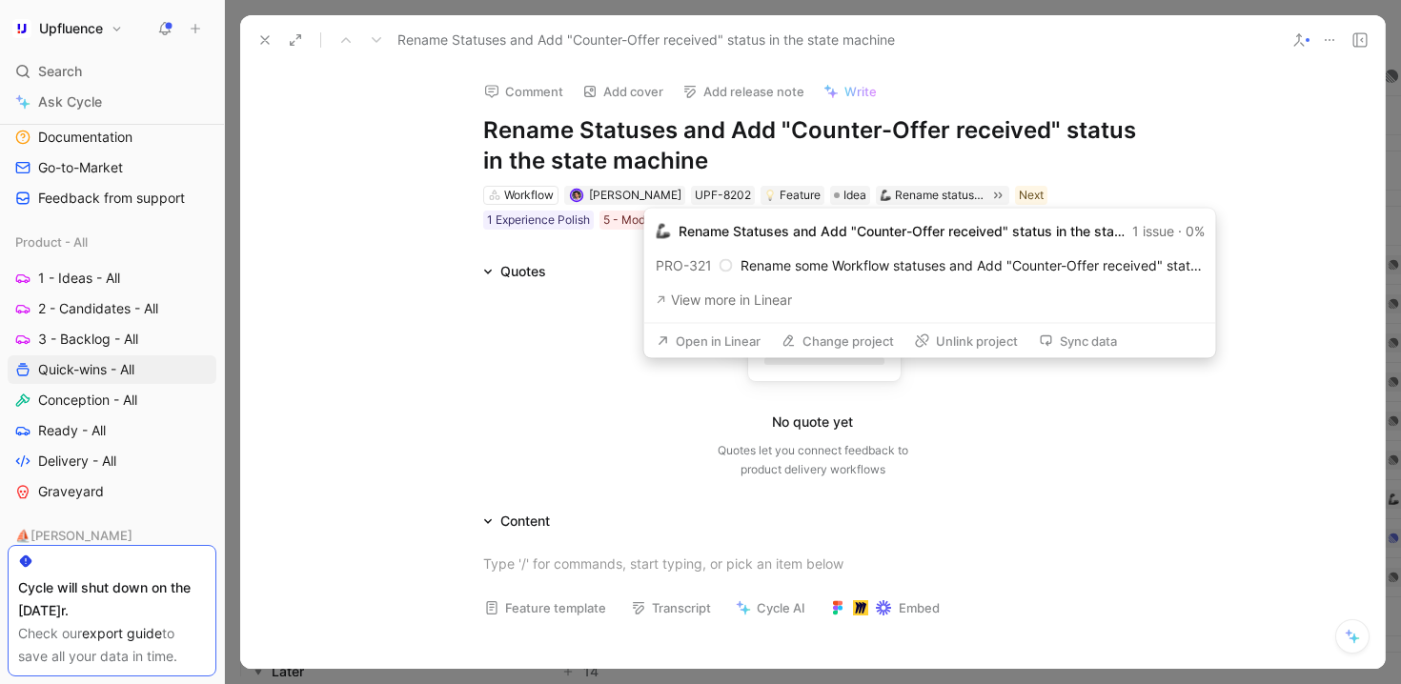
click at [709, 335] on button "Open in Linear" at bounding box center [708, 341] width 121 height 27
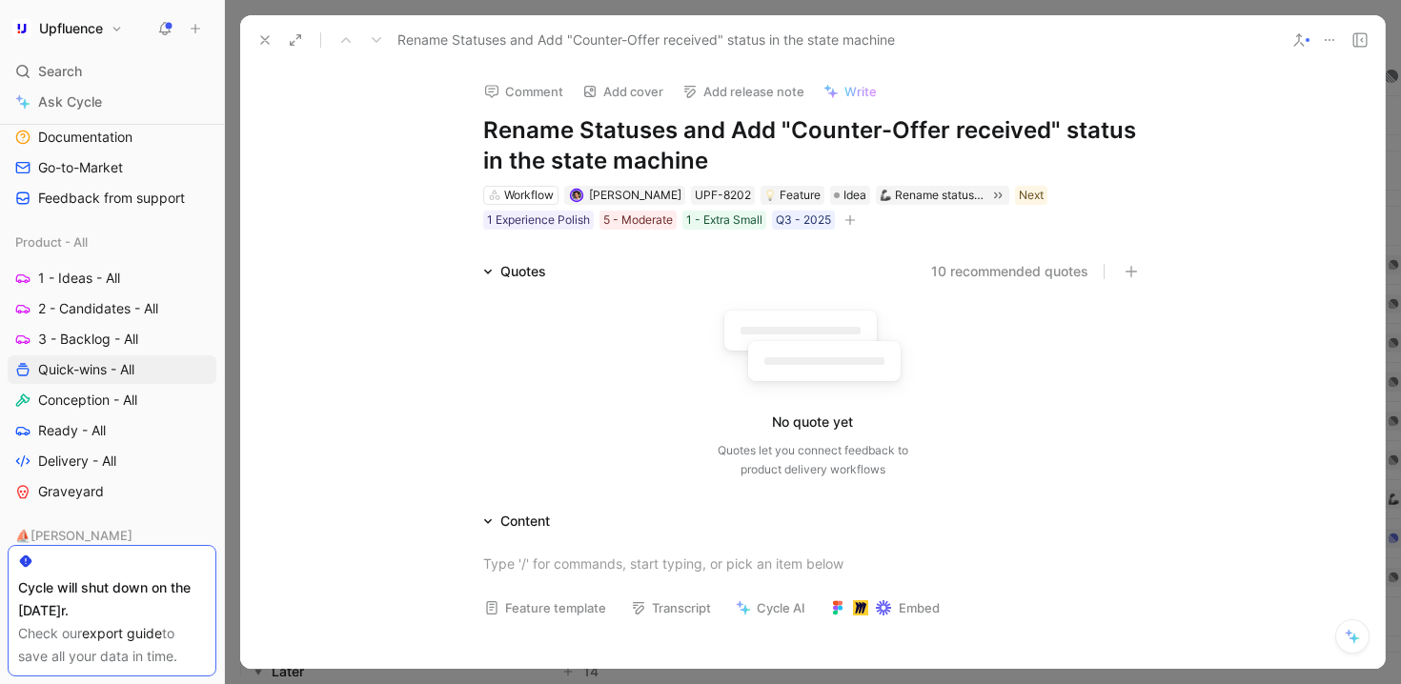
click at [266, 44] on icon at bounding box center [264, 39] width 15 height 15
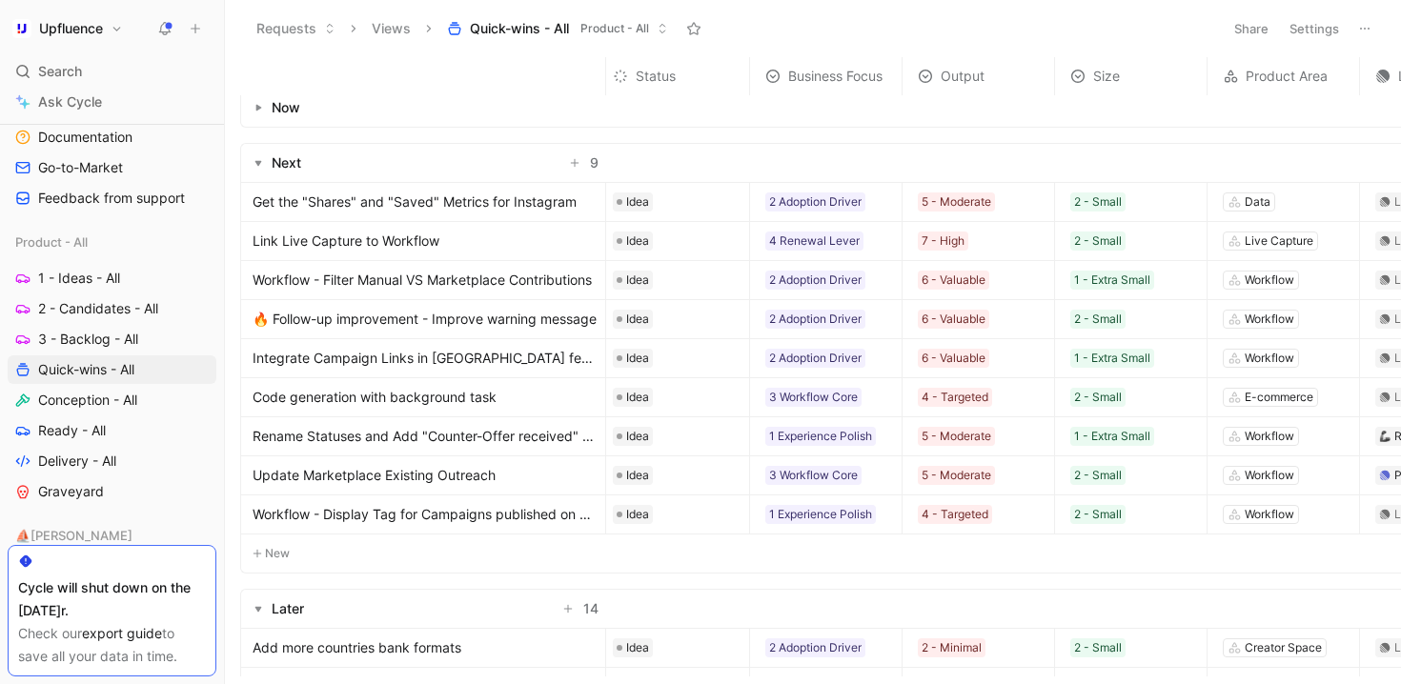
scroll to position [64, 0]
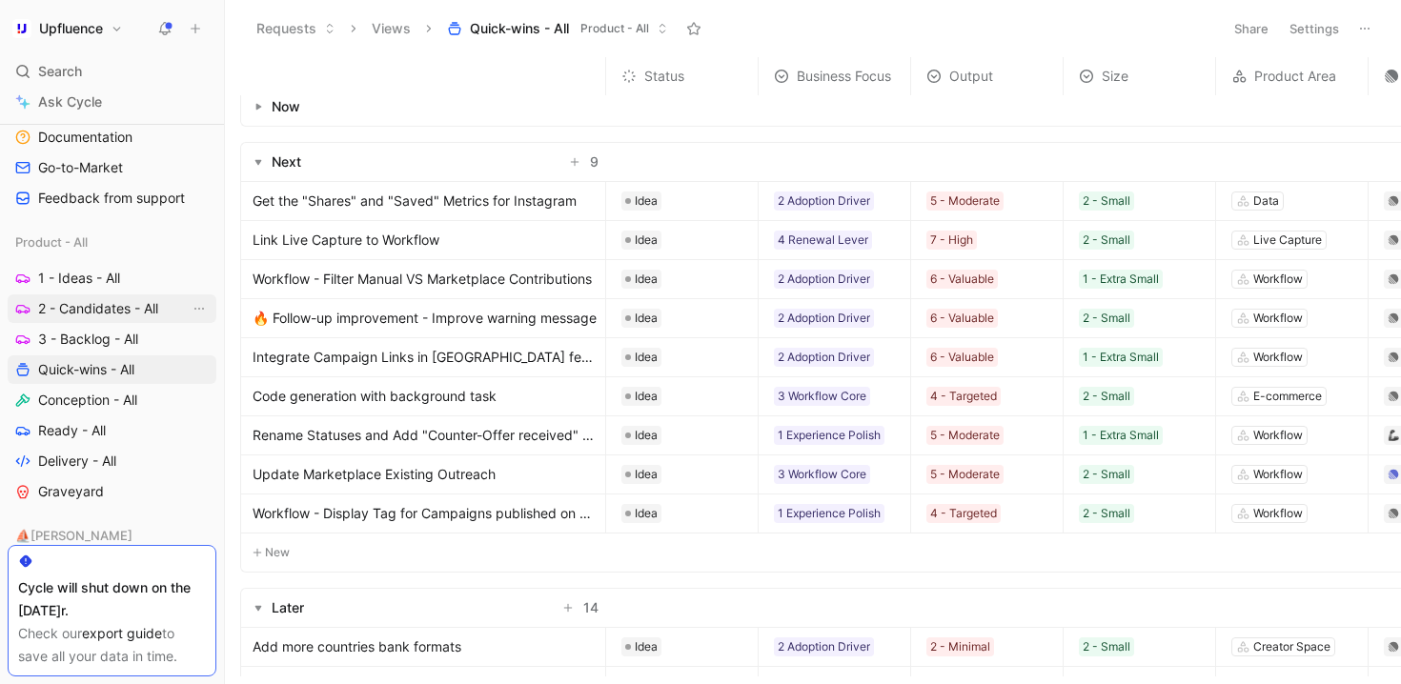
click at [116, 299] on span "2 - Candidates - All" at bounding box center [98, 308] width 120 height 19
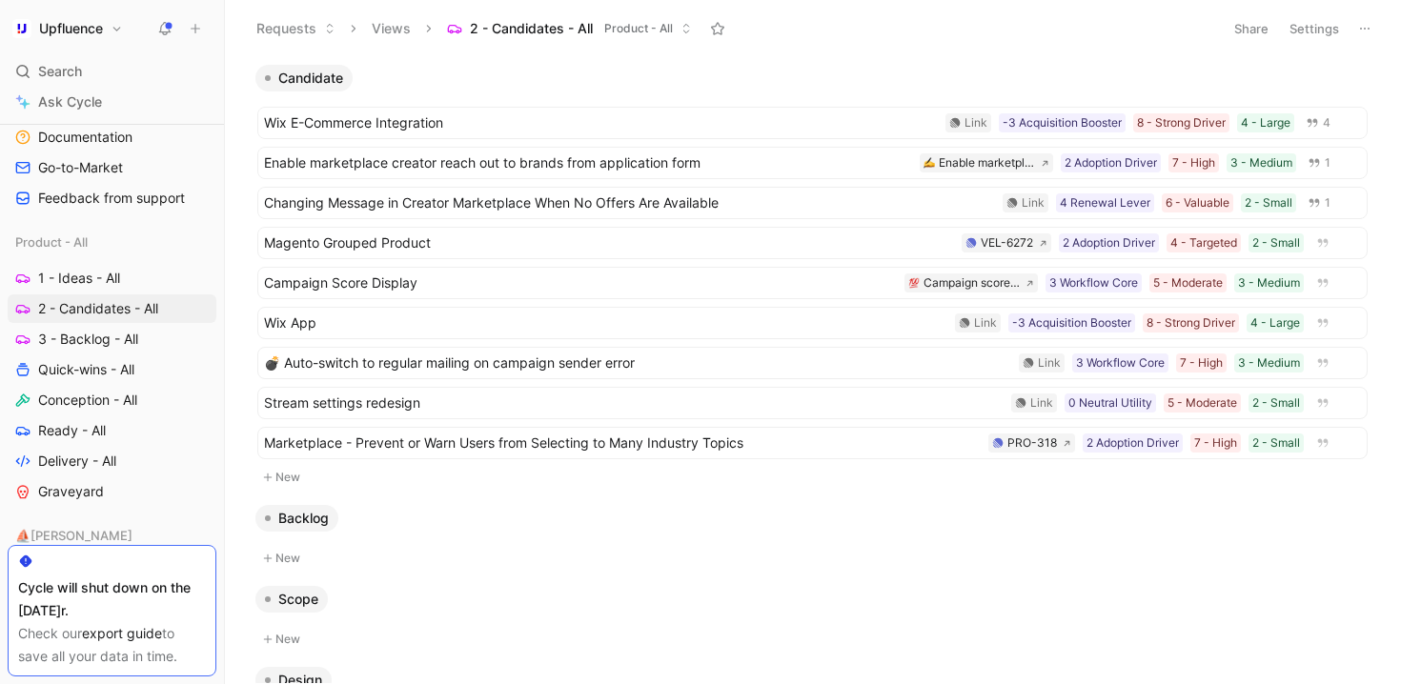
scroll to position [657, 0]
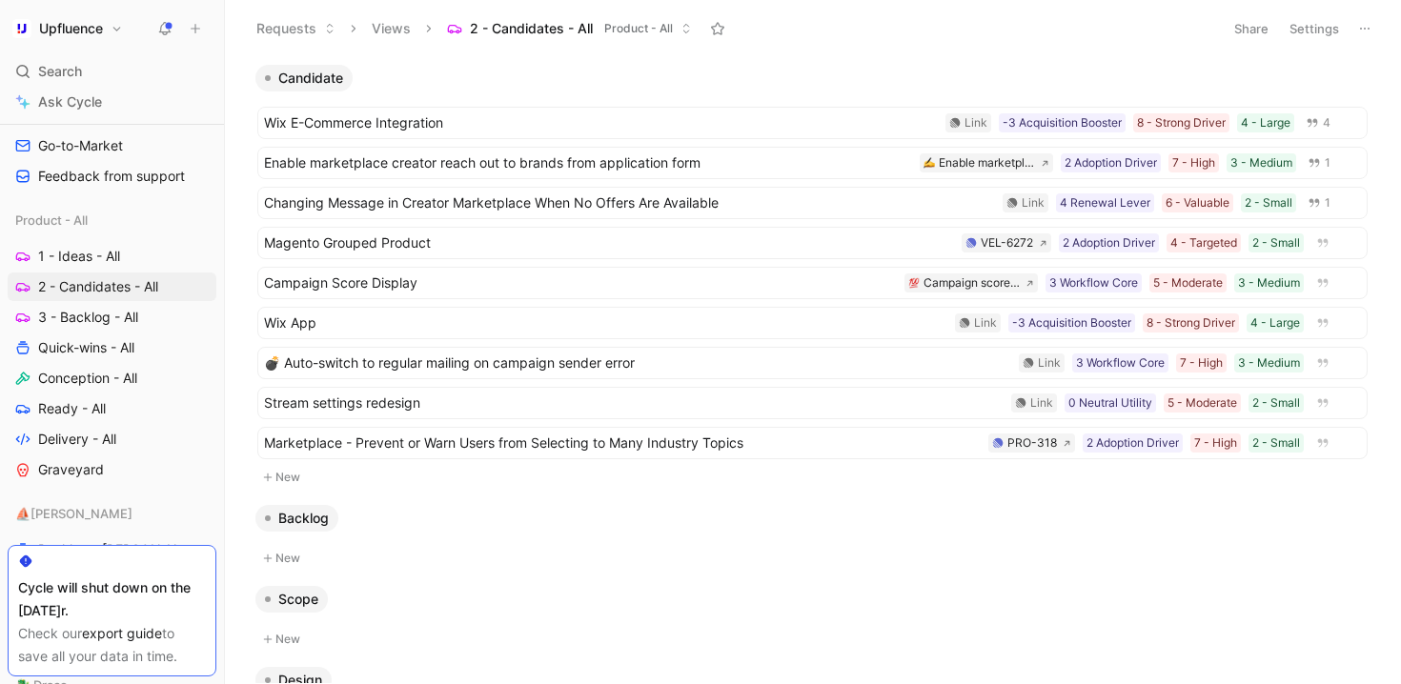
click at [1306, 30] on button "Settings" at bounding box center [1314, 28] width 67 height 27
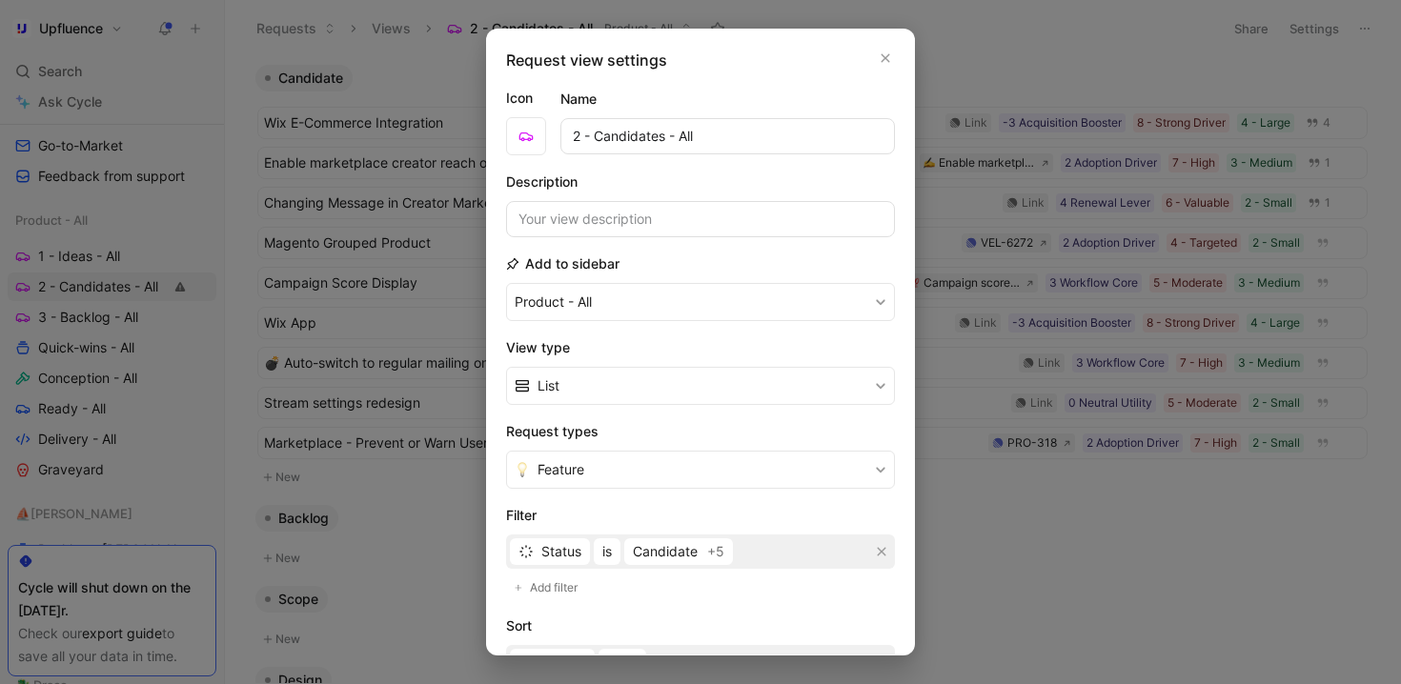
click at [1306, 30] on div at bounding box center [700, 342] width 1401 height 684
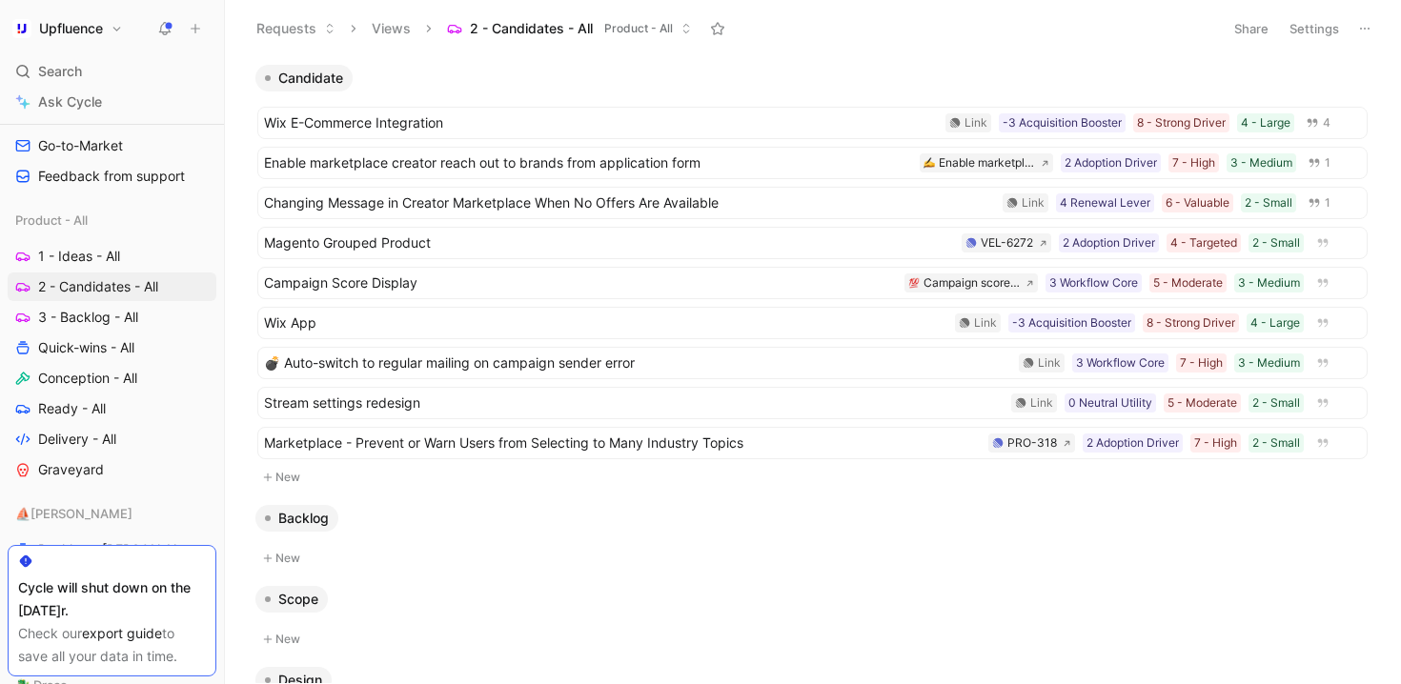
click at [1310, 23] on button "Settings" at bounding box center [1314, 28] width 67 height 27
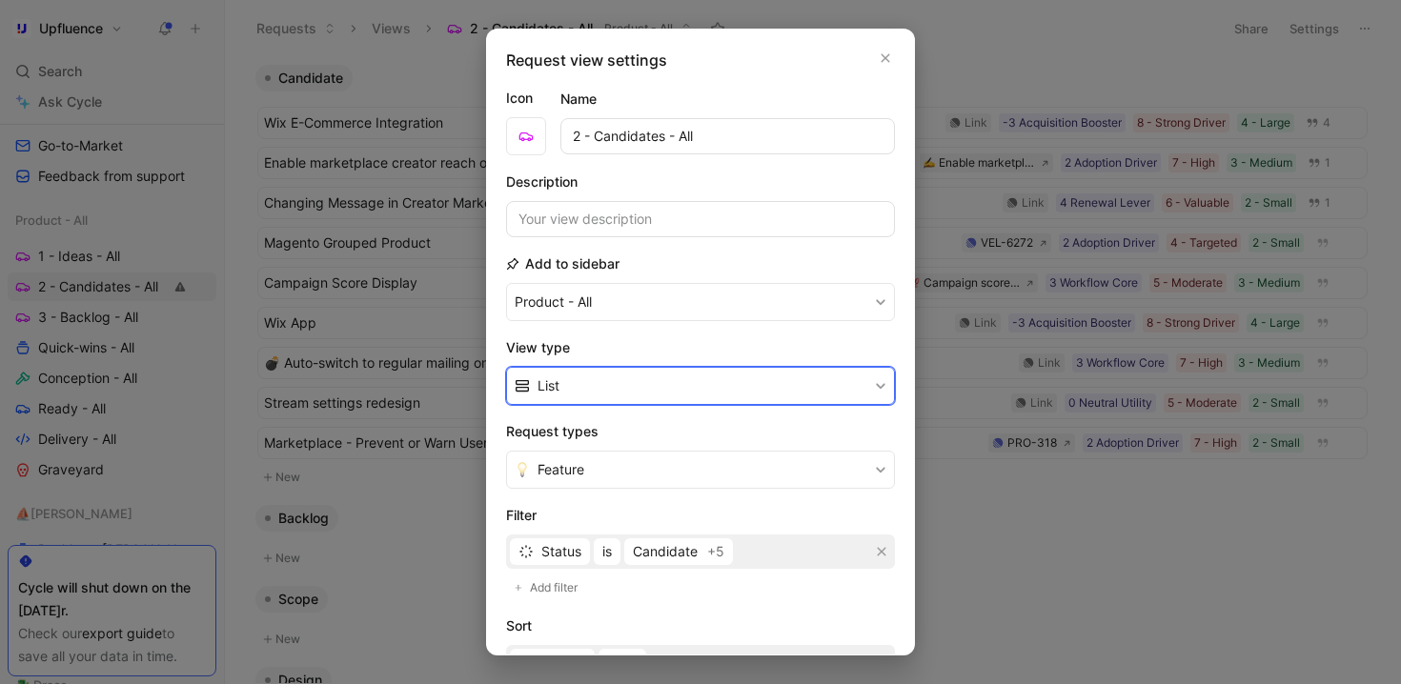
click at [698, 387] on button "List" at bounding box center [700, 386] width 389 height 38
click at [639, 488] on div "Table" at bounding box center [706, 487] width 338 height 23
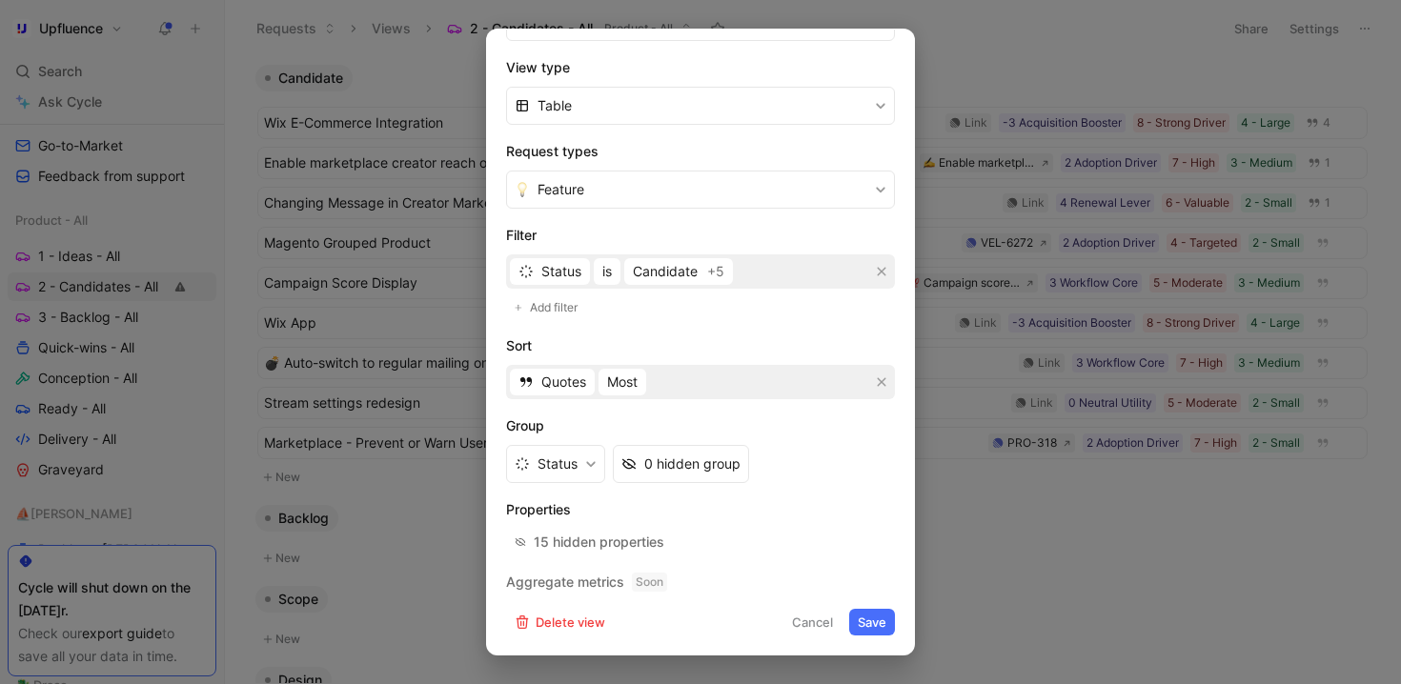
click at [854, 606] on form "Icon Name 2 - Candidates - All Description Add to sidebar Product - All View ty…" at bounding box center [700, 221] width 389 height 829
click at [854, 620] on button "Save" at bounding box center [872, 622] width 46 height 27
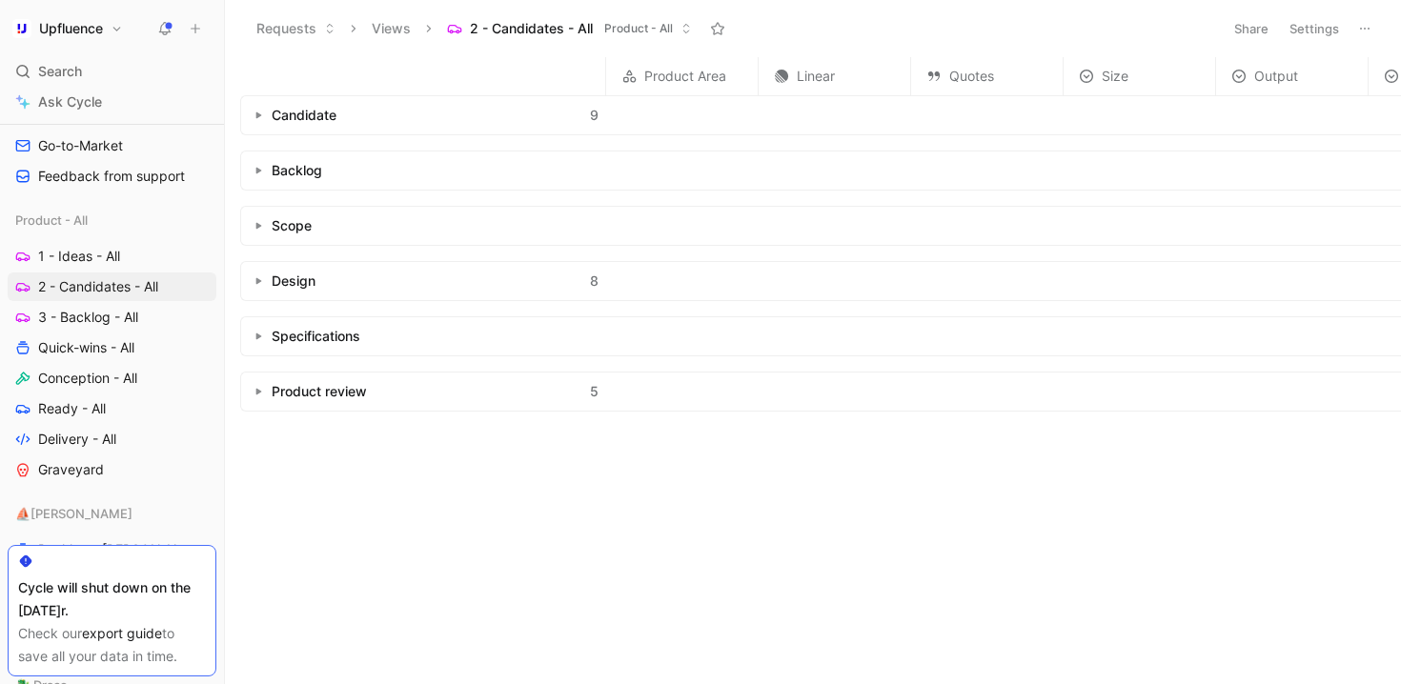
click at [244, 111] on div at bounding box center [243, 115] width 6 height 40
click at [251, 114] on button "button" at bounding box center [258, 115] width 19 height 19
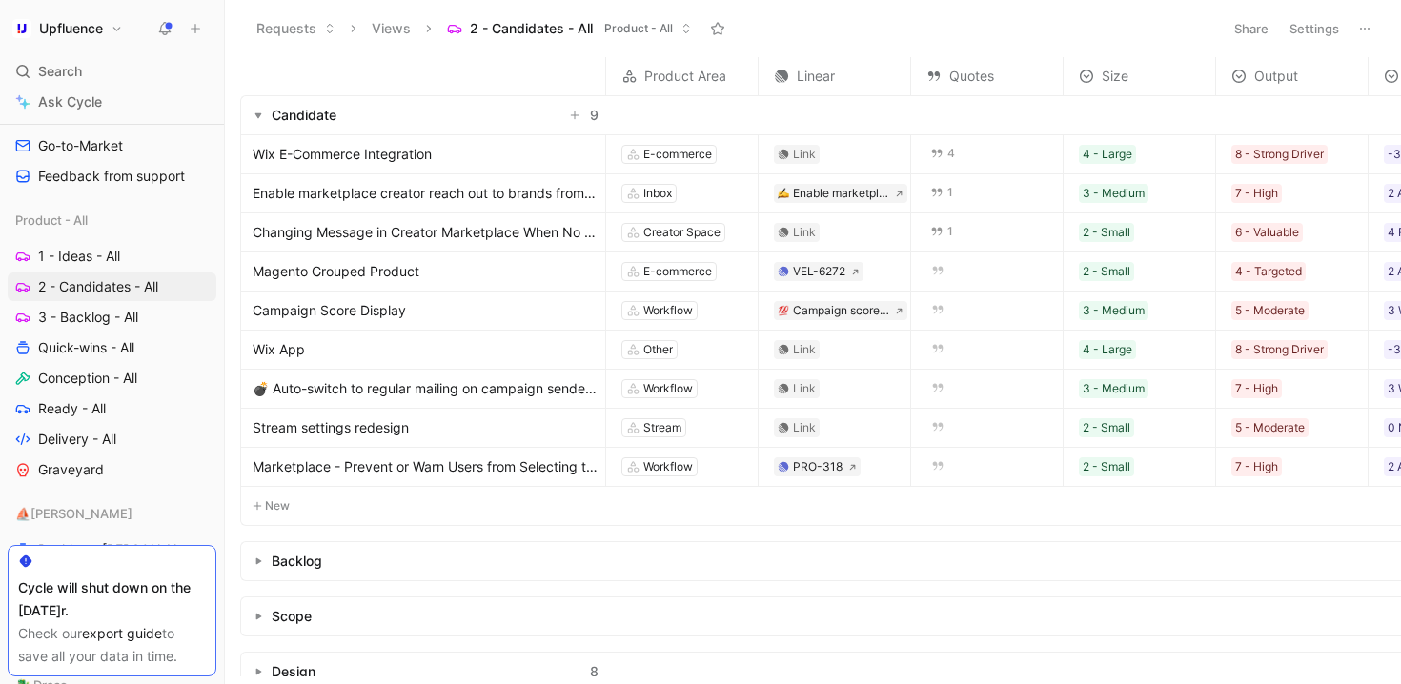
click at [253, 155] on span "Wix E-Commerce Integration" at bounding box center [342, 154] width 179 height 23
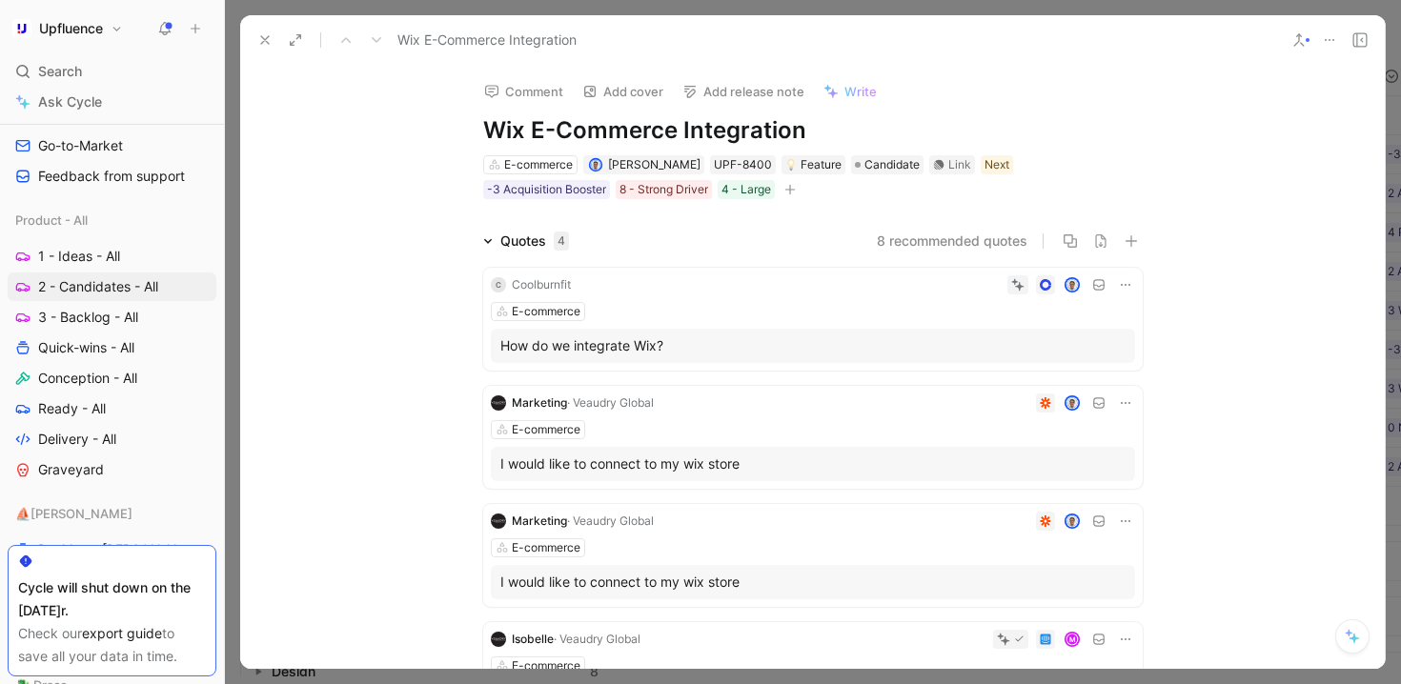
click at [252, 36] on button at bounding box center [265, 40] width 27 height 27
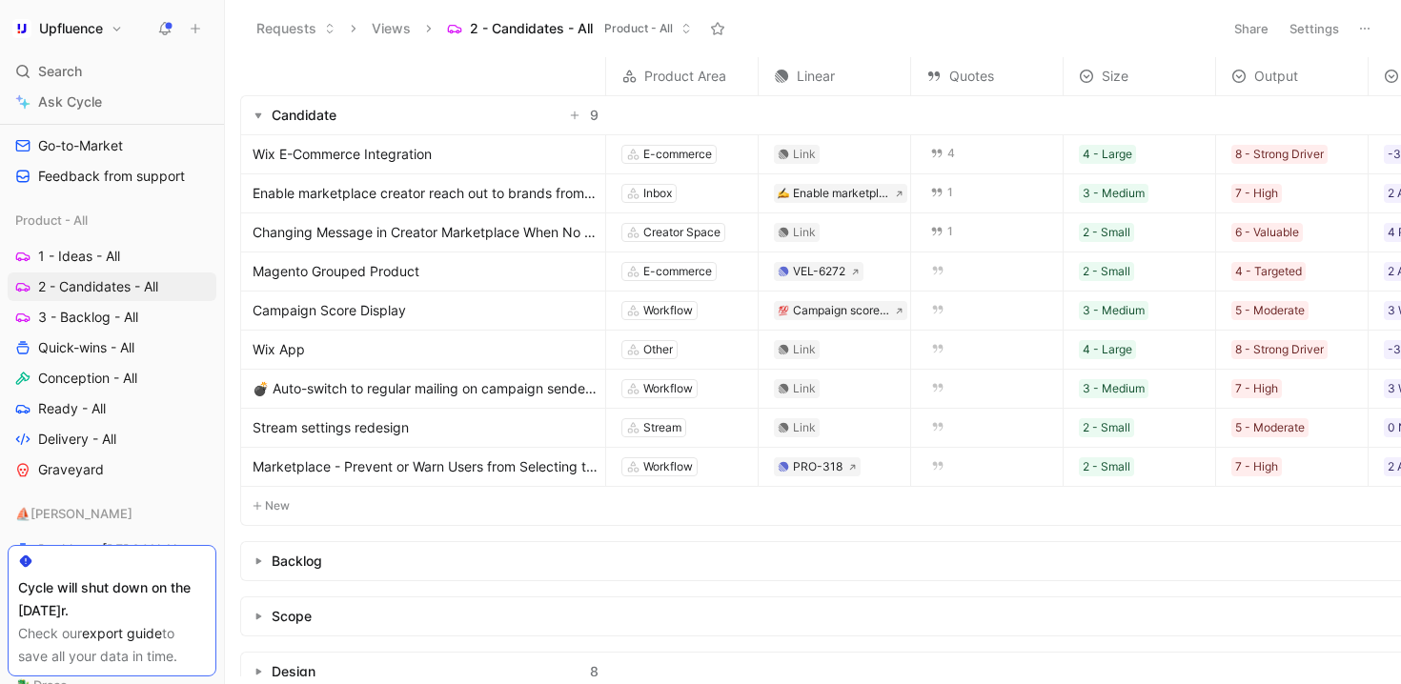
click at [536, 155] on link "Wix E-Commerce Integration" at bounding box center [425, 154] width 345 height 23
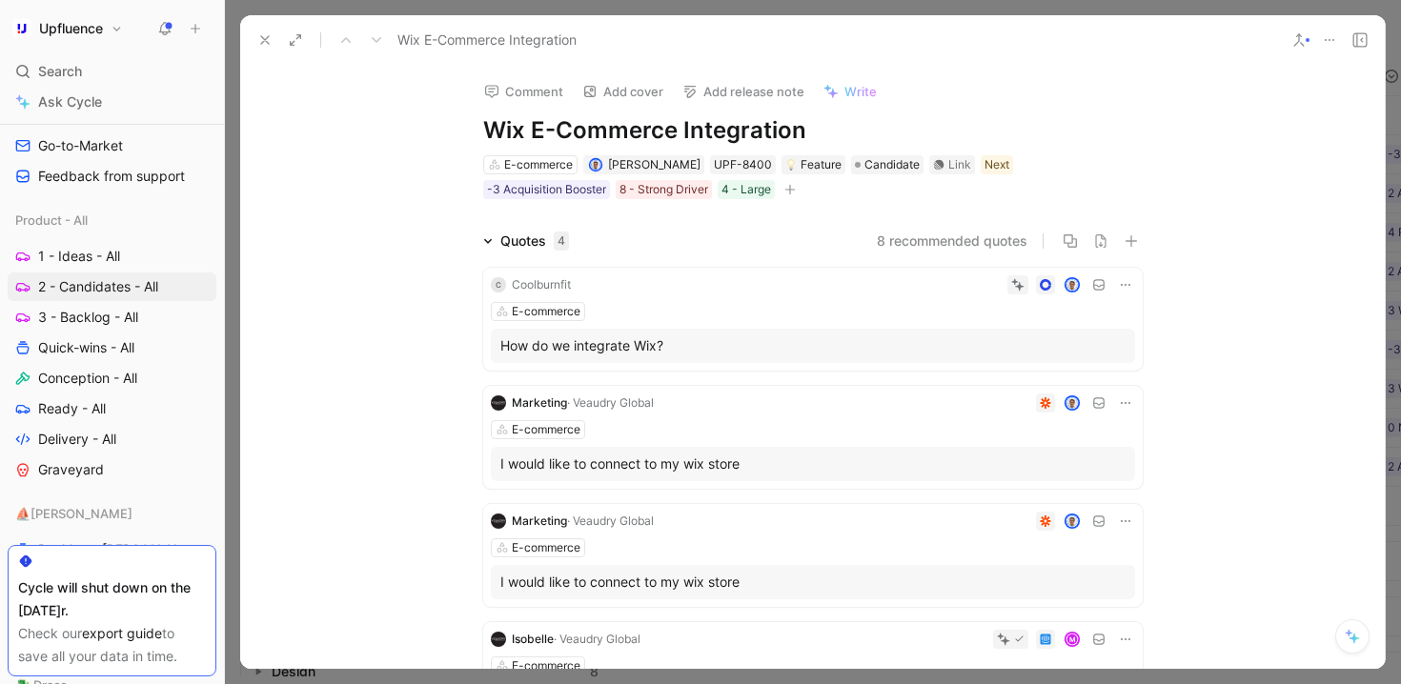
click at [245, 32] on div "Wix E-Commerce Integration" at bounding box center [812, 40] width 1144 height 50
click at [254, 32] on button at bounding box center [265, 40] width 27 height 27
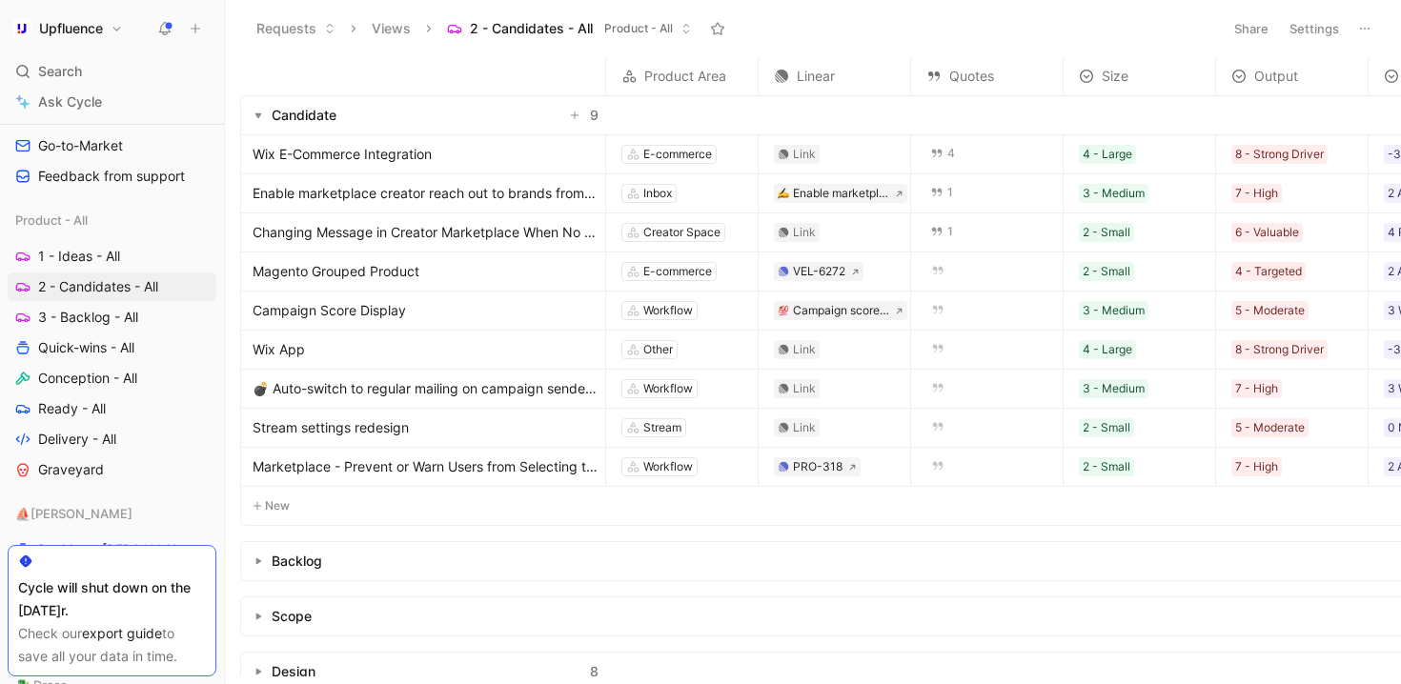
click at [1316, 31] on button "Settings" at bounding box center [1314, 28] width 67 height 27
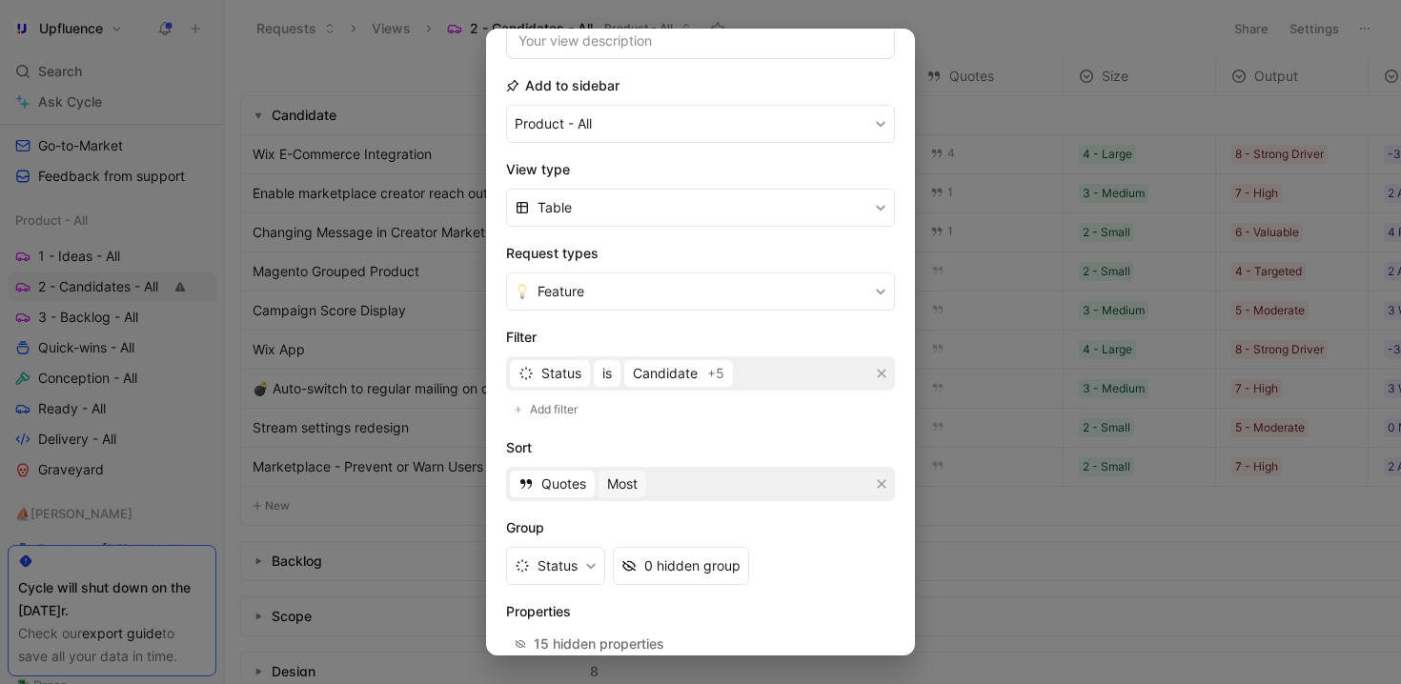
scroll to position [280, 0]
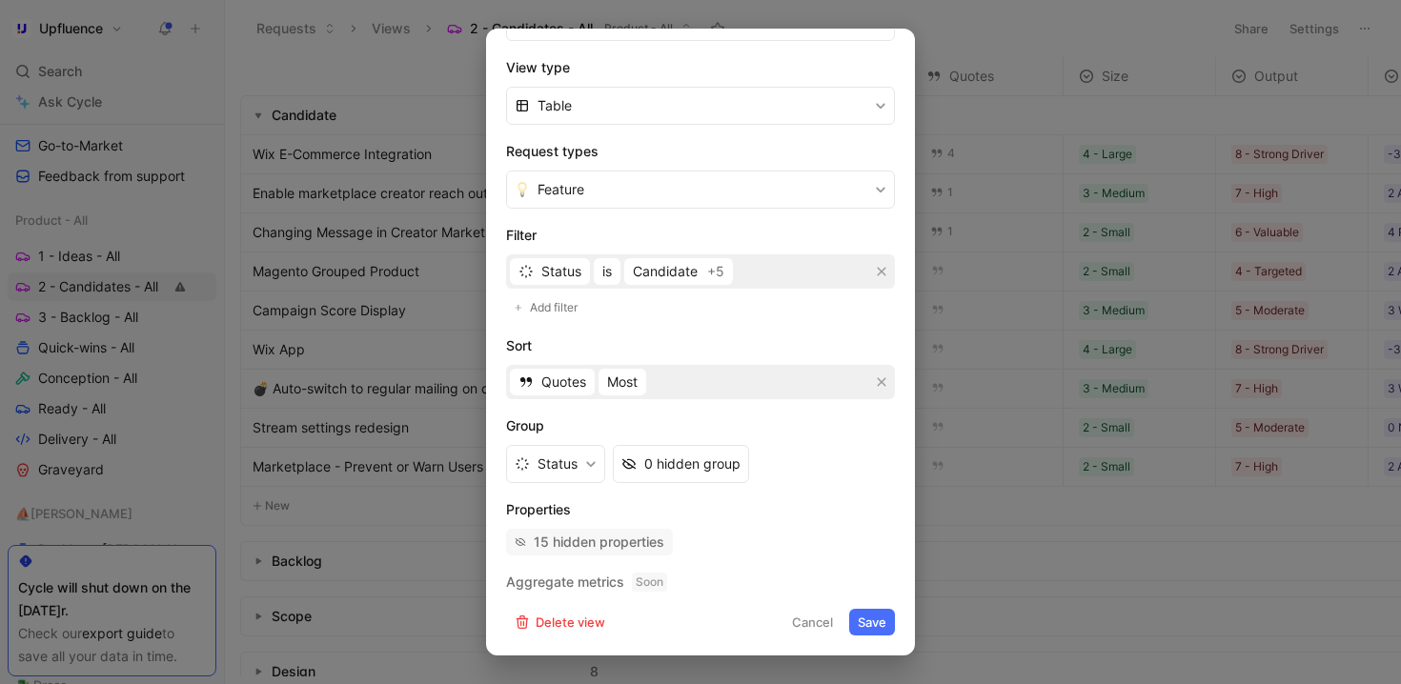
click at [599, 540] on div "15 hidden properties" at bounding box center [599, 542] width 131 height 23
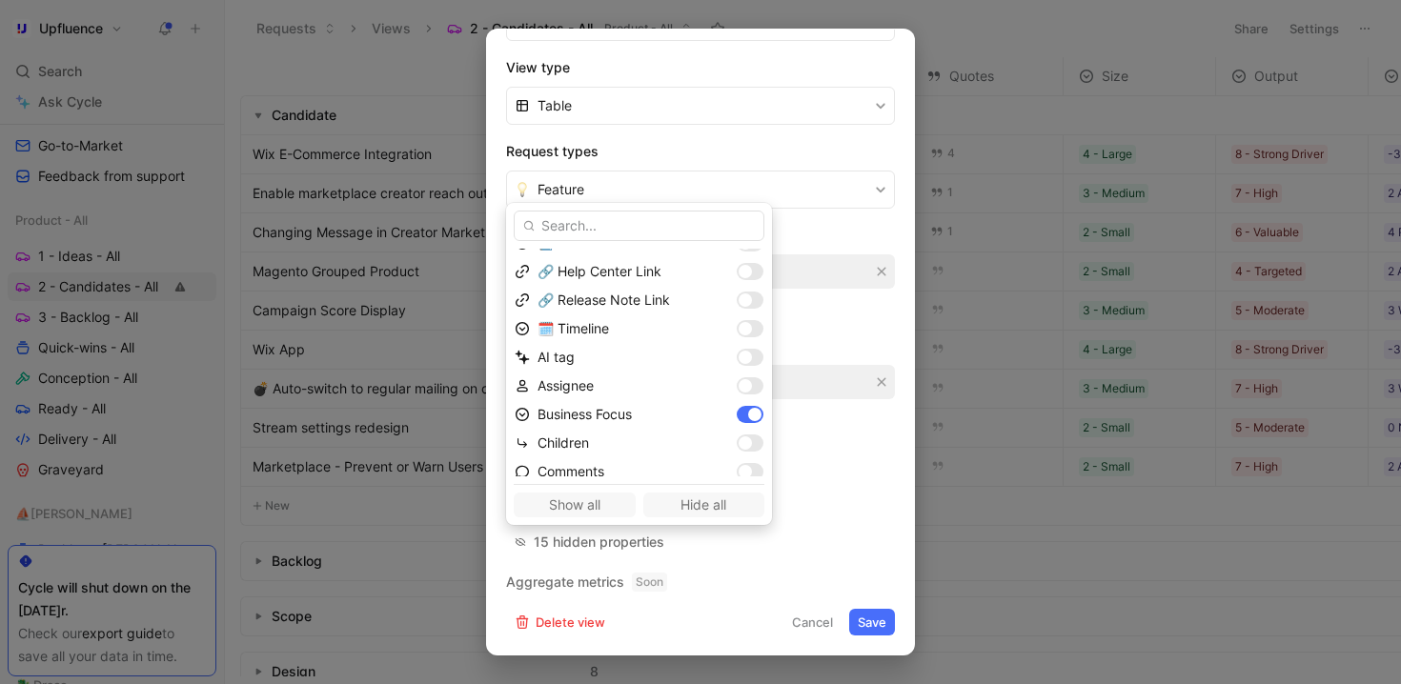
scroll to position [0, 0]
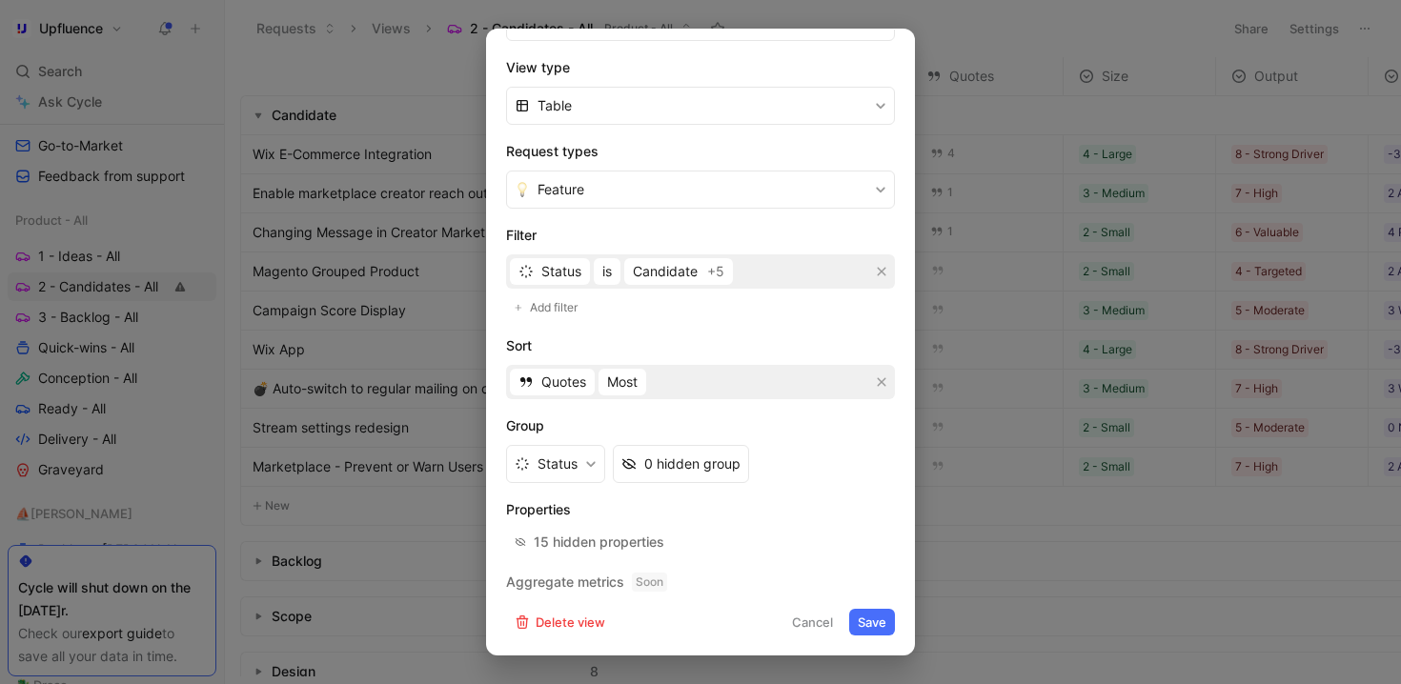
click at [809, 624] on button "Cancel" at bounding box center [812, 622] width 58 height 27
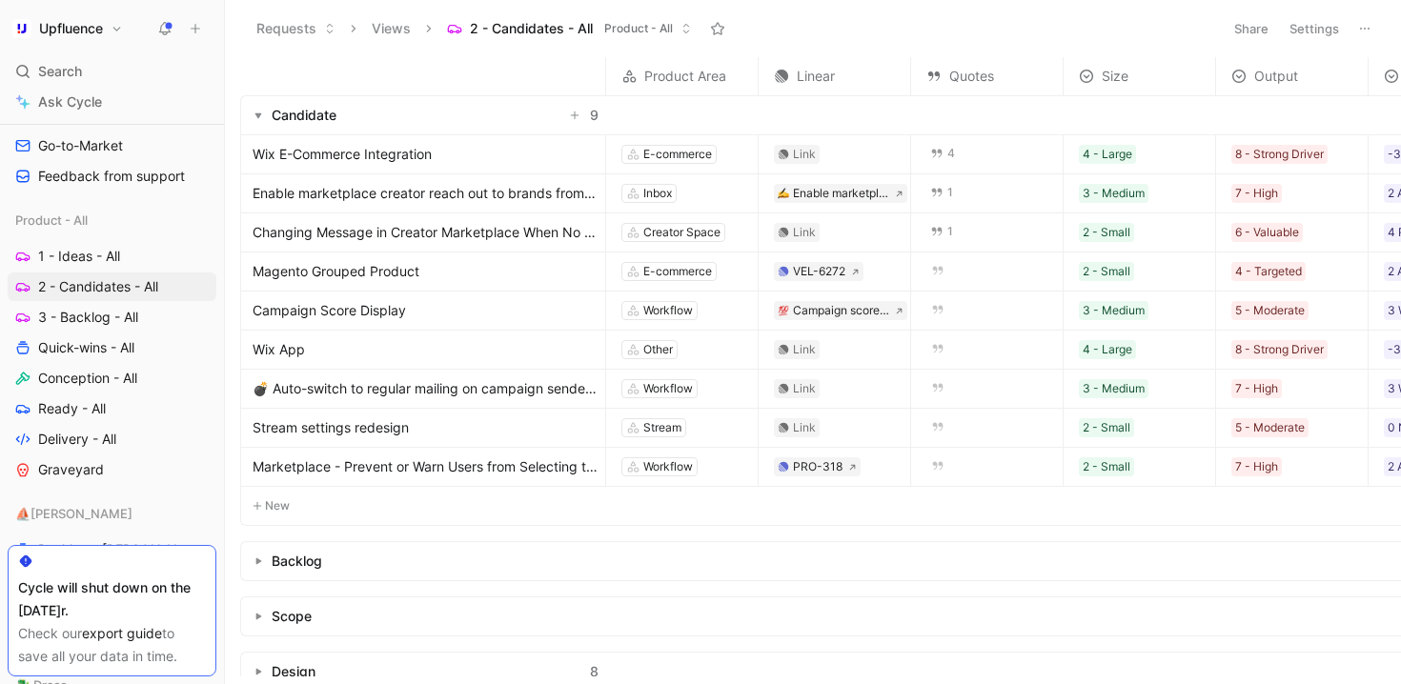
click at [1308, 18] on button "Settings" at bounding box center [1314, 28] width 67 height 27
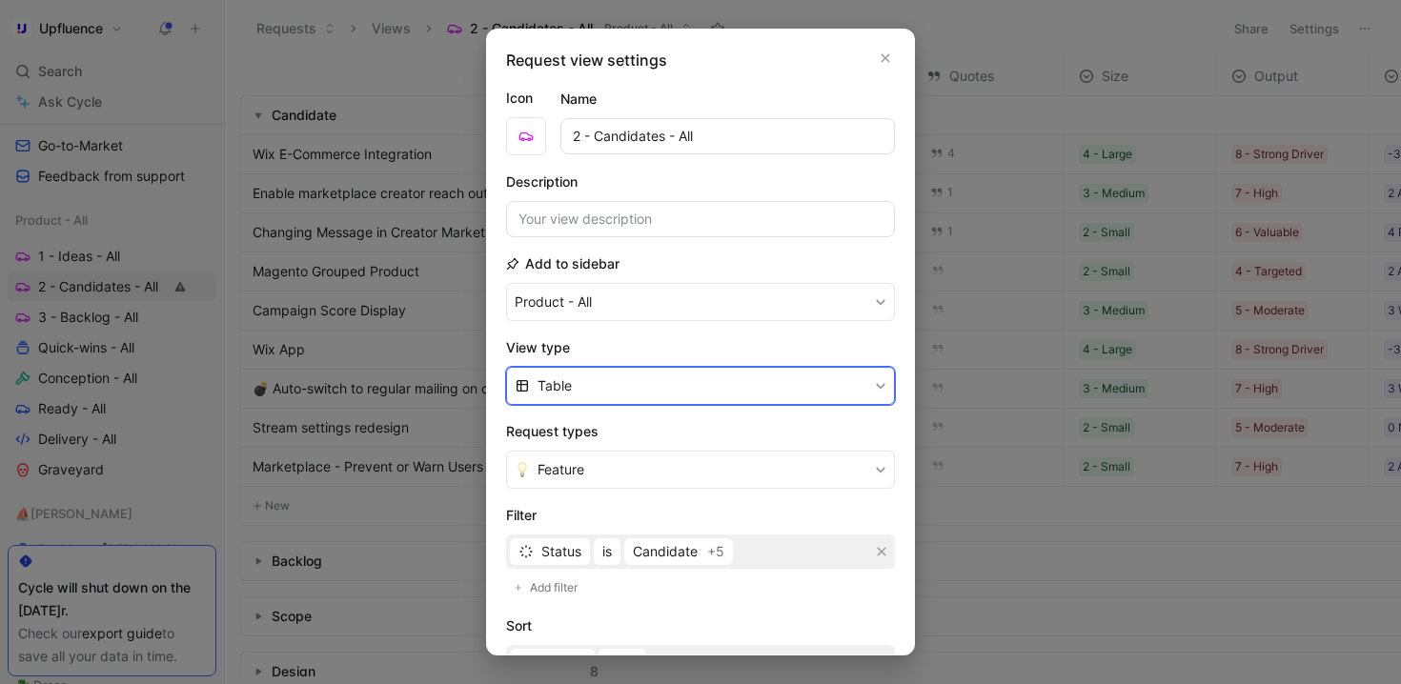
click at [601, 377] on button "Table" at bounding box center [700, 386] width 389 height 38
click at [595, 456] on div "List" at bounding box center [706, 459] width 338 height 23
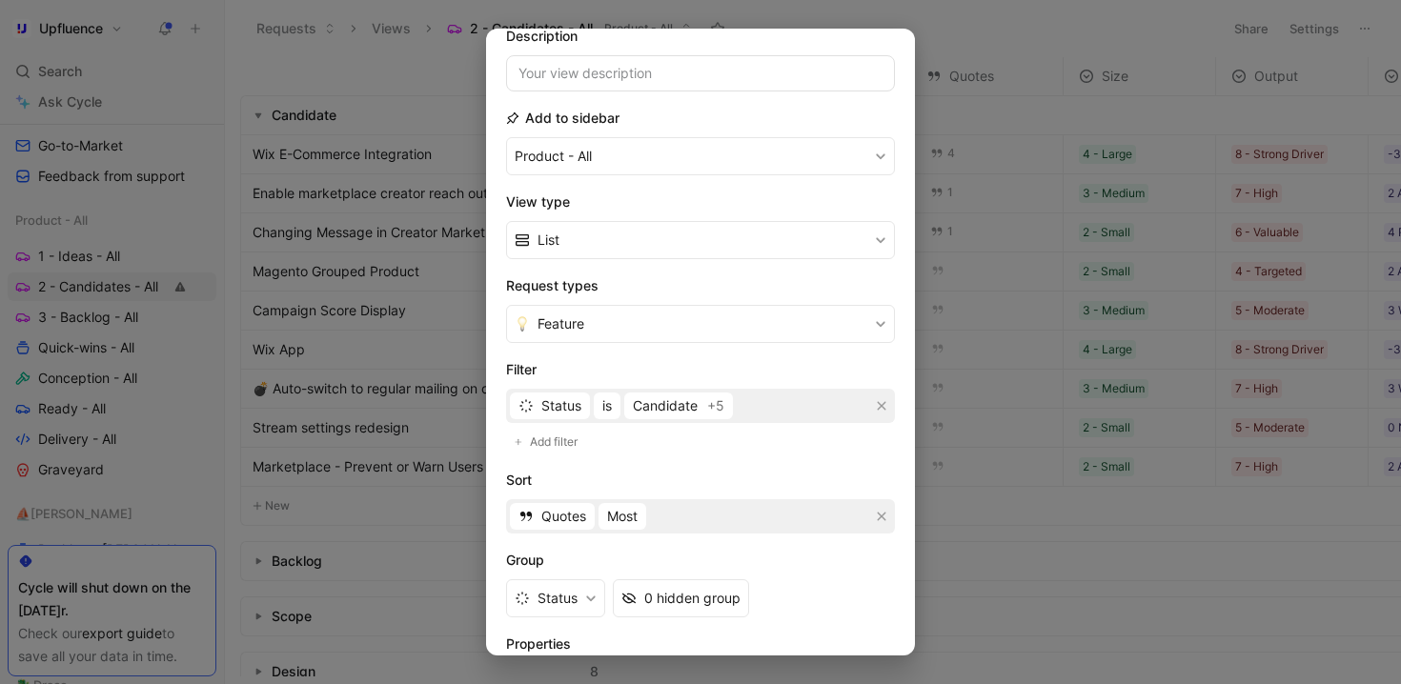
scroll to position [280, 0]
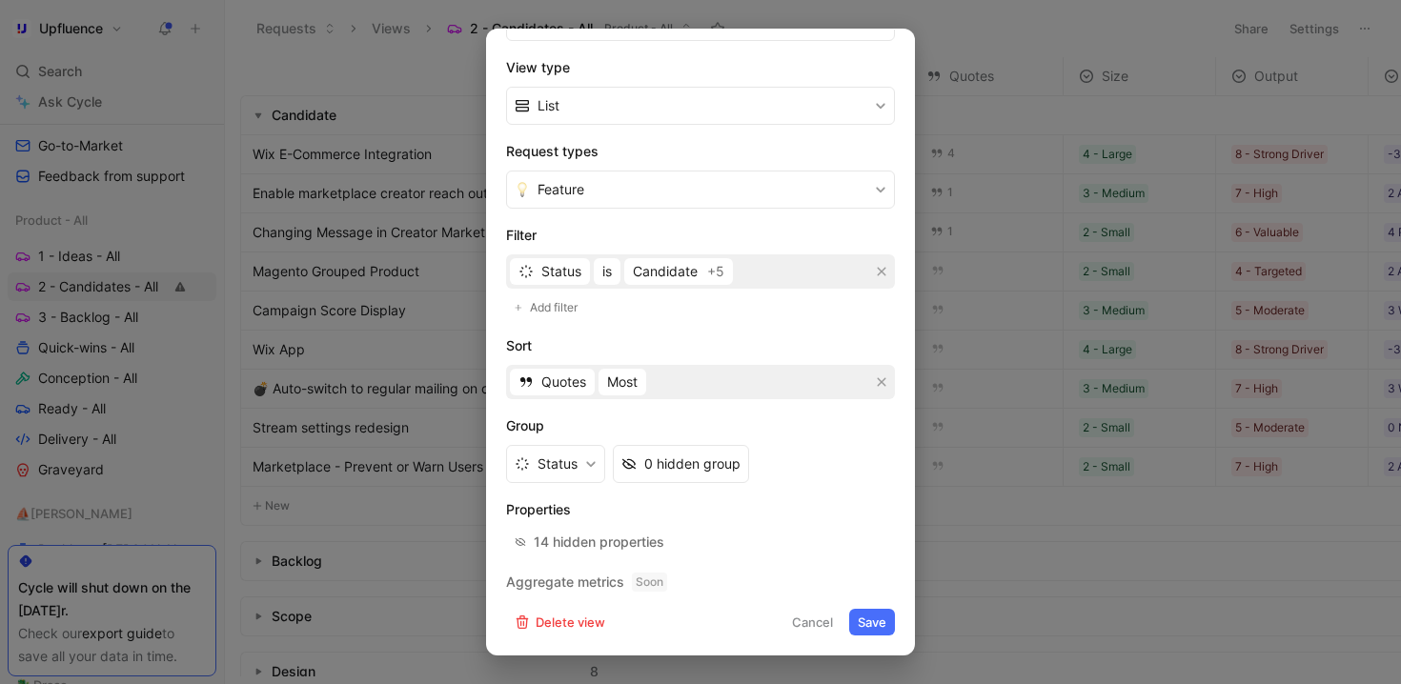
click at [860, 628] on button "Save" at bounding box center [872, 622] width 46 height 27
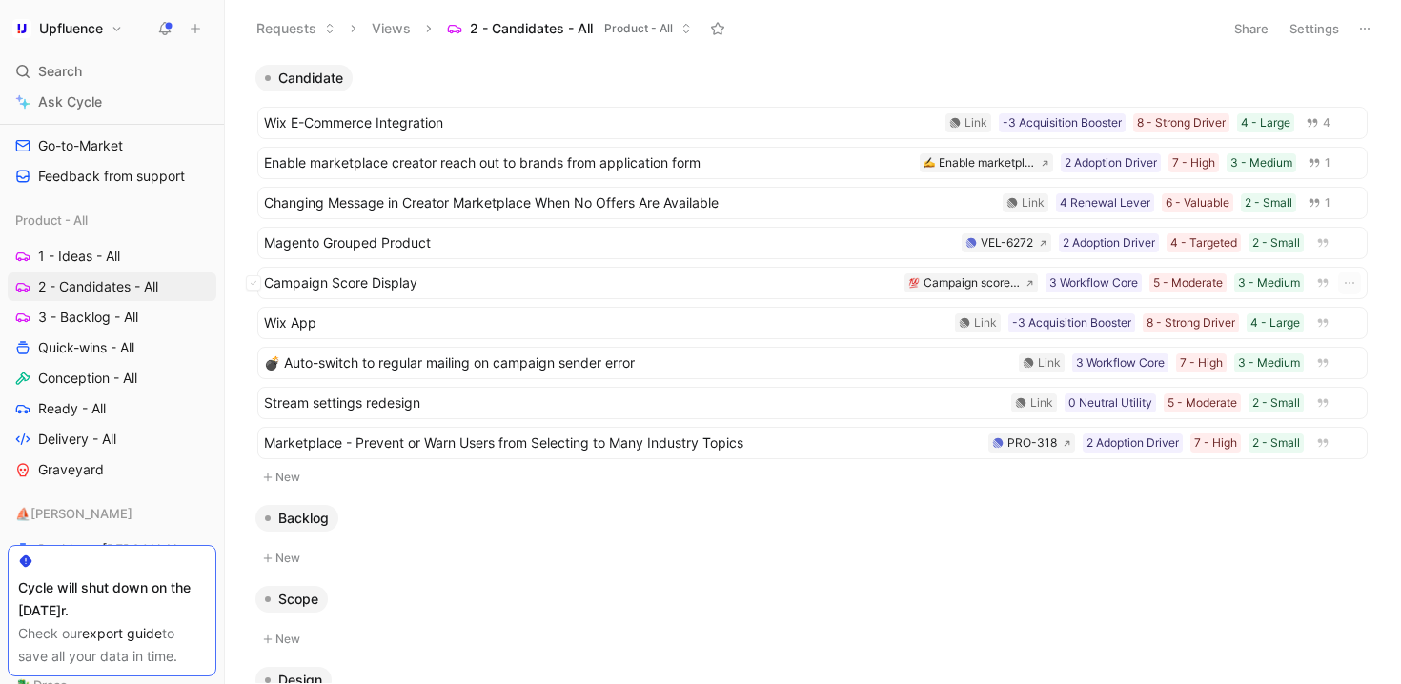
scroll to position [37, 0]
